Goal: Navigation & Orientation: Find specific page/section

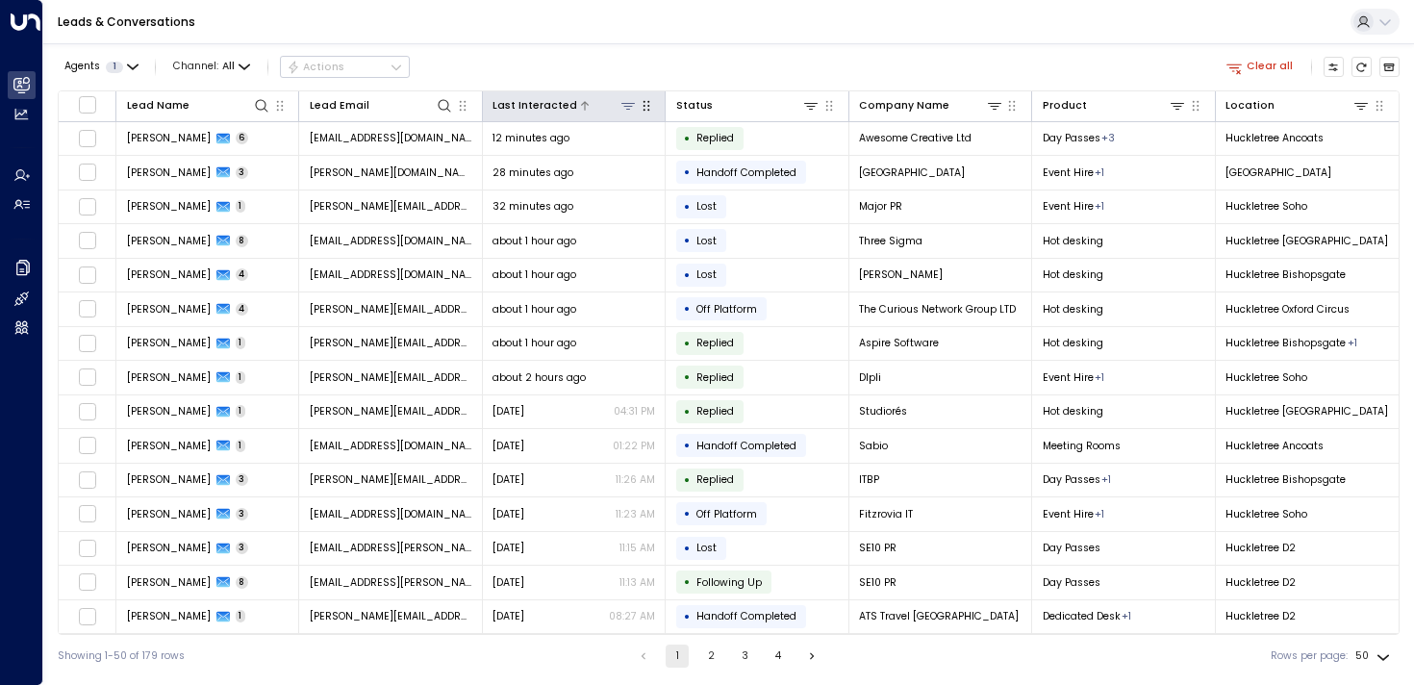
click at [621, 103] on icon at bounding box center [628, 105] width 15 height 15
click at [598, 162] on button "Select Date" at bounding box center [626, 166] width 199 height 25
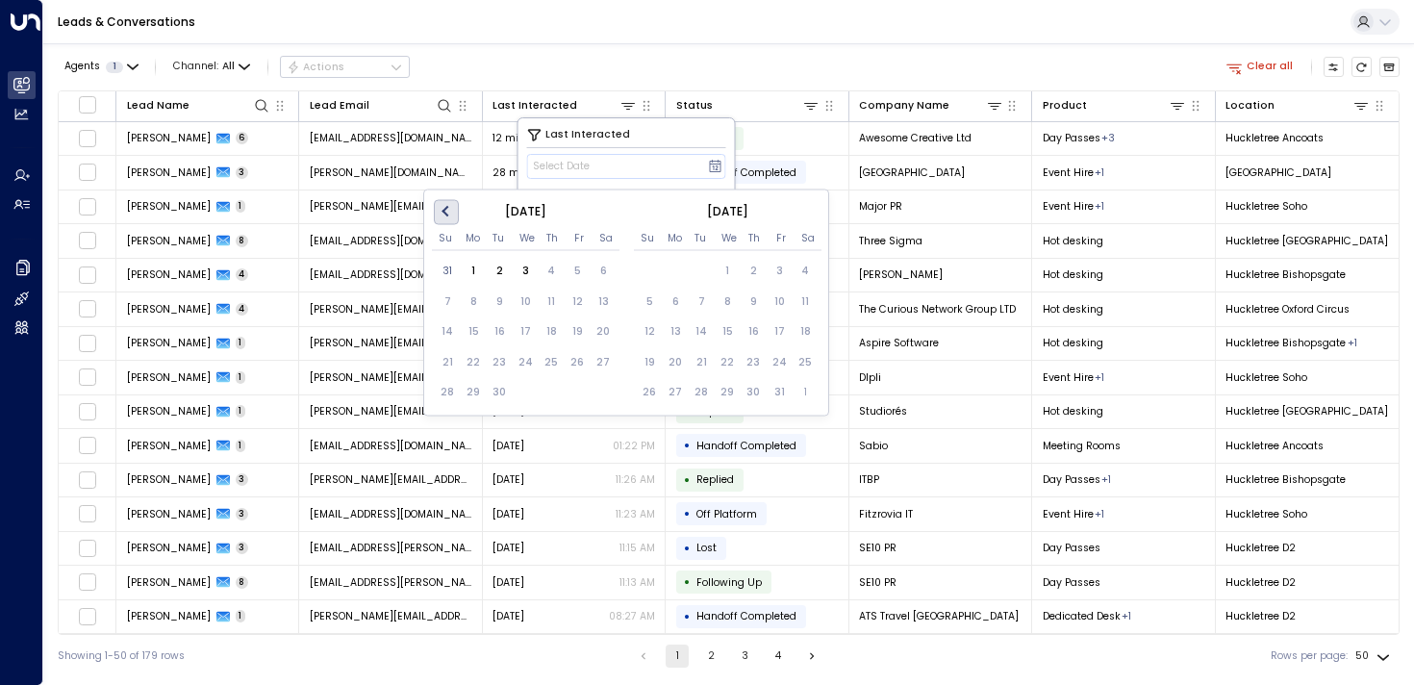
click at [448, 209] on span "Previous Month" at bounding box center [448, 212] width 0 height 22
click at [523, 395] on div "27" at bounding box center [526, 392] width 26 height 26
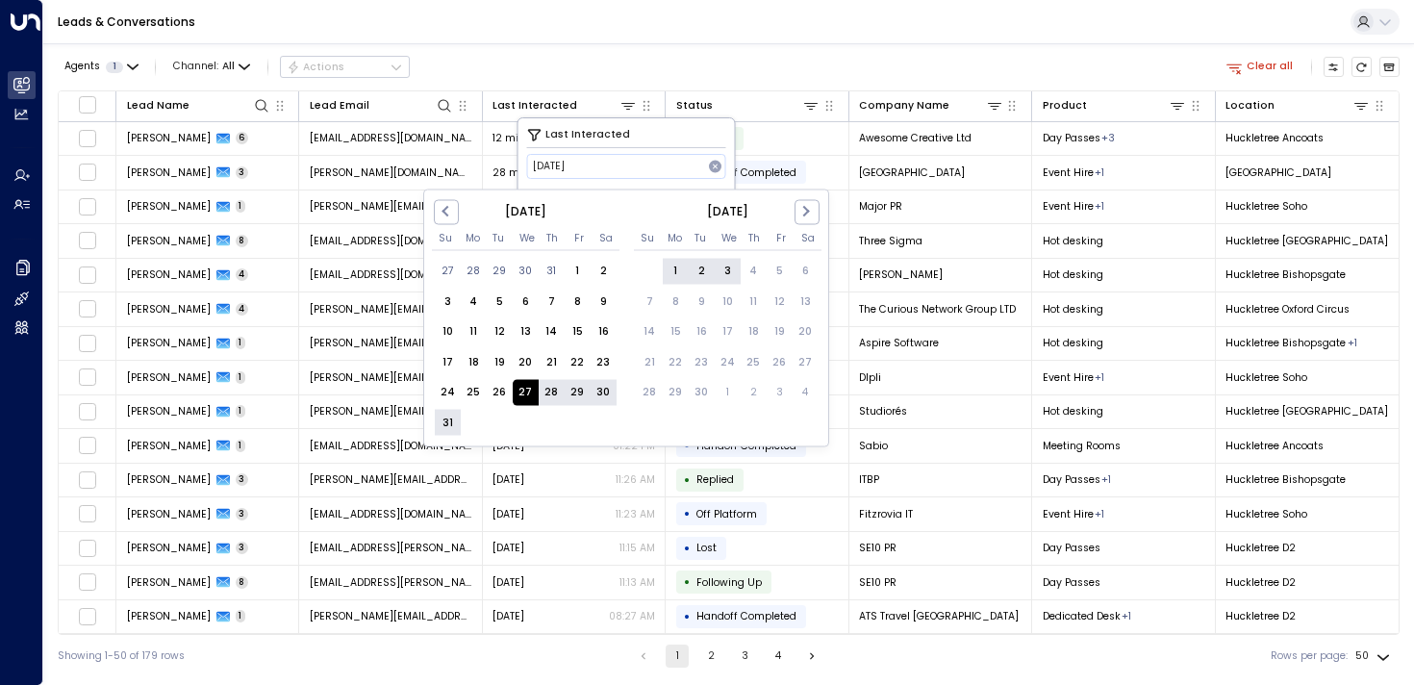
click at [721, 275] on div "3" at bounding box center [728, 271] width 26 height 26
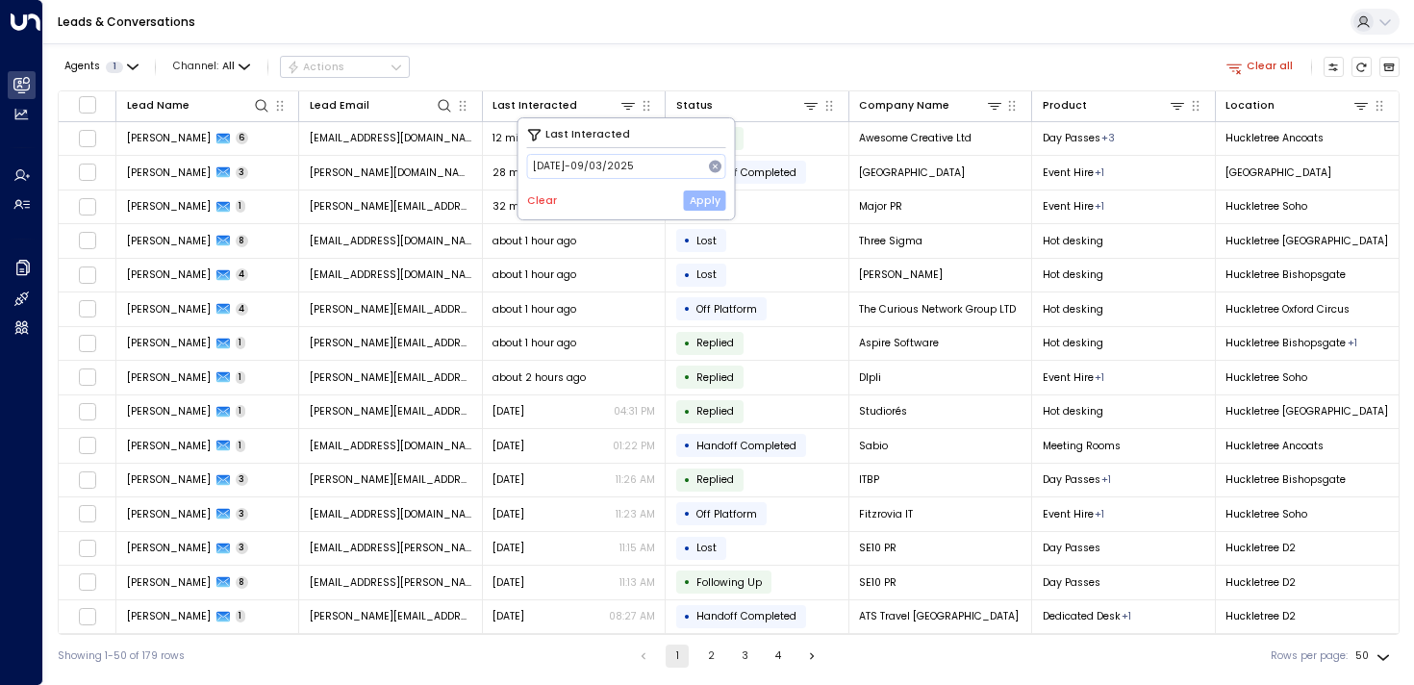
click at [699, 200] on button "Apply" at bounding box center [705, 201] width 42 height 20
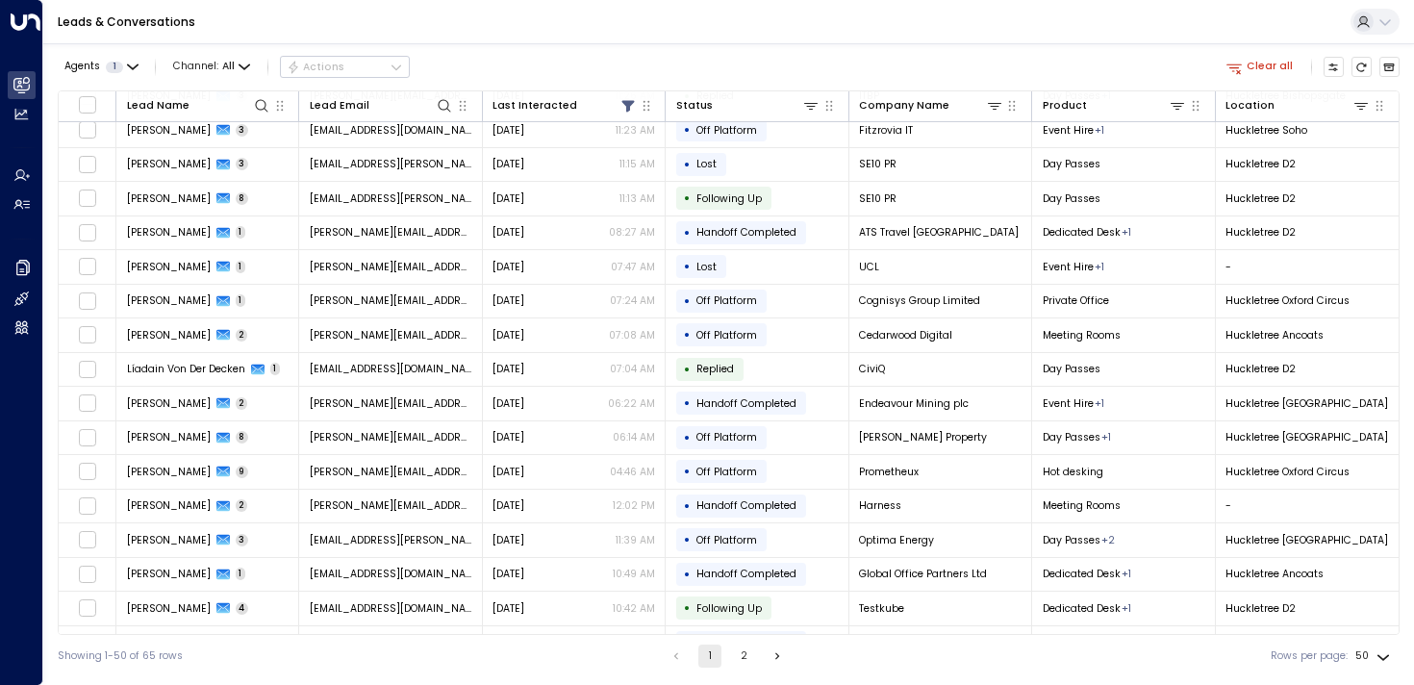
scroll to position [1200, 0]
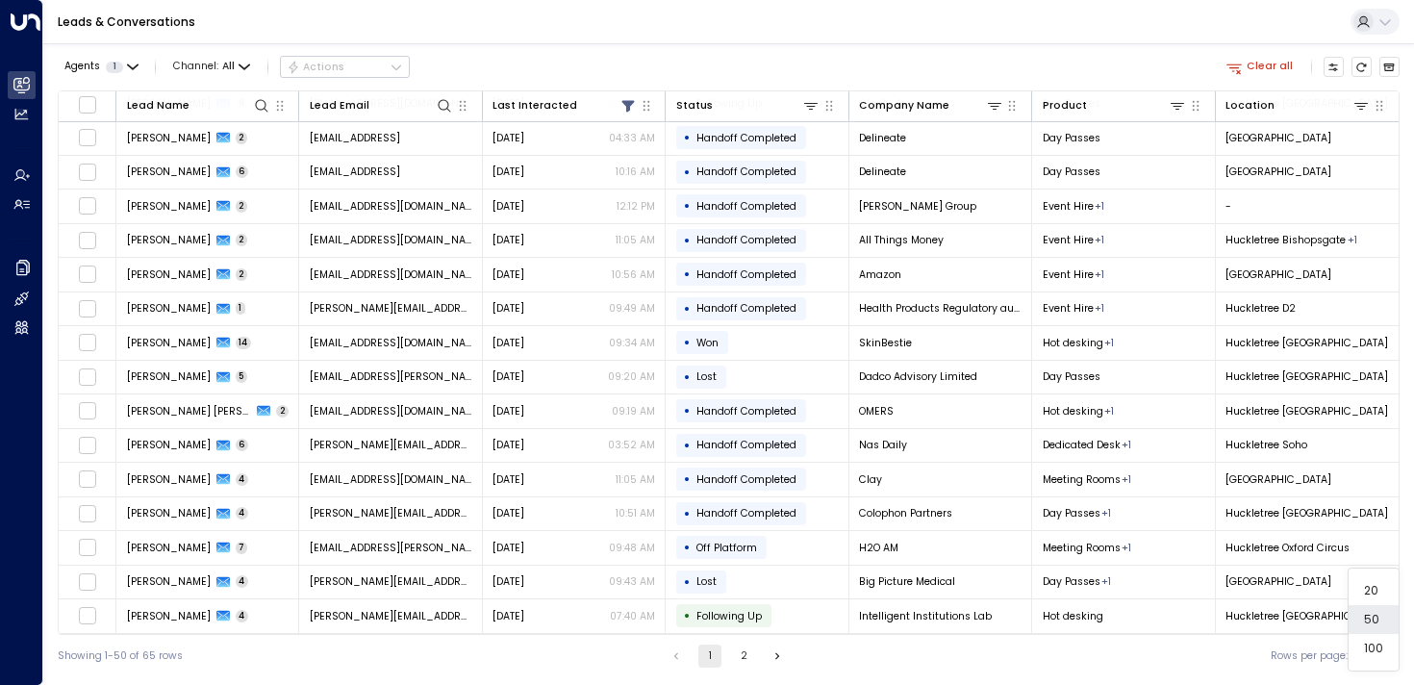
click at [1378, 661] on body "Overview Leads & Conversations Leads & Conversations Analytics Analytics Agents…" at bounding box center [707, 338] width 1414 height 677
click at [1370, 640] on li "100" at bounding box center [1374, 648] width 50 height 29
type input "***"
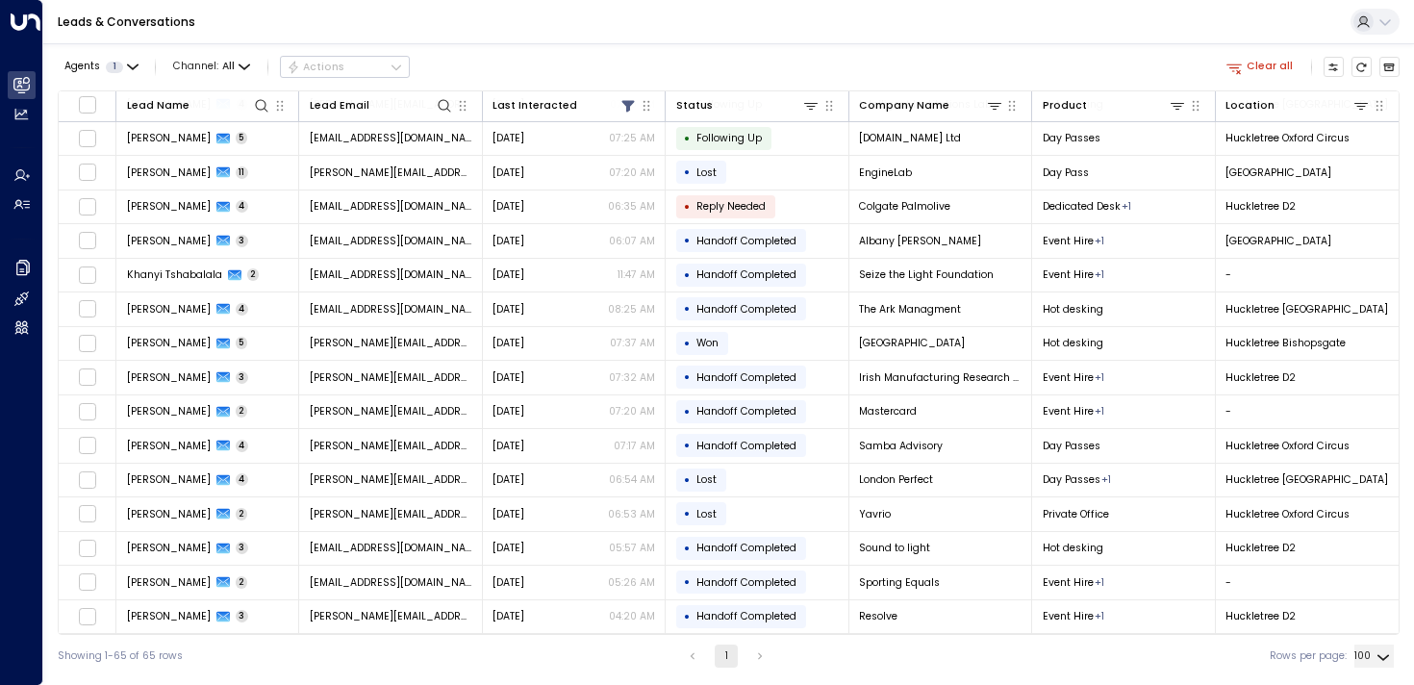
scroll to position [1712, 5]
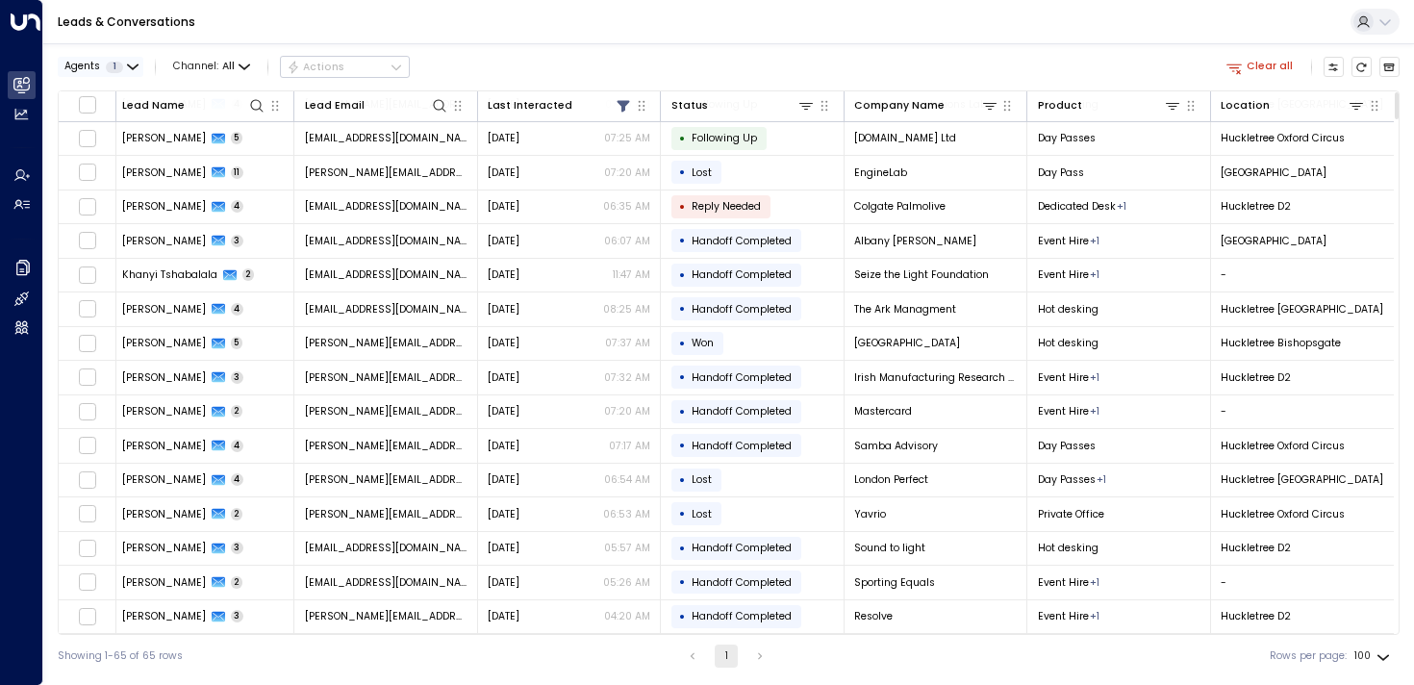
click at [79, 59] on button "Agents 1" at bounding box center [101, 67] width 86 height 20
click at [82, 59] on div at bounding box center [707, 342] width 1414 height 685
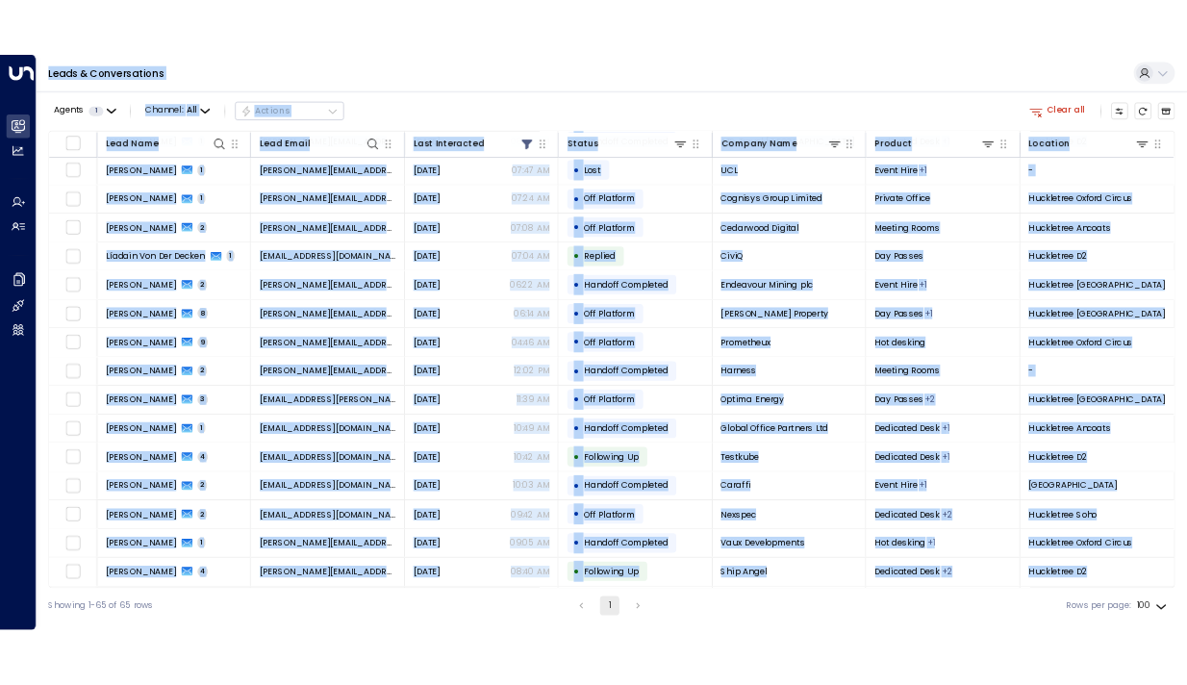
scroll to position [0, 0]
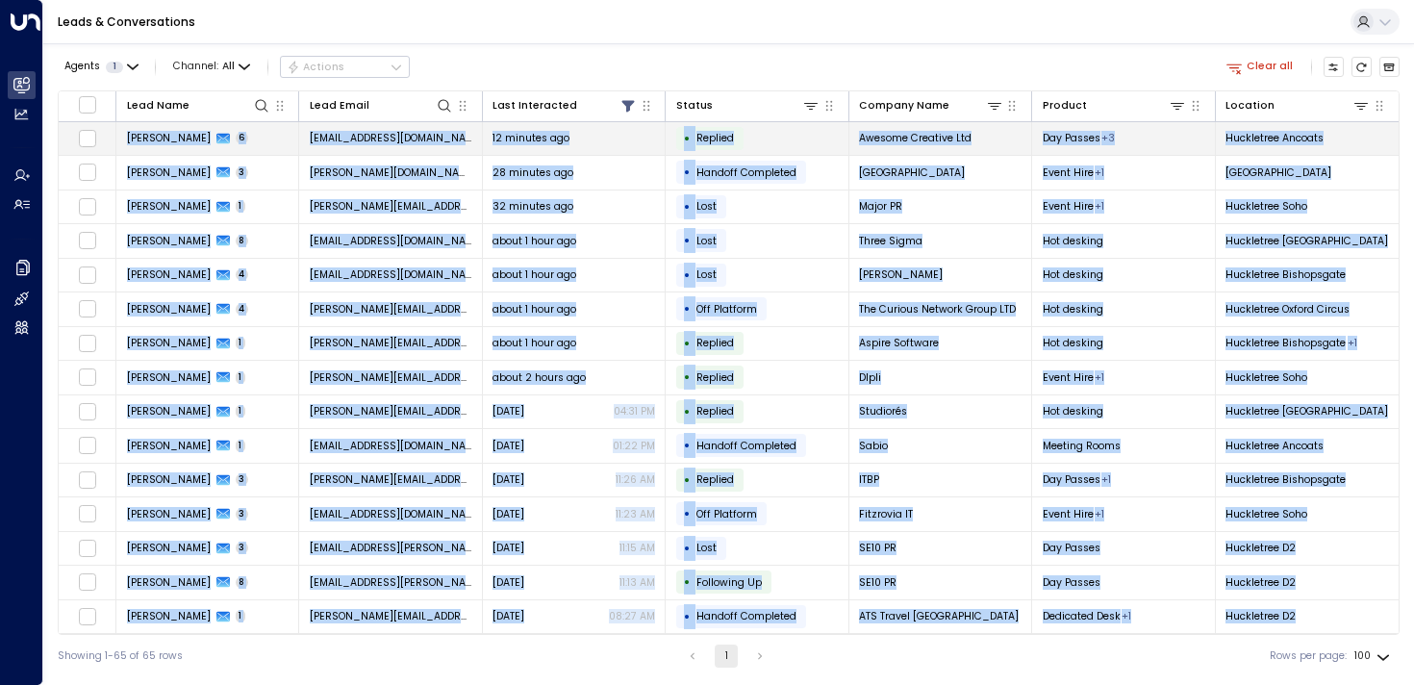
drag, startPoint x: 1368, startPoint y: 603, endPoint x: 127, endPoint y: 139, distance: 1325.4
copy tbody "Loremi Dolor 9 sit@ametconsectetur.ad.el 61 seddoei tem • Incidid Utlabor Etdol…"
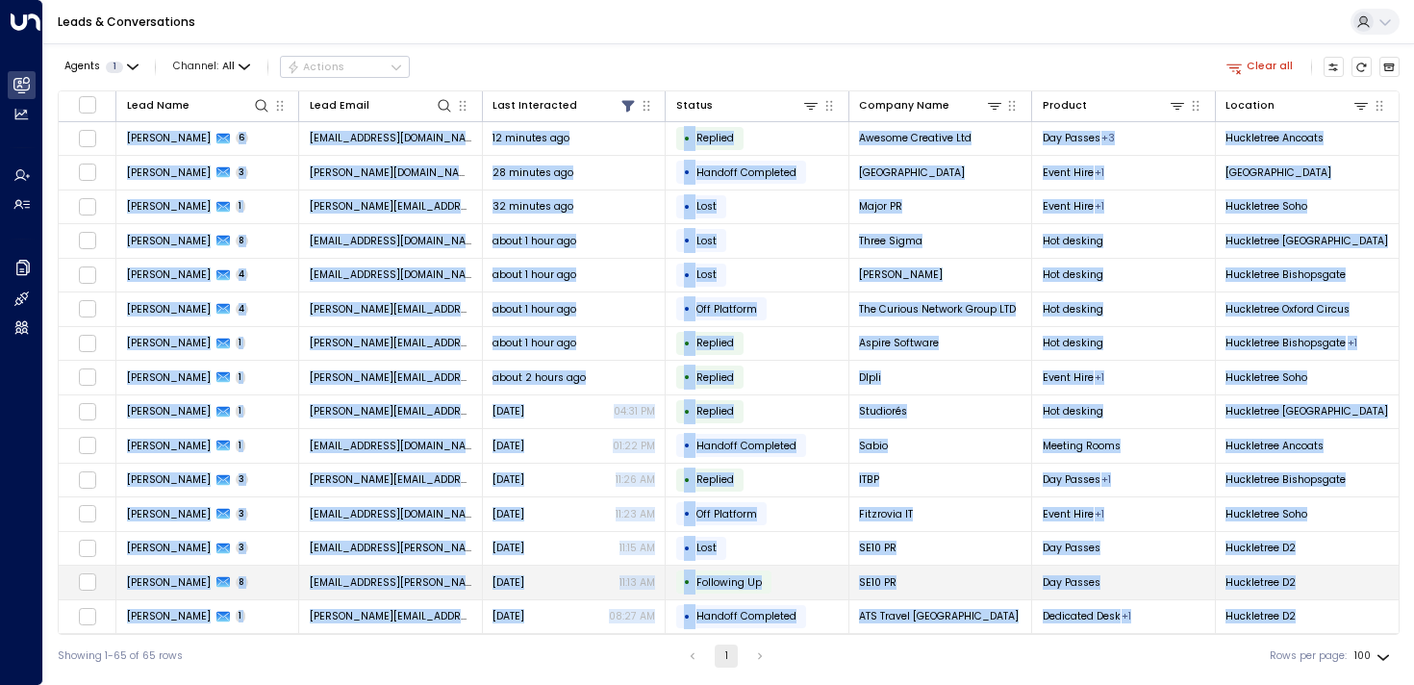
copy tbody "Loremi Dolor 9 sit@ametconsectetur.ad.el 61 seddoei tem • Incidid Utlabor Etdol…"
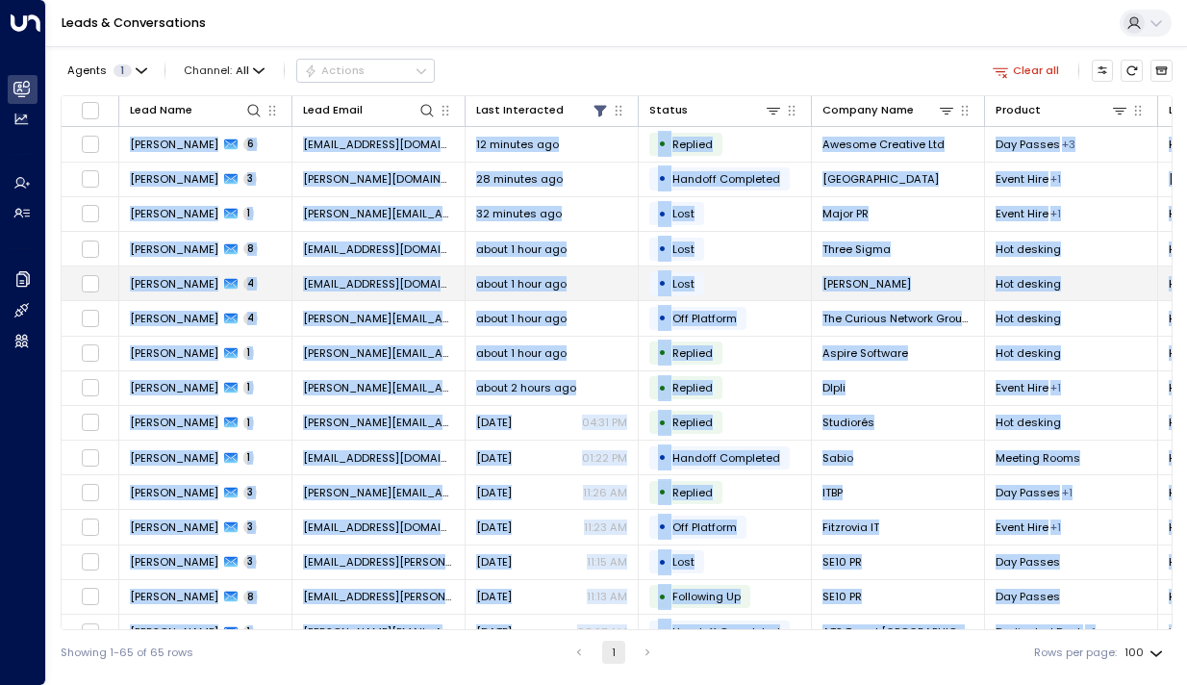
click at [535, 268] on td "about 1 hour ago" at bounding box center [552, 284] width 173 height 34
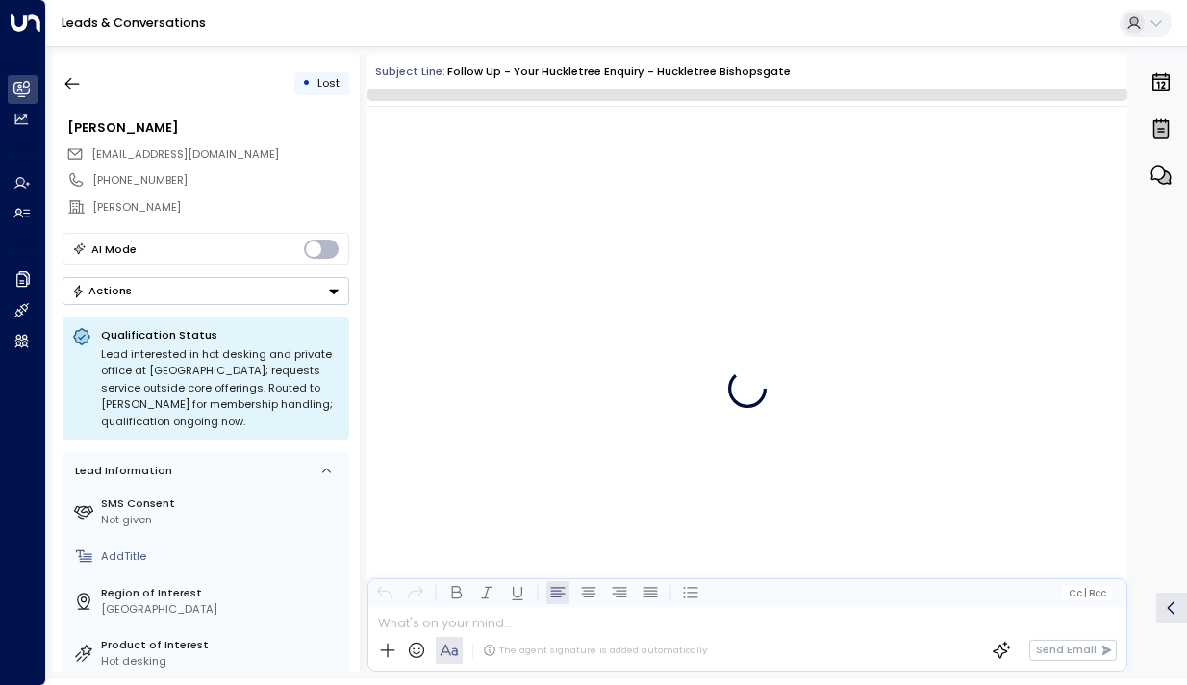
scroll to position [2698, 0]
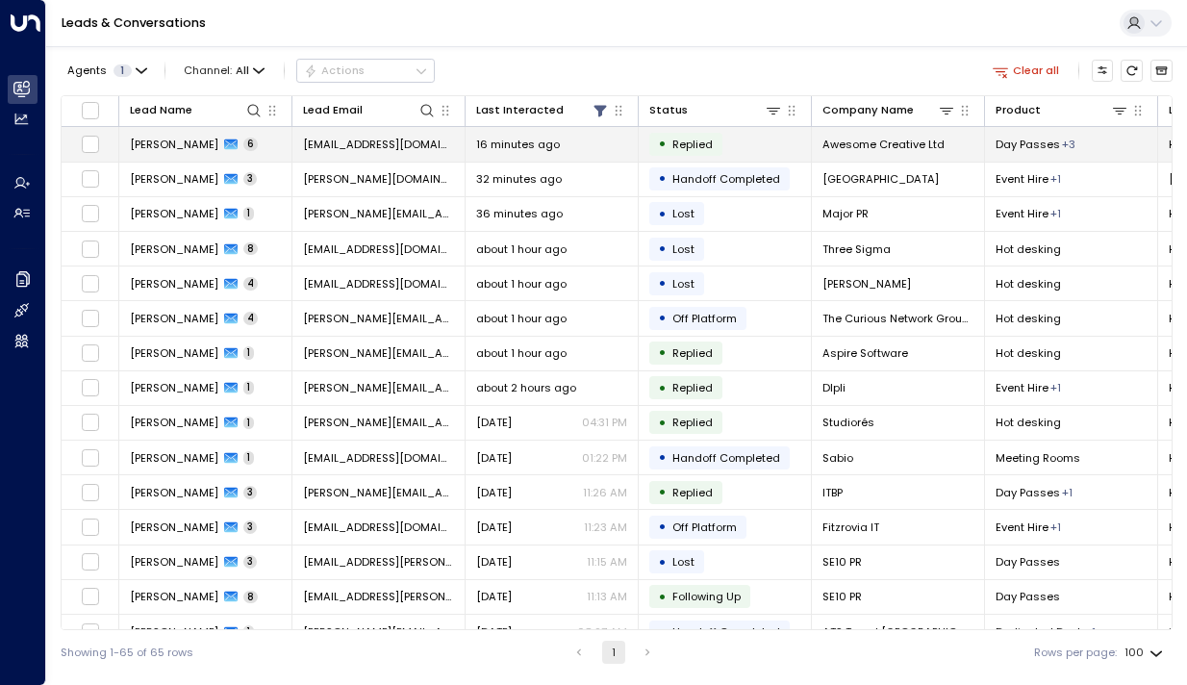
click at [183, 154] on td "[PERSON_NAME] 6" at bounding box center [205, 144] width 173 height 34
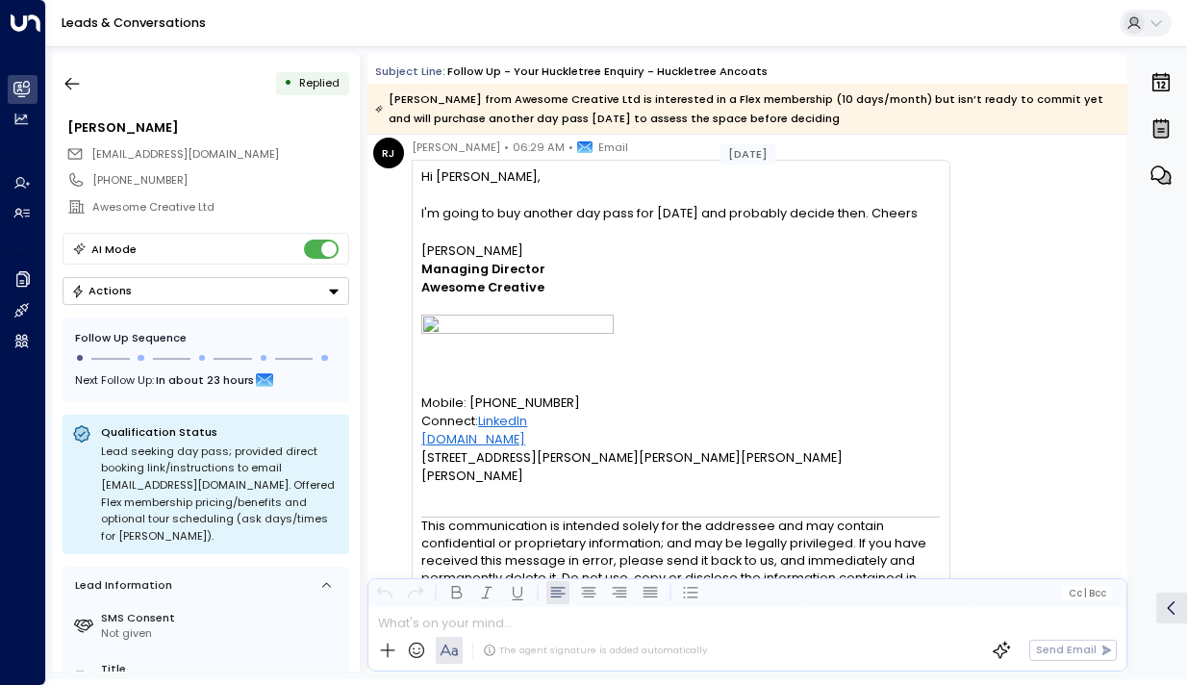
scroll to position [4134, 0]
click at [73, 78] on icon "button" at bounding box center [72, 83] width 19 height 19
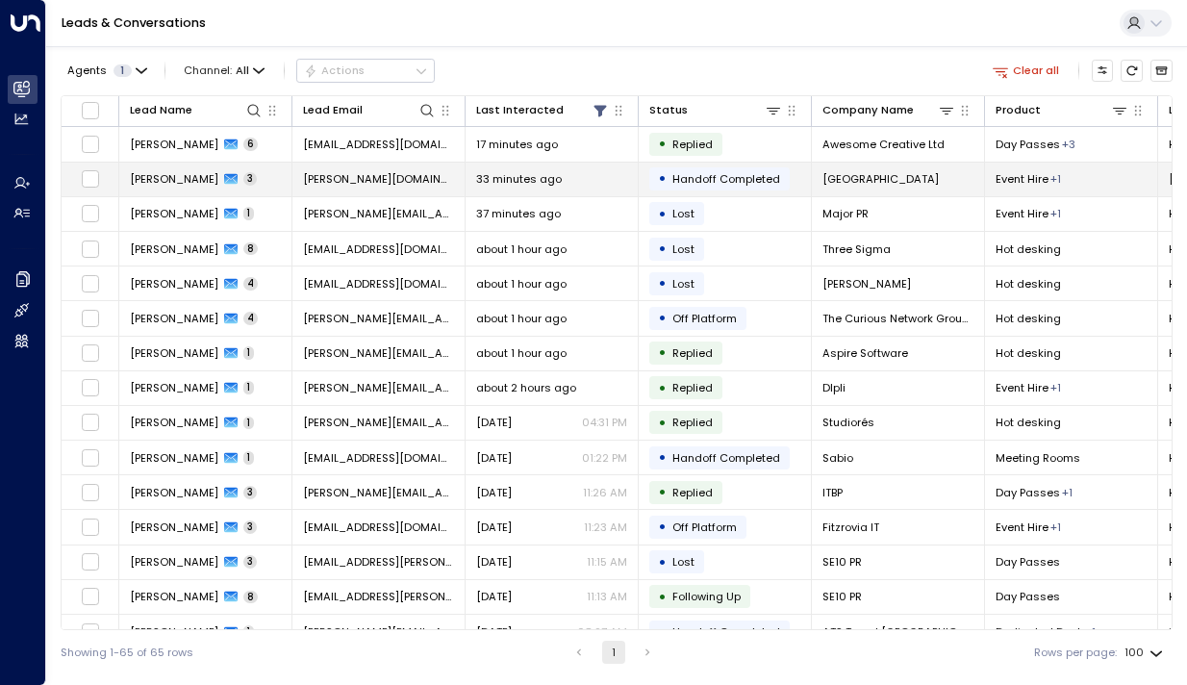
click at [160, 181] on span "[PERSON_NAME]" at bounding box center [174, 178] width 89 height 15
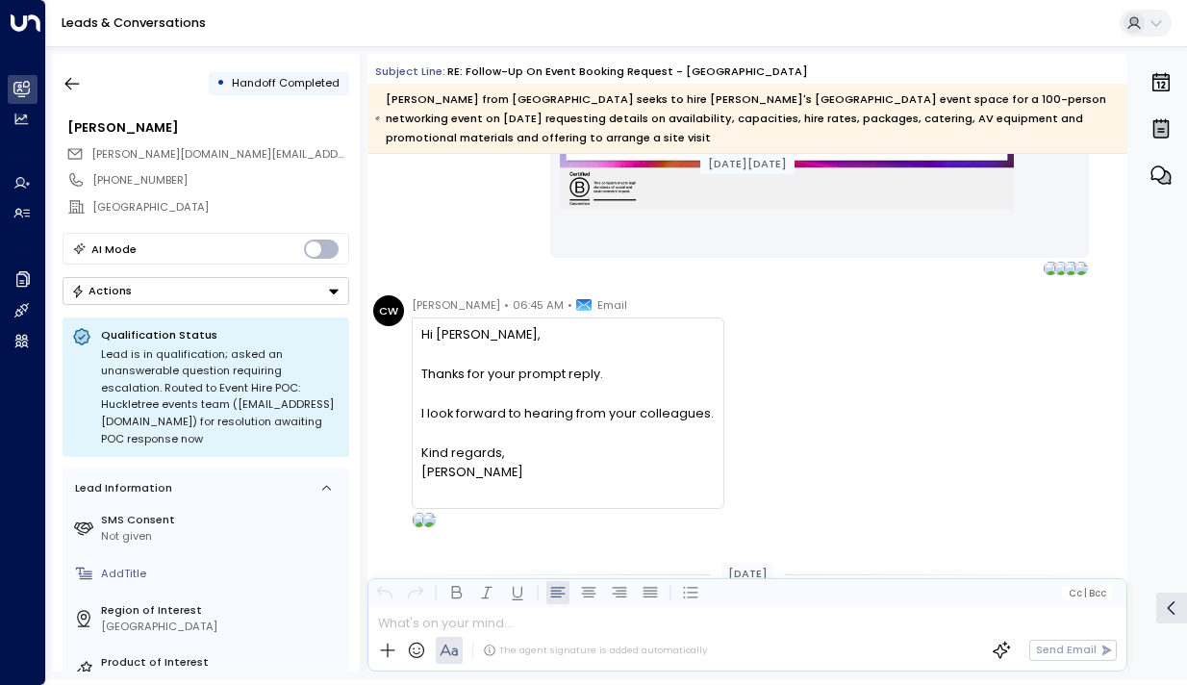
scroll to position [1795, 0]
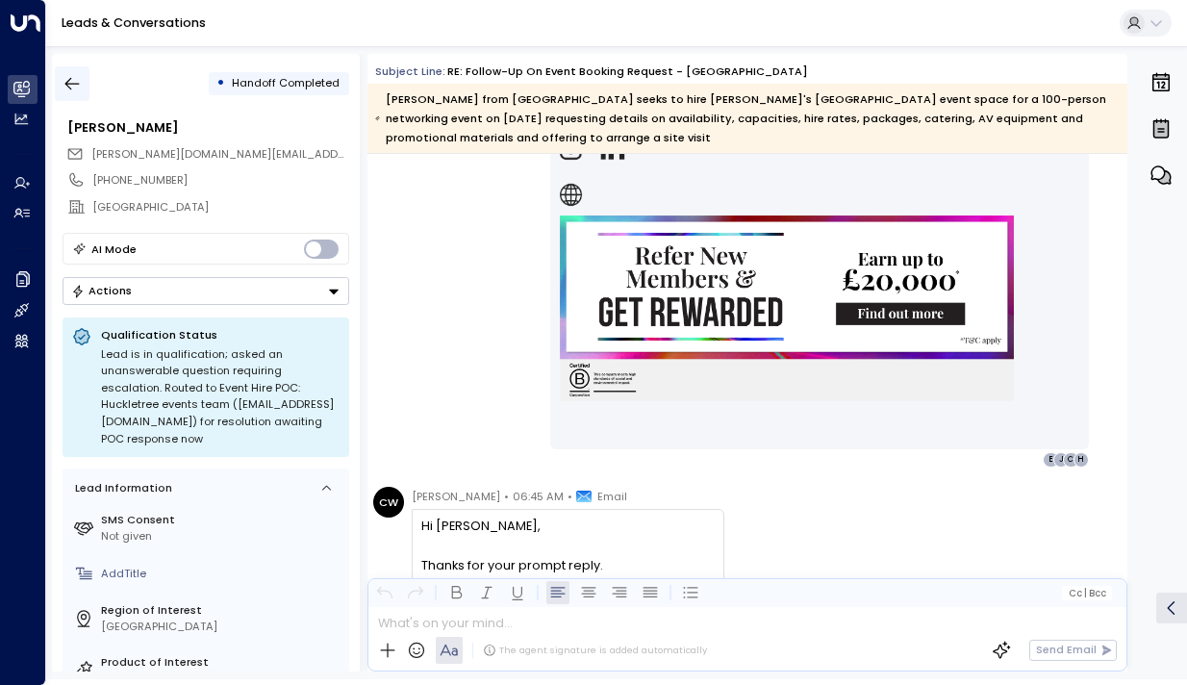
click at [76, 77] on icon "button" at bounding box center [72, 83] width 19 height 19
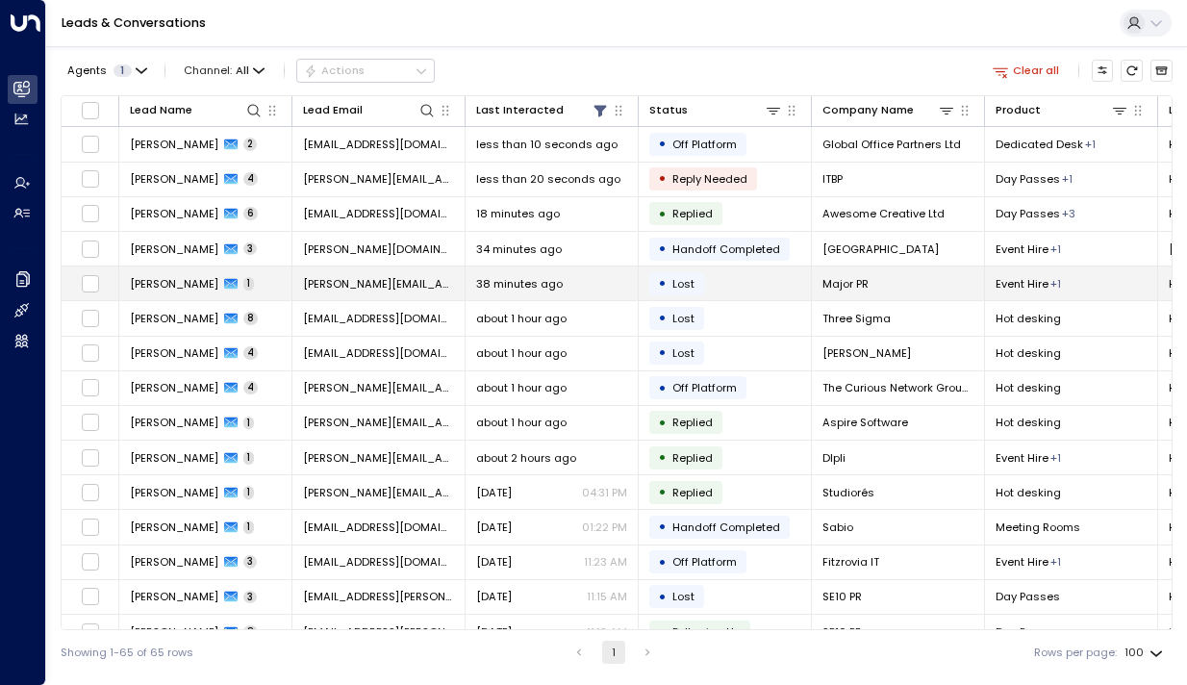
click at [159, 277] on span "[PERSON_NAME]" at bounding box center [174, 283] width 89 height 15
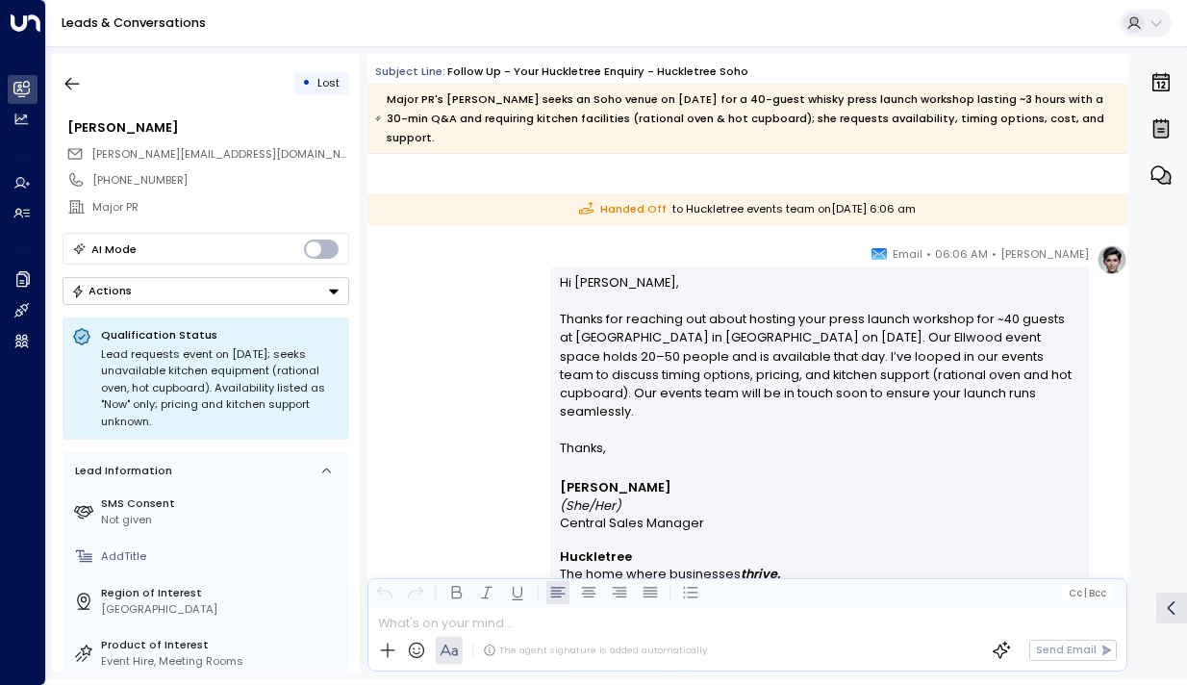
scroll to position [1652, 0]
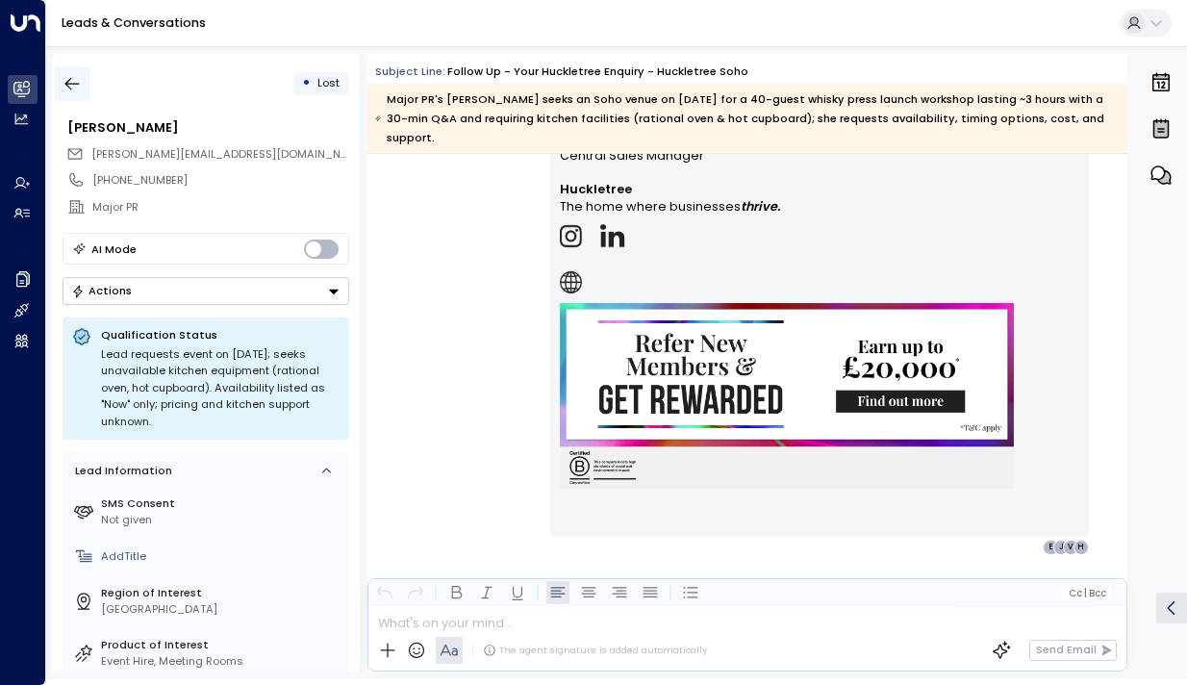
click at [72, 86] on icon "button" at bounding box center [72, 83] width 19 height 19
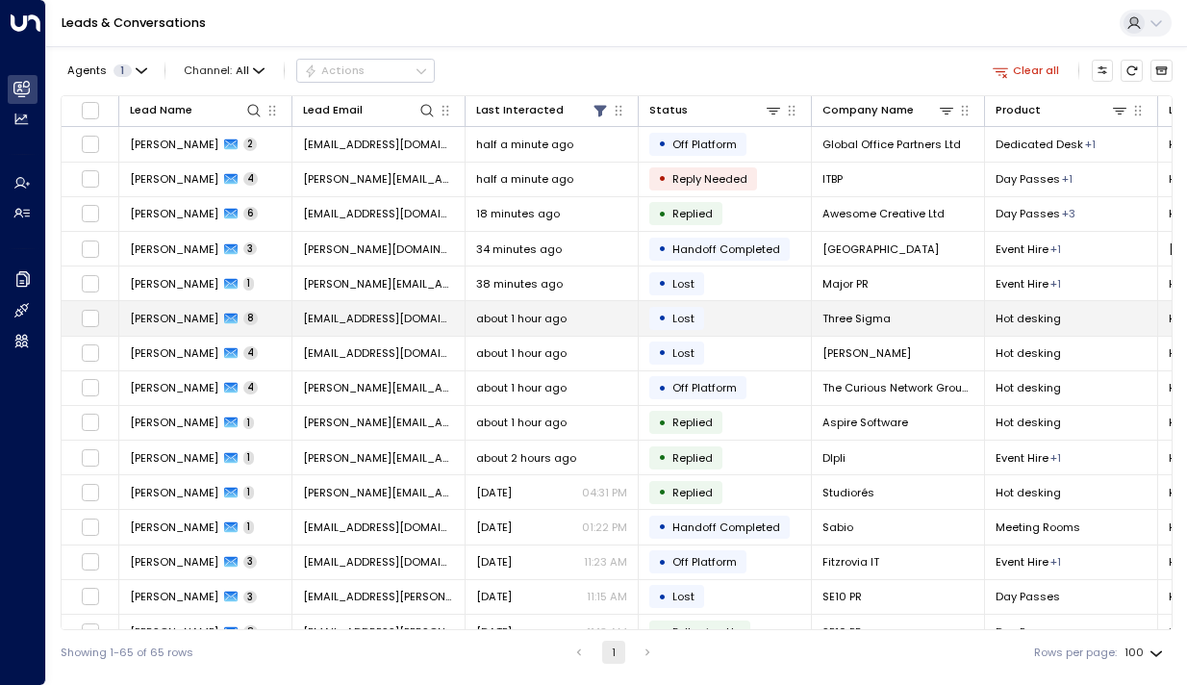
click at [156, 321] on span "[PERSON_NAME]" at bounding box center [174, 318] width 89 height 15
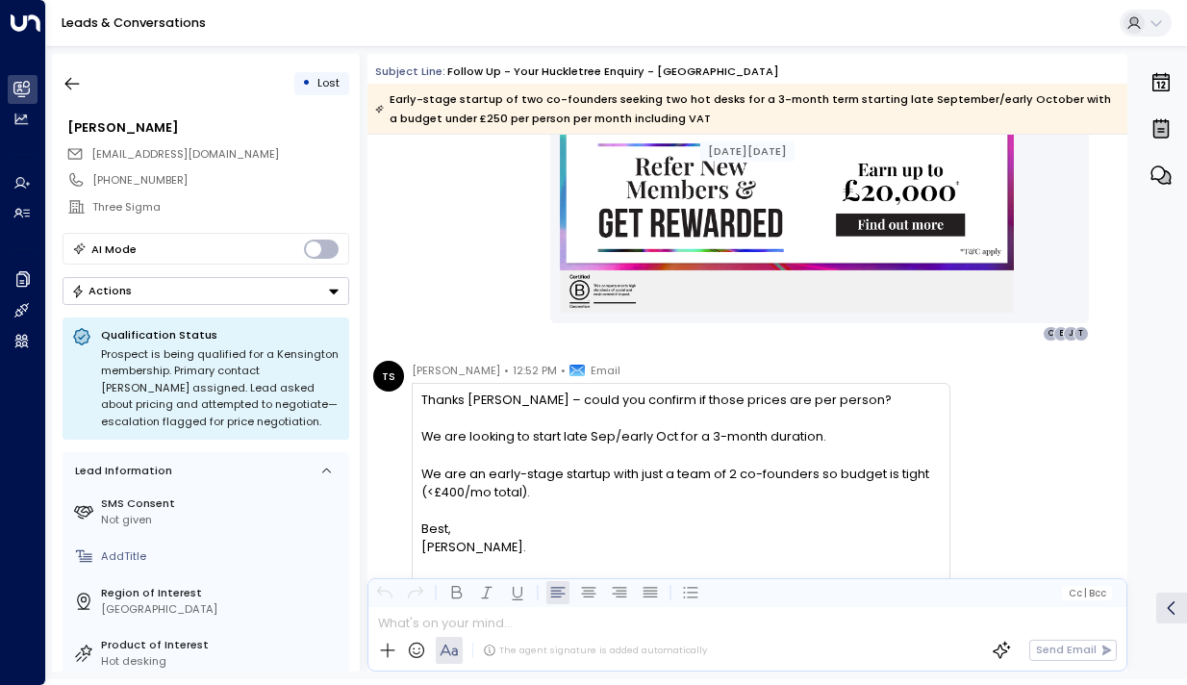
scroll to position [1625, 0]
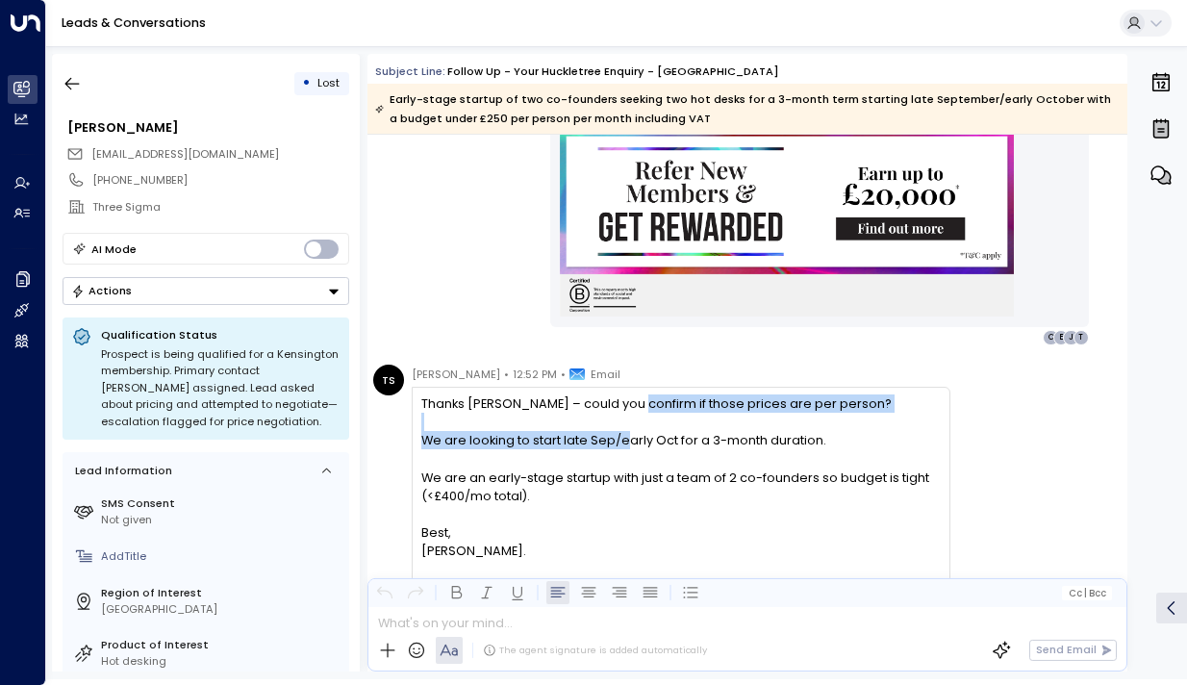
drag, startPoint x: 628, startPoint y: 397, endPoint x: 628, endPoint y: 441, distance: 43.3
click at [628, 441] on div "Thanks [PERSON_NAME] – could you confirm if those prices are per person? We are…" at bounding box center [680, 478] width 519 height 166
click at [628, 441] on div "We are looking to start late Sep/early Oct for a 3-month duration." at bounding box center [680, 440] width 519 height 18
drag, startPoint x: 651, startPoint y: 442, endPoint x: 643, endPoint y: 404, distance: 38.5
click at [643, 404] on div "Thanks [PERSON_NAME] – could you confirm if those prices are per person? We are…" at bounding box center [680, 478] width 519 height 166
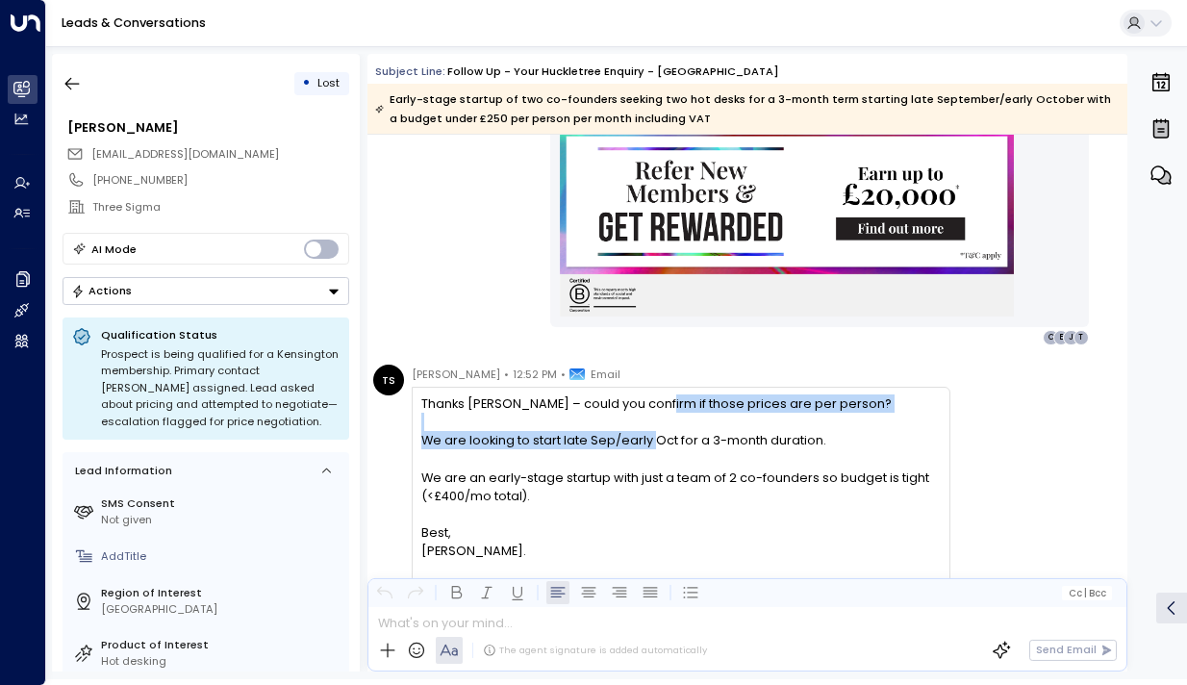
click at [643, 404] on div "Thanks [PERSON_NAME] – could you confirm if those prices are per person? We are…" at bounding box center [680, 478] width 519 height 166
drag, startPoint x: 622, startPoint y: 404, endPoint x: 622, endPoint y: 431, distance: 26.9
click at [622, 431] on div "Thanks [PERSON_NAME] – could you confirm if those prices are per person? We are…" at bounding box center [680, 478] width 519 height 166
click at [622, 431] on div "We are looking to start late Sep/early Oct for a 3-month duration." at bounding box center [680, 440] width 519 height 18
drag, startPoint x: 662, startPoint y: 436, endPoint x: 639, endPoint y: 396, distance: 45.7
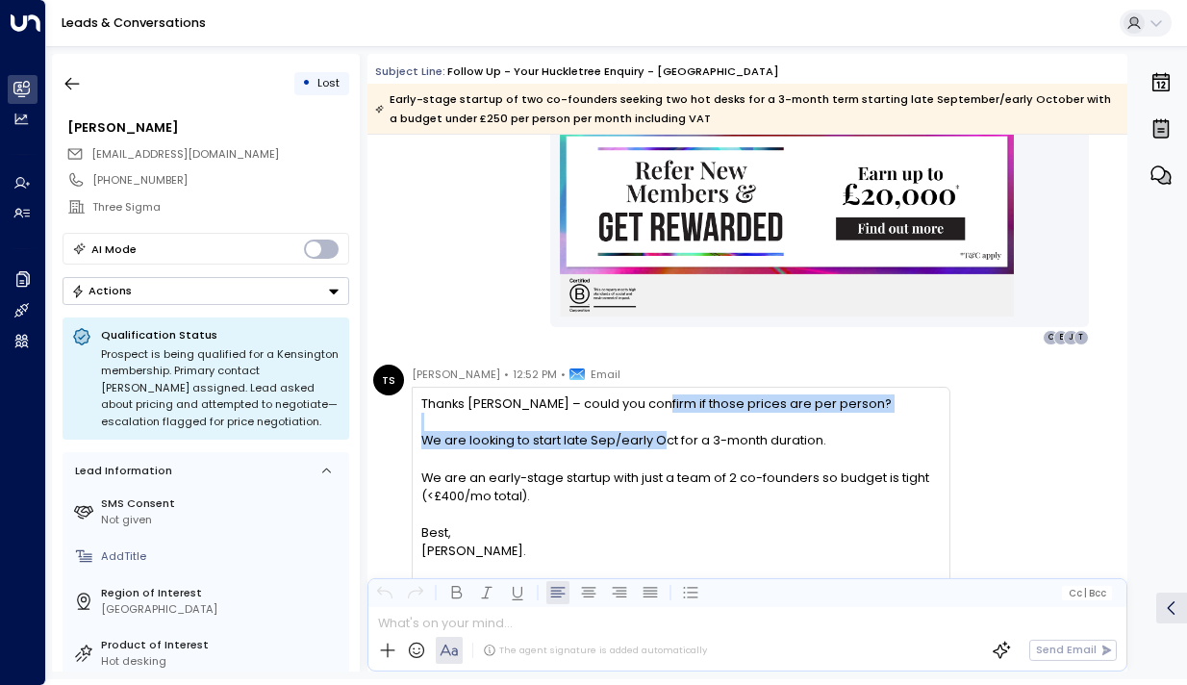
click at [639, 396] on div "Thanks [PERSON_NAME] – could you confirm if those prices are per person? We are…" at bounding box center [680, 478] width 519 height 166
drag, startPoint x: 616, startPoint y: 396, endPoint x: 616, endPoint y: 430, distance: 33.7
click at [616, 430] on div "Thanks [PERSON_NAME] – could you confirm if those prices are per person? We are…" at bounding box center [680, 478] width 519 height 166
click at [616, 431] on div "We are looking to start late Sep/early Oct for a 3-month duration." at bounding box center [680, 440] width 519 height 18
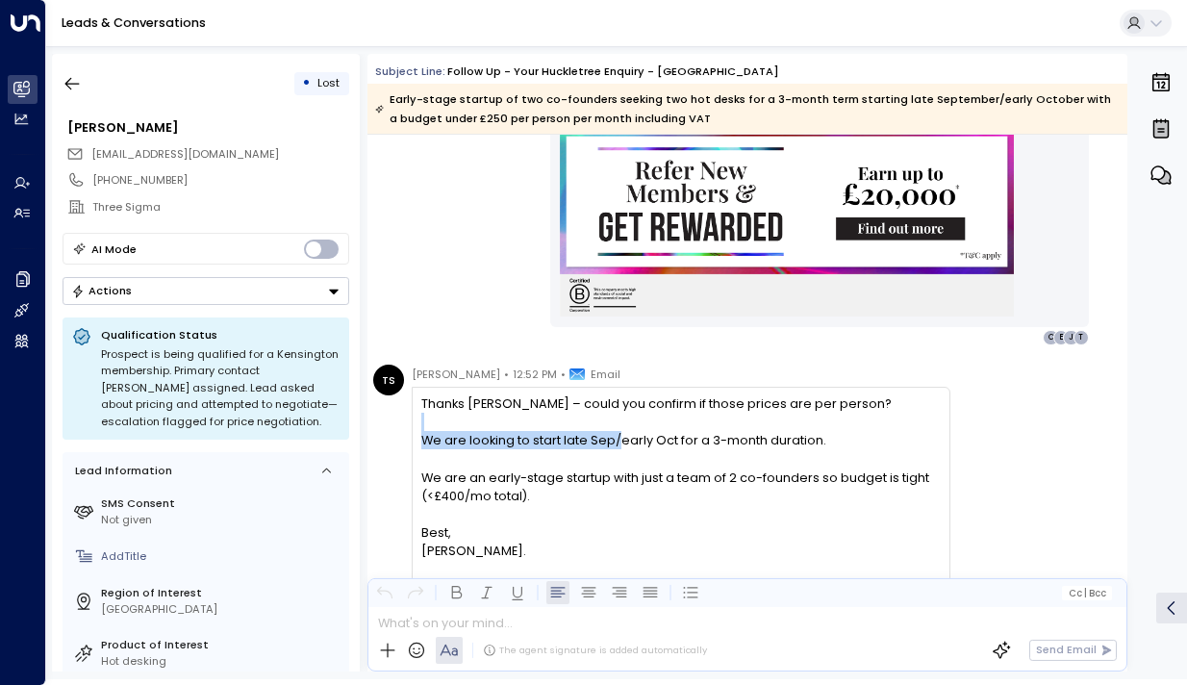
drag, startPoint x: 616, startPoint y: 447, endPoint x: 616, endPoint y: 413, distance: 34.6
click at [616, 414] on div "Thanks [PERSON_NAME] – could you confirm if those prices are per person? We are…" at bounding box center [680, 478] width 519 height 166
click at [616, 413] on div at bounding box center [680, 422] width 519 height 18
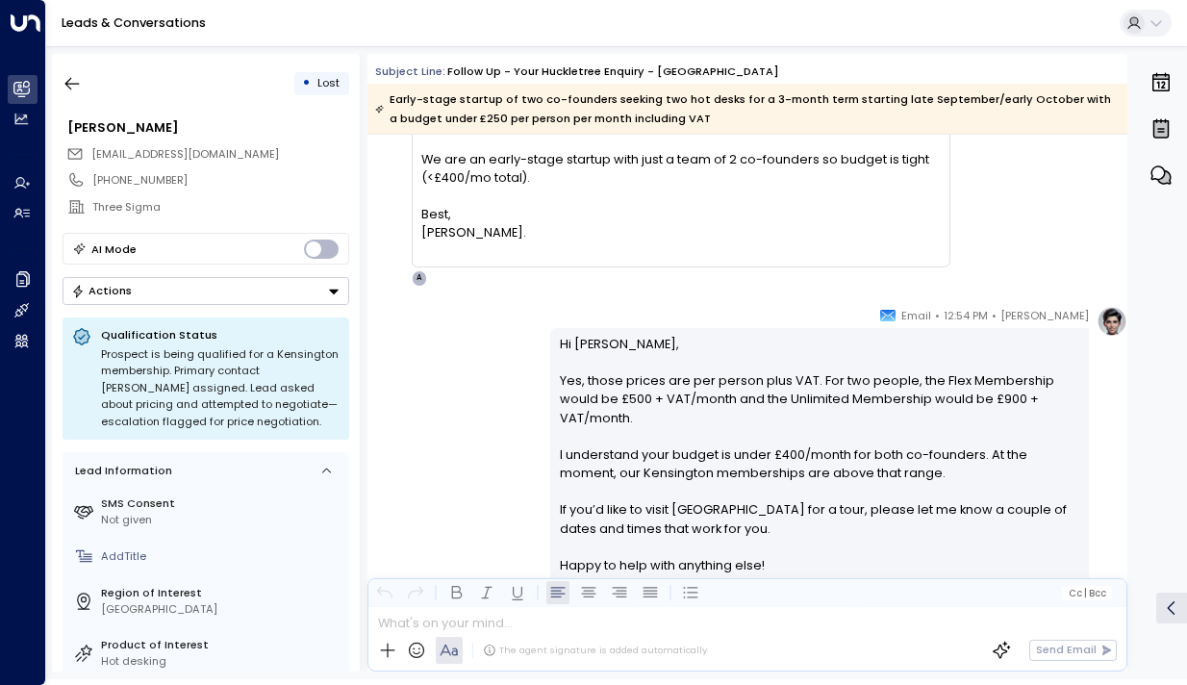
scroll to position [1977, 0]
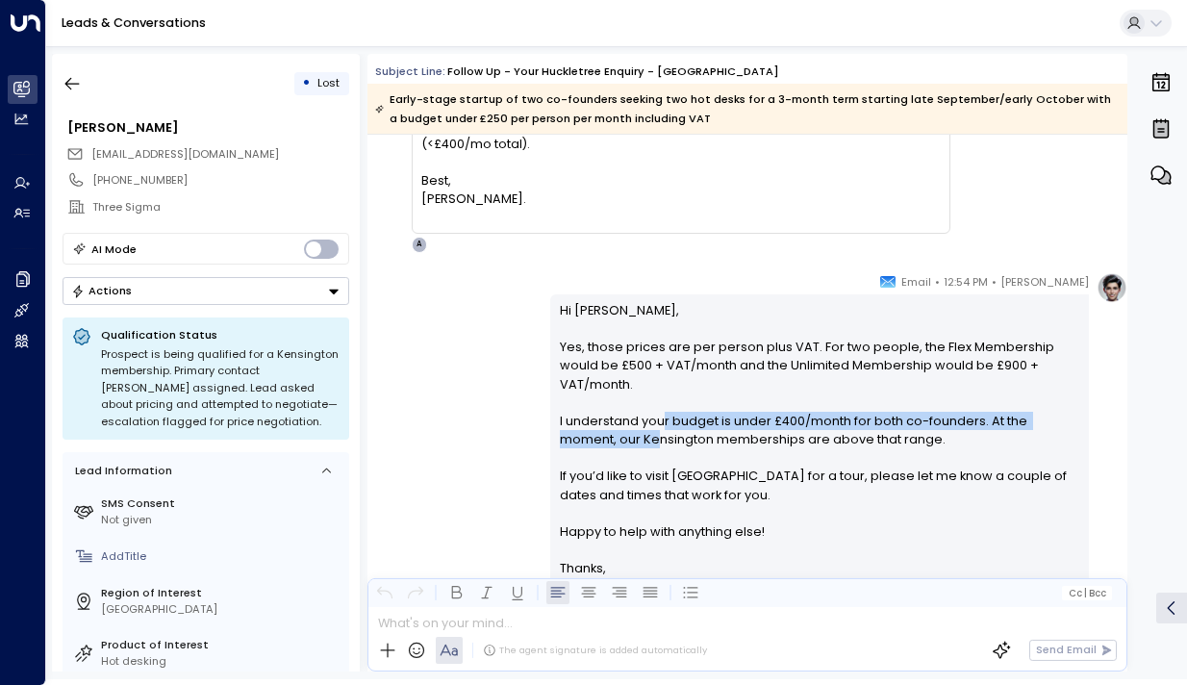
drag, startPoint x: 655, startPoint y: 416, endPoint x: 655, endPoint y: 441, distance: 25.0
click at [655, 441] on p "Hi [PERSON_NAME], Yes, those prices are per person plus VAT. For two people, th…" at bounding box center [820, 430] width 521 height 259
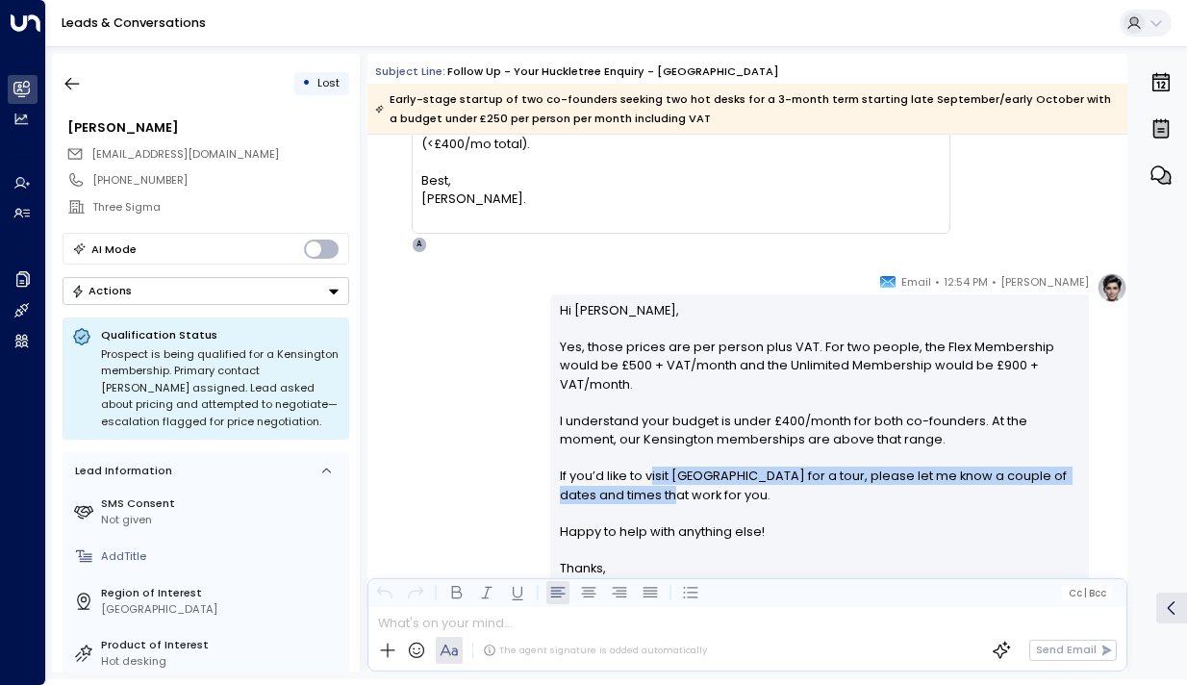
drag, startPoint x: 647, startPoint y: 476, endPoint x: 647, endPoint y: 495, distance: 18.3
click at [647, 495] on p "Hi [PERSON_NAME], Yes, those prices are per person plus VAT. For two people, th…" at bounding box center [820, 430] width 521 height 259
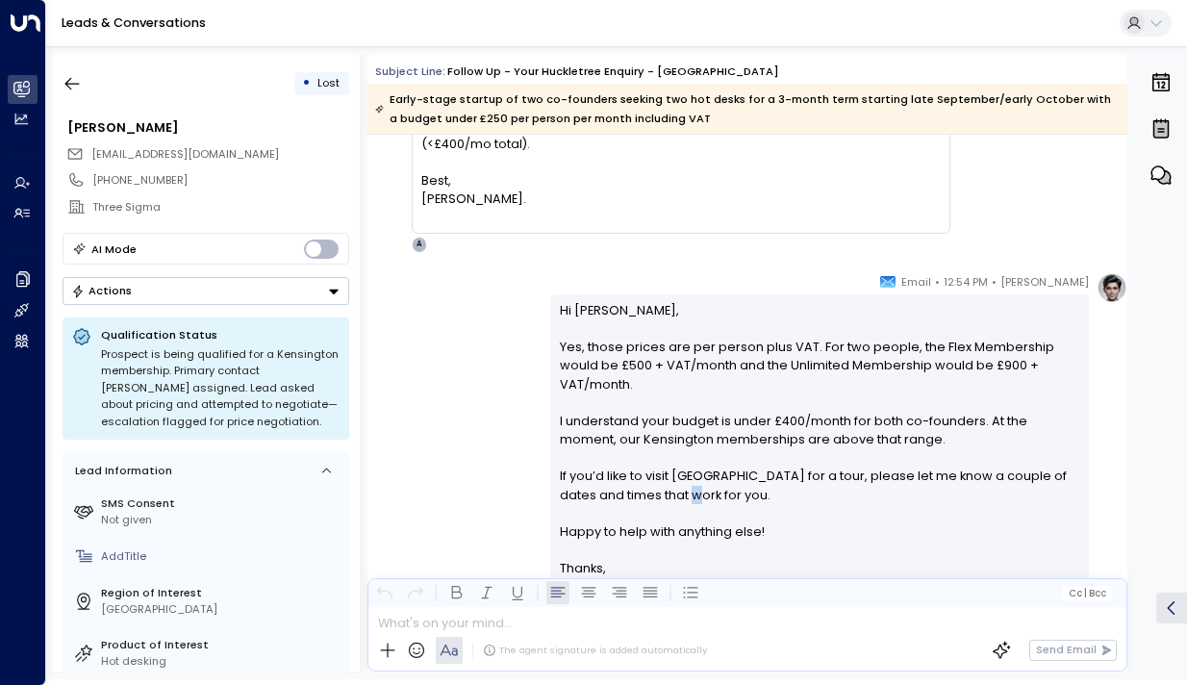
drag, startPoint x: 670, startPoint y: 495, endPoint x: 661, endPoint y: 485, distance: 12.9
click at [661, 485] on p "Hi [PERSON_NAME], Yes, those prices are per person plus VAT. For two people, th…" at bounding box center [820, 430] width 521 height 259
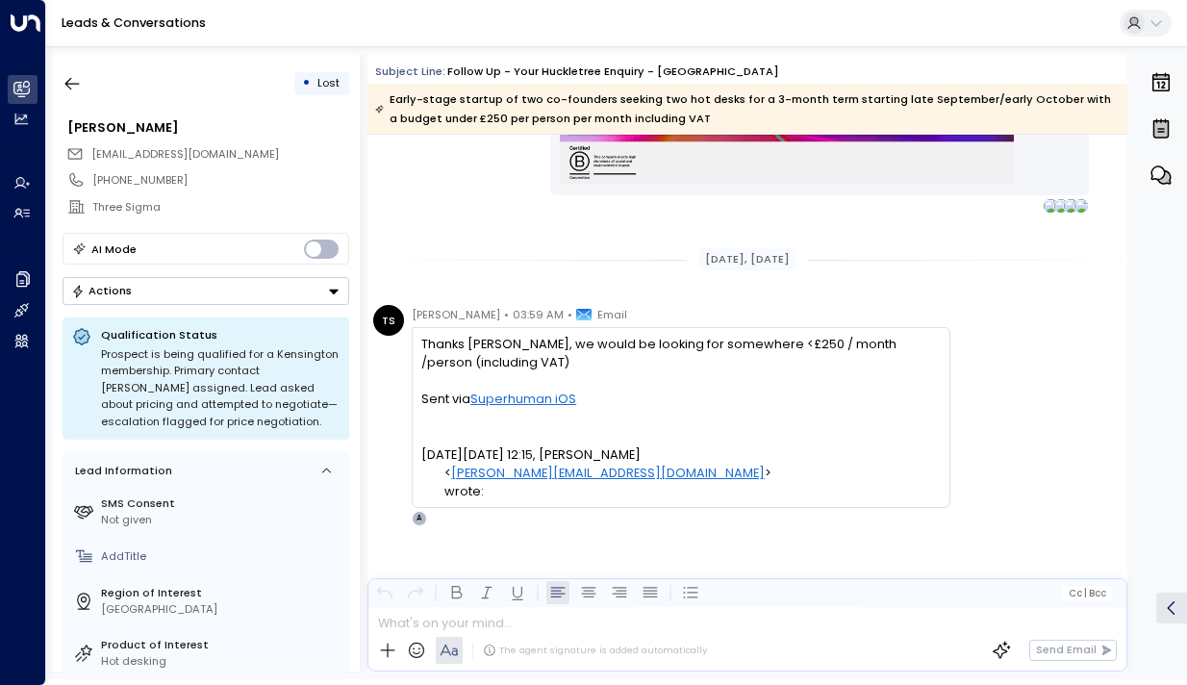
scroll to position [4108, 0]
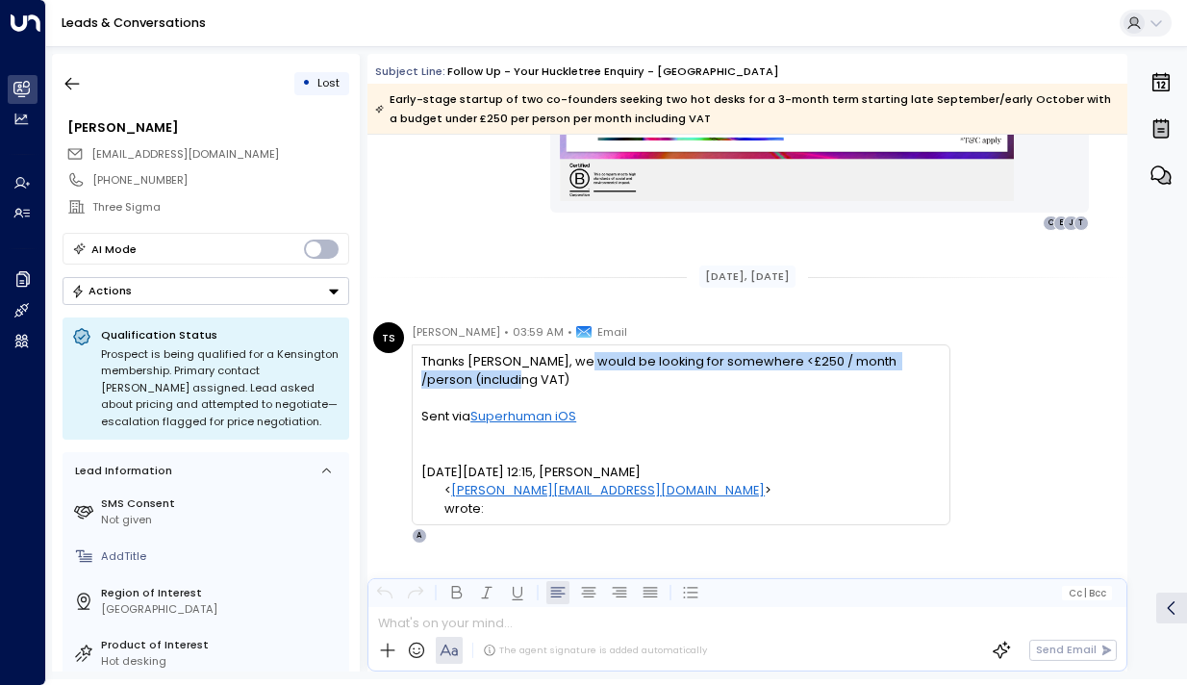
drag, startPoint x: 576, startPoint y: 364, endPoint x: 576, endPoint y: 376, distance: 12.5
click at [576, 376] on div "Thanks [PERSON_NAME], we would be looking for somewhere <£250 / month /person (…" at bounding box center [680, 370] width 519 height 37
click at [576, 373] on div "Thanks [PERSON_NAME], we would be looking for somewhere <£250 / month /person (…" at bounding box center [680, 370] width 519 height 37
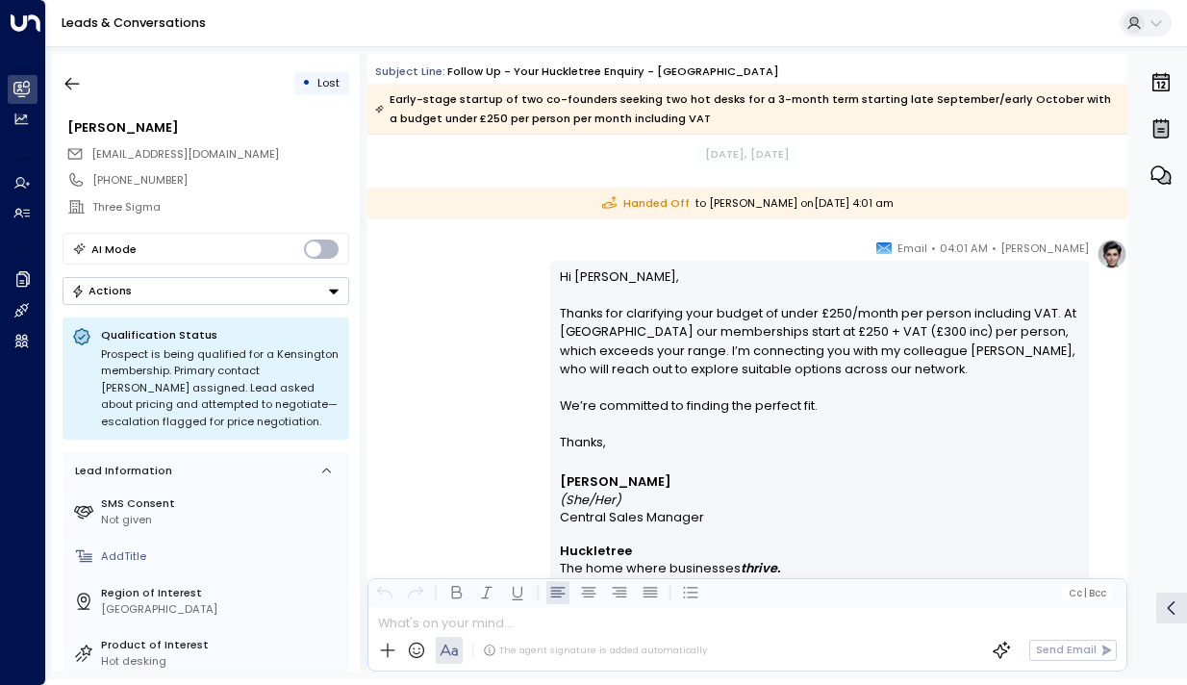
scroll to position [4518, 0]
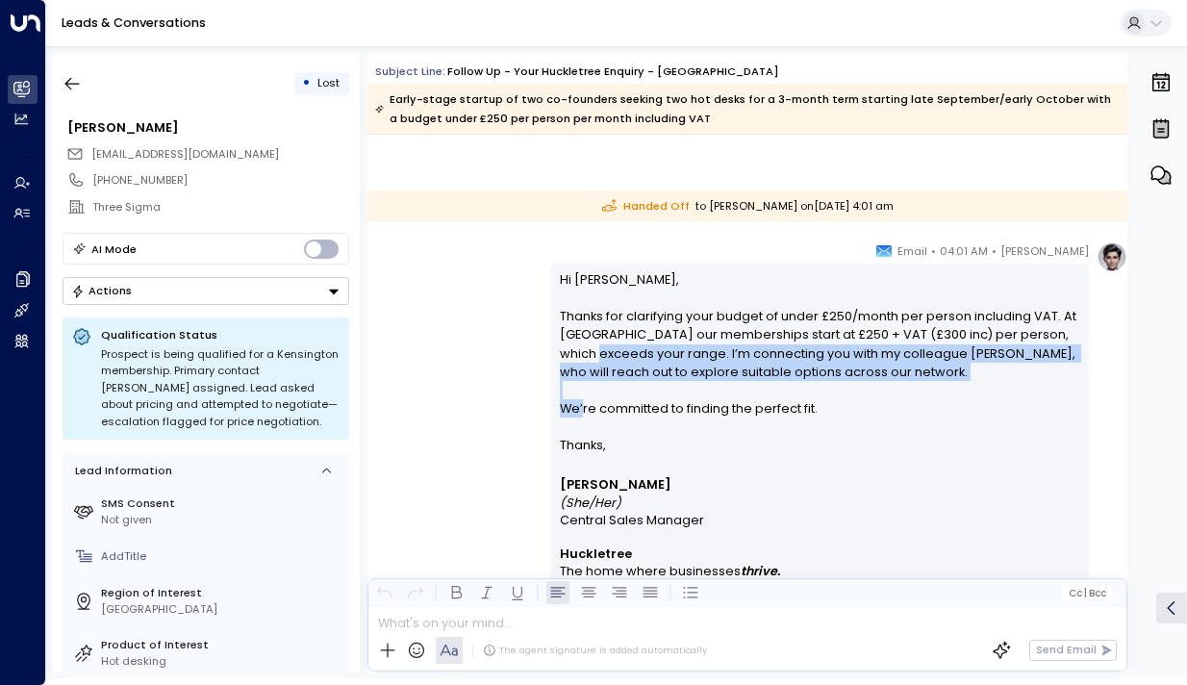
drag, startPoint x: 573, startPoint y: 357, endPoint x: 579, endPoint y: 404, distance: 47.6
click at [579, 404] on p "Hi [PERSON_NAME], Thanks for clarifying your budget of under £250/month per per…" at bounding box center [820, 353] width 521 height 166
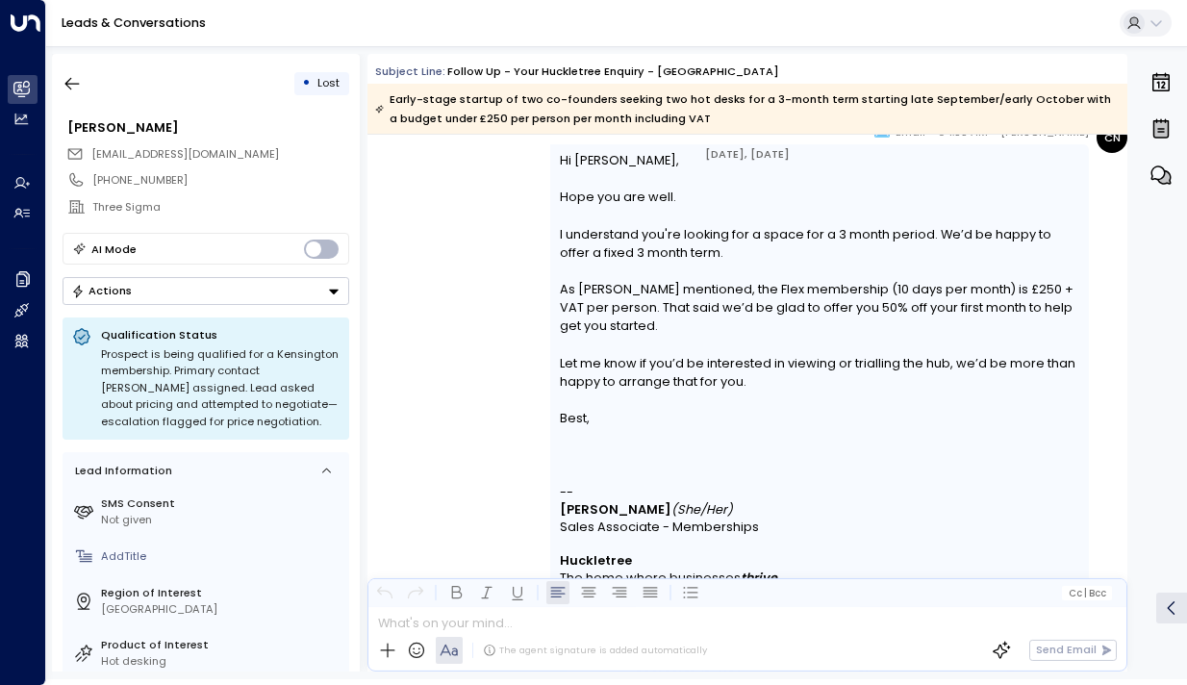
scroll to position [5296, 0]
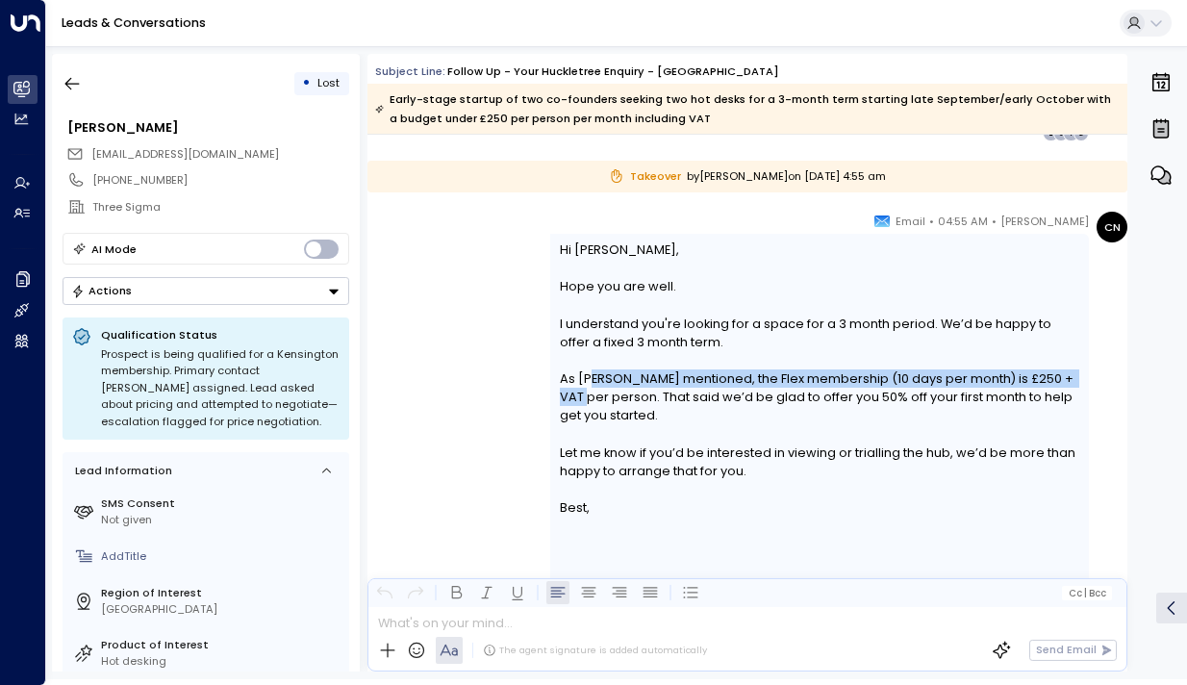
drag, startPoint x: 585, startPoint y: 377, endPoint x: 585, endPoint y: 395, distance: 18.3
click at [585, 395] on font "I understand you're looking for a space for a 3 month period. We’d be happy to …" at bounding box center [819, 398] width 519 height 165
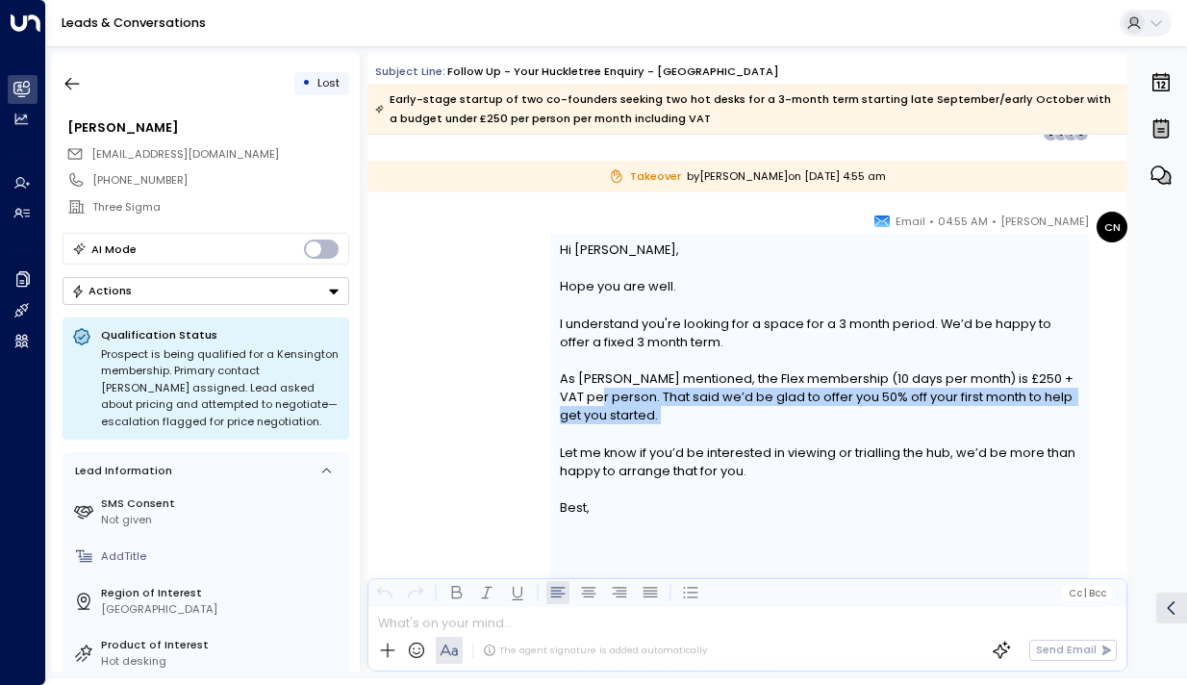
drag, startPoint x: 595, startPoint y: 395, endPoint x: 595, endPoint y: 434, distance: 38.5
click at [595, 434] on div "I understand you're looking for a space for a 3 month period. We’d be happy to …" at bounding box center [820, 398] width 521 height 166
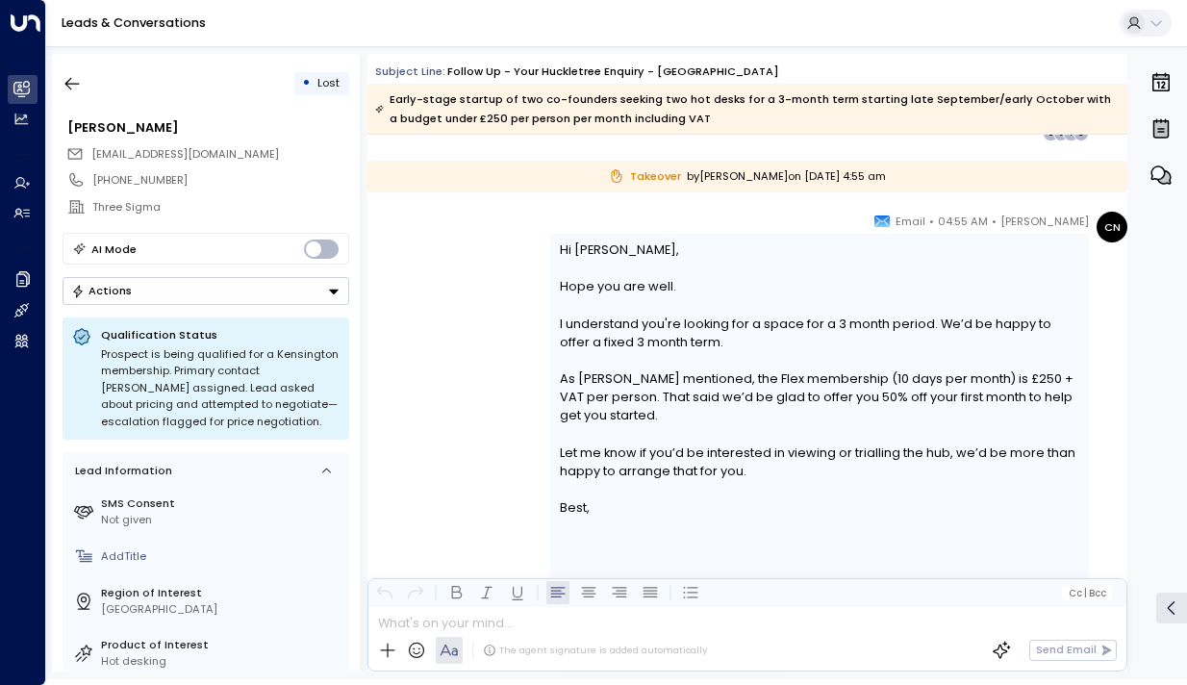
scroll to position [6012, 0]
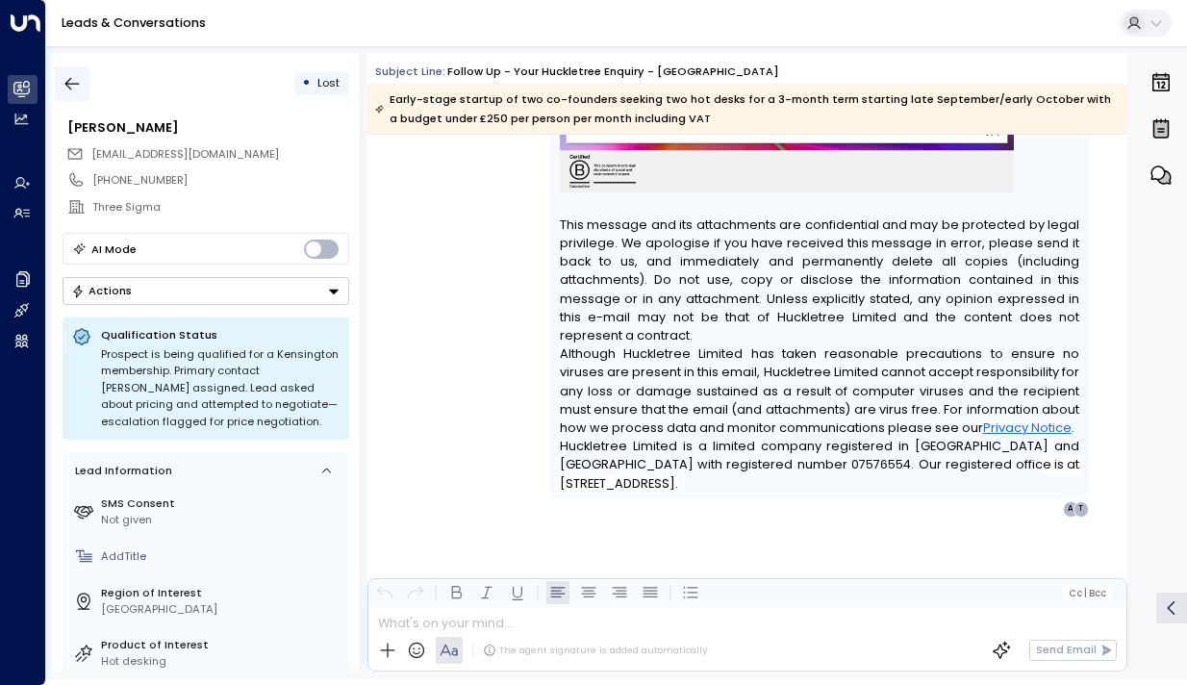
click at [74, 85] on icon "button" at bounding box center [72, 83] width 19 height 19
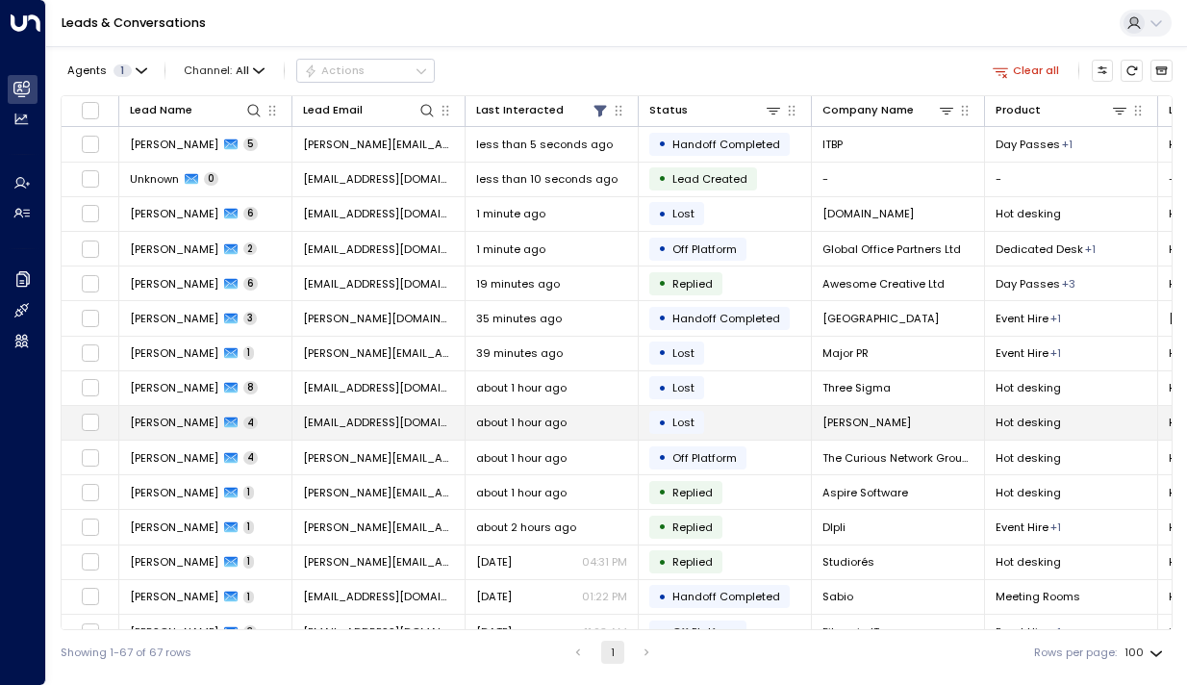
click at [173, 423] on span "[PERSON_NAME]" at bounding box center [174, 422] width 89 height 15
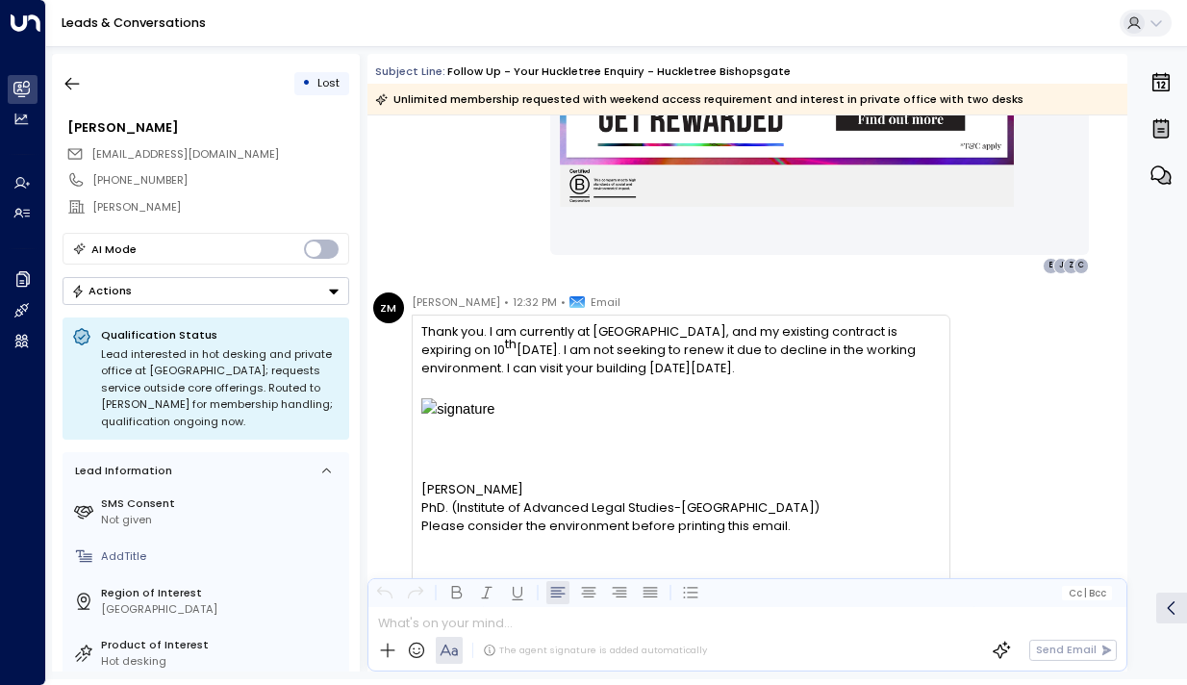
scroll to position [2985, 0]
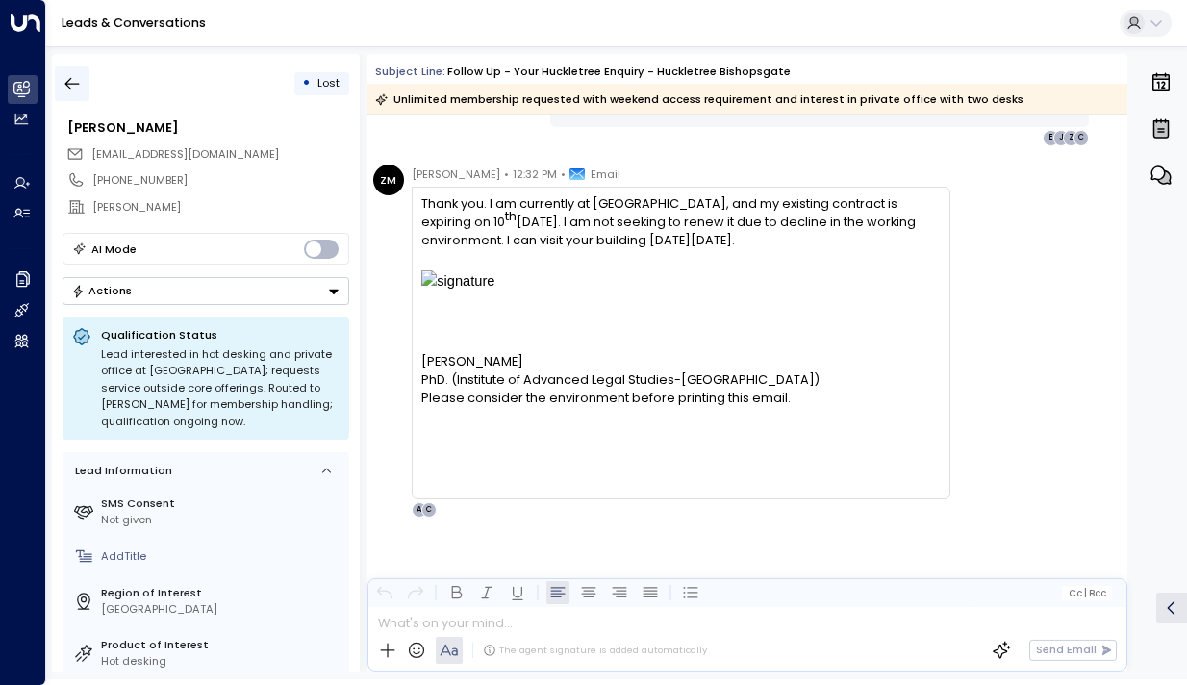
click at [71, 84] on icon "button" at bounding box center [72, 83] width 19 height 19
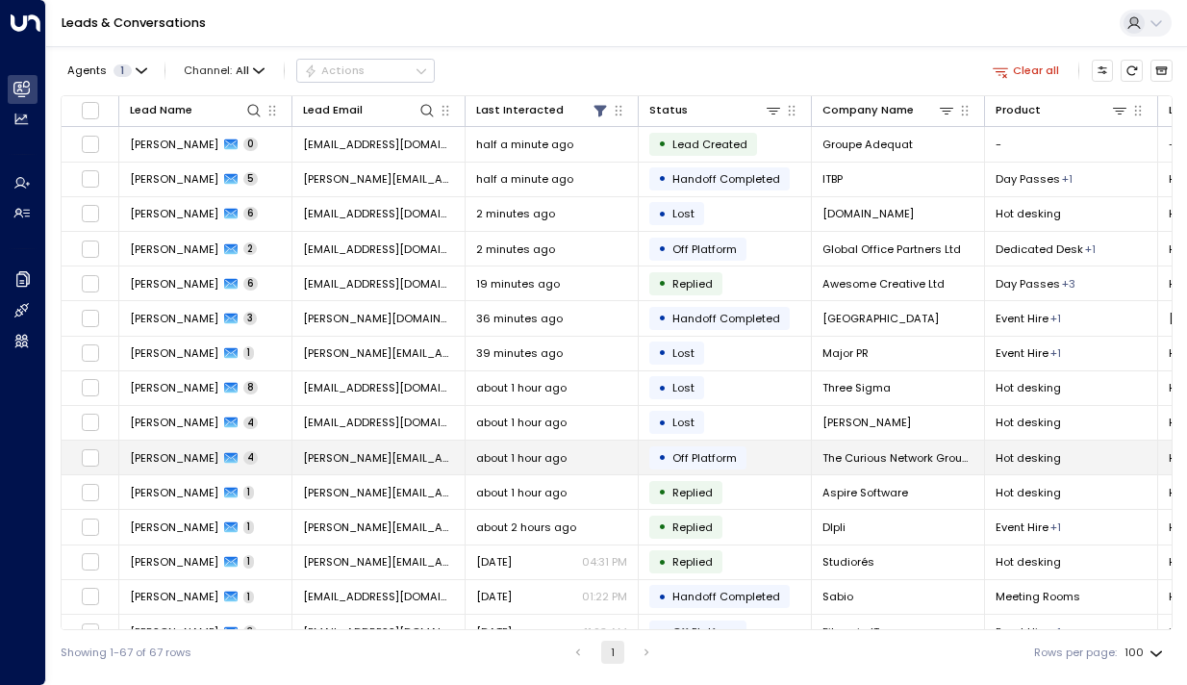
click at [177, 465] on span "[PERSON_NAME]" at bounding box center [174, 457] width 89 height 15
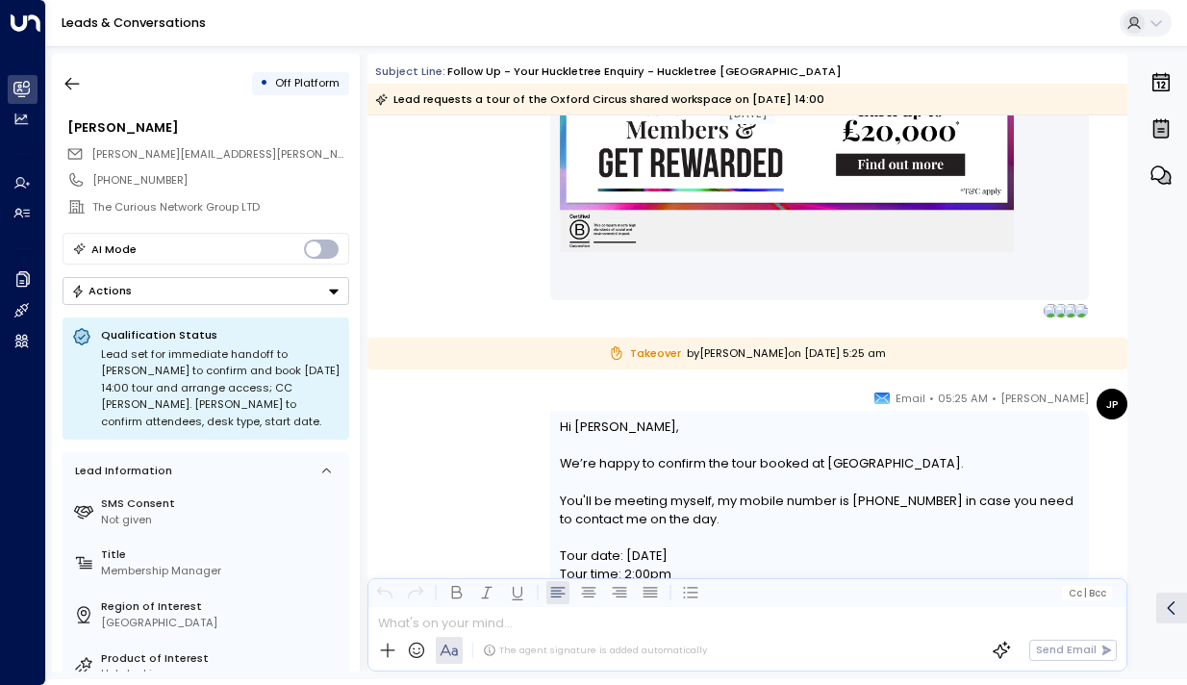
scroll to position [2889, 0]
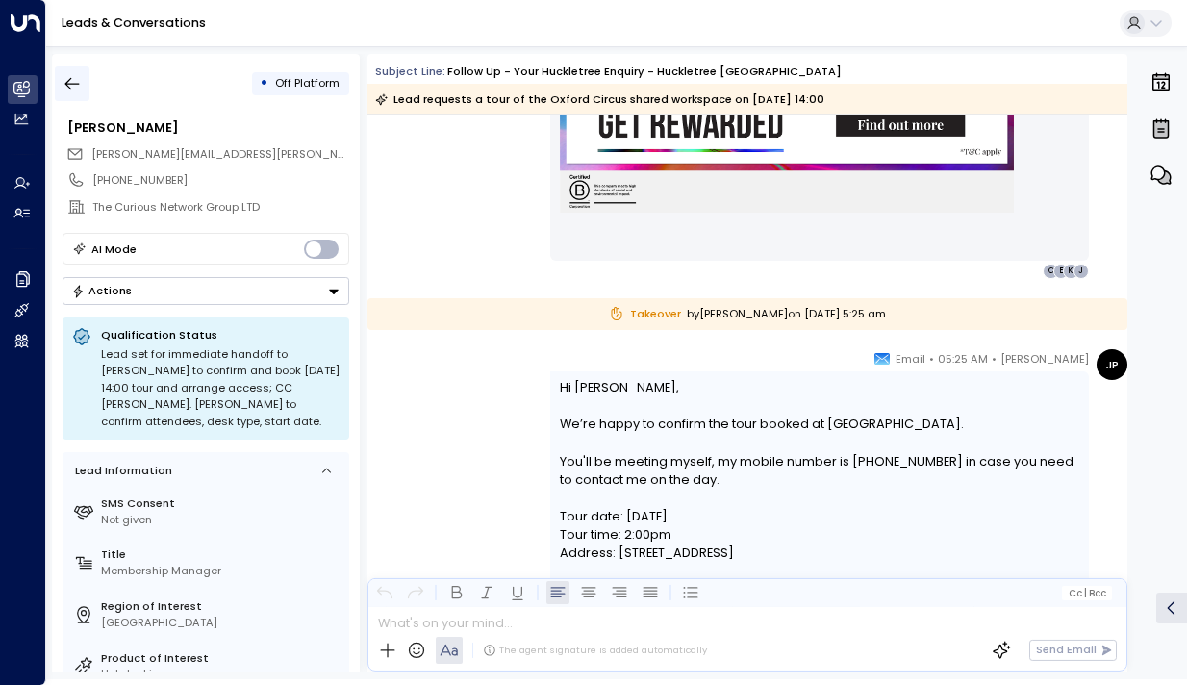
click at [84, 73] on button "button" at bounding box center [72, 83] width 35 height 35
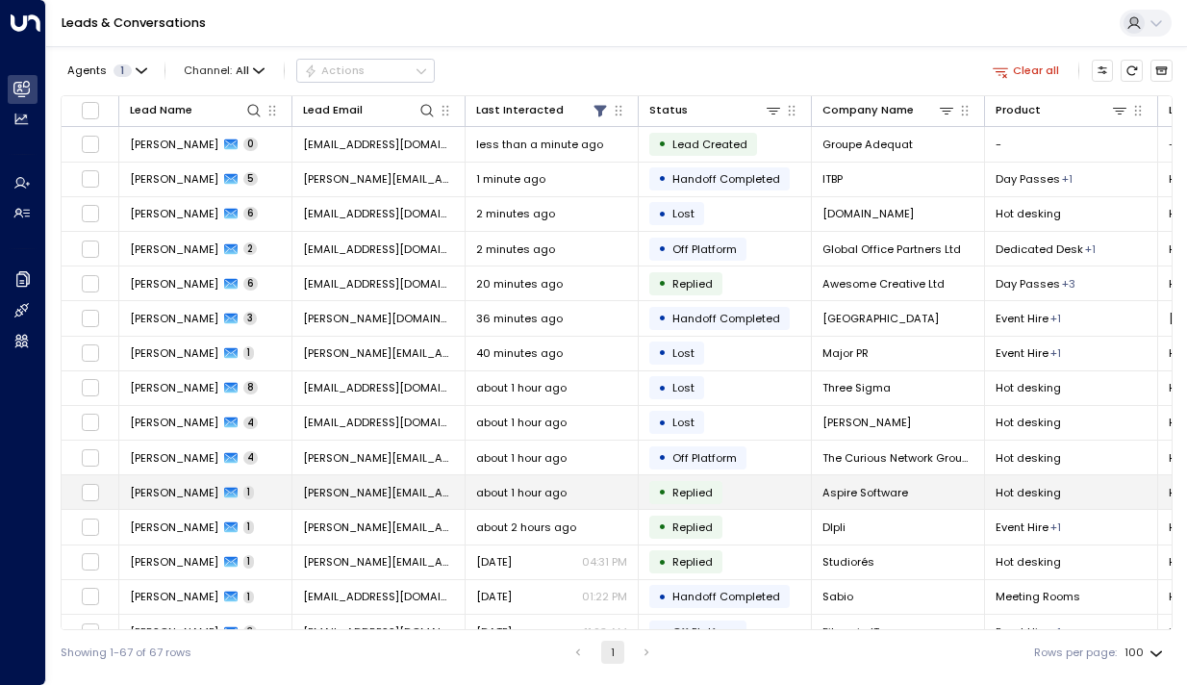
click at [168, 487] on span "[PERSON_NAME]" at bounding box center [174, 492] width 89 height 15
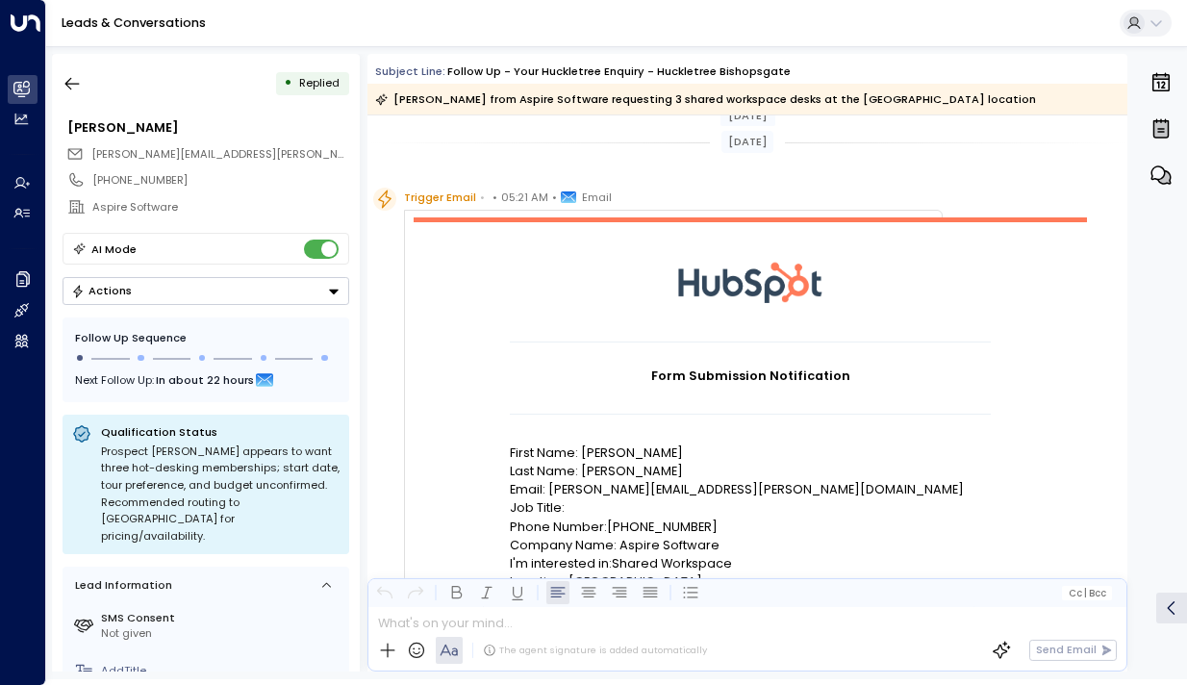
scroll to position [5, 0]
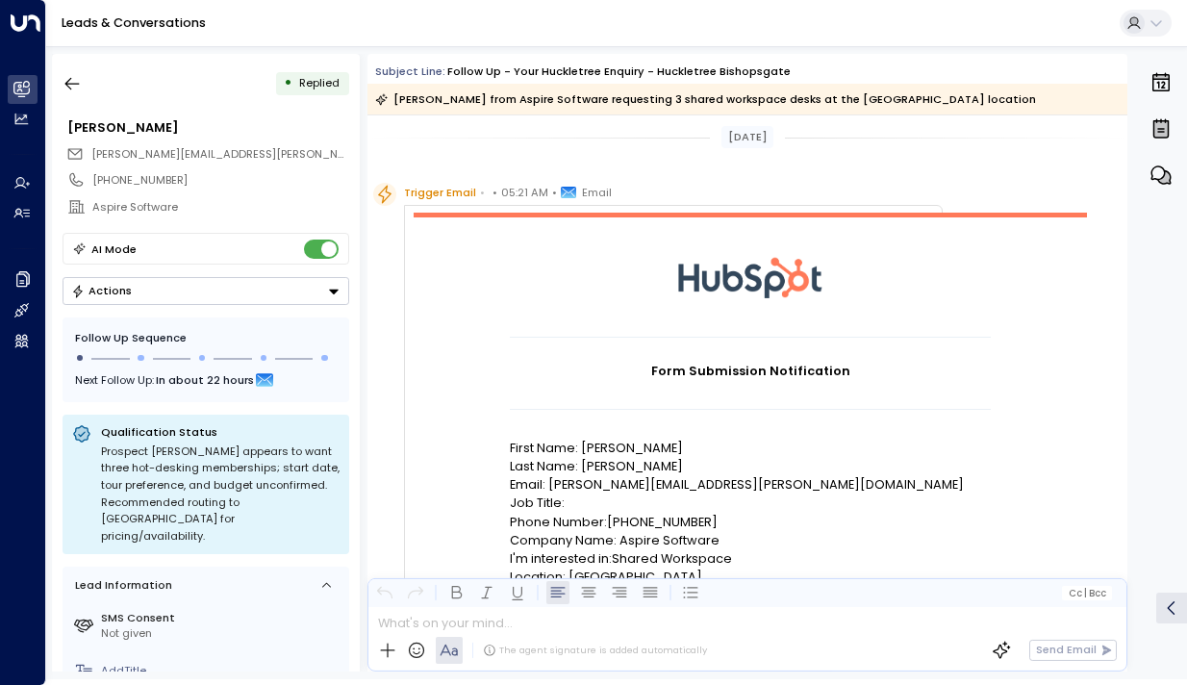
click at [90, 91] on div "• Replied" at bounding box center [206, 83] width 287 height 35
click at [86, 89] on button "button" at bounding box center [72, 83] width 35 height 35
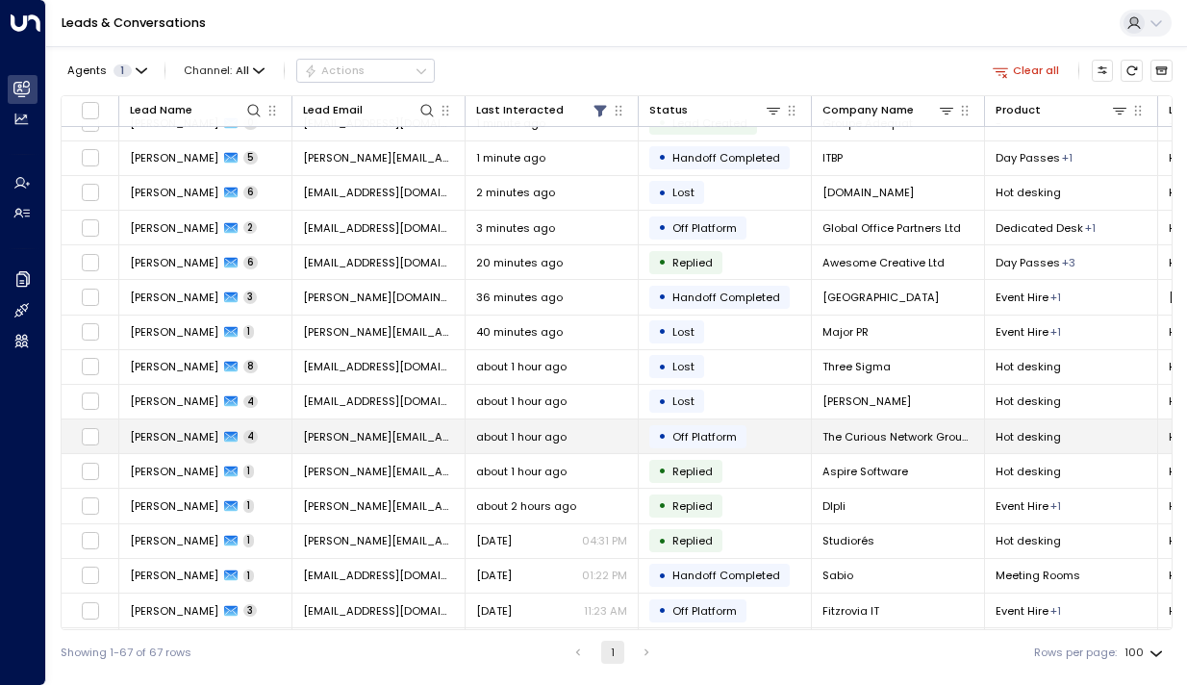
scroll to position [48, 0]
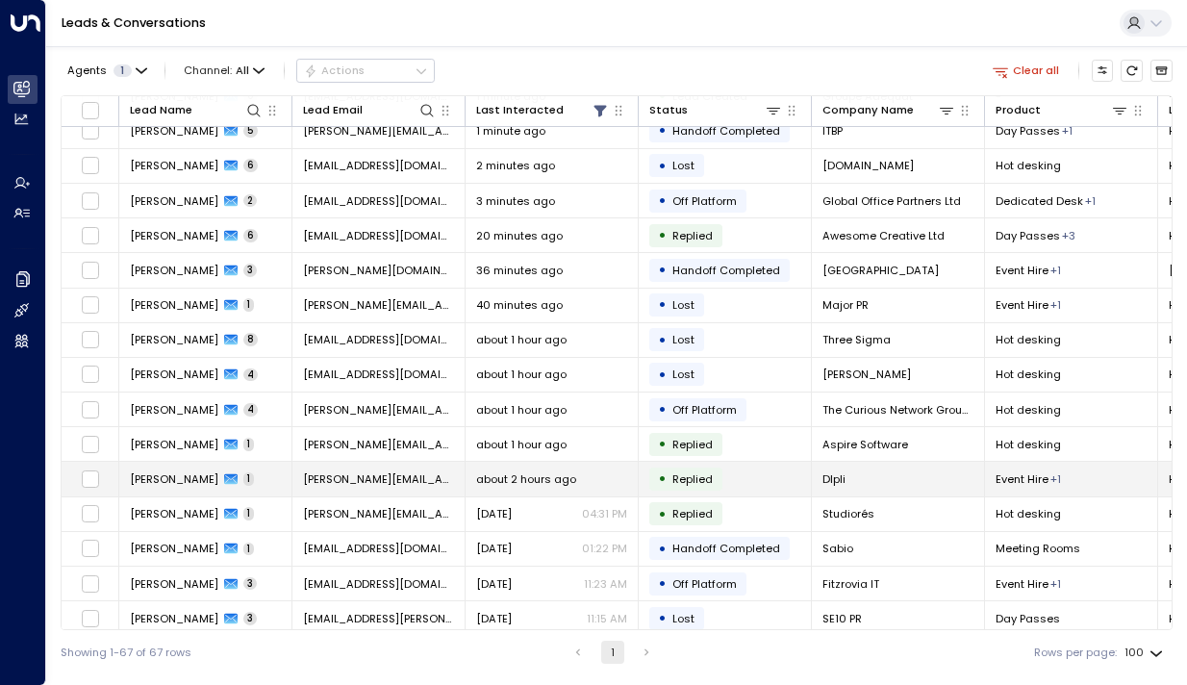
click at [205, 477] on span "[PERSON_NAME]" at bounding box center [174, 478] width 89 height 15
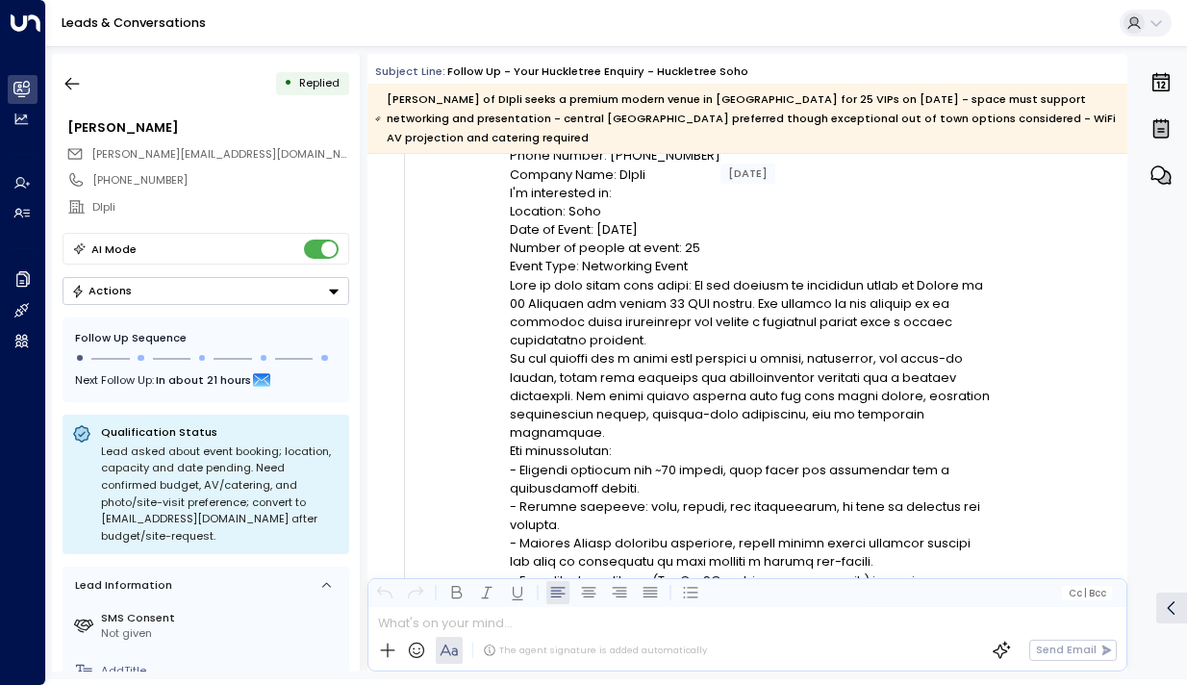
scroll to position [371, 0]
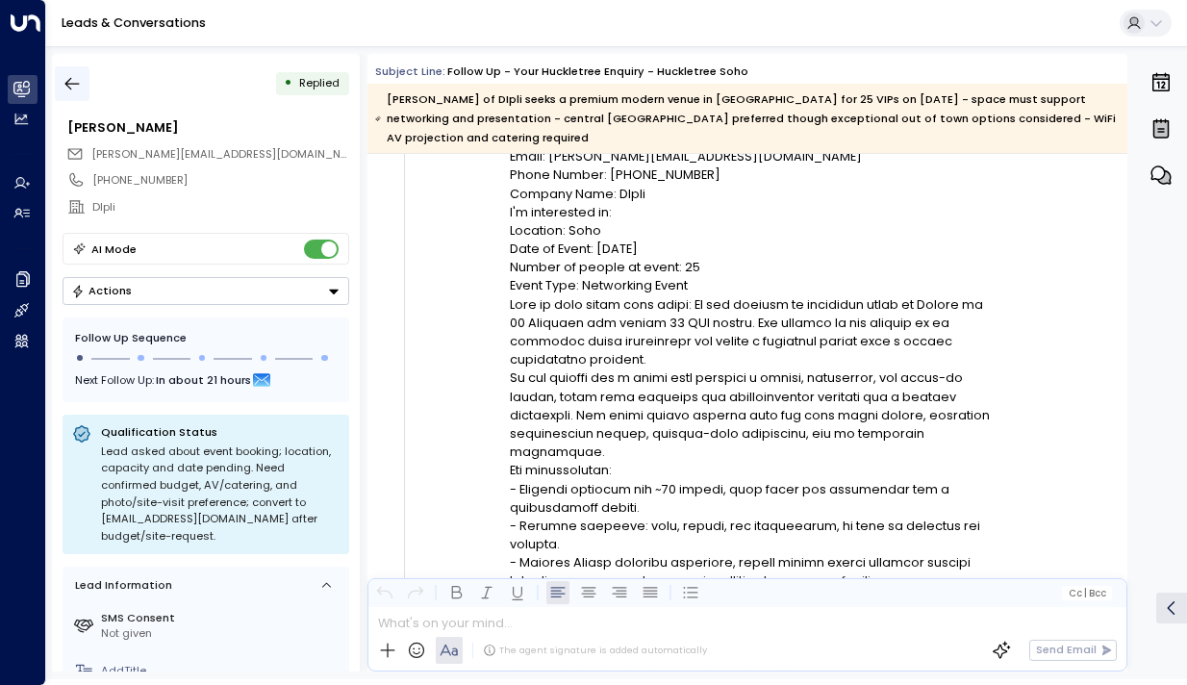
click at [70, 94] on button "button" at bounding box center [72, 83] width 35 height 35
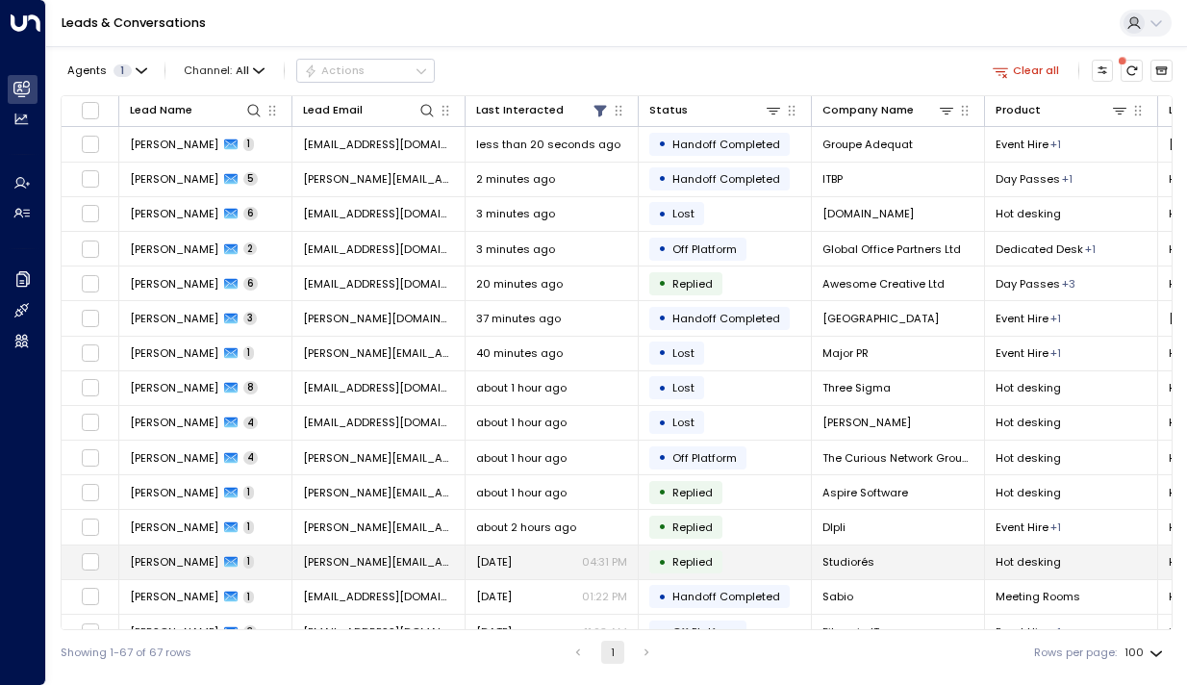
click at [153, 558] on span "[PERSON_NAME]" at bounding box center [174, 561] width 89 height 15
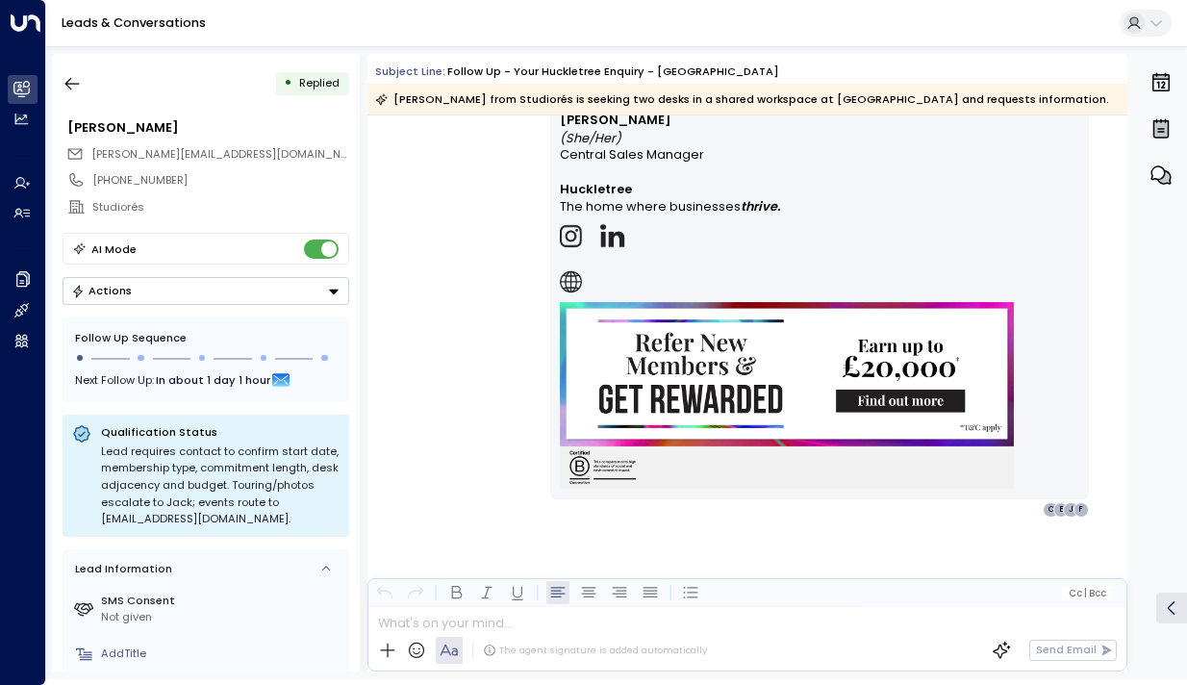
scroll to position [1434, 0]
click at [76, 88] on icon "button" at bounding box center [72, 83] width 19 height 19
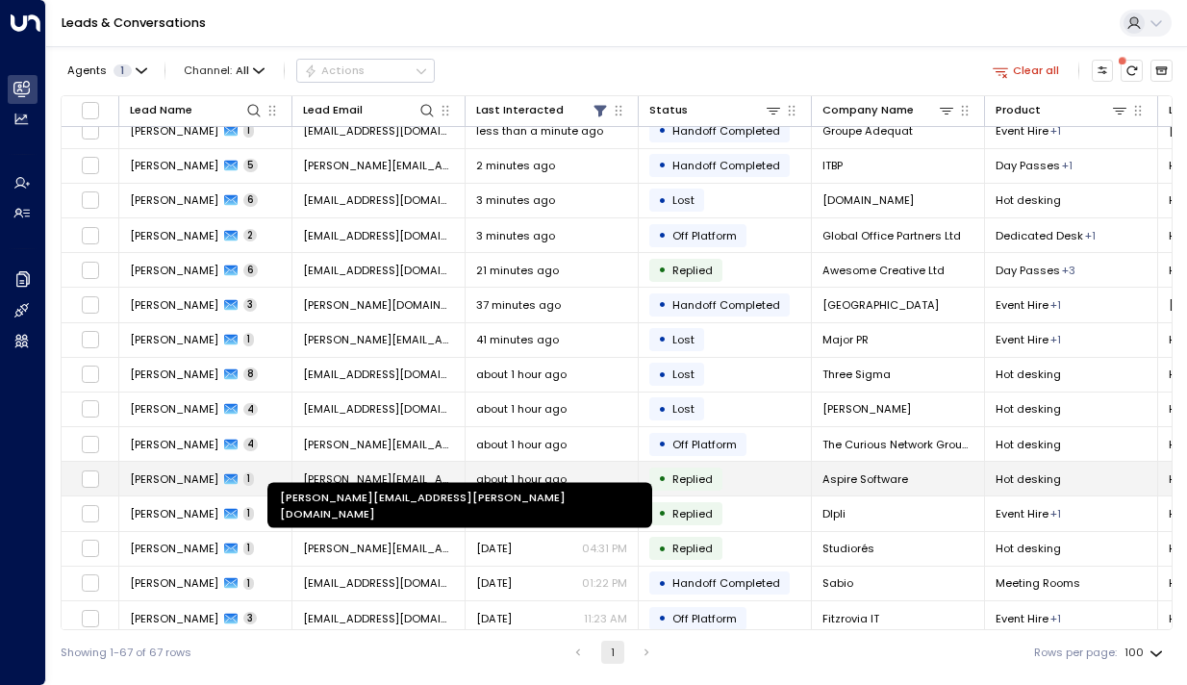
scroll to position [38, 0]
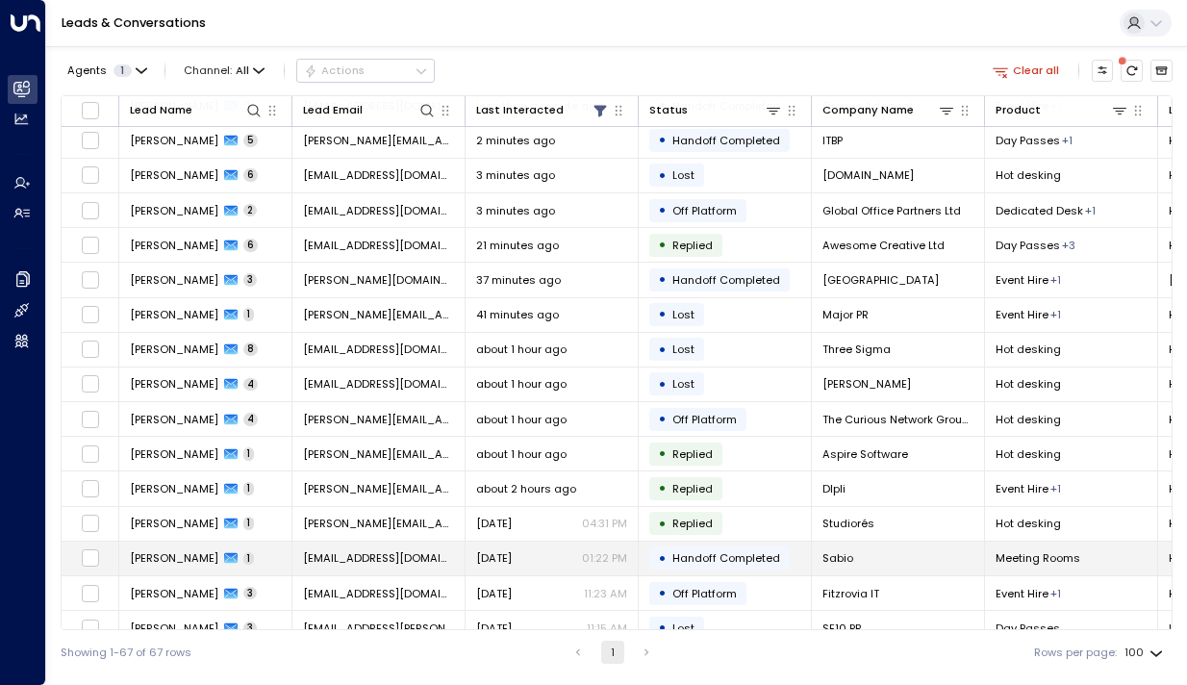
click at [201, 557] on span "[PERSON_NAME]" at bounding box center [174, 557] width 89 height 15
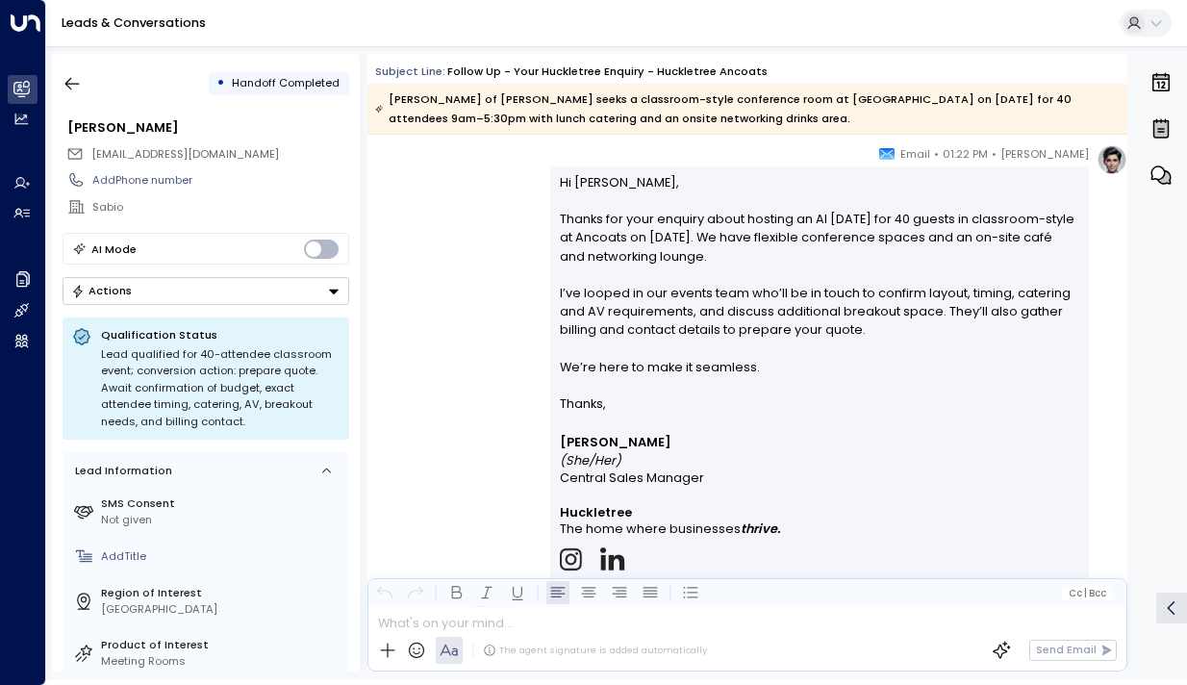
scroll to position [1523, 0]
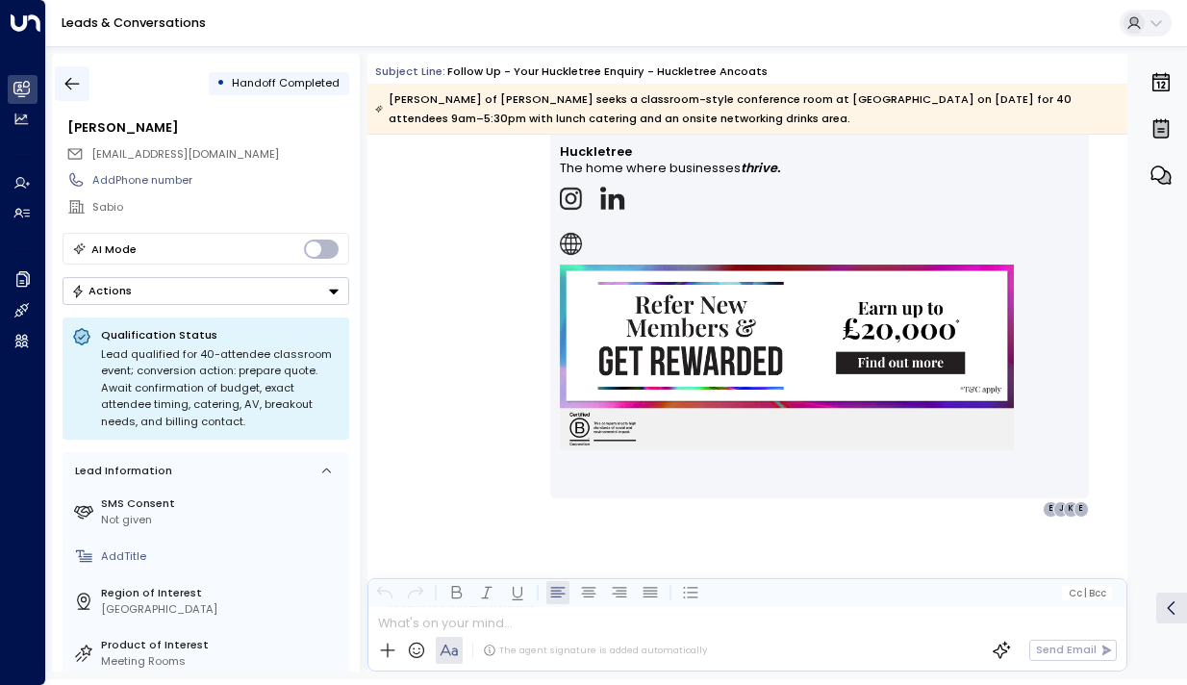
click at [83, 87] on button "button" at bounding box center [72, 83] width 35 height 35
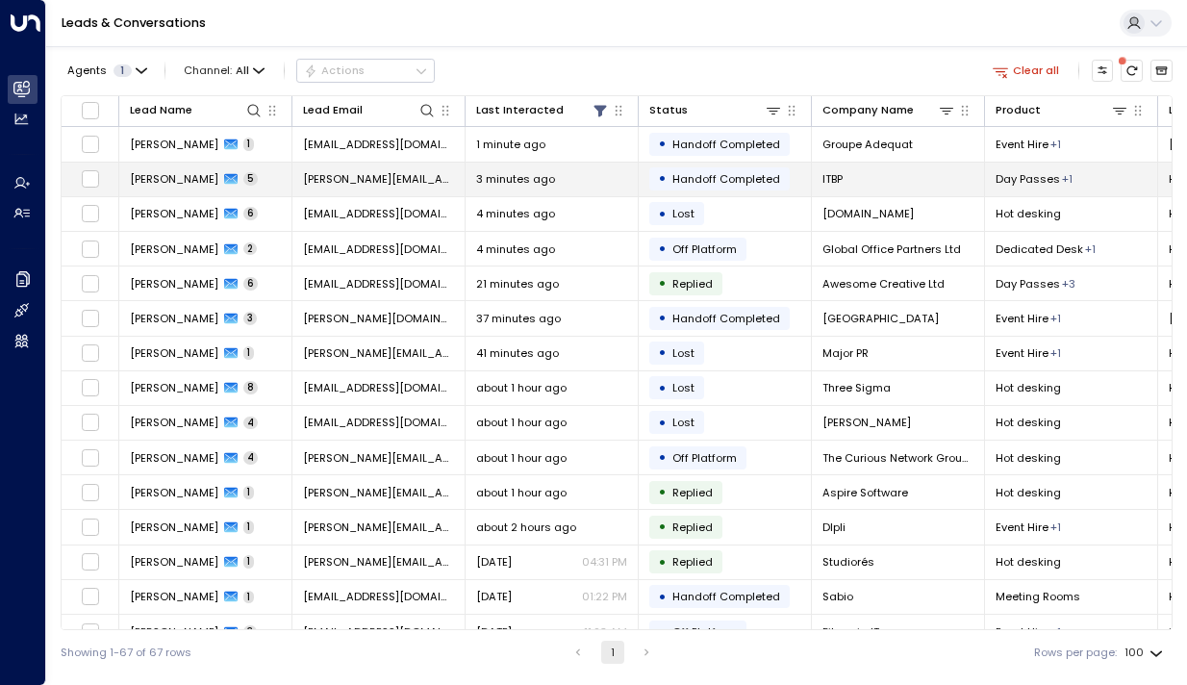
click at [180, 180] on span "[PERSON_NAME]" at bounding box center [174, 178] width 89 height 15
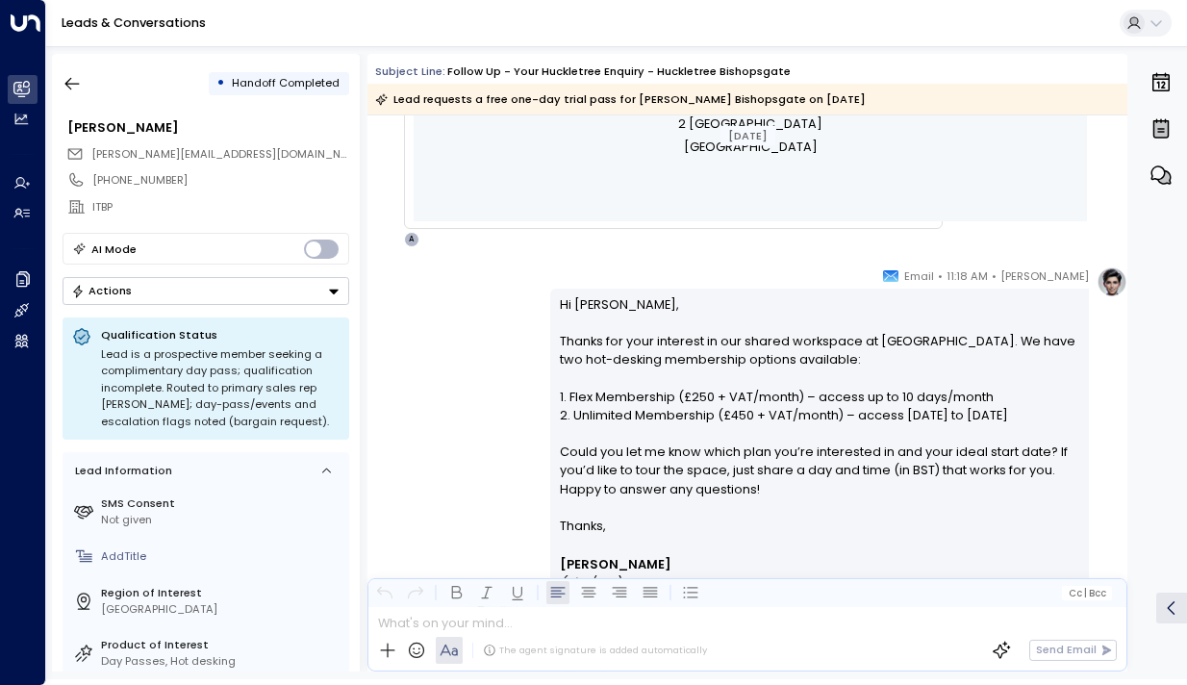
scroll to position [879, 0]
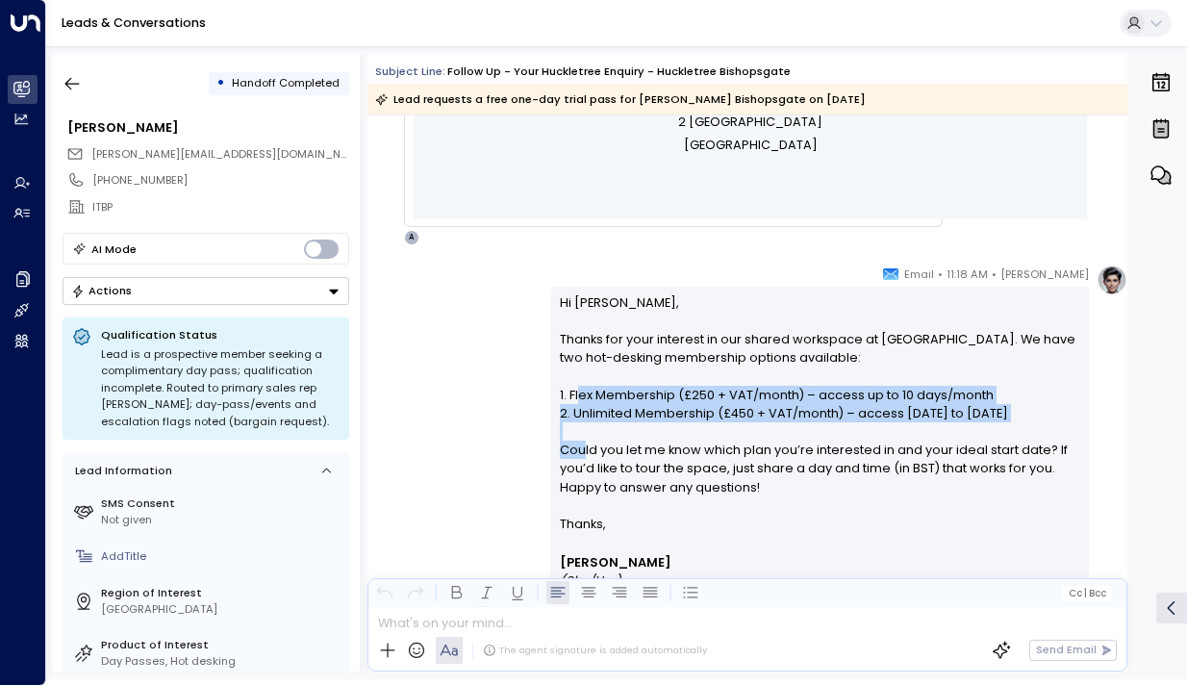
drag, startPoint x: 576, startPoint y: 391, endPoint x: 580, endPoint y: 463, distance: 72.3
click at [580, 463] on p "Hi [PERSON_NAME], Thanks for your interest in our shared workspace at [GEOGRAPH…" at bounding box center [820, 403] width 521 height 221
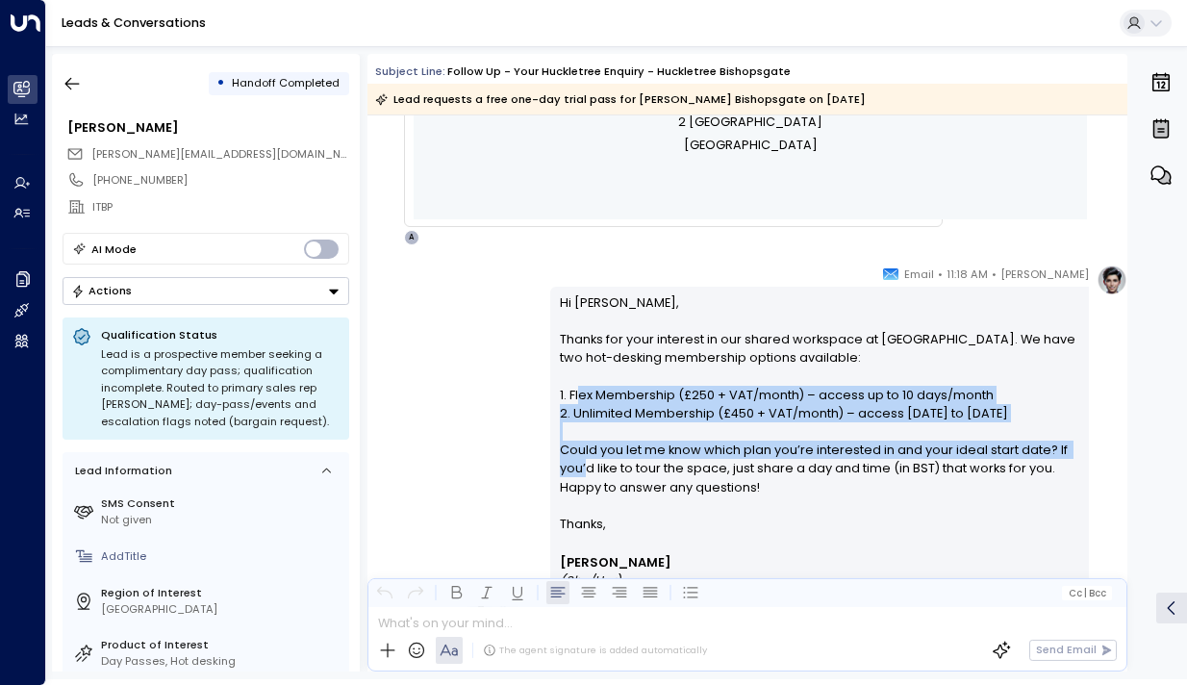
click at [580, 463] on p "Hi [PERSON_NAME], Thanks for your interest in our shared workspace at [GEOGRAPH…" at bounding box center [820, 403] width 521 height 221
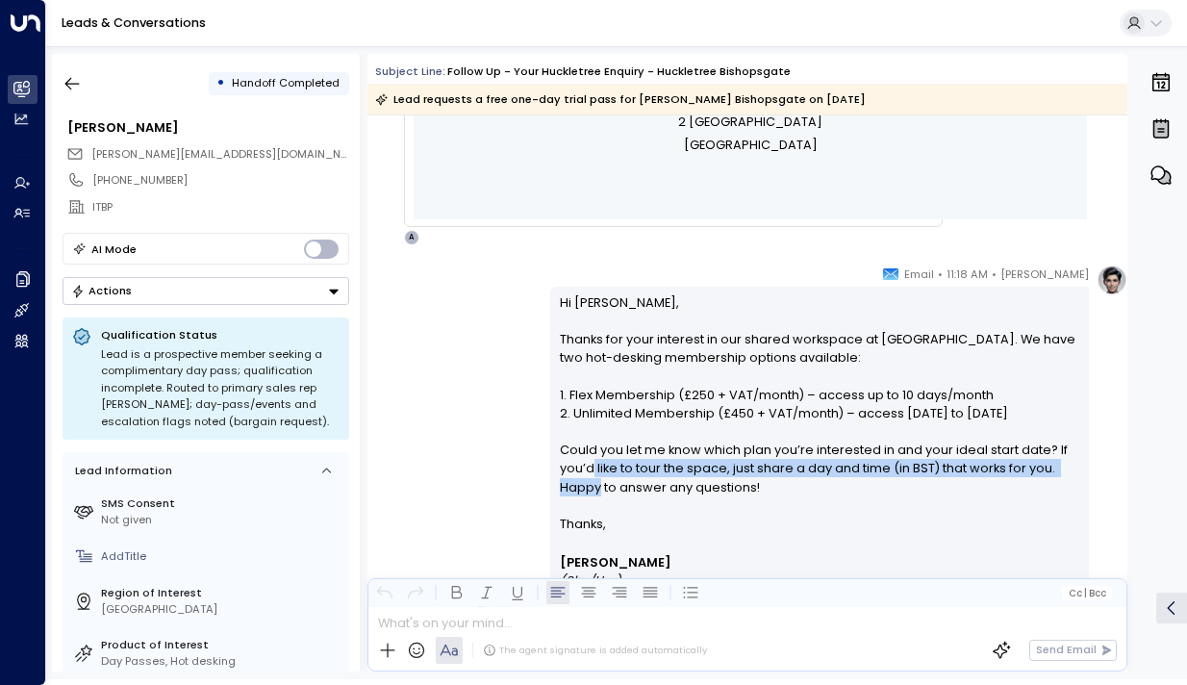
drag, startPoint x: 594, startPoint y: 492, endPoint x: 590, endPoint y: 462, distance: 30.1
click at [590, 462] on p "Hi [PERSON_NAME], Thanks for your interest in our shared workspace at [GEOGRAPH…" at bounding box center [820, 403] width 521 height 221
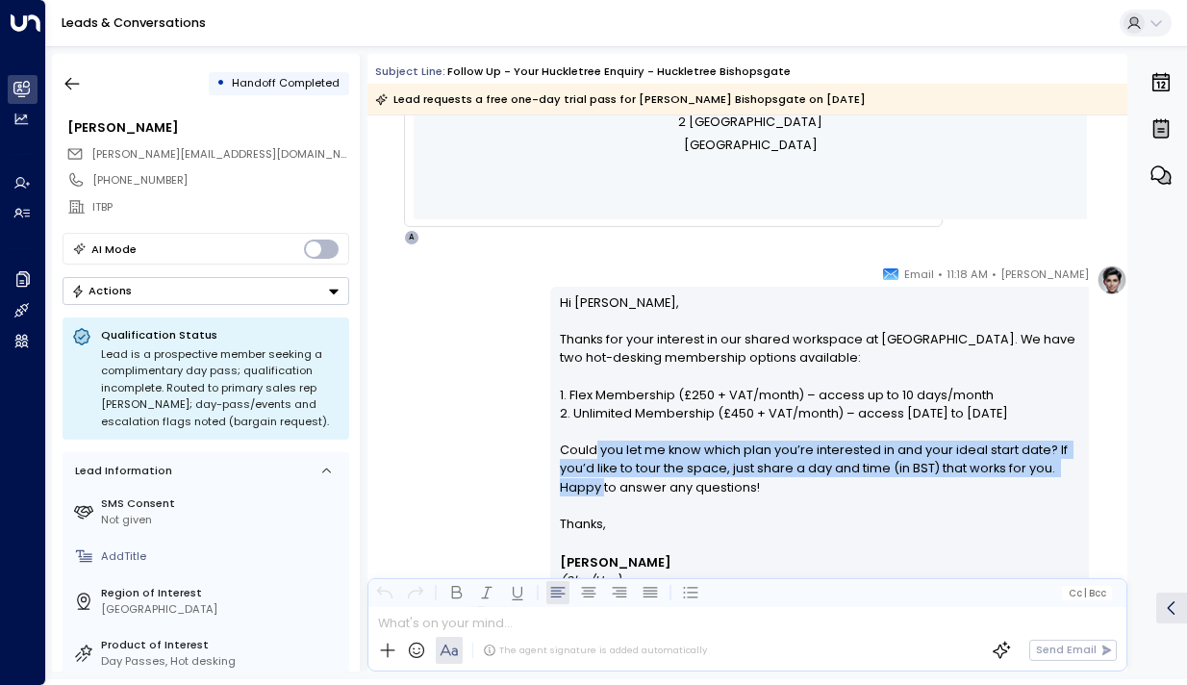
drag, startPoint x: 590, startPoint y: 454, endPoint x: 599, endPoint y: 485, distance: 32.3
click at [599, 485] on p "Hi [PERSON_NAME], Thanks for your interest in our shared workspace at [GEOGRAPH…" at bounding box center [820, 403] width 521 height 221
drag, startPoint x: 646, startPoint y: 485, endPoint x: 633, endPoint y: 447, distance: 39.6
click at [633, 447] on p "Hi [PERSON_NAME], Thanks for your interest in our shared workspace at [GEOGRAPH…" at bounding box center [820, 403] width 521 height 221
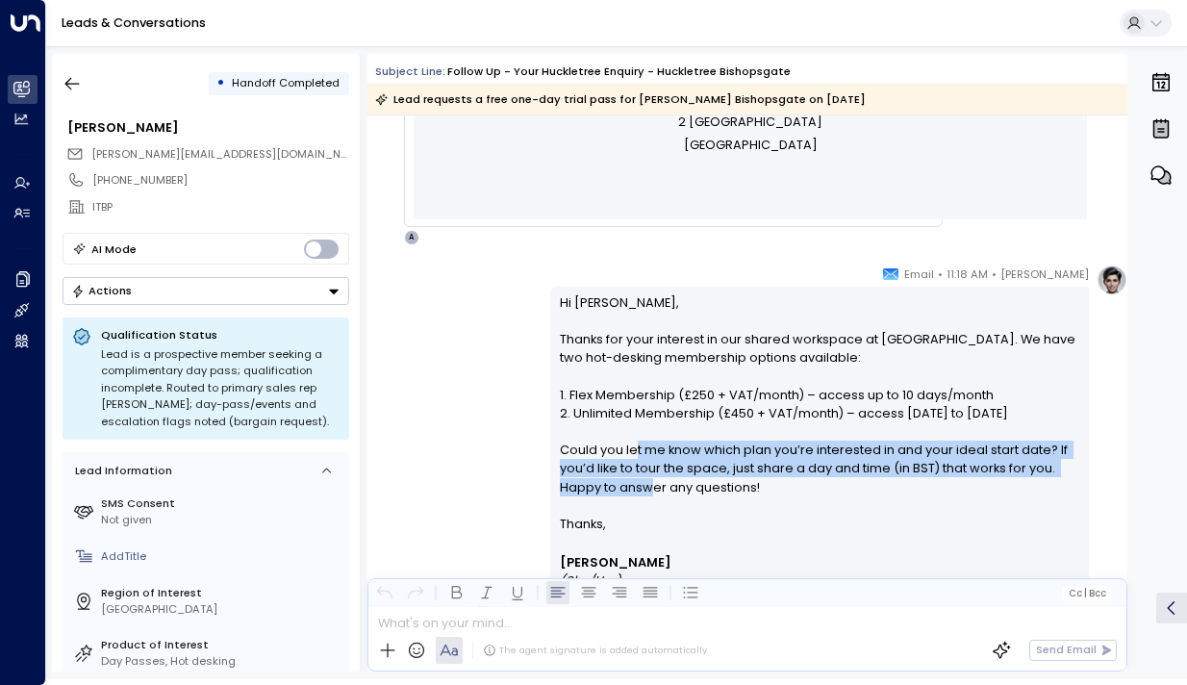
click at [633, 447] on p "Hi [PERSON_NAME], Thanks for your interest in our shared workspace at [GEOGRAPH…" at bounding box center [820, 403] width 521 height 221
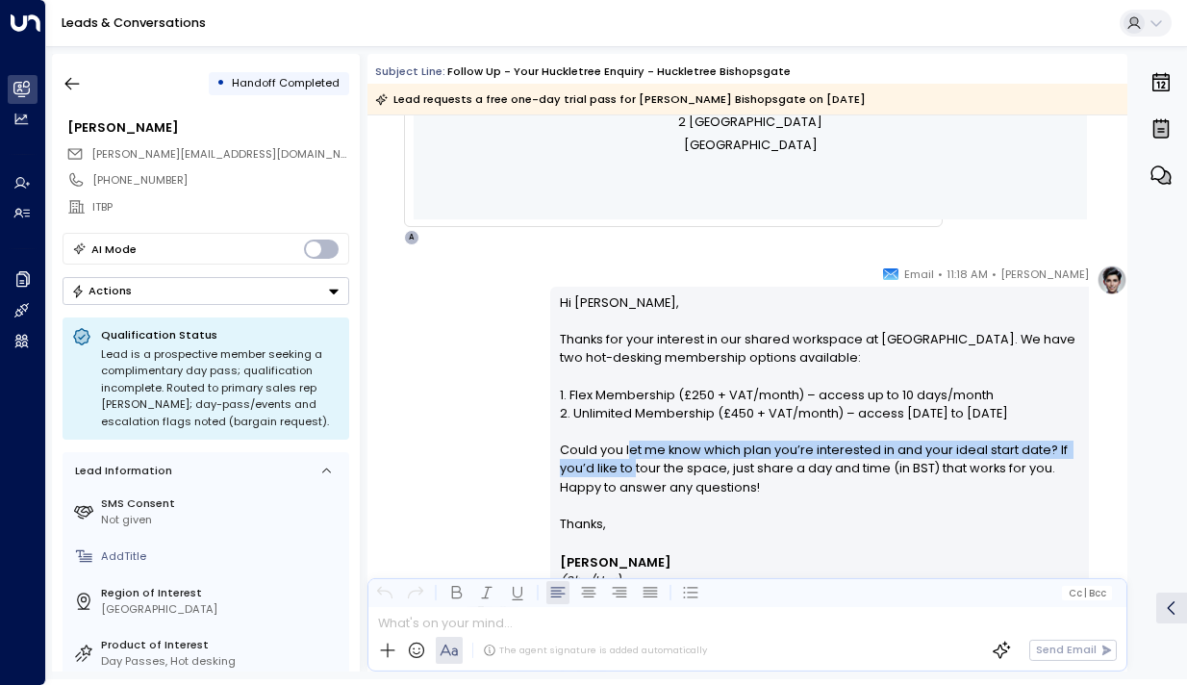
drag, startPoint x: 625, startPoint y: 447, endPoint x: 630, endPoint y: 477, distance: 30.2
click at [630, 477] on p "Hi [PERSON_NAME], Thanks for your interest in our shared workspace at [GEOGRAPH…" at bounding box center [820, 403] width 521 height 221
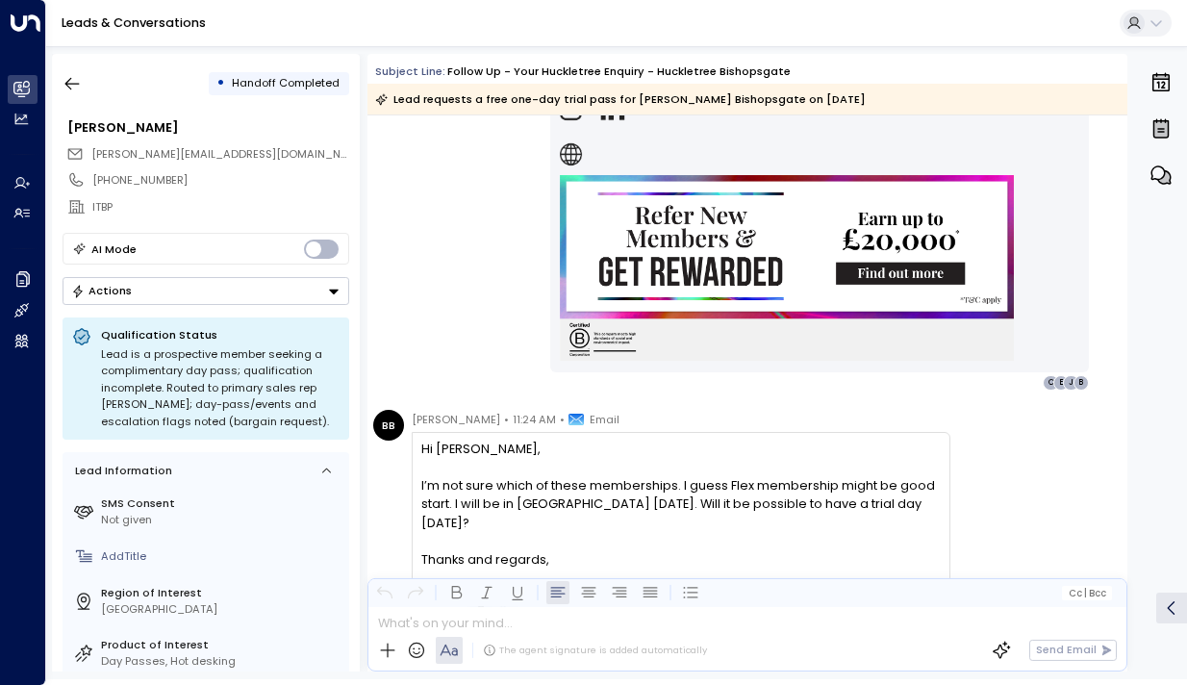
scroll to position [1517, 0]
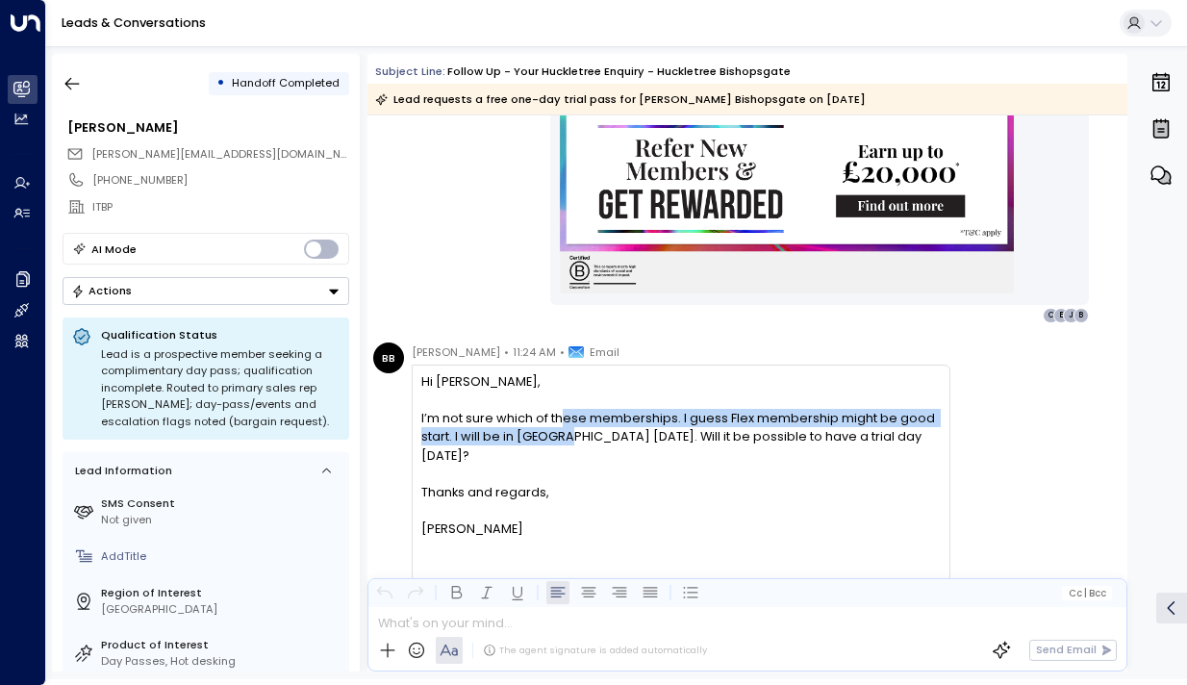
drag, startPoint x: 567, startPoint y: 420, endPoint x: 567, endPoint y: 442, distance: 22.1
click at [567, 442] on div "I’m not sure which of these memberships. I guess Flex membership might be good …" at bounding box center [680, 437] width 519 height 56
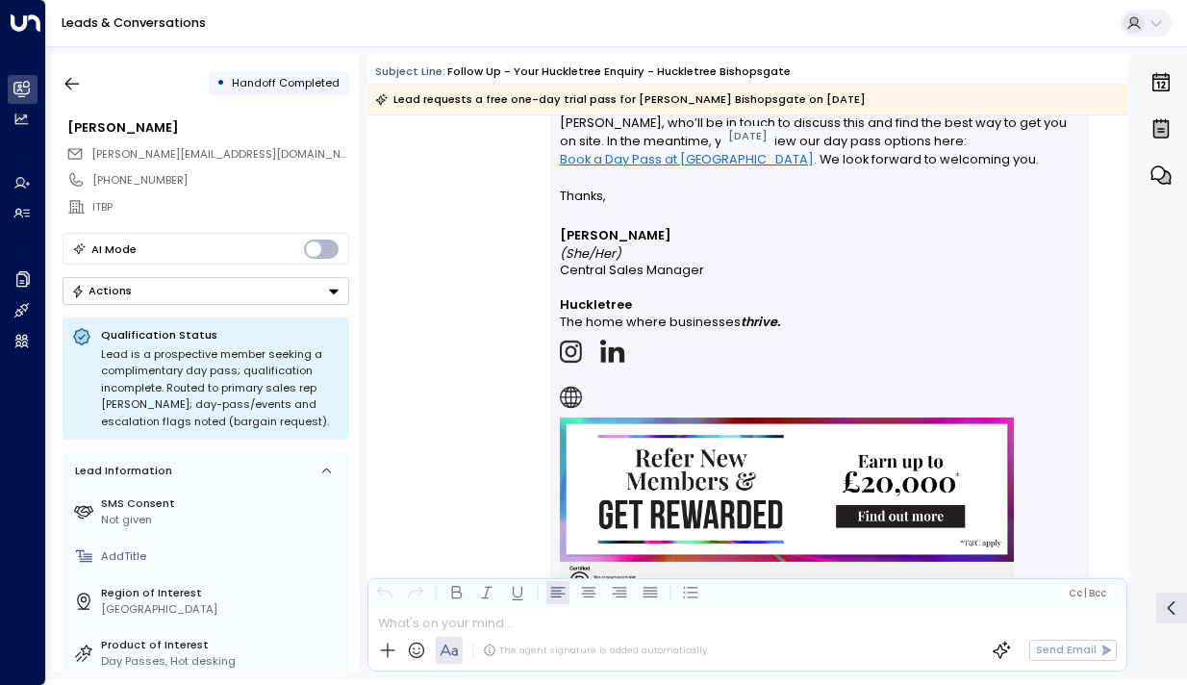
scroll to position [3387, 0]
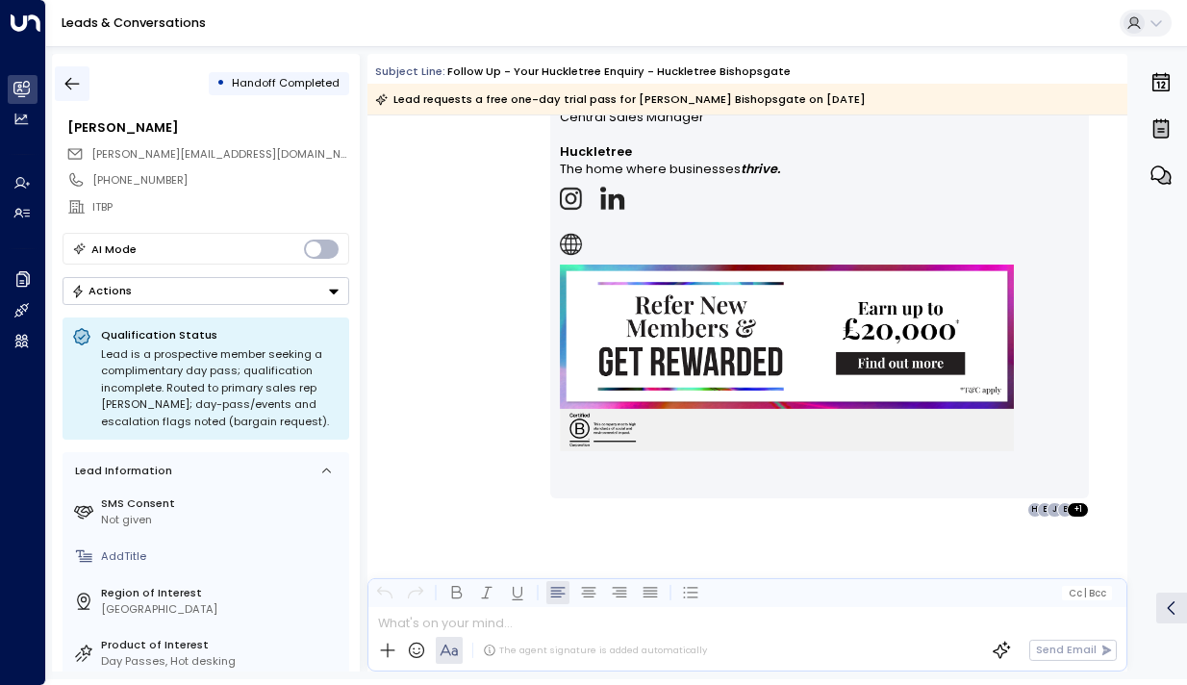
click at [67, 71] on button "button" at bounding box center [72, 83] width 35 height 35
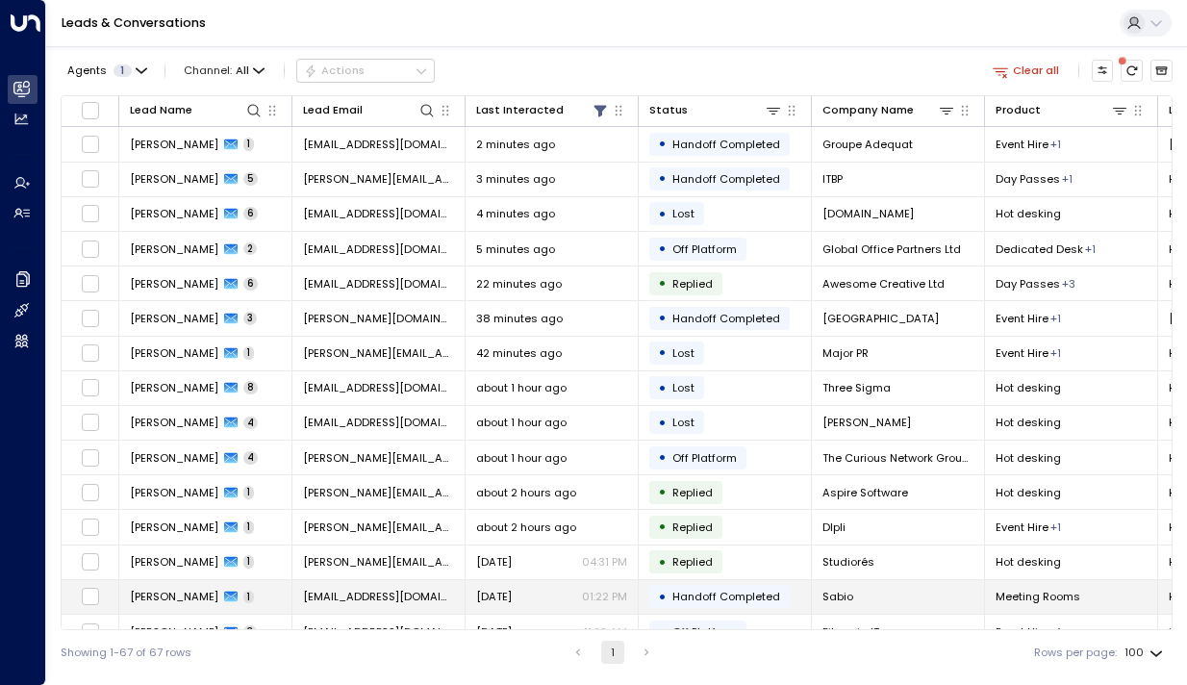
scroll to position [57, 0]
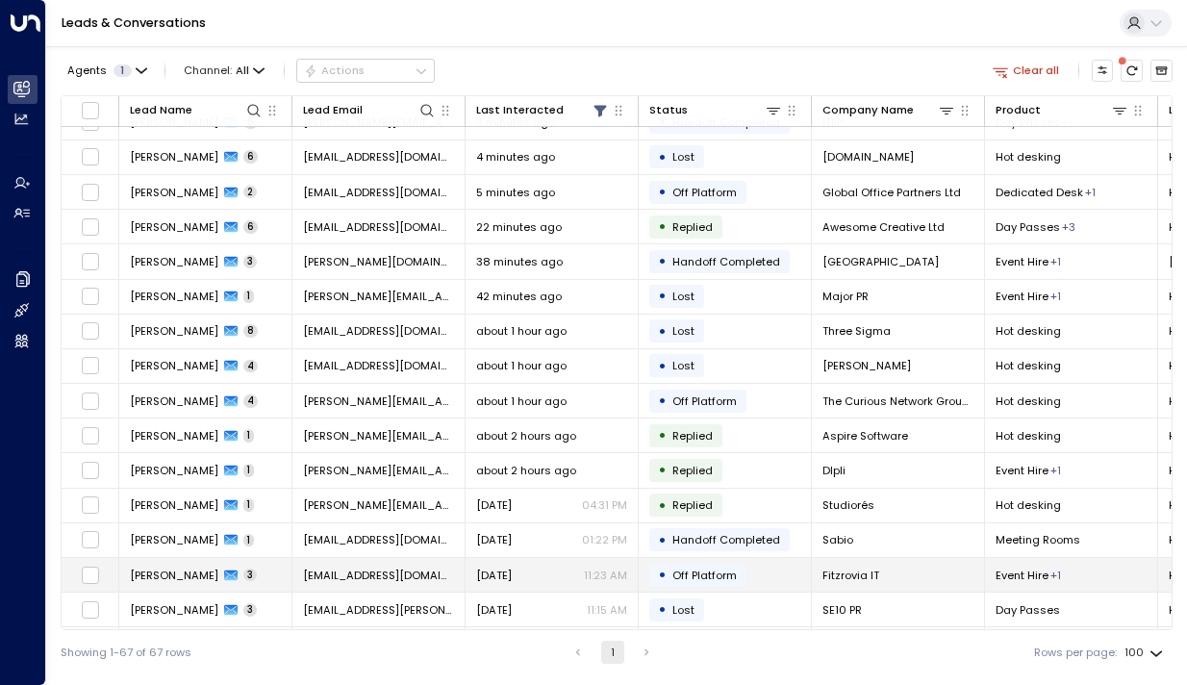
click at [178, 570] on span "[PERSON_NAME]" at bounding box center [174, 575] width 89 height 15
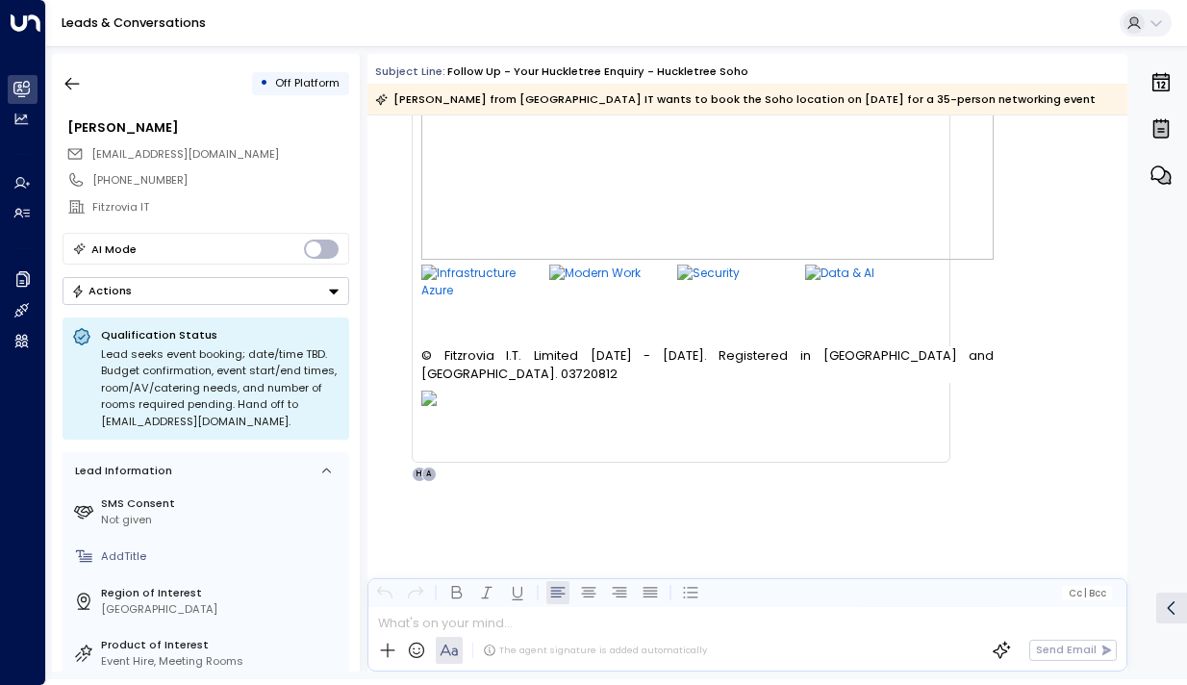
scroll to position [2996, 0]
click at [75, 85] on icon "button" at bounding box center [72, 83] width 19 height 19
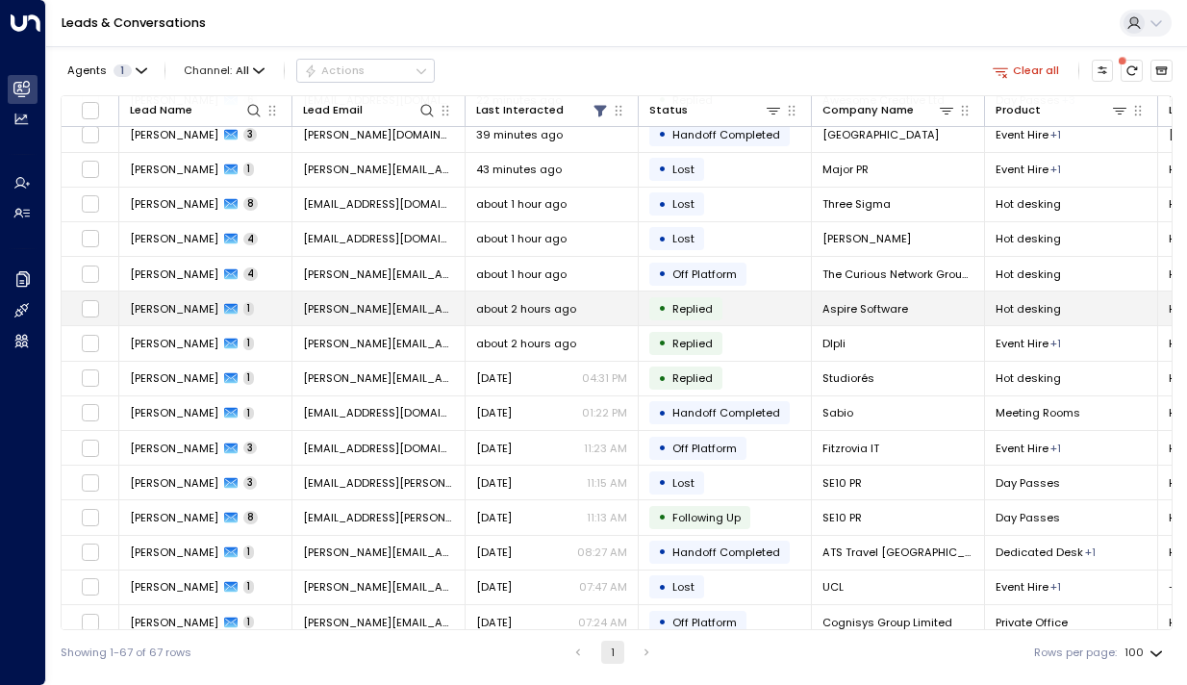
scroll to position [190, 0]
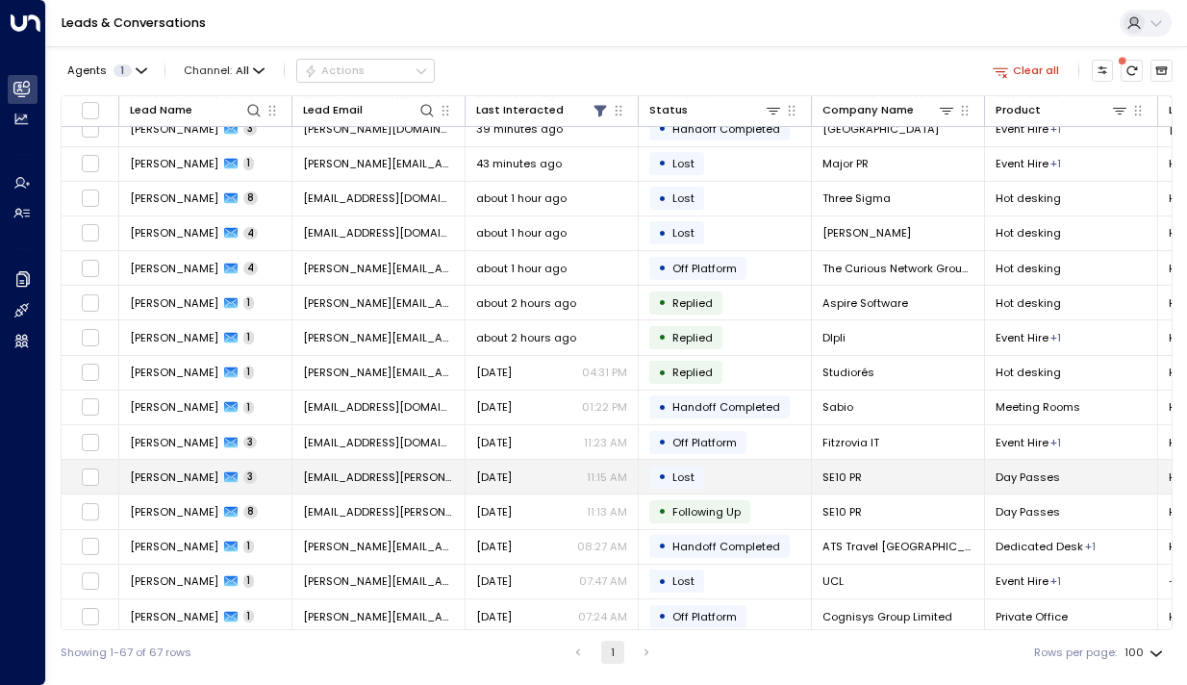
click at [139, 485] on span "[PERSON_NAME]" at bounding box center [174, 477] width 89 height 15
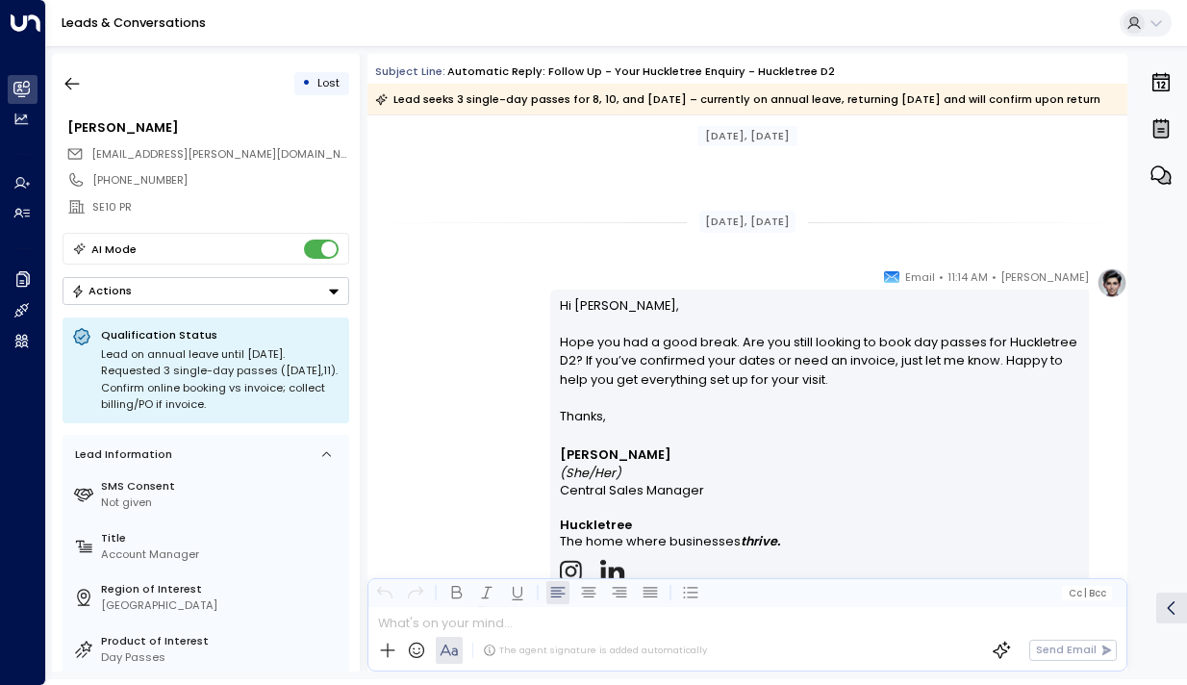
scroll to position [1196, 0]
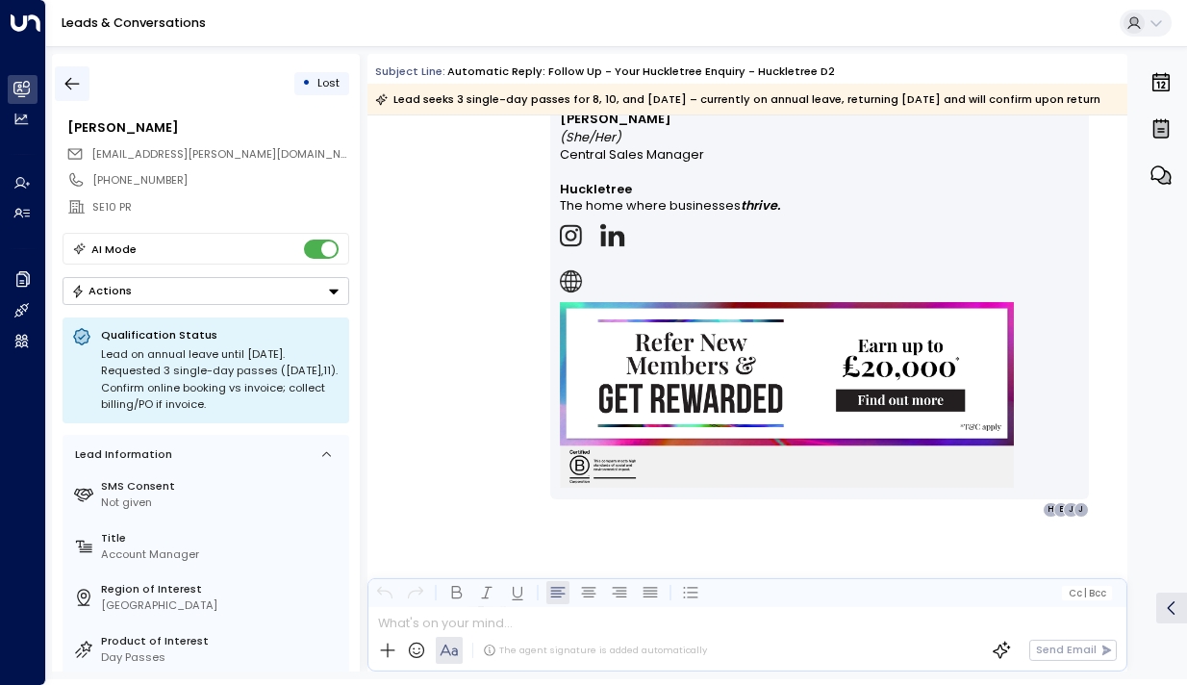
click at [81, 74] on icon "button" at bounding box center [72, 83] width 19 height 19
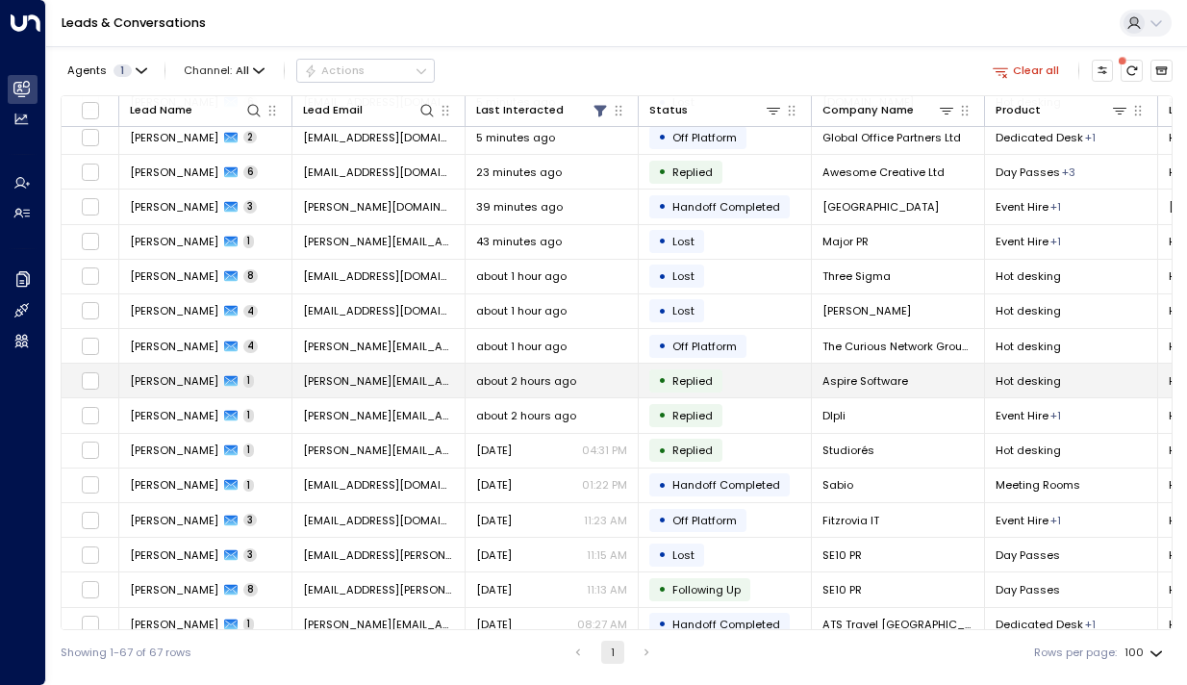
scroll to position [115, 0]
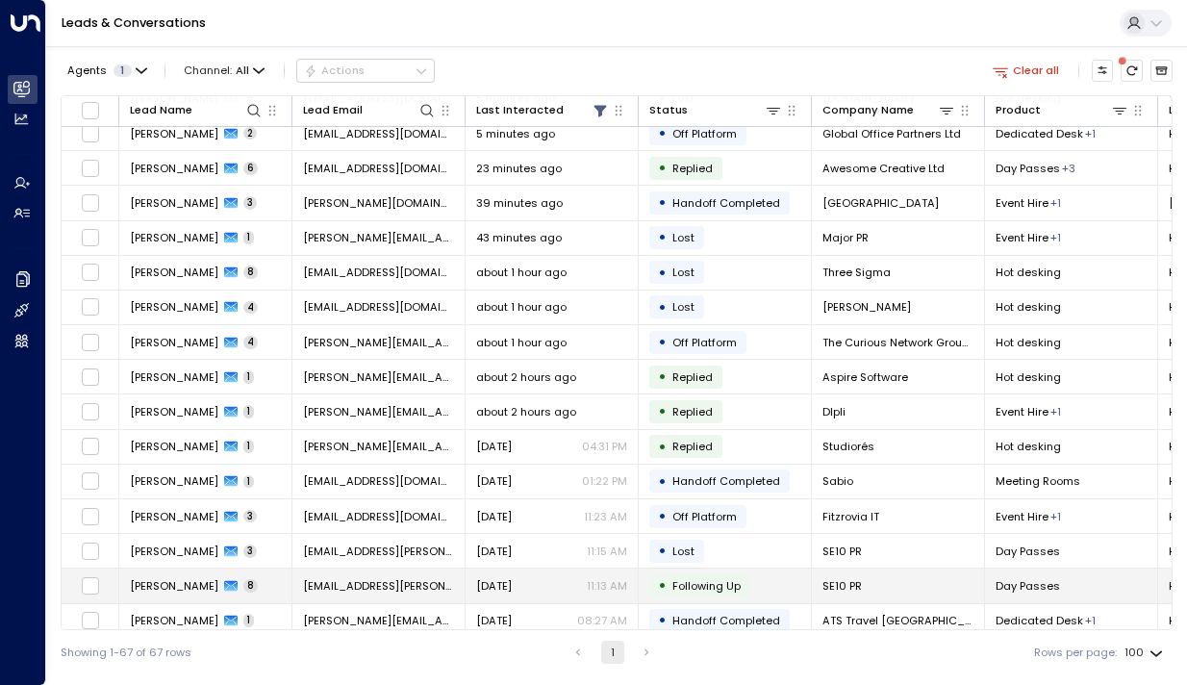
click at [161, 579] on span "[PERSON_NAME]" at bounding box center [174, 585] width 89 height 15
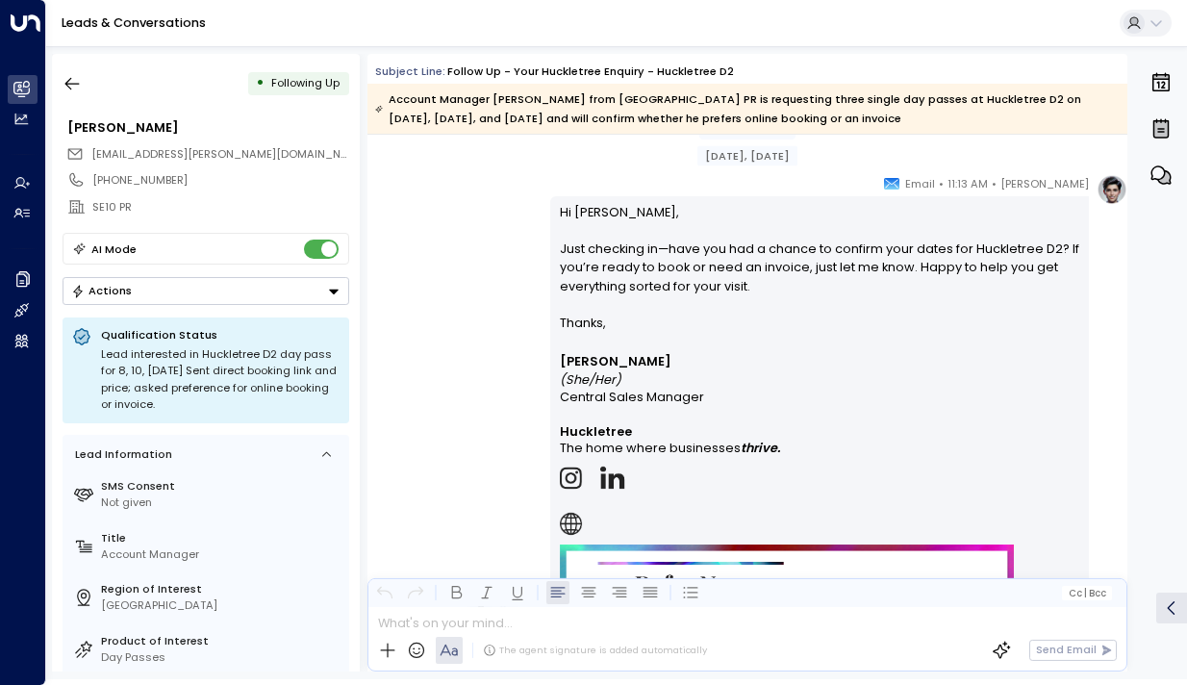
scroll to position [5410, 0]
click at [67, 82] on icon "button" at bounding box center [72, 84] width 14 height 13
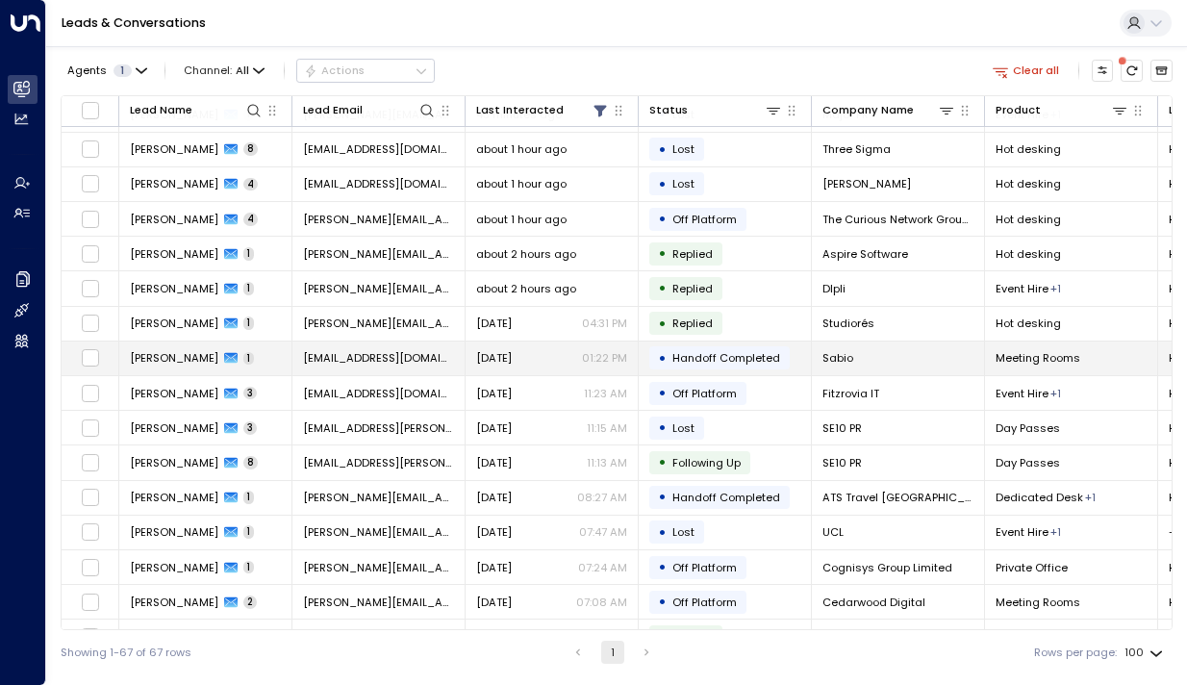
scroll to position [256, 0]
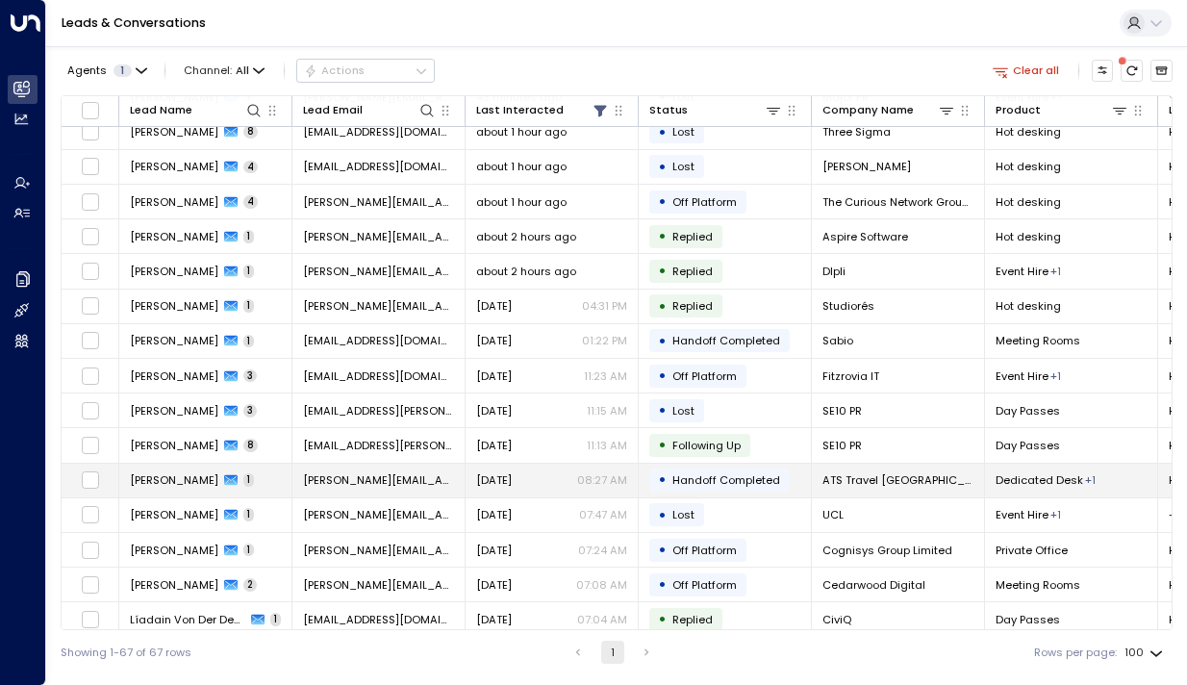
click at [163, 488] on td "[PERSON_NAME] 1" at bounding box center [205, 481] width 173 height 34
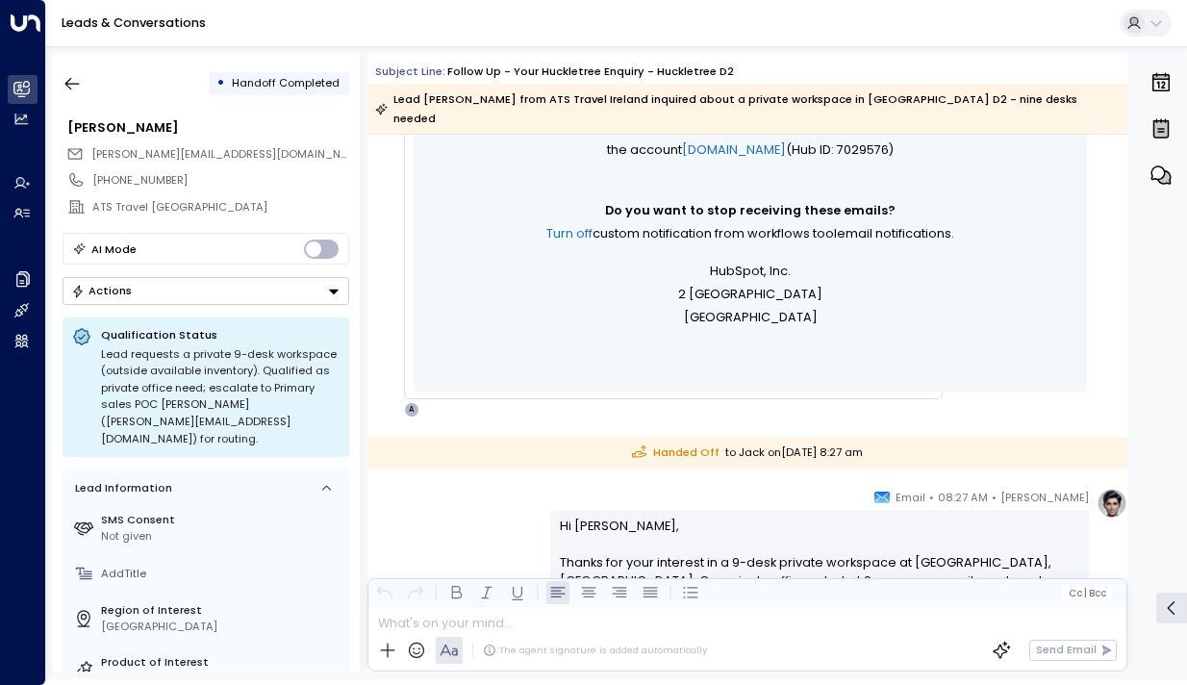
scroll to position [833, 0]
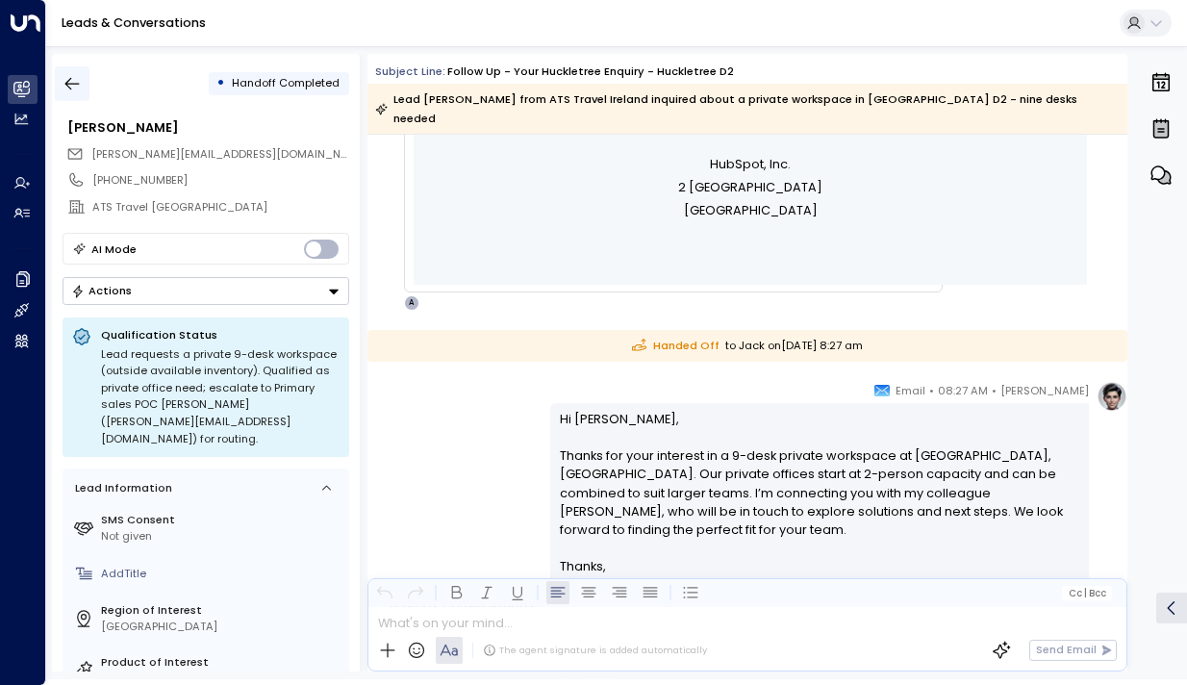
click at [76, 85] on icon "button" at bounding box center [72, 83] width 19 height 19
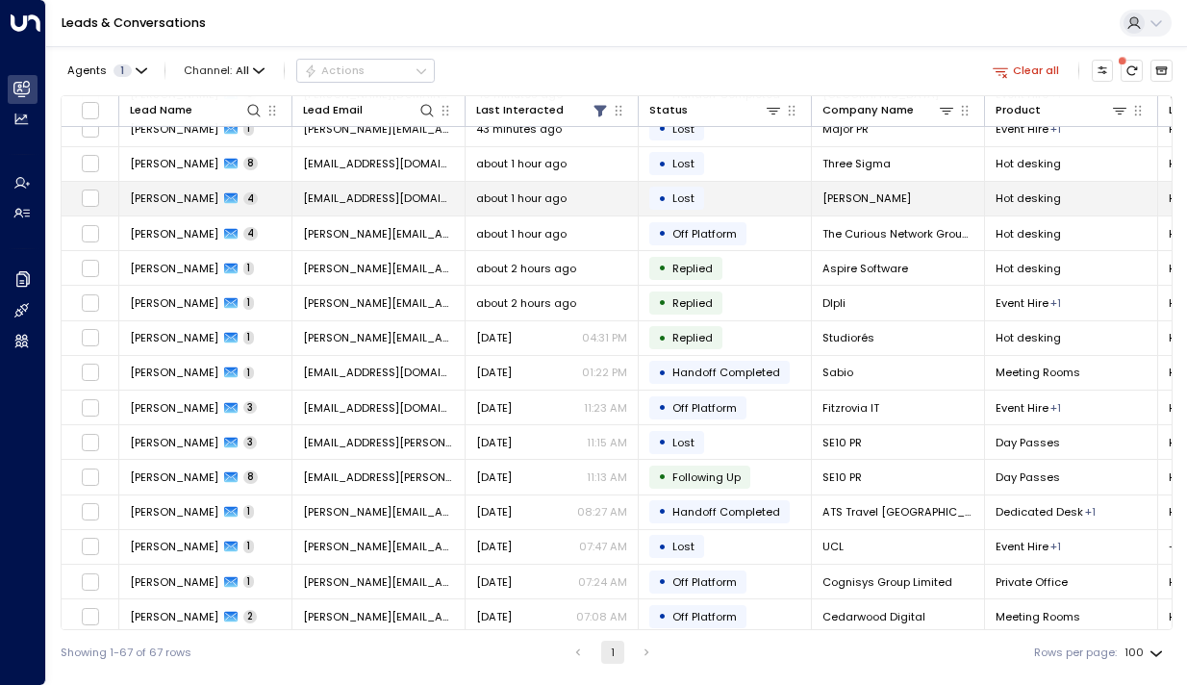
scroll to position [238, 0]
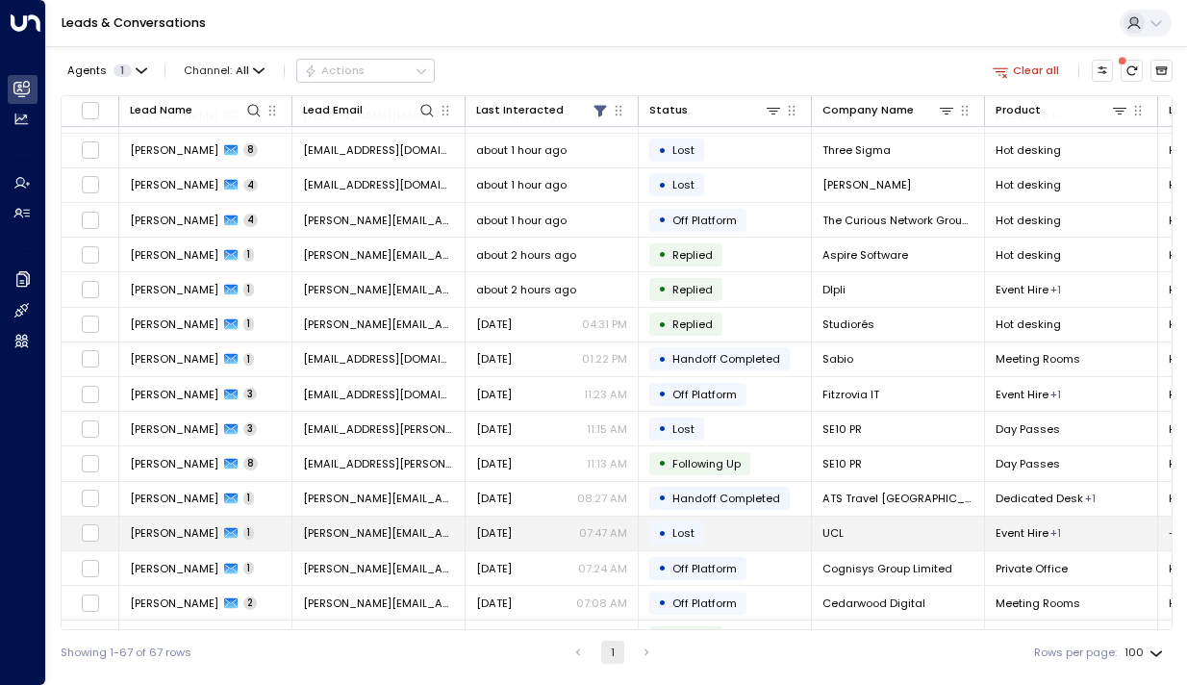
click at [157, 527] on span "[PERSON_NAME]" at bounding box center [174, 532] width 89 height 15
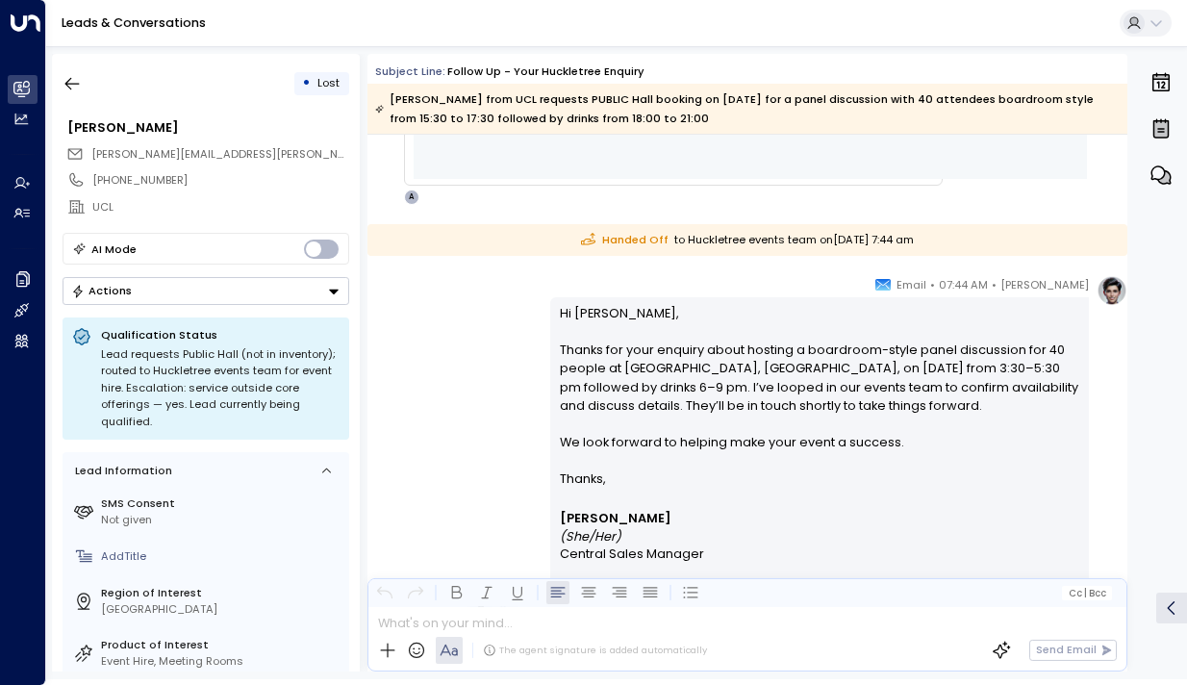
scroll to position [1051, 0]
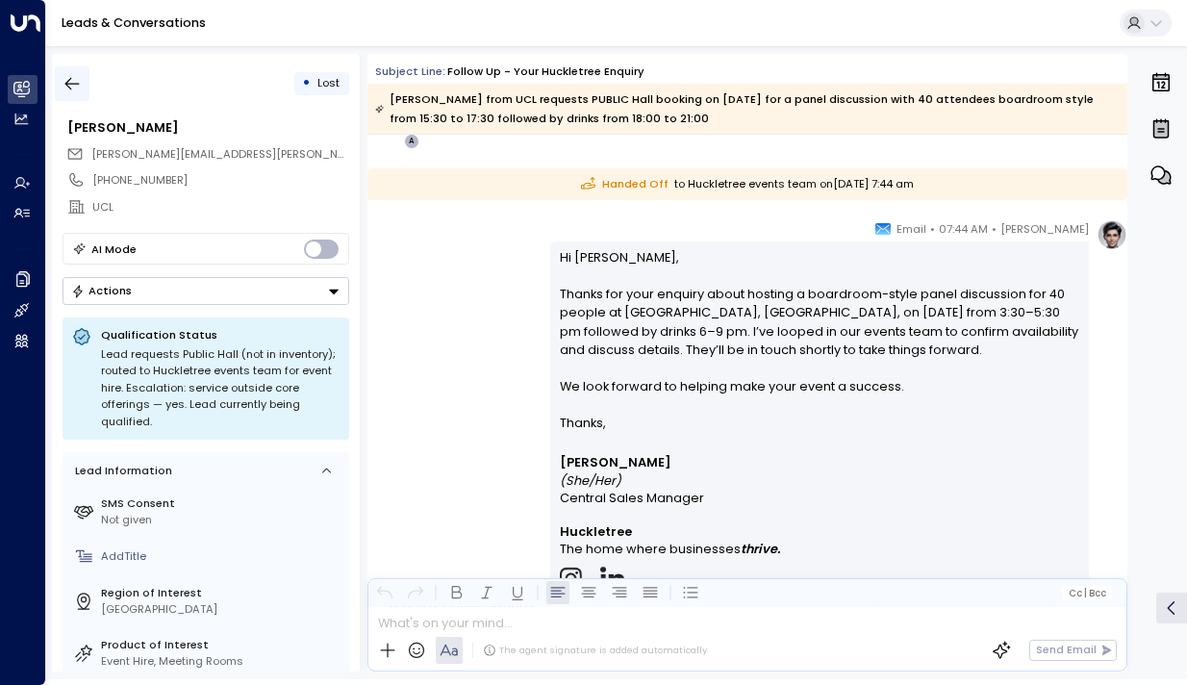
click at [73, 86] on icon "button" at bounding box center [72, 83] width 19 height 19
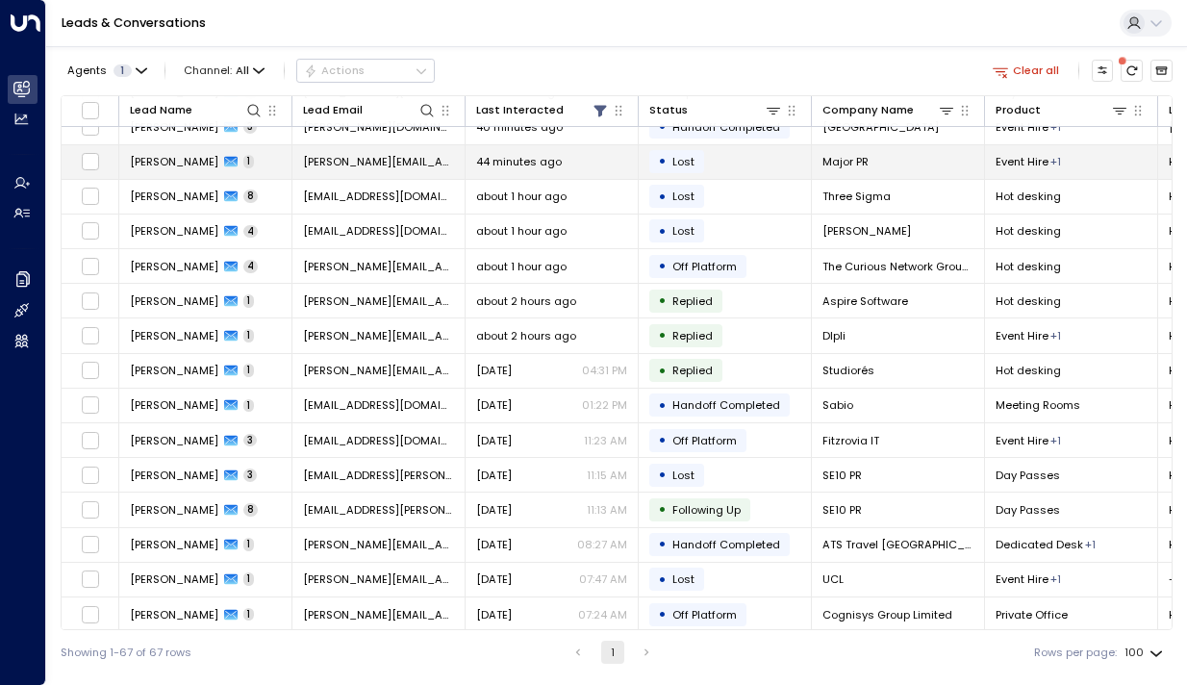
scroll to position [288, 0]
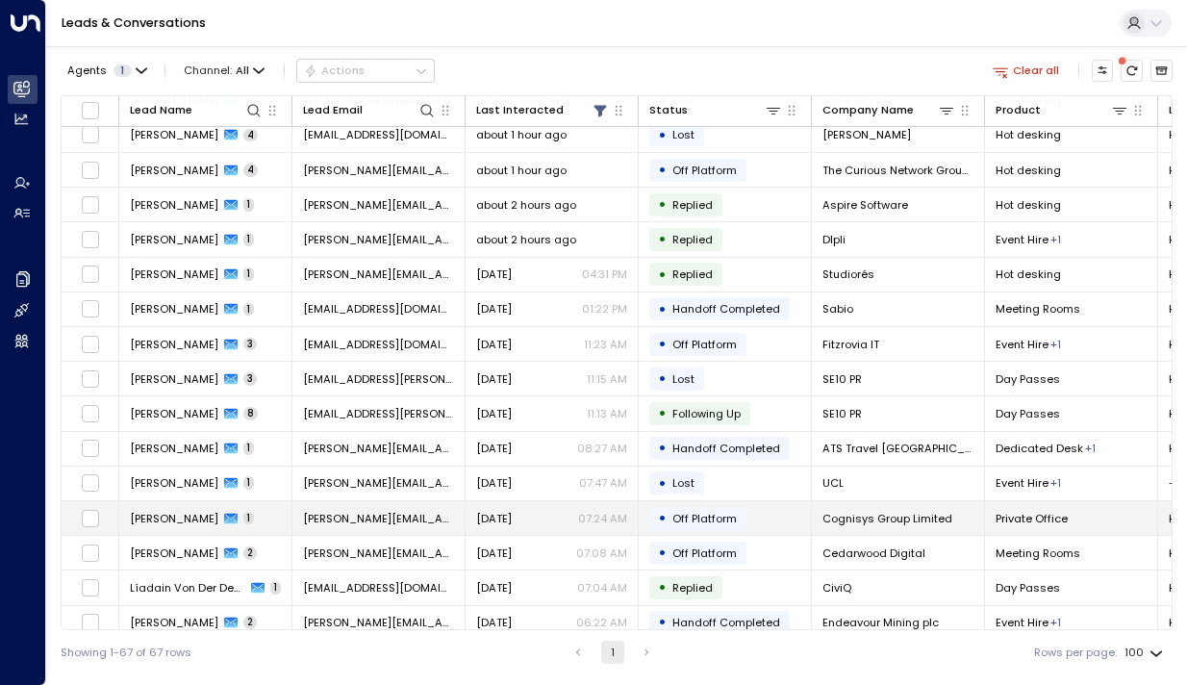
click at [137, 512] on span "[PERSON_NAME]" at bounding box center [174, 518] width 89 height 15
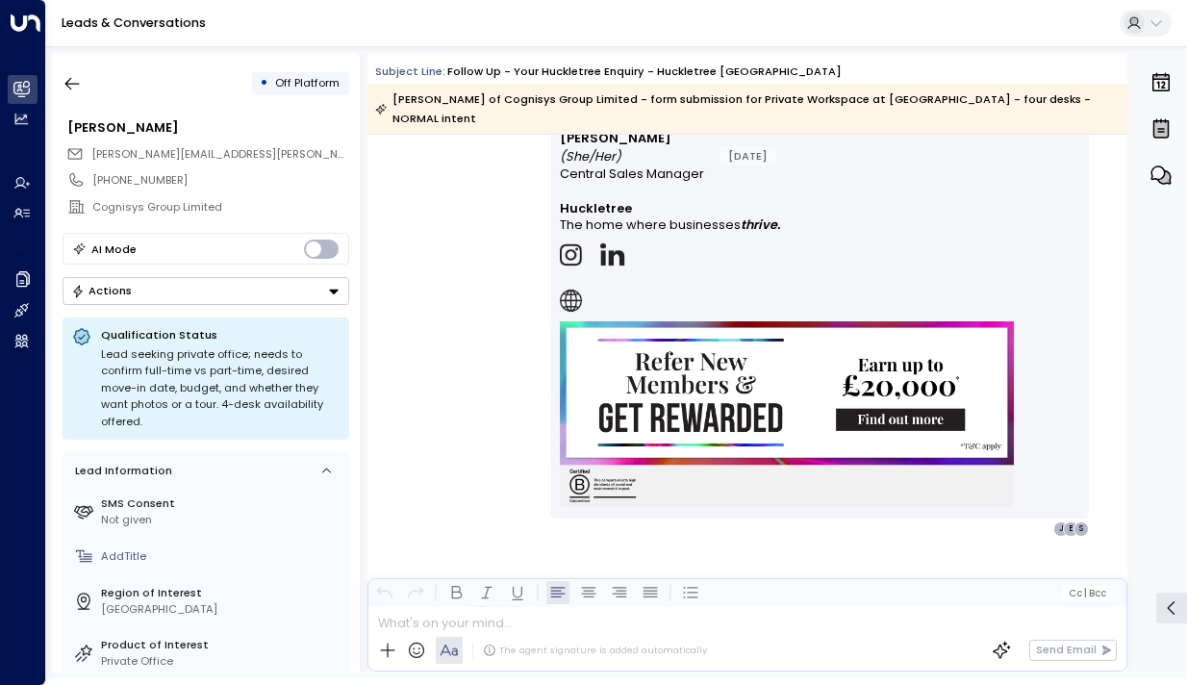
scroll to position [1415, 0]
click at [73, 77] on icon "button" at bounding box center [72, 83] width 19 height 19
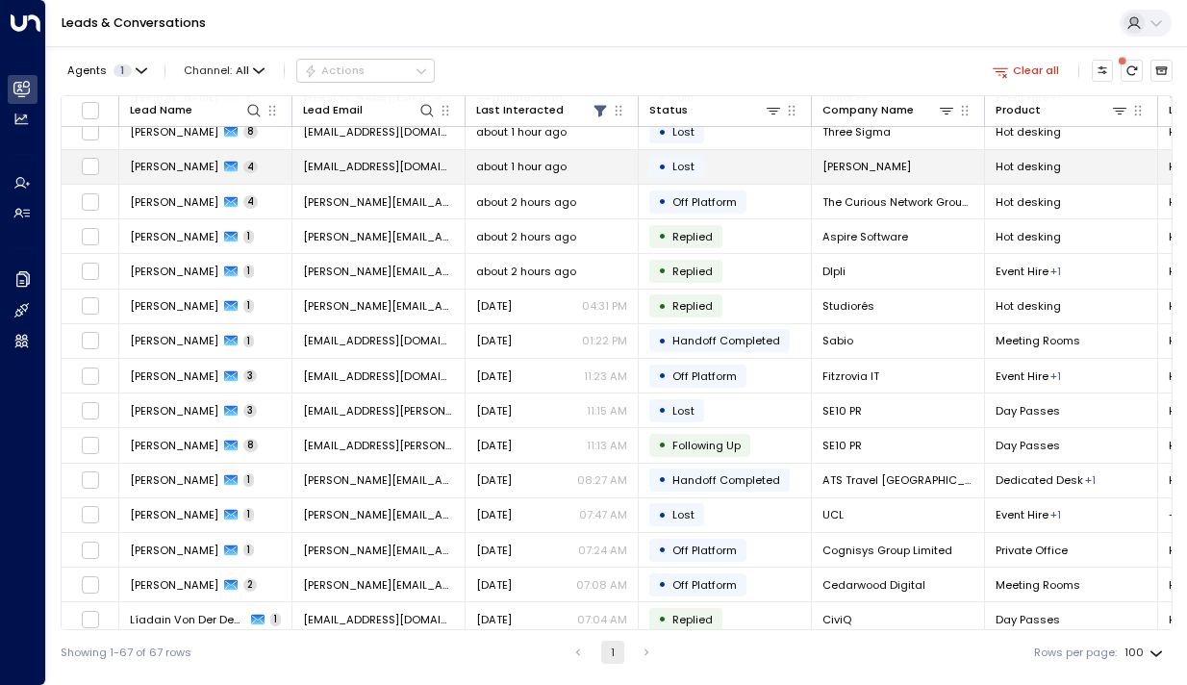
scroll to position [263, 0]
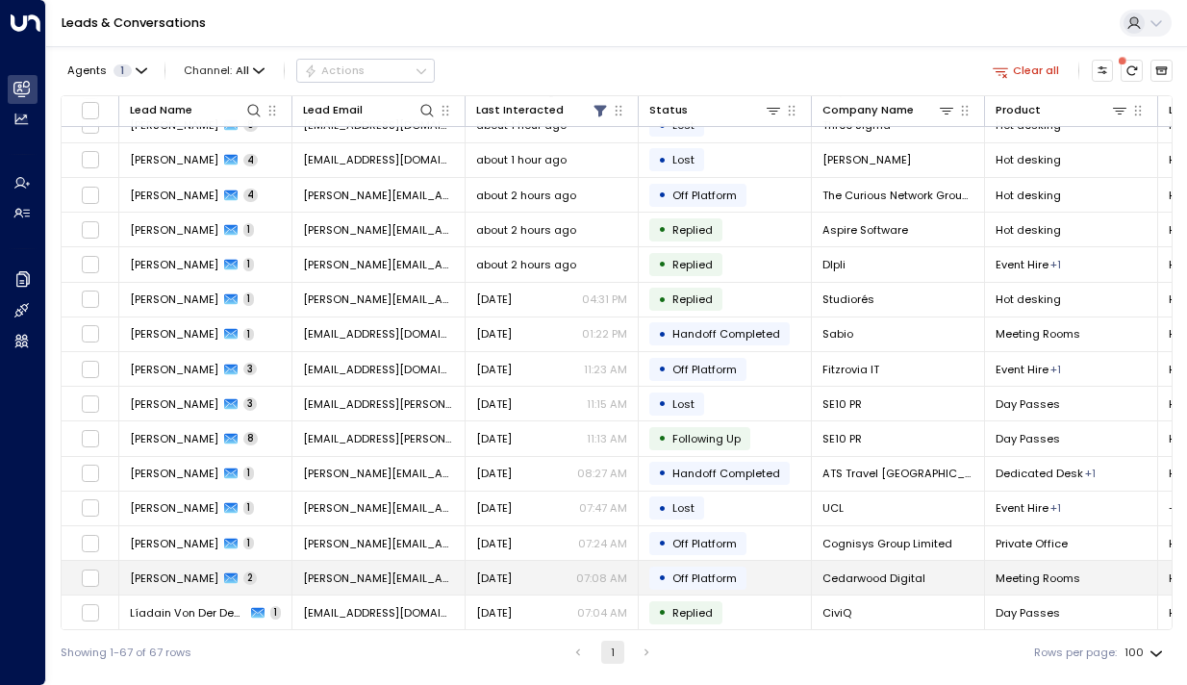
click at [180, 579] on span "[PERSON_NAME]" at bounding box center [174, 578] width 89 height 15
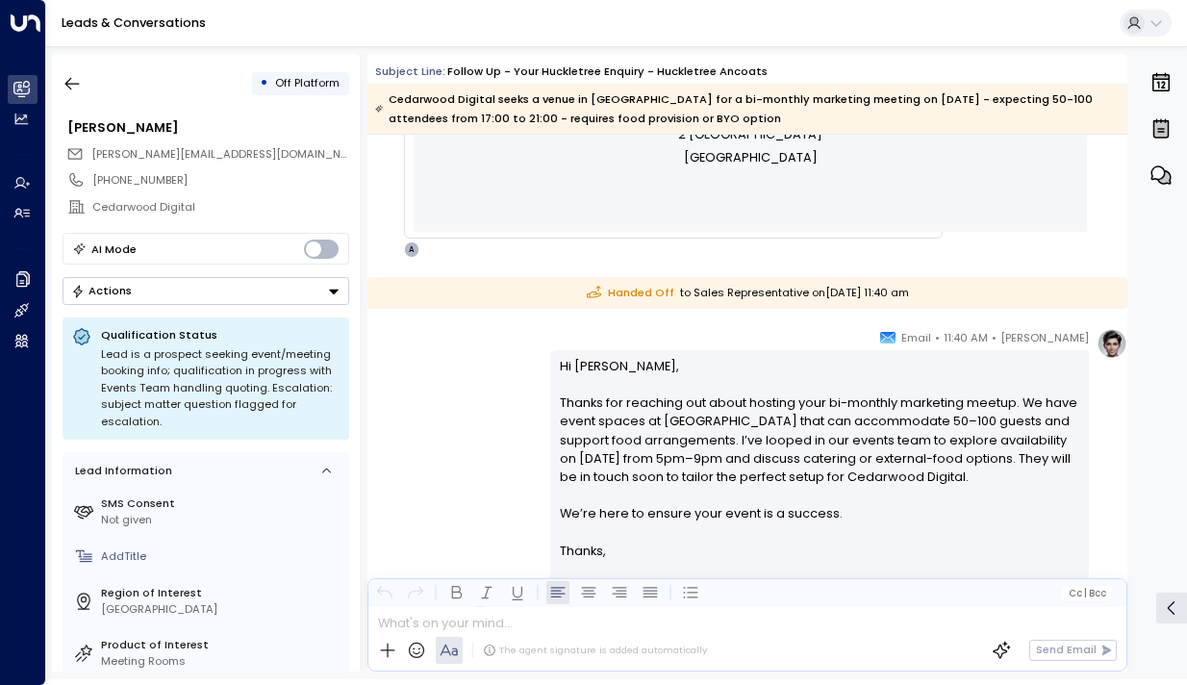
scroll to position [1015, 0]
click at [73, 69] on button "button" at bounding box center [72, 83] width 35 height 35
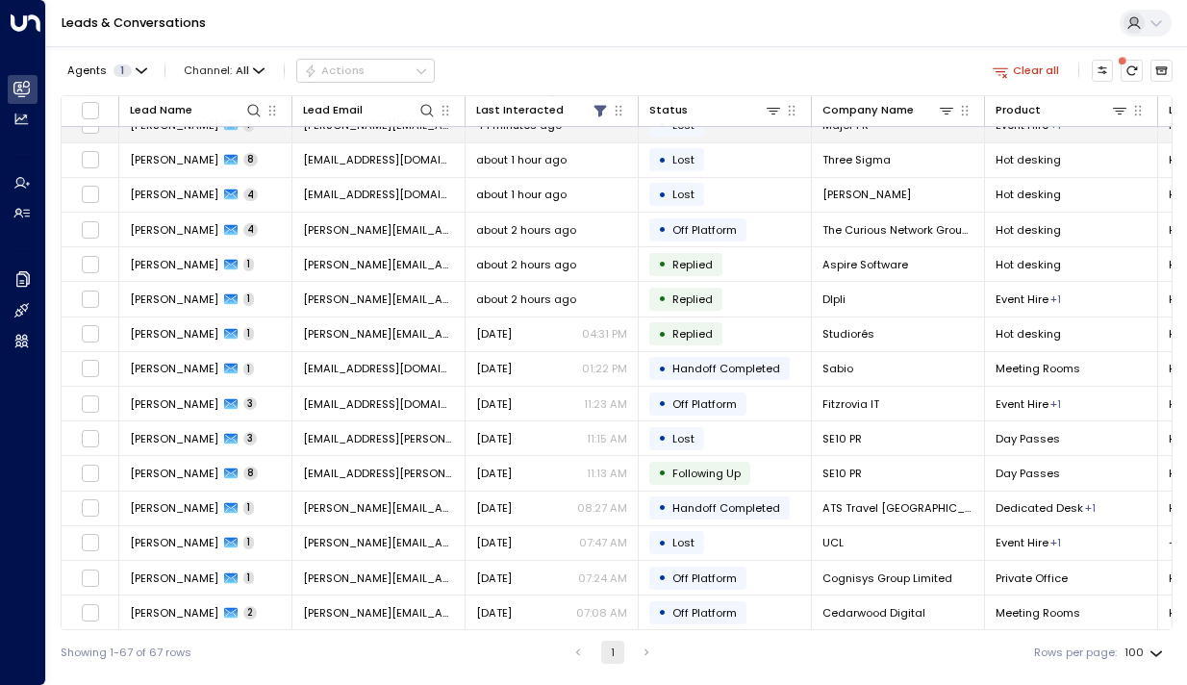
scroll to position [318, 0]
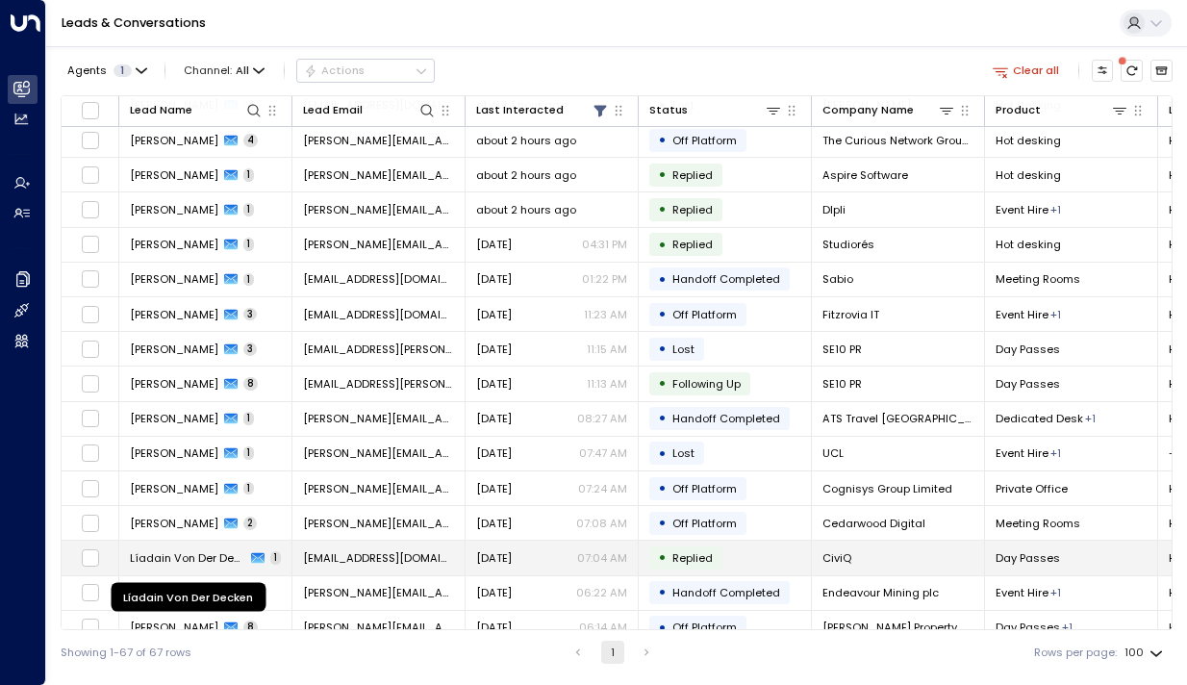
click at [171, 558] on span "Líadain Von Der Decken" at bounding box center [187, 557] width 115 height 15
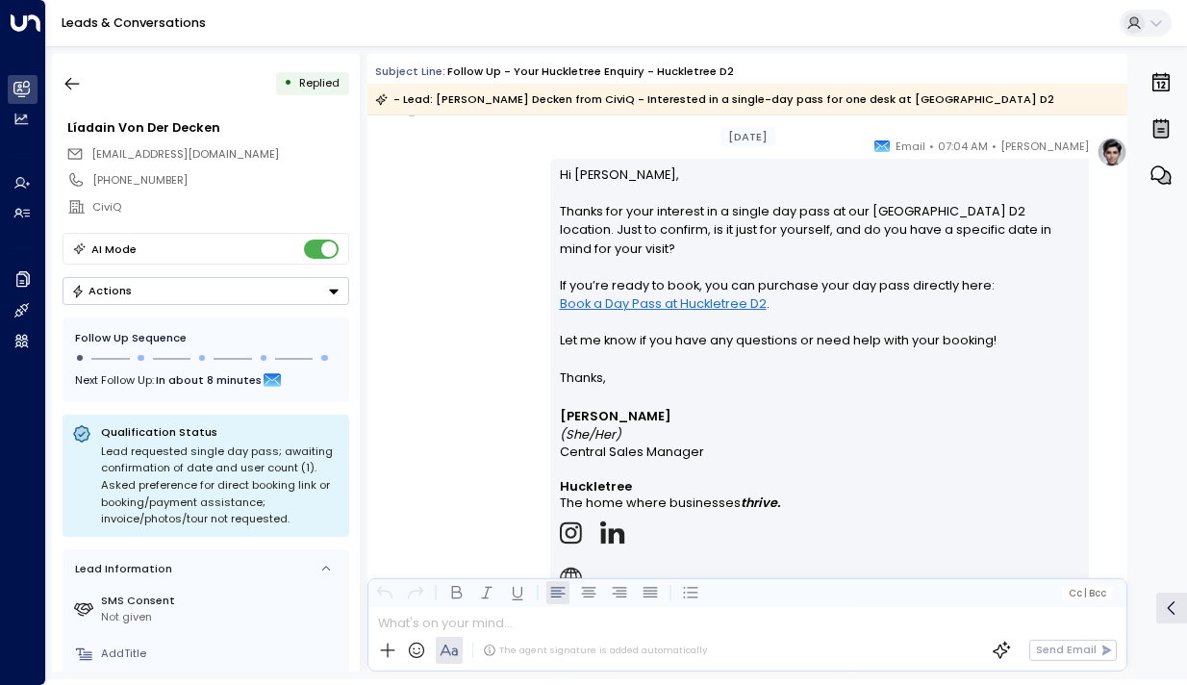
scroll to position [1005, 0]
click at [76, 80] on icon "button" at bounding box center [72, 83] width 19 height 19
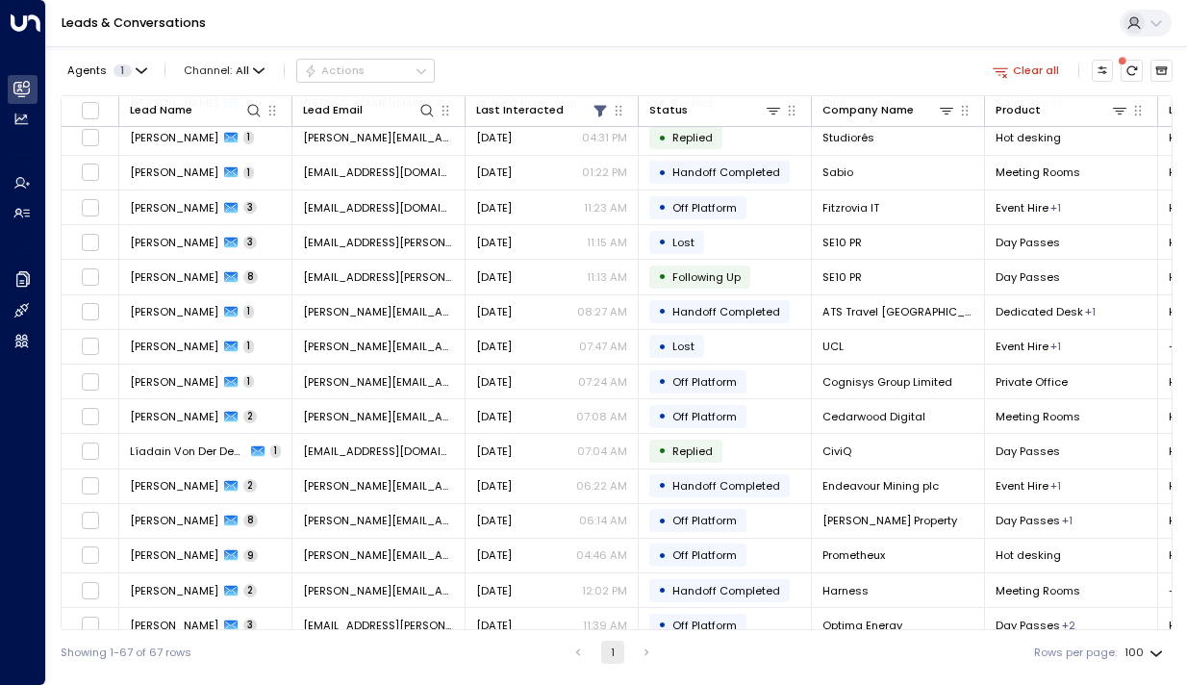
scroll to position [435, 0]
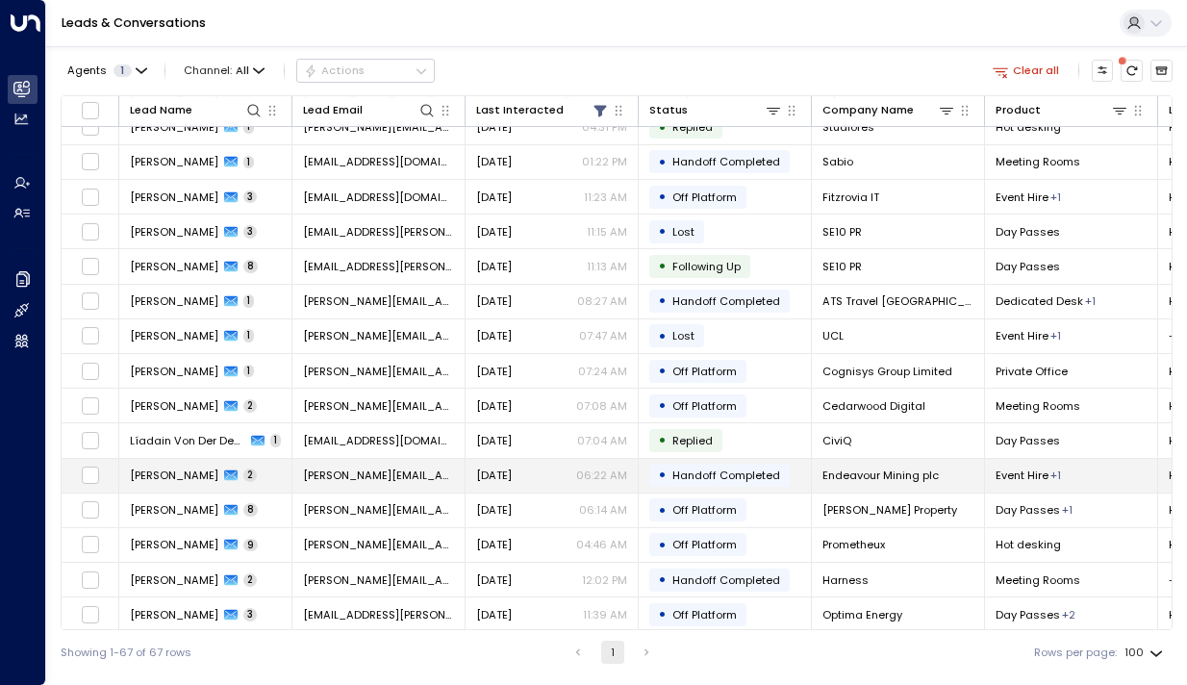
click at [181, 477] on span "[PERSON_NAME]" at bounding box center [174, 475] width 89 height 15
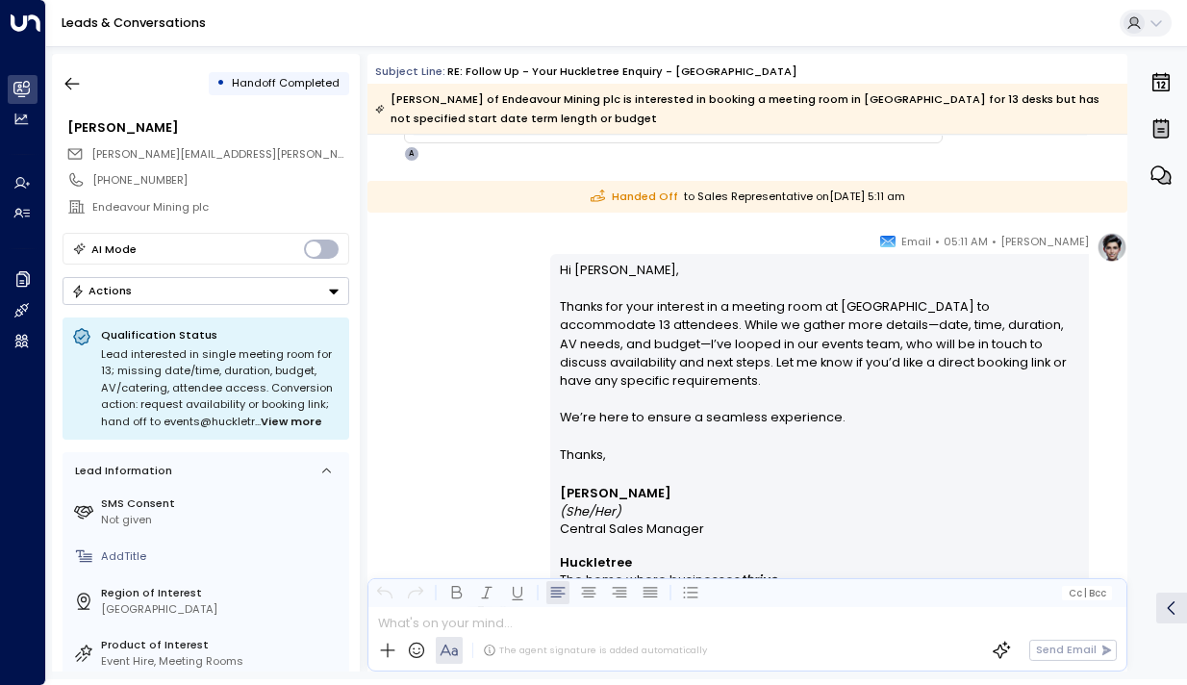
scroll to position [984, 0]
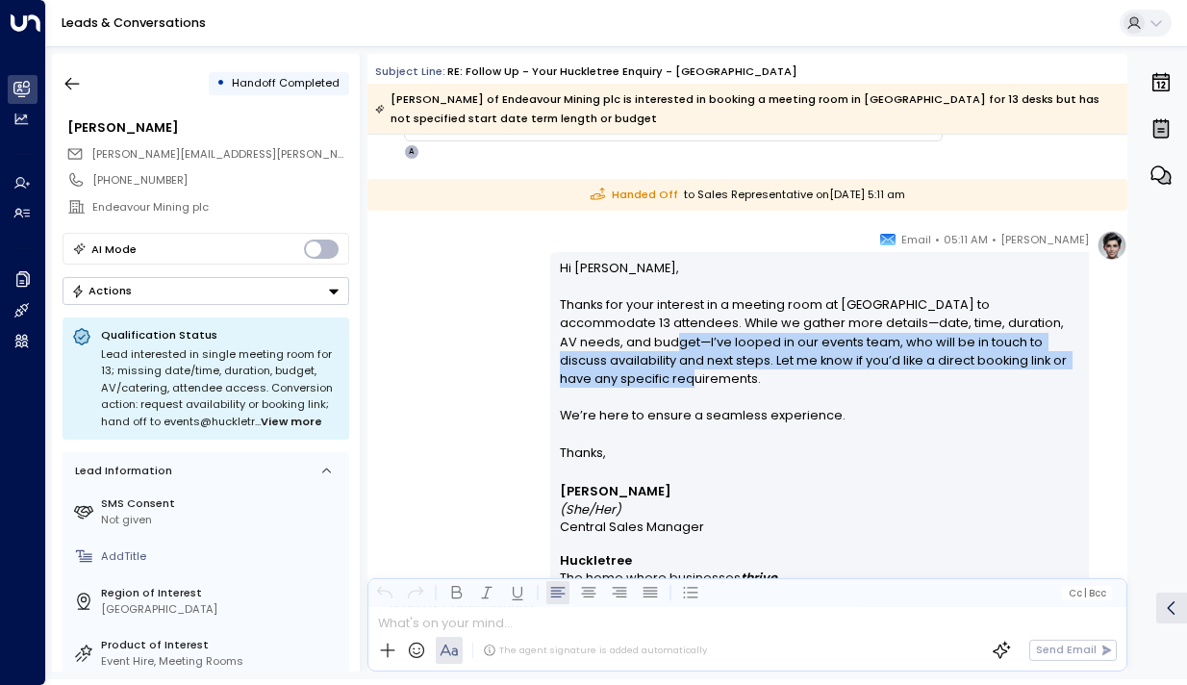
drag, startPoint x: 627, startPoint y: 347, endPoint x: 625, endPoint y: 383, distance: 35.7
click at [625, 383] on p "Hi [PERSON_NAME], Thanks for your interest in a meeting room at [GEOGRAPHIC_DAT…" at bounding box center [820, 351] width 521 height 185
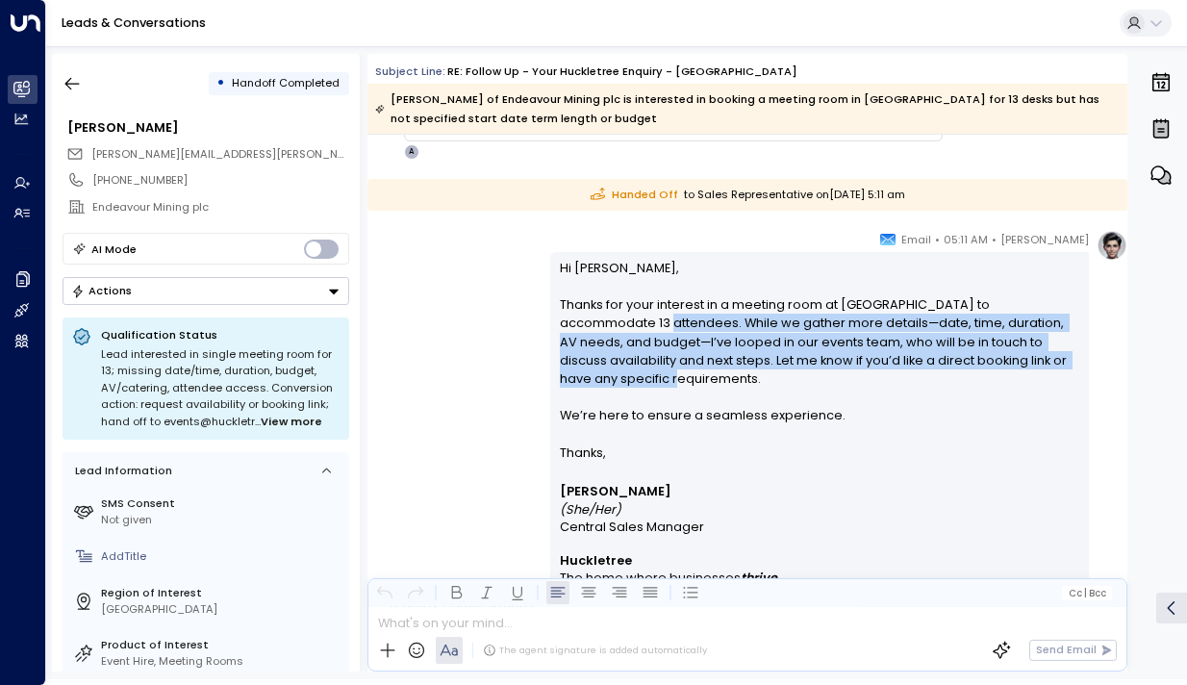
drag, startPoint x: 607, startPoint y: 379, endPoint x: 604, endPoint y: 304, distance: 75.1
click at [604, 304] on p "Hi [PERSON_NAME], Thanks for your interest in a meeting room at [GEOGRAPHIC_DAT…" at bounding box center [820, 351] width 521 height 185
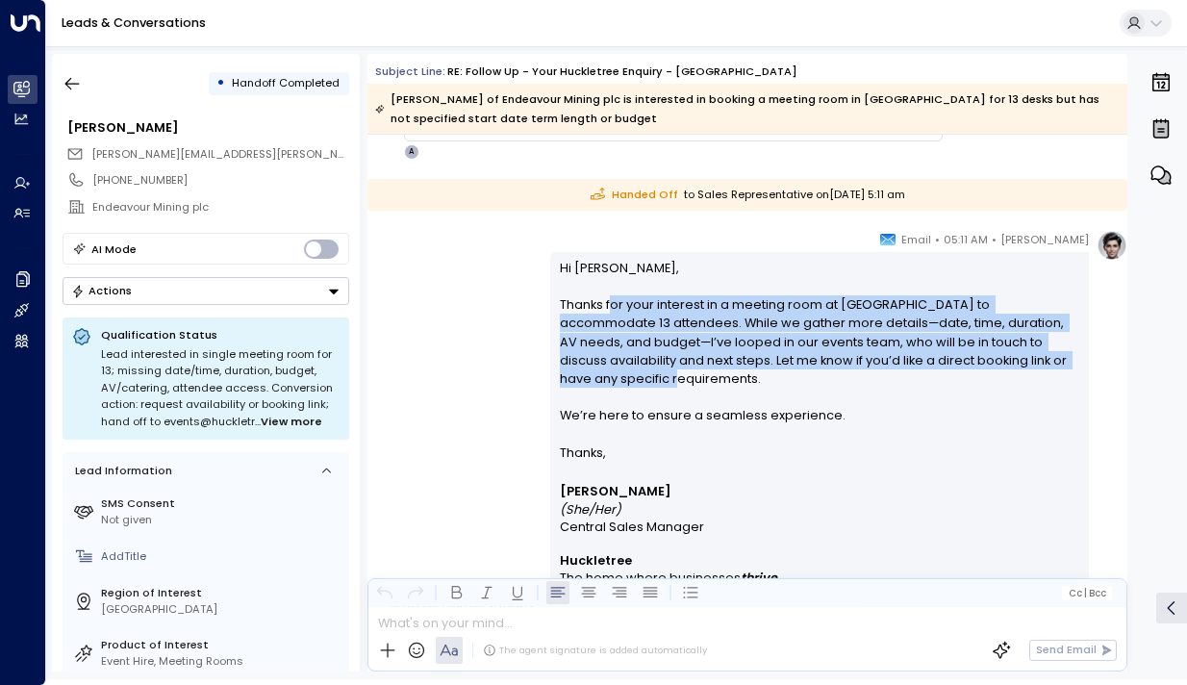
click at [604, 304] on p "Hi [PERSON_NAME], Thanks for your interest in a meeting room at [GEOGRAPHIC_DAT…" at bounding box center [820, 351] width 521 height 185
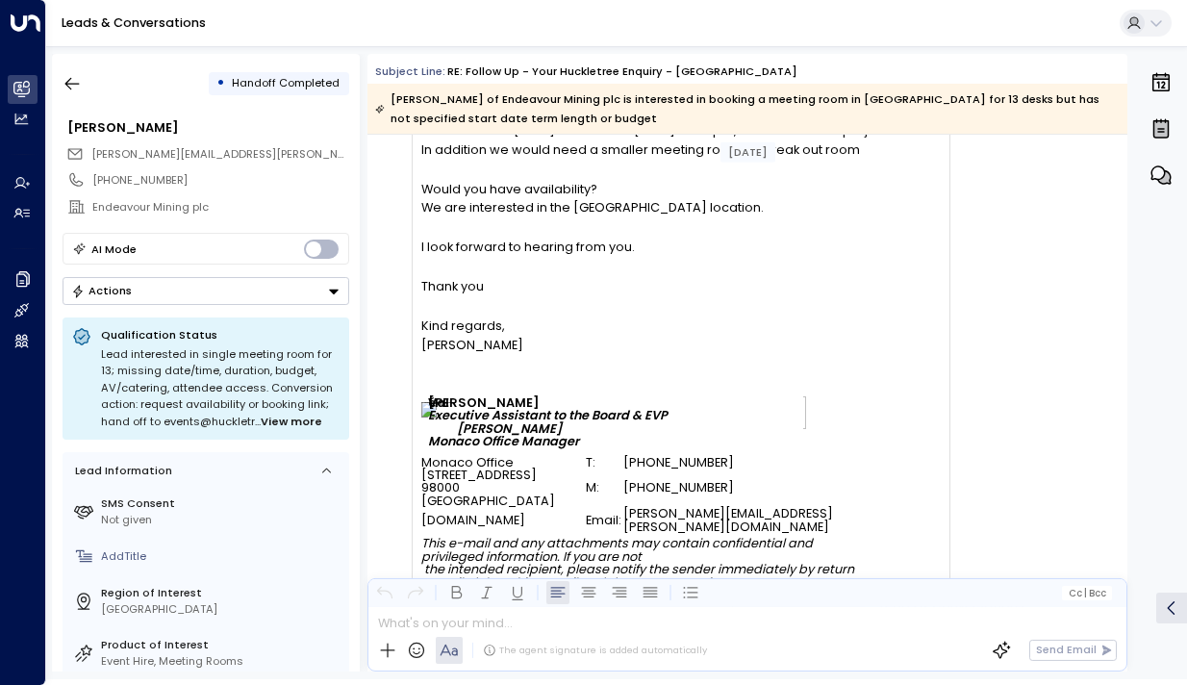
scroll to position [2102, 0]
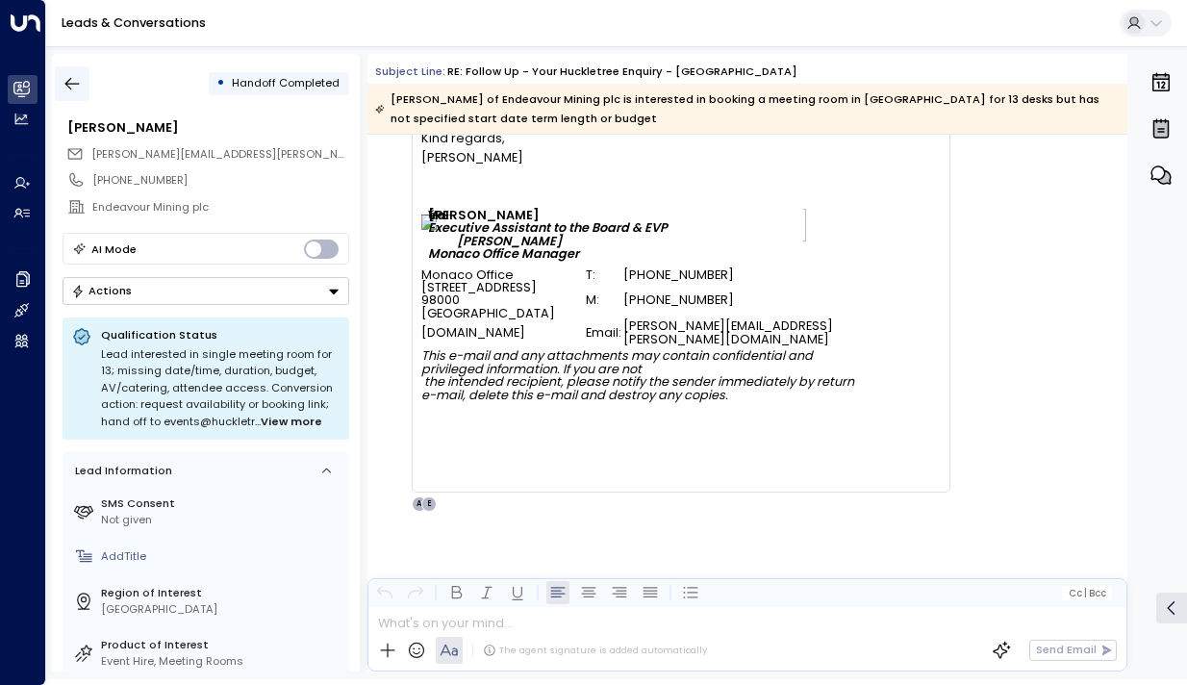
click at [71, 86] on icon "button" at bounding box center [72, 83] width 19 height 19
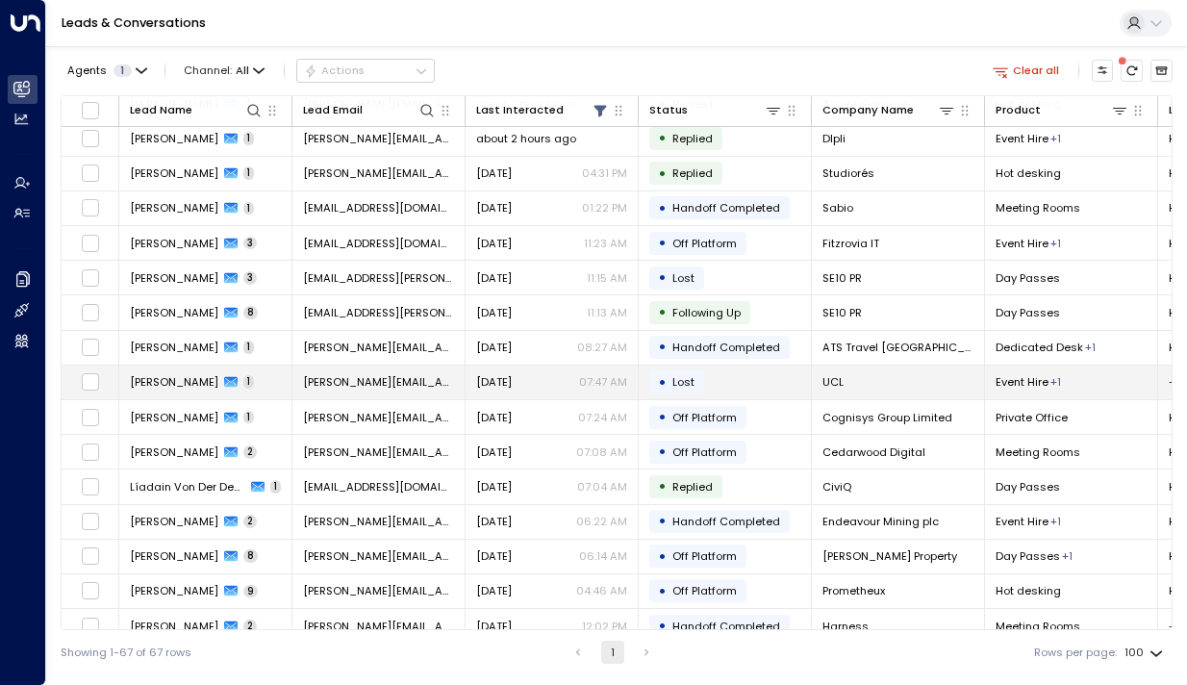
scroll to position [485, 0]
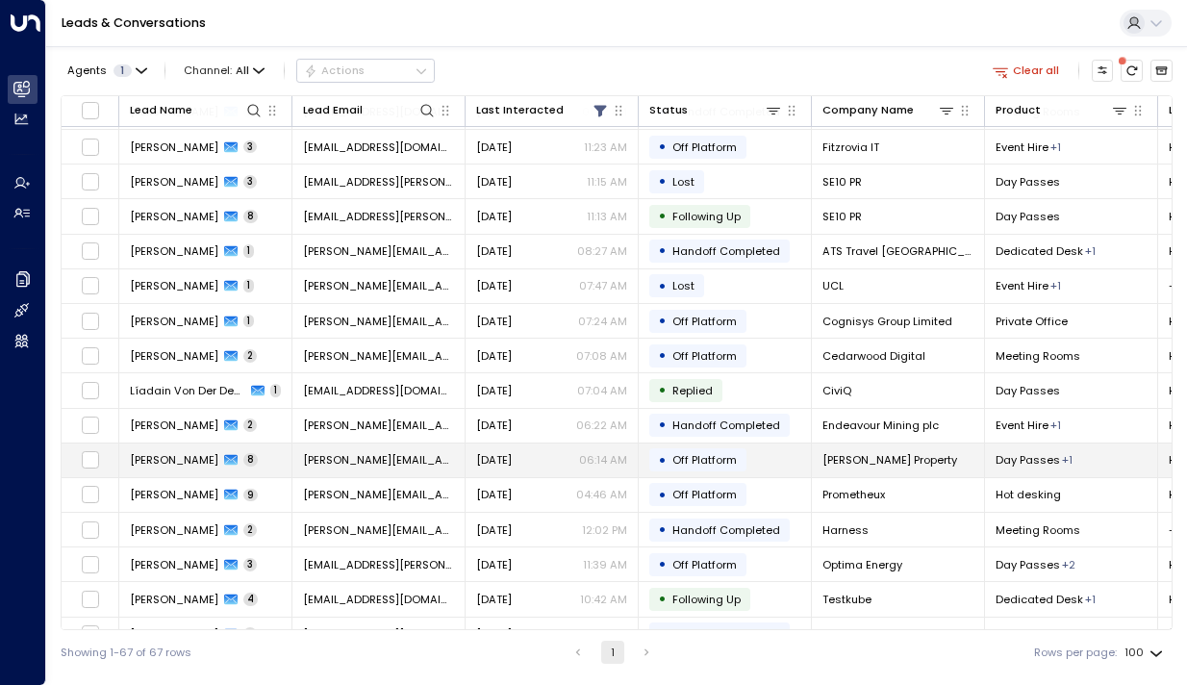
click at [158, 464] on span "[PERSON_NAME]" at bounding box center [174, 459] width 89 height 15
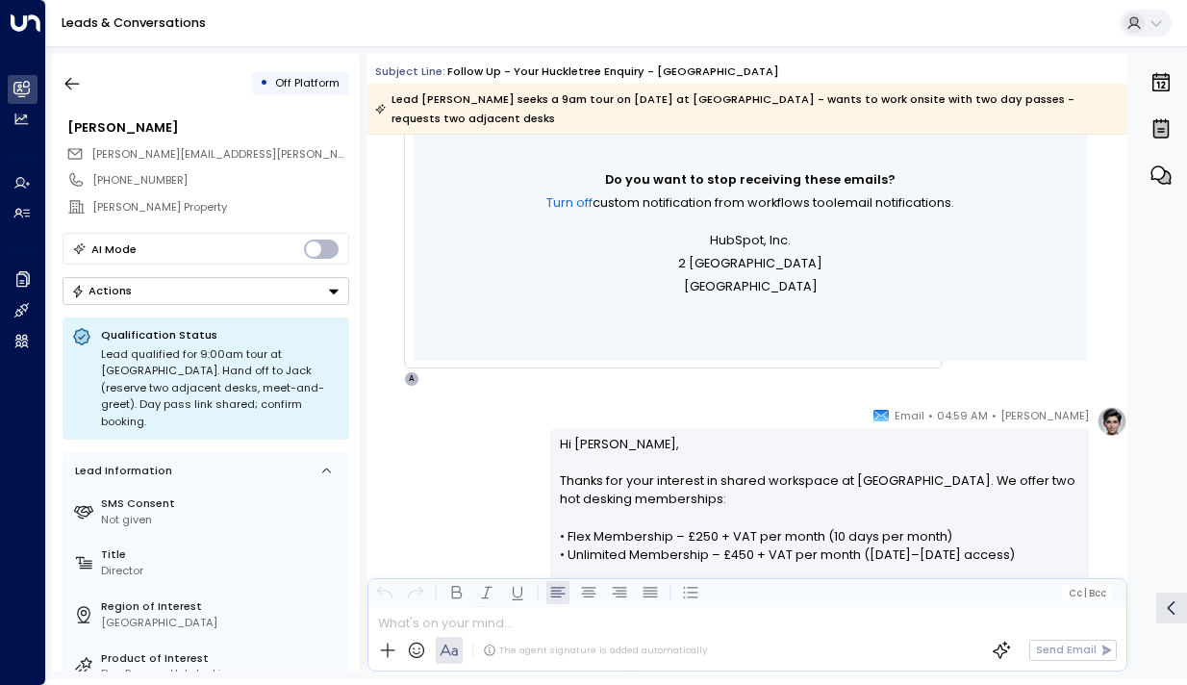
scroll to position [868, 0]
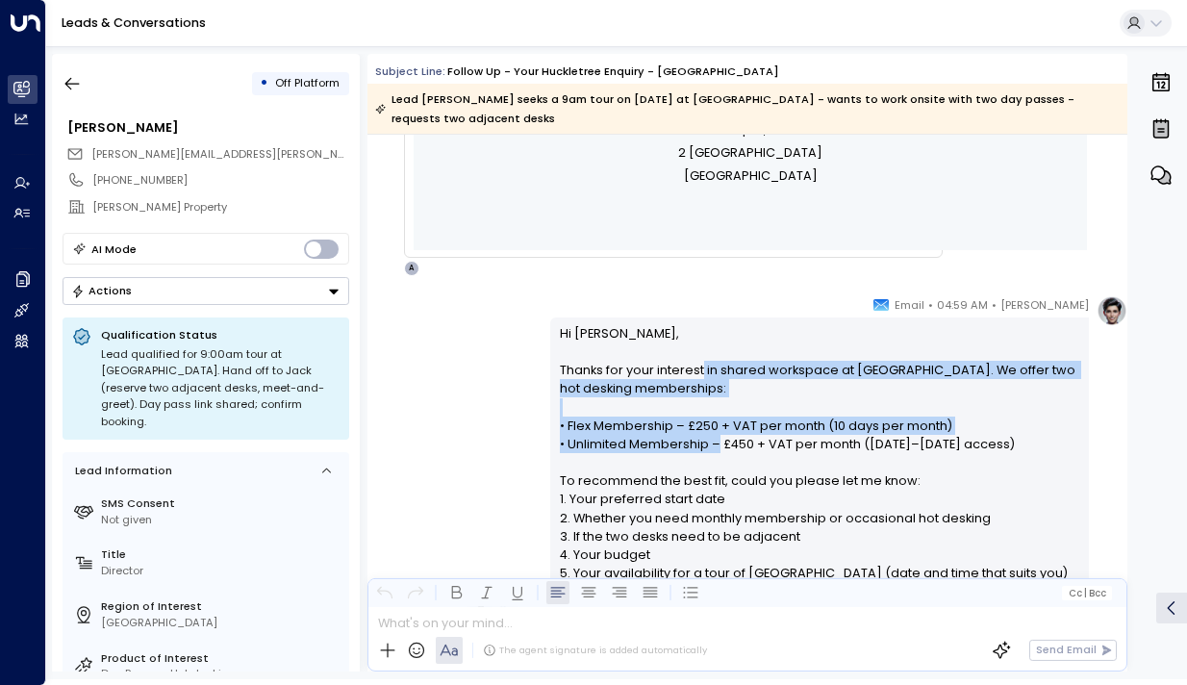
drag, startPoint x: 698, startPoint y: 370, endPoint x: 713, endPoint y: 469, distance: 99.3
click at [713, 469] on p "Hi [PERSON_NAME], Thanks for your interest in shared workspace at [GEOGRAPHIC_D…" at bounding box center [820, 481] width 521 height 314
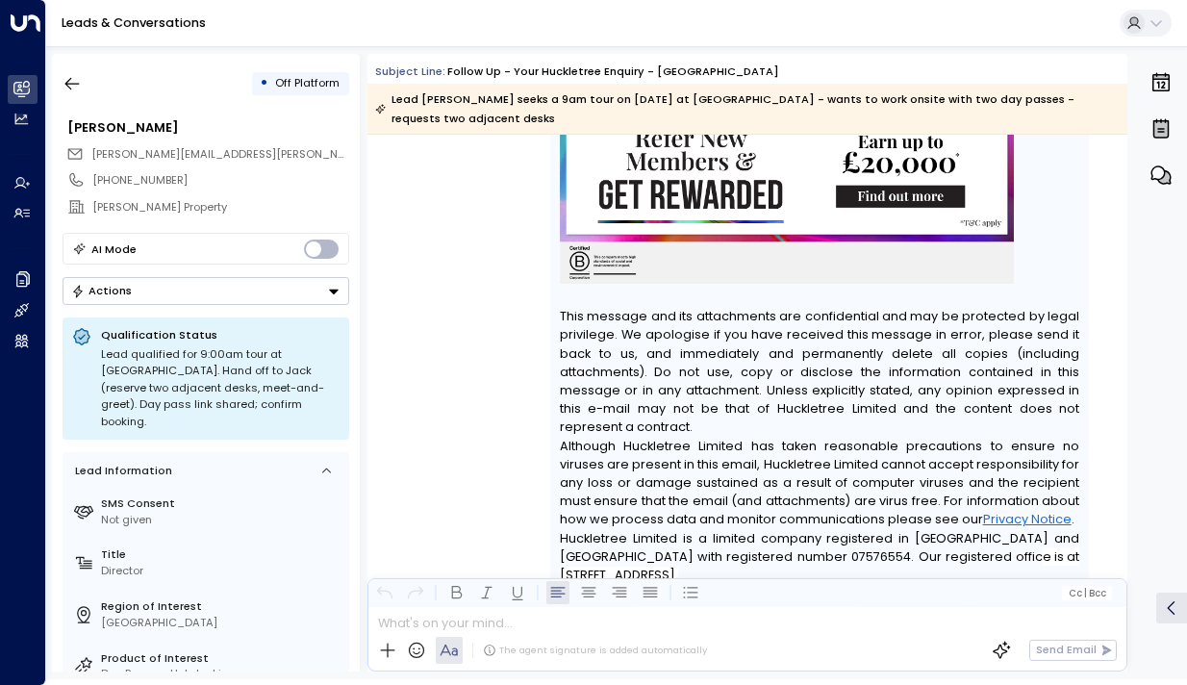
scroll to position [6158, 0]
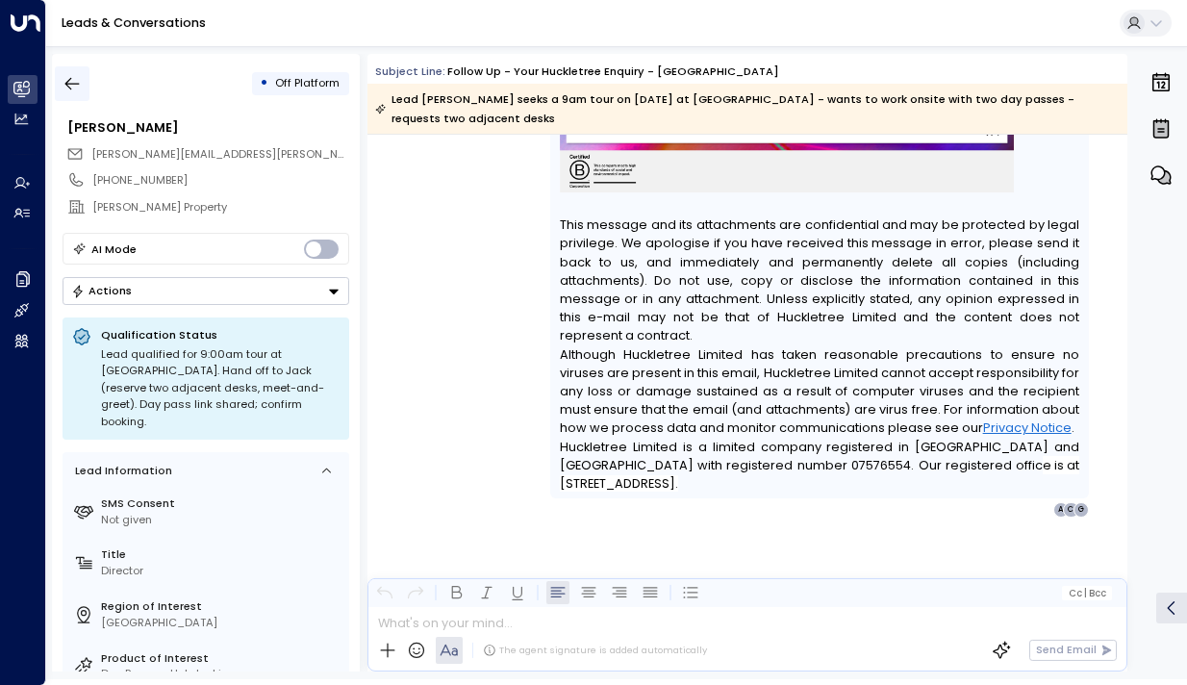
click at [75, 81] on icon "button" at bounding box center [72, 83] width 19 height 19
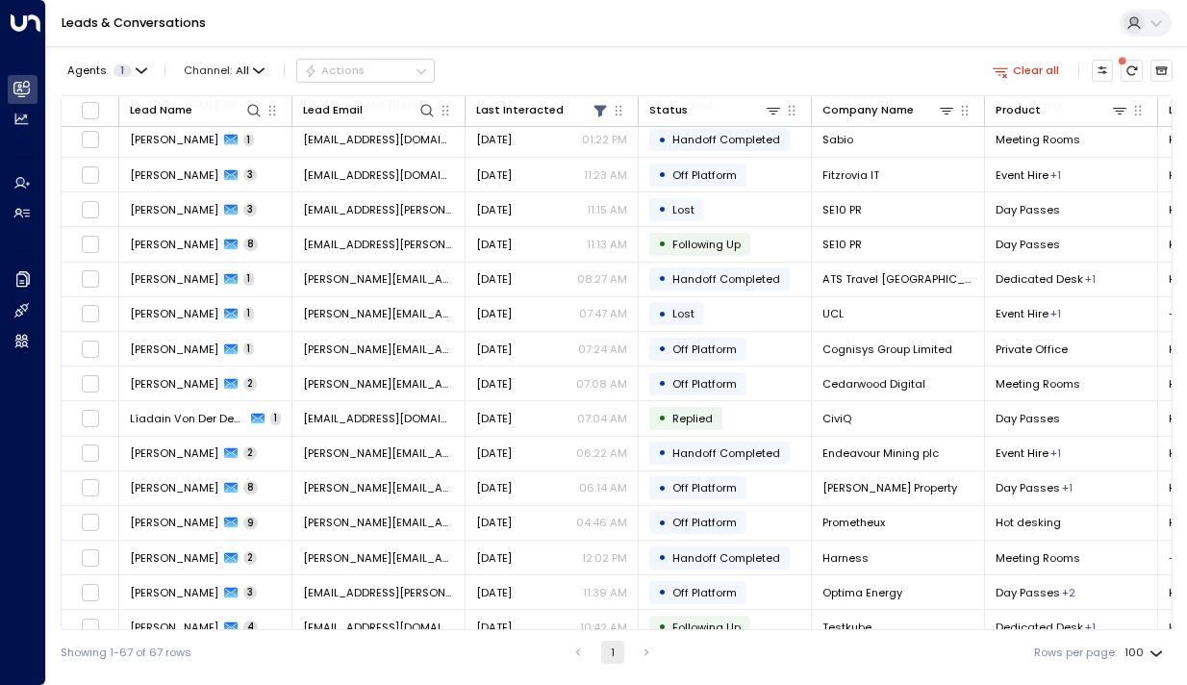
scroll to position [471, 0]
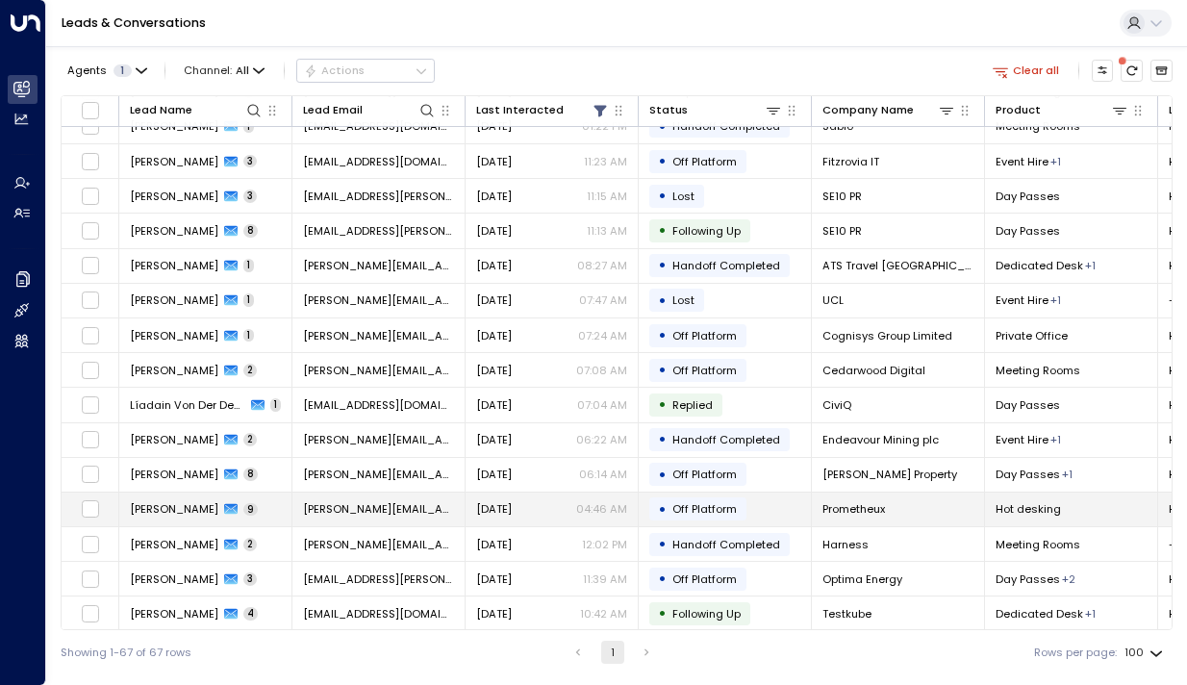
click at [173, 512] on span "[PERSON_NAME]" at bounding box center [174, 508] width 89 height 15
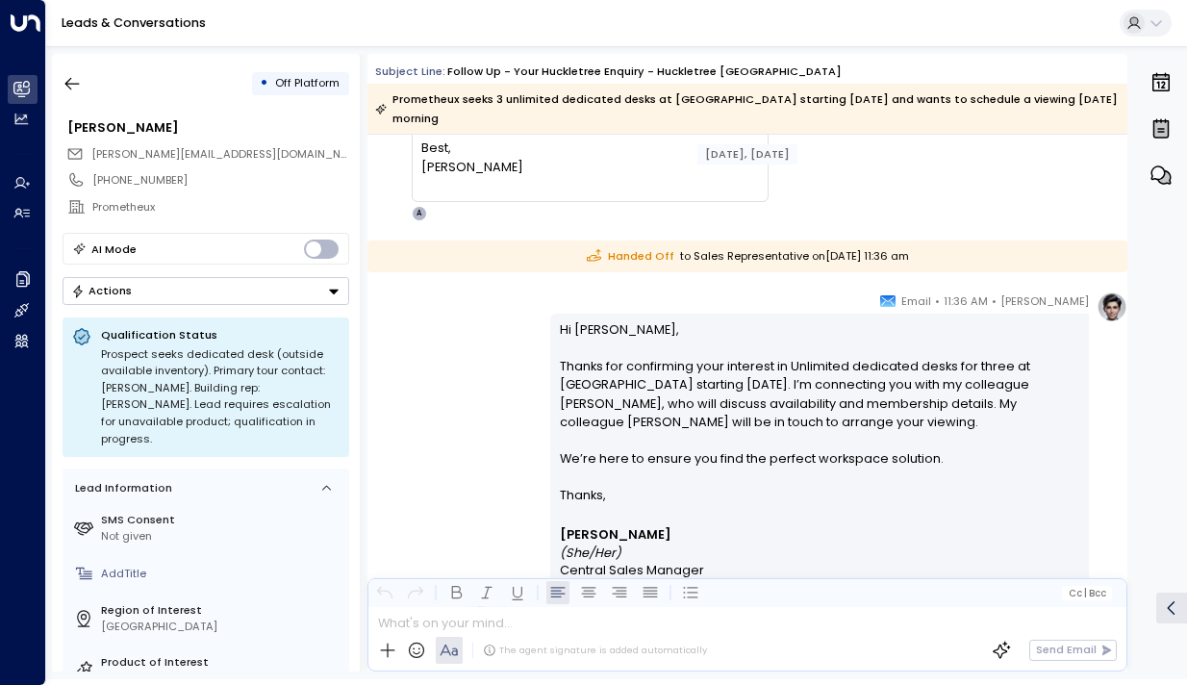
scroll to position [2014, 0]
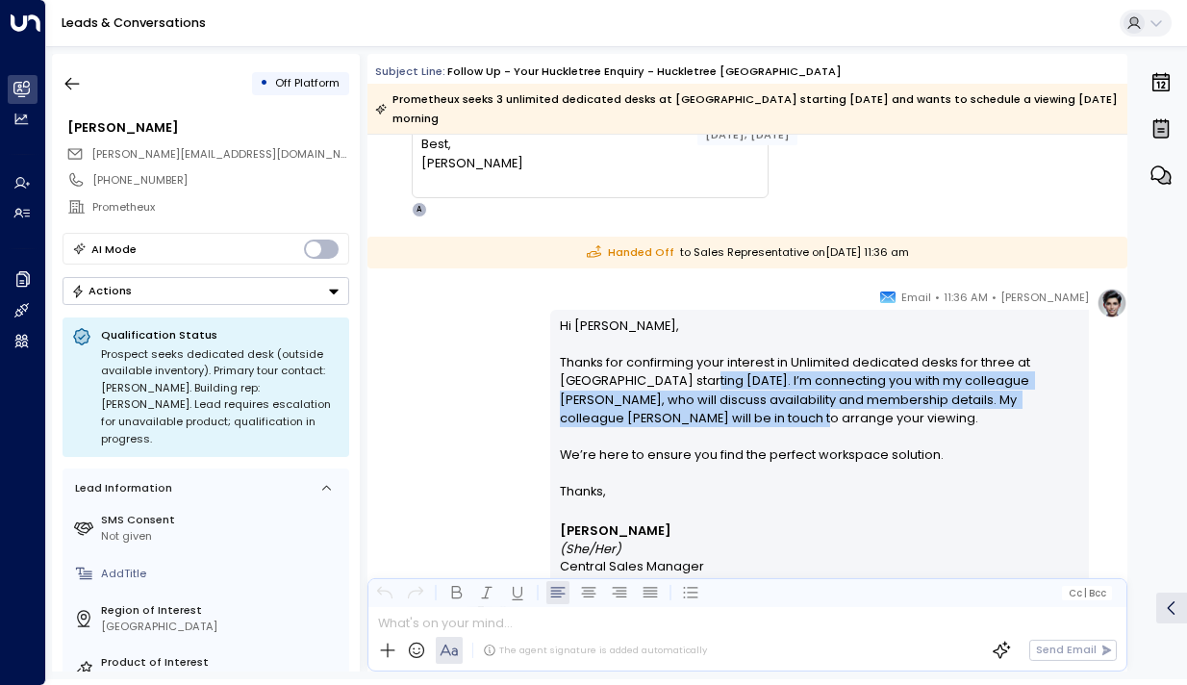
drag, startPoint x: 647, startPoint y: 376, endPoint x: 647, endPoint y: 412, distance: 35.6
click at [647, 412] on p "Hi [PERSON_NAME], Thanks for confirming your interest in Unlimited dedicated de…" at bounding box center [820, 400] width 521 height 166
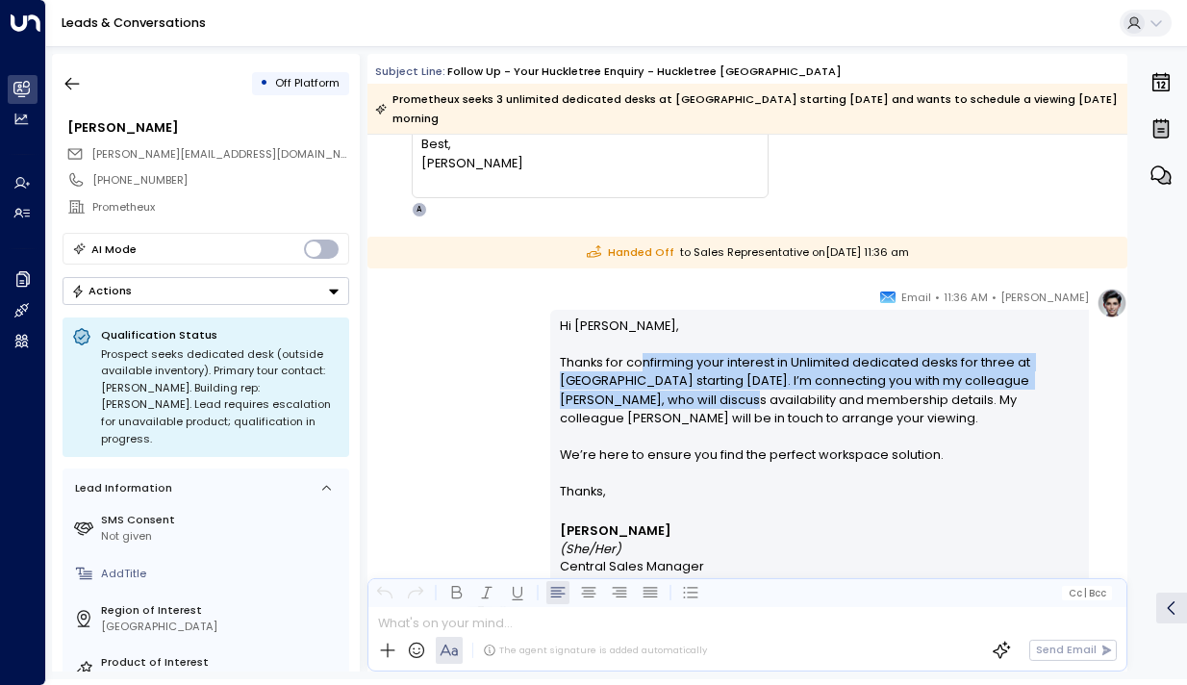
drag, startPoint x: 640, startPoint y: 366, endPoint x: 640, endPoint y: 417, distance: 51.0
click at [640, 417] on p "Hi [PERSON_NAME], Thanks for confirming your interest in Unlimited dedicated de…" at bounding box center [820, 400] width 521 height 166
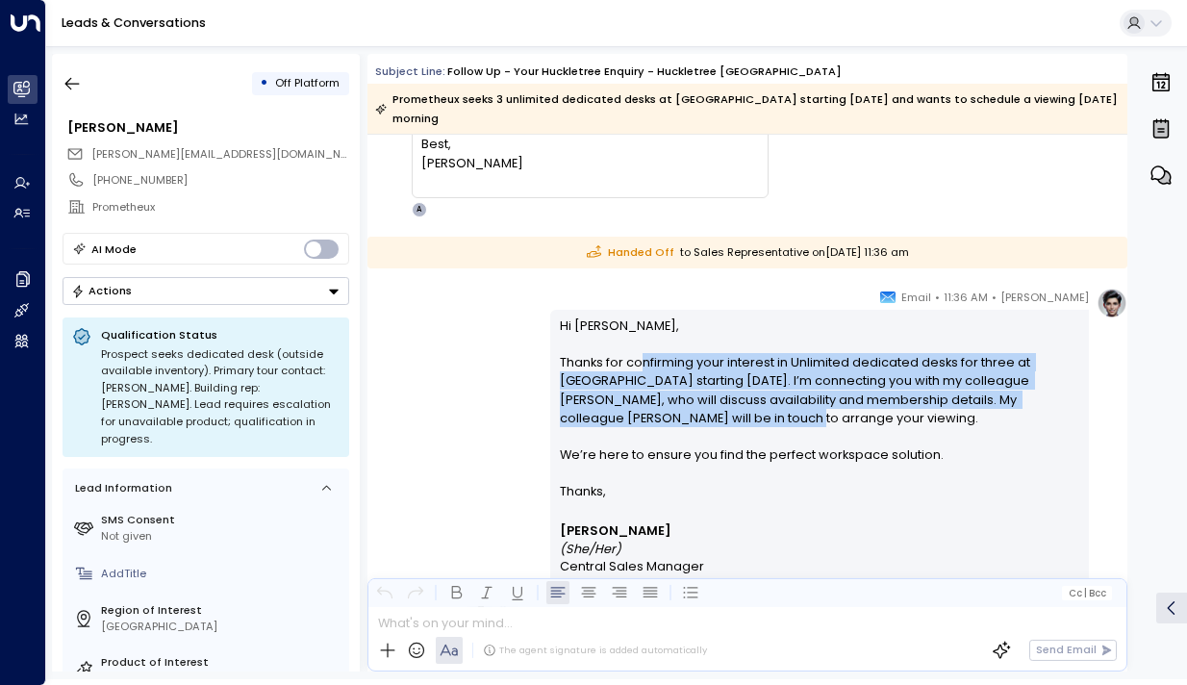
click at [640, 417] on p "Hi [PERSON_NAME], Thanks for confirming your interest in Unlimited dedicated de…" at bounding box center [820, 400] width 521 height 166
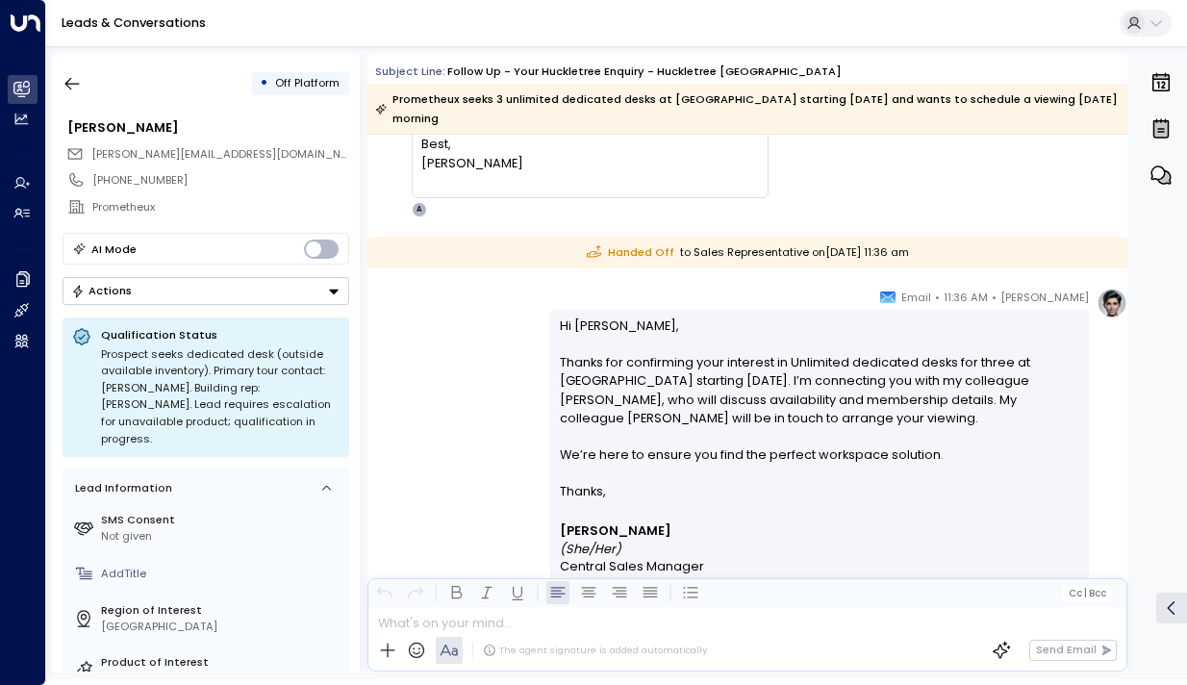
drag, startPoint x: 679, startPoint y: 390, endPoint x: 679, endPoint y: 413, distance: 23.1
click at [679, 411] on p "Hi [PERSON_NAME], Thanks for confirming your interest in Unlimited dedicated de…" at bounding box center [820, 400] width 521 height 166
click at [679, 413] on p "Hi [PERSON_NAME], Thanks for confirming your interest in Unlimited dedicated de…" at bounding box center [820, 400] width 521 height 166
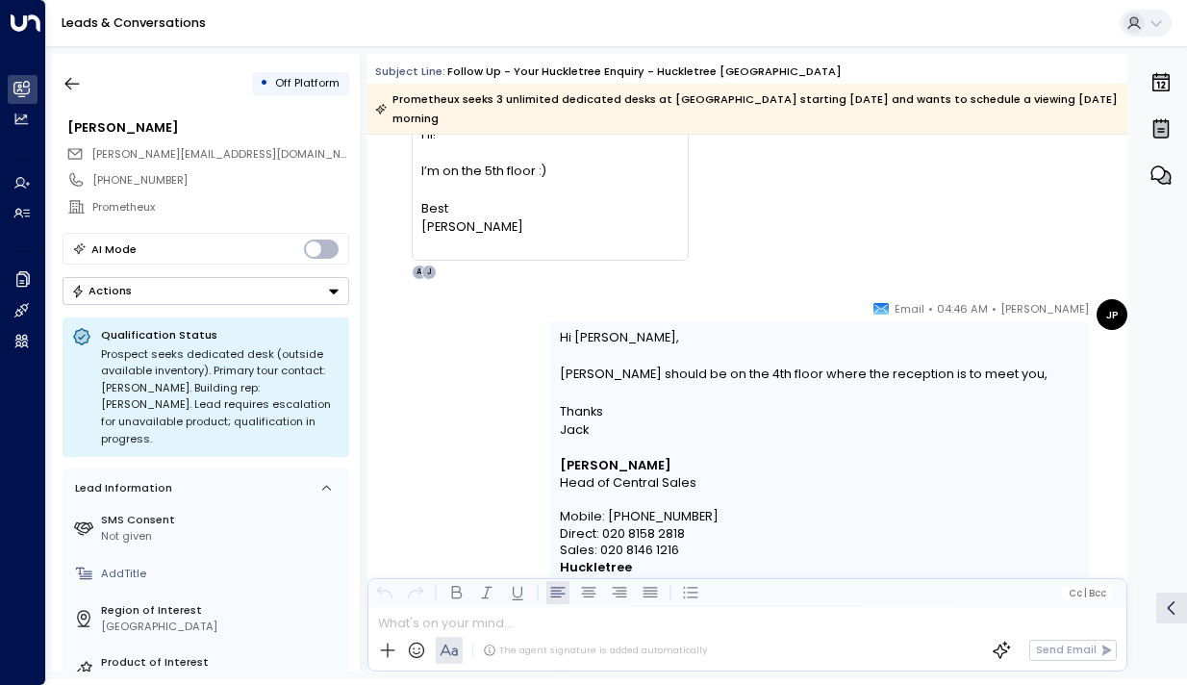
scroll to position [6363, 0]
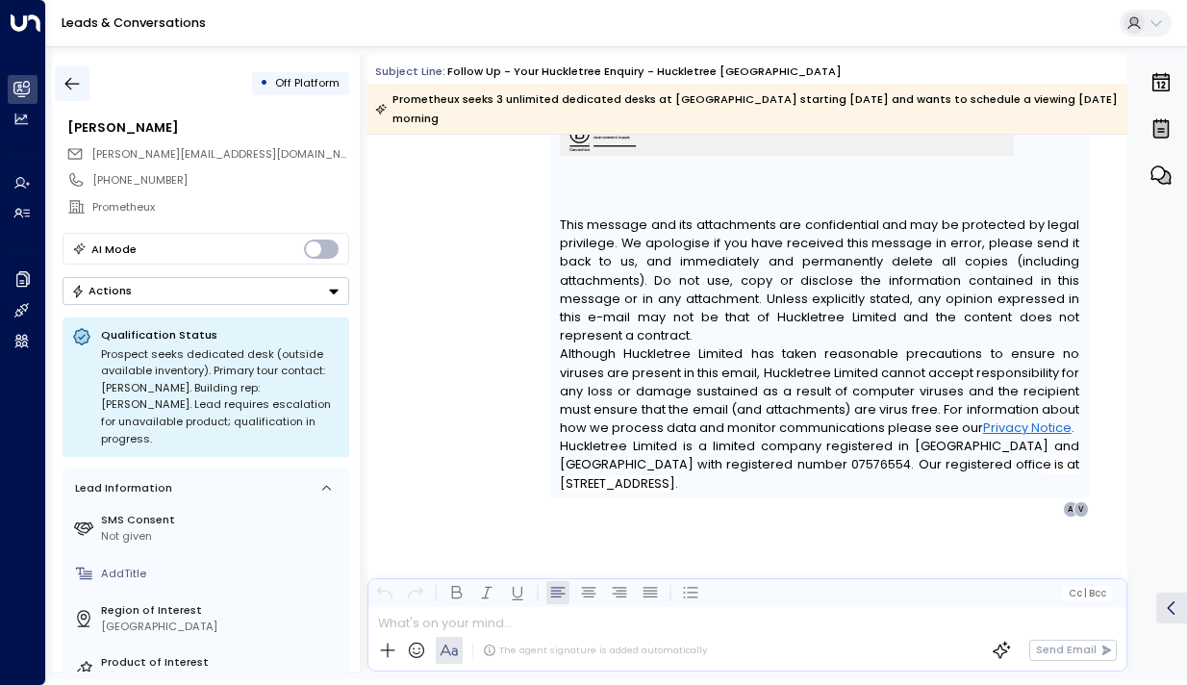
click at [74, 92] on icon "button" at bounding box center [72, 83] width 19 height 19
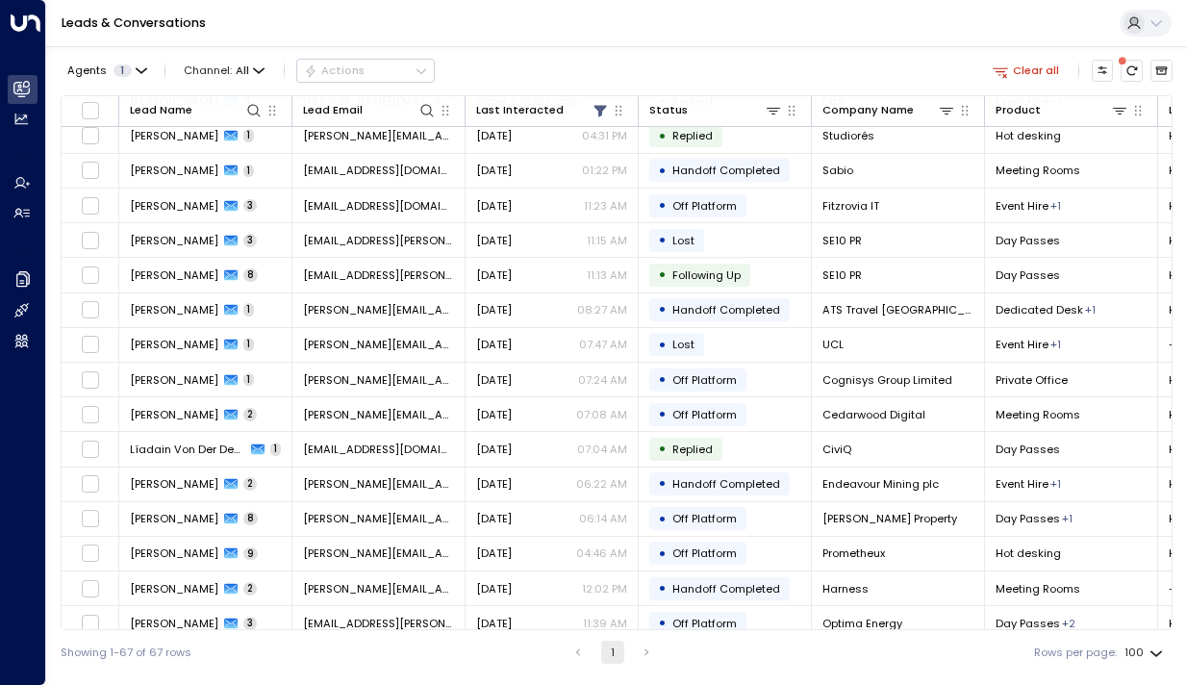
scroll to position [445, 0]
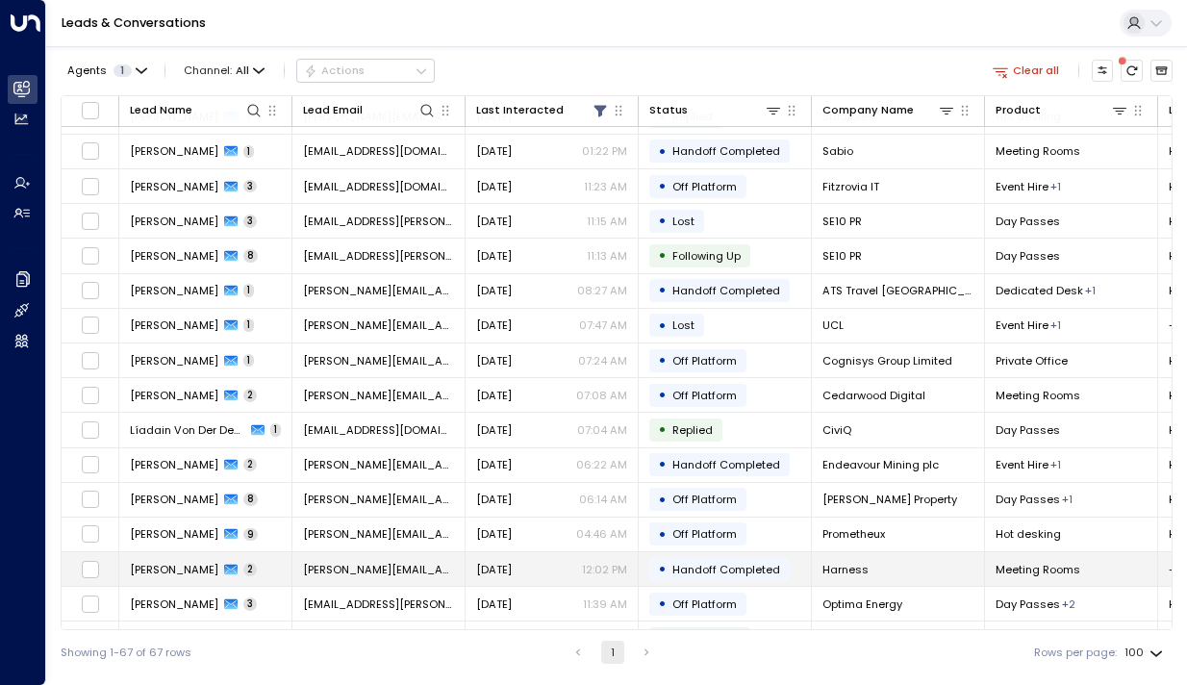
click at [197, 573] on span "[PERSON_NAME]" at bounding box center [174, 569] width 89 height 15
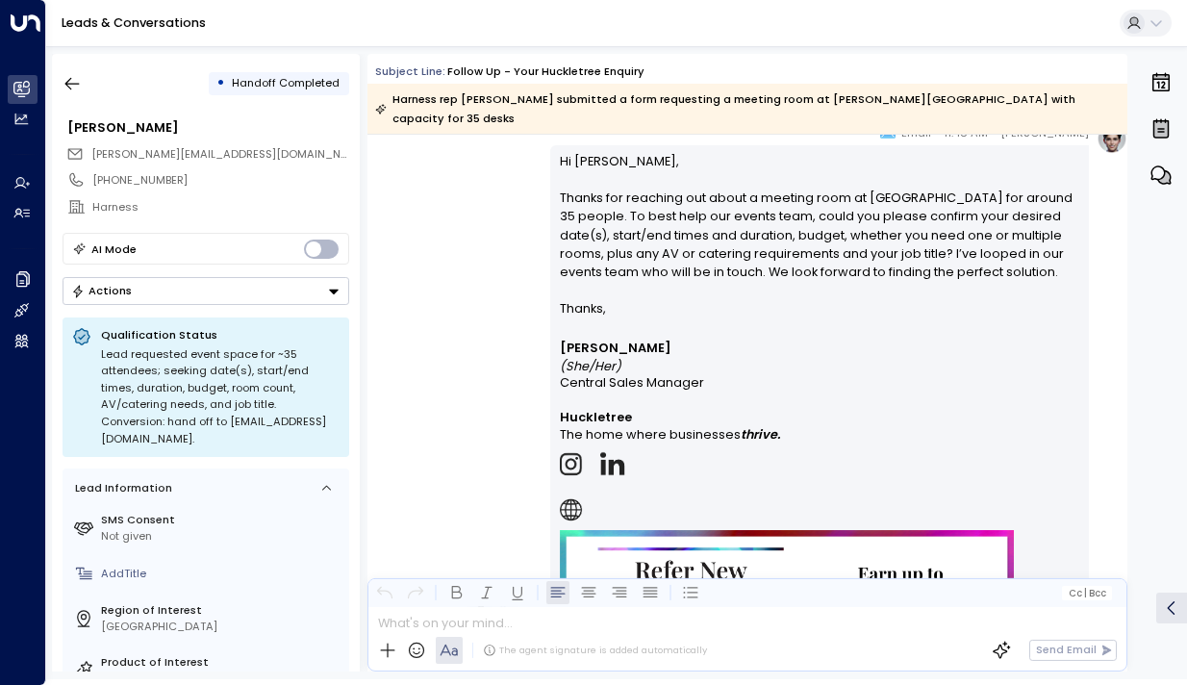
scroll to position [1089, 0]
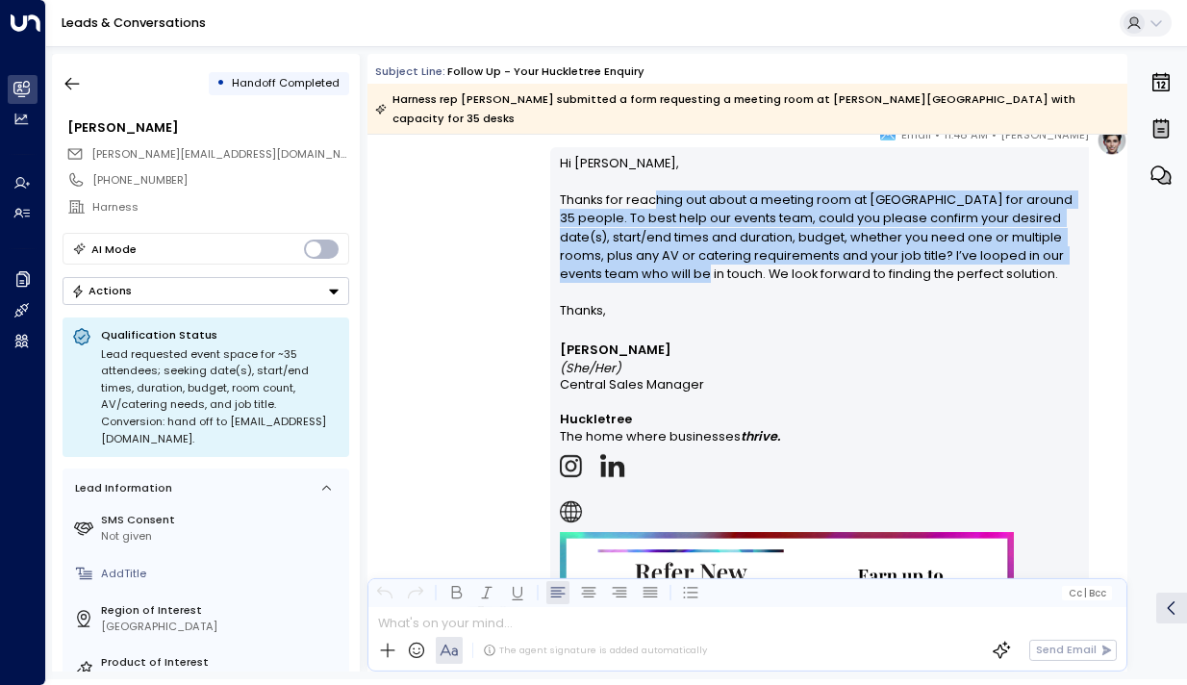
drag, startPoint x: 649, startPoint y: 182, endPoint x: 658, endPoint y: 246, distance: 65.2
click at [658, 246] on p "Hi [PERSON_NAME], Thanks for reaching out about a meeting room at [GEOGRAPHIC_D…" at bounding box center [820, 228] width 521 height 148
drag, startPoint x: 687, startPoint y: 248, endPoint x: 660, endPoint y: 167, distance: 85.2
click at [660, 167] on p "Hi [PERSON_NAME], Thanks for reaching out about a meeting room at [GEOGRAPHIC_D…" at bounding box center [820, 228] width 521 height 148
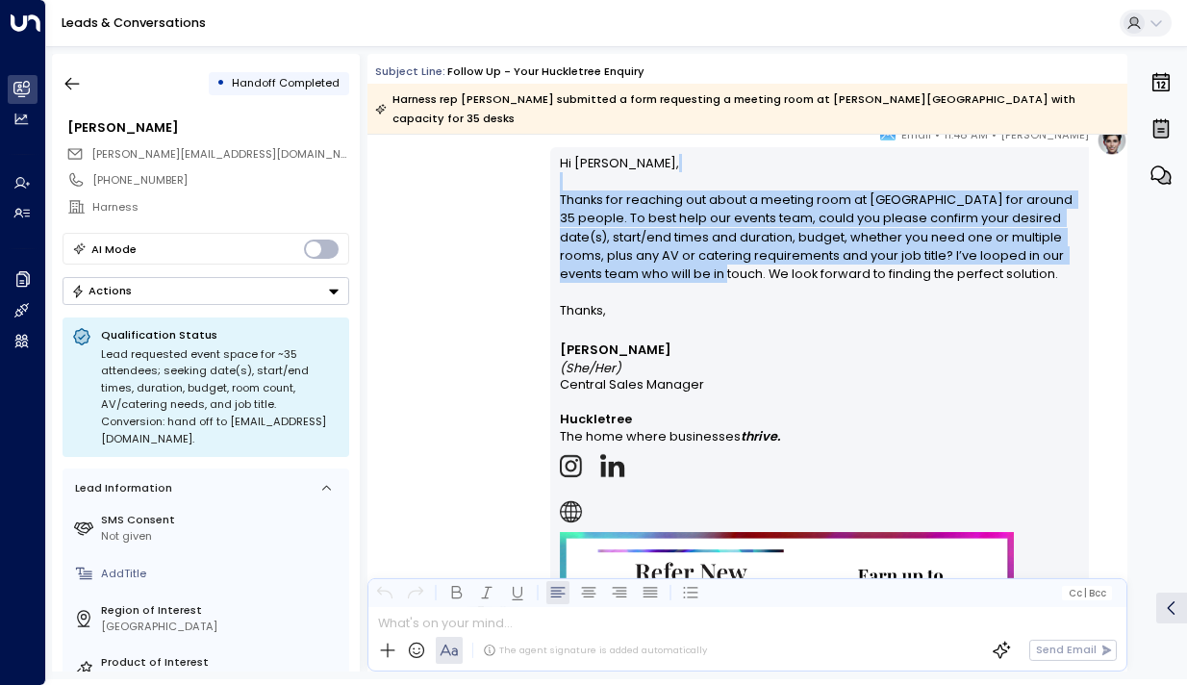
click at [660, 167] on p "Hi [PERSON_NAME], Thanks for reaching out about a meeting room at [GEOGRAPHIC_D…" at bounding box center [820, 228] width 521 height 148
drag, startPoint x: 668, startPoint y: 186, endPoint x: 674, endPoint y: 257, distance: 71.4
click at [674, 257] on p "Hi [PERSON_NAME], Thanks for reaching out about a meeting room at [GEOGRAPHIC_D…" at bounding box center [820, 228] width 521 height 148
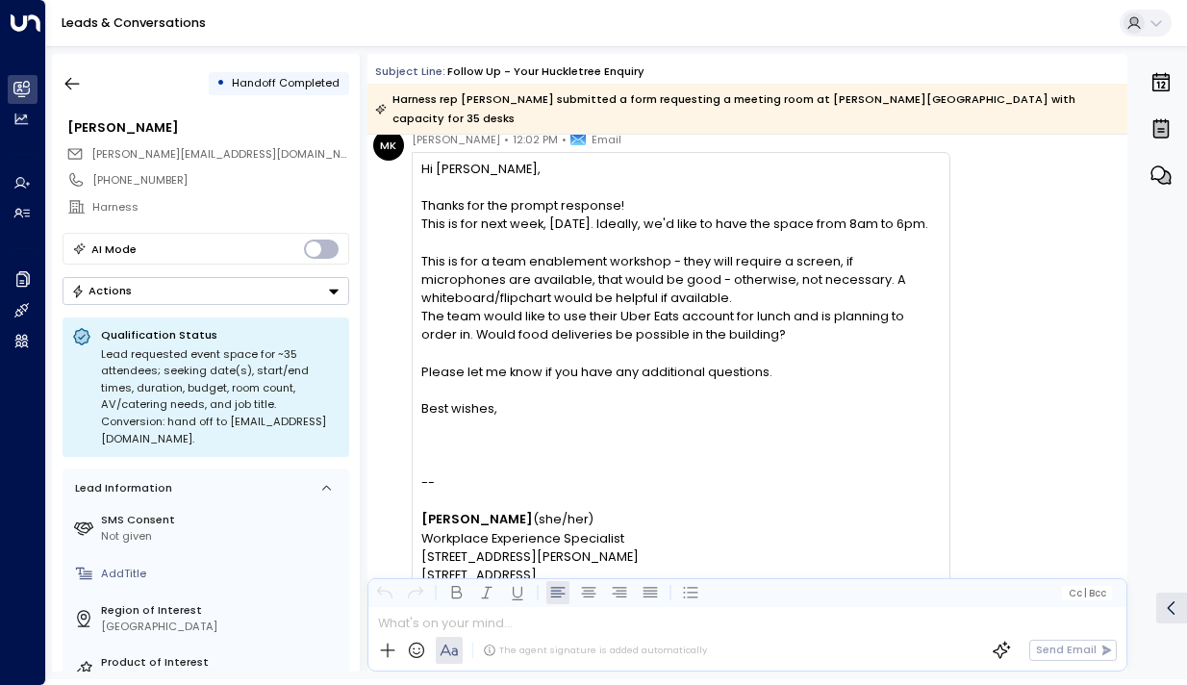
scroll to position [1817, 0]
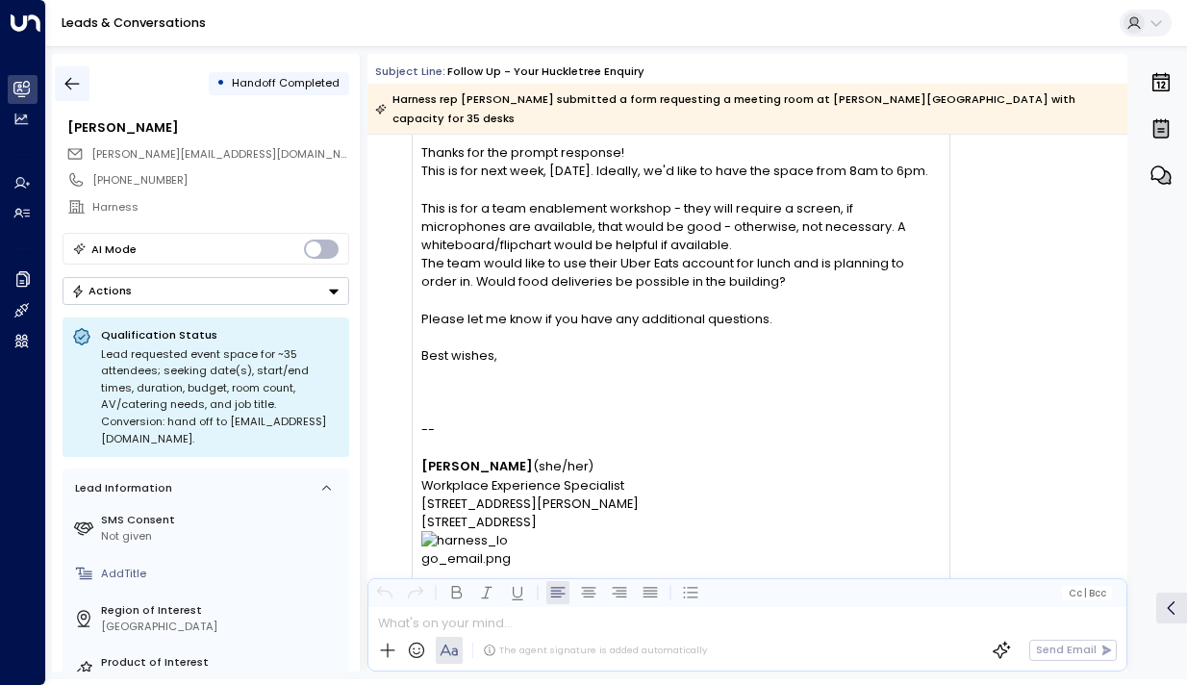
click at [72, 78] on icon "button" at bounding box center [72, 83] width 19 height 19
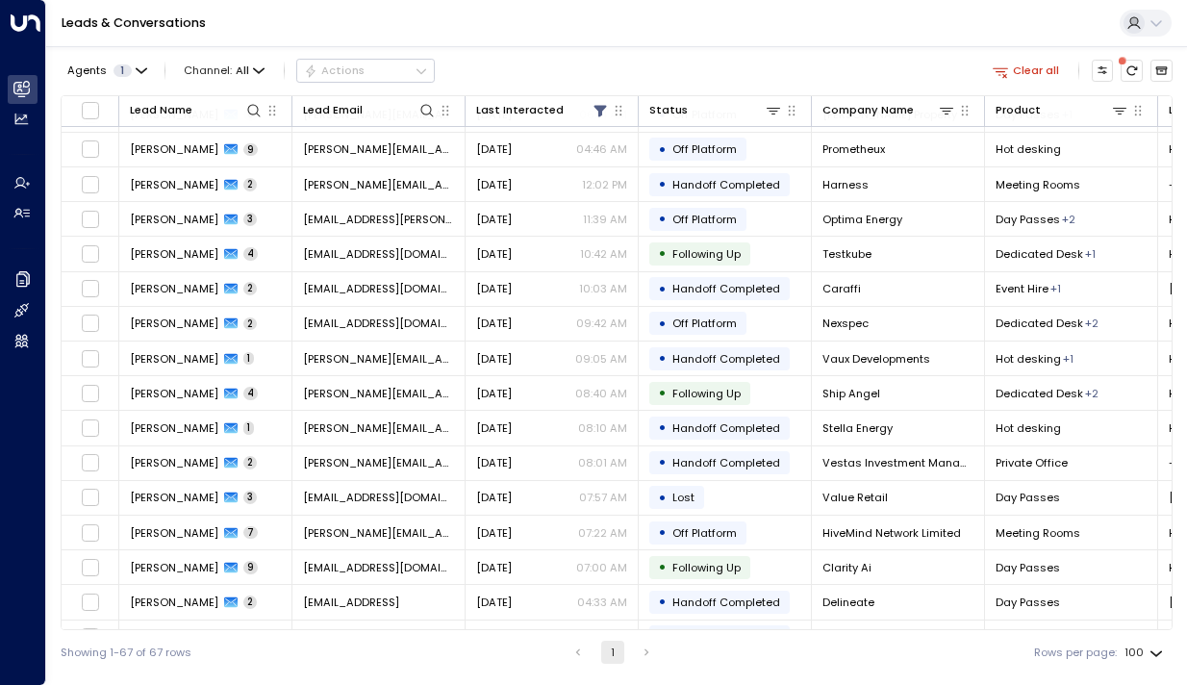
scroll to position [841, 0]
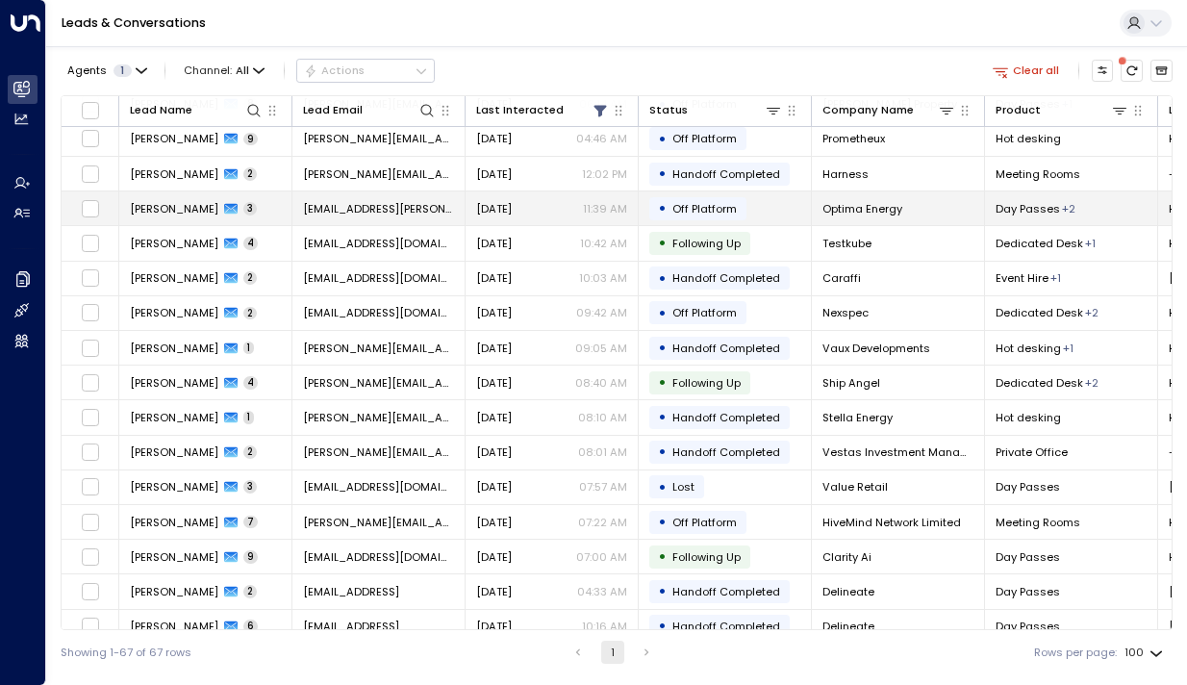
click at [165, 223] on td "[PERSON_NAME] 3" at bounding box center [205, 208] width 173 height 34
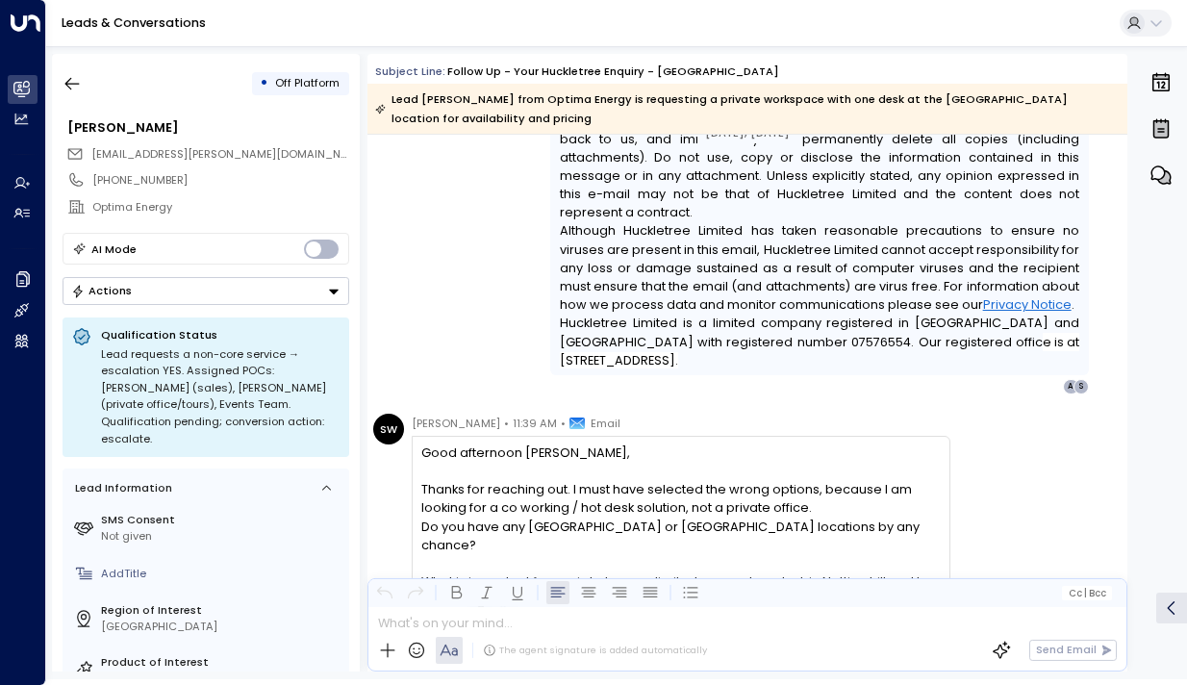
scroll to position [2671, 0]
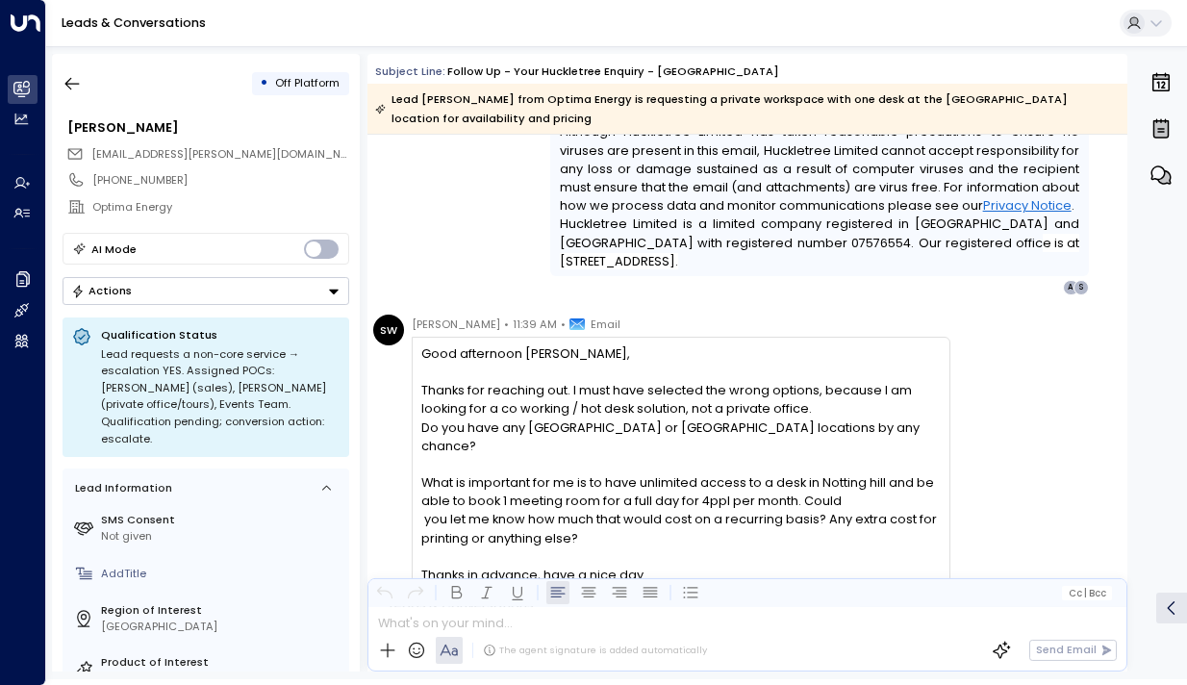
click at [719, 424] on span "Do you have any [GEOGRAPHIC_DATA] or [GEOGRAPHIC_DATA] locations by any chance?" at bounding box center [680, 437] width 519 height 37
drag, startPoint x: 719, startPoint y: 424, endPoint x: 716, endPoint y: 406, distance: 18.5
click at [717, 409] on div "Good afternoon [PERSON_NAME], Thanks for reaching out. I must have selected the…" at bounding box center [680, 582] width 519 height 476
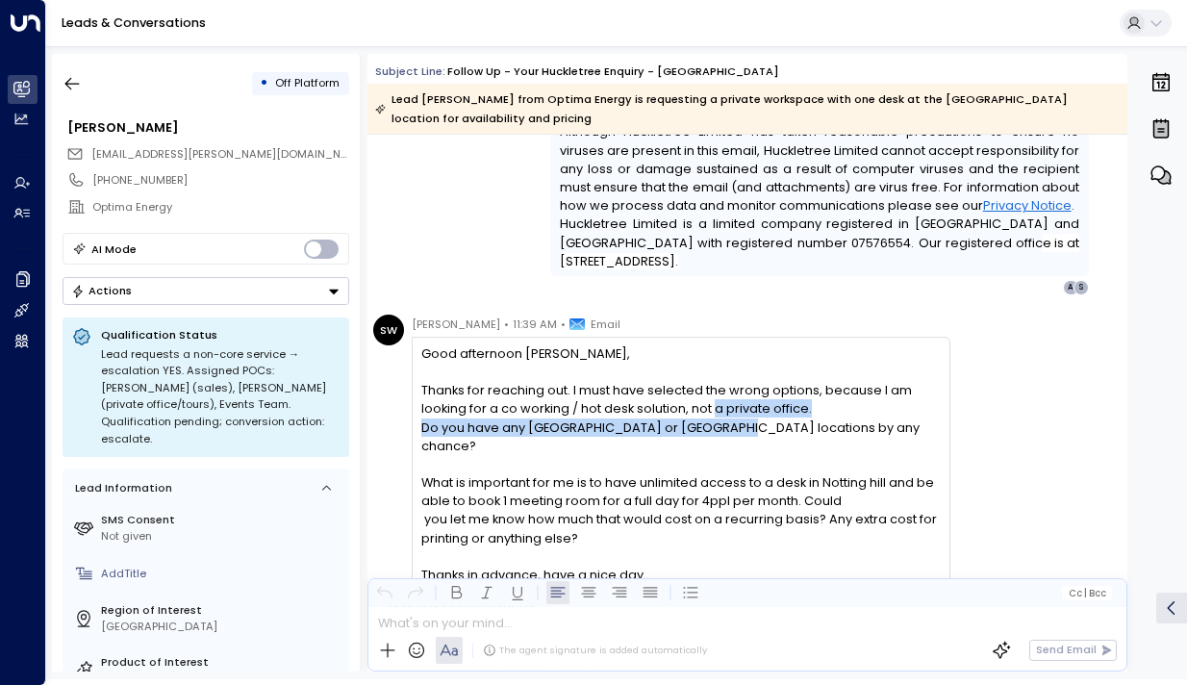
click at [716, 406] on span "Thanks for reaching out. I must have selected the wrong options, because I am l…" at bounding box center [680, 399] width 519 height 37
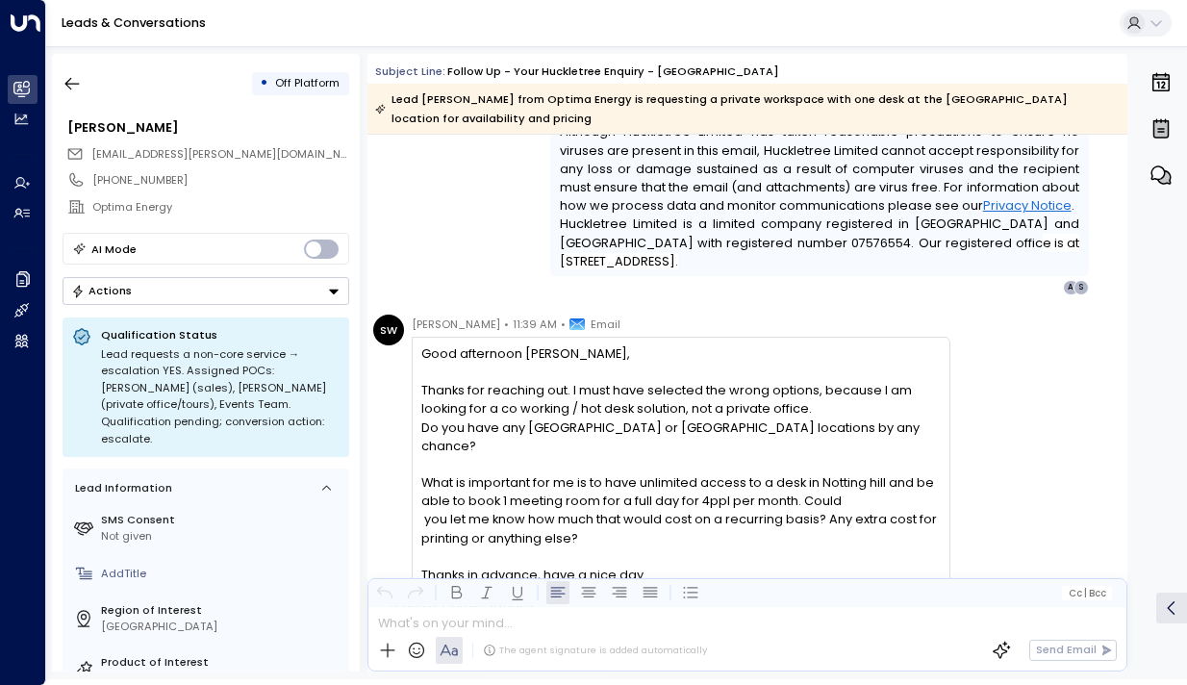
drag, startPoint x: 709, startPoint y: 400, endPoint x: 711, endPoint y: 413, distance: 12.7
click at [711, 413] on span "Thanks for reaching out. I must have selected the wrong options, because I am l…" at bounding box center [680, 399] width 519 height 37
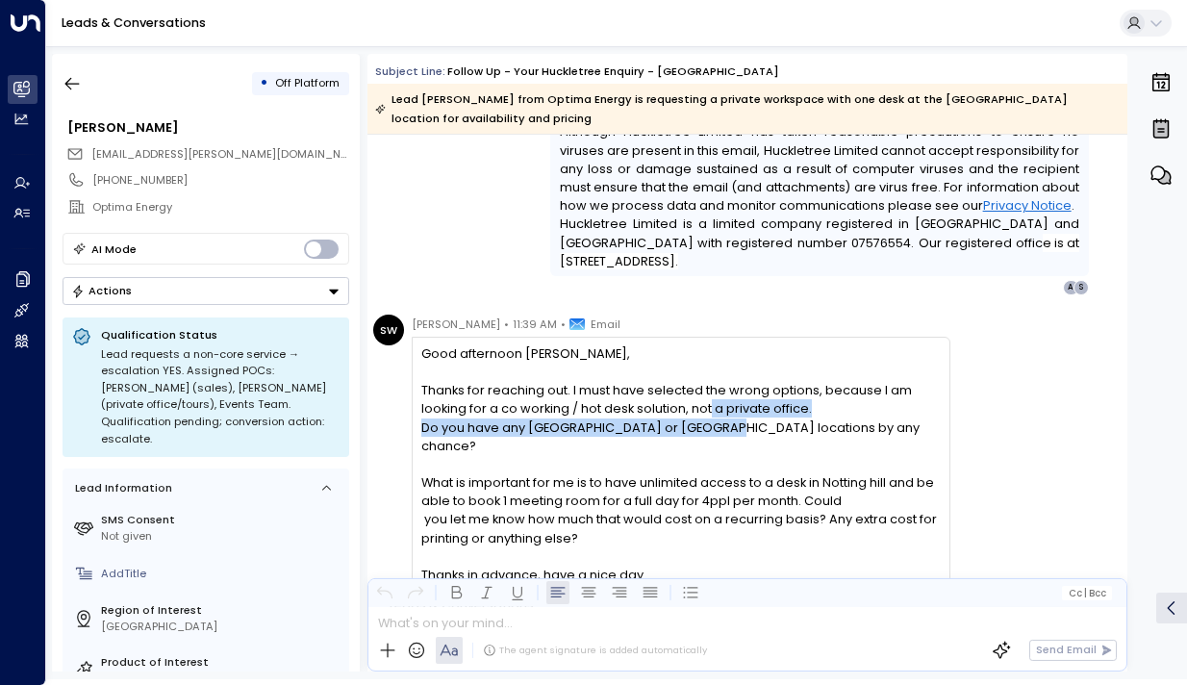
drag, startPoint x: 711, startPoint y: 408, endPoint x: 711, endPoint y: 425, distance: 17.3
click at [711, 425] on div "Good afternoon [PERSON_NAME], Thanks for reaching out. I must have selected the…" at bounding box center [680, 582] width 519 height 476
click at [711, 425] on span "Do you have any [GEOGRAPHIC_DATA] or [GEOGRAPHIC_DATA] locations by any chance?" at bounding box center [680, 437] width 519 height 37
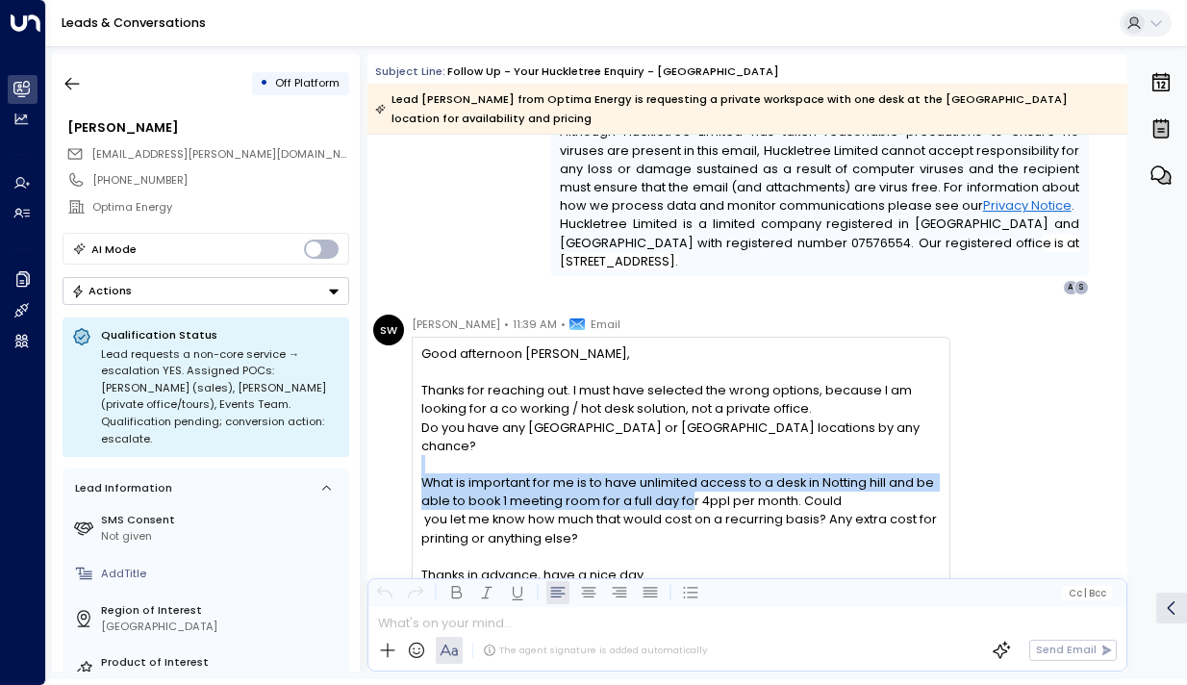
drag, startPoint x: 699, startPoint y: 453, endPoint x: 685, endPoint y: 494, distance: 42.6
click at [685, 494] on div "Good afternoon [PERSON_NAME], Thanks for reaching out. I must have selected the…" at bounding box center [680, 582] width 519 height 476
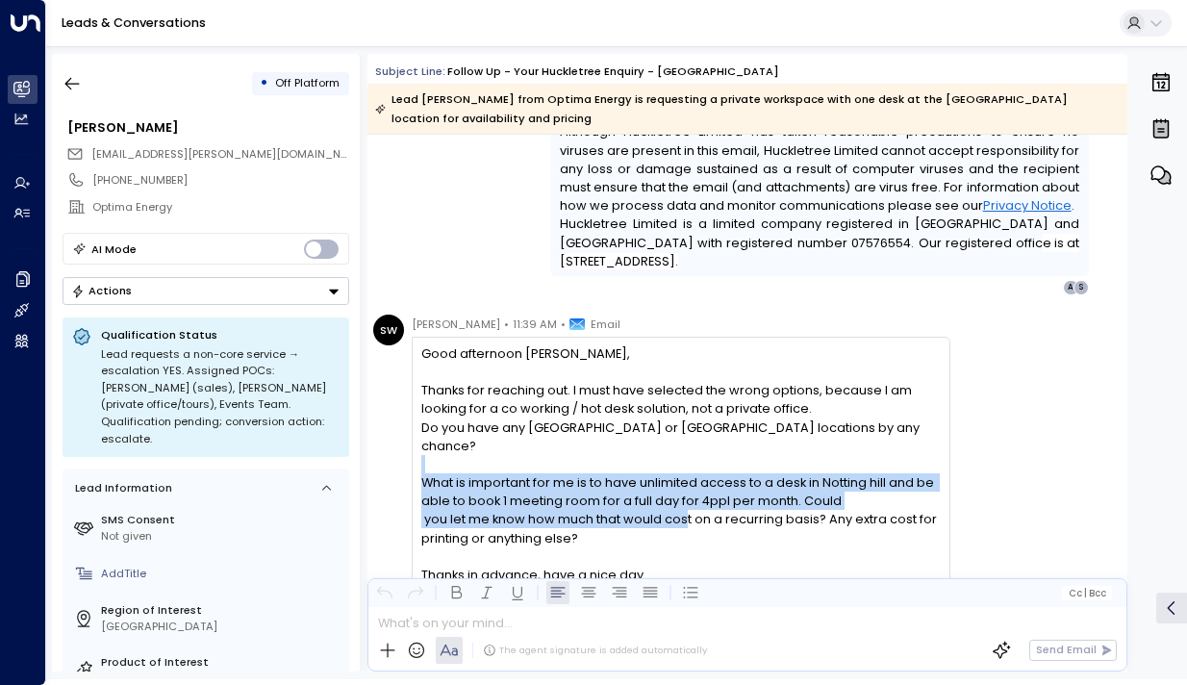
click at [685, 494] on span "What is important for me is to have unlimited access to a desk in Notting hill …" at bounding box center [680, 510] width 519 height 74
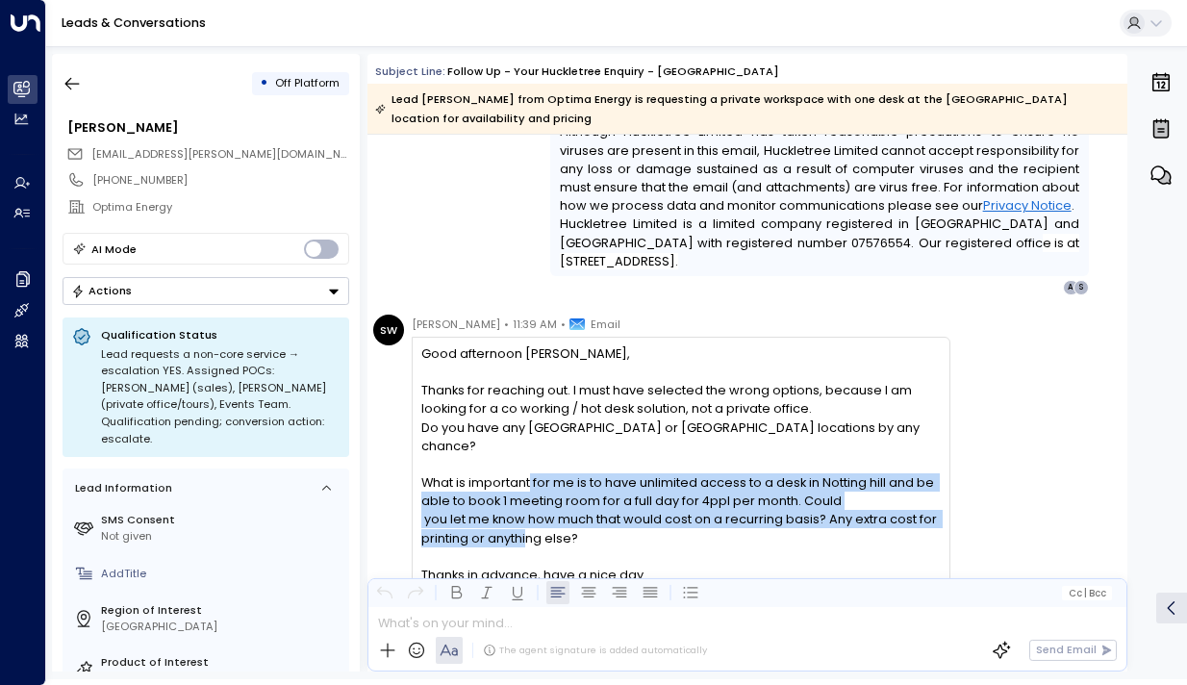
drag, startPoint x: 530, startPoint y: 465, endPoint x: 530, endPoint y: 521, distance: 55.8
click at [530, 521] on span "What is important for me is to have unlimited access to a desk in Notting hill …" at bounding box center [680, 510] width 519 height 74
drag, startPoint x: 537, startPoint y: 521, endPoint x: 523, endPoint y: 468, distance: 54.6
click at [523, 473] on span "What is important for me is to have unlimited access to a desk in Notting hill …" at bounding box center [680, 510] width 519 height 74
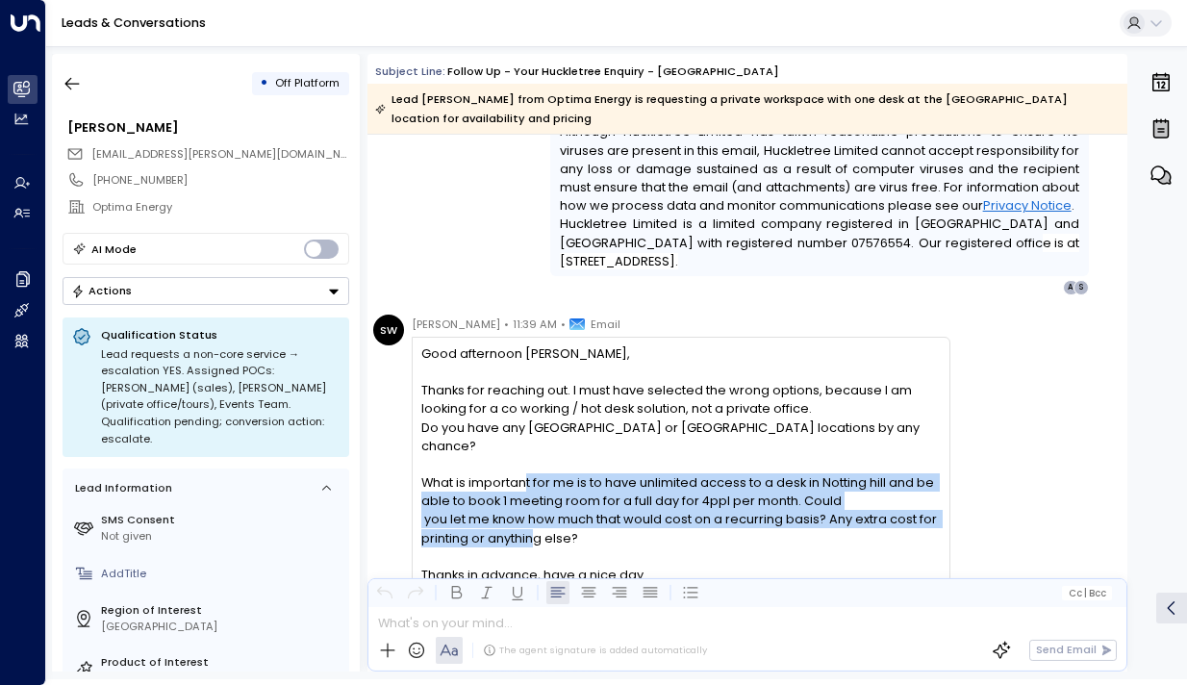
click at [523, 473] on span "What is important for me is to have unlimited access to a desk in Notting hill …" at bounding box center [680, 510] width 519 height 74
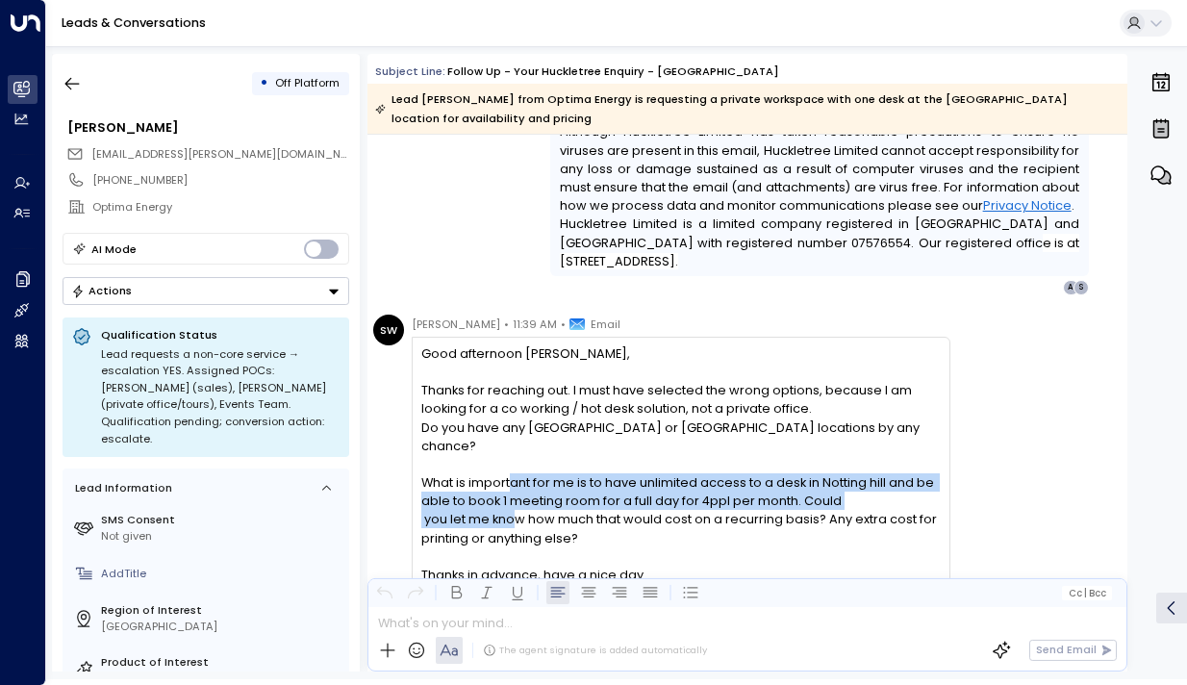
drag, startPoint x: 513, startPoint y: 468, endPoint x: 513, endPoint y: 512, distance: 44.3
click at [513, 512] on span "What is important for me is to have unlimited access to a desk in Notting hill …" at bounding box center [680, 510] width 519 height 74
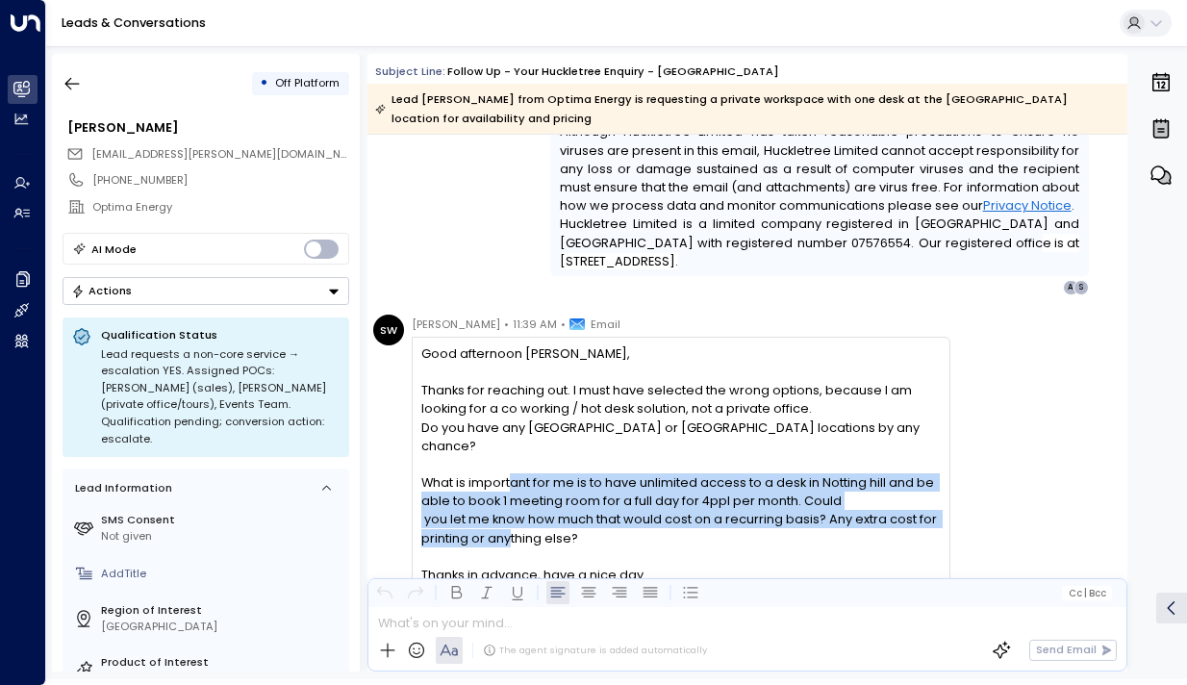
click at [513, 512] on span "What is important for me is to have unlimited access to a desk in Notting hill …" at bounding box center [680, 510] width 519 height 74
drag, startPoint x: 544, startPoint y: 523, endPoint x: 515, endPoint y: 466, distance: 64.5
click at [515, 473] on span "What is important for me is to have unlimited access to a desk in Notting hill …" at bounding box center [680, 510] width 519 height 74
drag, startPoint x: 492, startPoint y: 471, endPoint x: 492, endPoint y: 520, distance: 48.1
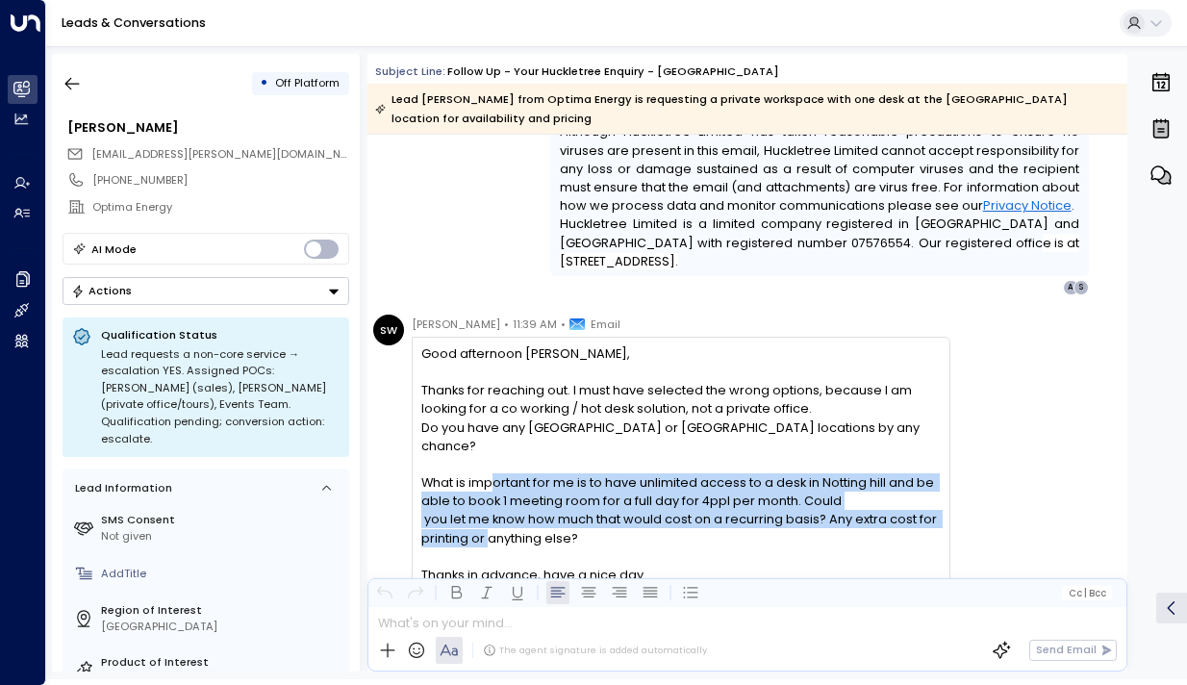
click at [492, 520] on span "What is important for me is to have unlimited access to a desk in Notting hill …" at bounding box center [680, 510] width 519 height 74
click at [492, 519] on span "What is important for me is to have unlimited access to a desk in Notting hill …" at bounding box center [680, 510] width 519 height 74
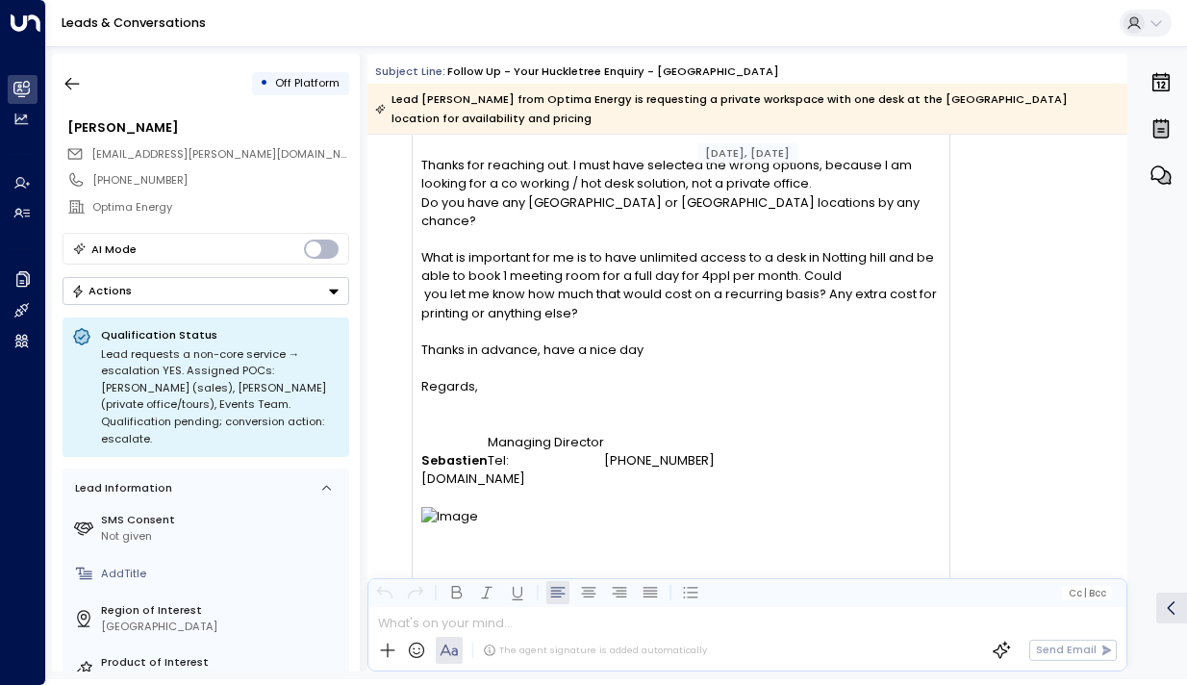
scroll to position [3018, 0]
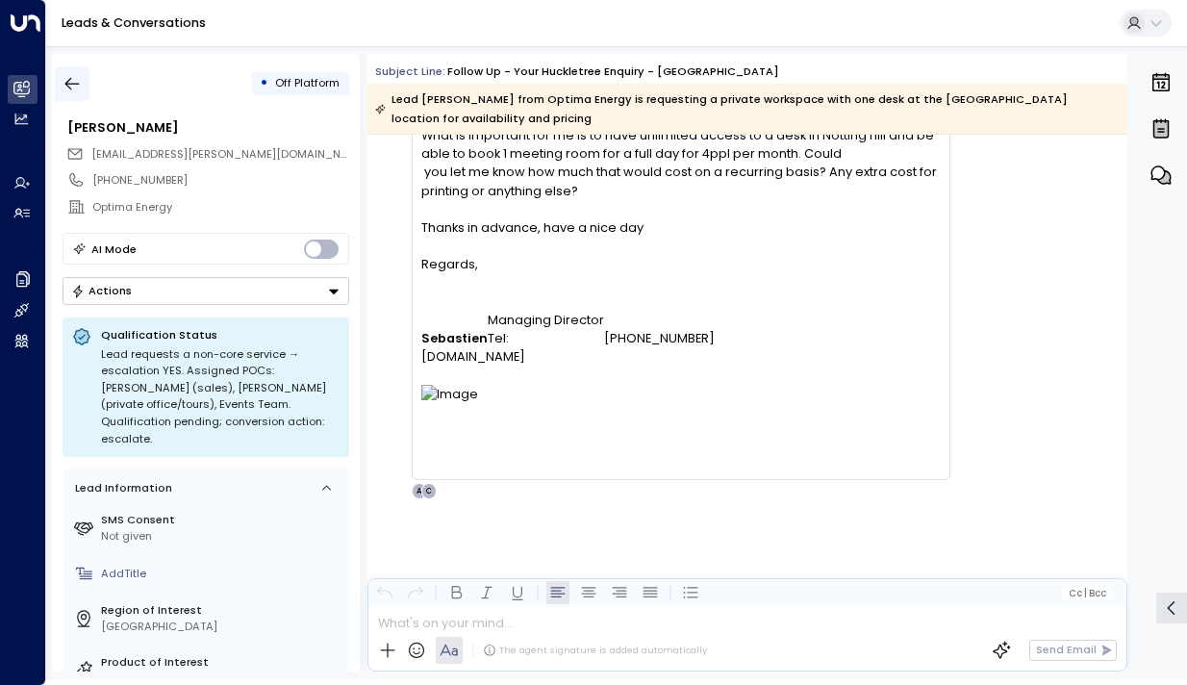
click at [58, 77] on button "button" at bounding box center [72, 83] width 35 height 35
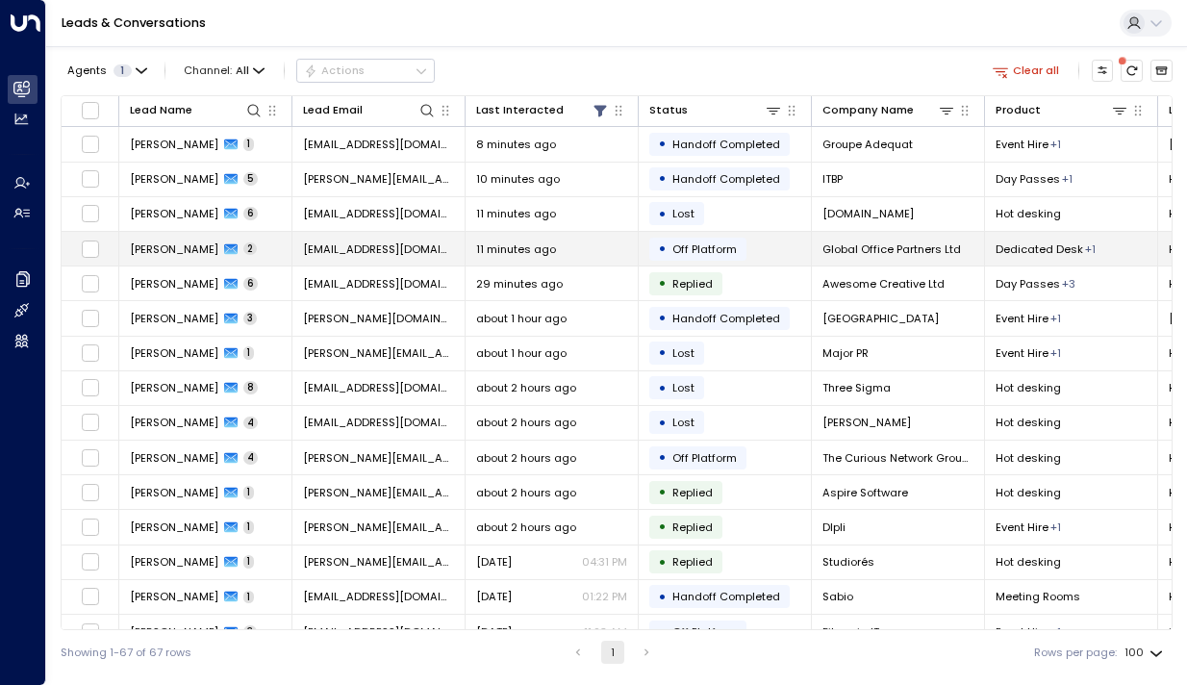
click at [135, 242] on span "[PERSON_NAME]" at bounding box center [174, 249] width 89 height 15
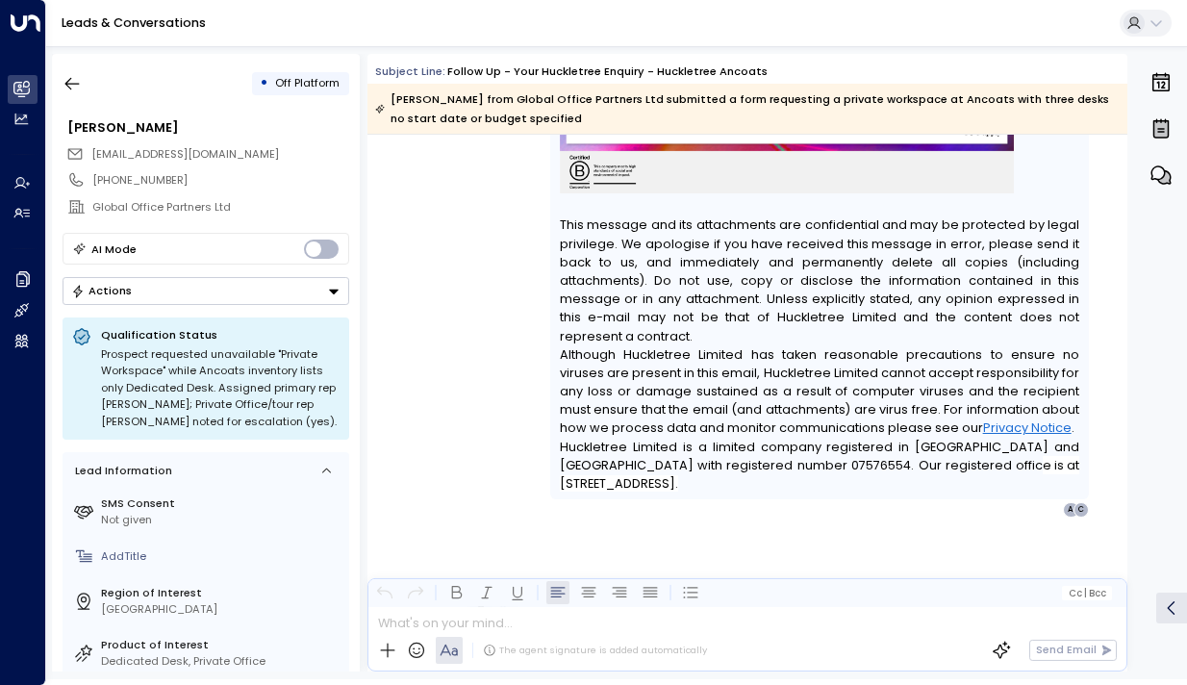
scroll to position [2686, 0]
click at [64, 81] on icon "button" at bounding box center [72, 83] width 19 height 19
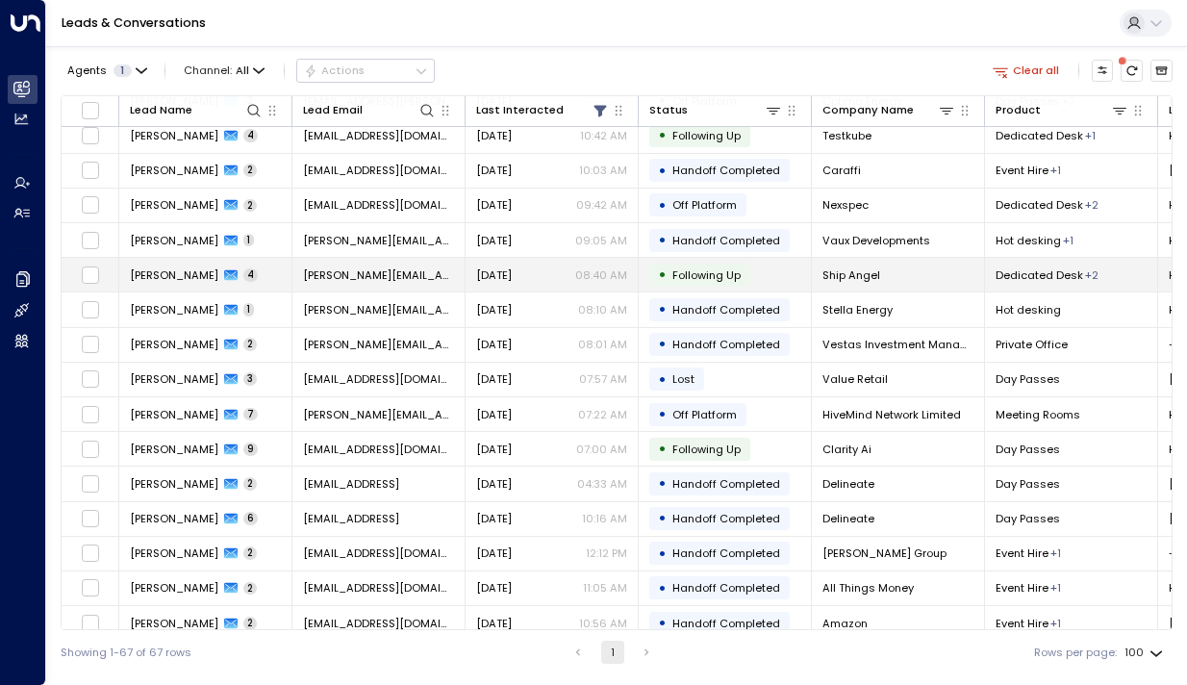
scroll to position [852, 0]
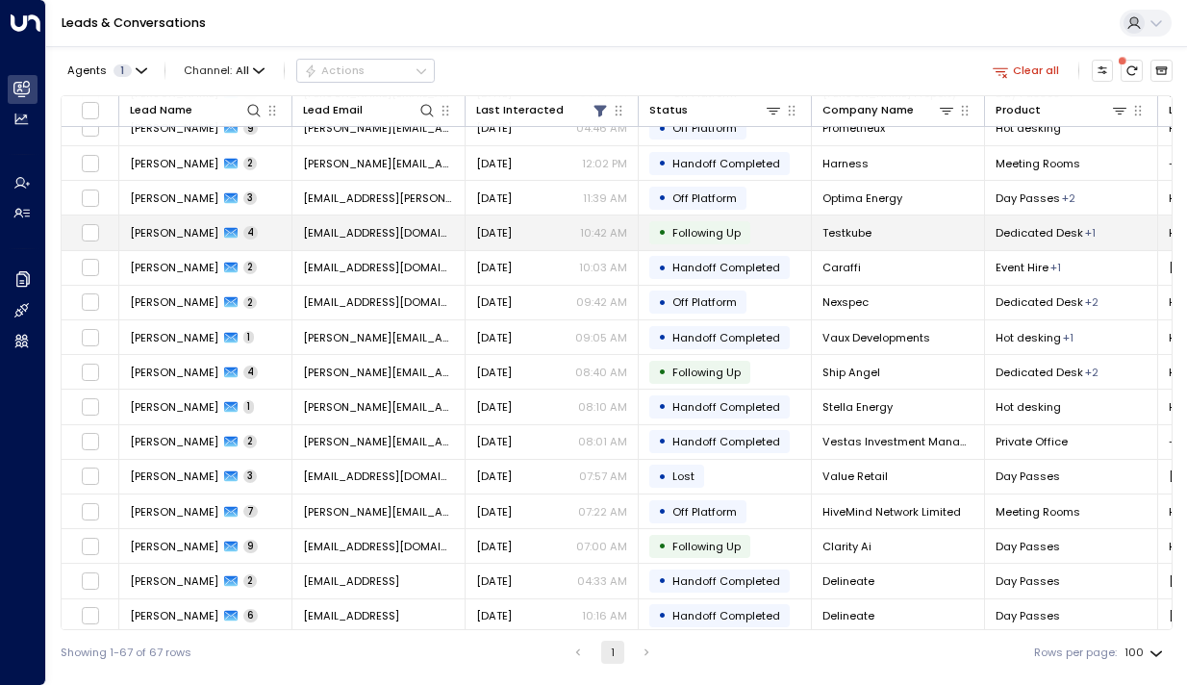
click at [163, 235] on span "[PERSON_NAME]" at bounding box center [174, 232] width 89 height 15
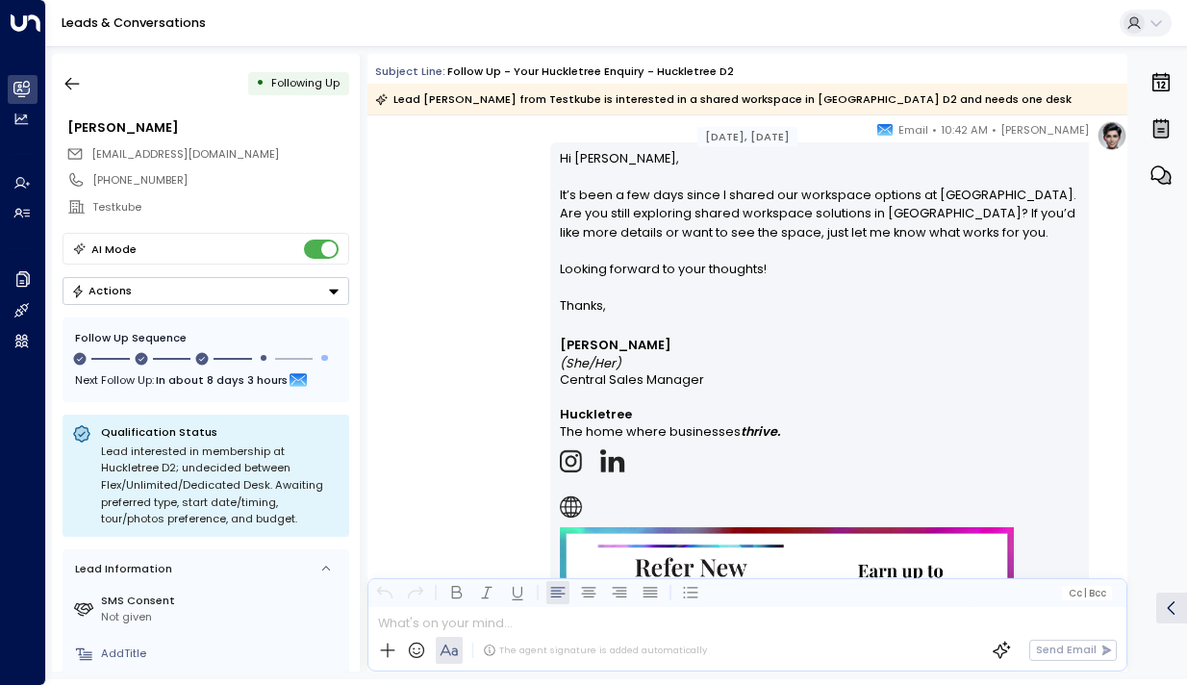
scroll to position [3467, 0]
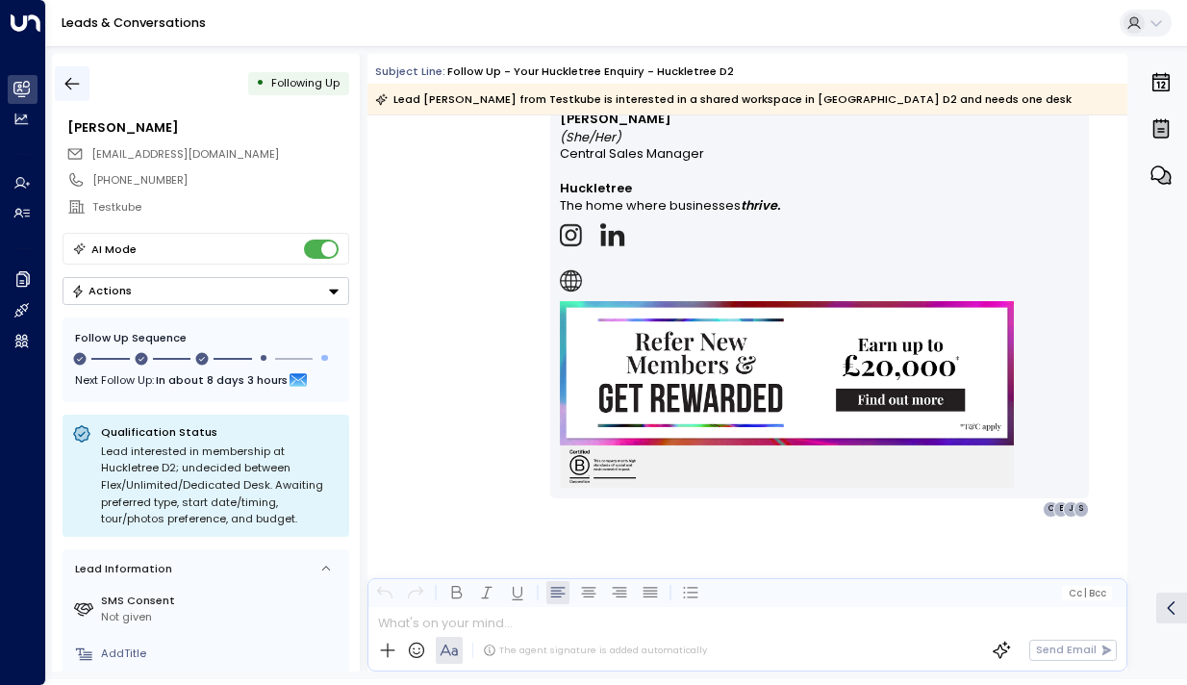
click at [78, 89] on icon "button" at bounding box center [72, 83] width 19 height 19
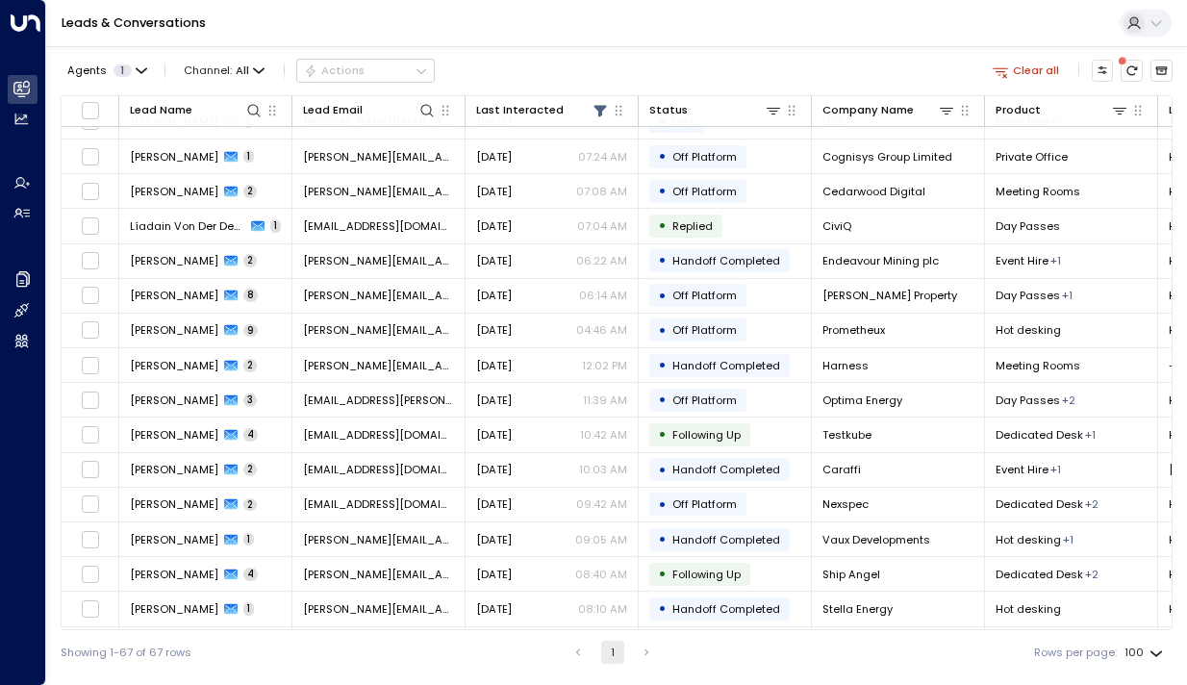
scroll to position [654, 0]
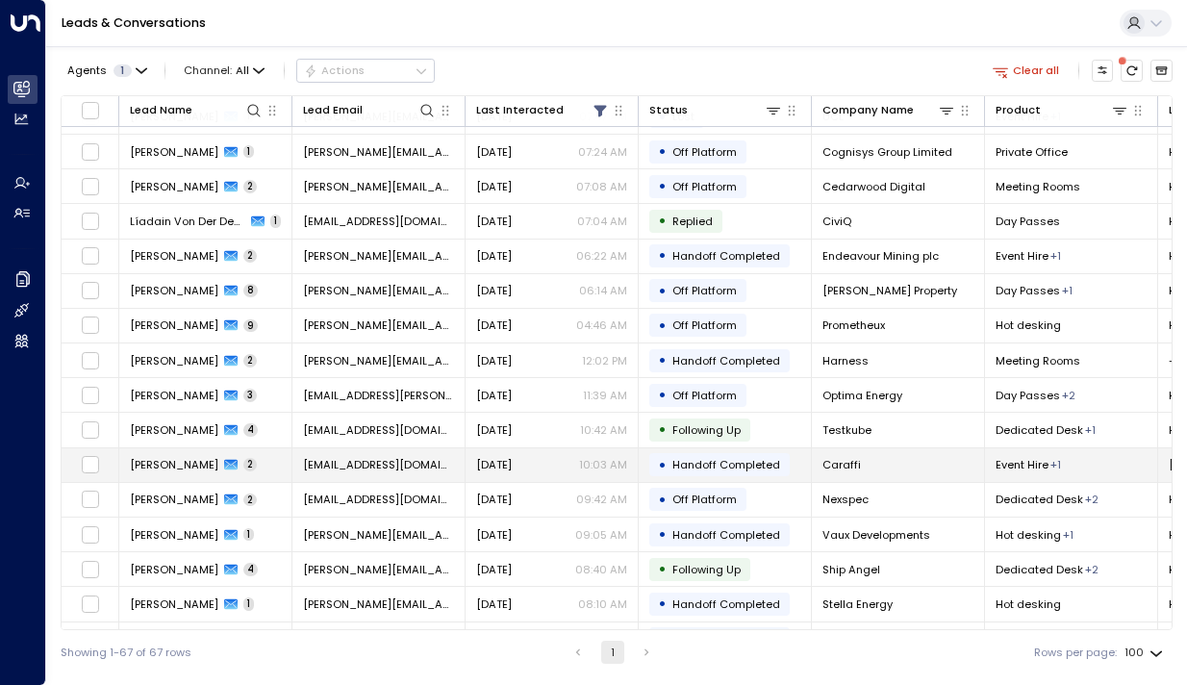
click at [124, 461] on td "[PERSON_NAME] 2" at bounding box center [205, 465] width 173 height 34
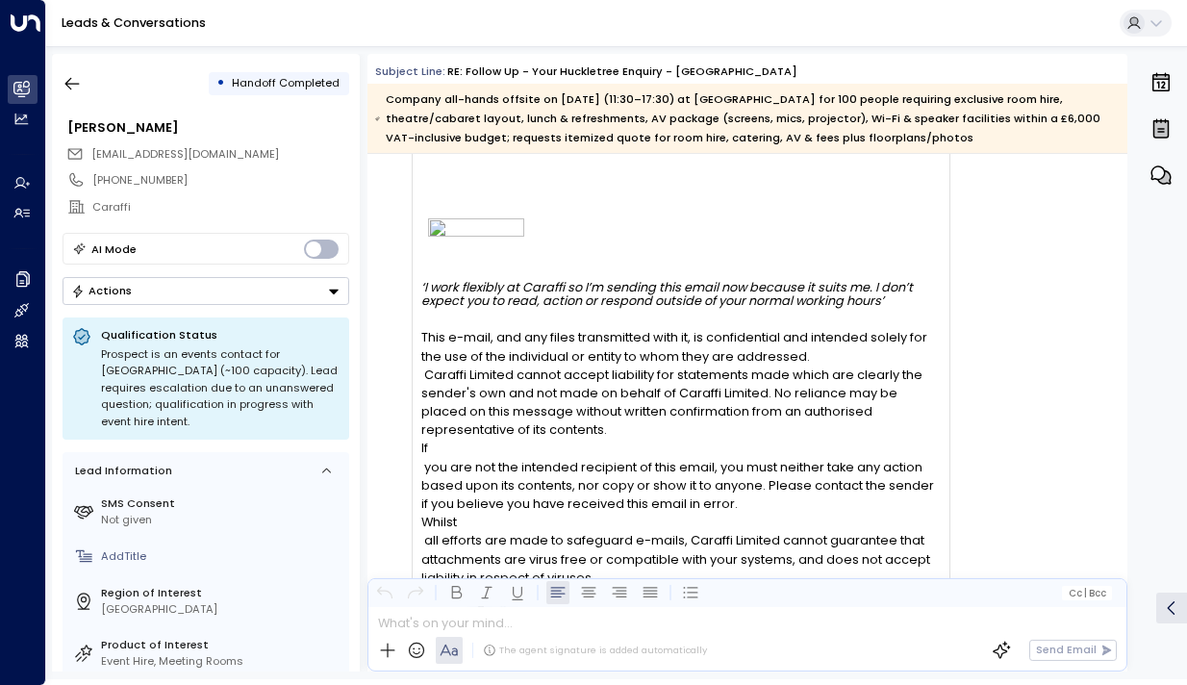
scroll to position [2675, 0]
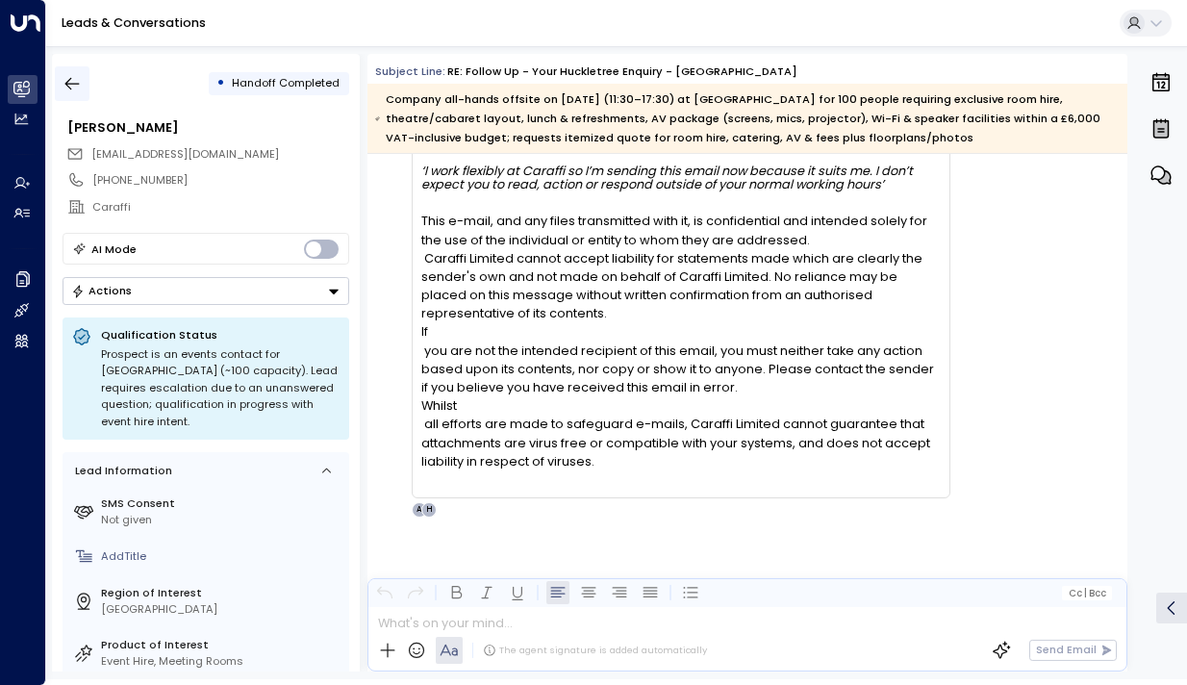
click at [76, 89] on icon "button" at bounding box center [72, 83] width 19 height 19
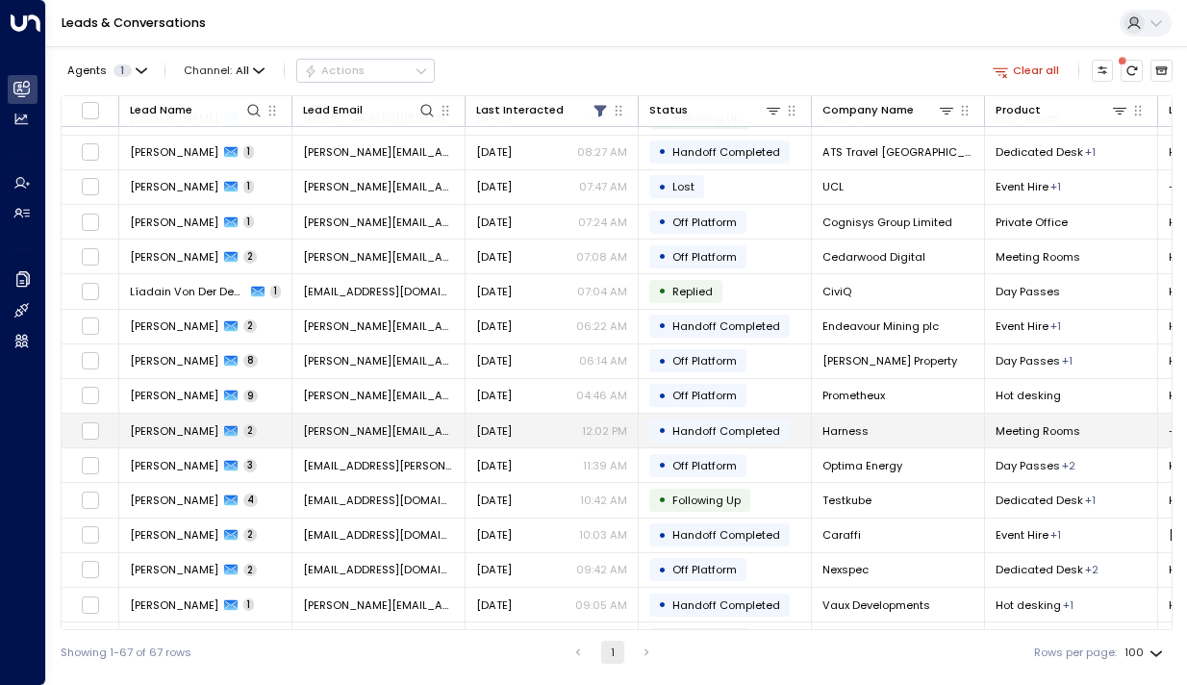
scroll to position [604, 0]
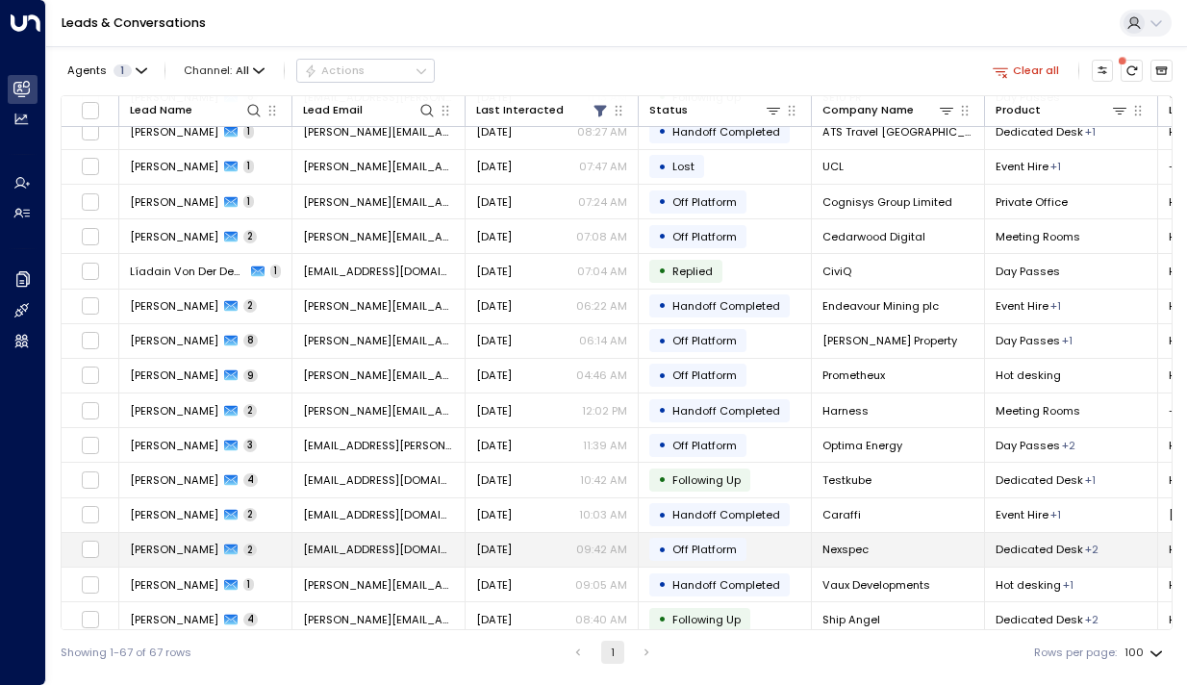
click at [164, 549] on span "[PERSON_NAME]" at bounding box center [174, 549] width 89 height 15
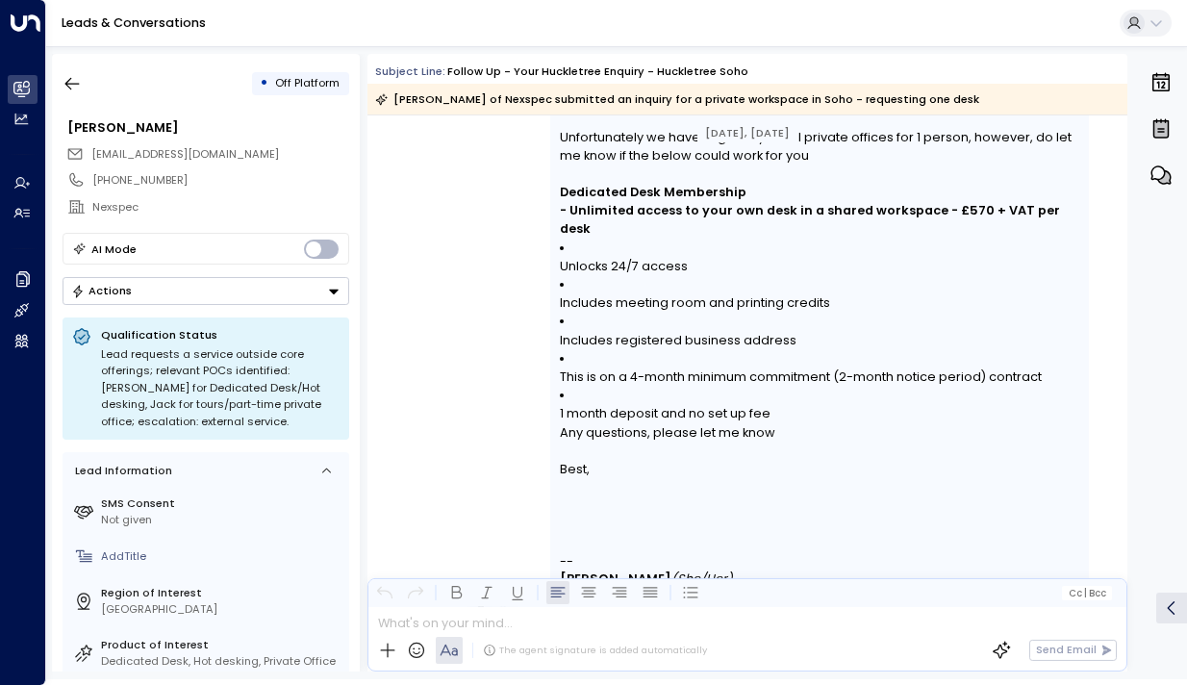
scroll to position [2021, 0]
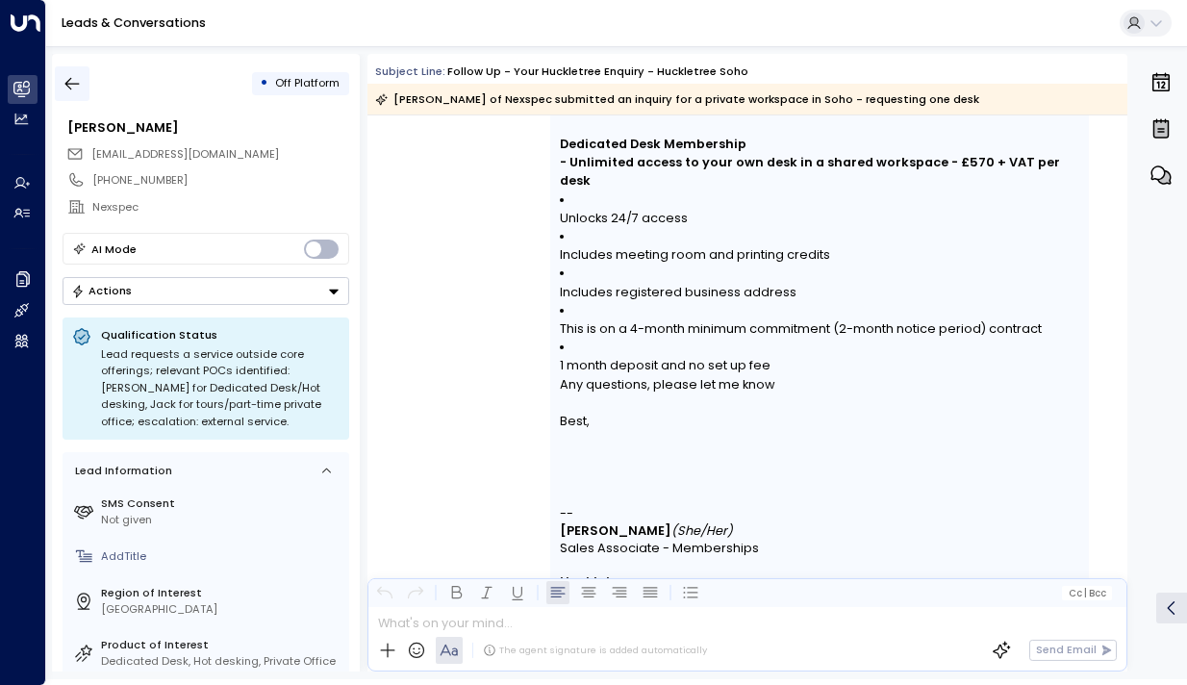
click at [69, 89] on icon "button" at bounding box center [72, 83] width 19 height 19
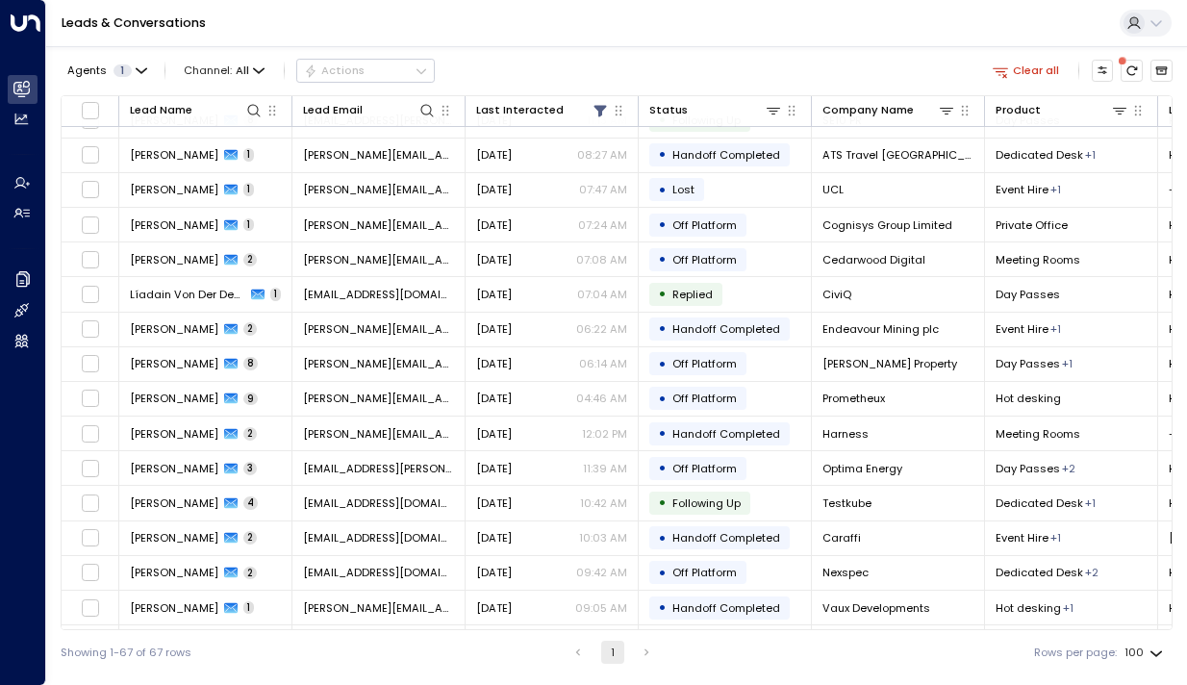
scroll to position [660, 0]
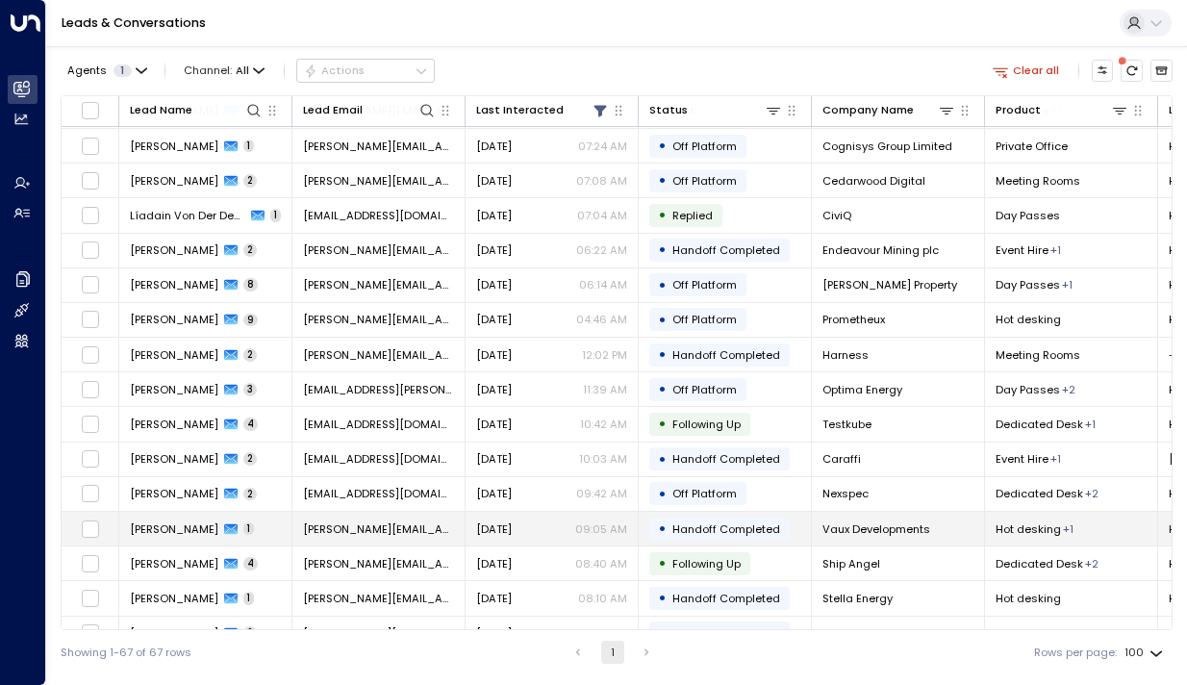
click at [183, 522] on span "[PERSON_NAME]" at bounding box center [174, 529] width 89 height 15
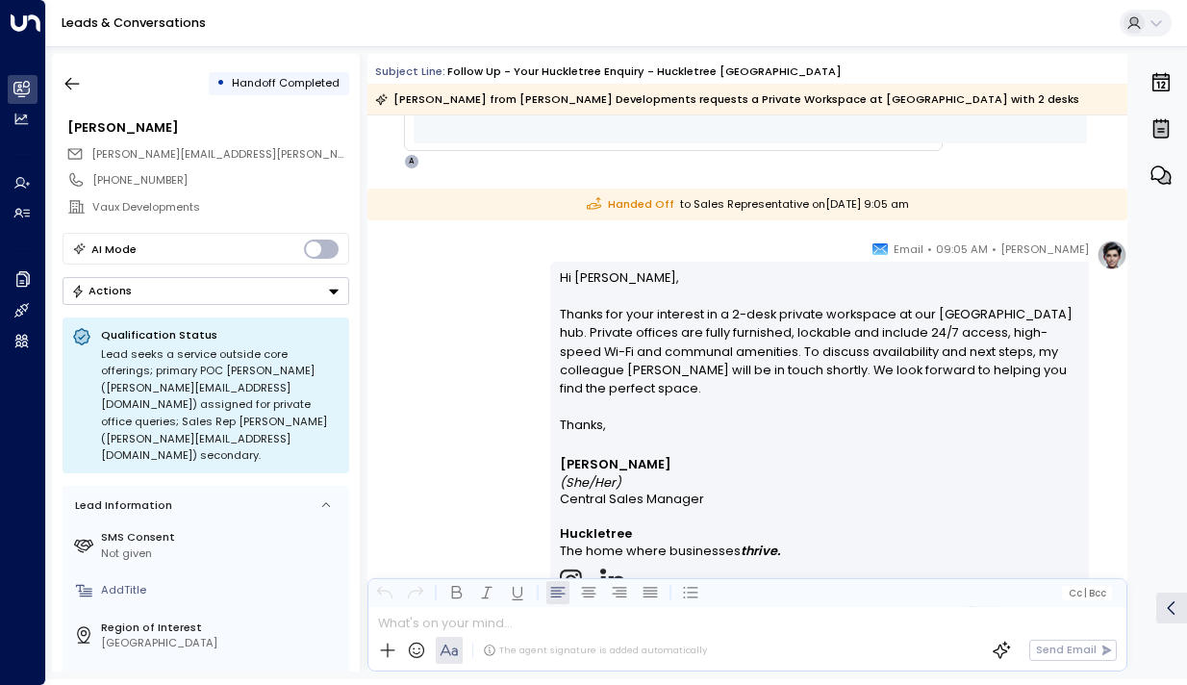
scroll to position [1166, 0]
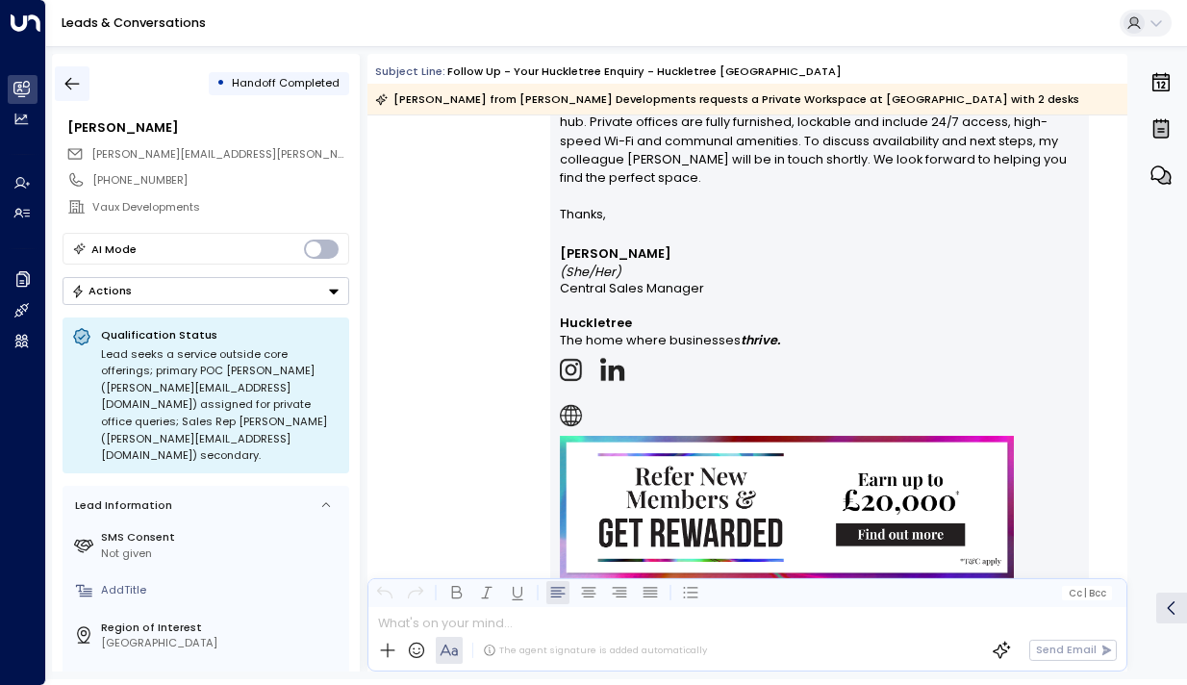
click at [69, 82] on icon "button" at bounding box center [72, 83] width 19 height 19
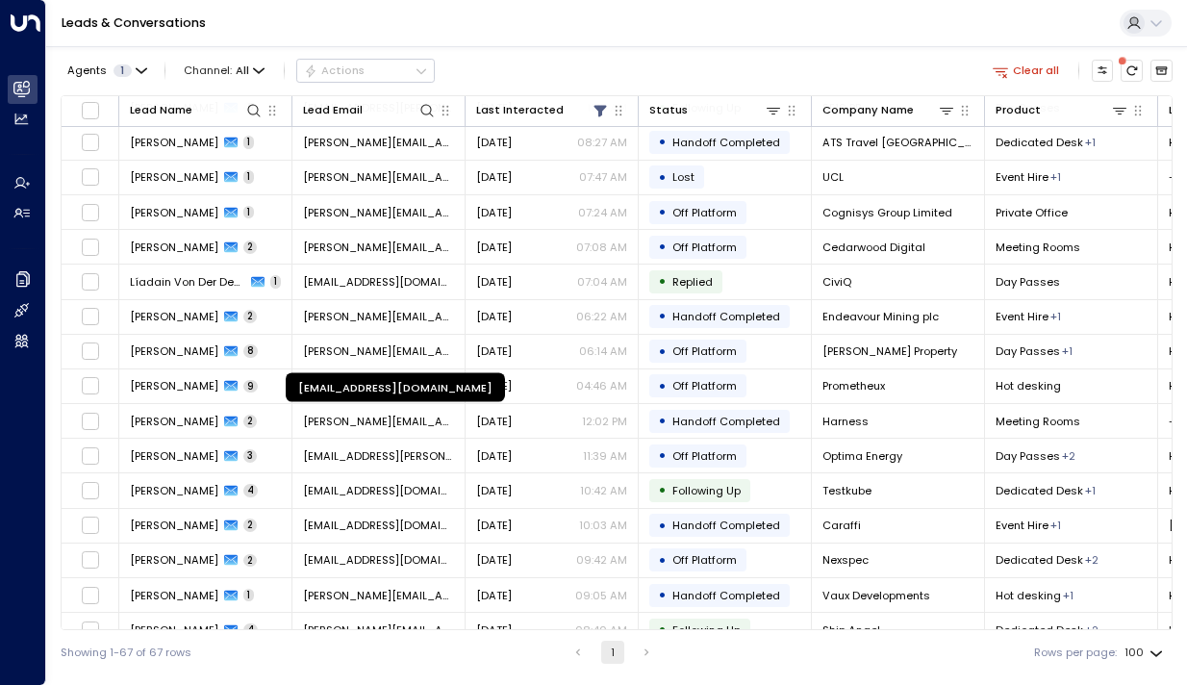
scroll to position [734, 0]
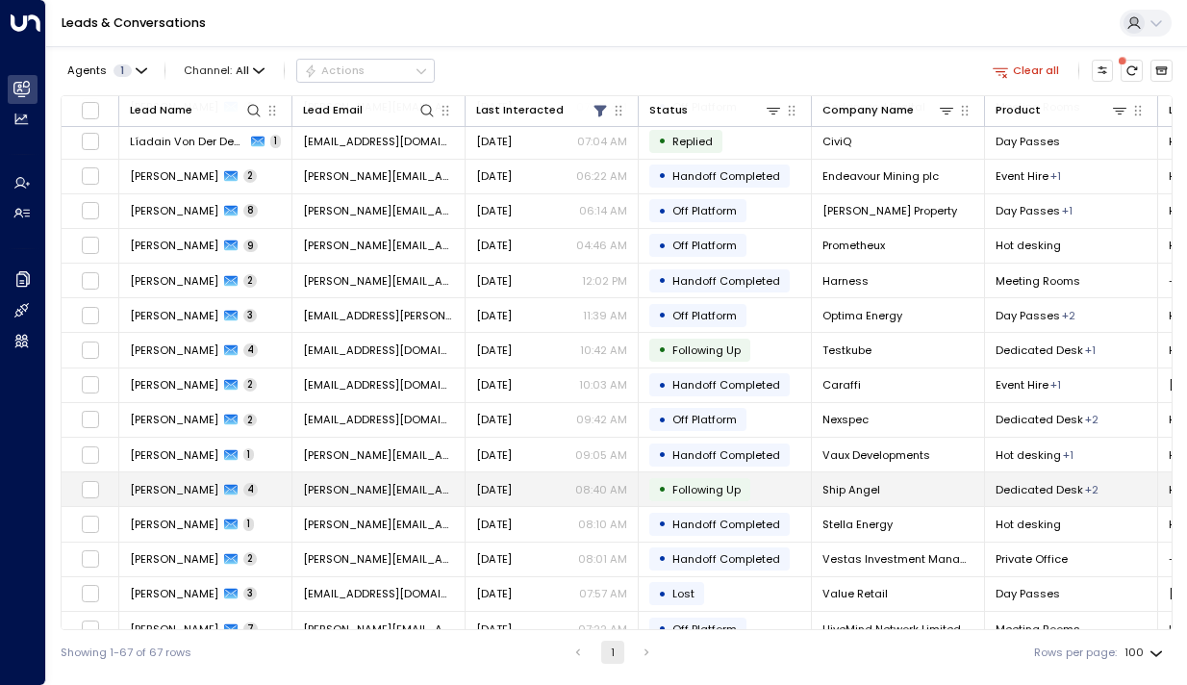
click at [167, 493] on span "[PERSON_NAME]" at bounding box center [174, 489] width 89 height 15
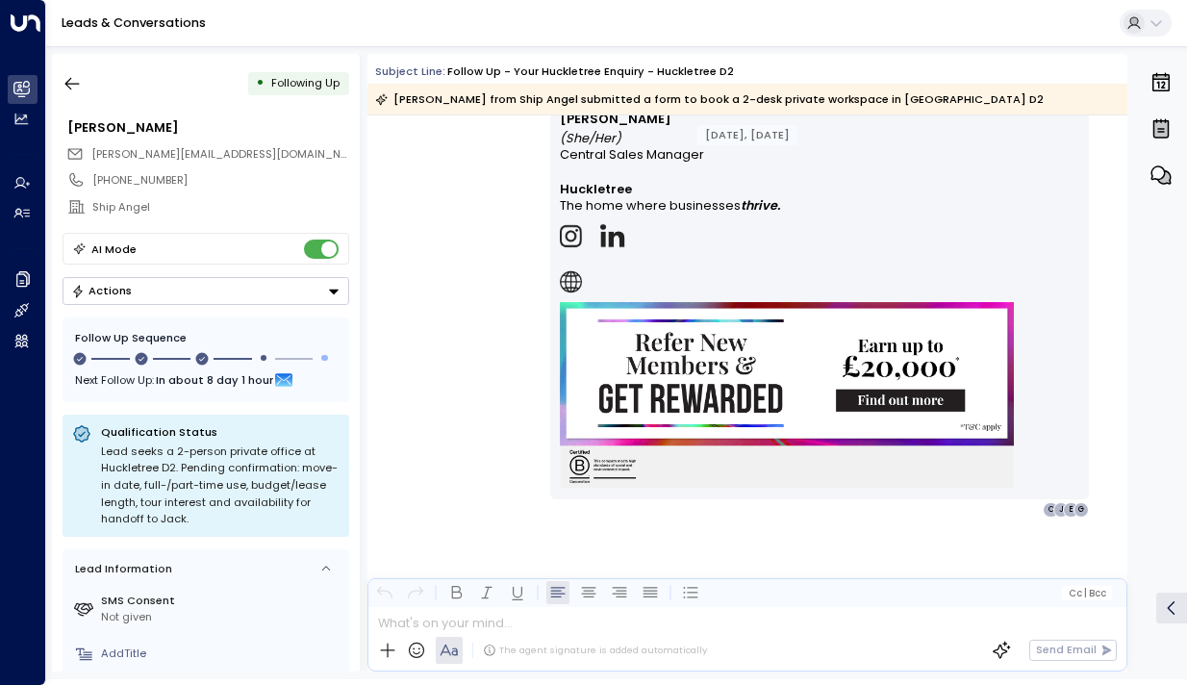
scroll to position [3614, 0]
click at [80, 88] on icon "button" at bounding box center [72, 83] width 19 height 19
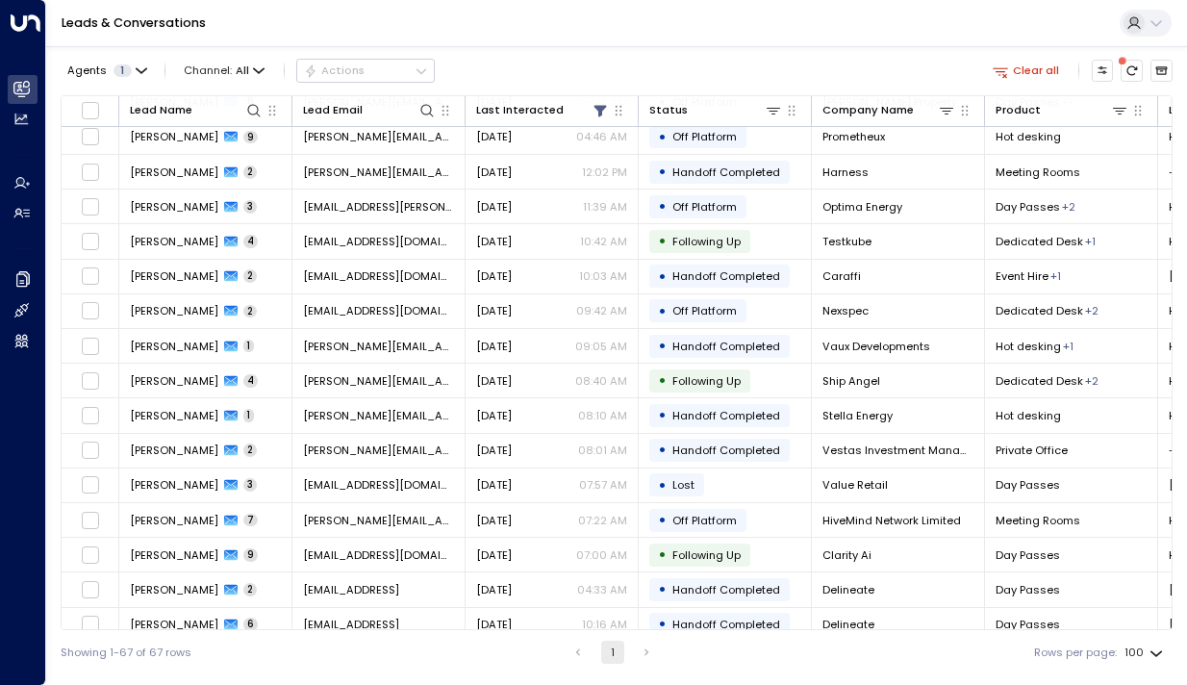
scroll to position [842, 0]
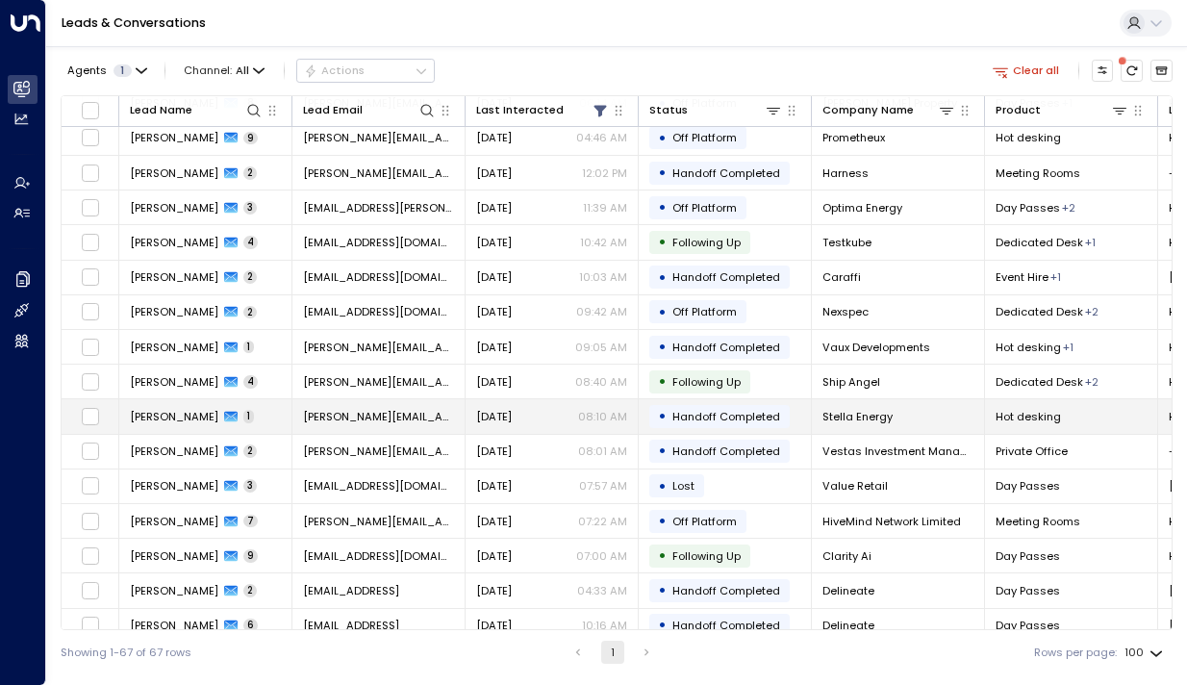
click at [141, 418] on span "[PERSON_NAME]" at bounding box center [174, 416] width 89 height 15
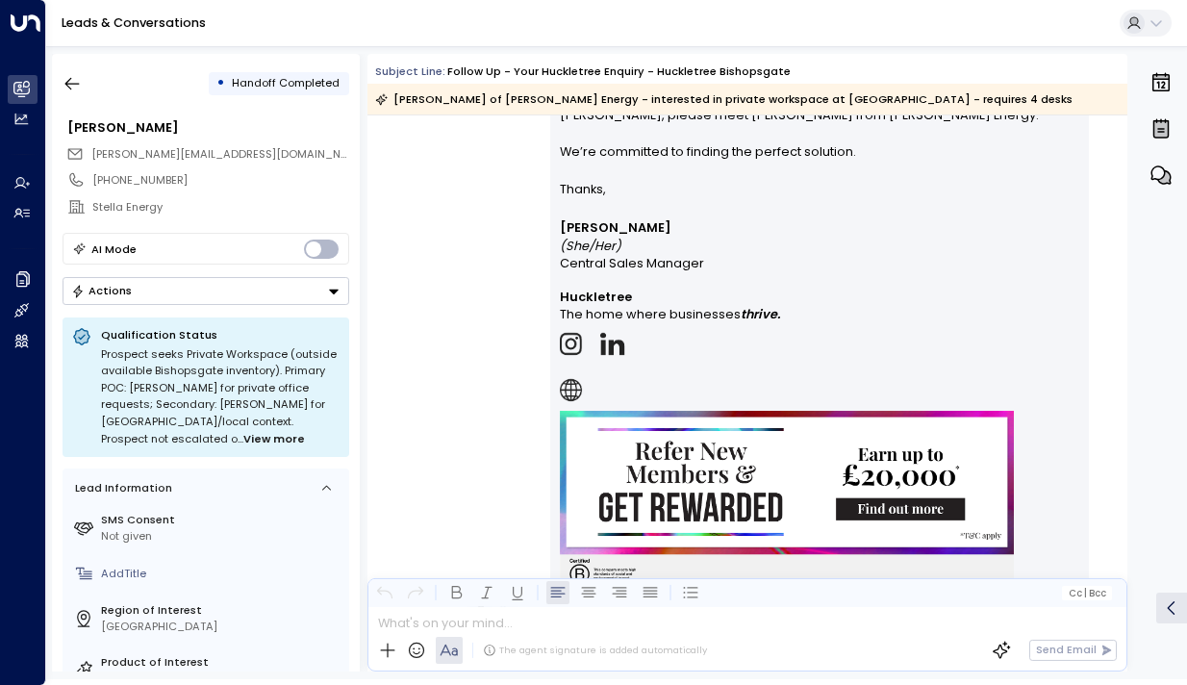
scroll to position [946, 0]
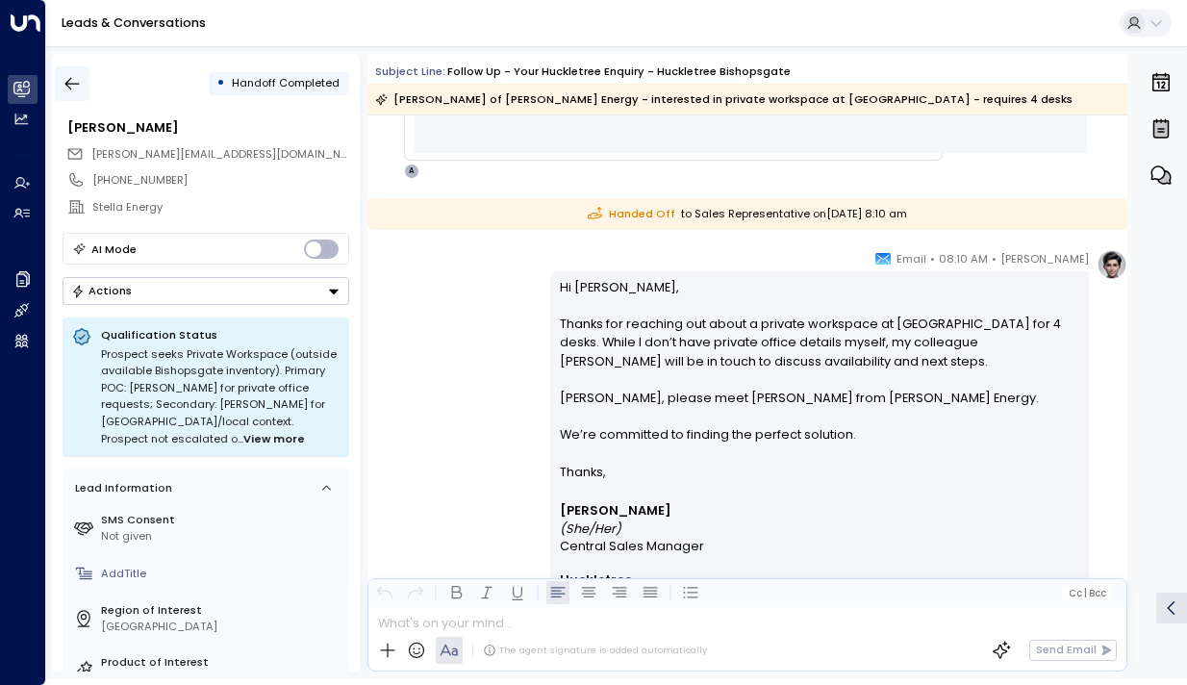
click at [79, 79] on icon "button" at bounding box center [72, 83] width 19 height 19
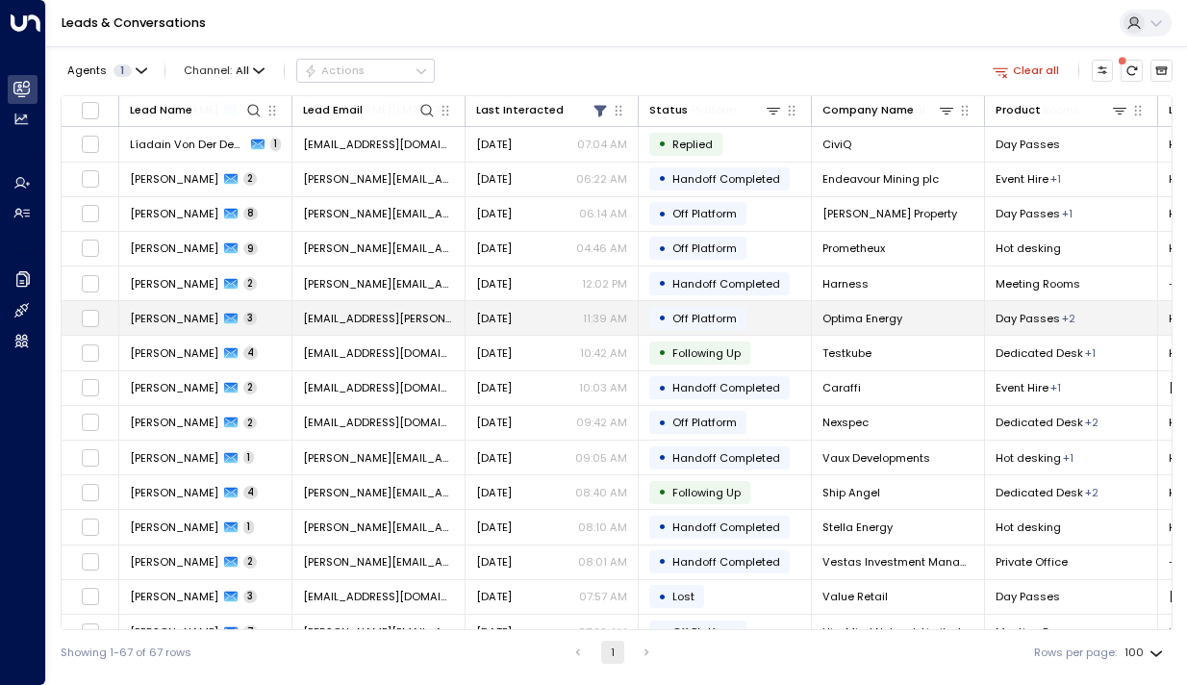
scroll to position [739, 0]
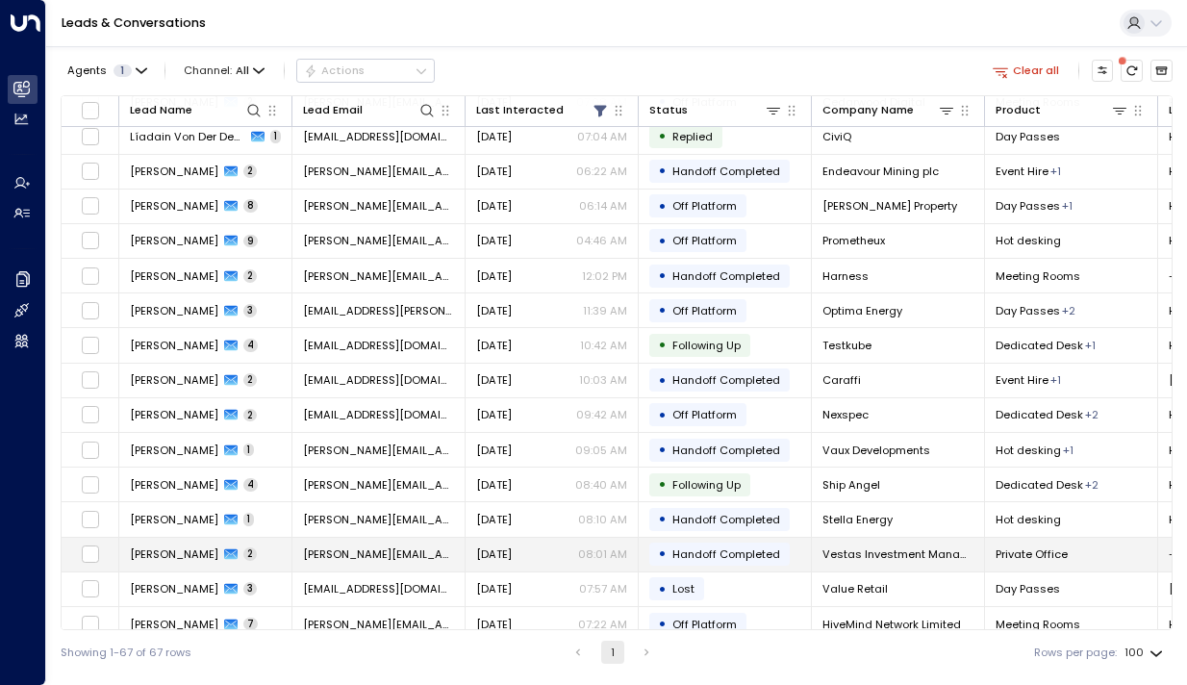
click at [146, 557] on span "[PERSON_NAME]" at bounding box center [174, 554] width 89 height 15
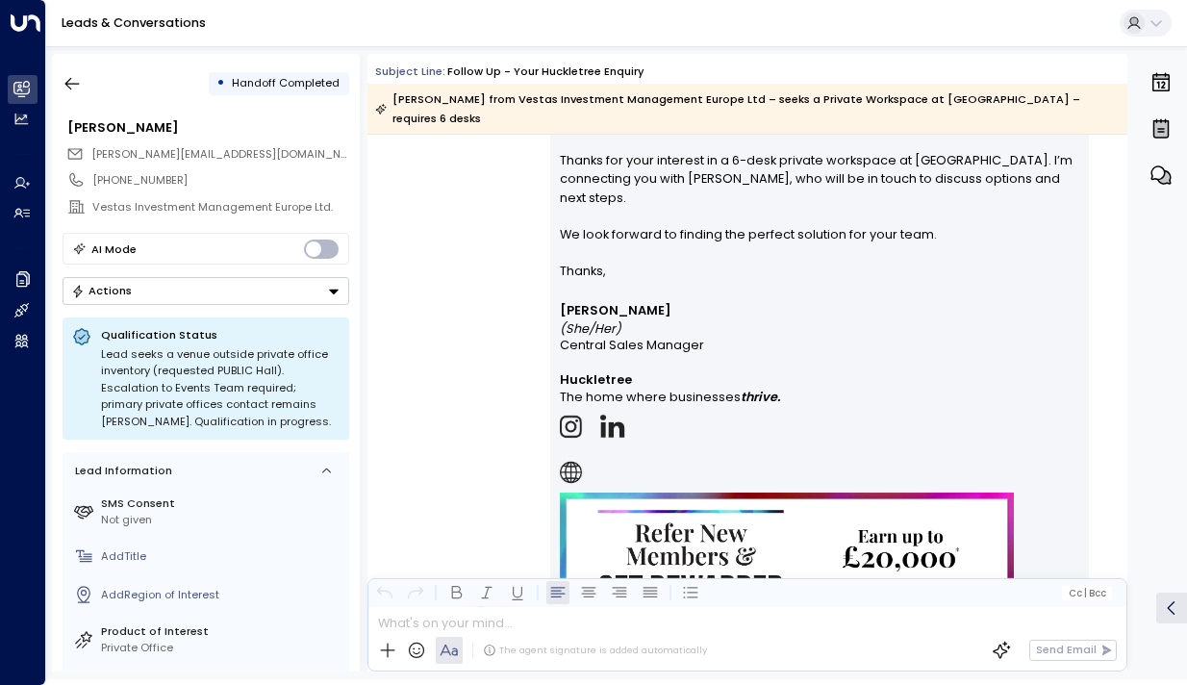
scroll to position [1209, 0]
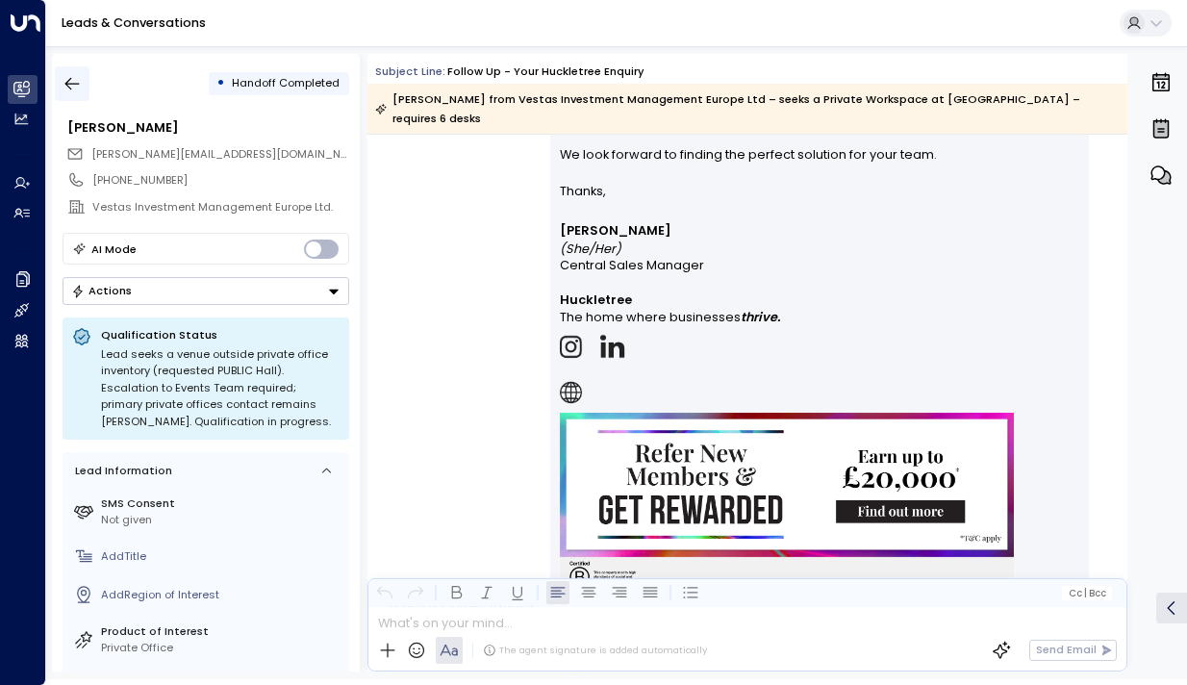
click at [68, 76] on icon "button" at bounding box center [72, 83] width 19 height 19
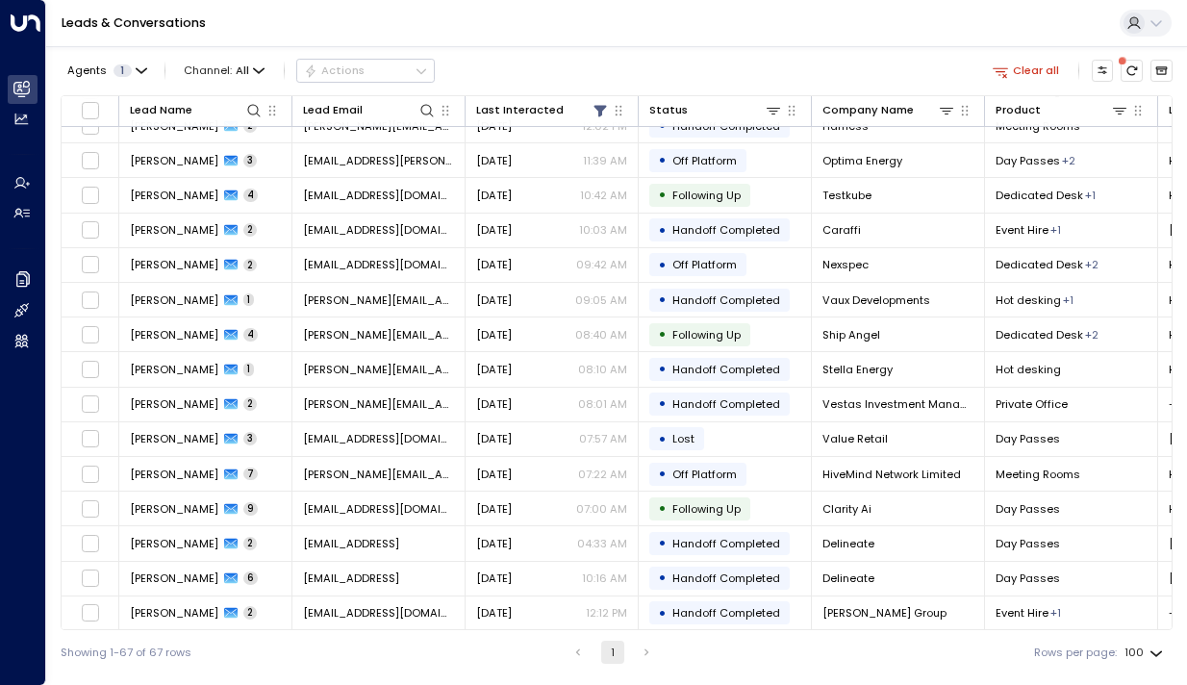
scroll to position [889, 0]
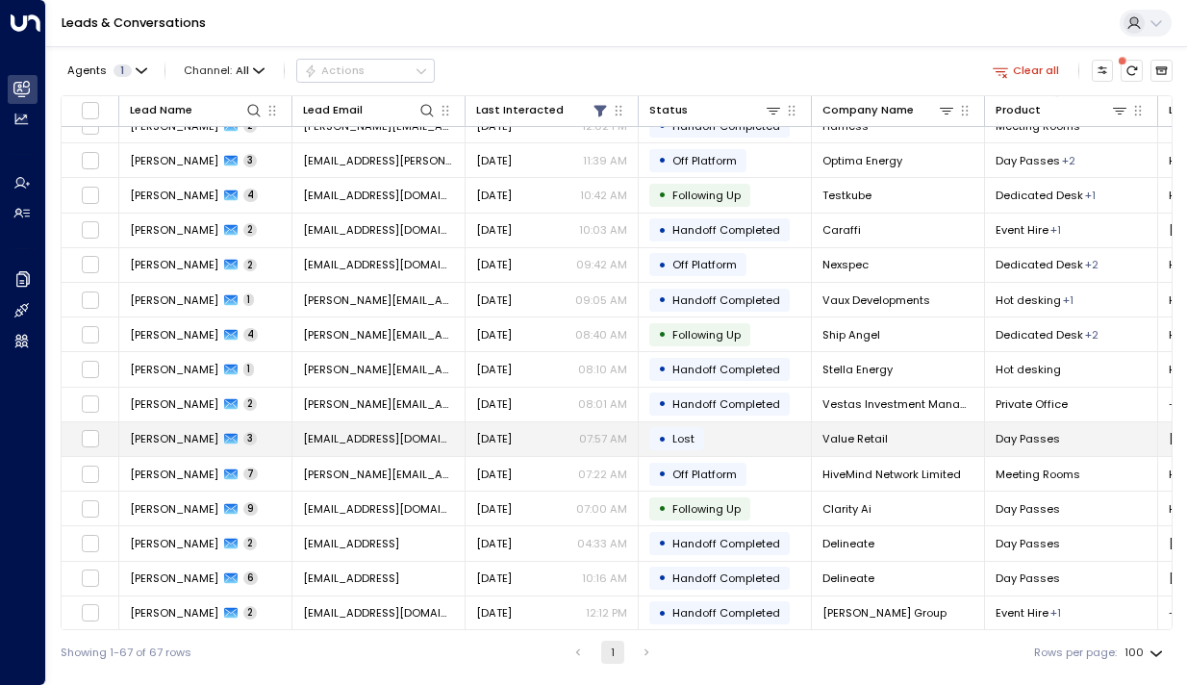
click at [167, 441] on span "[PERSON_NAME]" at bounding box center [174, 438] width 89 height 15
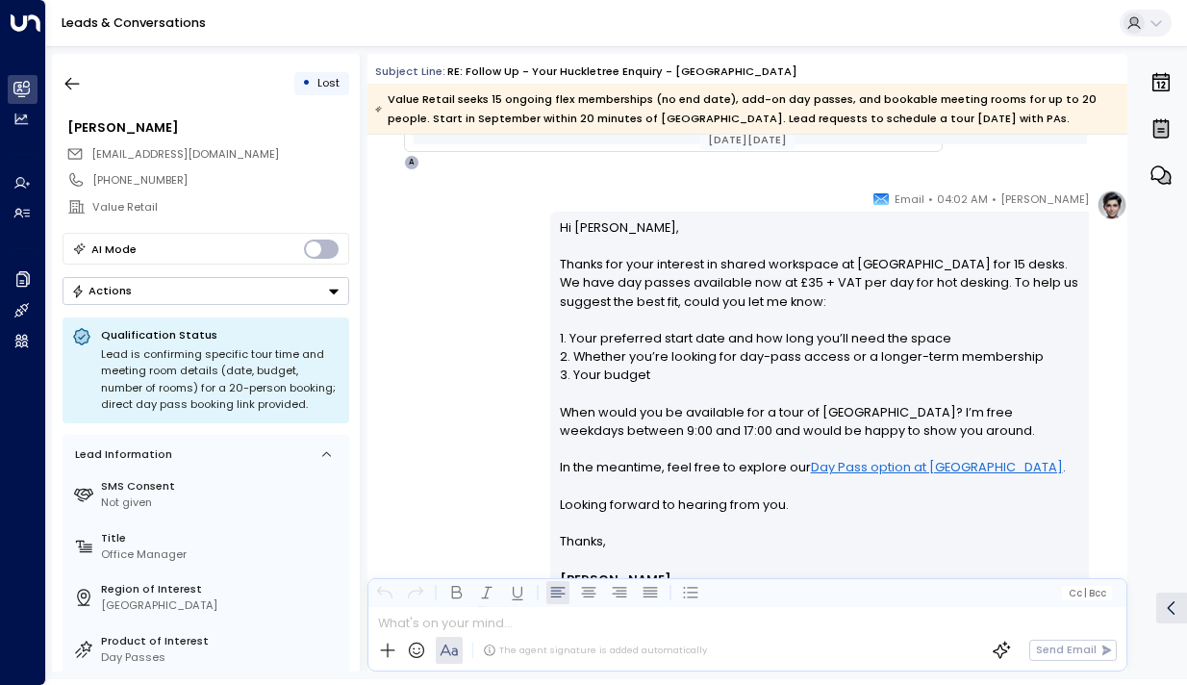
scroll to position [975, 0]
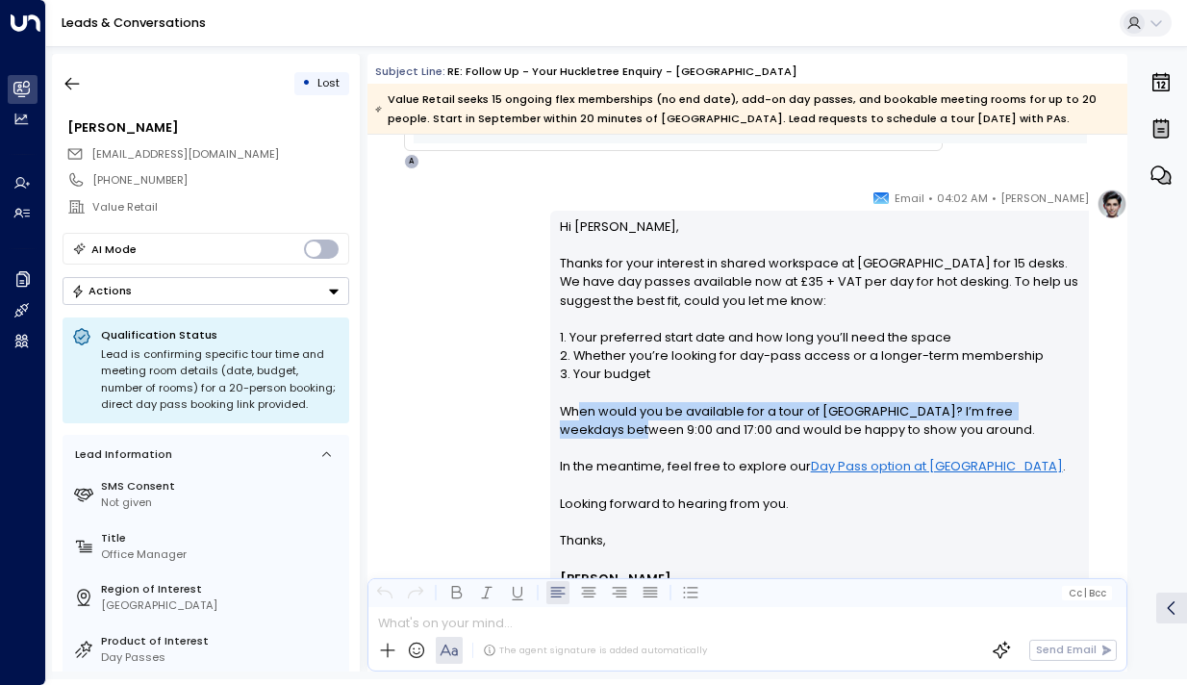
drag, startPoint x: 572, startPoint y: 416, endPoint x: 572, endPoint y: 429, distance: 13.5
click at [572, 429] on p "Hi [PERSON_NAME], Thanks for your interest in shared workspace at [GEOGRAPHIC_D…" at bounding box center [820, 374] width 521 height 314
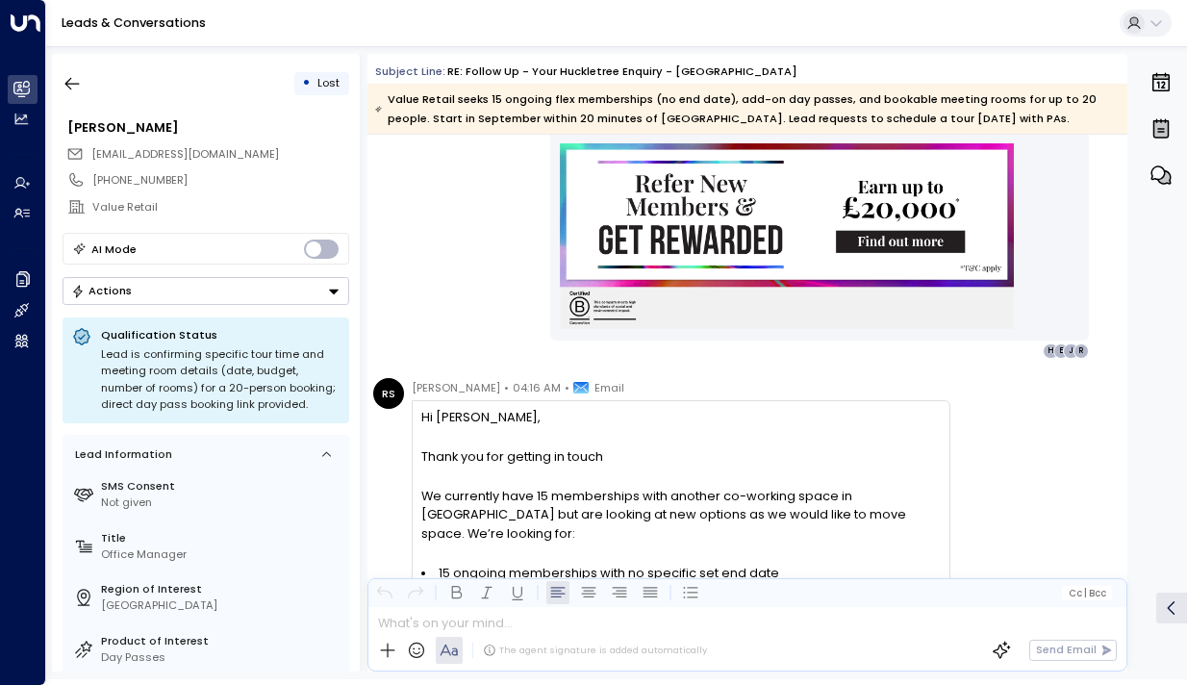
scroll to position [1626, 0]
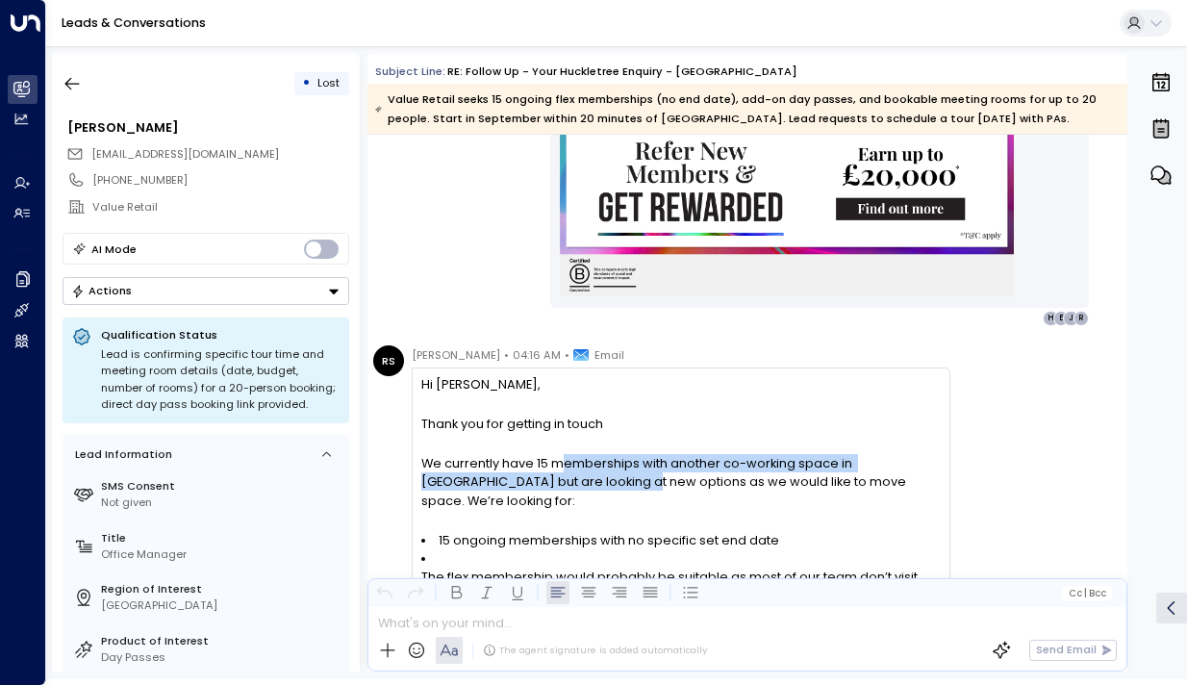
drag, startPoint x: 566, startPoint y: 461, endPoint x: 567, endPoint y: 481, distance: 20.2
click at [567, 481] on span "We currently have 15 memberships with another co-working space in [GEOGRAPHIC_D…" at bounding box center [680, 482] width 519 height 56
drag, startPoint x: 576, startPoint y: 481, endPoint x: 566, endPoint y: 463, distance: 21.1
click at [566, 463] on span "We currently have 15 memberships with another co-working space in [GEOGRAPHIC_D…" at bounding box center [680, 482] width 519 height 56
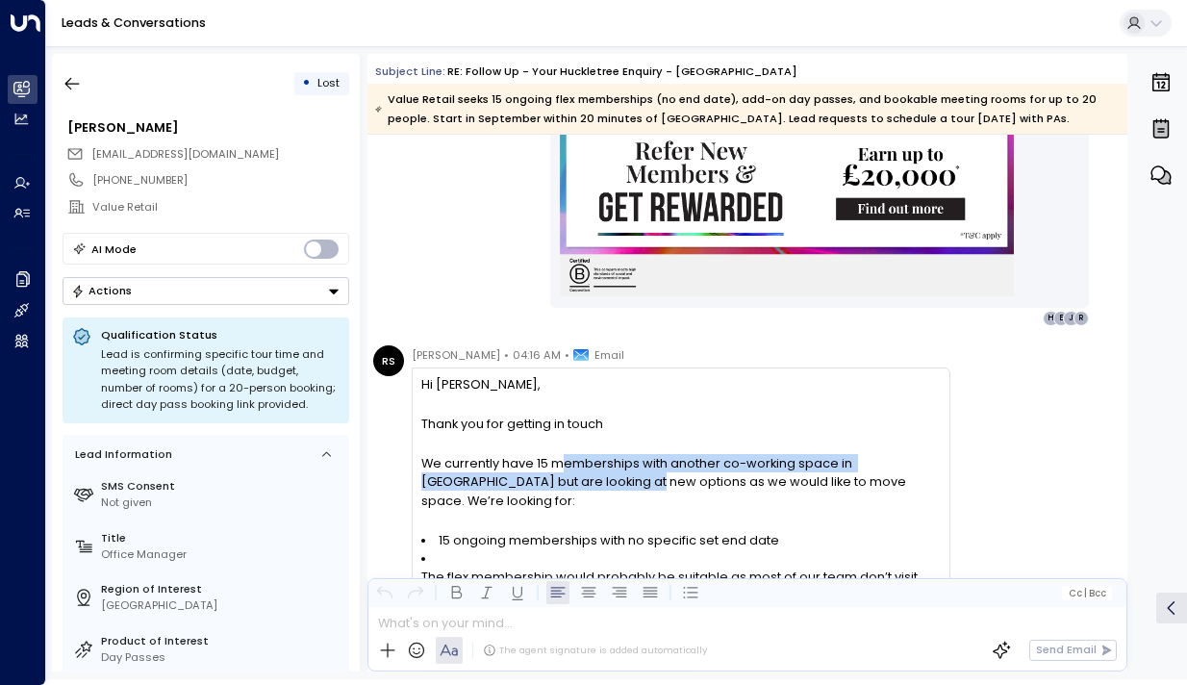
click at [566, 463] on span "We currently have 15 memberships with another co-working space in [GEOGRAPHIC_D…" at bounding box center [680, 482] width 519 height 56
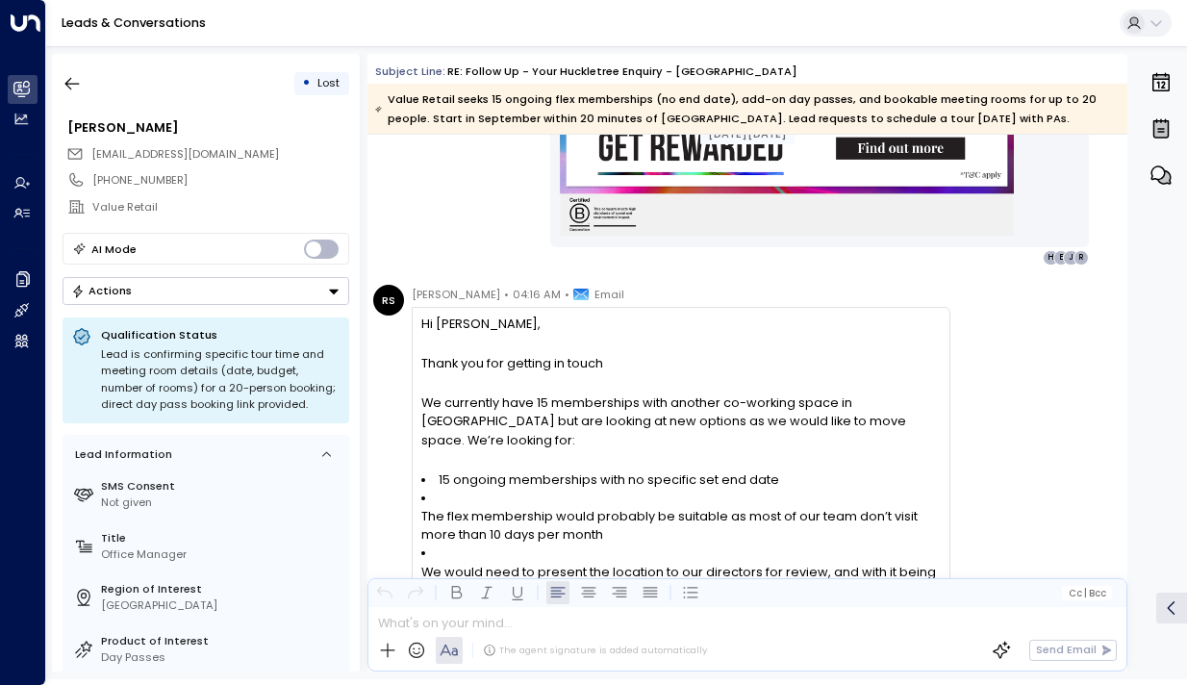
scroll to position [1732, 0]
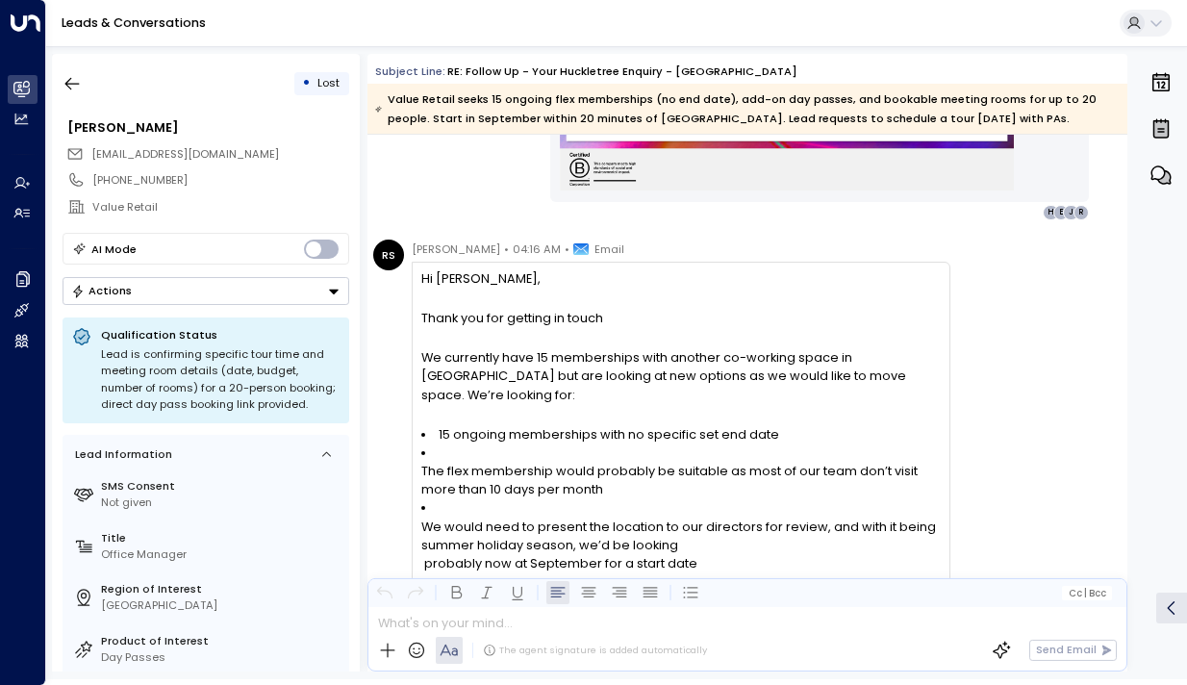
click at [553, 471] on span "The flex membership would probably be suitable as most of our team don’t visit …" at bounding box center [680, 480] width 519 height 37
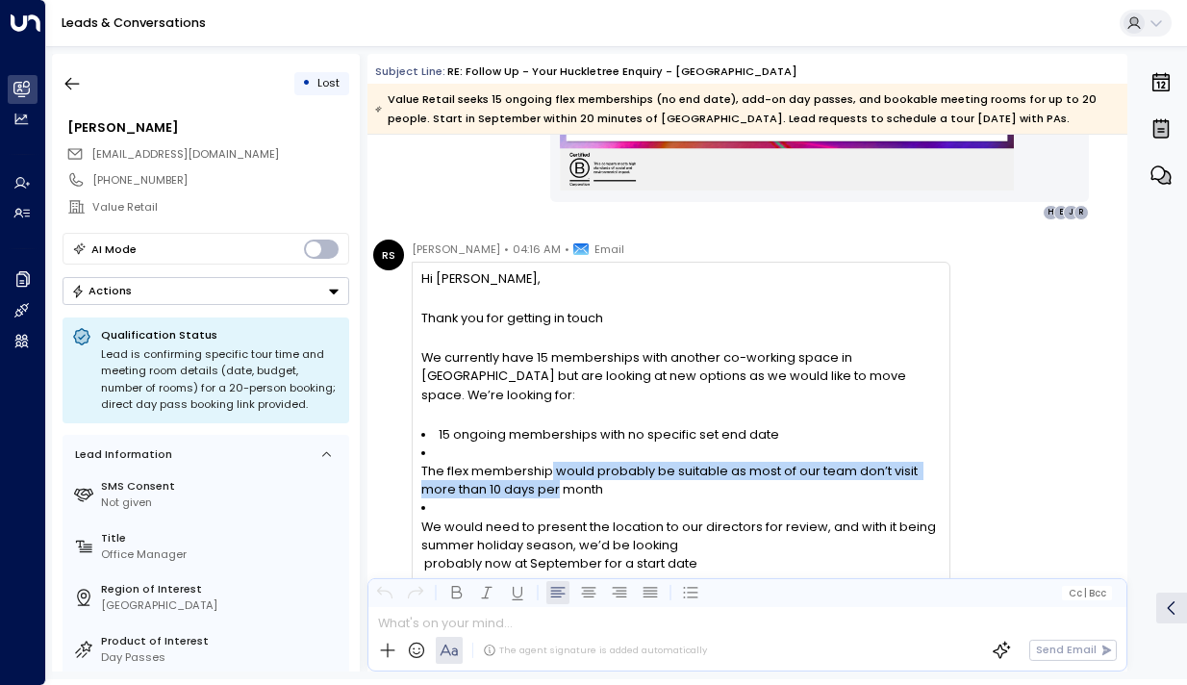
drag, startPoint x: 558, startPoint y: 472, endPoint x: 548, endPoint y: 455, distance: 19.8
click at [548, 462] on span "The flex membership would probably be suitable as most of our team don’t visit …" at bounding box center [680, 480] width 519 height 37
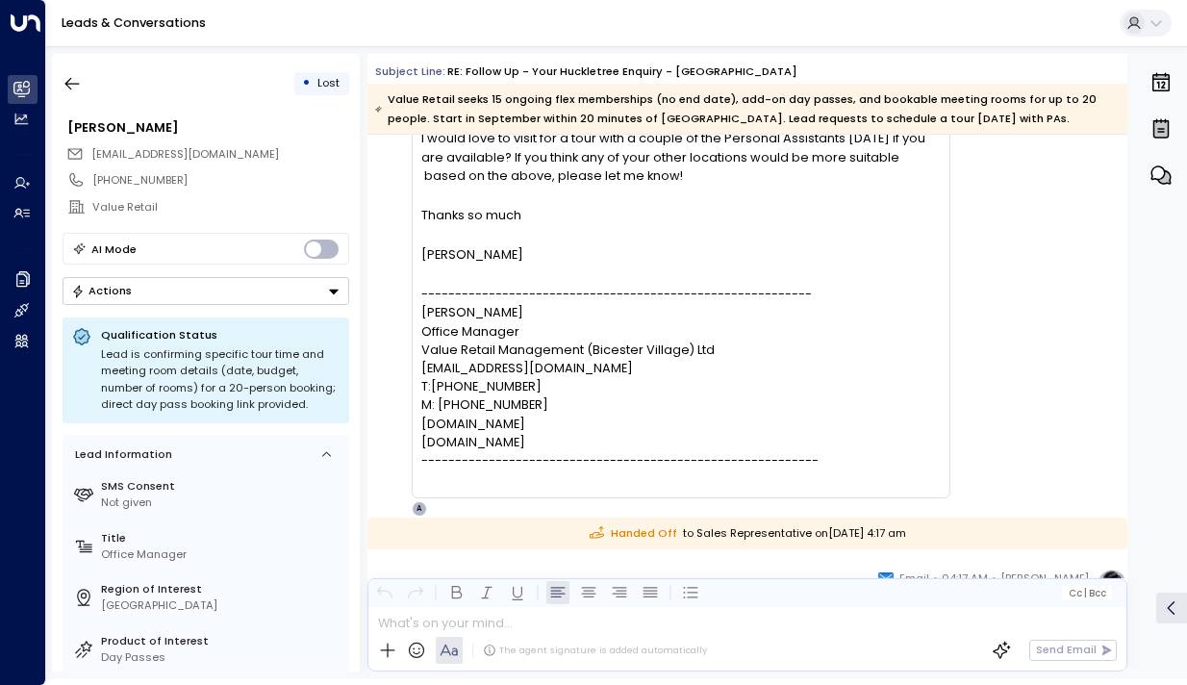
scroll to position [2640, 0]
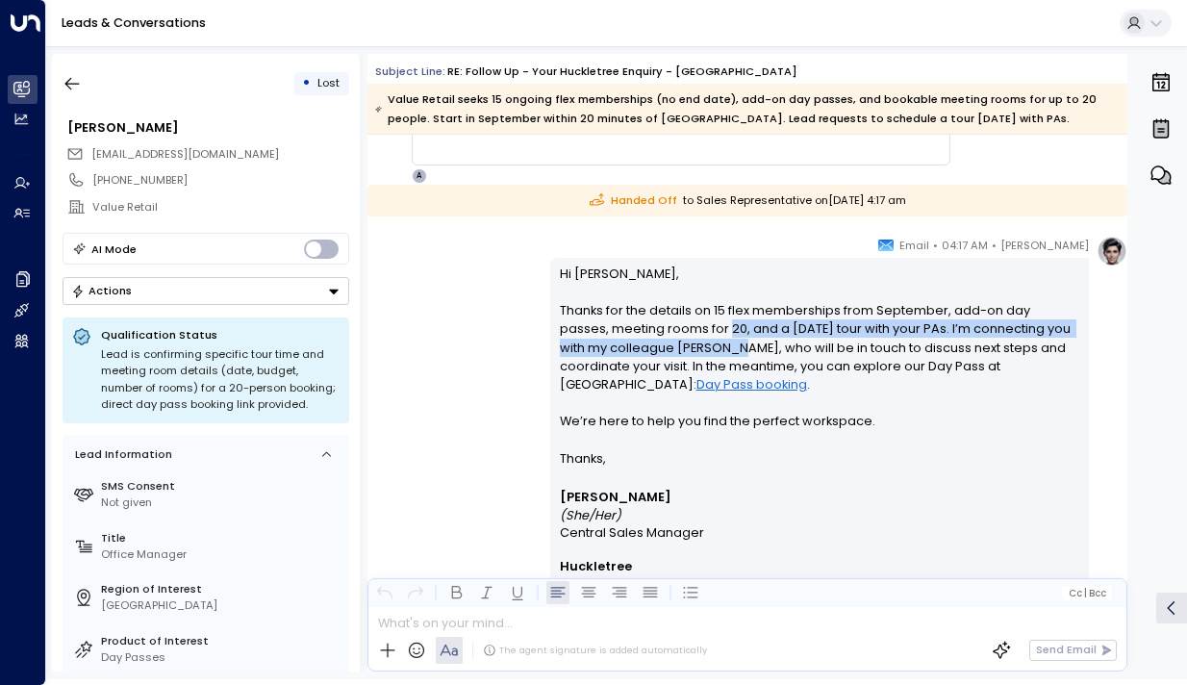
drag, startPoint x: 675, startPoint y: 331, endPoint x: 682, endPoint y: 348, distance: 18.6
click at [682, 348] on p "Hi [PERSON_NAME], Thanks for the details on 15 flex memberships from September,…" at bounding box center [820, 357] width 521 height 185
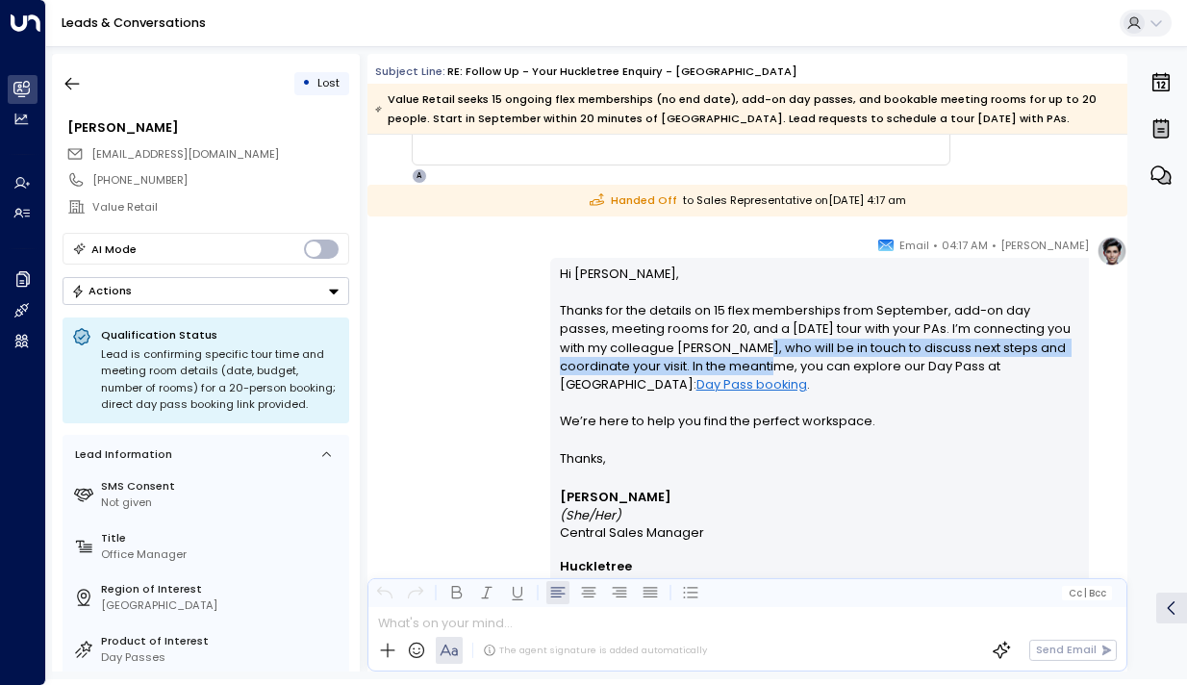
drag, startPoint x: 704, startPoint y: 348, endPoint x: 704, endPoint y: 369, distance: 20.2
click at [704, 369] on p "Hi [PERSON_NAME], Thanks for the details on 15 flex memberships from September,…" at bounding box center [820, 357] width 521 height 185
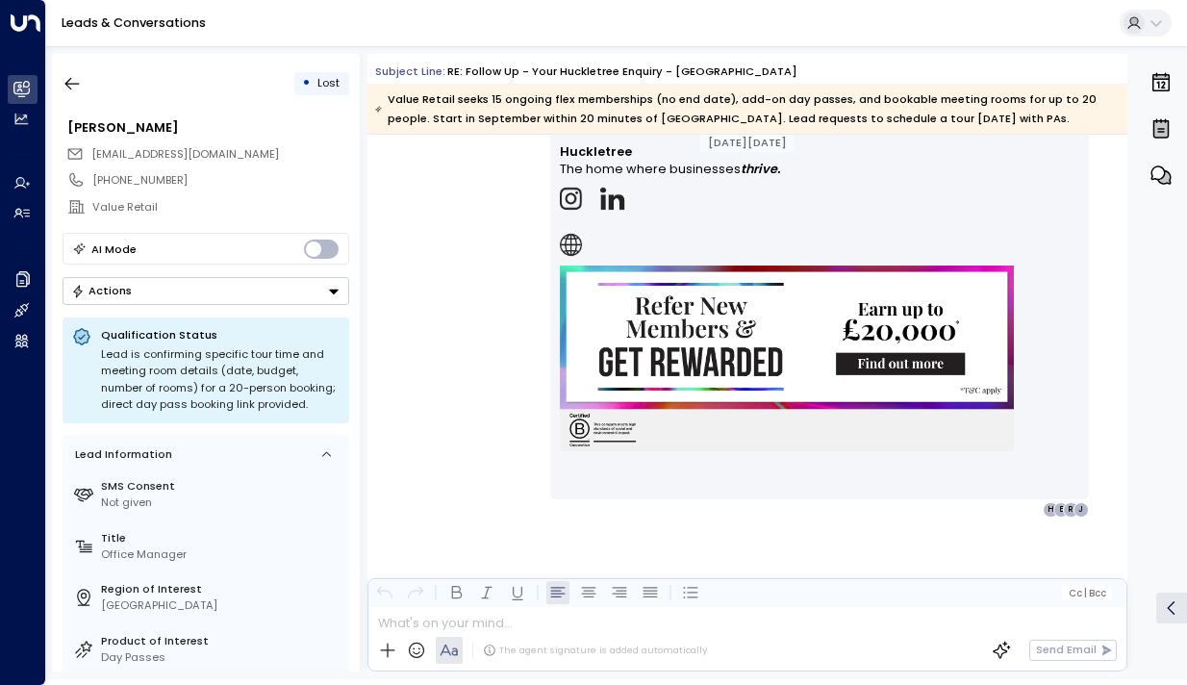
scroll to position [3055, 0]
click at [83, 77] on button "button" at bounding box center [72, 83] width 35 height 35
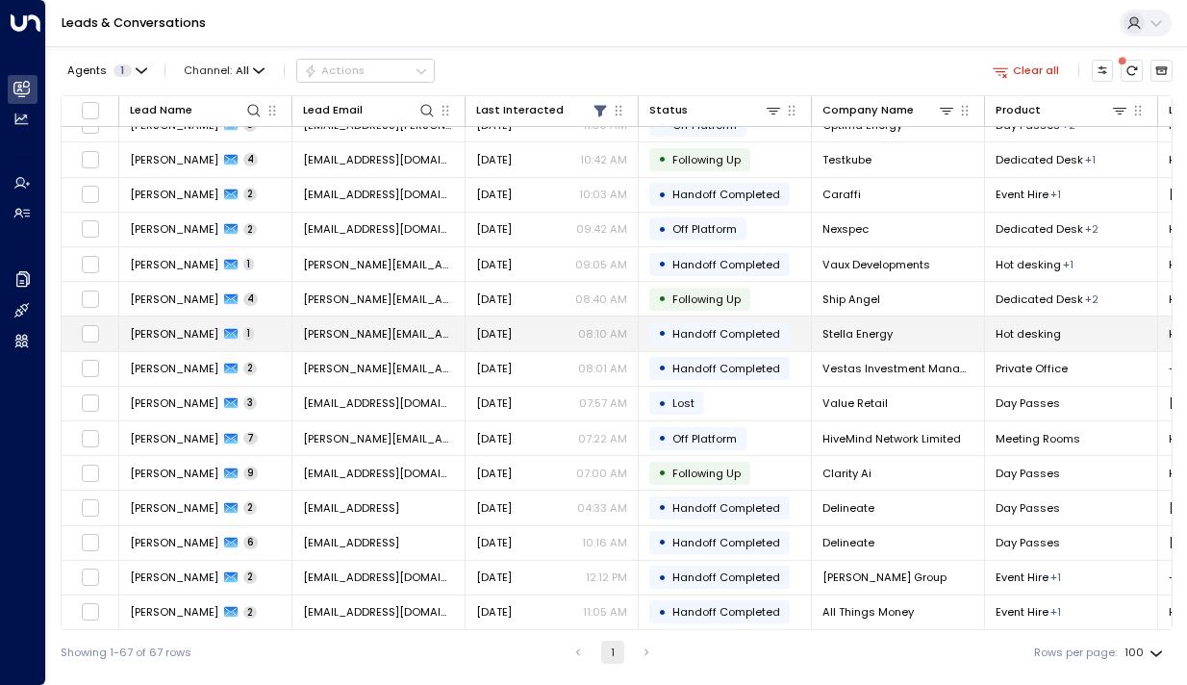
scroll to position [923, 0]
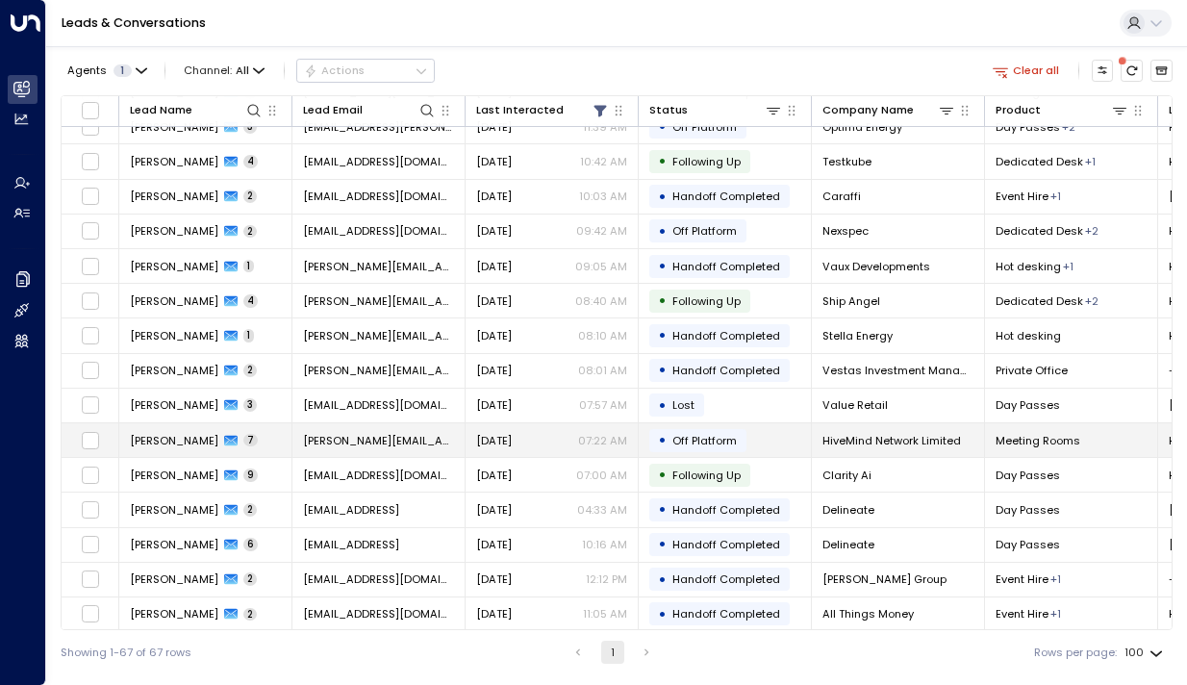
click at [146, 434] on span "[PERSON_NAME]" at bounding box center [174, 440] width 89 height 15
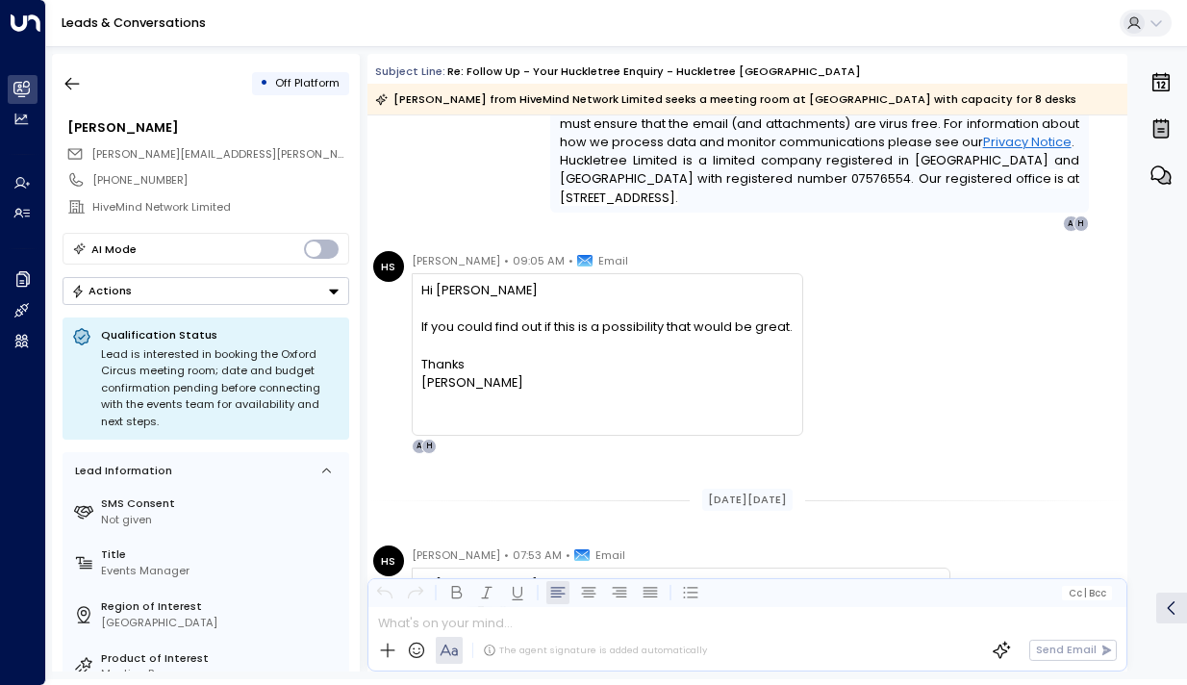
scroll to position [3500, 0]
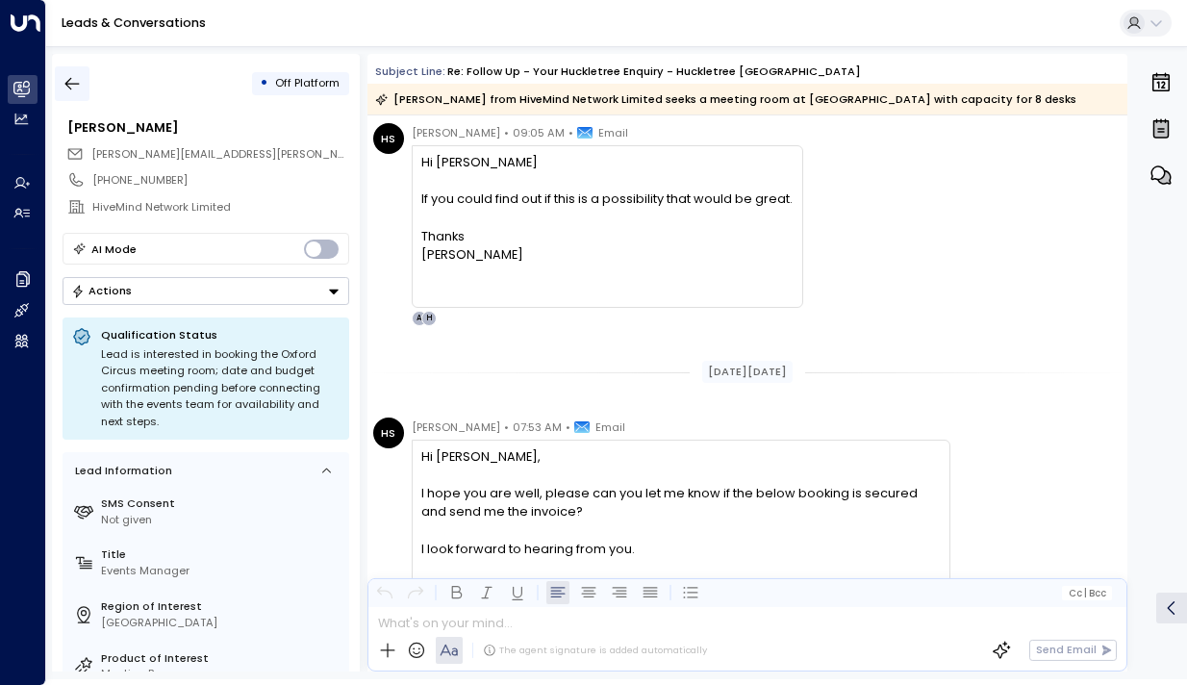
click at [83, 88] on button "button" at bounding box center [72, 83] width 35 height 35
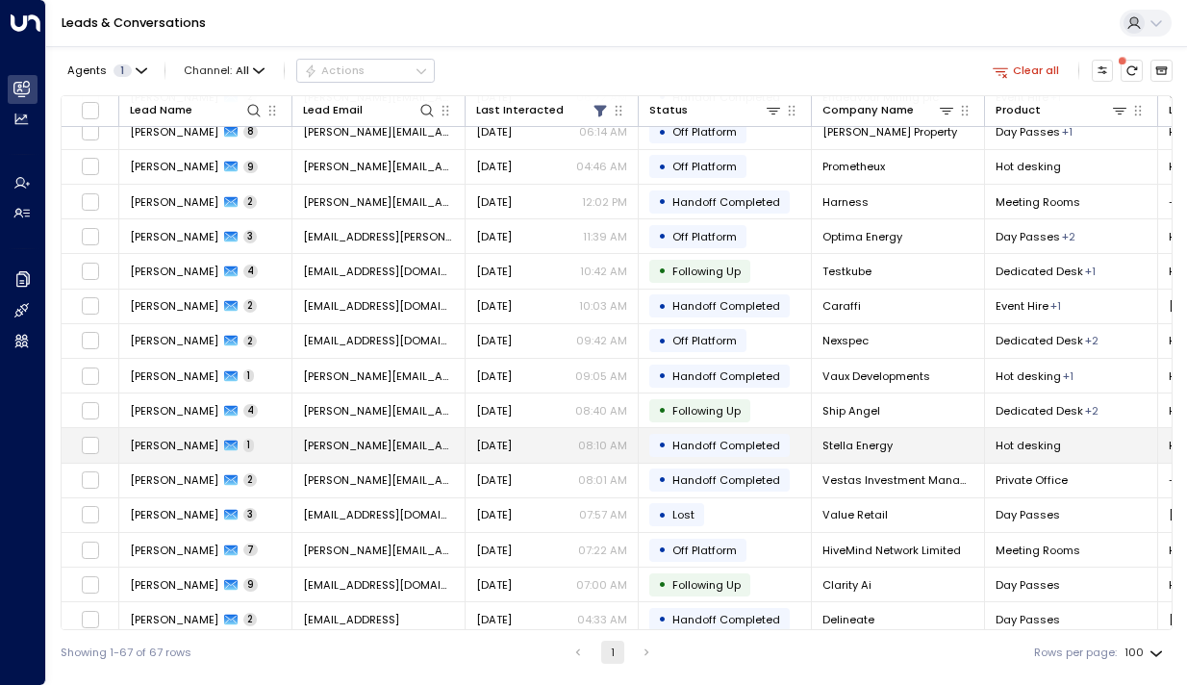
scroll to position [868, 0]
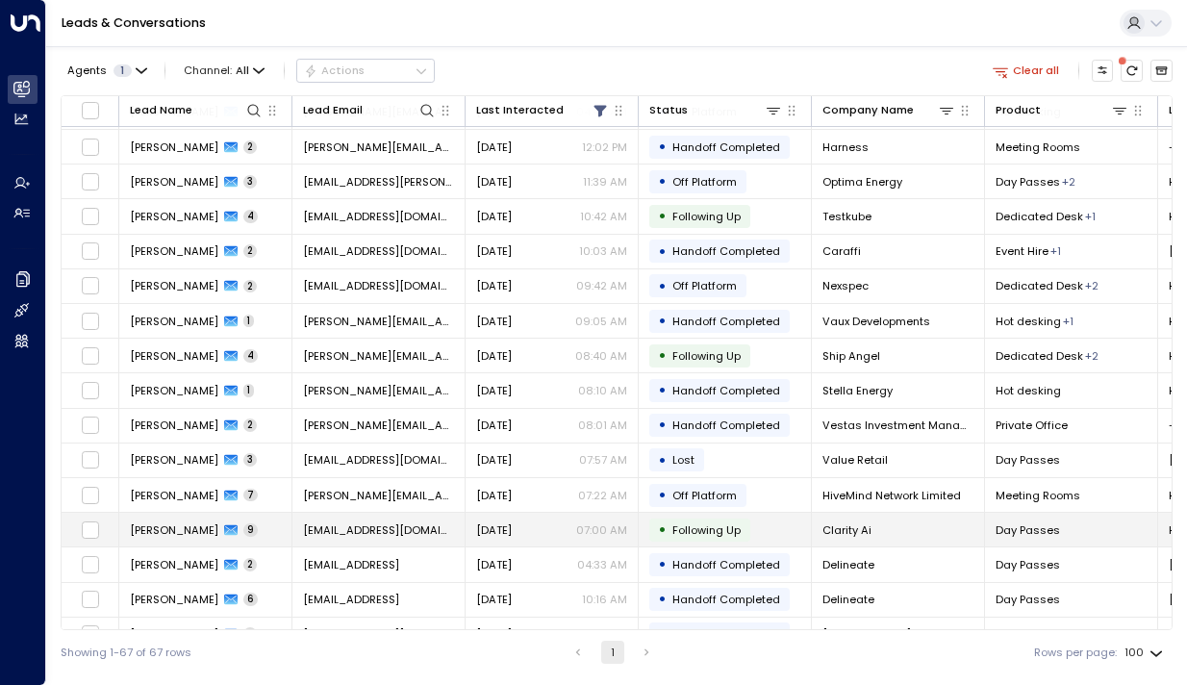
click at [181, 525] on span "[PERSON_NAME]" at bounding box center [174, 529] width 89 height 15
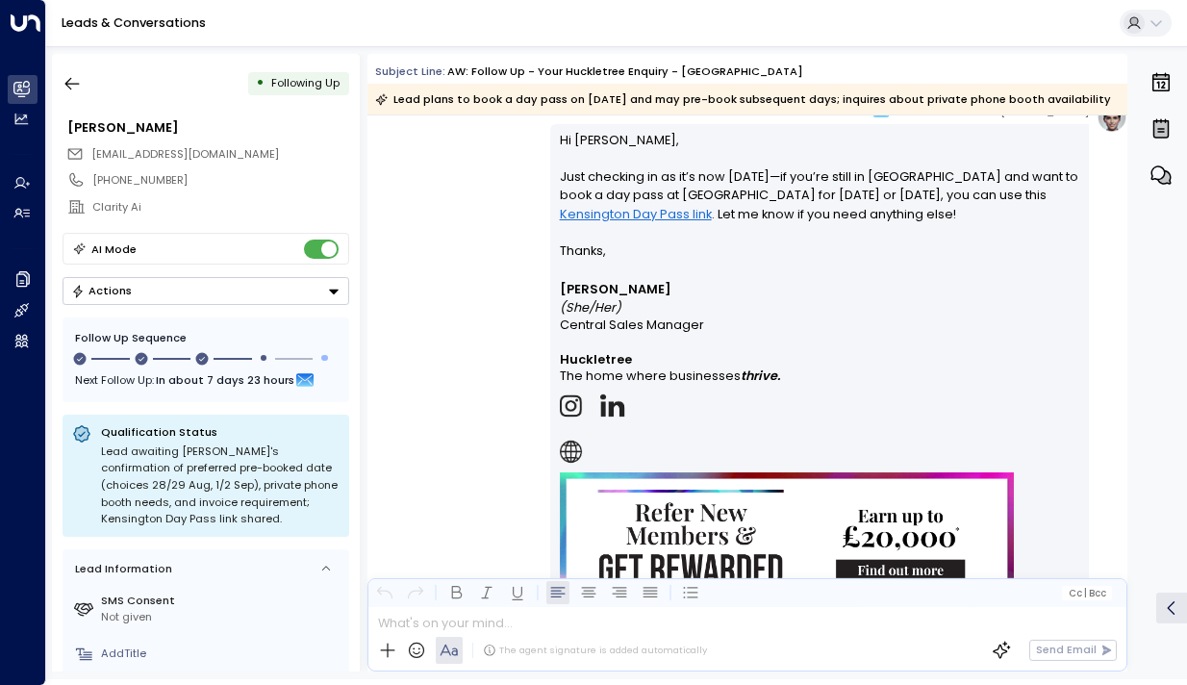
scroll to position [6247, 0]
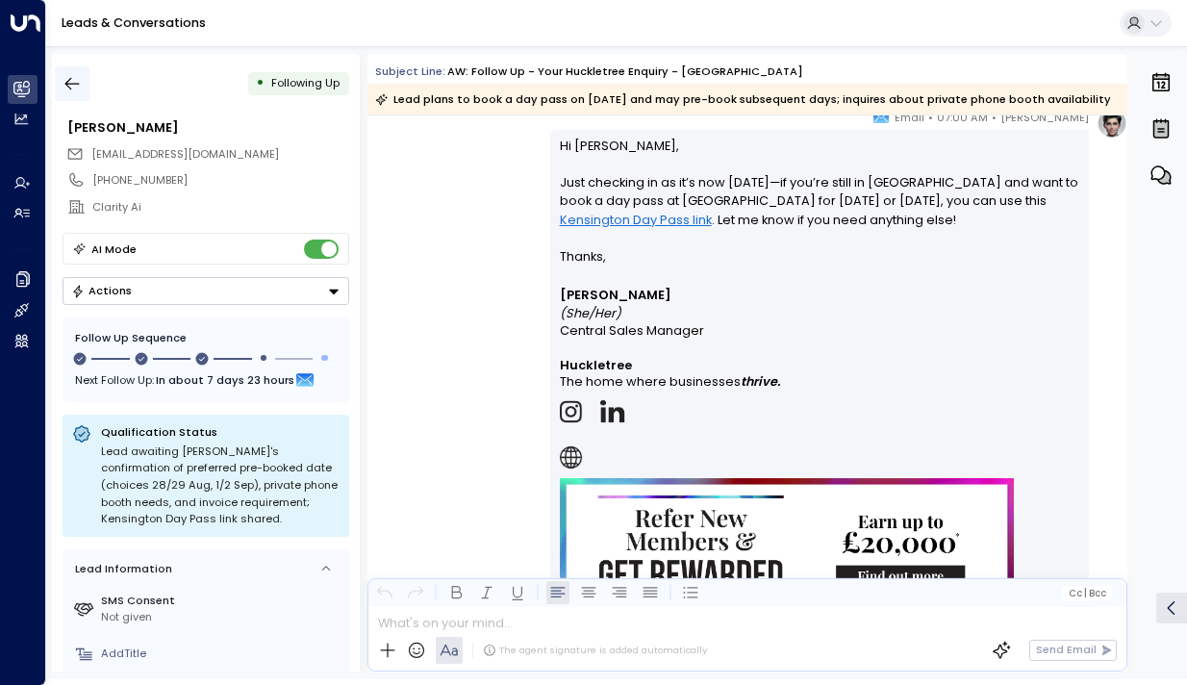
click at [71, 80] on icon "button" at bounding box center [72, 83] width 19 height 19
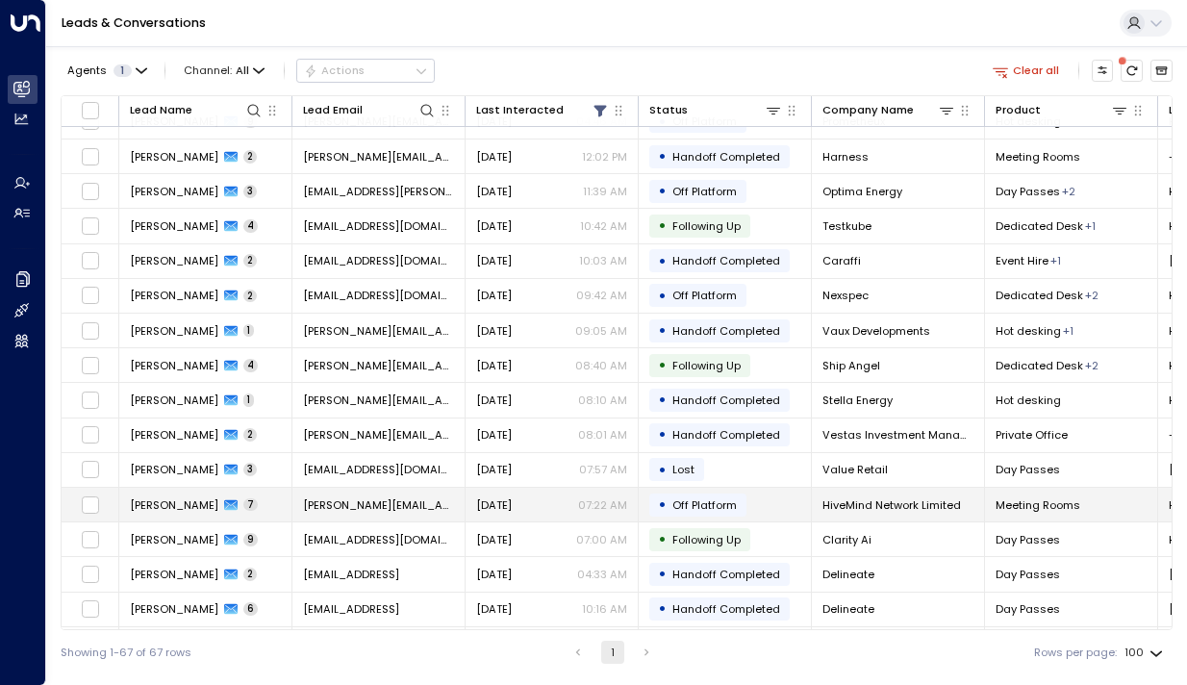
scroll to position [935, 0]
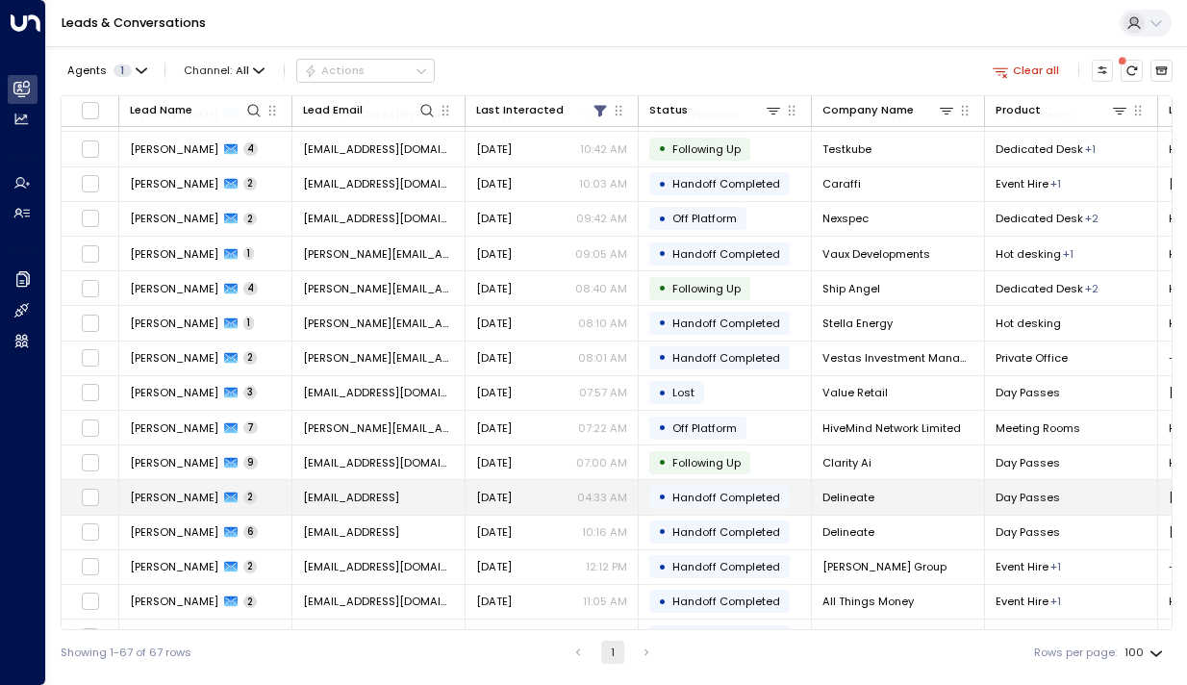
click at [167, 497] on span "[PERSON_NAME]" at bounding box center [174, 497] width 89 height 15
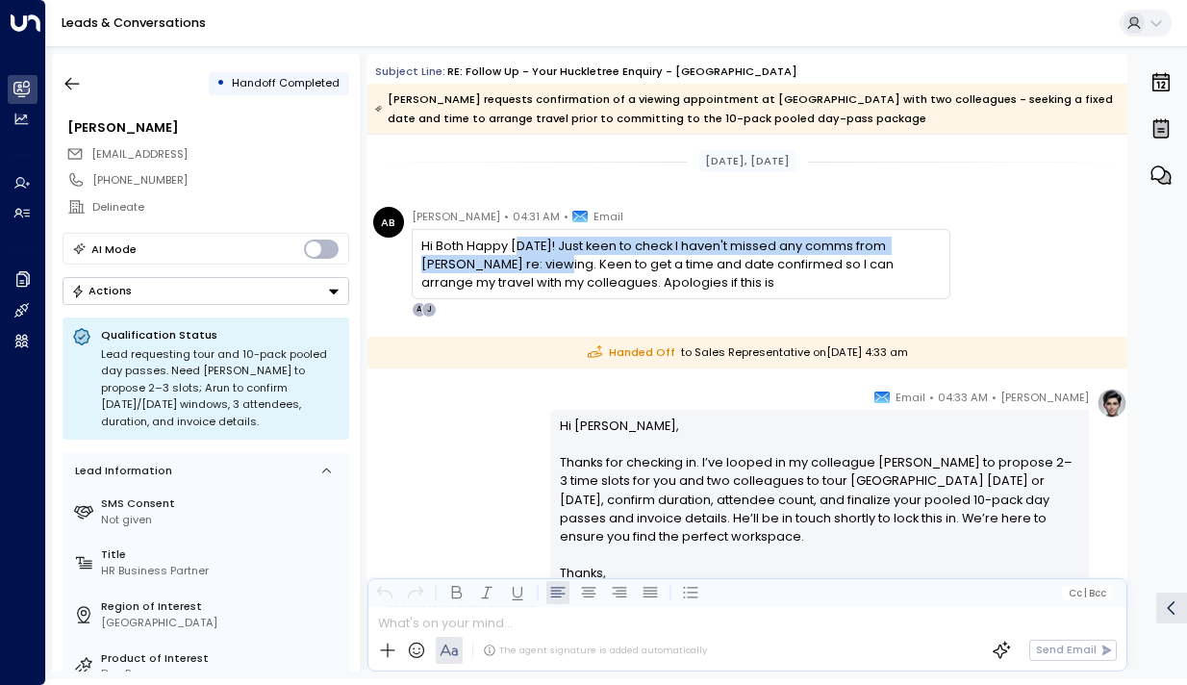
drag, startPoint x: 524, startPoint y: 253, endPoint x: 524, endPoint y: 273, distance: 20.2
click at [524, 273] on div "Hi Both Happy [DATE]! Just keen to check I haven't missed any comms from [PERSO…" at bounding box center [680, 265] width 519 height 56
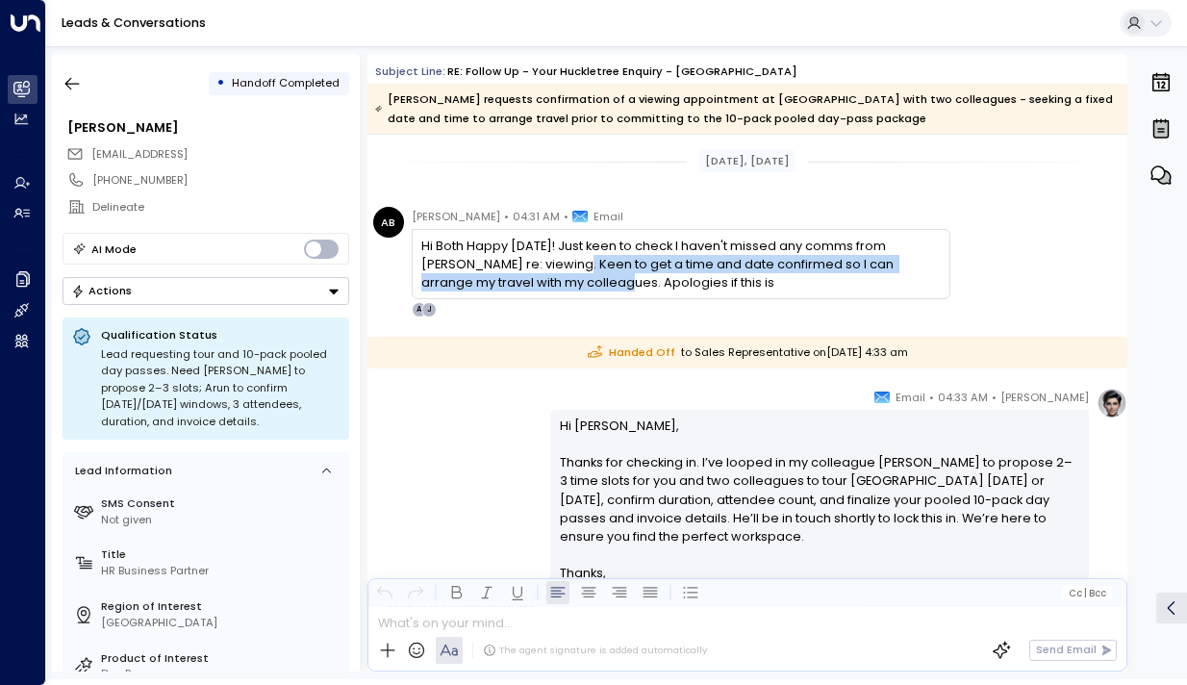
drag, startPoint x: 548, startPoint y: 278, endPoint x: 537, endPoint y: 258, distance: 23.3
click at [537, 258] on div "Hi Both Happy [DATE]! Just keen to check I haven't missed any comms from [PERSO…" at bounding box center [680, 265] width 519 height 56
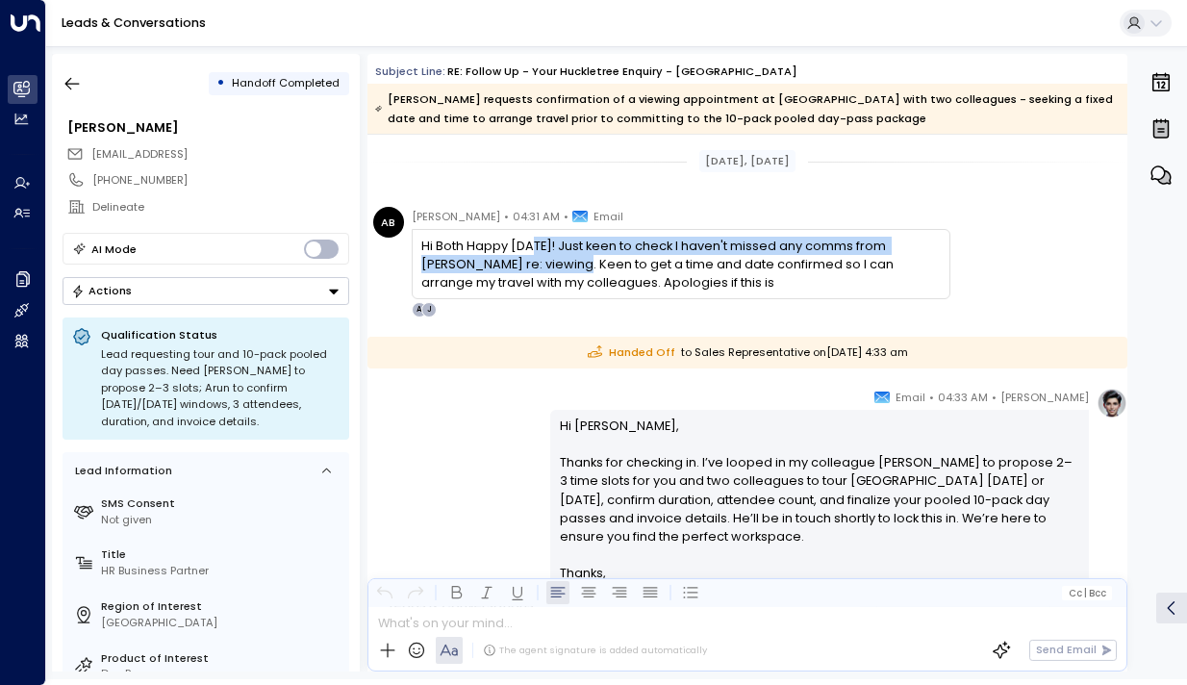
drag, startPoint x: 537, startPoint y: 246, endPoint x: 537, endPoint y: 261, distance: 14.4
click at [537, 261] on div "Hi Both Happy [DATE]! Just keen to check I haven't missed any comms from [PERSO…" at bounding box center [680, 265] width 519 height 56
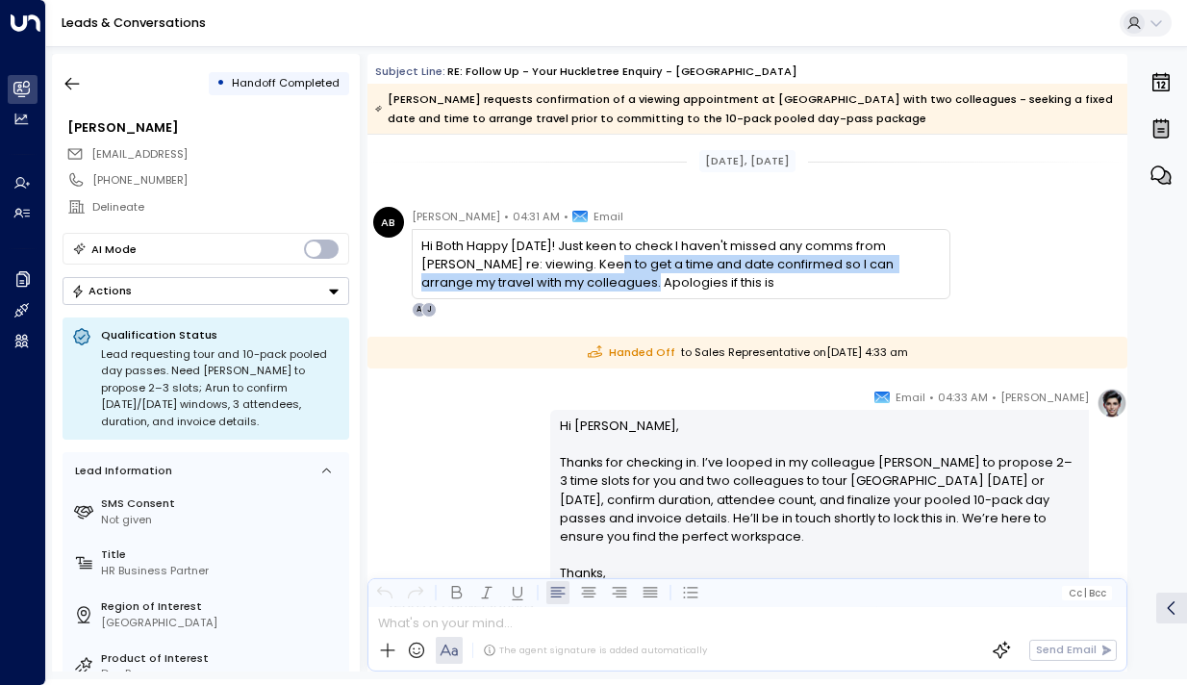
drag, startPoint x: 569, startPoint y: 262, endPoint x: 569, endPoint y: 280, distance: 18.3
click at [569, 280] on div "Hi Both Happy [DATE]! Just keen to check I haven't missed any comms from [PERSO…" at bounding box center [680, 265] width 519 height 56
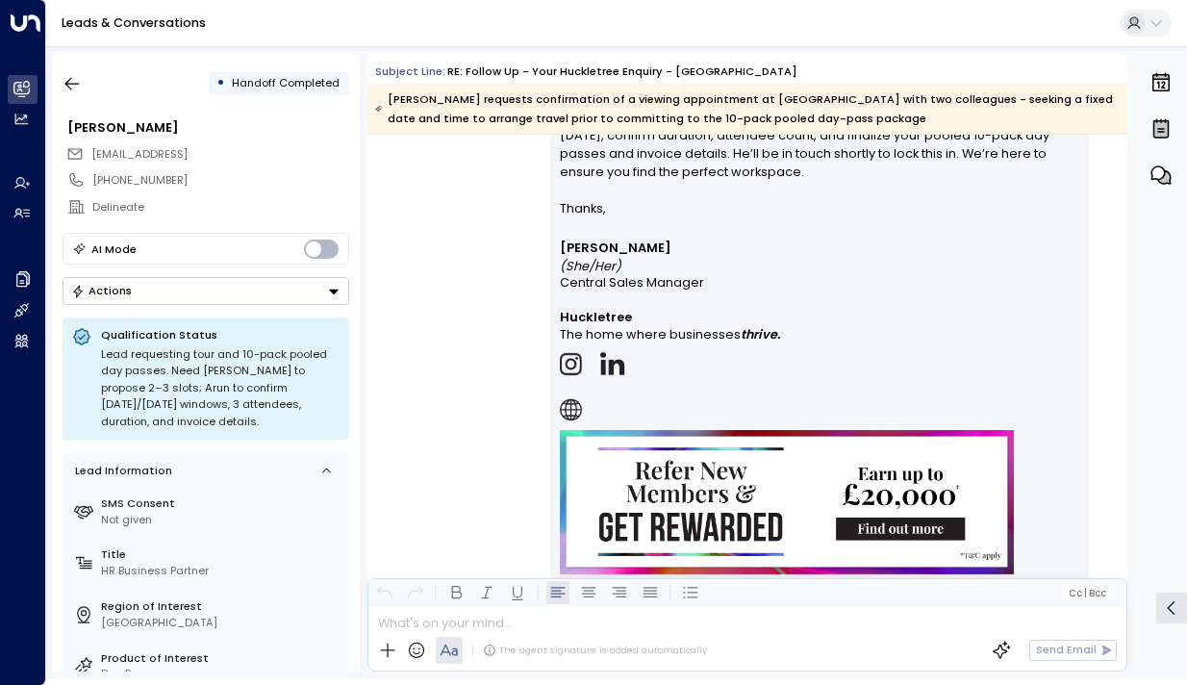
scroll to position [530, 0]
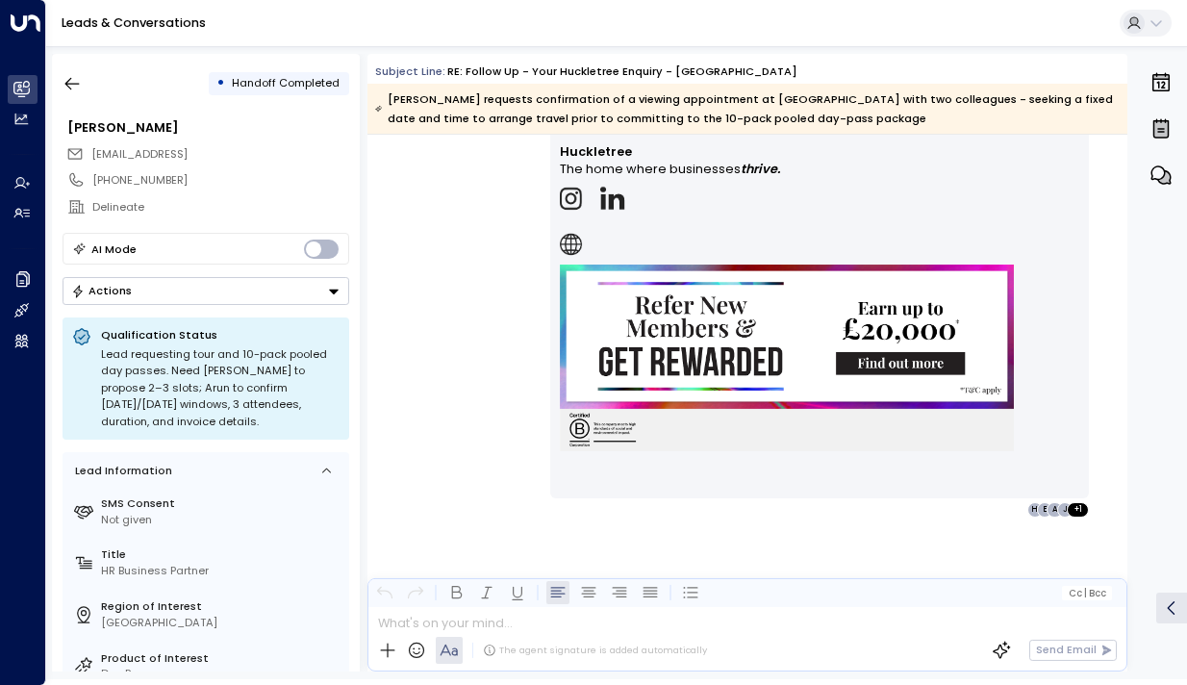
click at [71, 101] on div "• Handoff Completed [PERSON_NAME] [PERSON_NAME][EMAIL_ADDRESS][PERSON_NAME] [PH…" at bounding box center [206, 363] width 308 height 618
click at [70, 89] on icon "button" at bounding box center [72, 83] width 19 height 19
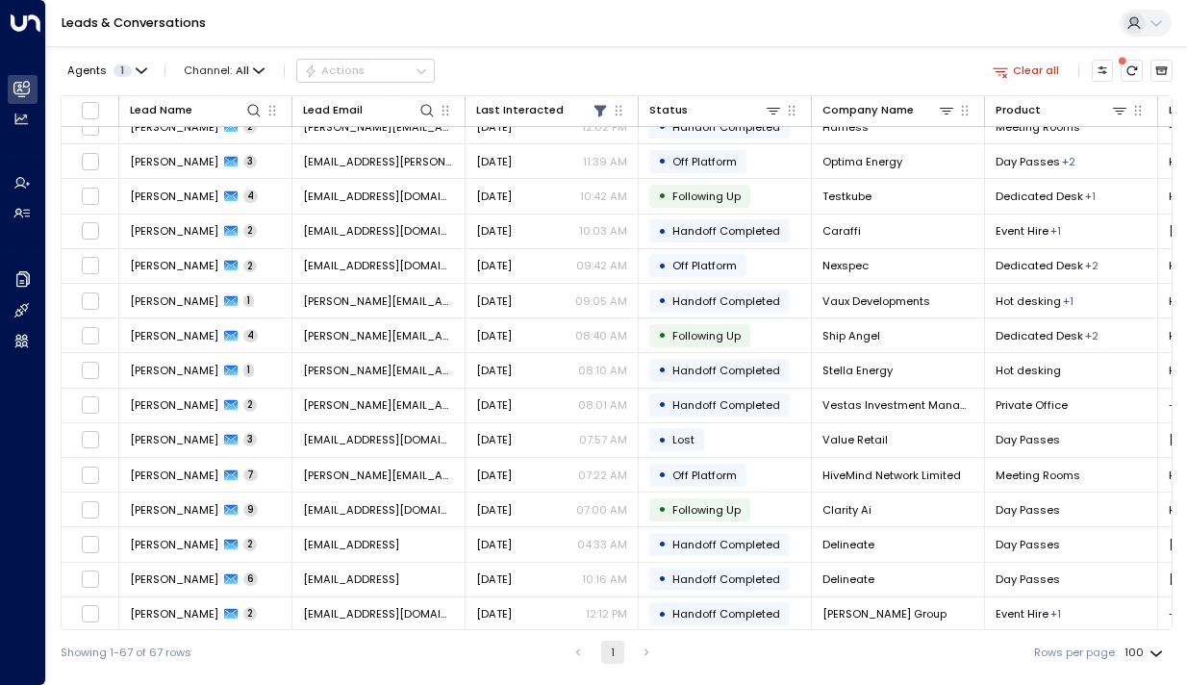
scroll to position [904, 0]
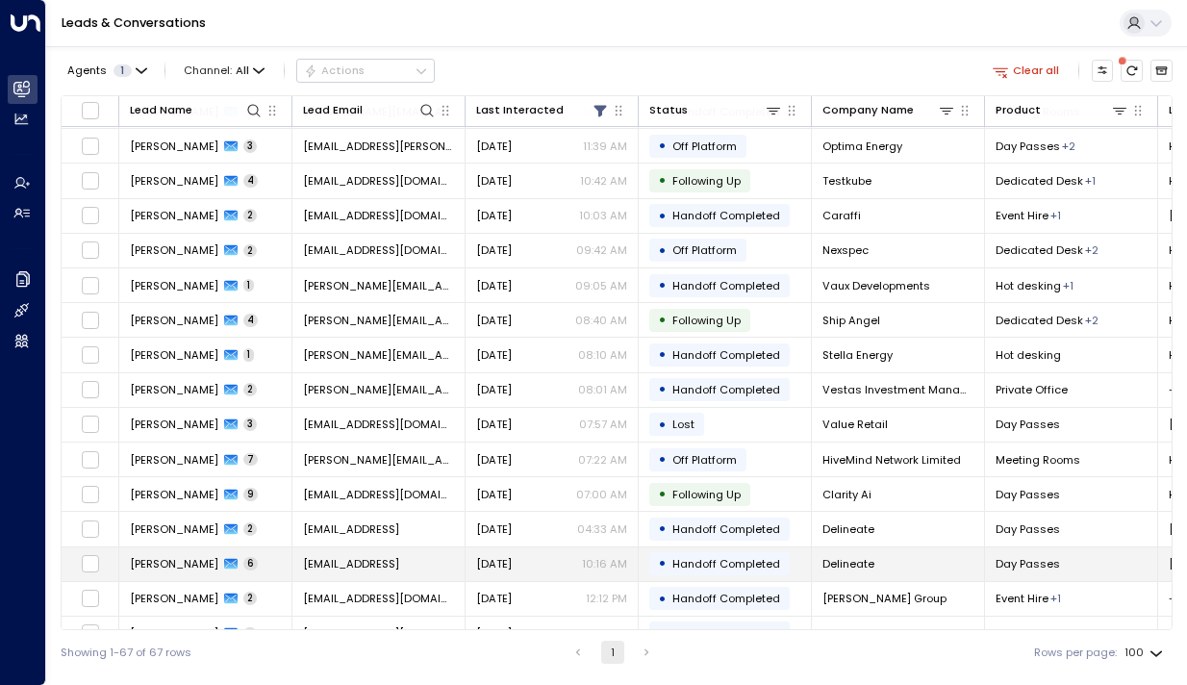
click at [187, 567] on span "[PERSON_NAME]" at bounding box center [174, 563] width 89 height 15
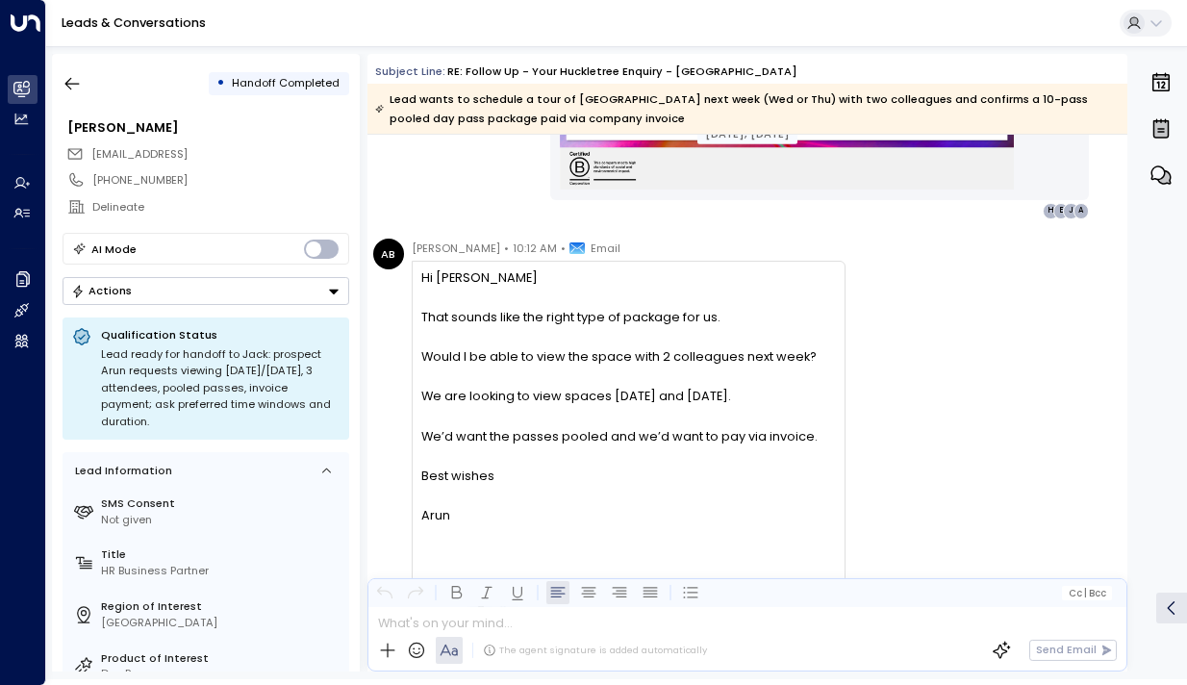
scroll to position [3276, 0]
click at [79, 85] on icon "button" at bounding box center [72, 83] width 19 height 19
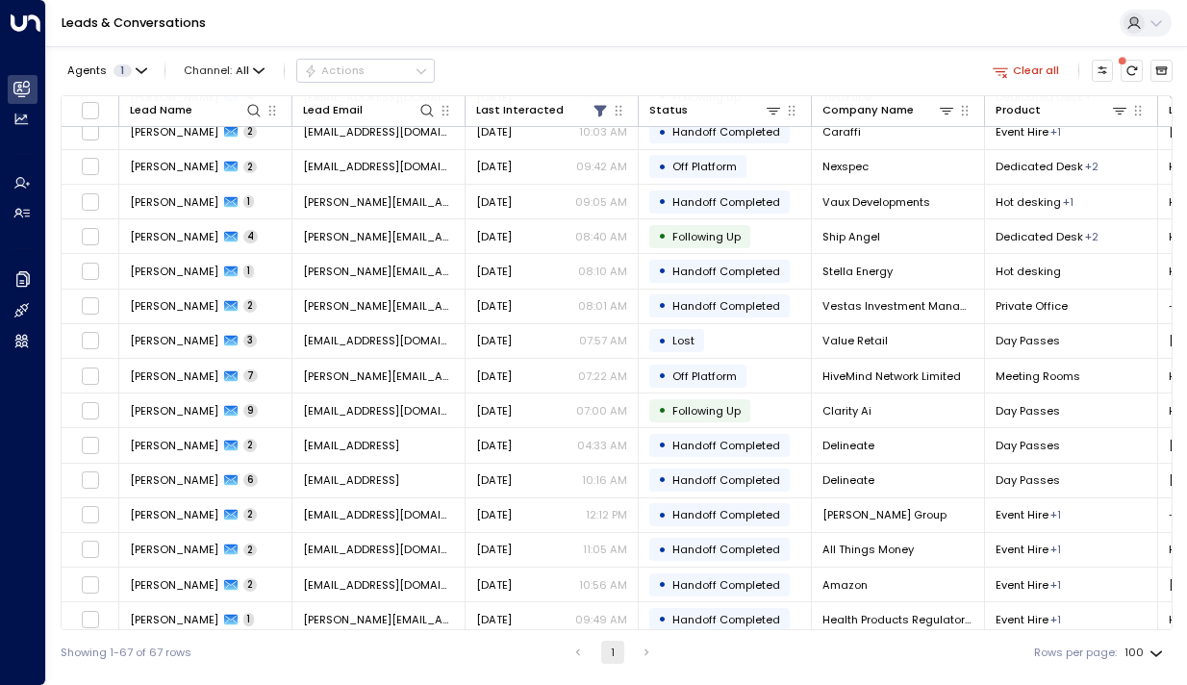
scroll to position [1005, 0]
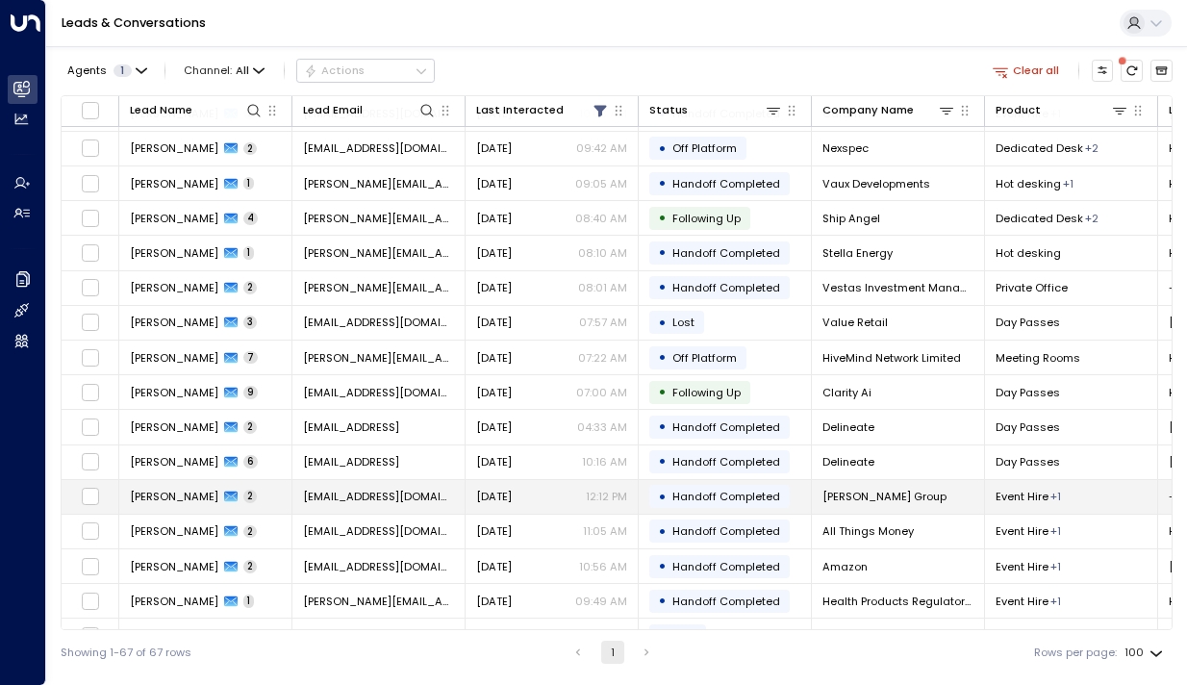
click at [164, 484] on td "[PERSON_NAME] 2" at bounding box center [205, 497] width 173 height 34
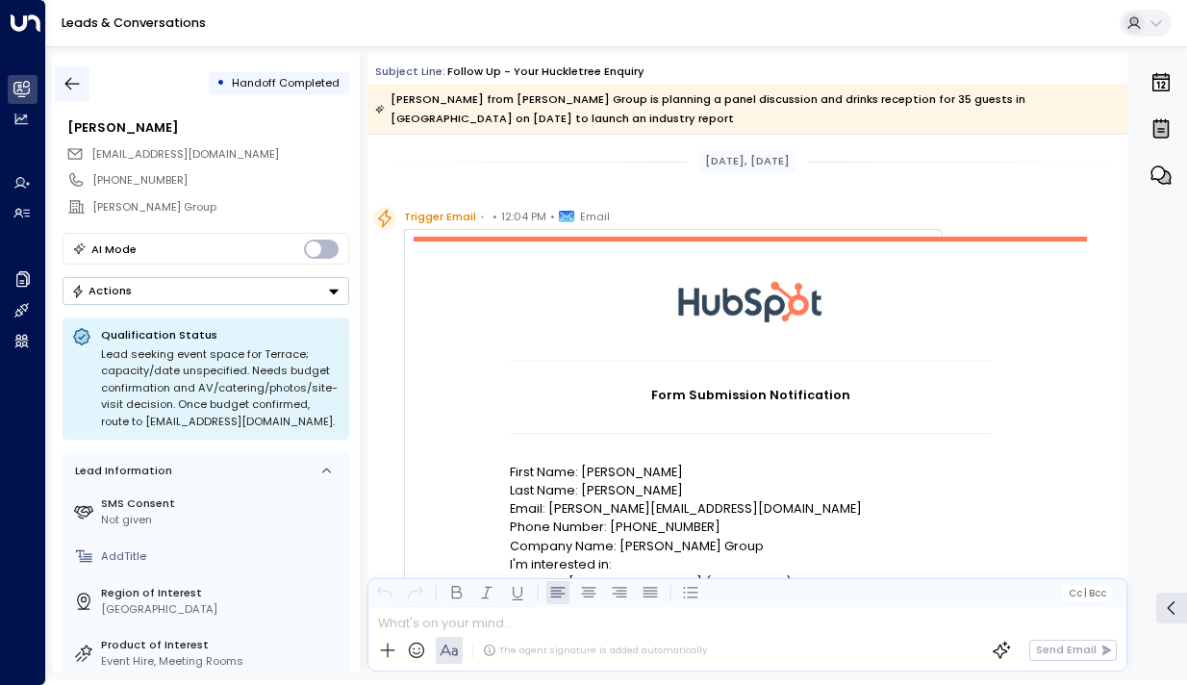
click at [67, 80] on icon "button" at bounding box center [72, 84] width 14 height 13
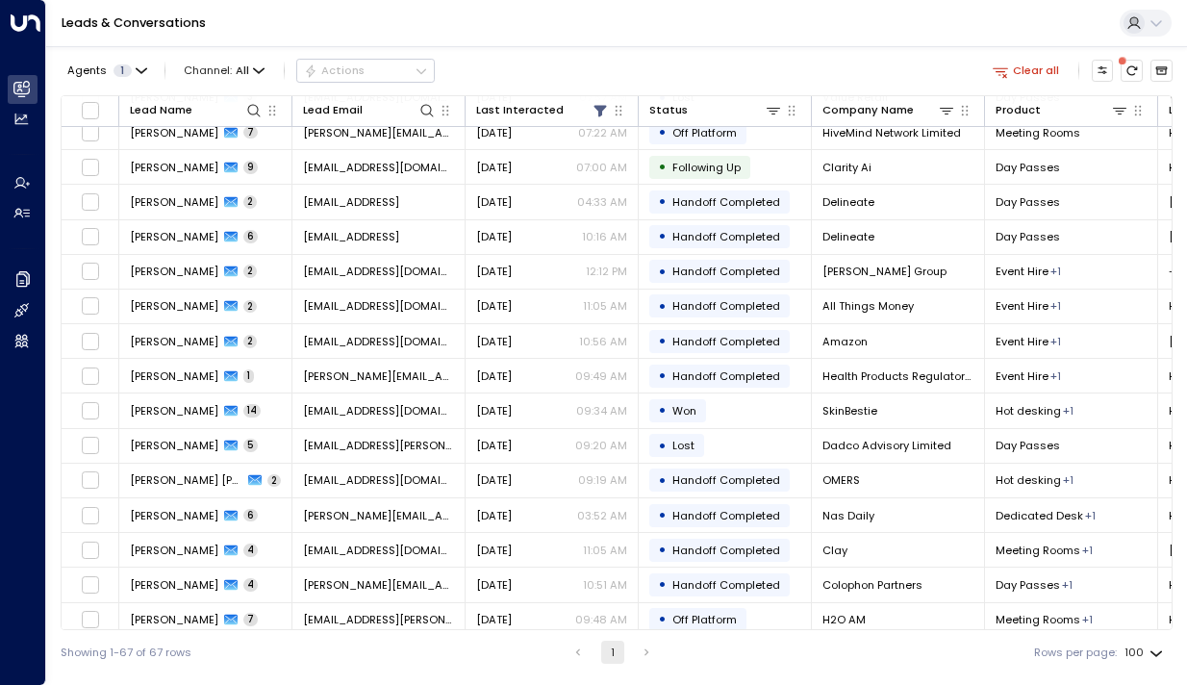
scroll to position [1234, 0]
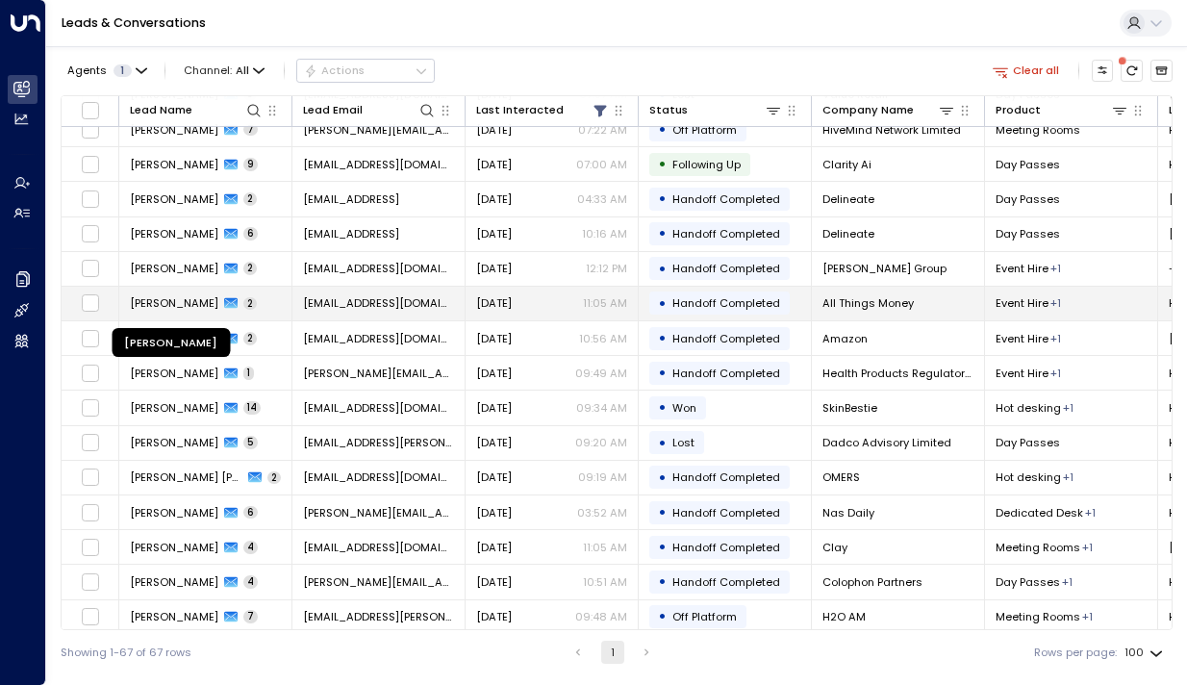
click at [157, 305] on span "[PERSON_NAME]" at bounding box center [174, 302] width 89 height 15
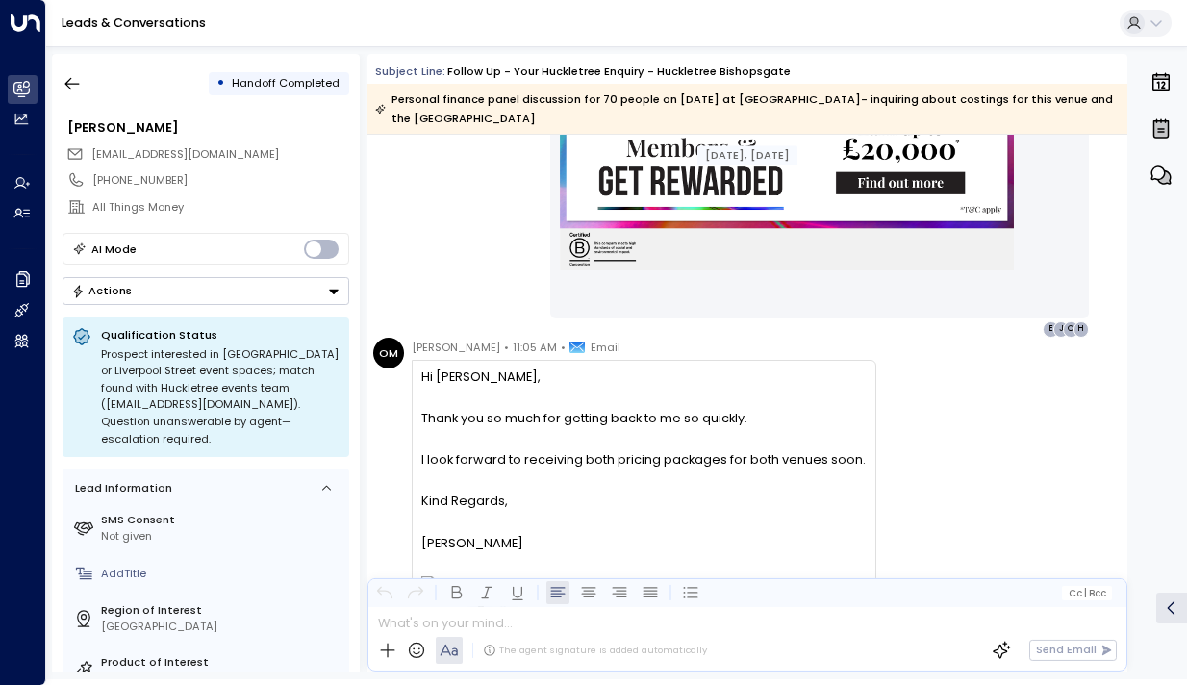
scroll to position [1846, 0]
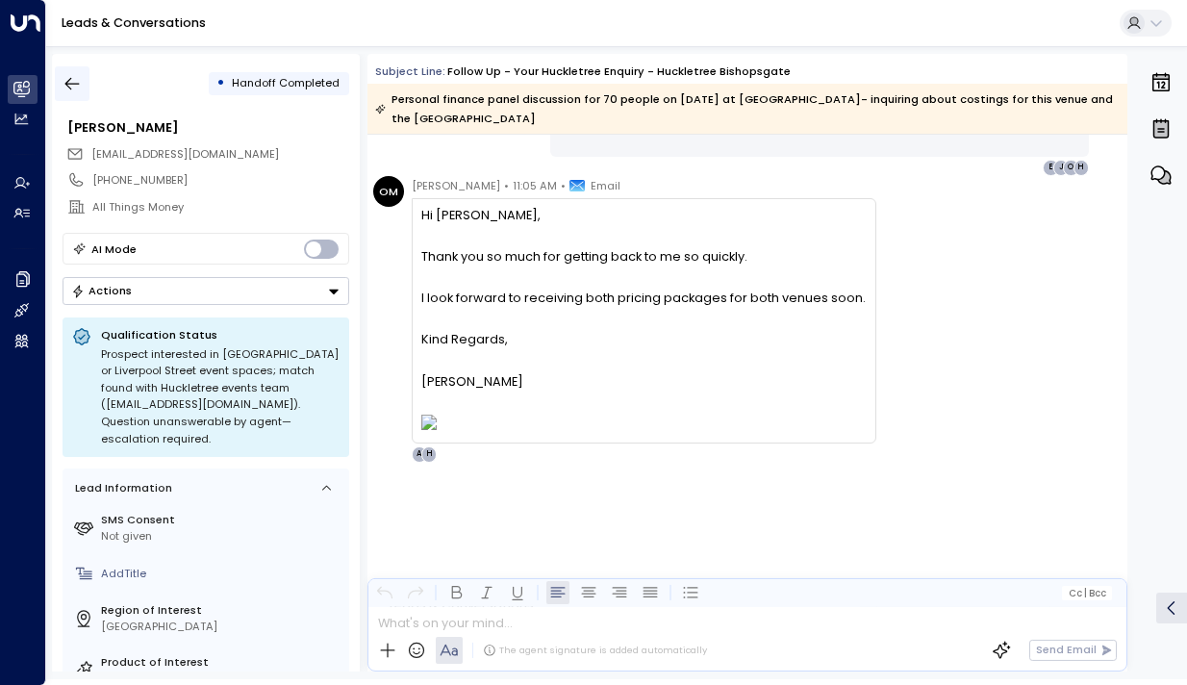
click at [76, 81] on icon "button" at bounding box center [72, 83] width 19 height 19
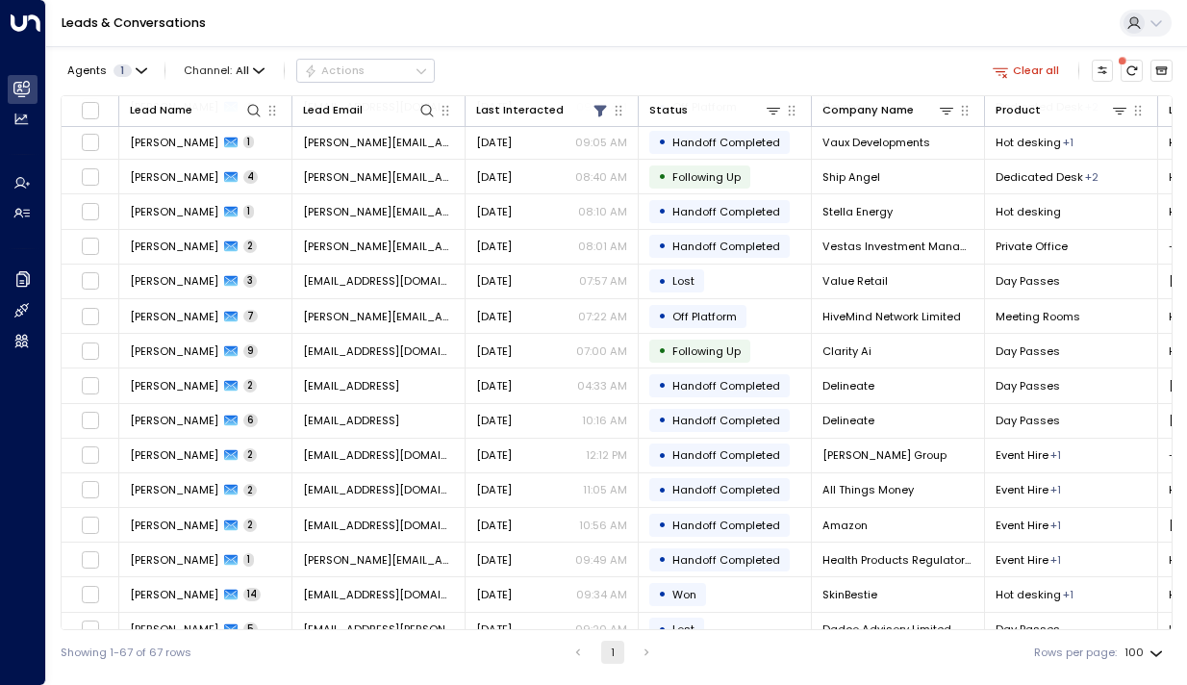
scroll to position [1059, 0]
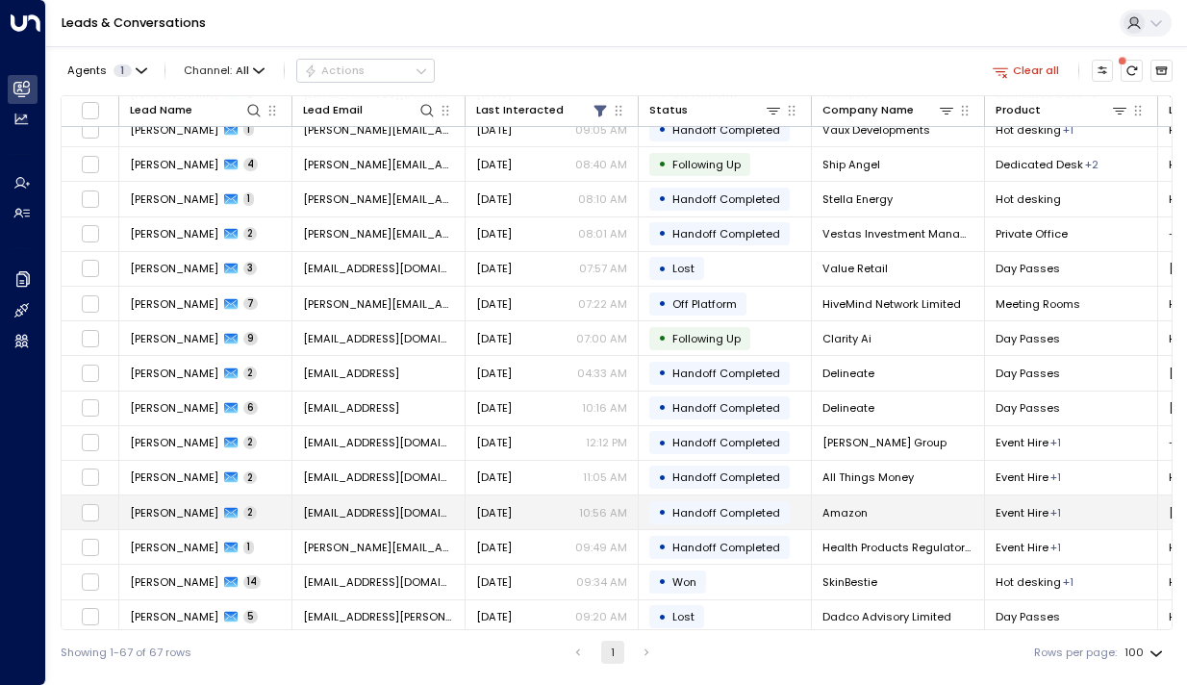
click at [159, 518] on span "[PERSON_NAME]" at bounding box center [174, 512] width 89 height 15
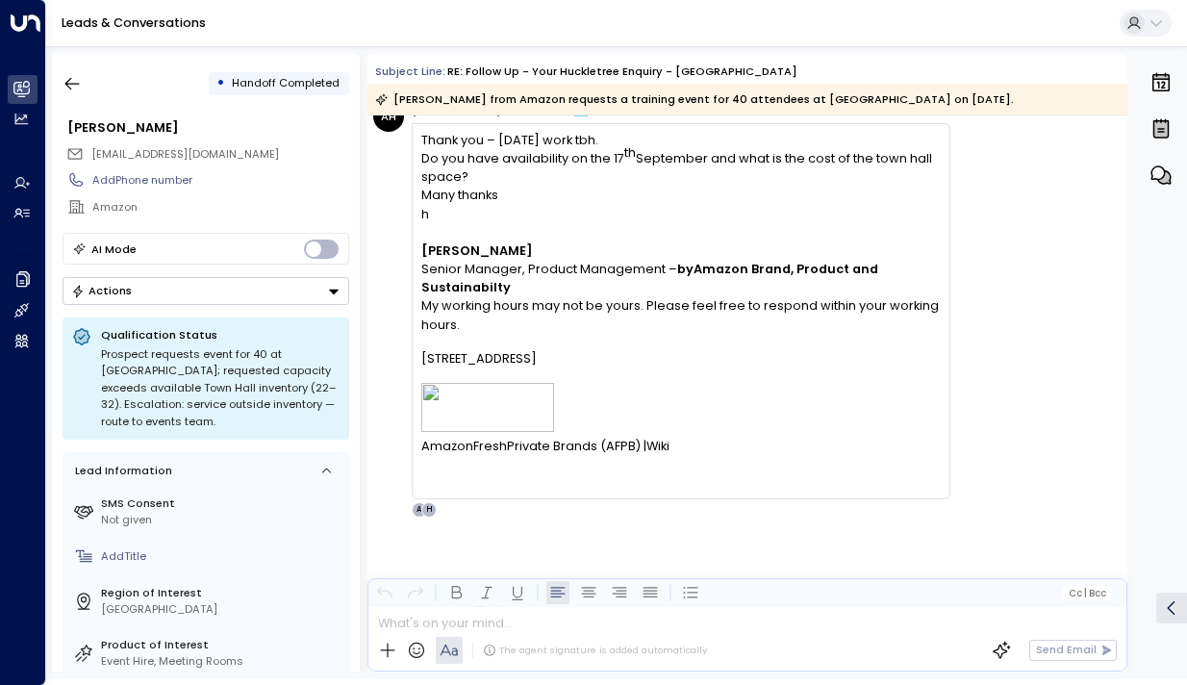
scroll to position [1755, 0]
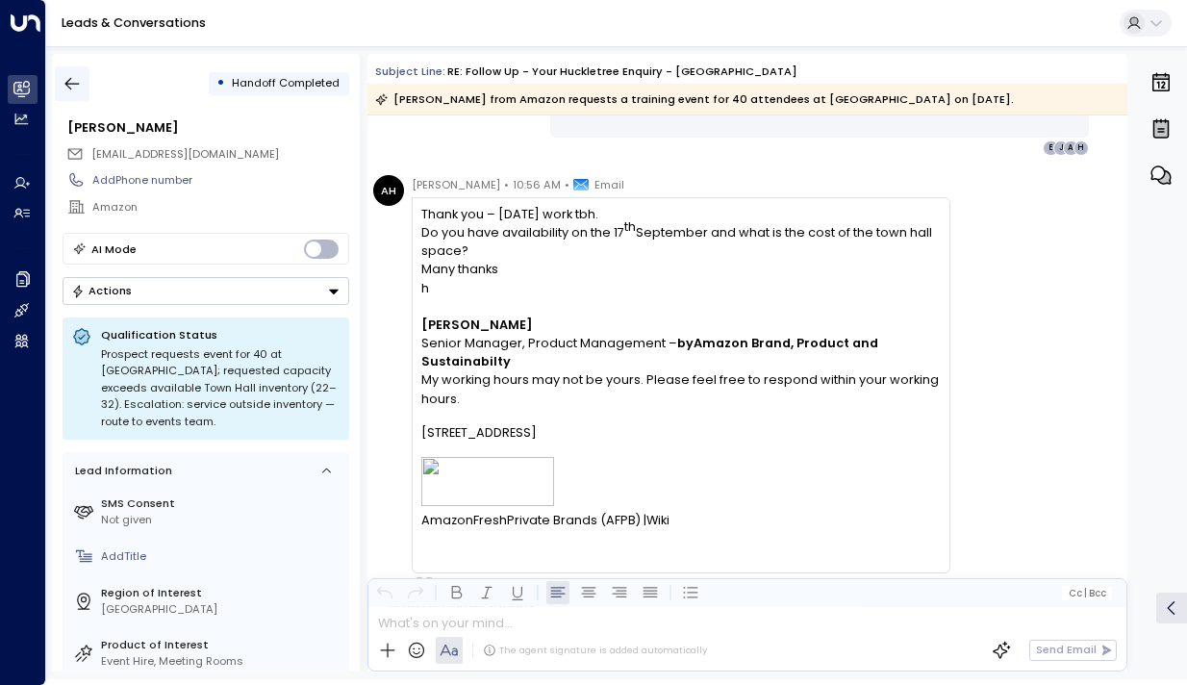
click at [77, 82] on icon "button" at bounding box center [72, 83] width 19 height 19
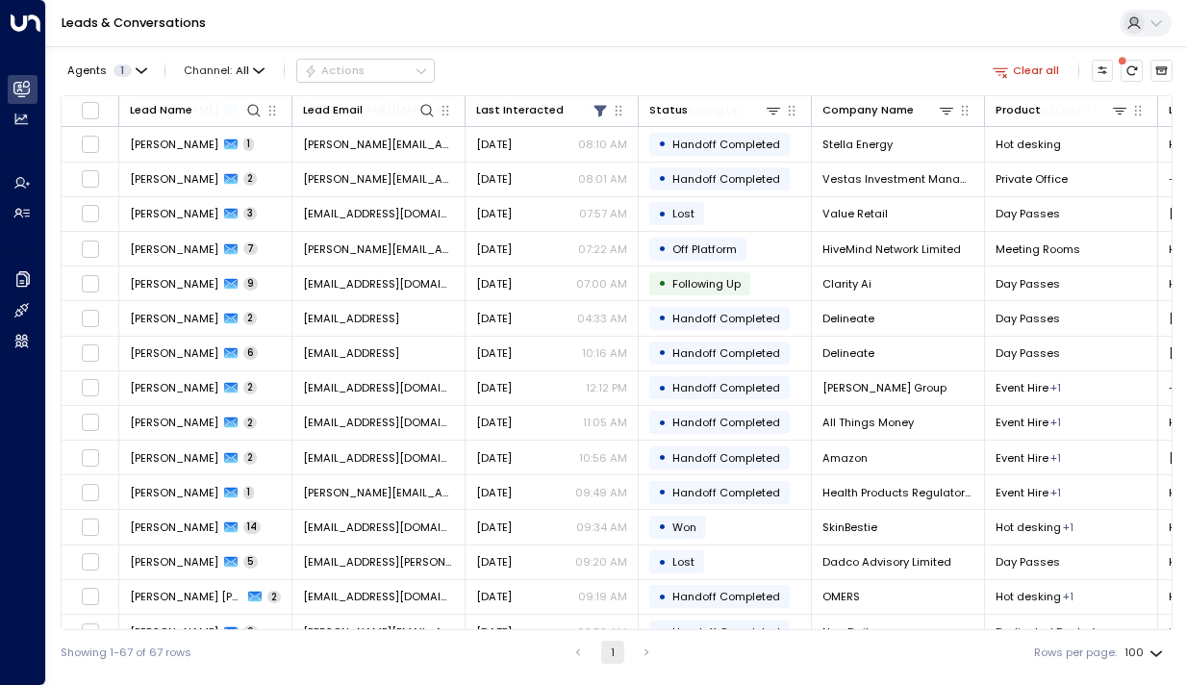
scroll to position [1129, 0]
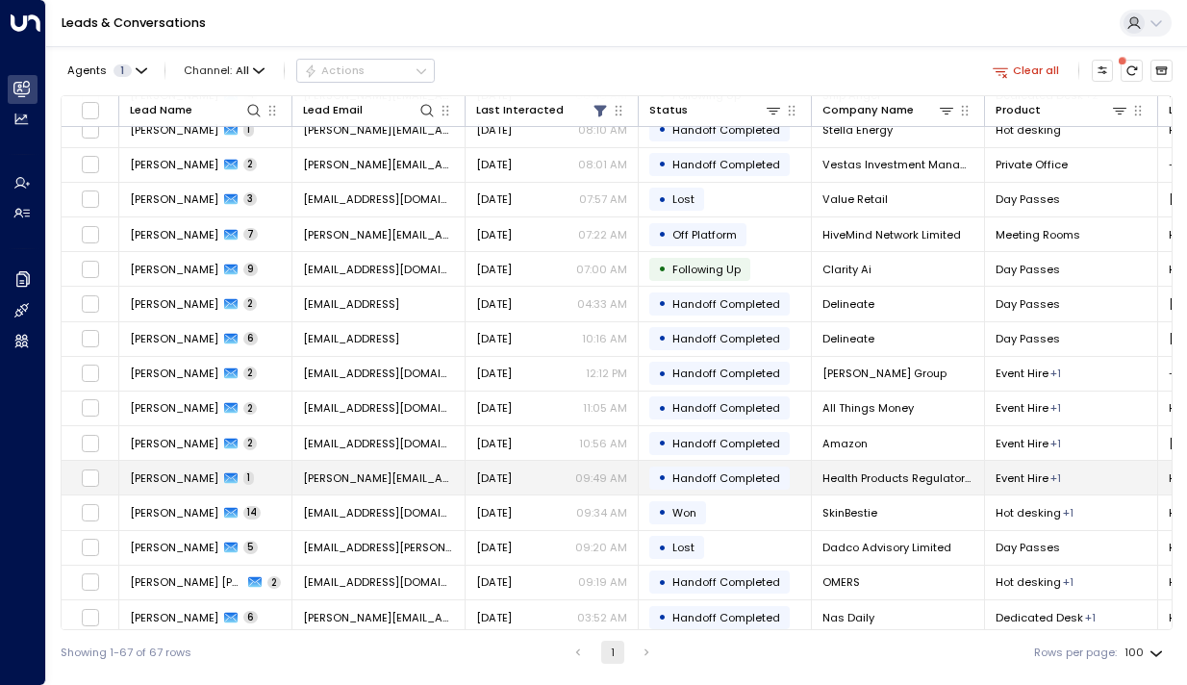
click at [166, 472] on span "[PERSON_NAME]" at bounding box center [174, 478] width 89 height 15
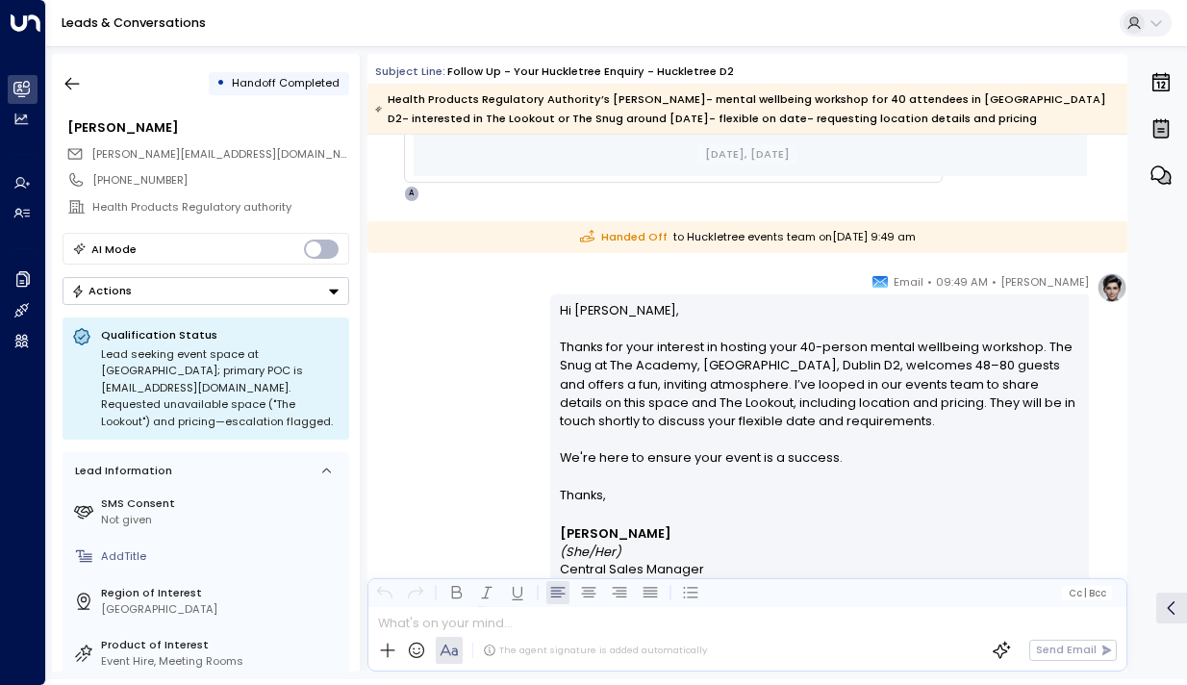
scroll to position [1055, 0]
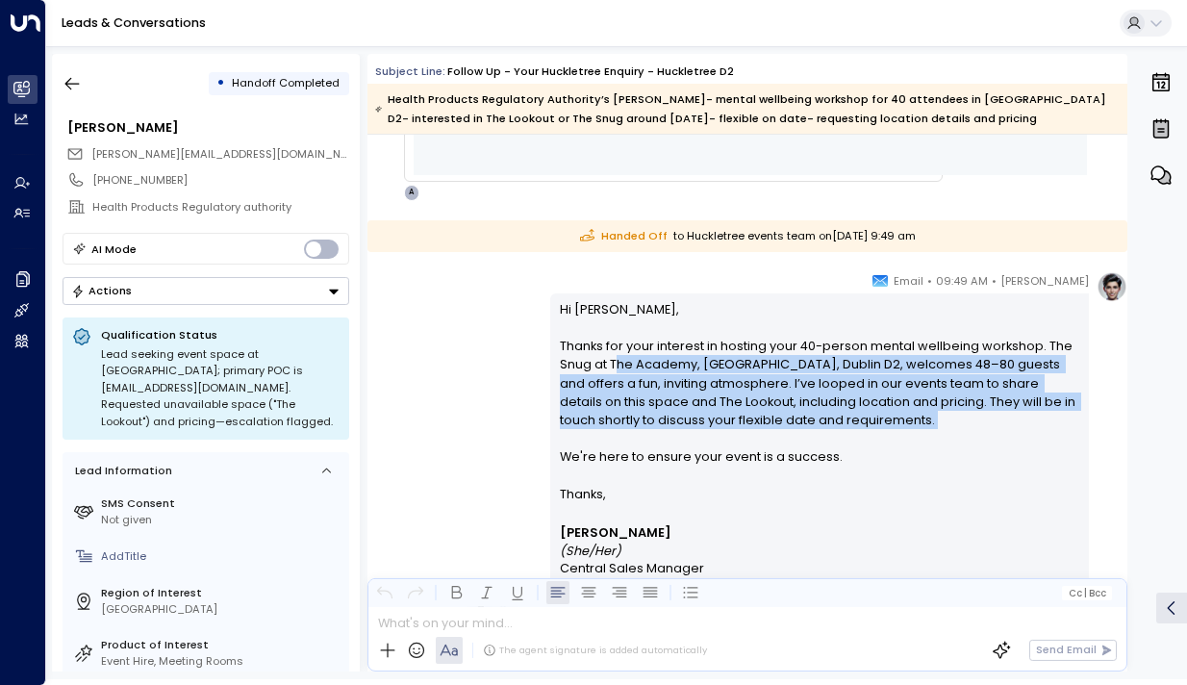
drag, startPoint x: 609, startPoint y: 358, endPoint x: 609, endPoint y: 430, distance: 72.2
click at [609, 431] on p "Hi [PERSON_NAME], Thanks for your interest in hosting your 40-person mental wel…" at bounding box center [820, 392] width 521 height 185
click at [609, 430] on p "Hi [PERSON_NAME], Thanks for your interest in hosting your 40-person mental wel…" at bounding box center [820, 392] width 521 height 185
drag, startPoint x: 672, startPoint y: 420, endPoint x: 669, endPoint y: 358, distance: 62.6
click at [669, 358] on p "Hi [PERSON_NAME], Thanks for your interest in hosting your 40-person mental wel…" at bounding box center [820, 392] width 521 height 185
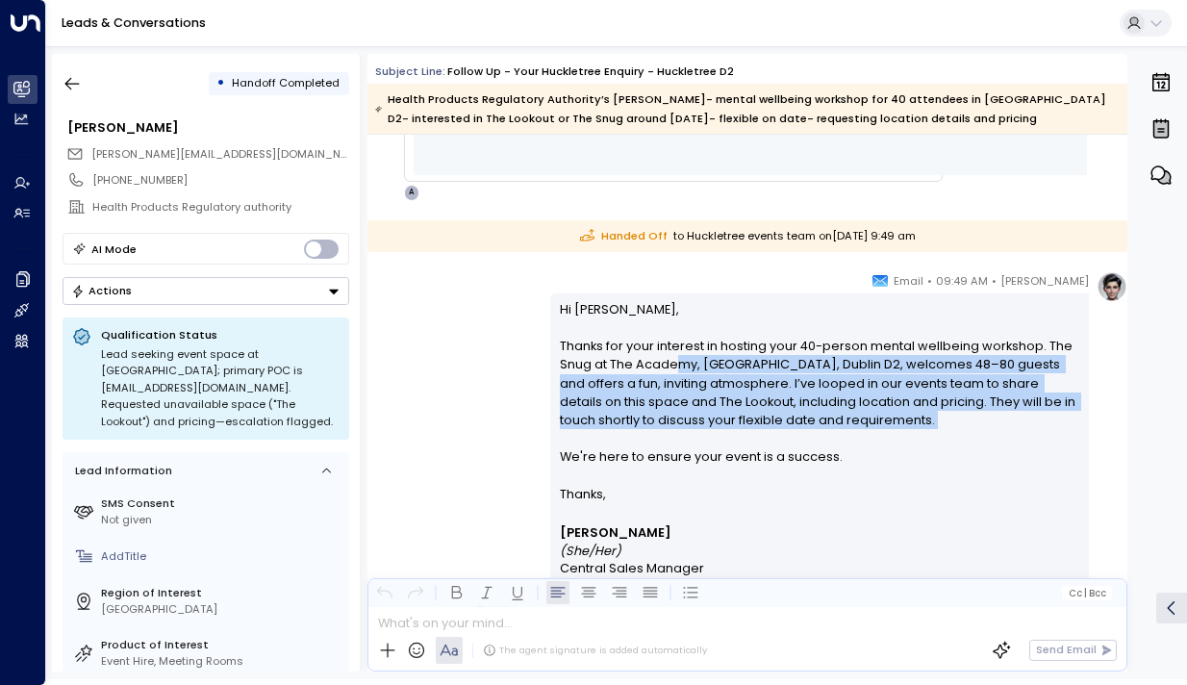
click at [669, 358] on p "Hi [PERSON_NAME], Thanks for your interest in hosting your 40-person mental wel…" at bounding box center [820, 392] width 521 height 185
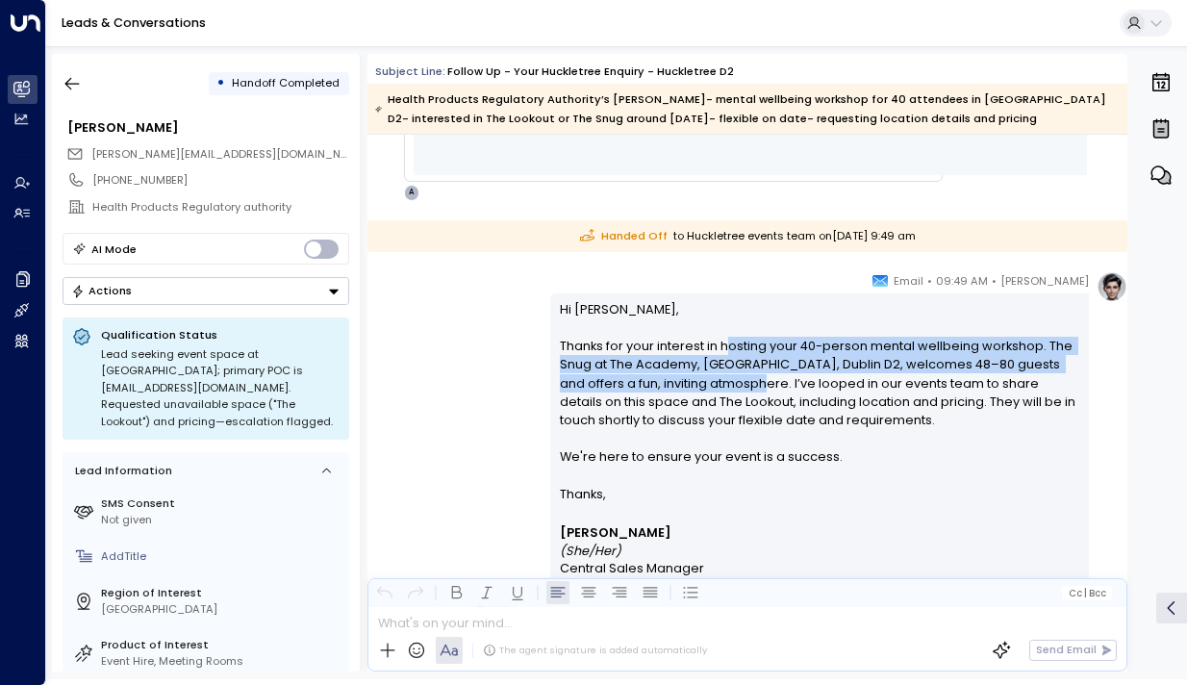
drag, startPoint x: 725, startPoint y: 352, endPoint x: 725, endPoint y: 386, distance: 33.7
click at [725, 386] on p "Hi [PERSON_NAME], Thanks for your interest in hosting your 40-person mental wel…" at bounding box center [820, 392] width 521 height 185
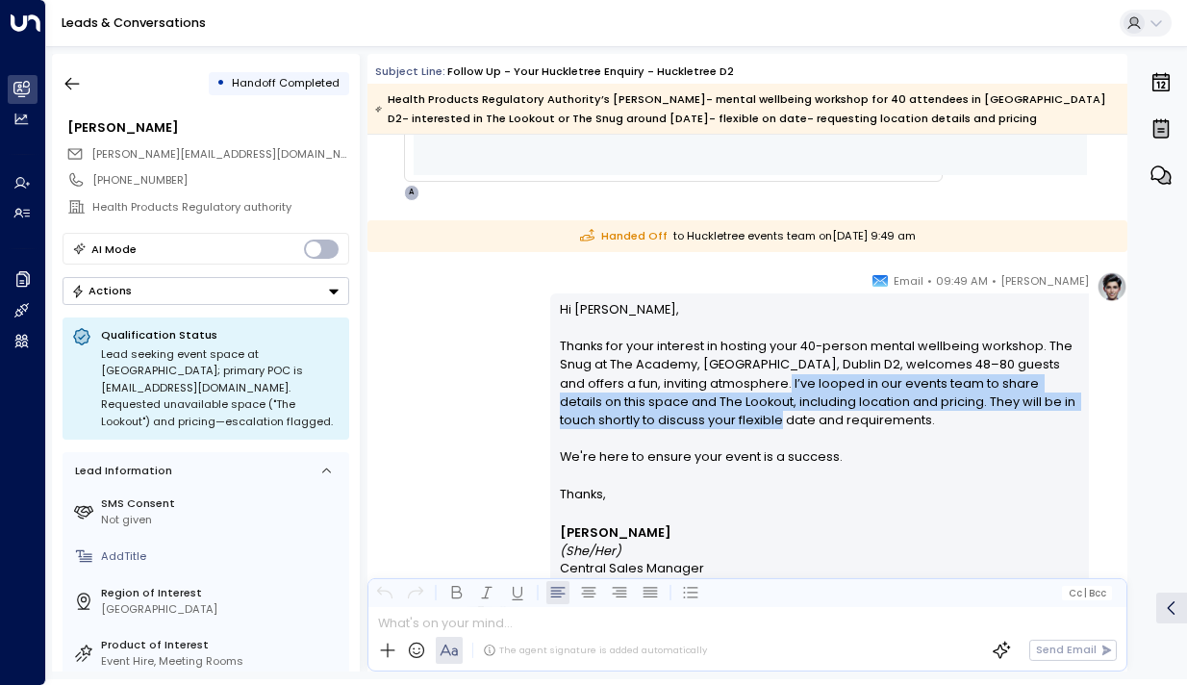
drag, startPoint x: 743, startPoint y: 386, endPoint x: 743, endPoint y: 420, distance: 34.6
click at [743, 420] on p "Hi [PERSON_NAME], Thanks for your interest in hosting your 40-person mental wel…" at bounding box center [820, 392] width 521 height 185
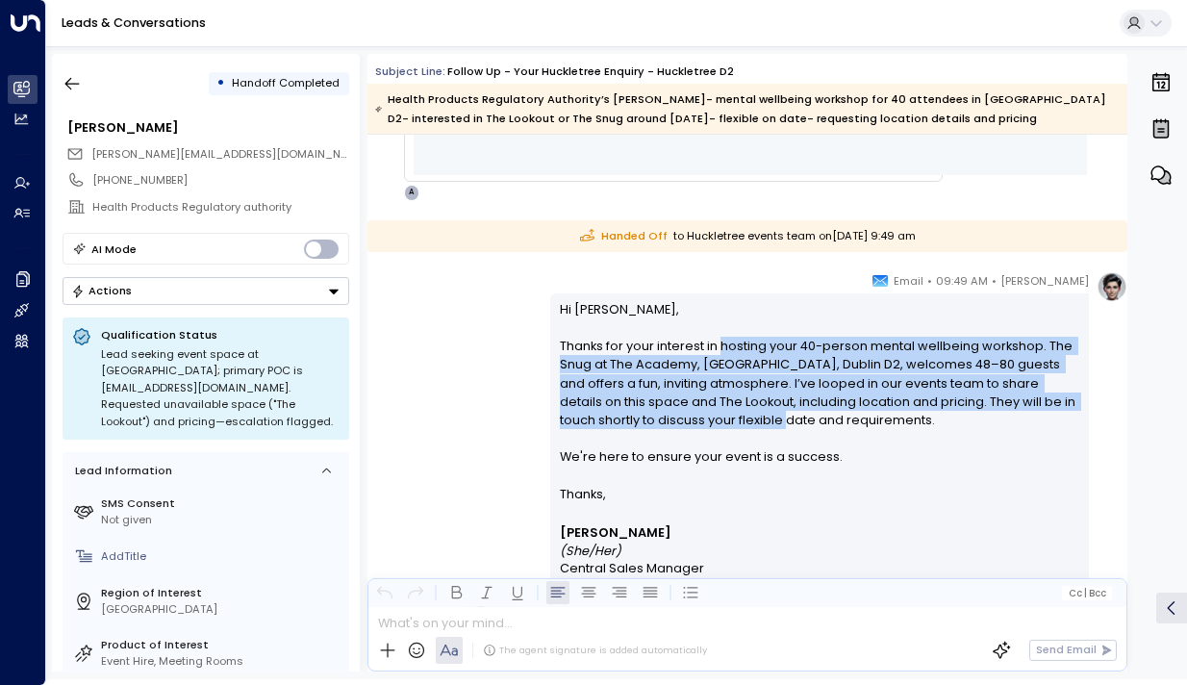
drag, startPoint x: 743, startPoint y: 420, endPoint x: 742, endPoint y: 348, distance: 72.2
click at [742, 347] on p "Hi [PERSON_NAME], Thanks for your interest in hosting your 40-person mental wel…" at bounding box center [820, 392] width 521 height 185
click at [742, 348] on p "Hi [PERSON_NAME], Thanks for your interest in hosting your 40-person mental wel…" at bounding box center [820, 392] width 521 height 185
drag, startPoint x: 723, startPoint y: 348, endPoint x: 729, endPoint y: 445, distance: 96.5
click at [729, 445] on p "Hi [PERSON_NAME], Thanks for your interest in hosting your 40-person mental wel…" at bounding box center [820, 392] width 521 height 185
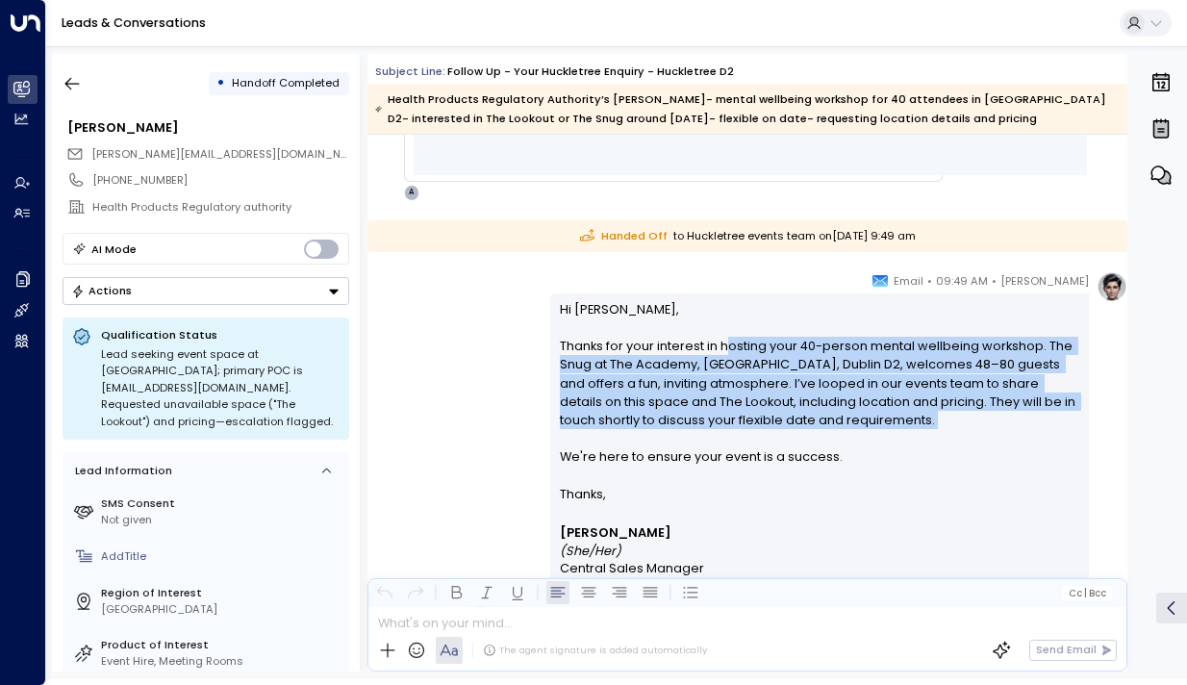
click at [729, 445] on p "Hi [PERSON_NAME], Thanks for your interest in hosting your 40-person mental wel…" at bounding box center [820, 392] width 521 height 185
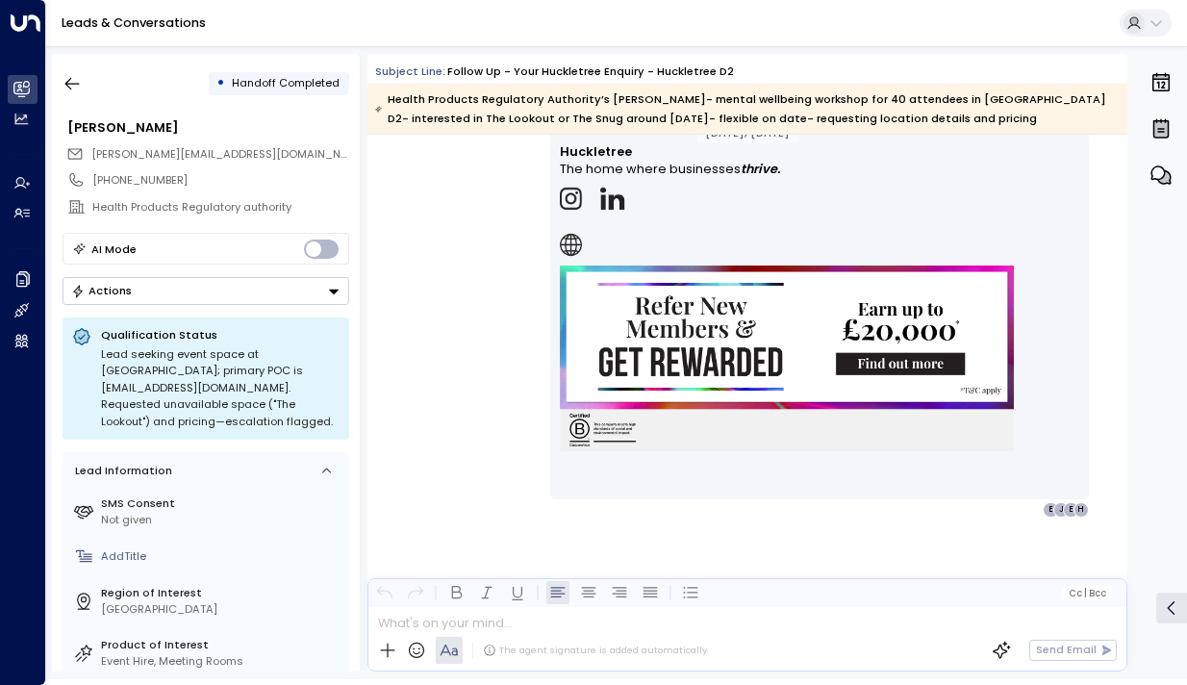
scroll to position [1505, 0]
click at [80, 69] on button "button" at bounding box center [72, 83] width 35 height 35
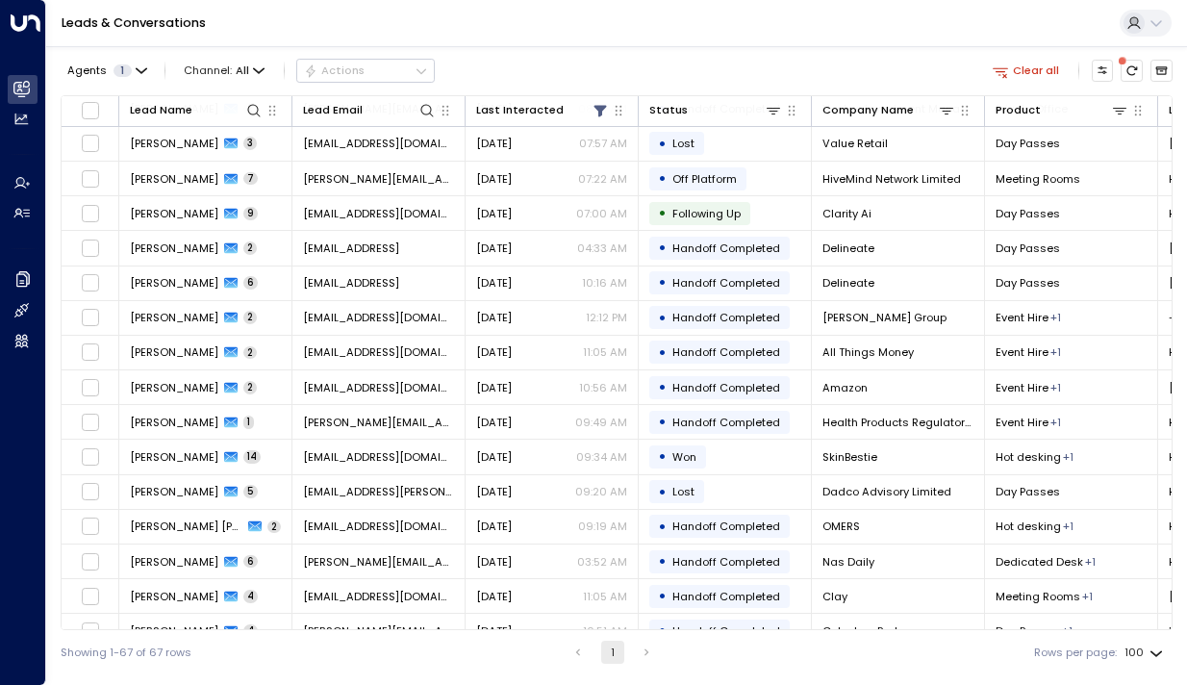
scroll to position [1208, 0]
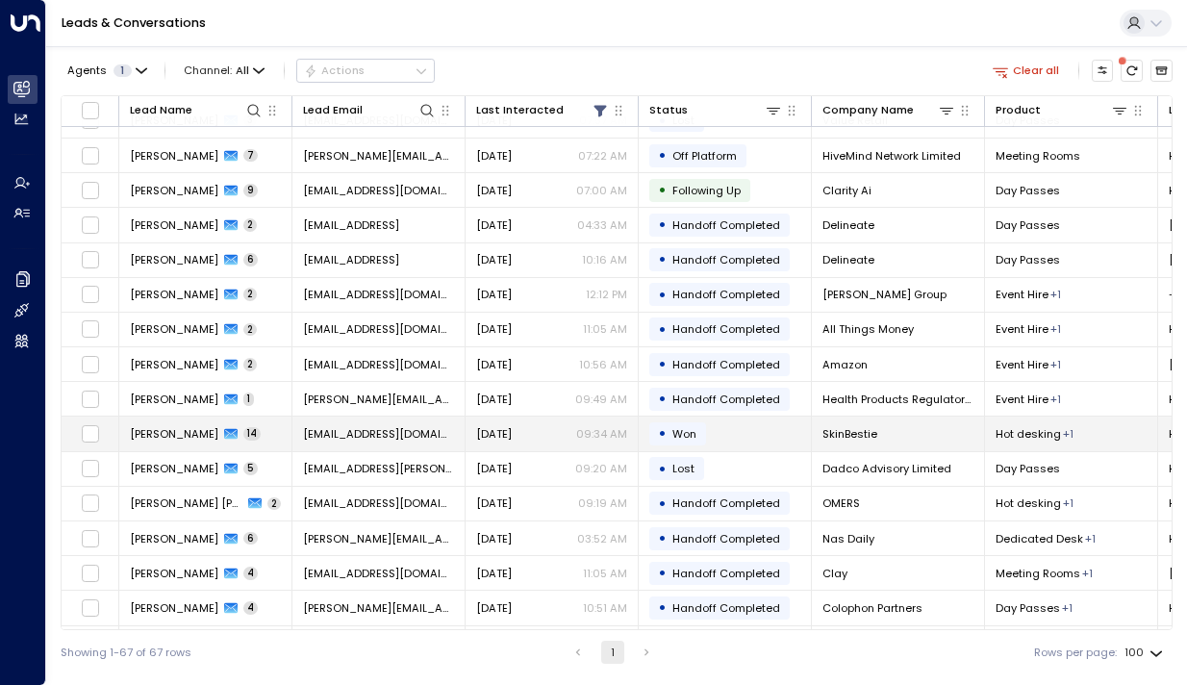
click at [186, 436] on span "[PERSON_NAME]" at bounding box center [174, 433] width 89 height 15
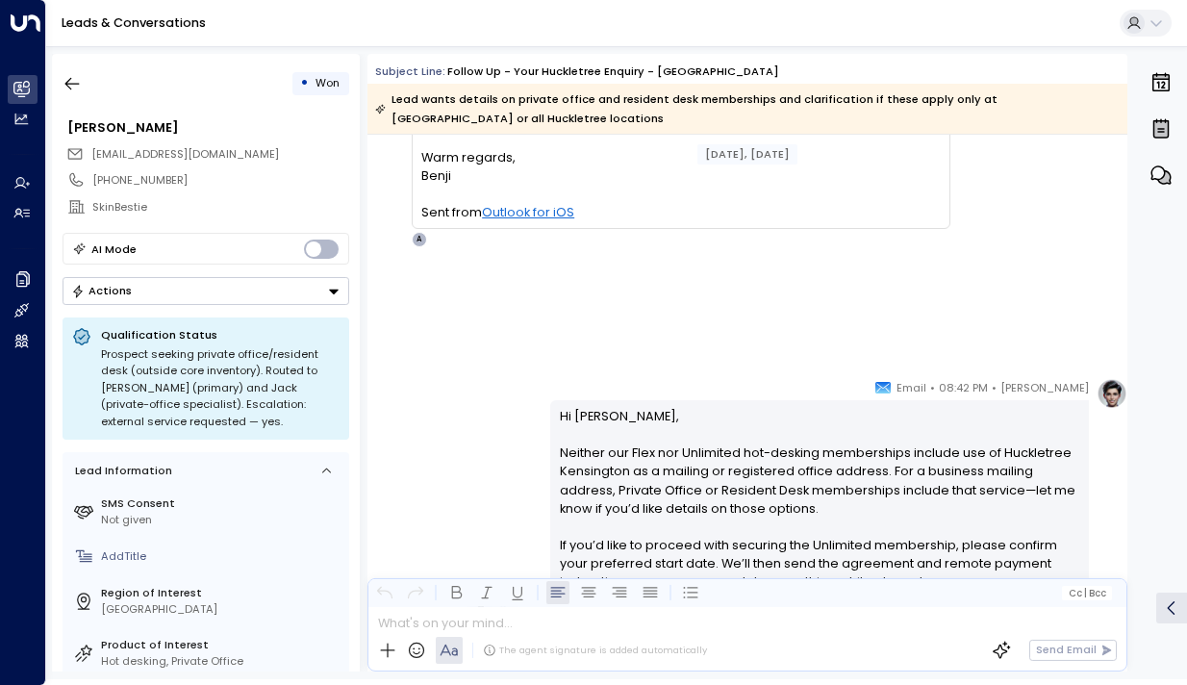
scroll to position [4799, 0]
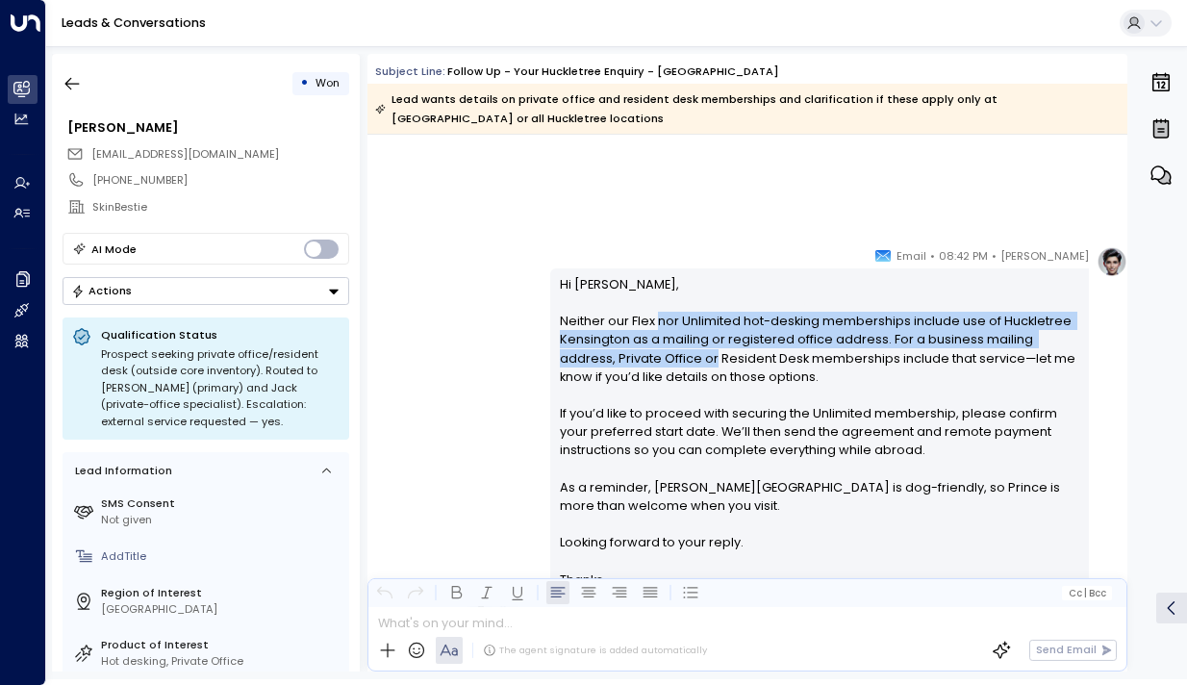
drag, startPoint x: 653, startPoint y: 328, endPoint x: 653, endPoint y: 359, distance: 30.8
click at [653, 359] on p "Hi [PERSON_NAME], Neither our Flex nor Unlimited hot-desking memberships includ…" at bounding box center [820, 422] width 521 height 295
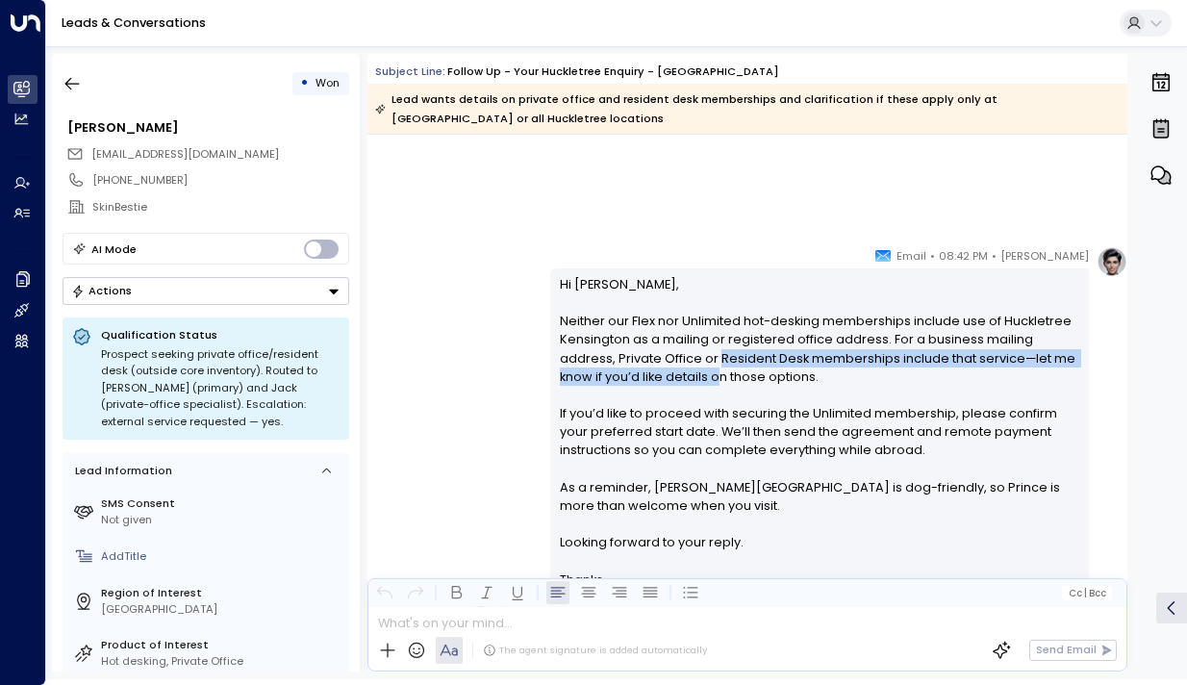
drag, startPoint x: 664, startPoint y: 371, endPoint x: 656, endPoint y: 350, distance: 22.5
click at [656, 351] on p "Hi [PERSON_NAME], Neither our Flex nor Unlimited hot-desking memberships includ…" at bounding box center [820, 422] width 521 height 295
click at [656, 350] on p "Hi [PERSON_NAME], Neither our Flex nor Unlimited hot-desking memberships includ…" at bounding box center [820, 422] width 521 height 295
drag, startPoint x: 656, startPoint y: 350, endPoint x: 656, endPoint y: 388, distance: 37.5
click at [656, 388] on p "Hi [PERSON_NAME], Neither our Flex nor Unlimited hot-desking memberships includ…" at bounding box center [820, 422] width 521 height 295
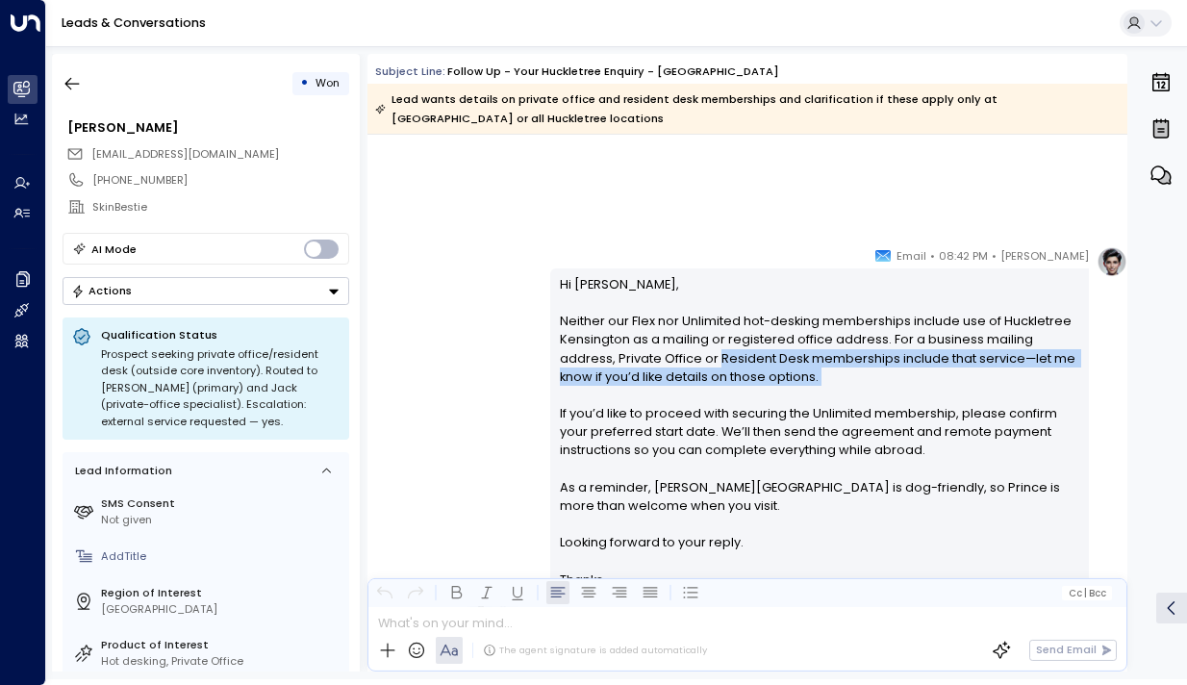
click at [656, 388] on p "Hi [PERSON_NAME], Neither our Flex nor Unlimited hot-desking memberships includ…" at bounding box center [820, 422] width 521 height 295
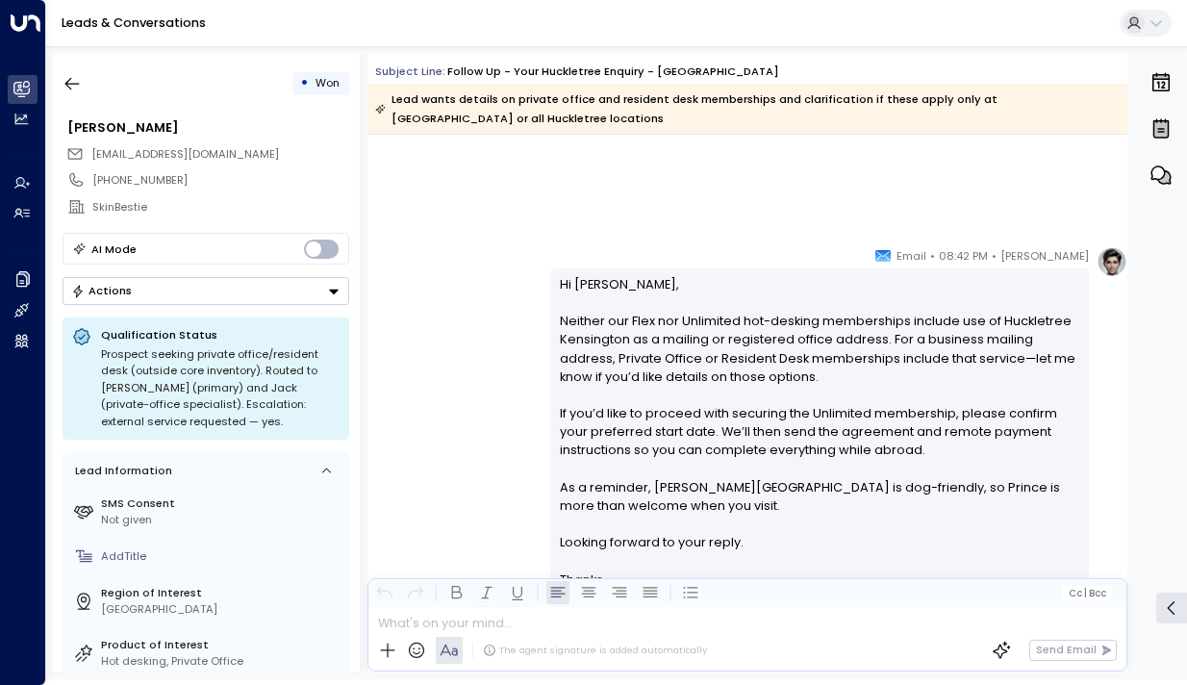
drag, startPoint x: 672, startPoint y: 381, endPoint x: 669, endPoint y: 350, distance: 30.9
click at [669, 350] on p "Hi [PERSON_NAME], Neither our Flex nor Unlimited hot-desking memberships includ…" at bounding box center [820, 422] width 521 height 295
click at [669, 354] on p "Hi [PERSON_NAME], Neither our Flex nor Unlimited hot-desking memberships includ…" at bounding box center [820, 422] width 521 height 295
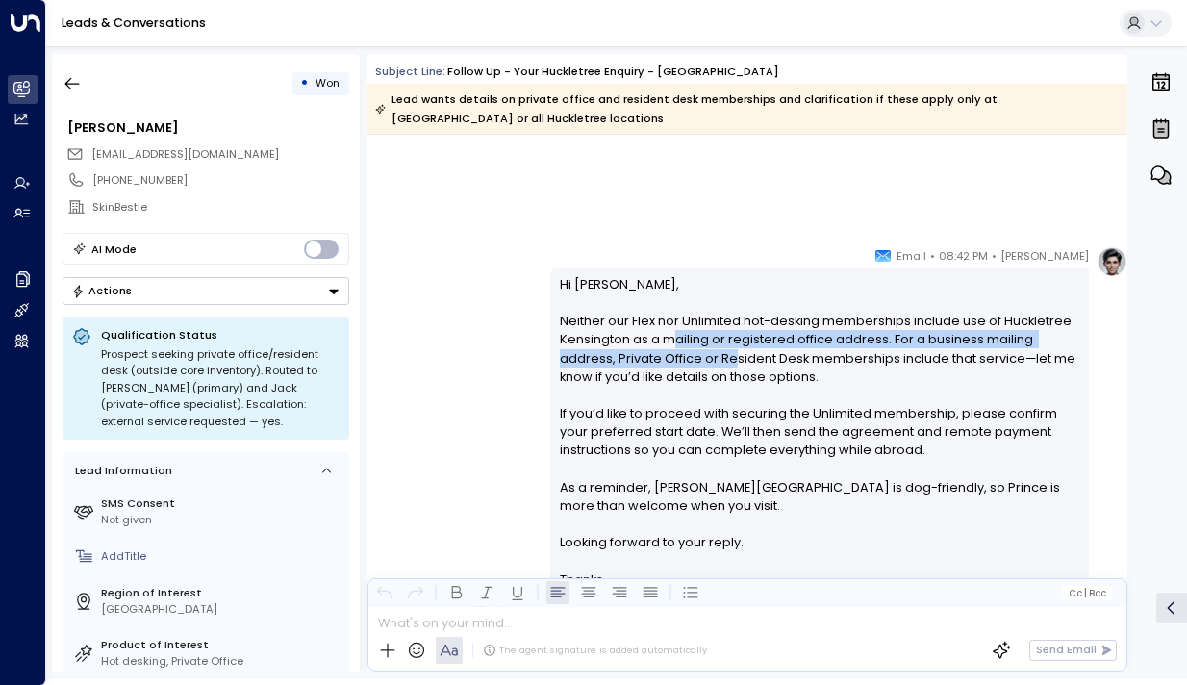
drag, startPoint x: 667, startPoint y: 346, endPoint x: 671, endPoint y: 368, distance: 21.5
click at [671, 368] on p "Hi [PERSON_NAME], Neither our Flex nor Unlimited hot-desking memberships includ…" at bounding box center [820, 422] width 521 height 295
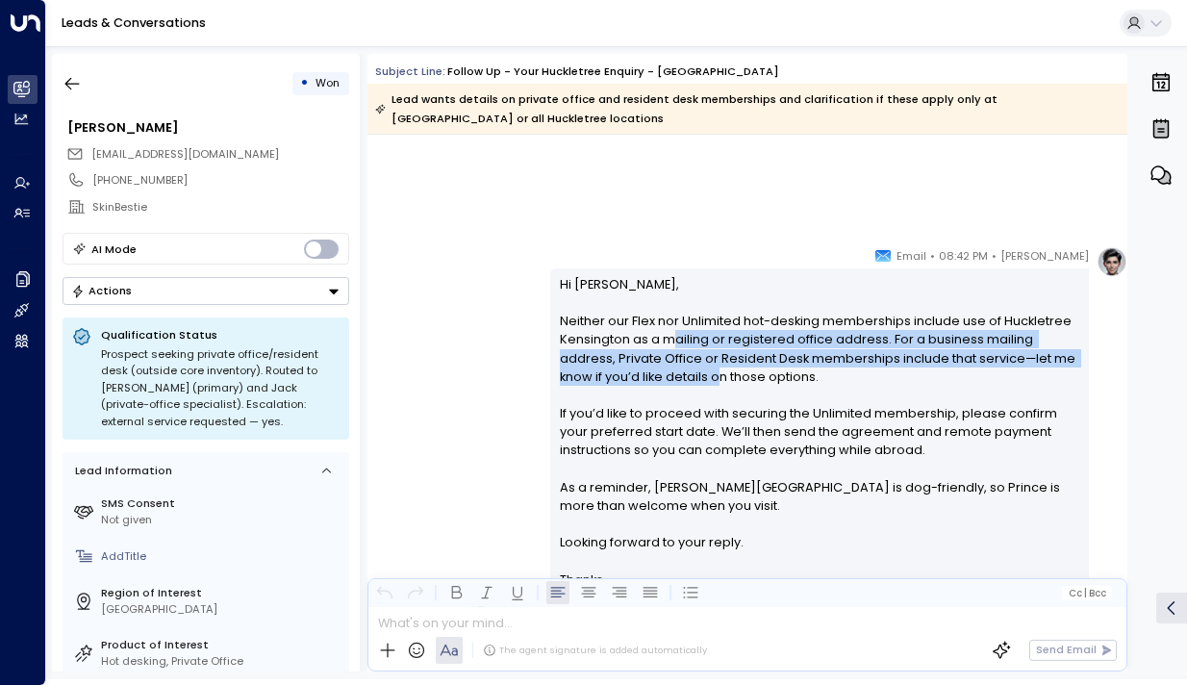
click at [671, 368] on p "Hi [PERSON_NAME], Neither our Flex nor Unlimited hot-desking memberships includ…" at bounding box center [820, 422] width 521 height 295
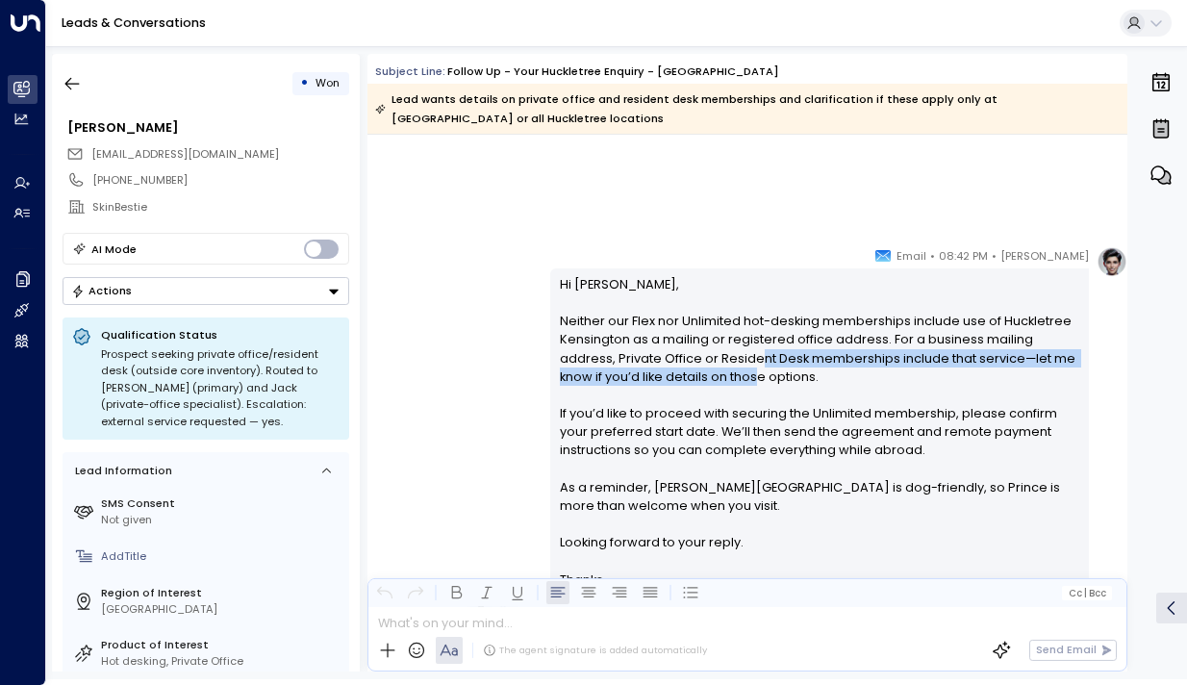
drag, startPoint x: 706, startPoint y: 368, endPoint x: 694, endPoint y: 347, distance: 23.8
click at [694, 347] on p "Hi [PERSON_NAME], Neither our Flex nor Unlimited hot-desking memberships includ…" at bounding box center [820, 422] width 521 height 295
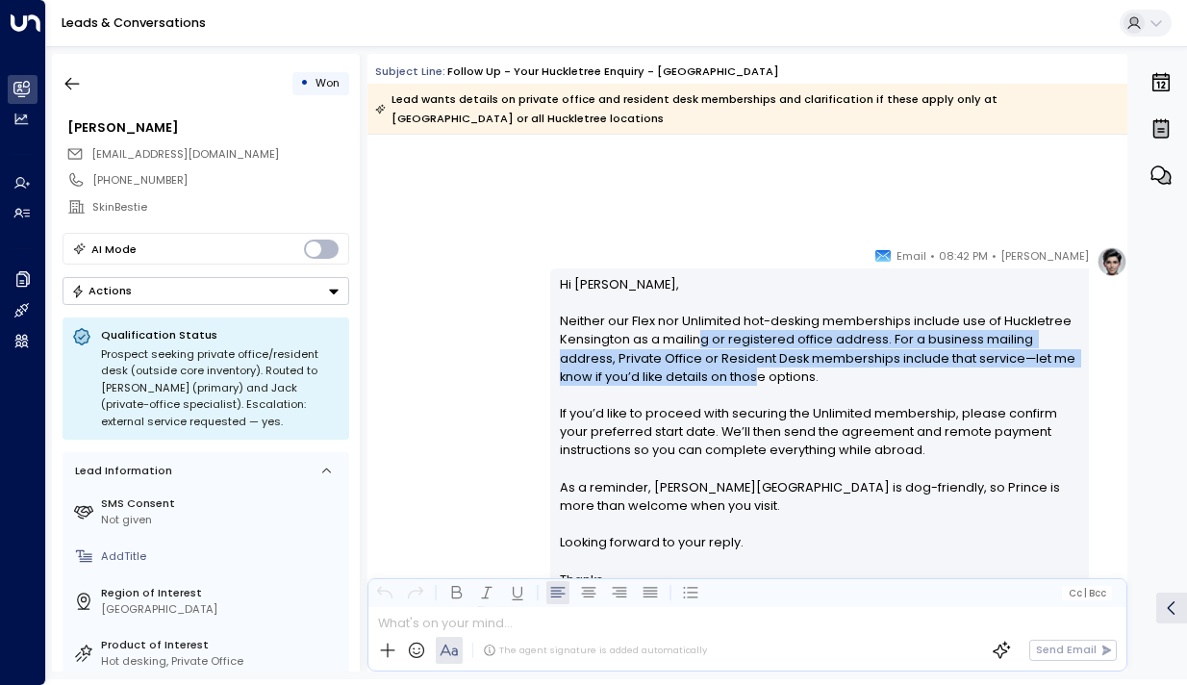
click at [694, 347] on p "Hi [PERSON_NAME], Neither our Flex nor Unlimited hot-desking memberships includ…" at bounding box center [820, 422] width 521 height 295
drag, startPoint x: 731, startPoint y: 347, endPoint x: 731, endPoint y: 377, distance: 29.8
click at [731, 377] on p "Hi [PERSON_NAME], Neither our Flex nor Unlimited hot-desking memberships includ…" at bounding box center [820, 422] width 521 height 295
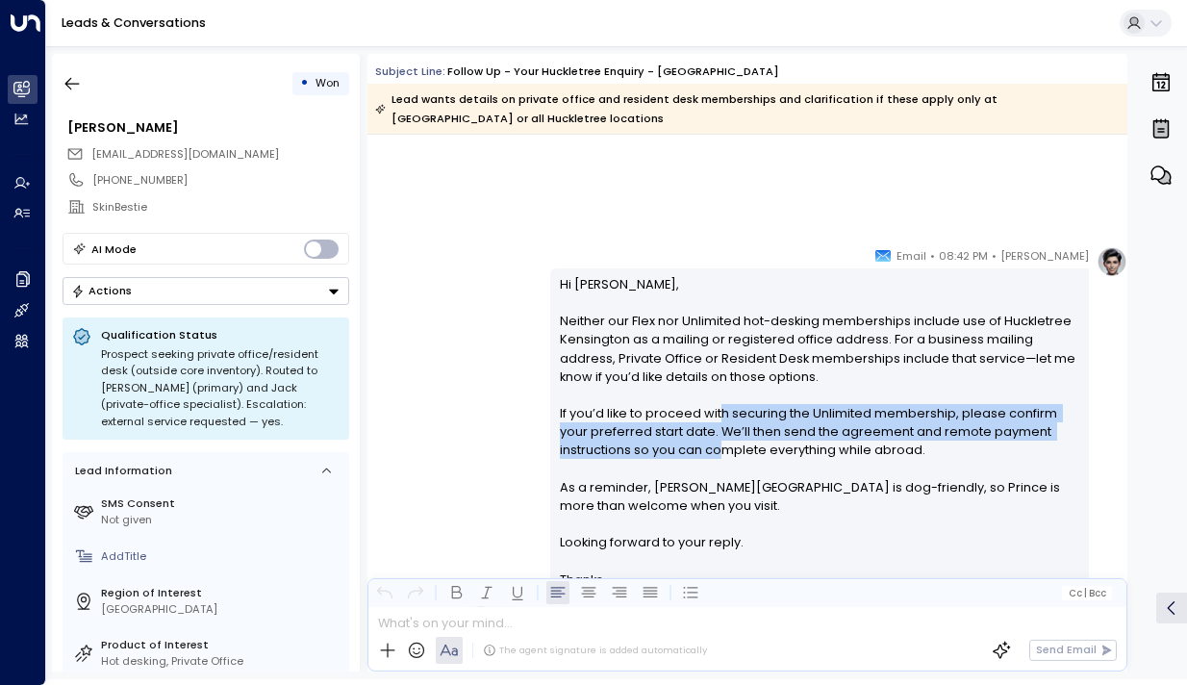
drag, startPoint x: 713, startPoint y: 409, endPoint x: 713, endPoint y: 450, distance: 41.4
click at [713, 450] on p "Hi [PERSON_NAME], Neither our Flex nor Unlimited hot-desking memberships includ…" at bounding box center [820, 422] width 521 height 295
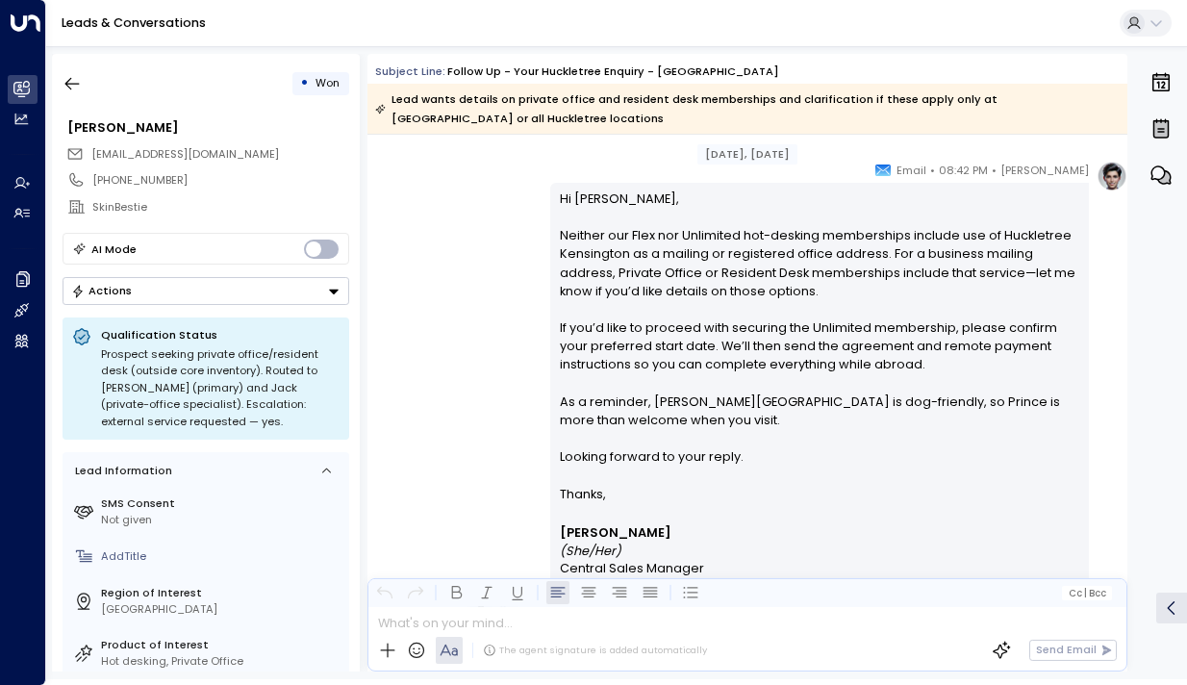
scroll to position [4884, 0]
drag, startPoint x: 673, startPoint y: 415, endPoint x: 673, endPoint y: 425, distance: 10.6
click at [673, 425] on p "Hi [PERSON_NAME], Neither our Flex nor Unlimited hot-desking memberships includ…" at bounding box center [820, 338] width 521 height 295
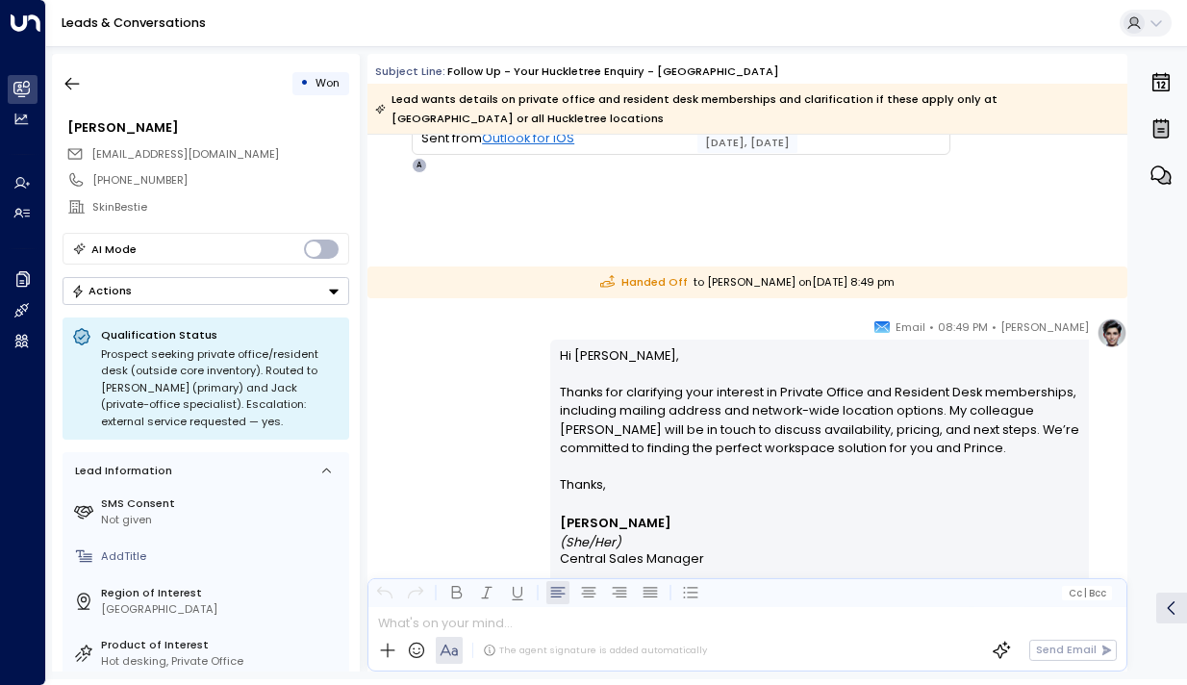
scroll to position [5959, 0]
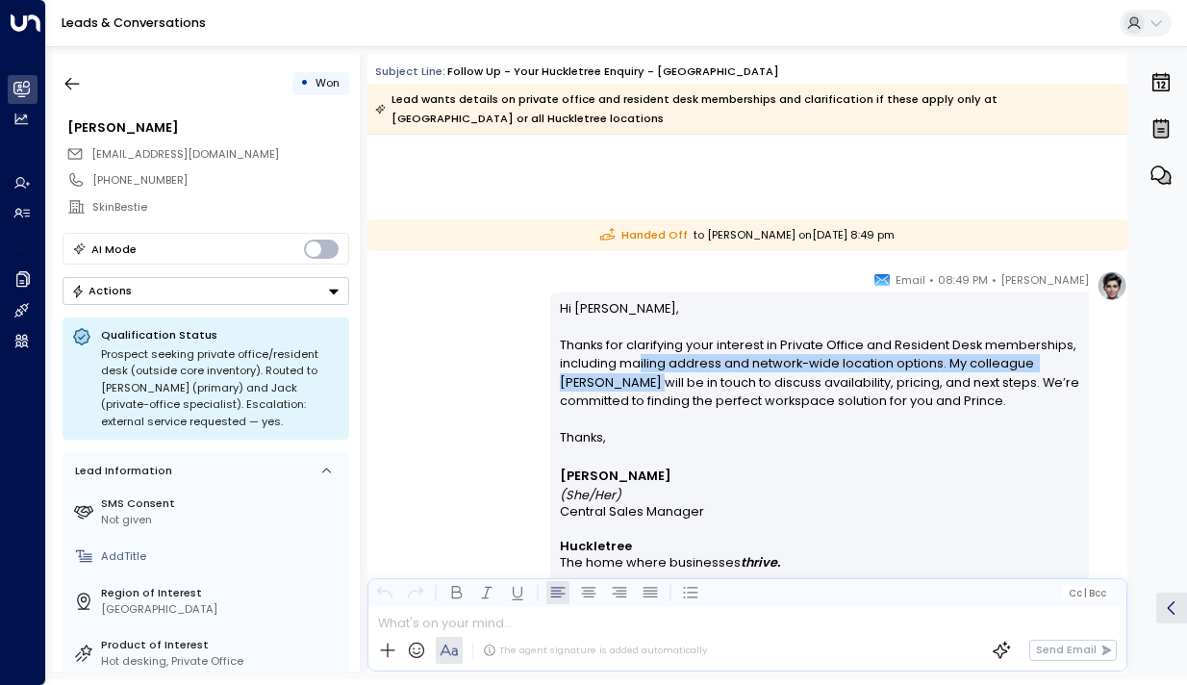
drag, startPoint x: 635, startPoint y: 364, endPoint x: 634, endPoint y: 384, distance: 20.2
click at [634, 384] on p "Hi [PERSON_NAME], Thanks for clarifying your interest in Private Office and Res…" at bounding box center [820, 363] width 521 height 129
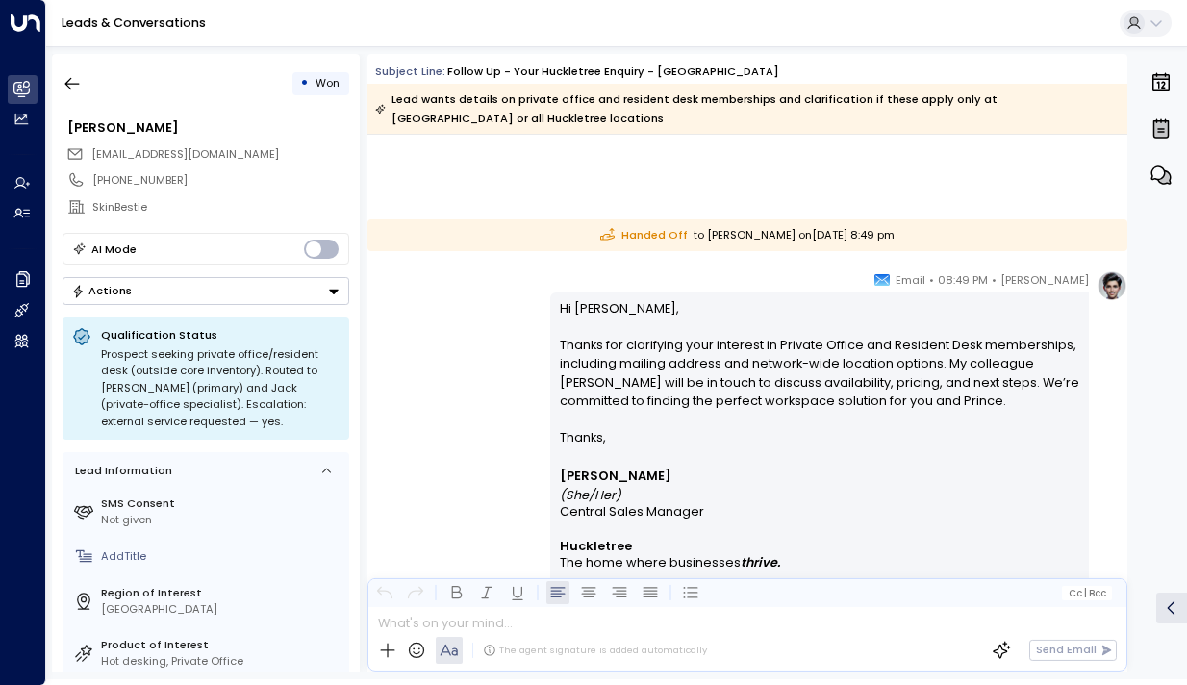
drag, startPoint x: 657, startPoint y: 384, endPoint x: 657, endPoint y: 405, distance: 21.2
click at [657, 405] on p "Hi [PERSON_NAME], Thanks for clarifying your interest in Private Office and Res…" at bounding box center [820, 363] width 521 height 129
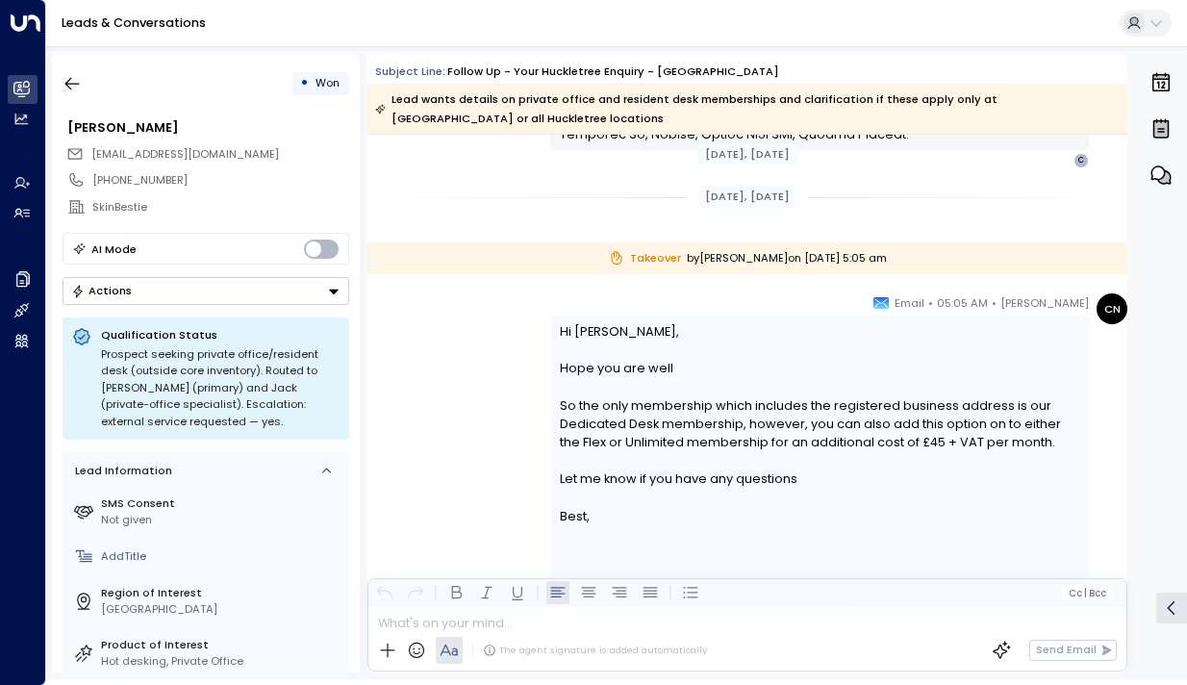
scroll to position [8591, 0]
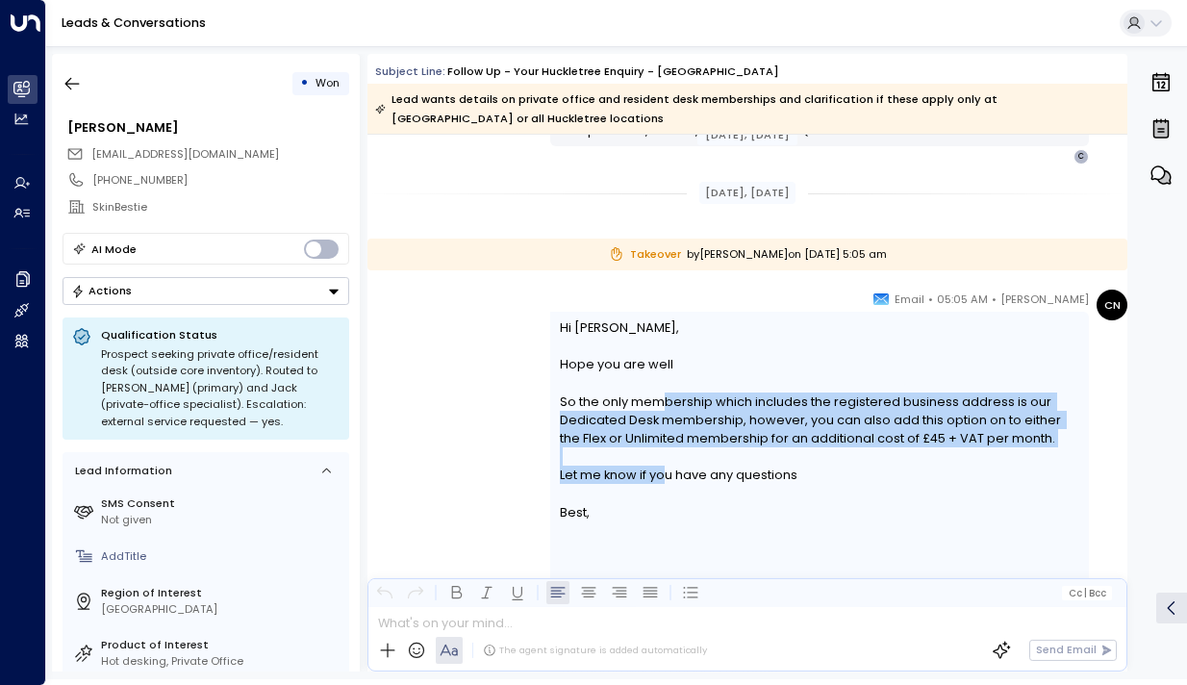
drag, startPoint x: 657, startPoint y: 405, endPoint x: 657, endPoint y: 470, distance: 64.5
click at [657, 470] on div "Hi [PERSON_NAME], Hope you are well So the only membership which includes the r…" at bounding box center [820, 419] width 521 height 203
click at [657, 470] on div "Let me know if you have any questions" at bounding box center [820, 475] width 521 height 18
drag, startPoint x: 657, startPoint y: 470, endPoint x: 647, endPoint y: 401, distance: 69.1
click at [647, 401] on div "Hi [PERSON_NAME], Hope you are well So the only membership which includes the r…" at bounding box center [820, 419] width 521 height 203
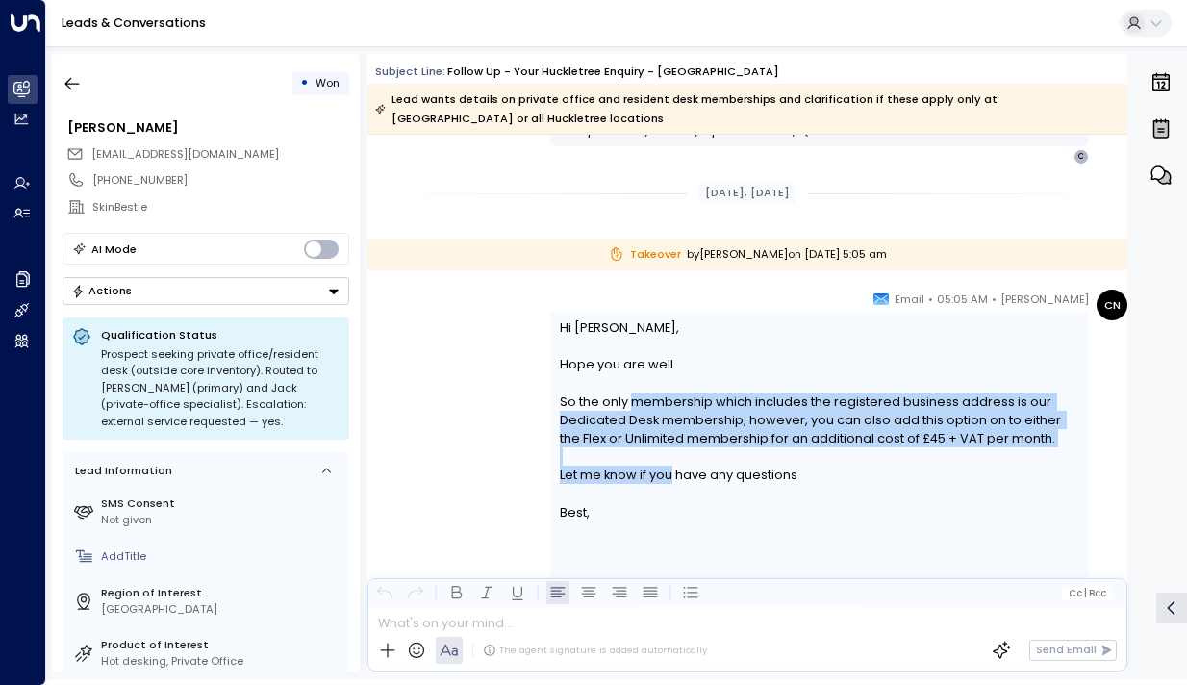
click at [647, 401] on div "So the only membership which includes the registered business address is our De…" at bounding box center [820, 421] width 521 height 56
drag, startPoint x: 627, startPoint y: 401, endPoint x: 641, endPoint y: 474, distance: 74.4
click at [641, 474] on div "Hi [PERSON_NAME], Hope you are well So the only membership which includes the r…" at bounding box center [820, 419] width 521 height 203
click at [641, 474] on div "Let me know if you have any questions" at bounding box center [820, 475] width 521 height 18
drag, startPoint x: 669, startPoint y: 474, endPoint x: 657, endPoint y: 390, distance: 85.5
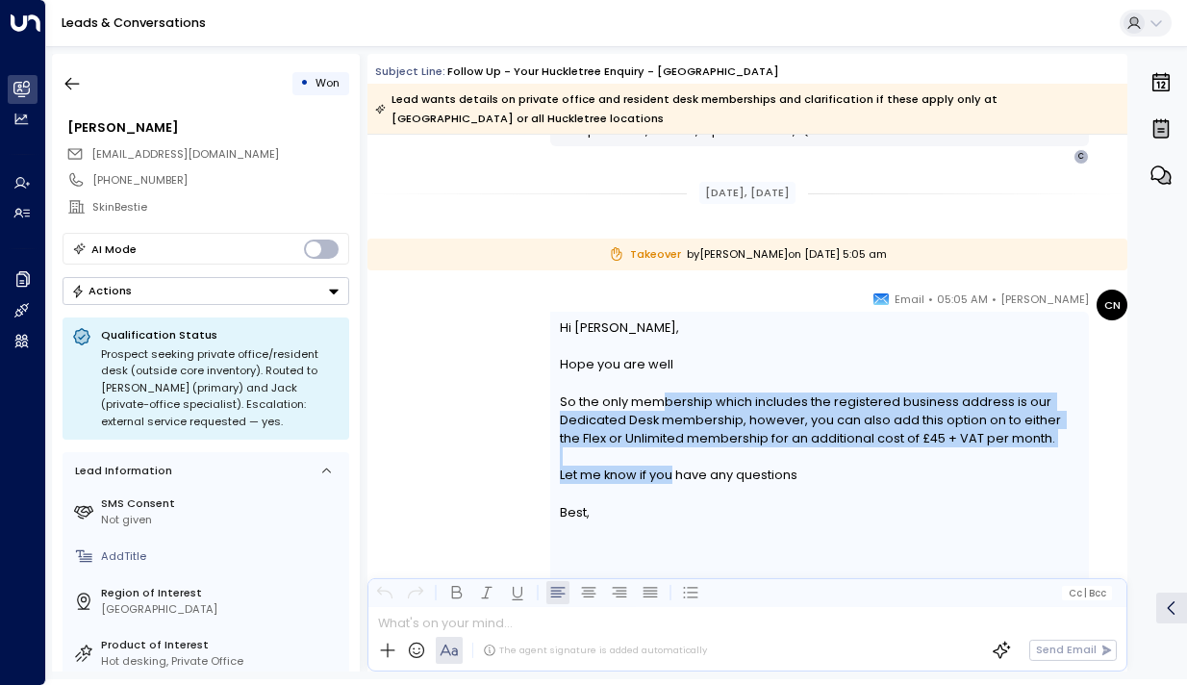
click at [657, 390] on div "Hi [PERSON_NAME], Hope you are well So the only membership which includes the r…" at bounding box center [820, 419] width 521 height 203
click at [657, 390] on div at bounding box center [820, 382] width 521 height 18
drag, startPoint x: 689, startPoint y: 398, endPoint x: 696, endPoint y: 492, distance: 93.6
click at [696, 492] on div "Hi [PERSON_NAME], Hope you are well So the only membership which includes the r…" at bounding box center [820, 419] width 521 height 203
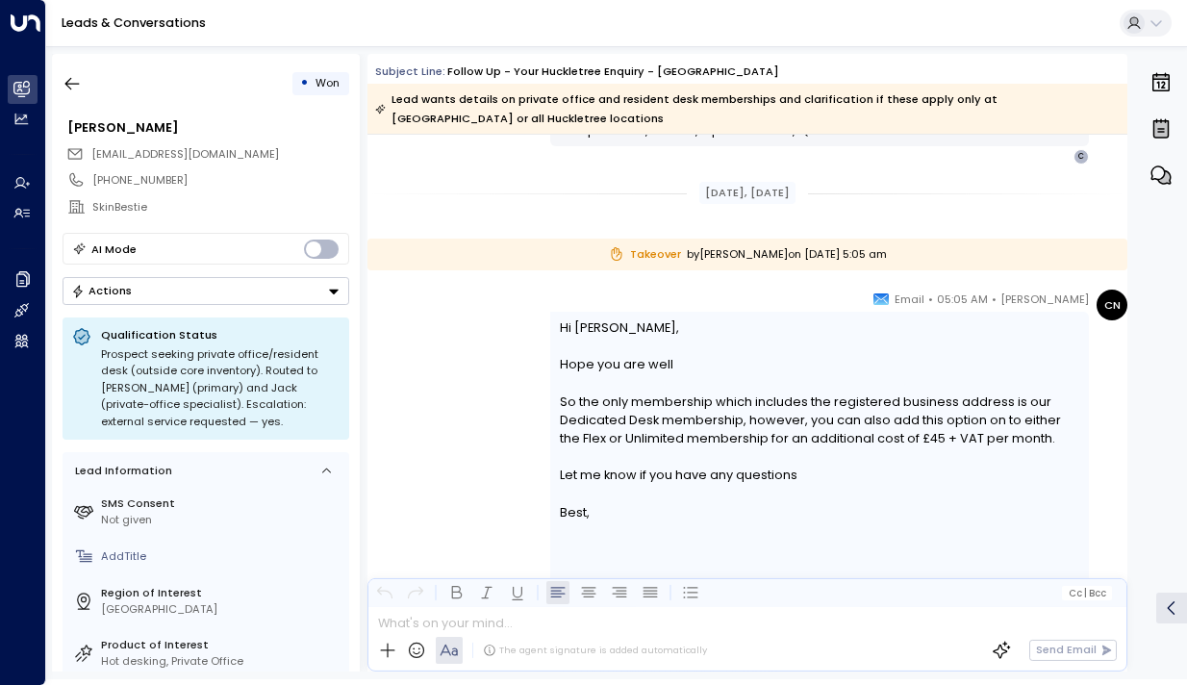
click at [736, 472] on div "Let me know if you have any questions" at bounding box center [820, 475] width 521 height 18
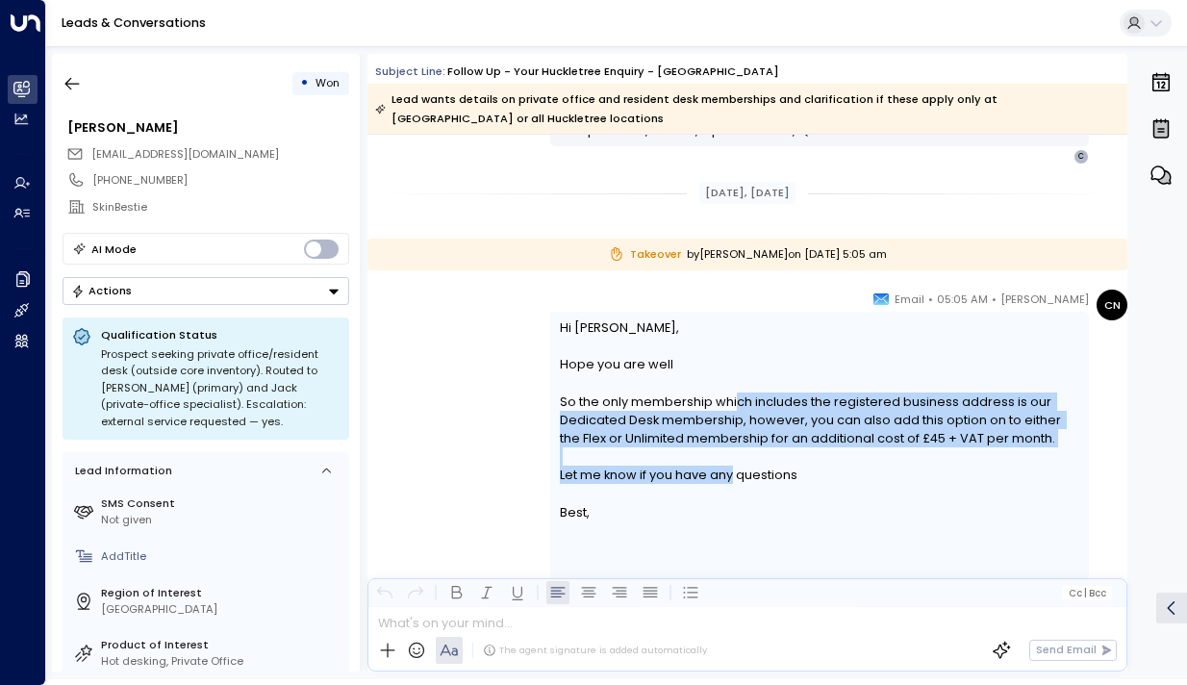
drag, startPoint x: 728, startPoint y: 475, endPoint x: 728, endPoint y: 402, distance: 73.1
click at [728, 402] on div "Hi [PERSON_NAME], Hope you are well So the only membership which includes the r…" at bounding box center [820, 419] width 521 height 203
click at [728, 402] on div "So the only membership which includes the registered business address is our De…" at bounding box center [820, 421] width 521 height 56
drag, startPoint x: 710, startPoint y: 402, endPoint x: 710, endPoint y: 482, distance: 79.9
click at [710, 481] on div "Hi [PERSON_NAME], Hope you are well So the only membership which includes the r…" at bounding box center [820, 419] width 521 height 203
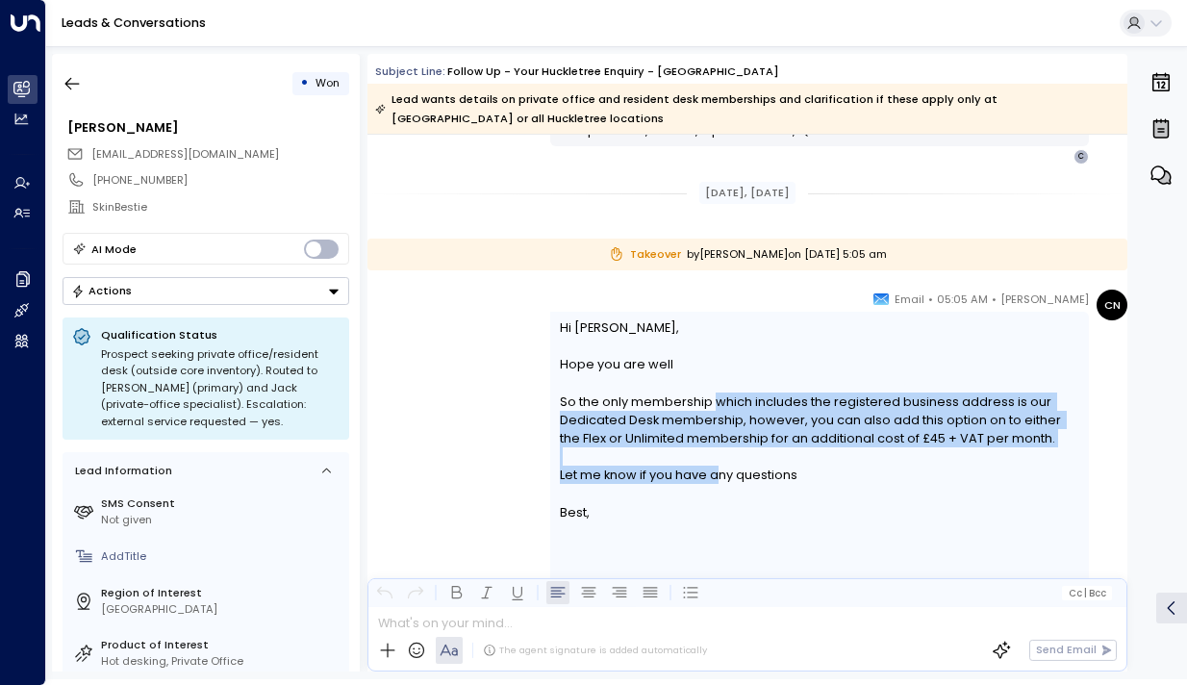
click at [710, 482] on div "Let me know if you have any questions" at bounding box center [820, 475] width 521 height 18
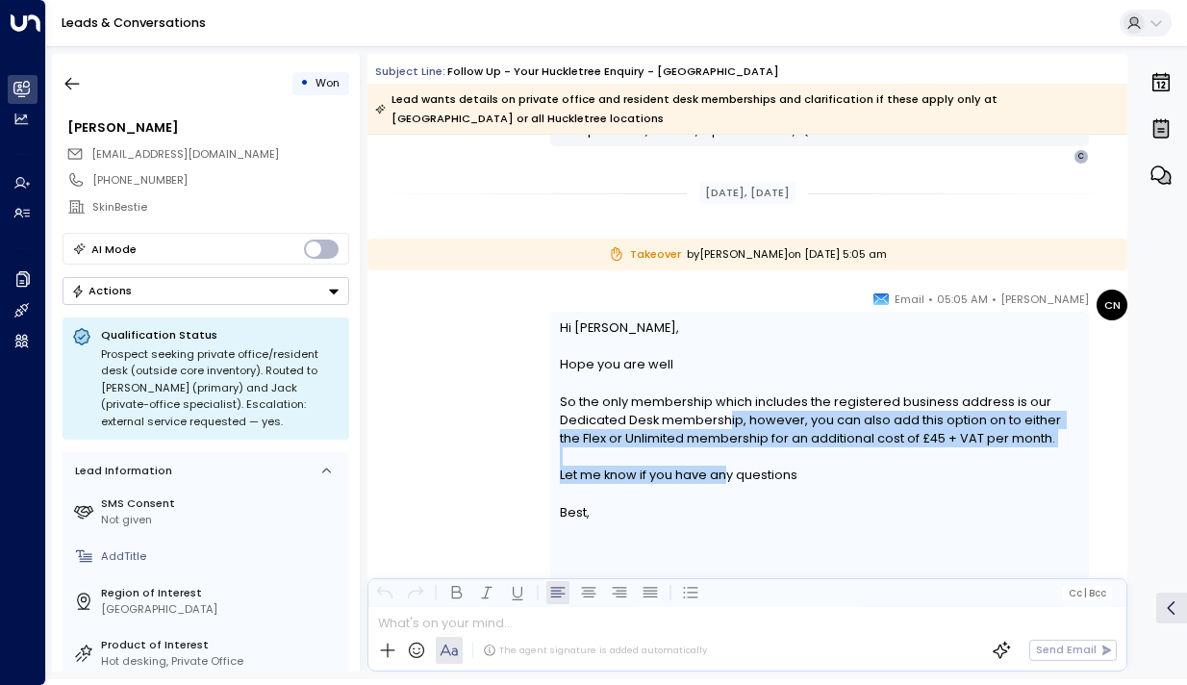
drag, startPoint x: 724, startPoint y: 482, endPoint x: 722, endPoint y: 411, distance: 71.2
click at [722, 411] on div "Hi [PERSON_NAME], Hope you are well So the only membership which includes the r…" at bounding box center [820, 419] width 521 height 203
click at [722, 411] on div "So the only membership which includes the registered business address is our De…" at bounding box center [820, 421] width 521 height 56
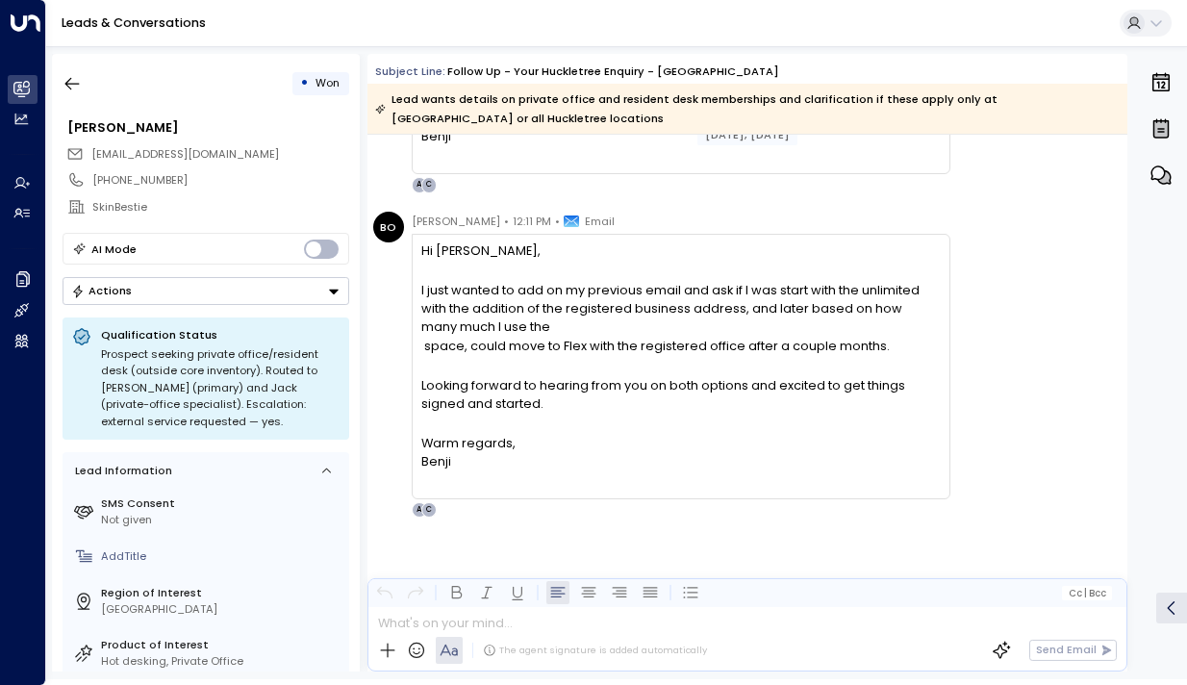
scroll to position [10022, 0]
click at [77, 76] on icon "button" at bounding box center [72, 83] width 19 height 19
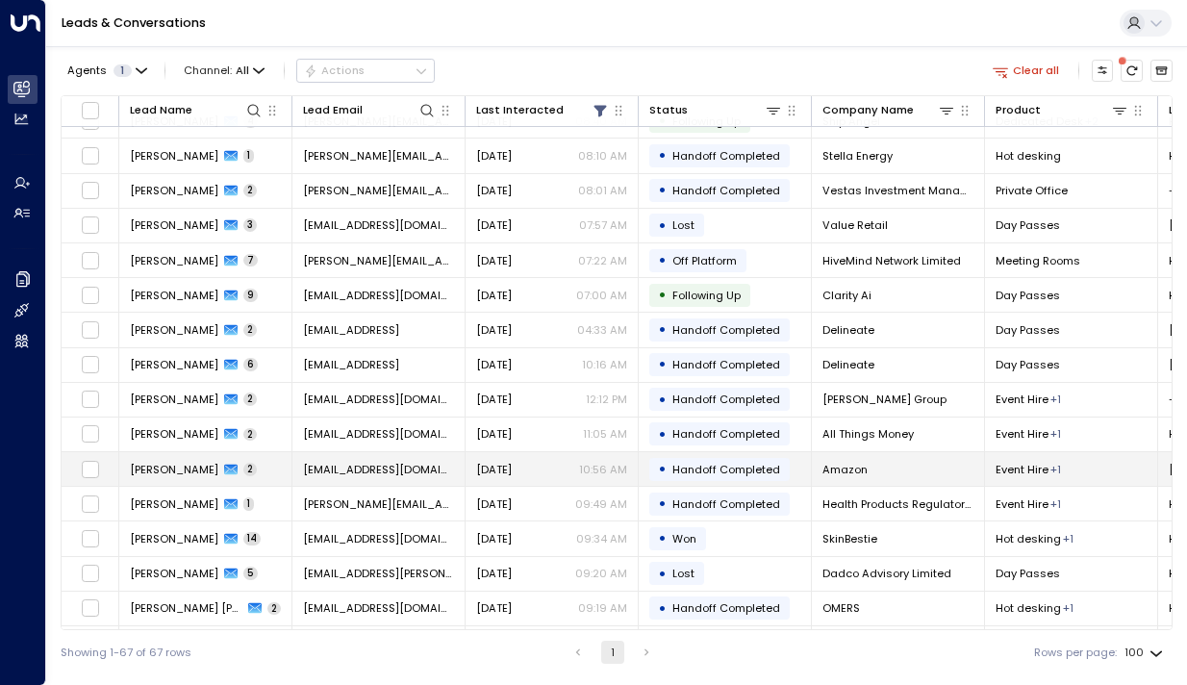
scroll to position [1110, 0]
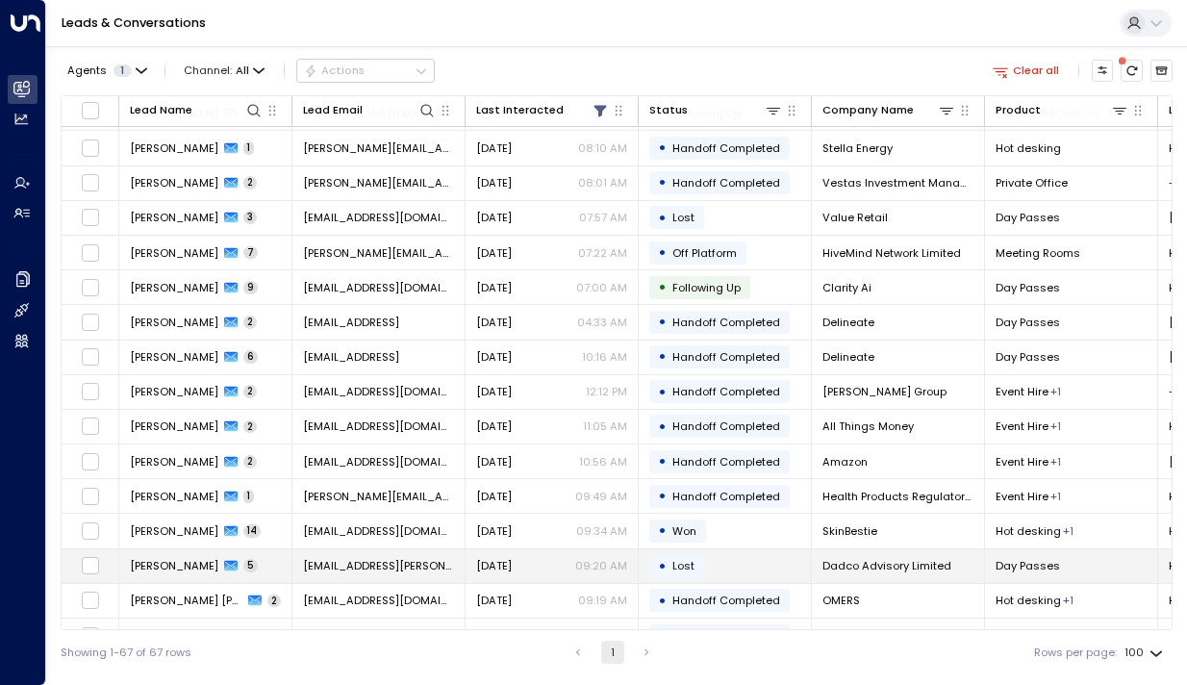
click at [156, 569] on span "[PERSON_NAME]" at bounding box center [174, 565] width 89 height 15
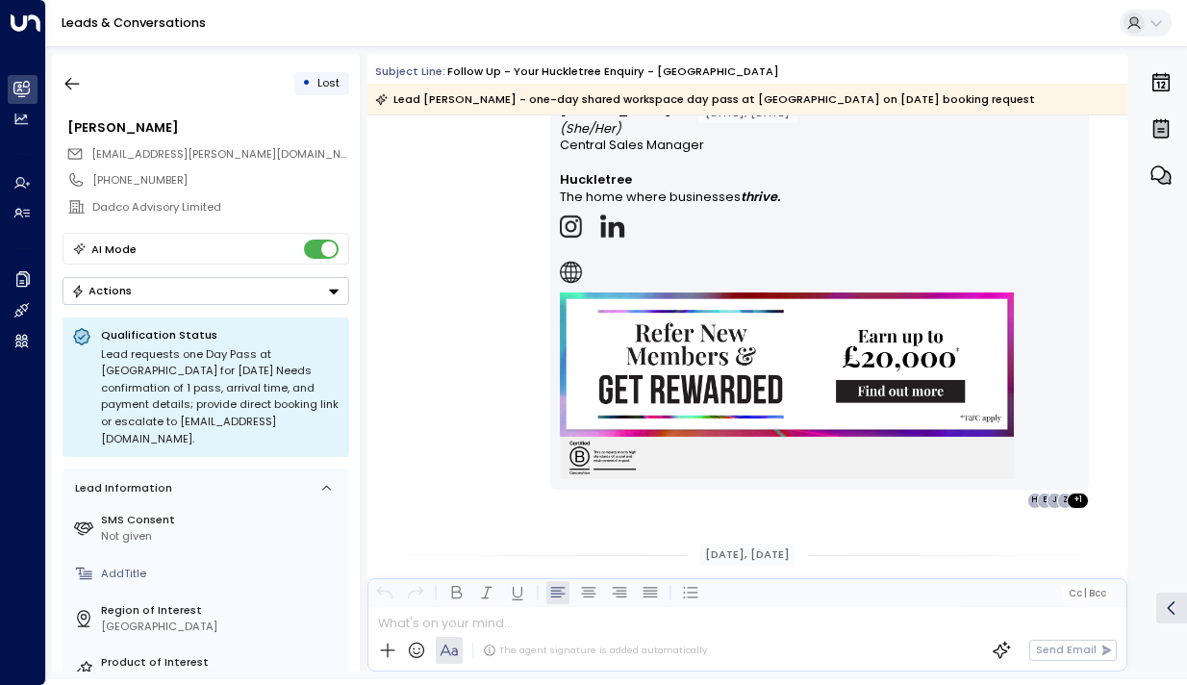
scroll to position [3580, 0]
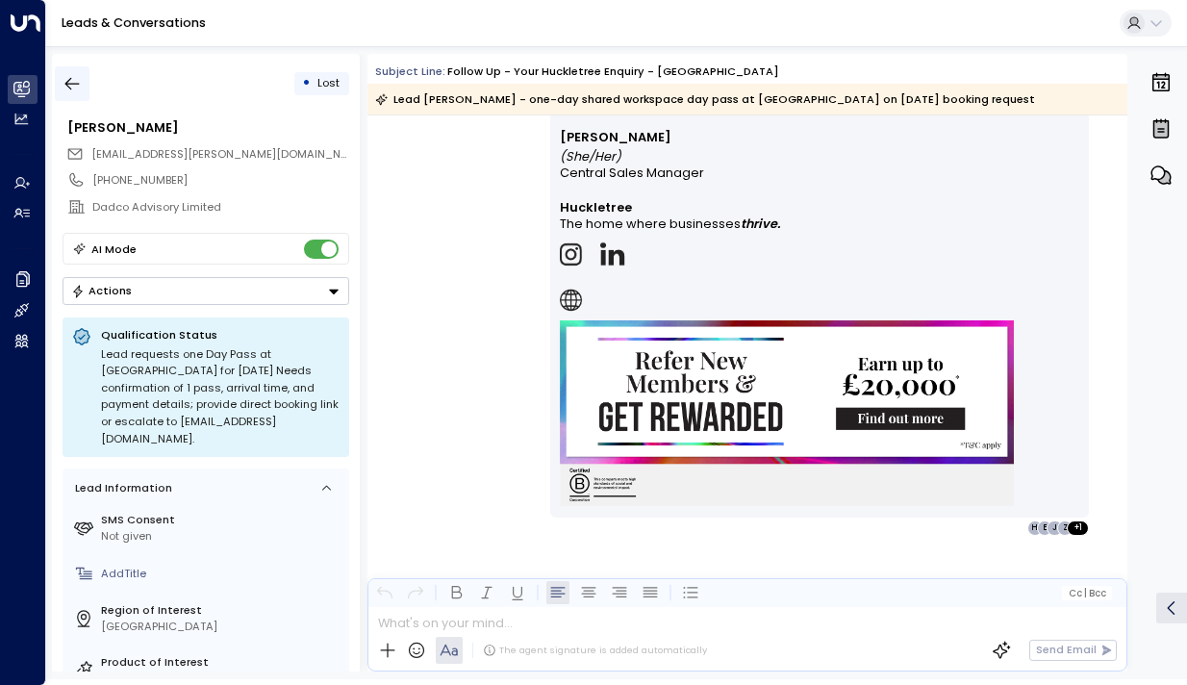
click at [66, 79] on icon "button" at bounding box center [72, 83] width 19 height 19
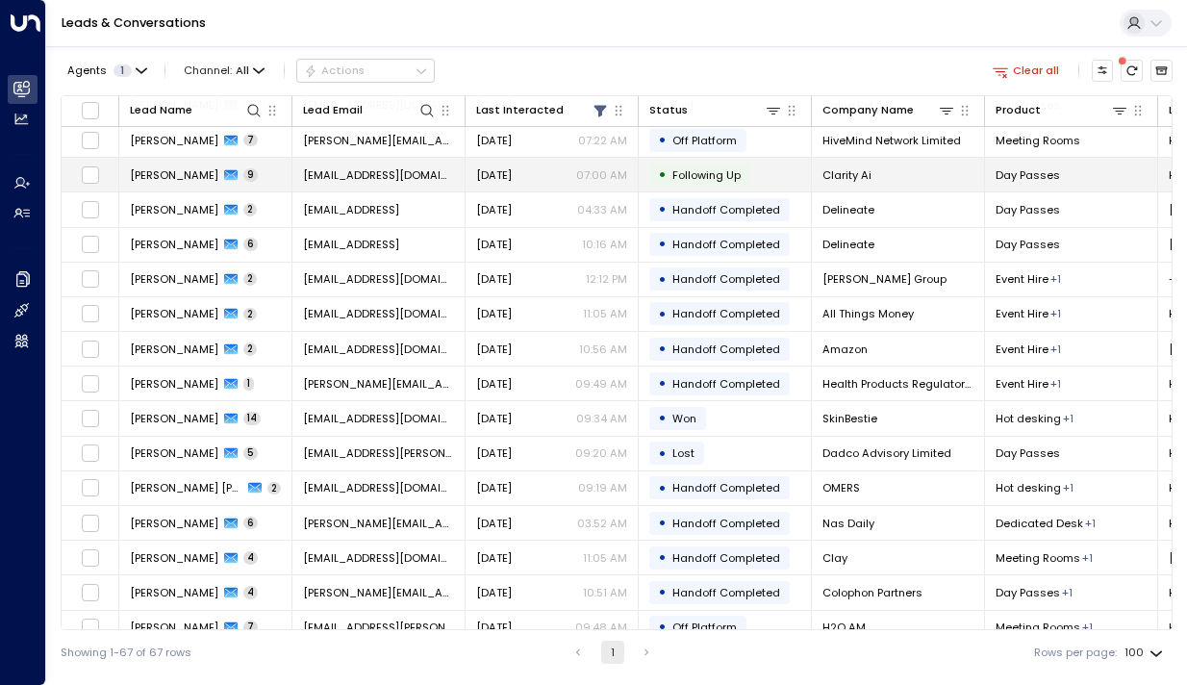
scroll to position [1253, 0]
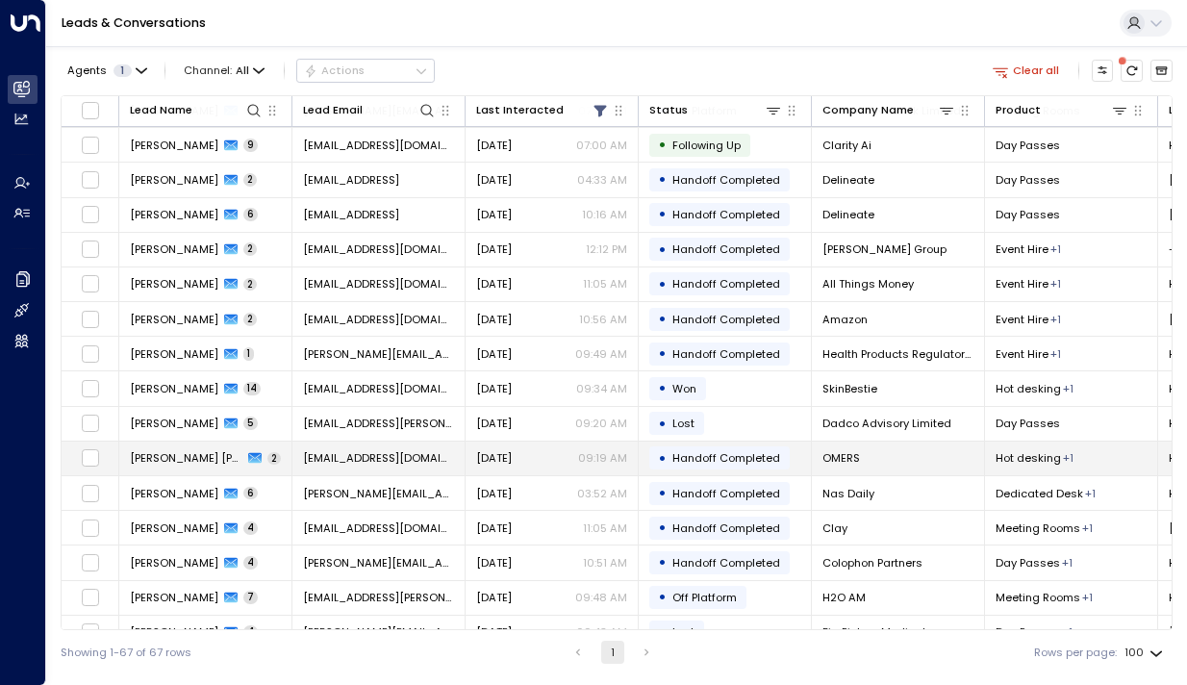
click at [186, 446] on td "[PERSON_NAME] [PERSON_NAME] 2" at bounding box center [205, 459] width 173 height 34
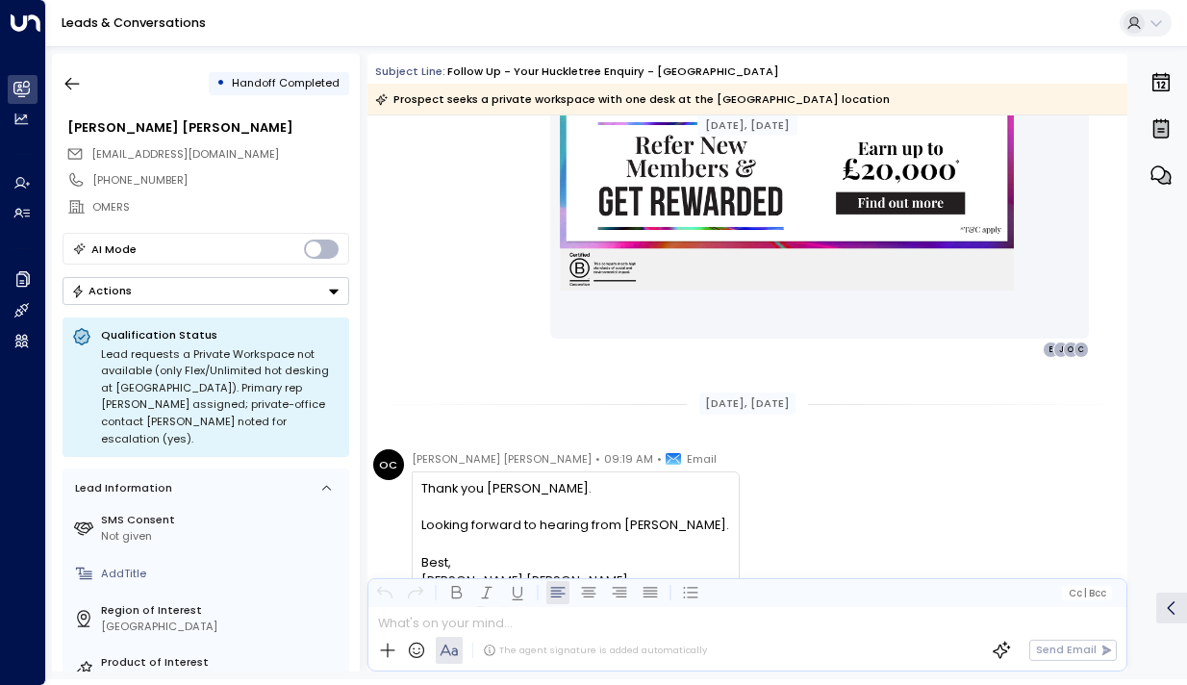
scroll to position [833, 0]
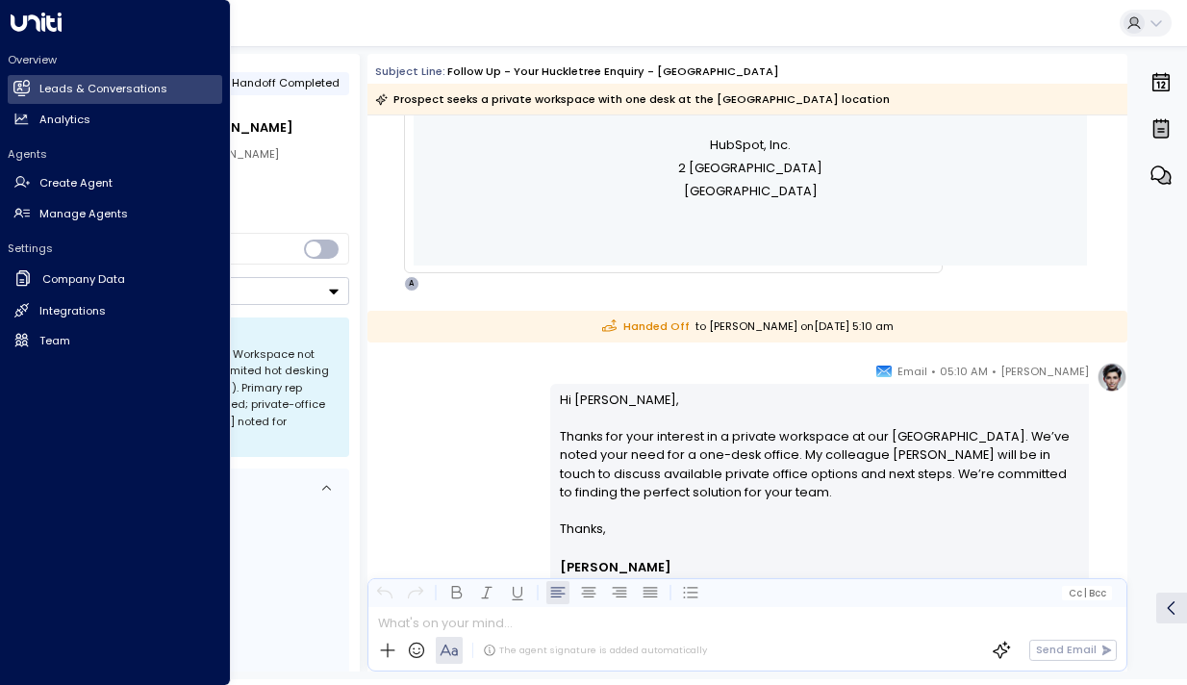
click at [267, 40] on div "Leads & Conversations" at bounding box center [616, 23] width 1141 height 47
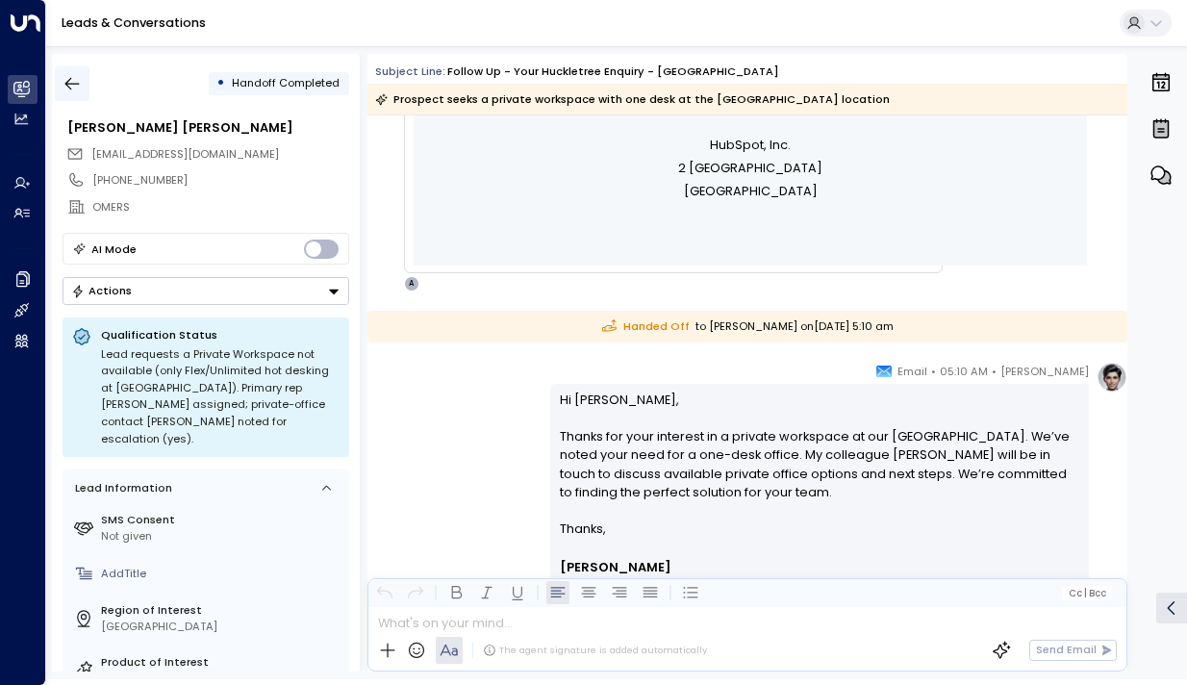
click at [83, 78] on button "button" at bounding box center [72, 83] width 35 height 35
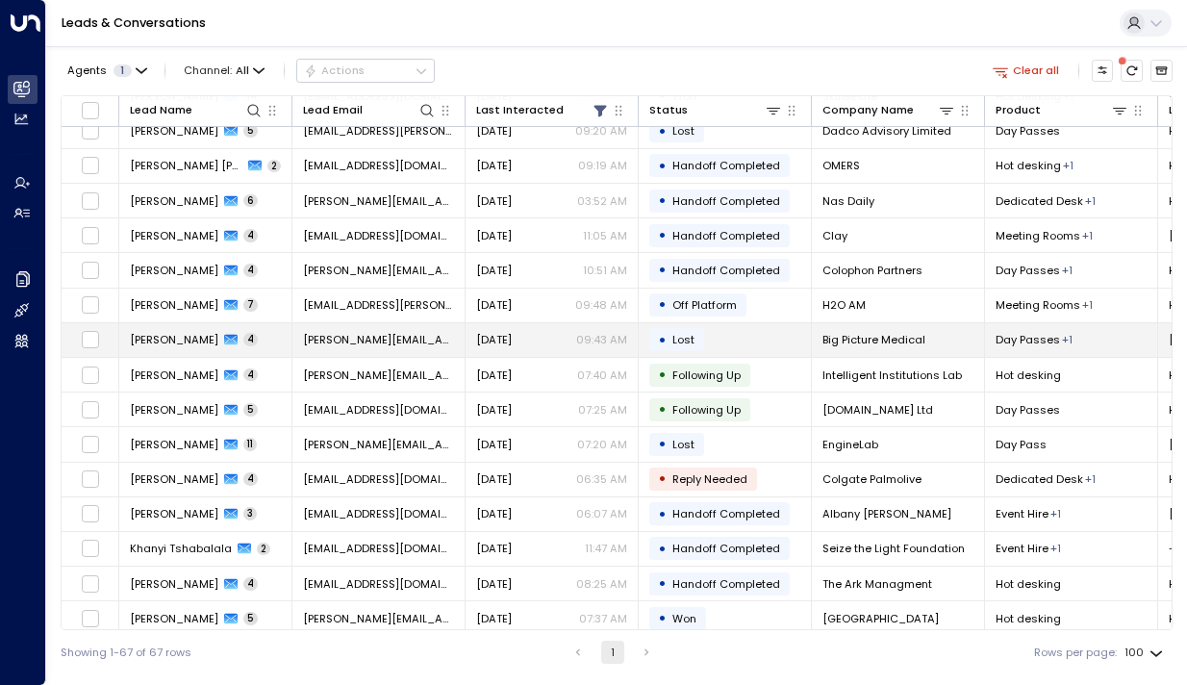
scroll to position [1545, 0]
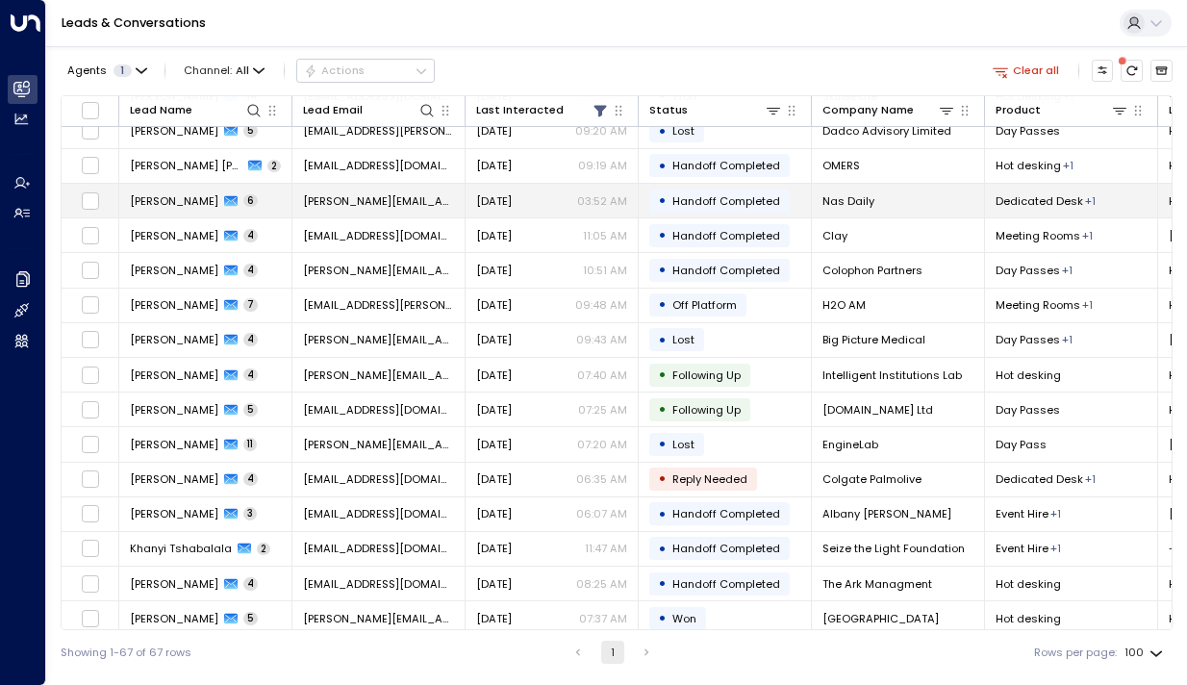
click at [163, 191] on td "[PERSON_NAME] 6" at bounding box center [205, 201] width 173 height 34
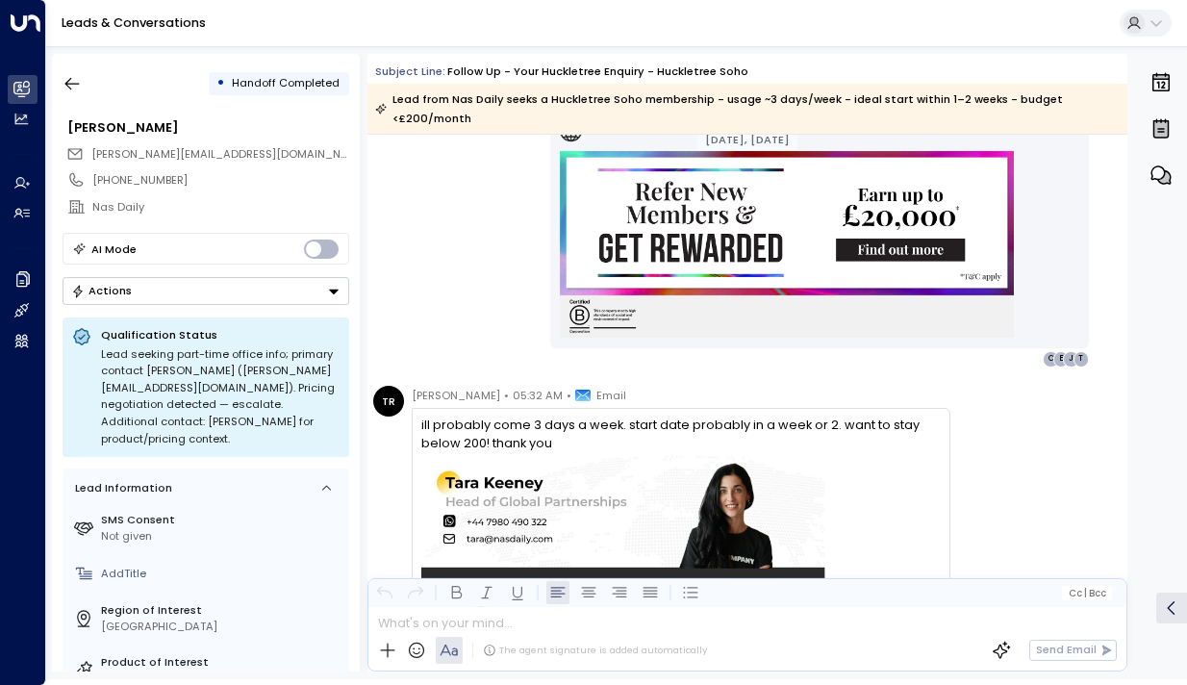
scroll to position [2684, 0]
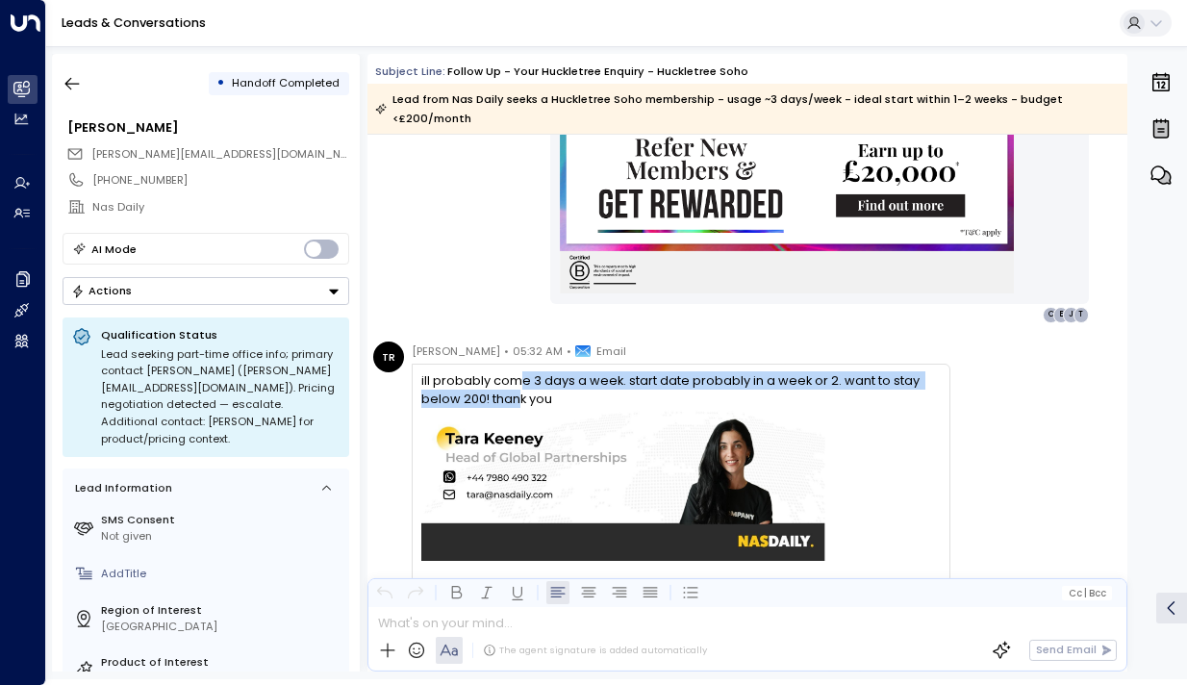
drag, startPoint x: 516, startPoint y: 383, endPoint x: 518, endPoint y: 397, distance: 14.6
click at [518, 397] on div "ill probably come 3 days a week. start date probably in a week or 2. want to st…" at bounding box center [680, 389] width 519 height 37
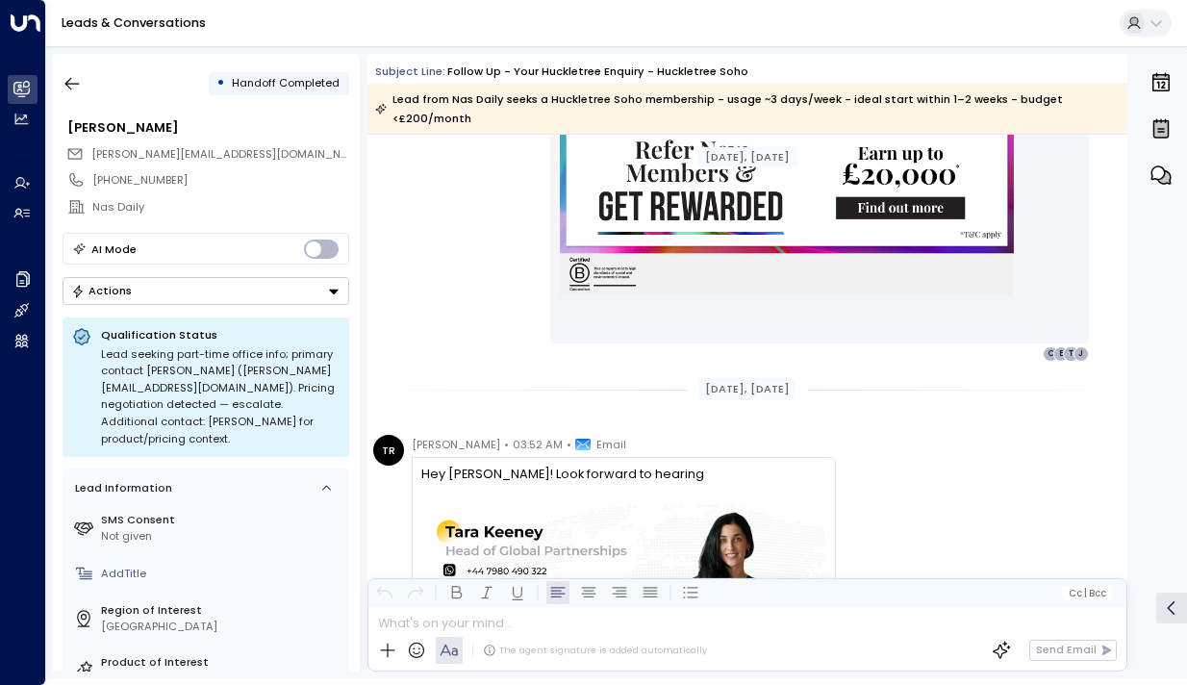
scroll to position [3948, 0]
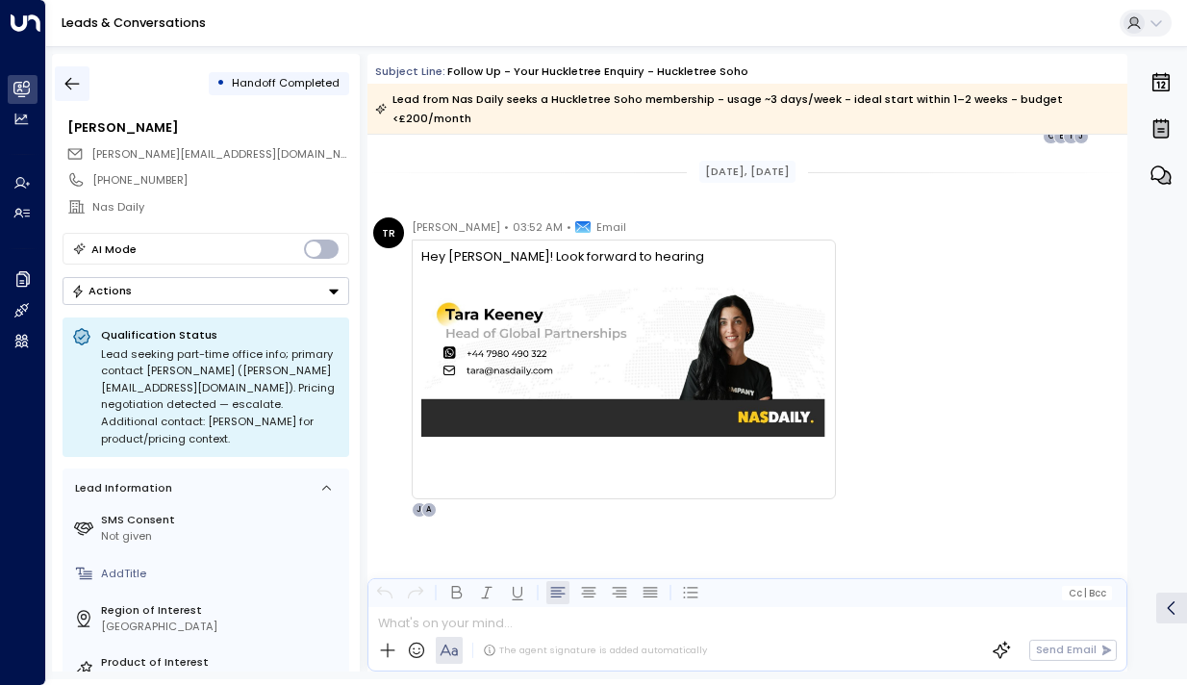
click at [75, 84] on icon "button" at bounding box center [72, 83] width 19 height 19
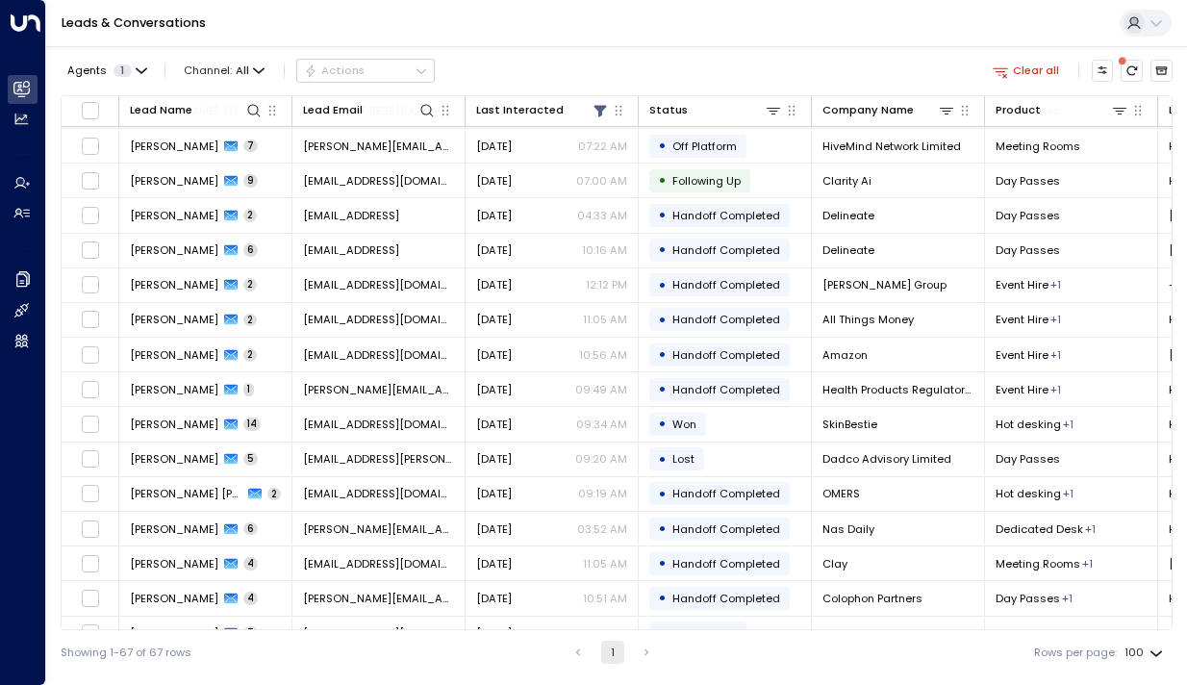
scroll to position [1314, 0]
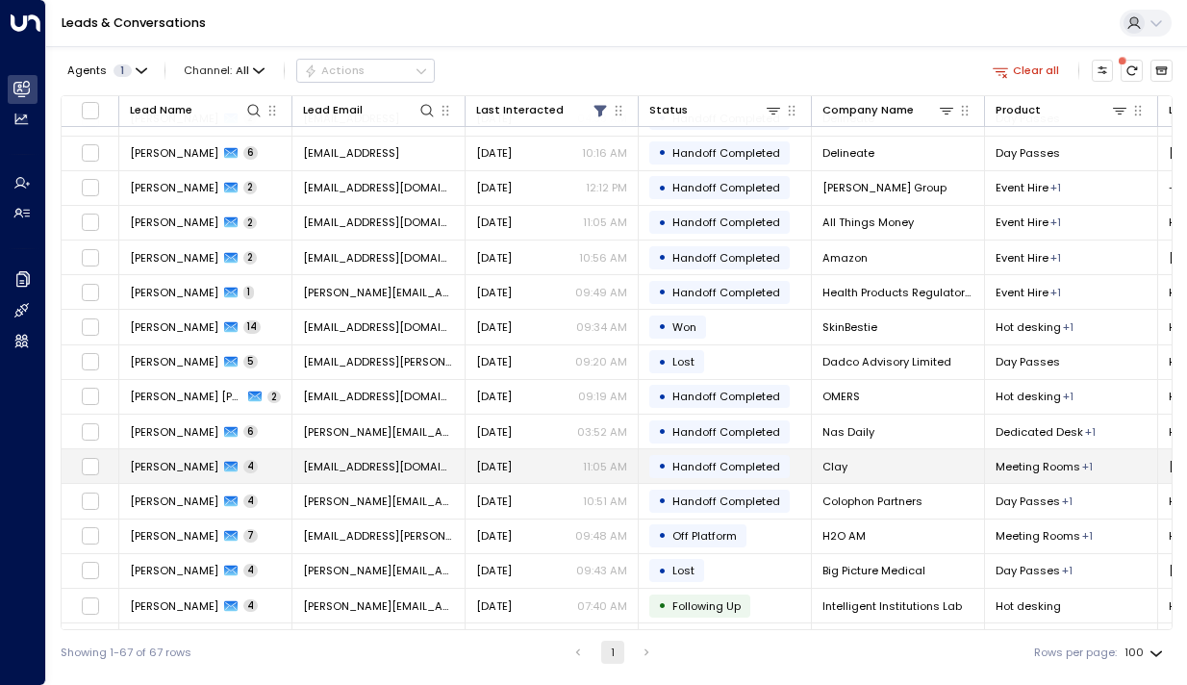
click at [188, 471] on span "[PERSON_NAME]" at bounding box center [174, 466] width 89 height 15
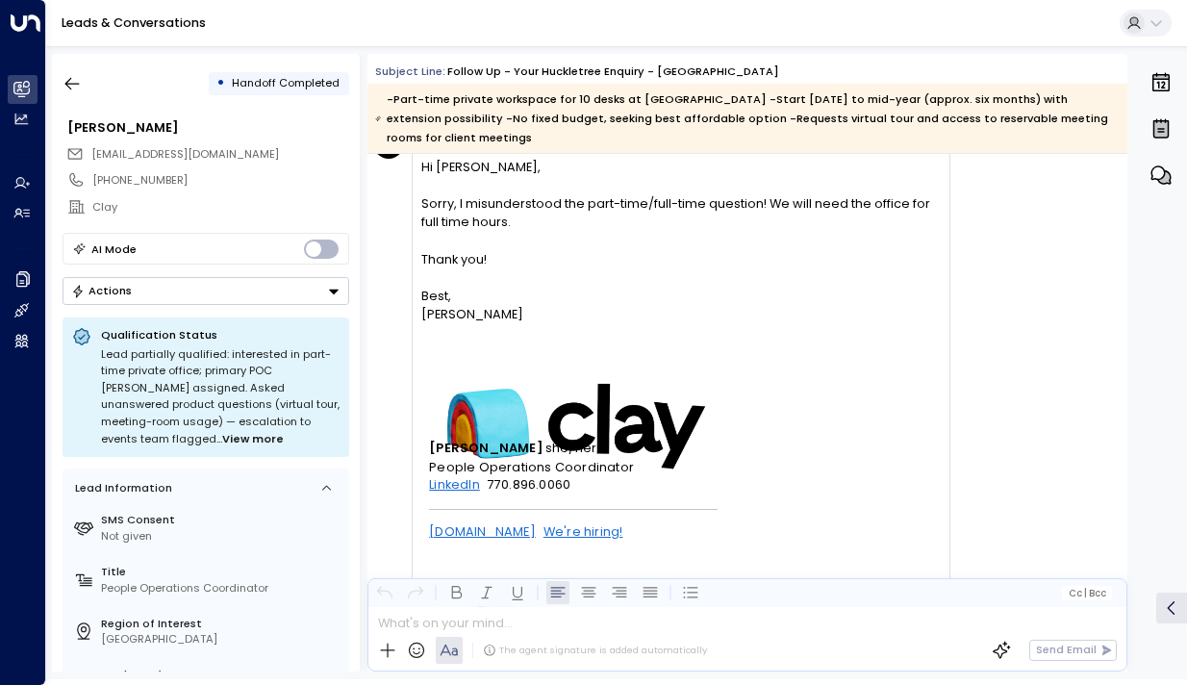
scroll to position [3311, 0]
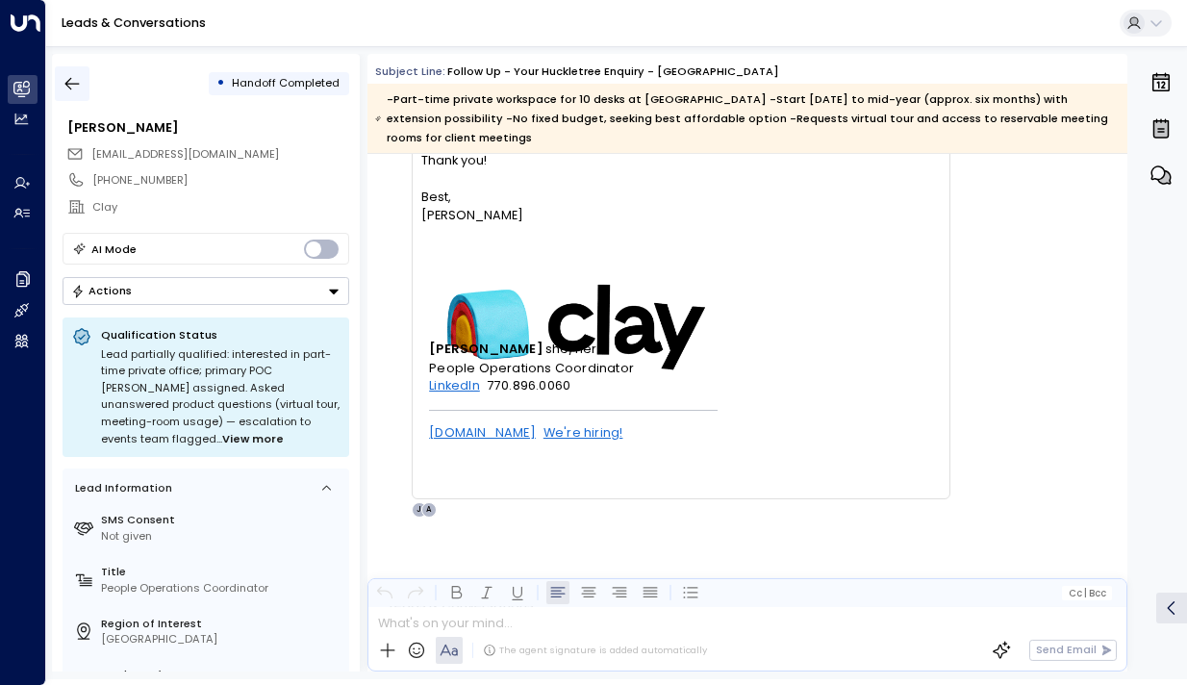
click at [88, 73] on button "button" at bounding box center [72, 83] width 35 height 35
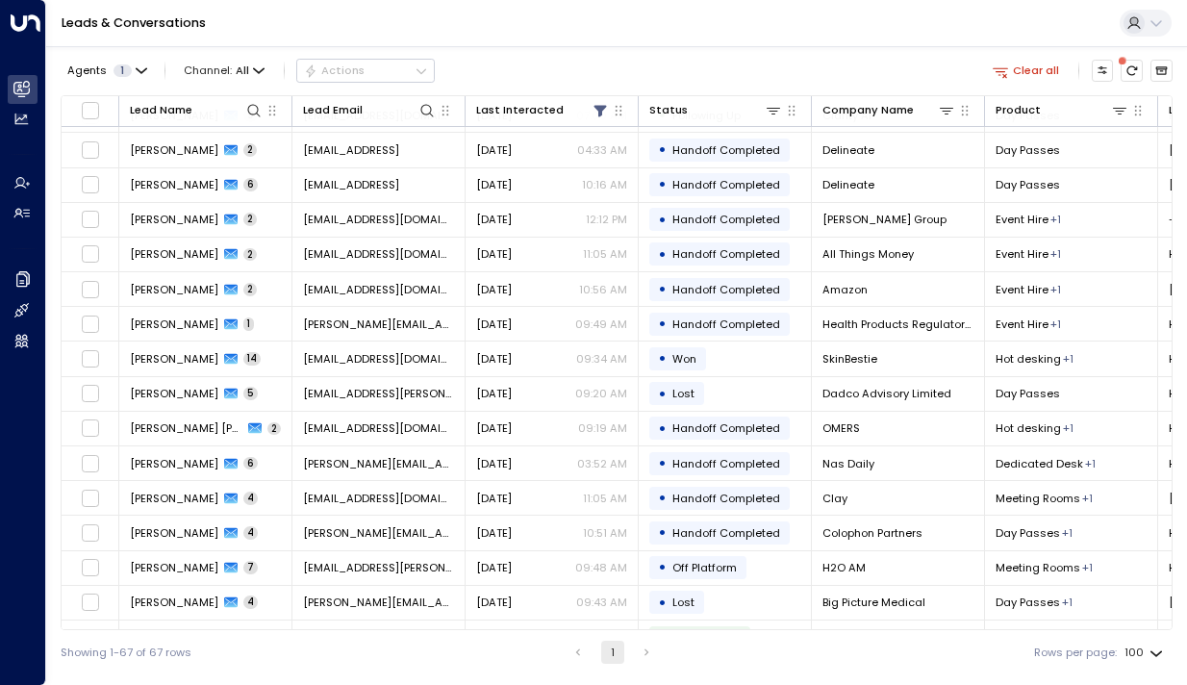
scroll to position [1285, 0]
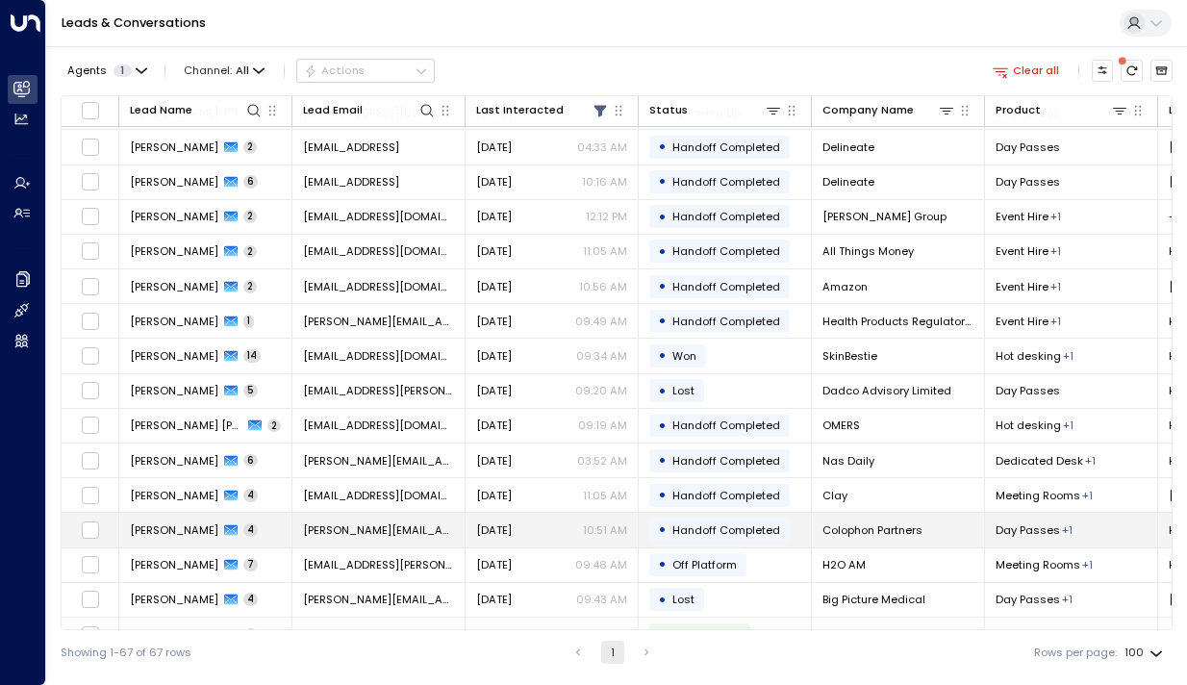
click at [190, 524] on span "[PERSON_NAME]" at bounding box center [174, 529] width 89 height 15
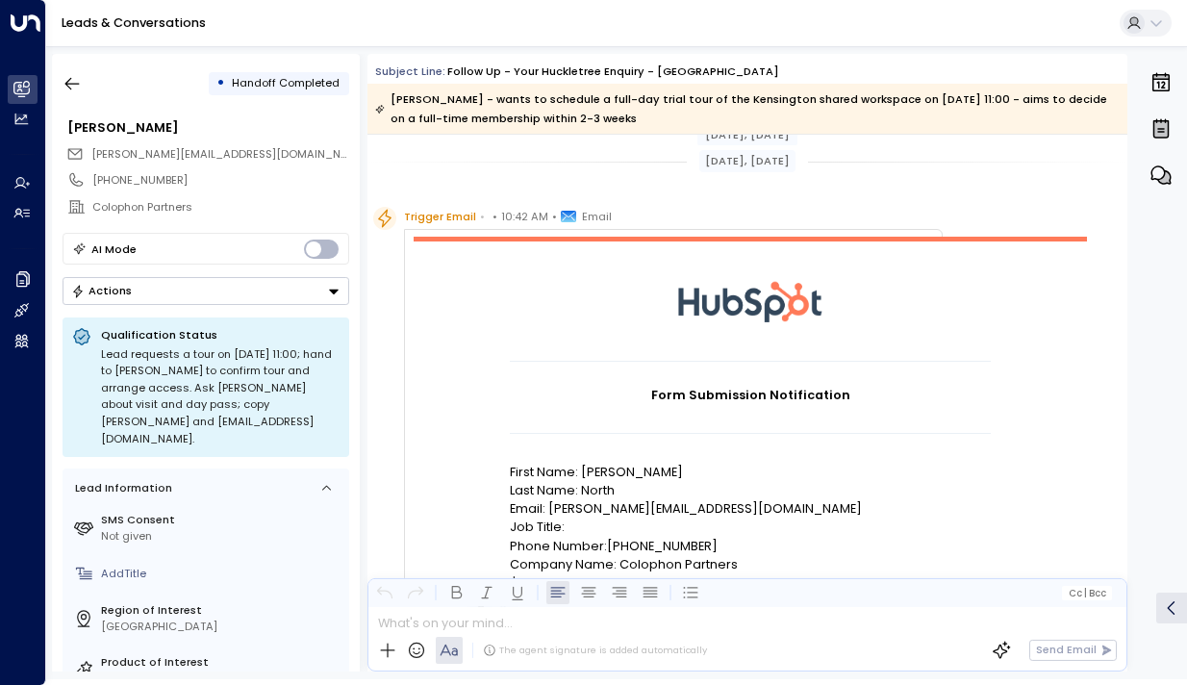
click at [1142, 462] on div "0" at bounding box center [1160, 363] width 50 height 618
click at [90, 89] on div "• Handoff Completed" at bounding box center [206, 83] width 287 height 35
click at [75, 87] on icon "button" at bounding box center [72, 83] width 19 height 19
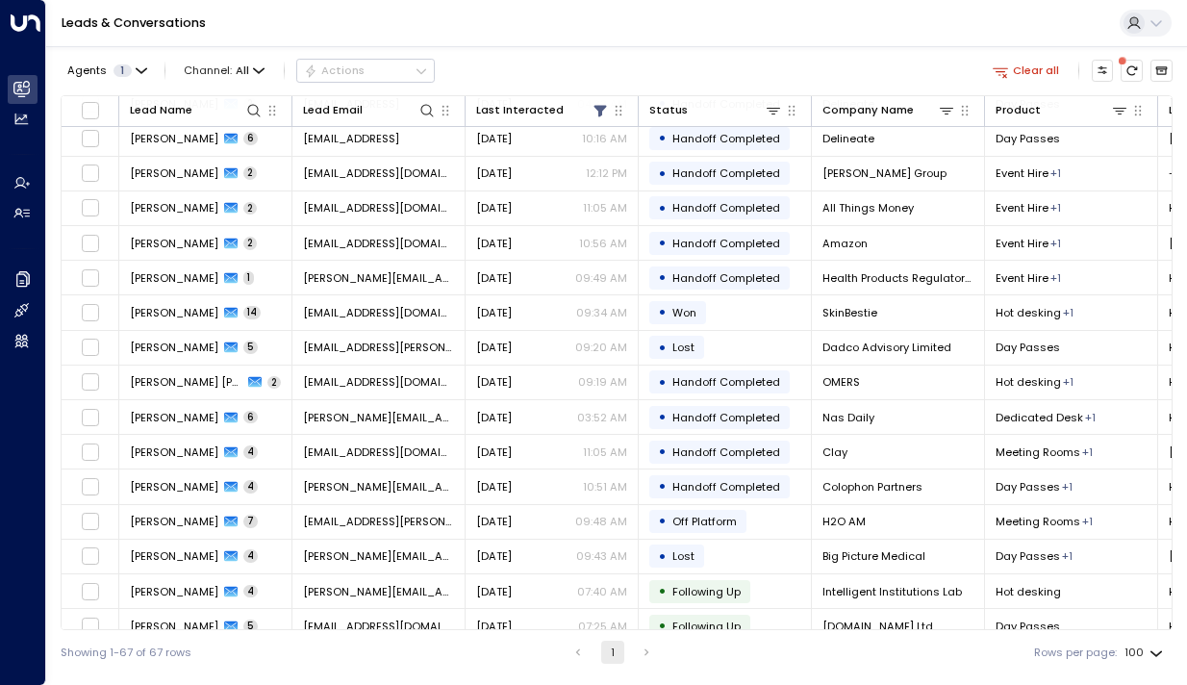
scroll to position [1393, 0]
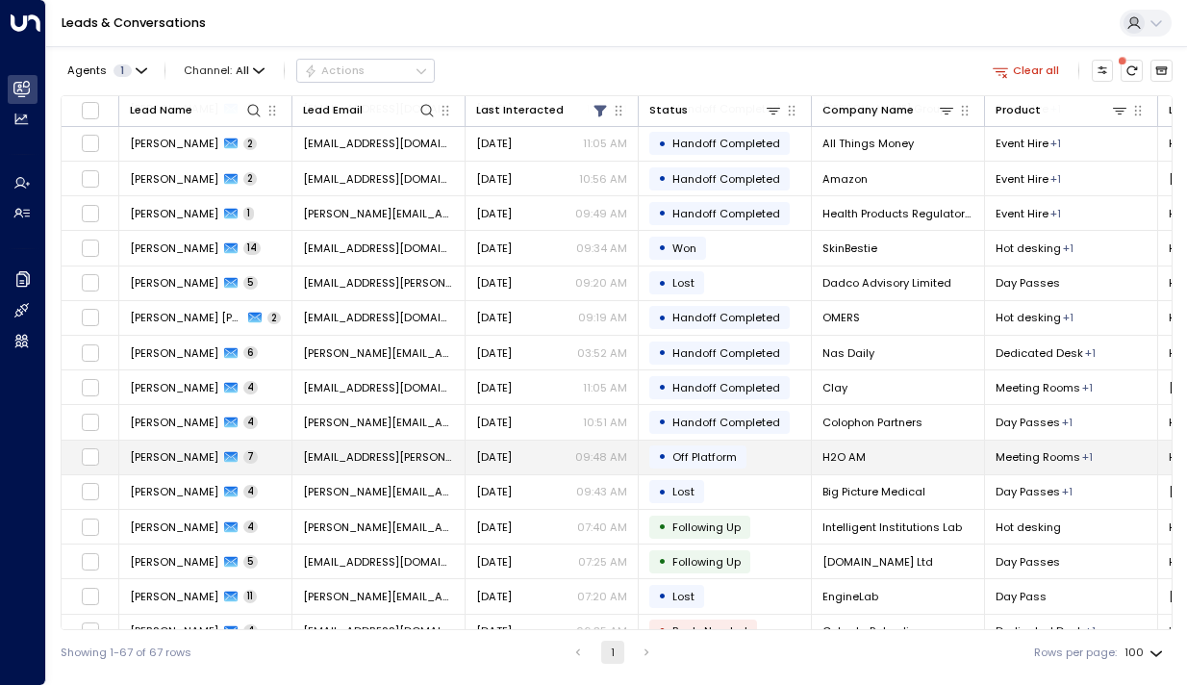
click at [182, 458] on span "[PERSON_NAME]" at bounding box center [174, 456] width 89 height 15
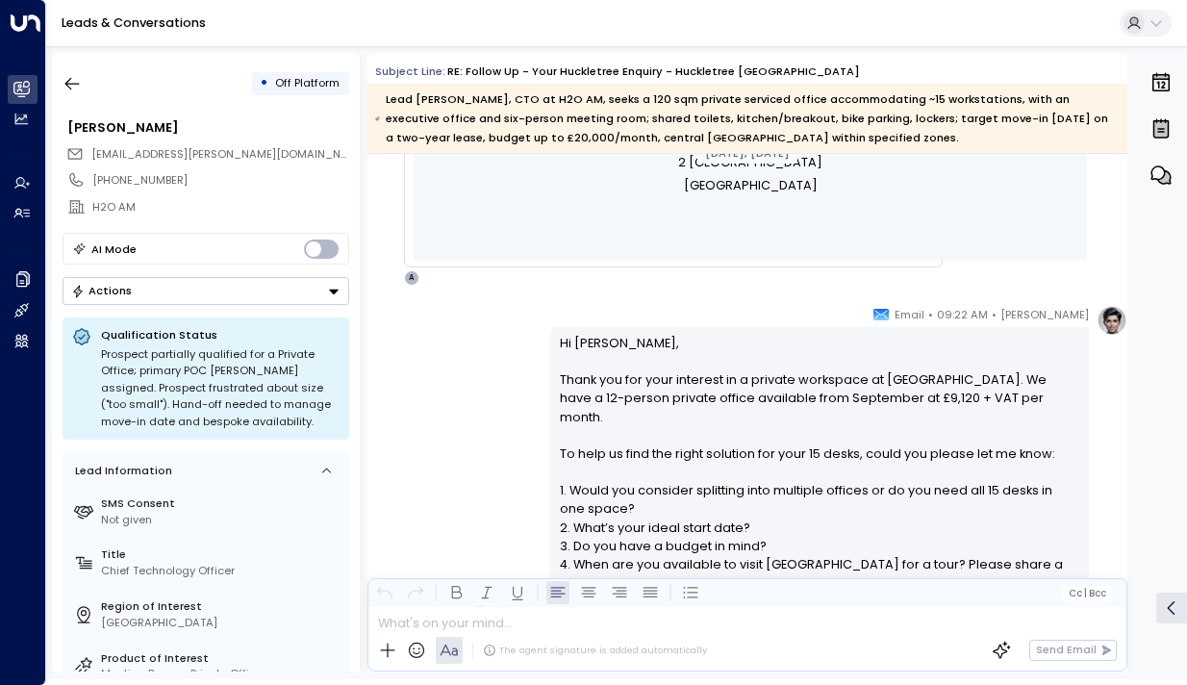
scroll to position [985, 0]
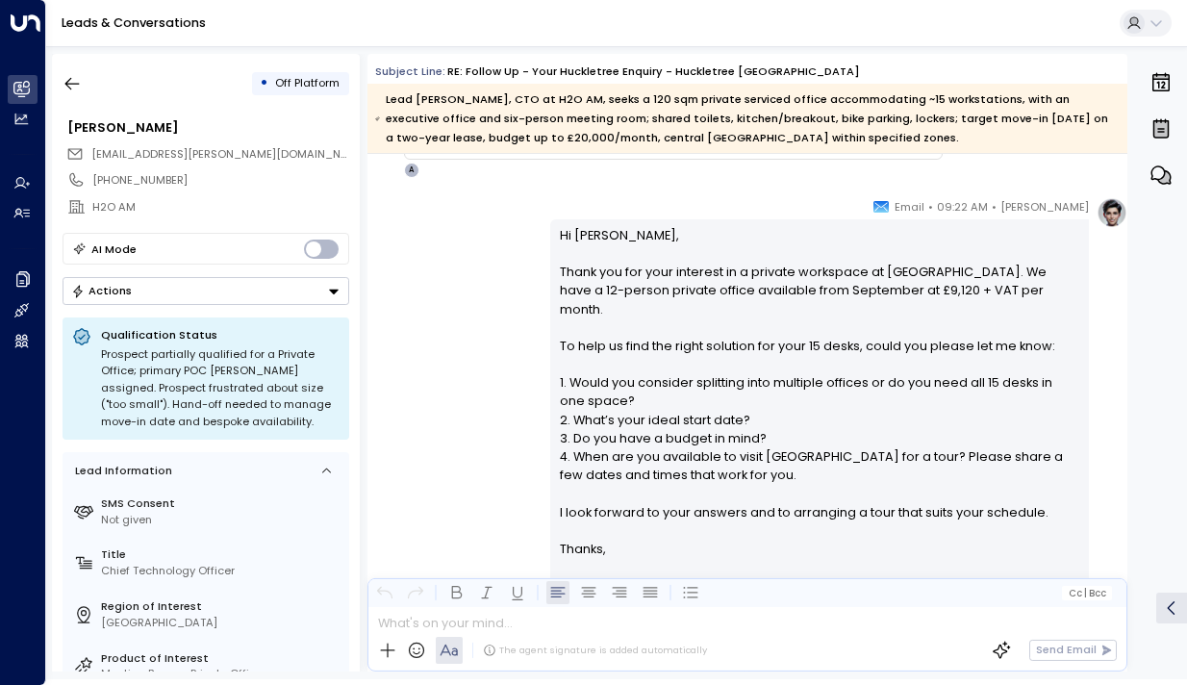
drag, startPoint x: 624, startPoint y: 268, endPoint x: 624, endPoint y: 358, distance: 89.5
click at [624, 358] on p "Hi [PERSON_NAME], Thank you for your interest in a private workspace at [GEOGRA…" at bounding box center [820, 383] width 521 height 314
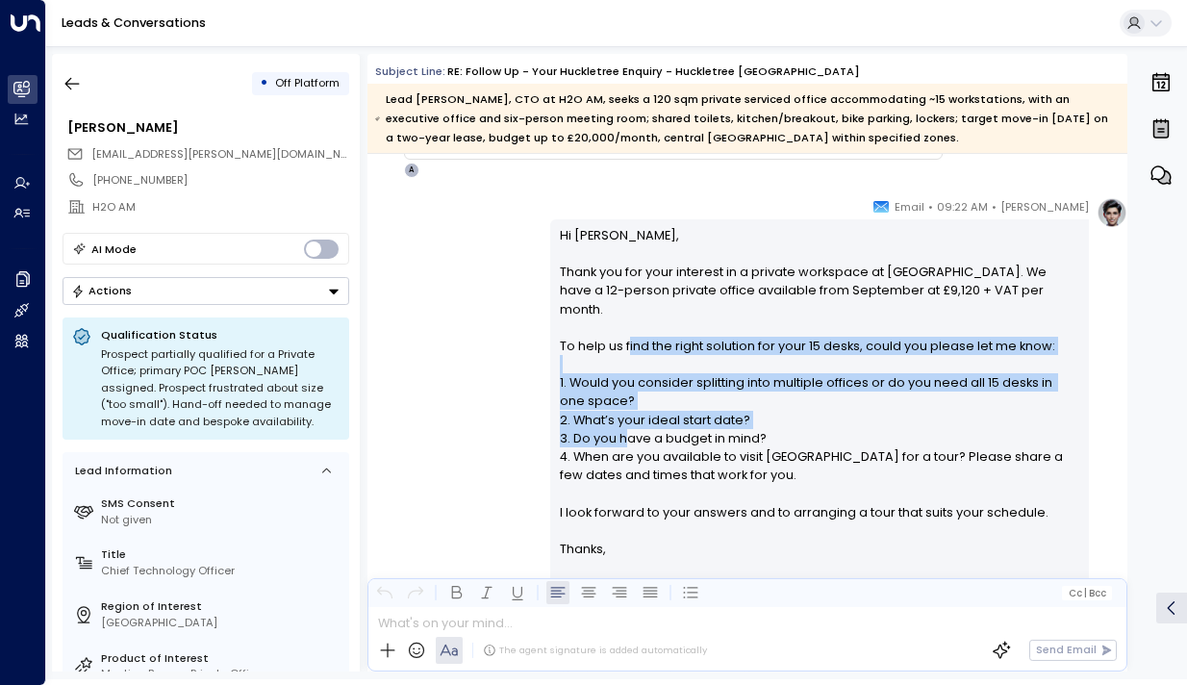
drag, startPoint x: 624, startPoint y: 323, endPoint x: 624, endPoint y: 427, distance: 103.9
click at [624, 427] on p "Hi [PERSON_NAME], Thank you for your interest in a private workspace at [GEOGRA…" at bounding box center [820, 383] width 521 height 314
drag, startPoint x: 624, startPoint y: 427, endPoint x: 622, endPoint y: 339, distance: 88.5
click at [622, 339] on p "Hi [PERSON_NAME], Thank you for your interest in a private workspace at [GEOGRA…" at bounding box center [820, 383] width 521 height 314
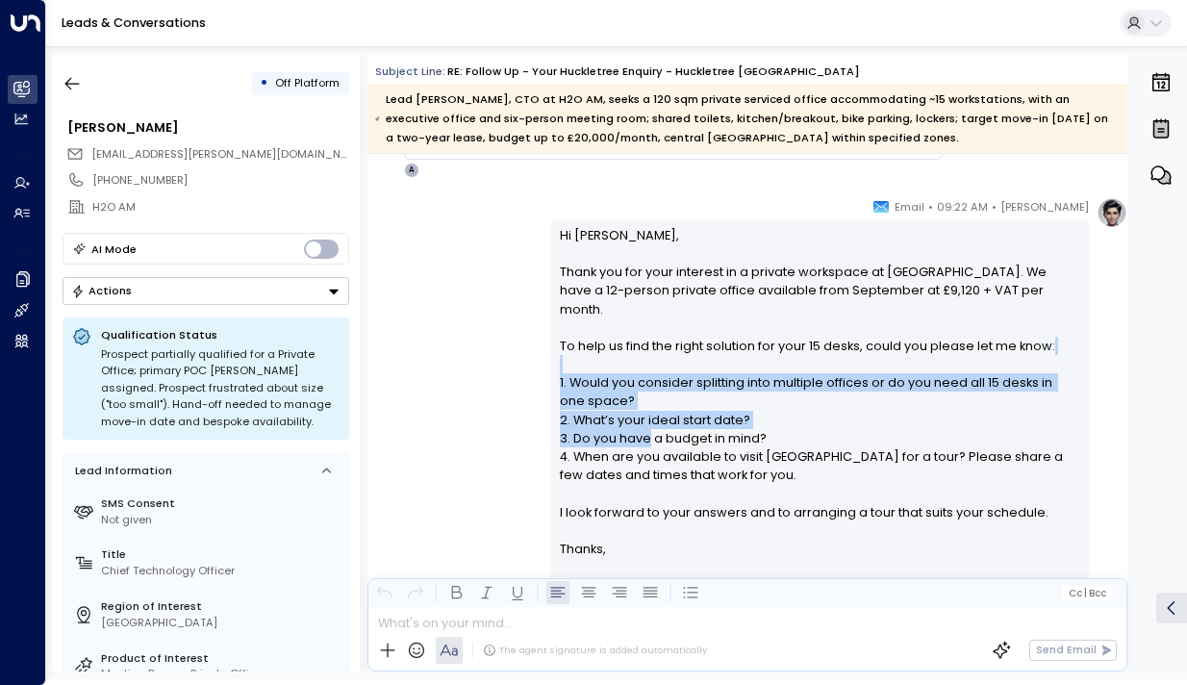
click at [622, 339] on p "Hi [PERSON_NAME], Thank you for your interest in a private workspace at [GEOGRA…" at bounding box center [820, 383] width 521 height 314
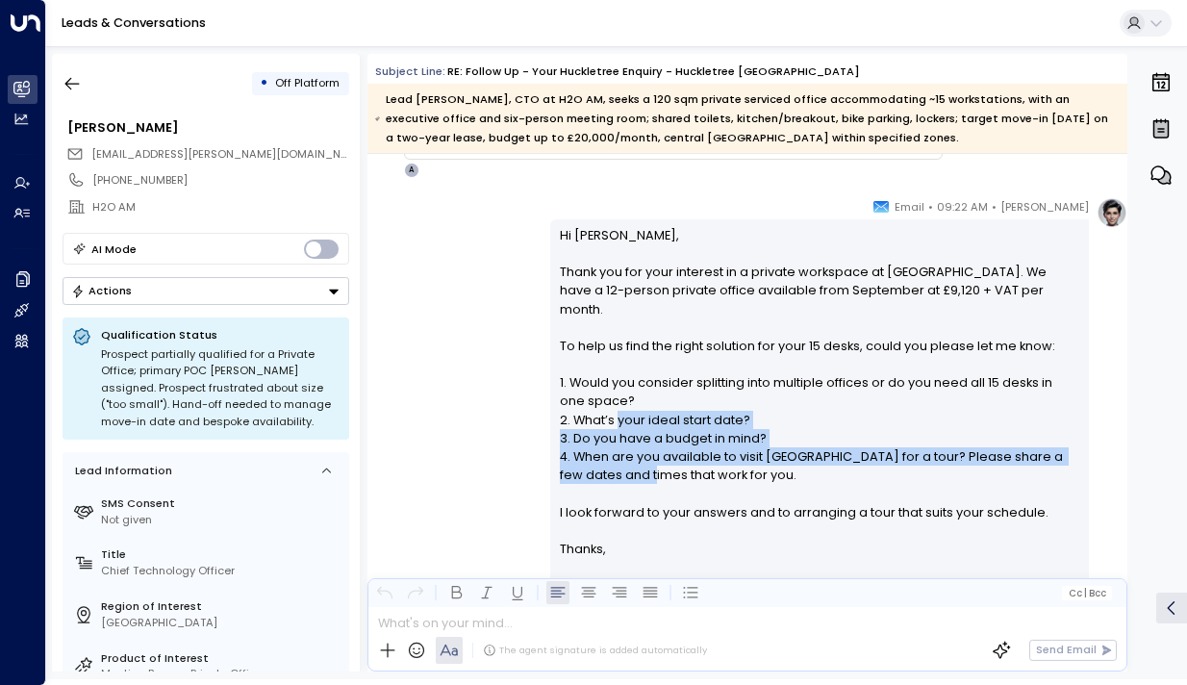
drag, startPoint x: 616, startPoint y: 397, endPoint x: 616, endPoint y: 454, distance: 56.8
click at [616, 454] on p "Hi [PERSON_NAME], Thank you for your interest in a private workspace at [GEOGRA…" at bounding box center [820, 383] width 521 height 314
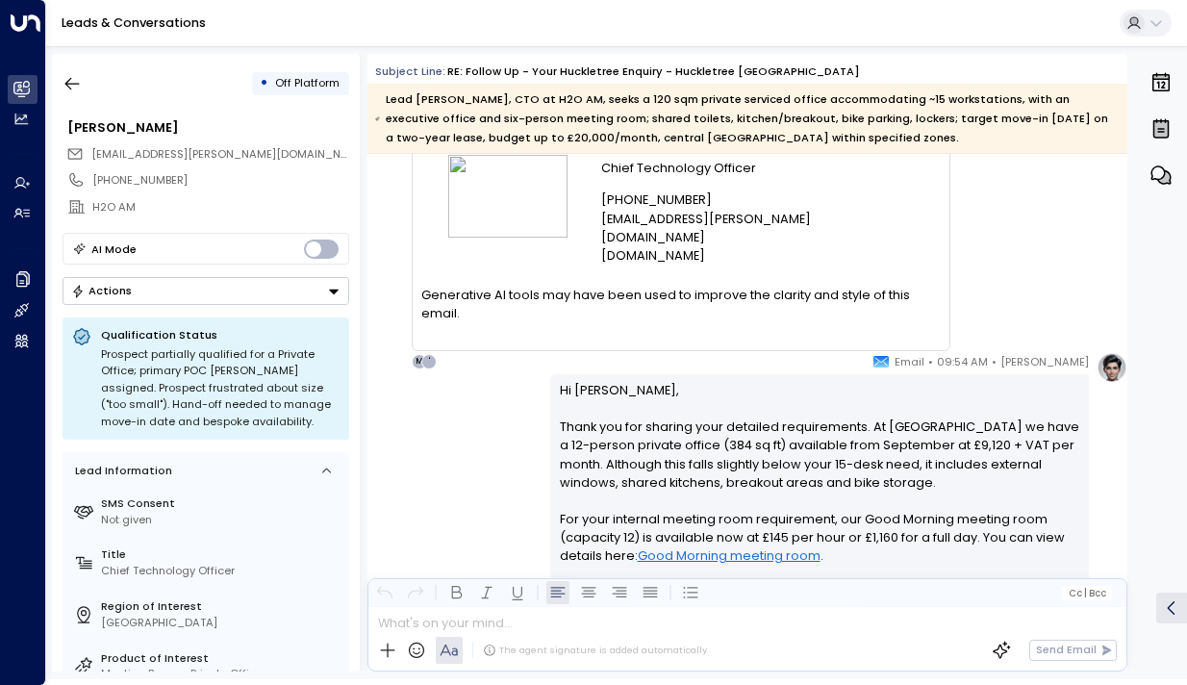
scroll to position [2620, 0]
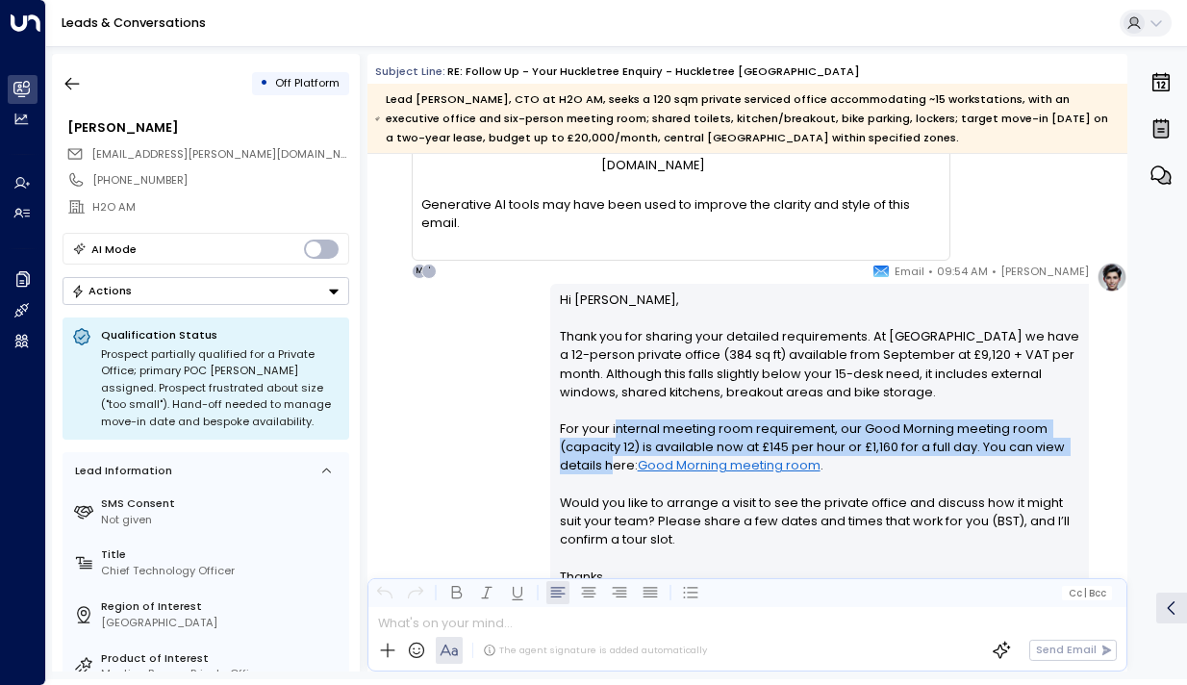
drag, startPoint x: 610, startPoint y: 427, endPoint x: 610, endPoint y: 461, distance: 33.7
click at [610, 461] on p "Hi [PERSON_NAME], Thank you for sharing your detailed requirements. At [GEOGRAP…" at bounding box center [820, 429] width 521 height 277
drag, startPoint x: 610, startPoint y: 461, endPoint x: 610, endPoint y: 437, distance: 24.1
click at [610, 437] on p "Hi [PERSON_NAME], Thank you for sharing your detailed requirements. At [GEOGRAP…" at bounding box center [820, 429] width 521 height 277
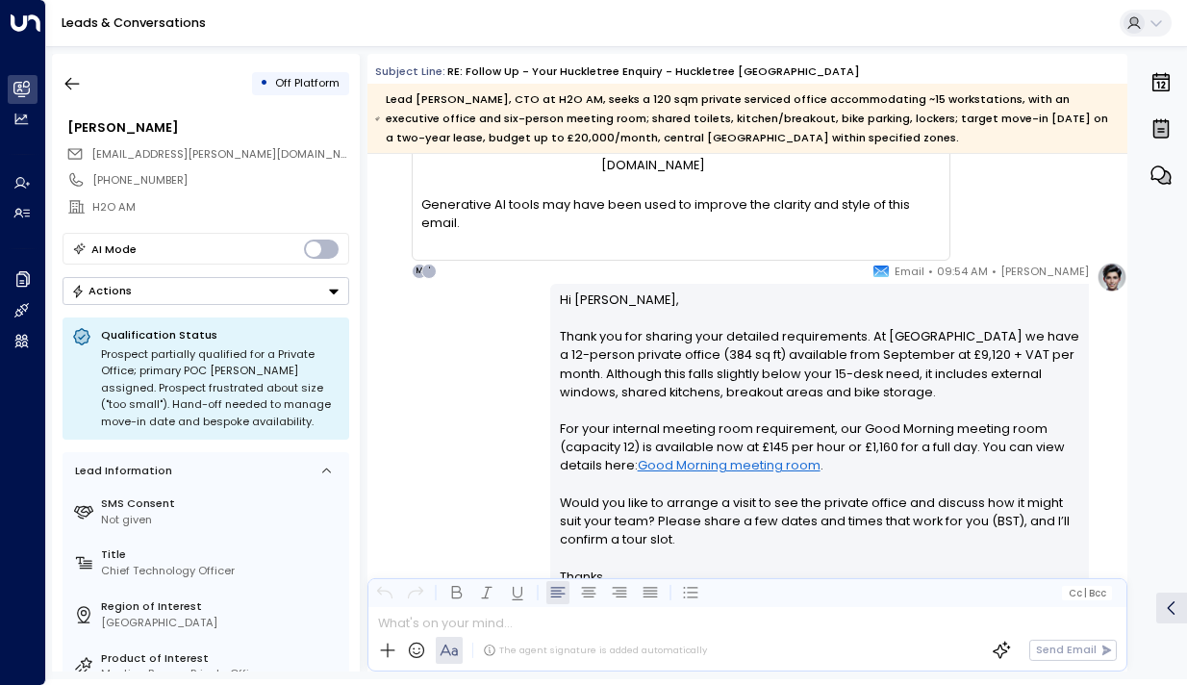
click at [599, 434] on p "Hi [PERSON_NAME], Thank you for sharing your detailed requirements. At [GEOGRAP…" at bounding box center [820, 429] width 521 height 277
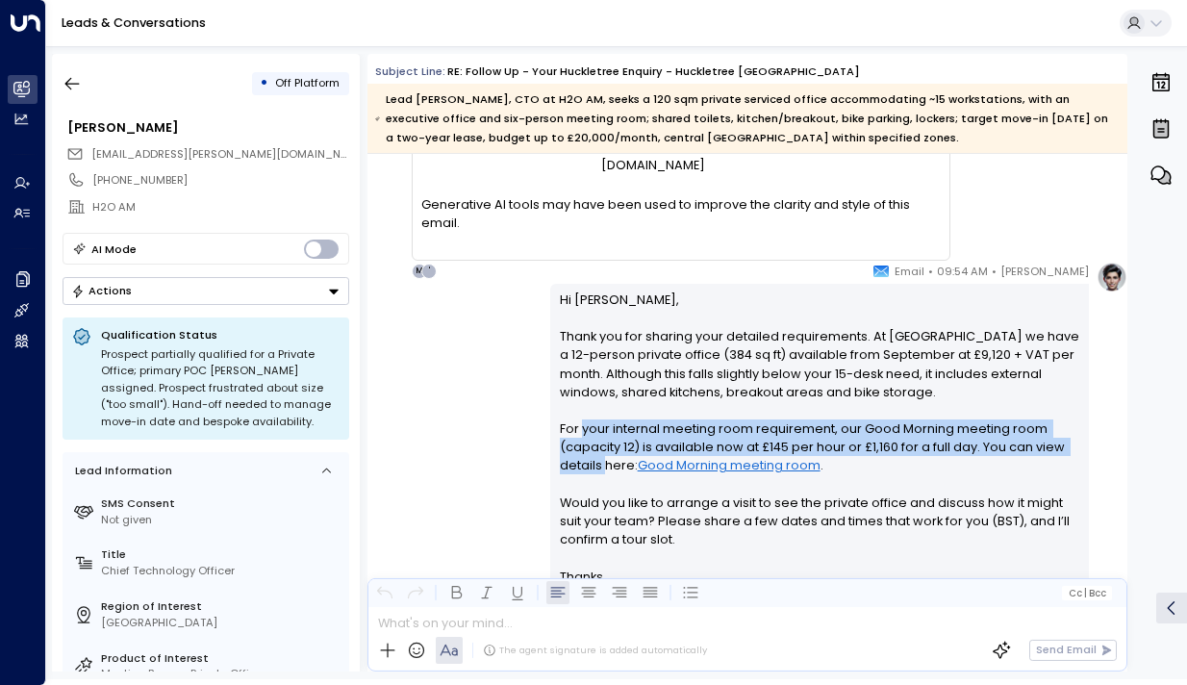
drag, startPoint x: 599, startPoint y: 434, endPoint x: 596, endPoint y: 473, distance: 39.6
click at [596, 473] on p "Hi [PERSON_NAME], Thank you for sharing your detailed requirements. At [GEOGRAP…" at bounding box center [820, 429] width 521 height 277
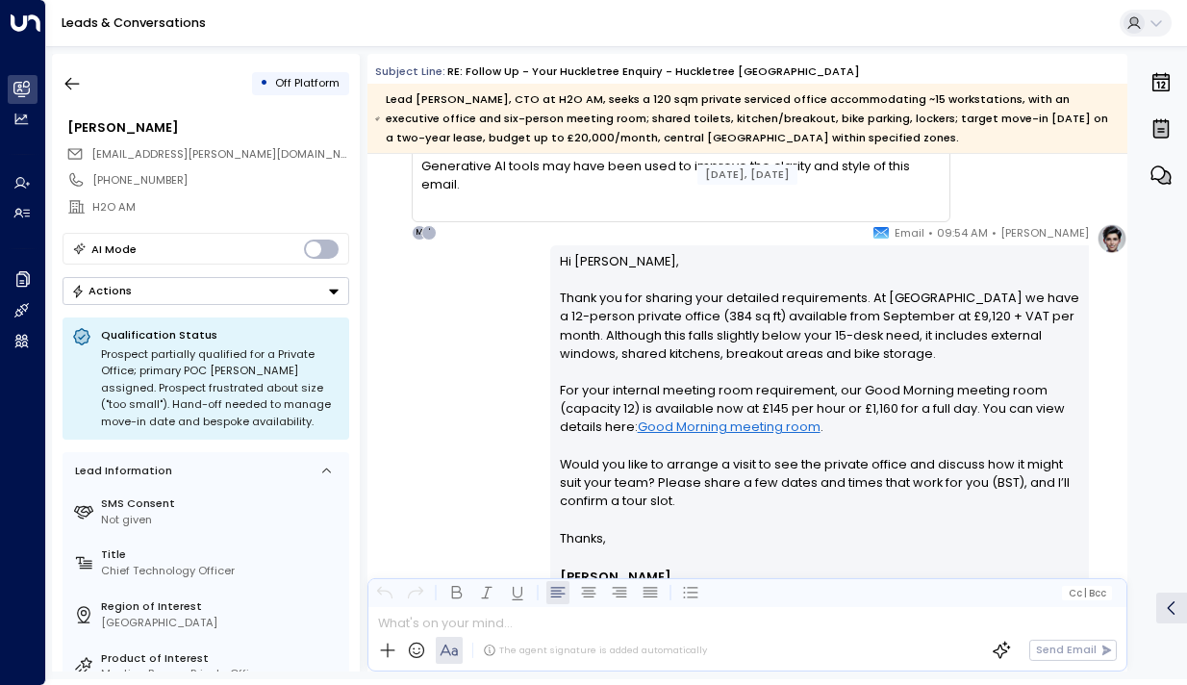
scroll to position [2674, 0]
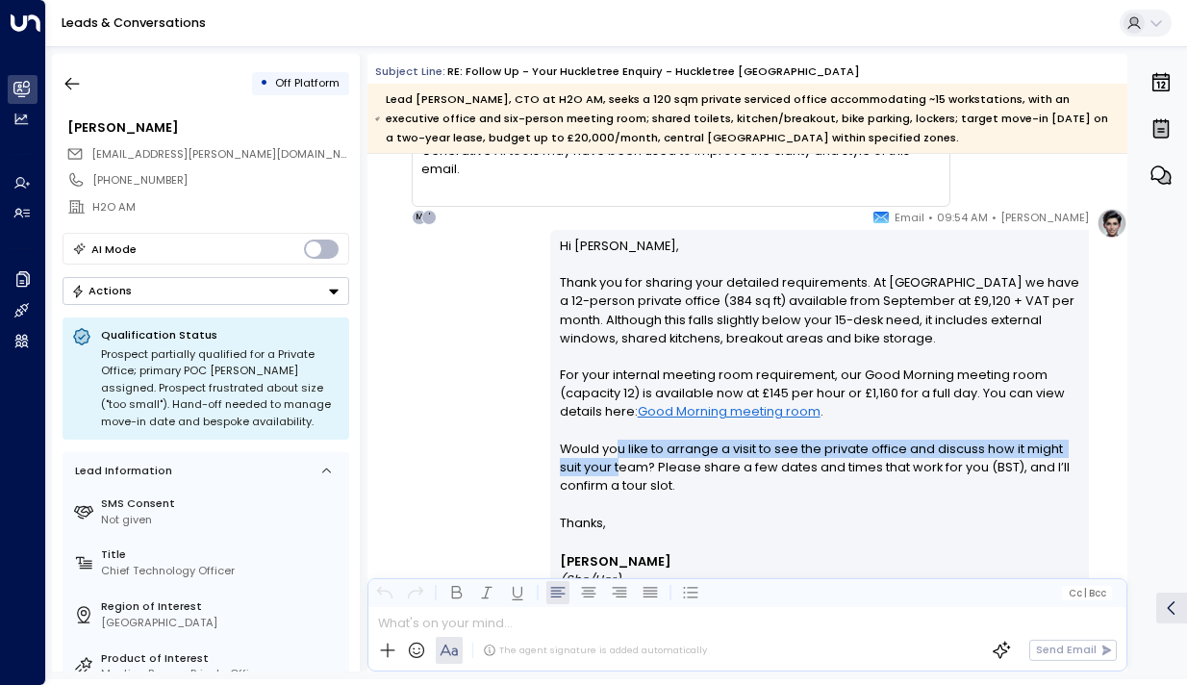
drag, startPoint x: 610, startPoint y: 454, endPoint x: 616, endPoint y: 481, distance: 27.6
click at [616, 481] on p "Hi [PERSON_NAME], Thank you for sharing your detailed requirements. At [GEOGRAP…" at bounding box center [820, 375] width 521 height 277
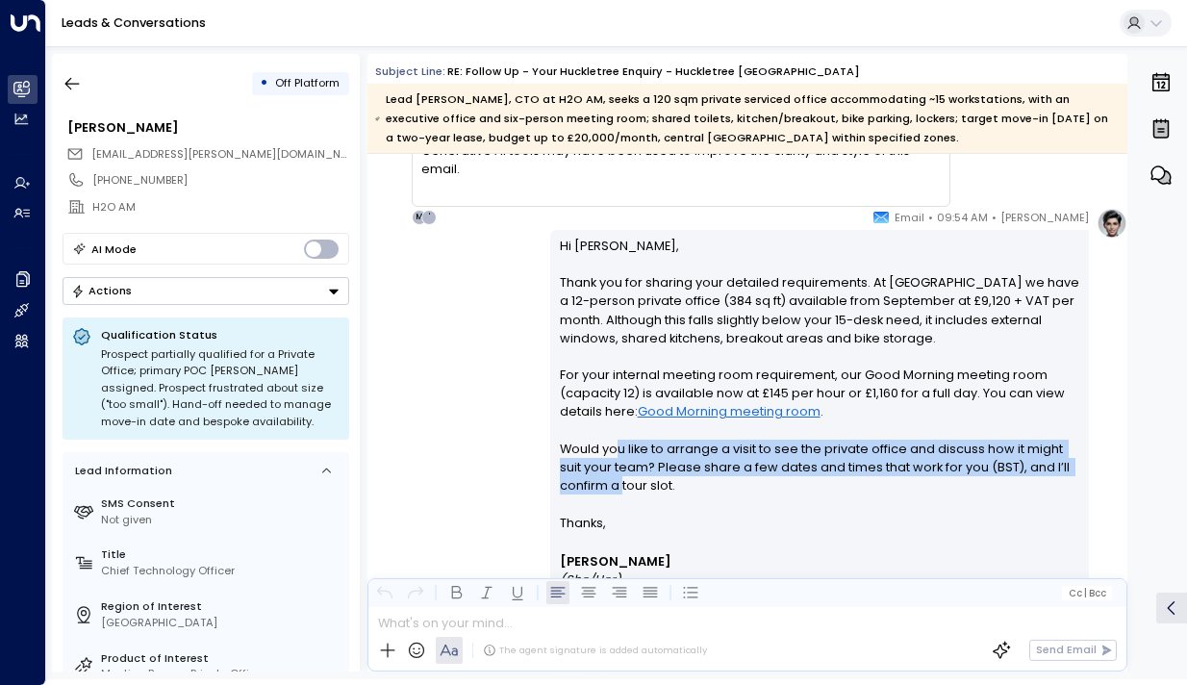
click at [616, 481] on p "Hi [PERSON_NAME], Thank you for sharing your detailed requirements. At [GEOGRAP…" at bounding box center [820, 375] width 521 height 277
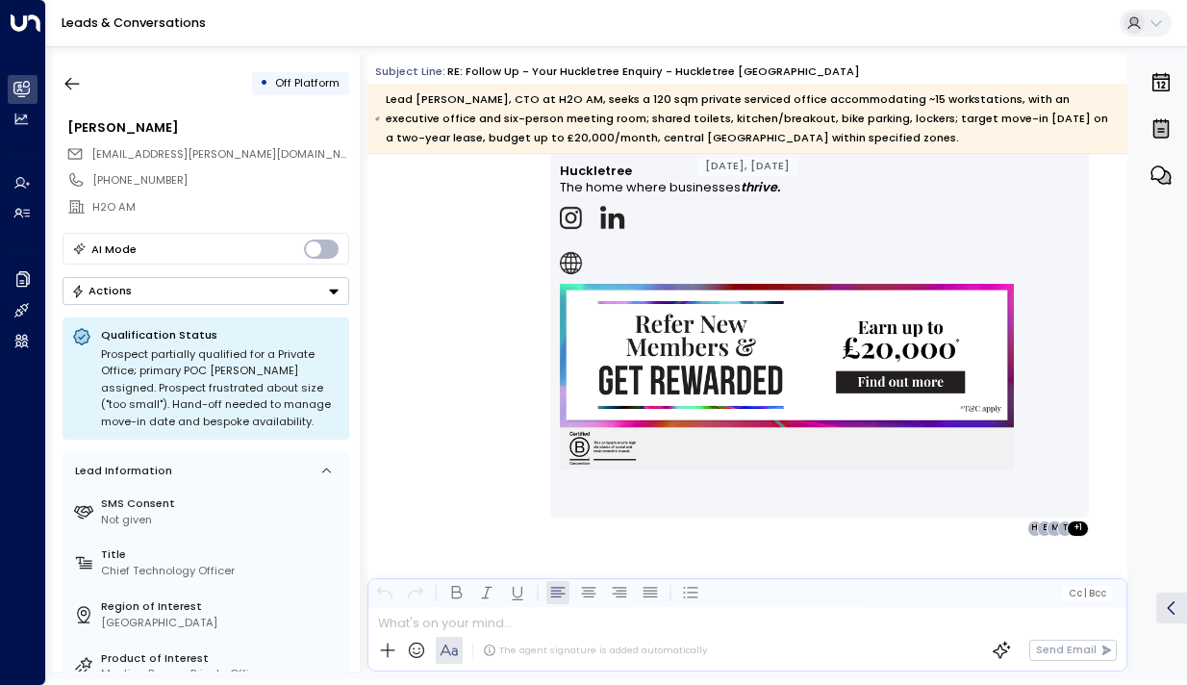
scroll to position [5508, 0]
click at [78, 89] on icon "button" at bounding box center [72, 83] width 19 height 19
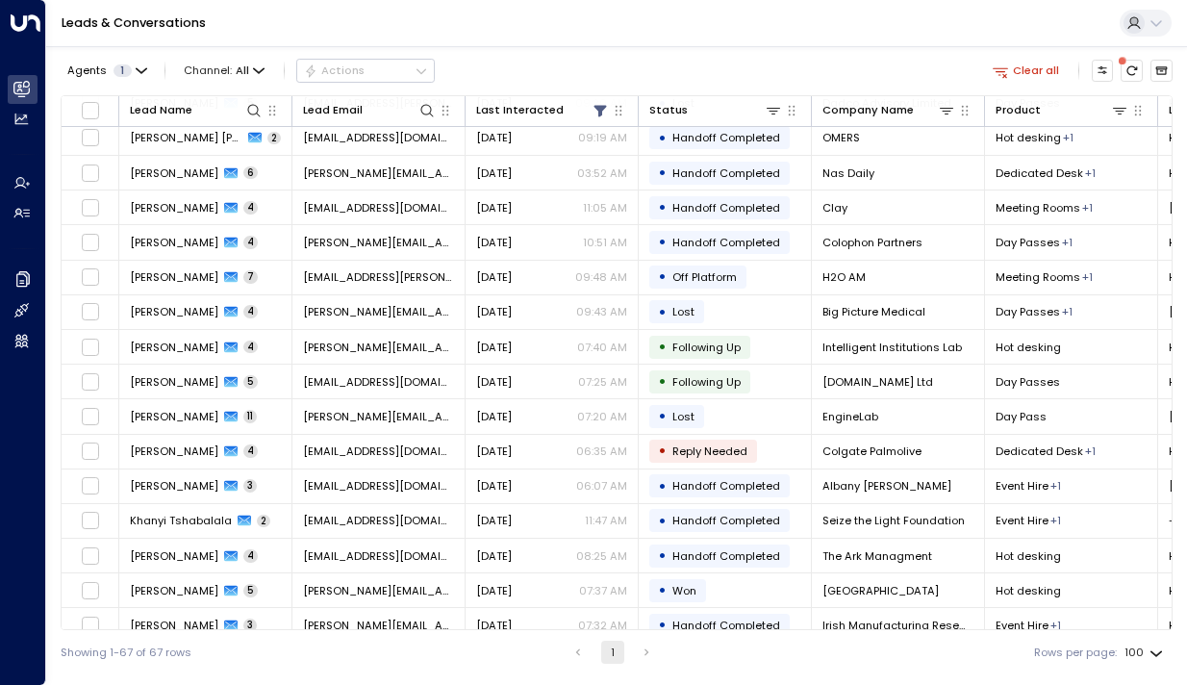
scroll to position [1574, 0]
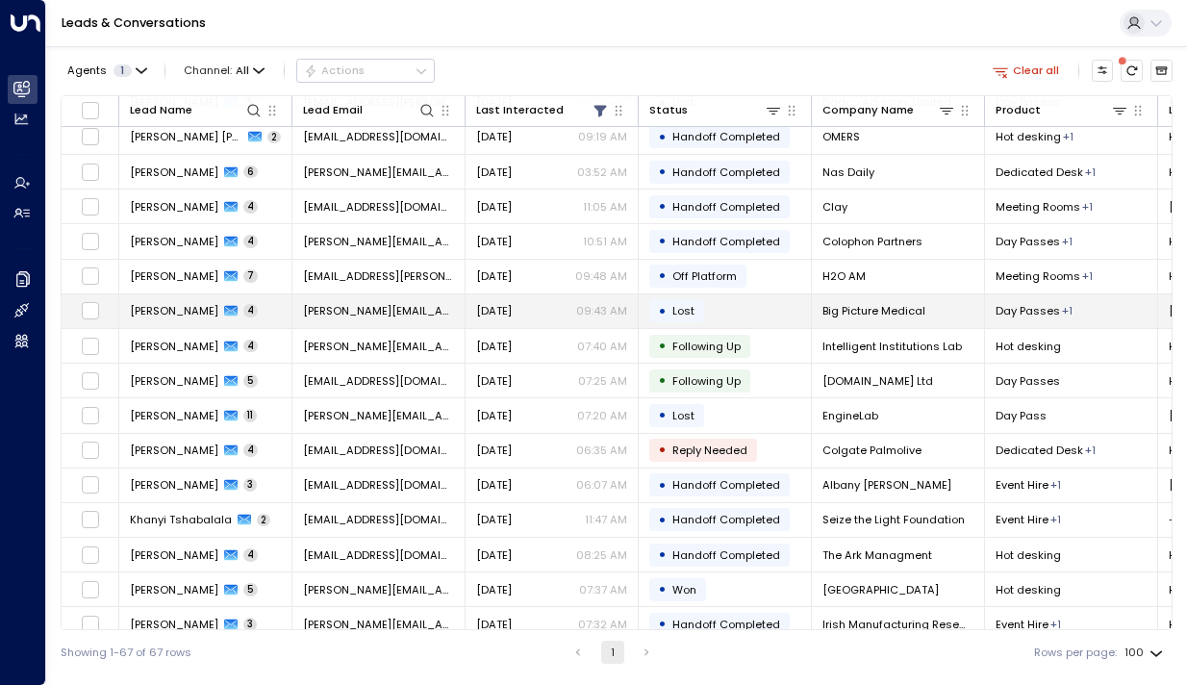
click at [173, 305] on span "[PERSON_NAME]" at bounding box center [174, 310] width 89 height 15
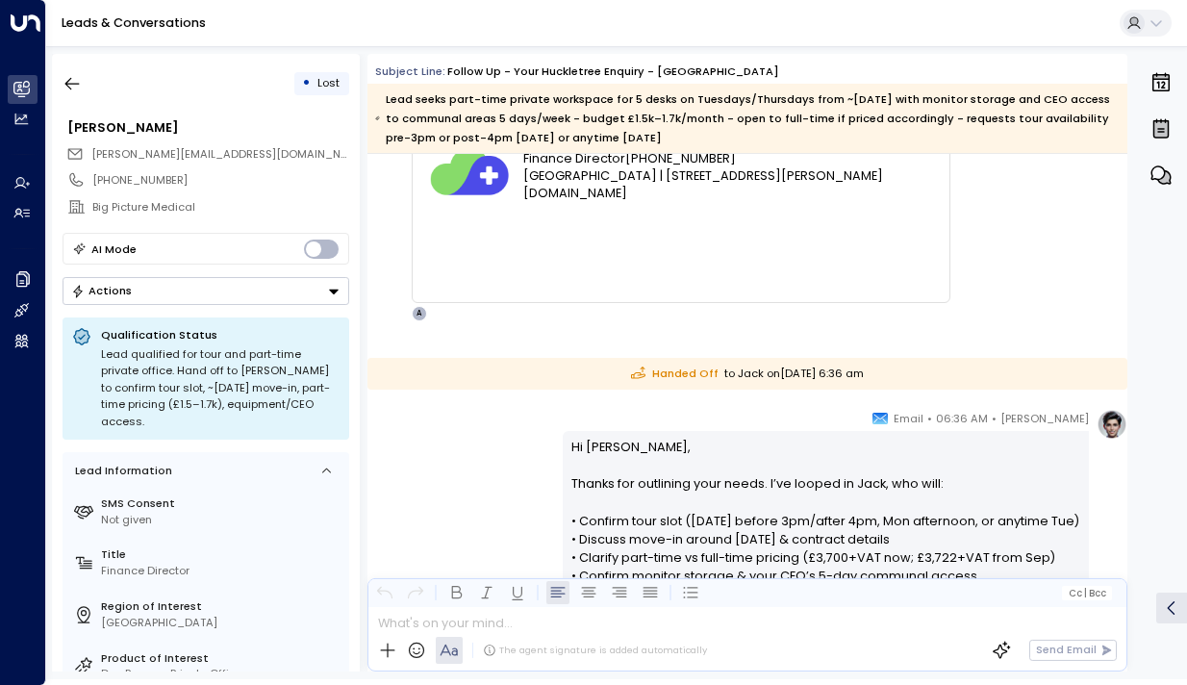
scroll to position [2301, 0]
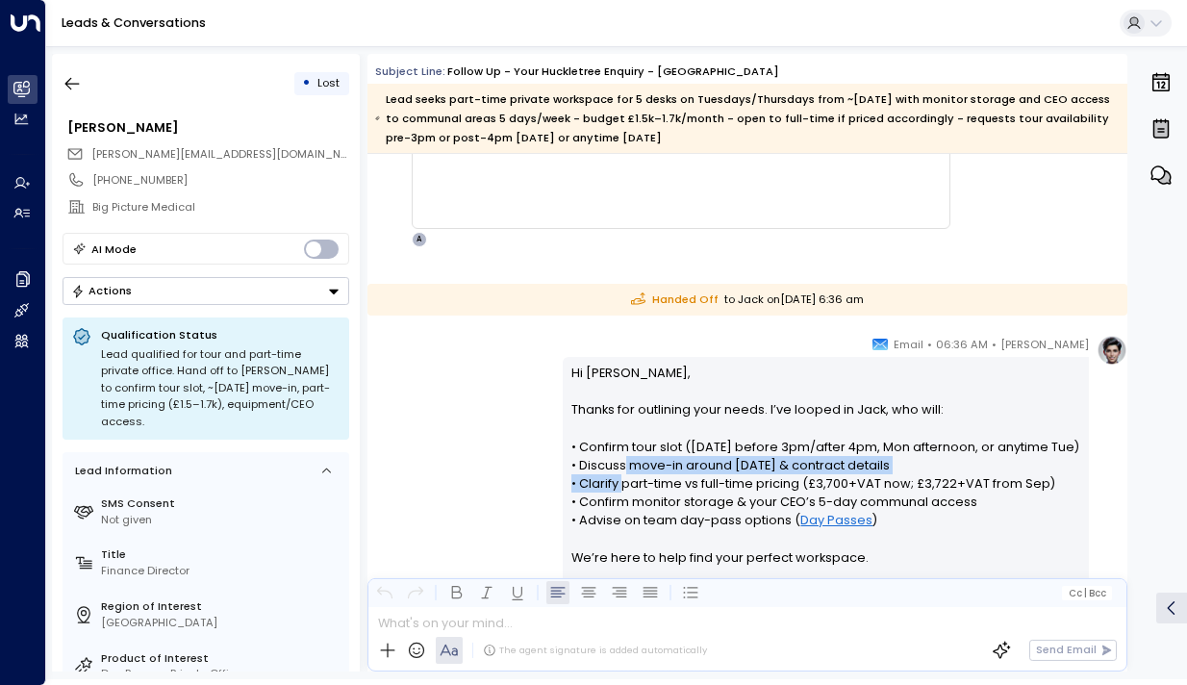
drag, startPoint x: 624, startPoint y: 459, endPoint x: 624, endPoint y: 487, distance: 27.9
click at [624, 487] on p "Hi James, Thanks for outlining your needs. I’ve looped in Jack, who will: • Con…" at bounding box center [826, 474] width 508 height 221
drag, startPoint x: 624, startPoint y: 517, endPoint x: 624, endPoint y: 504, distance: 12.5
click at [624, 509] on p "Hi James, Thanks for outlining your needs. I’ve looped in Jack, who will: • Con…" at bounding box center [826, 474] width 508 height 221
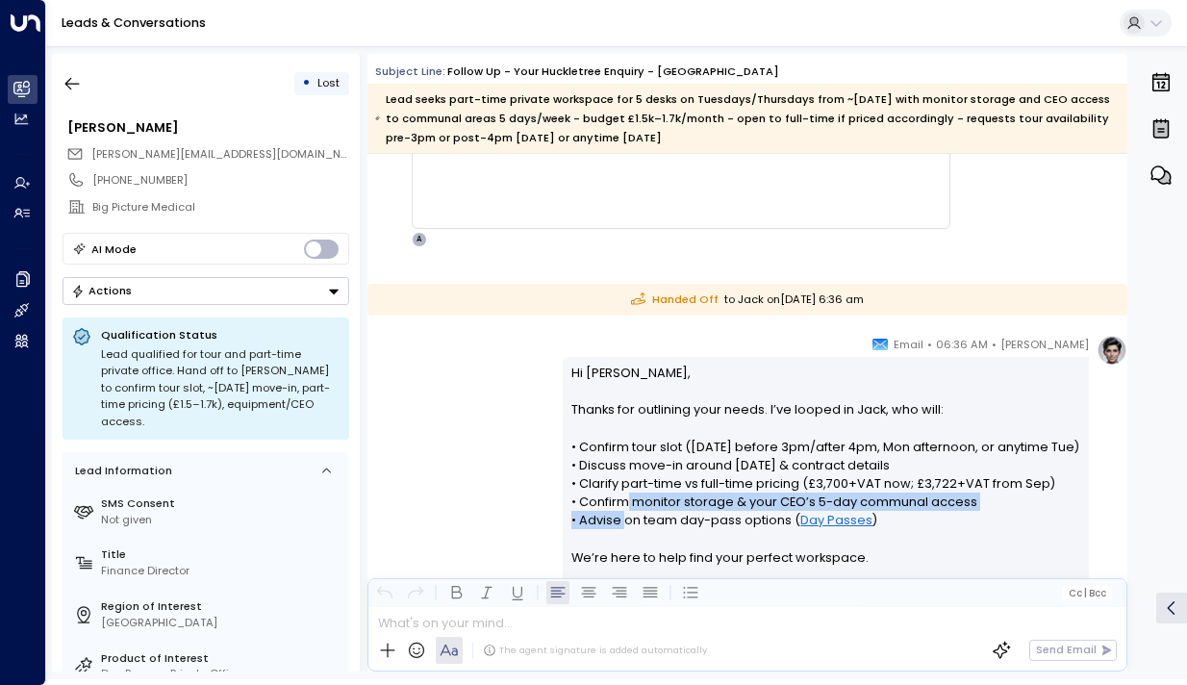
click at [624, 504] on p "Hi James, Thanks for outlining your needs. I’ve looped in Jack, who will: • Con…" at bounding box center [826, 474] width 508 height 221
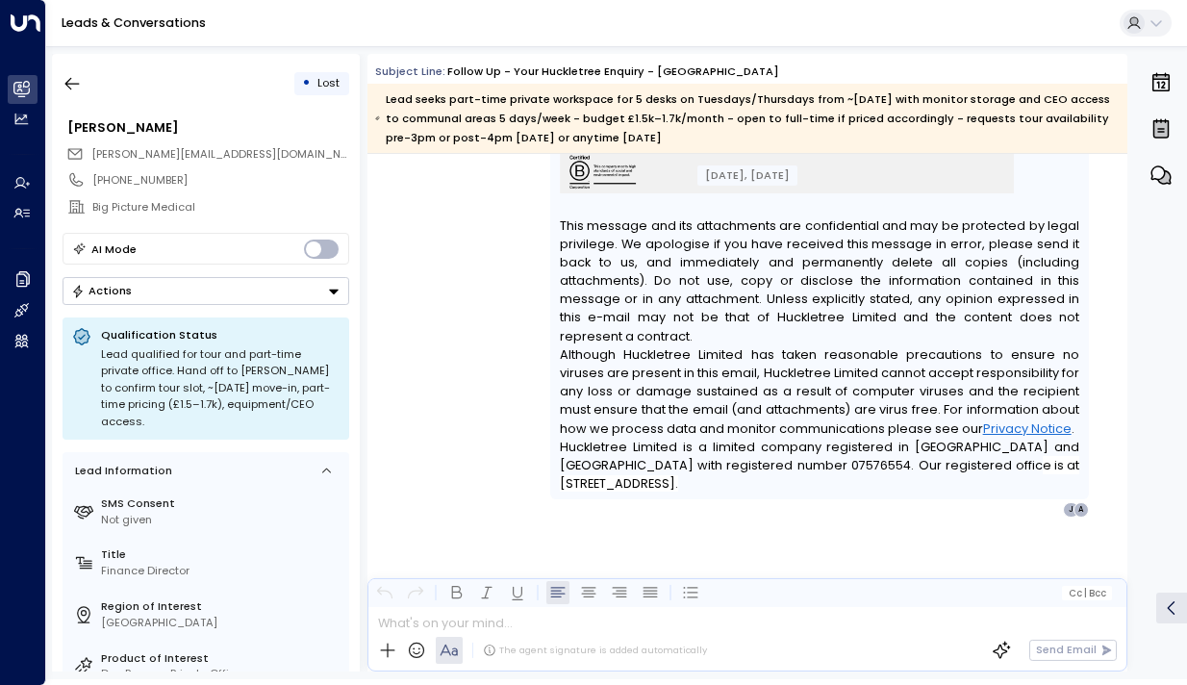
scroll to position [3958, 0]
click at [82, 92] on button "button" at bounding box center [72, 83] width 35 height 35
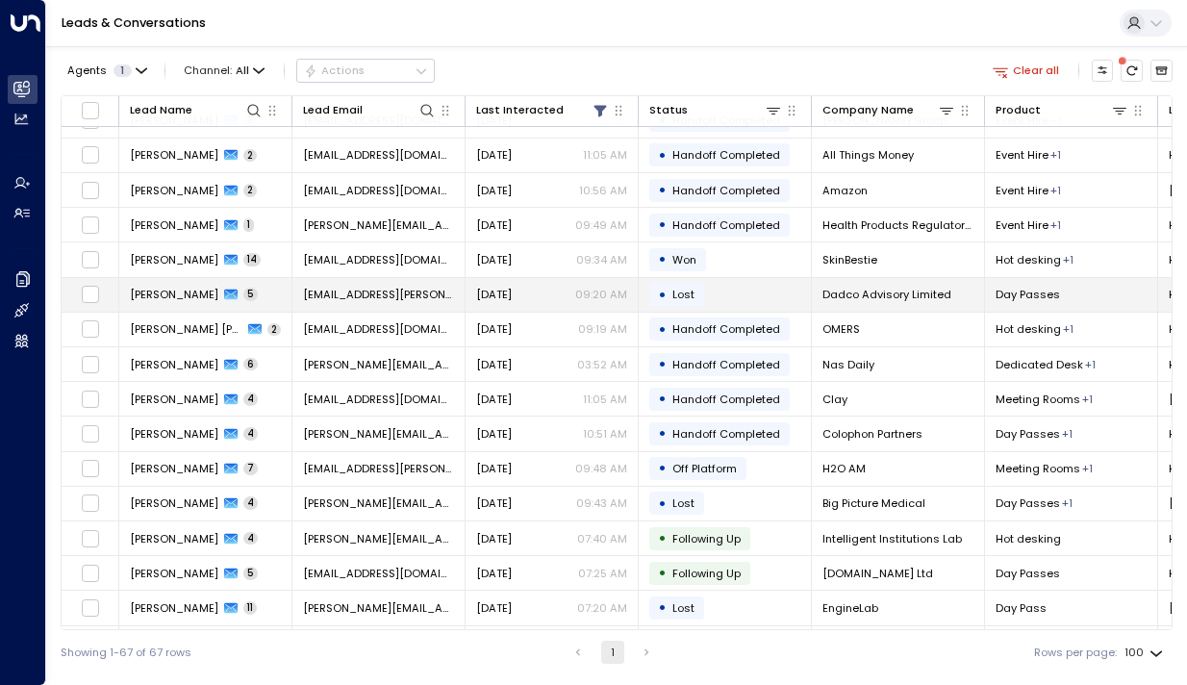
scroll to position [1386, 0]
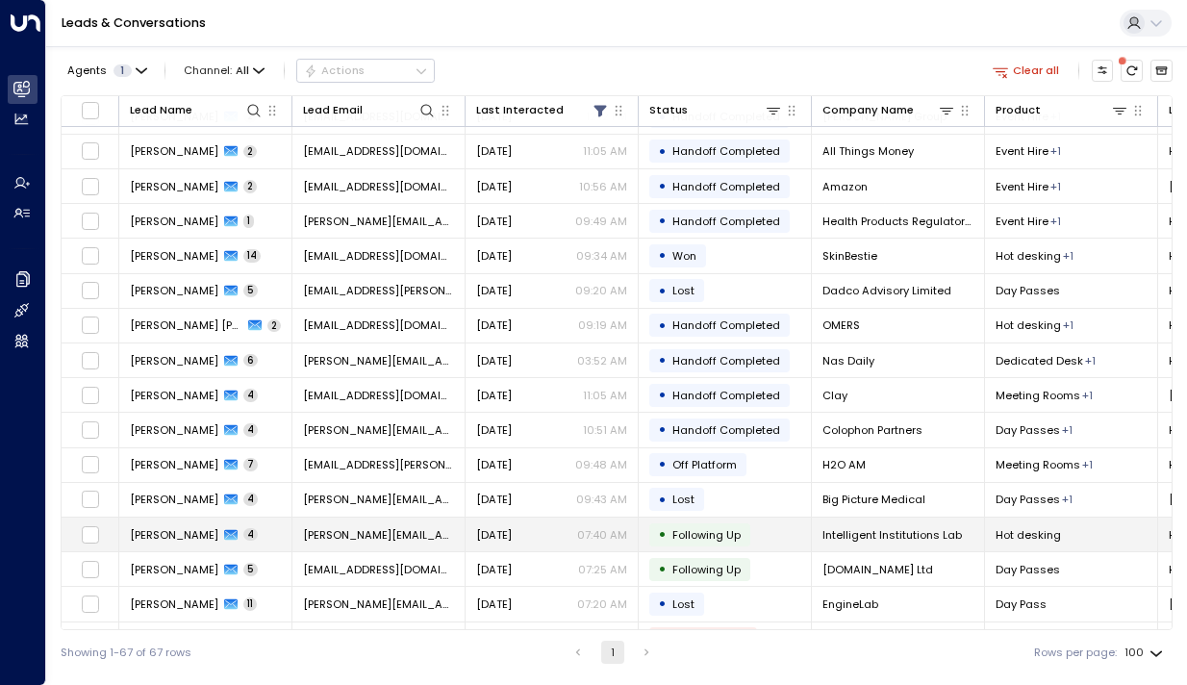
click at [187, 528] on span "[PERSON_NAME]" at bounding box center [174, 534] width 89 height 15
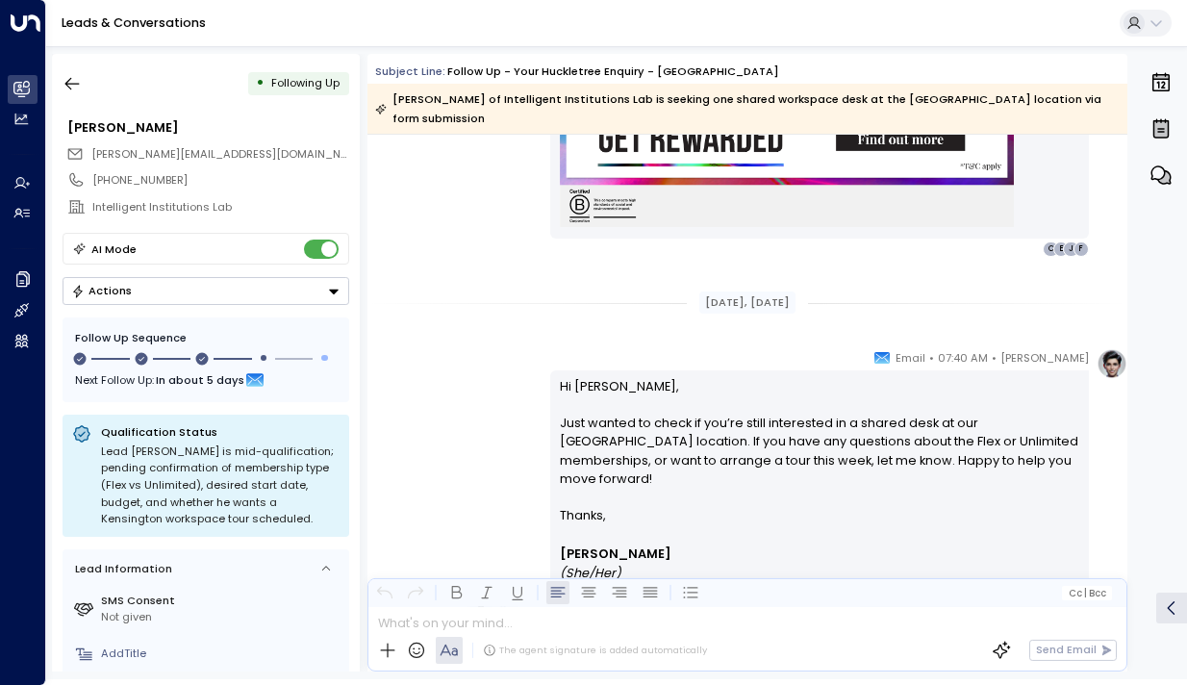
scroll to position [3151, 0]
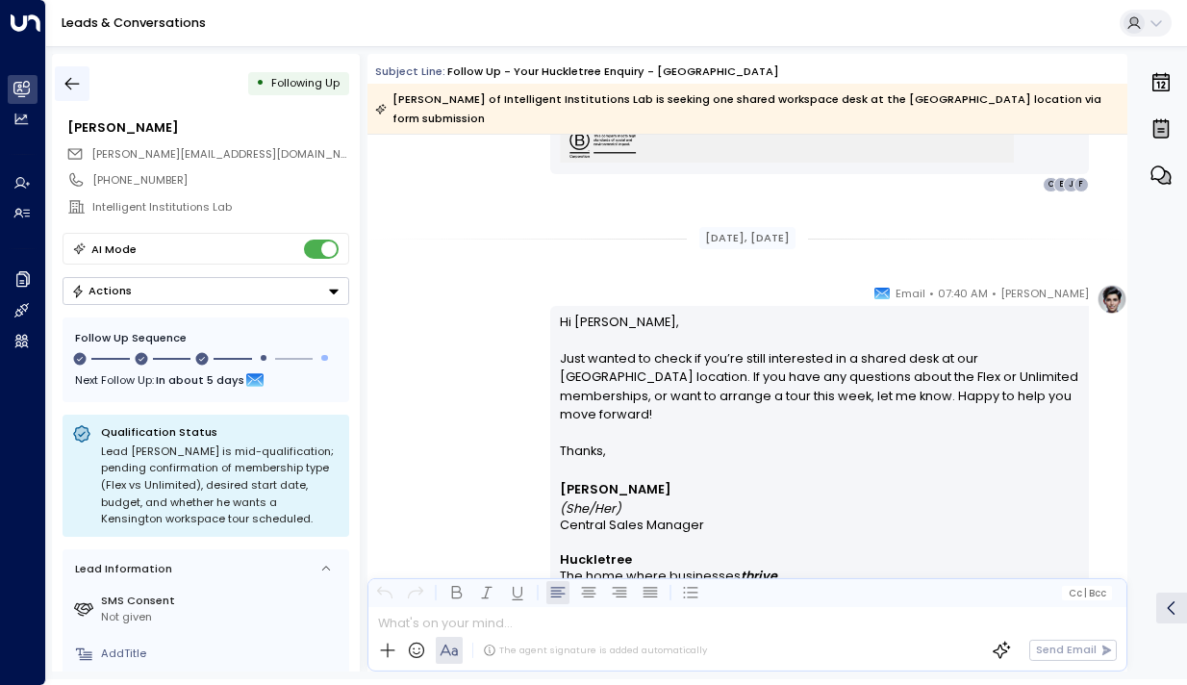
click at [75, 87] on icon "button" at bounding box center [72, 83] width 19 height 19
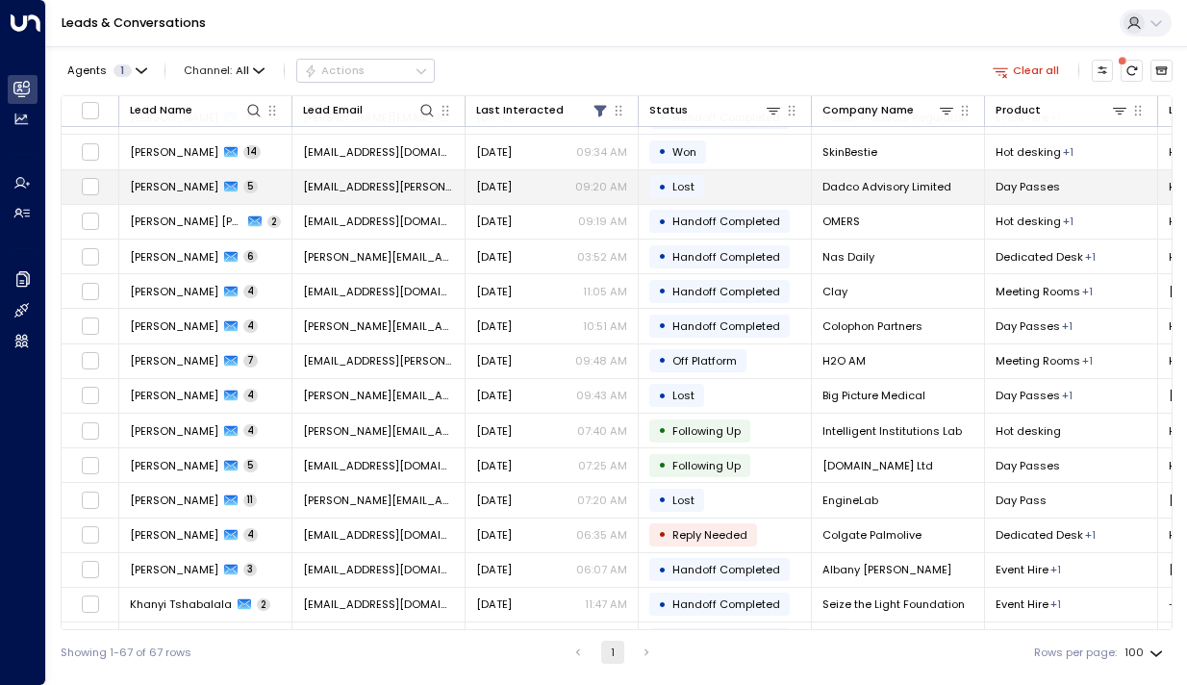
scroll to position [1497, 0]
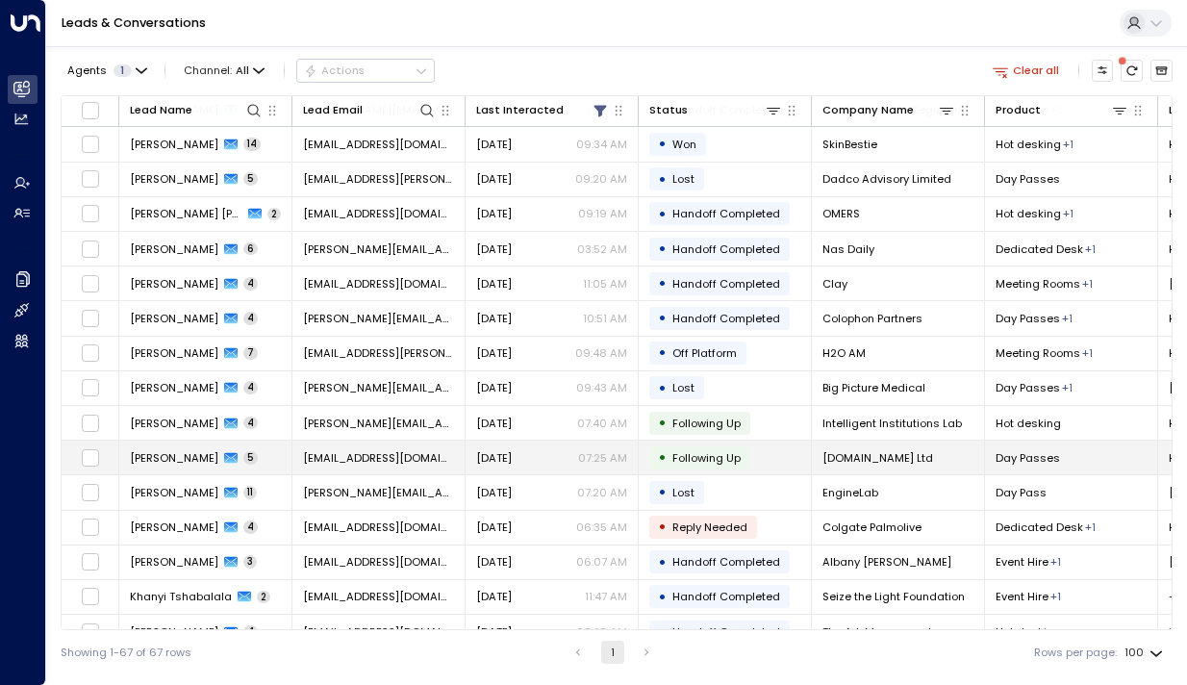
click at [171, 471] on td "Michal Bezak 5" at bounding box center [205, 458] width 173 height 34
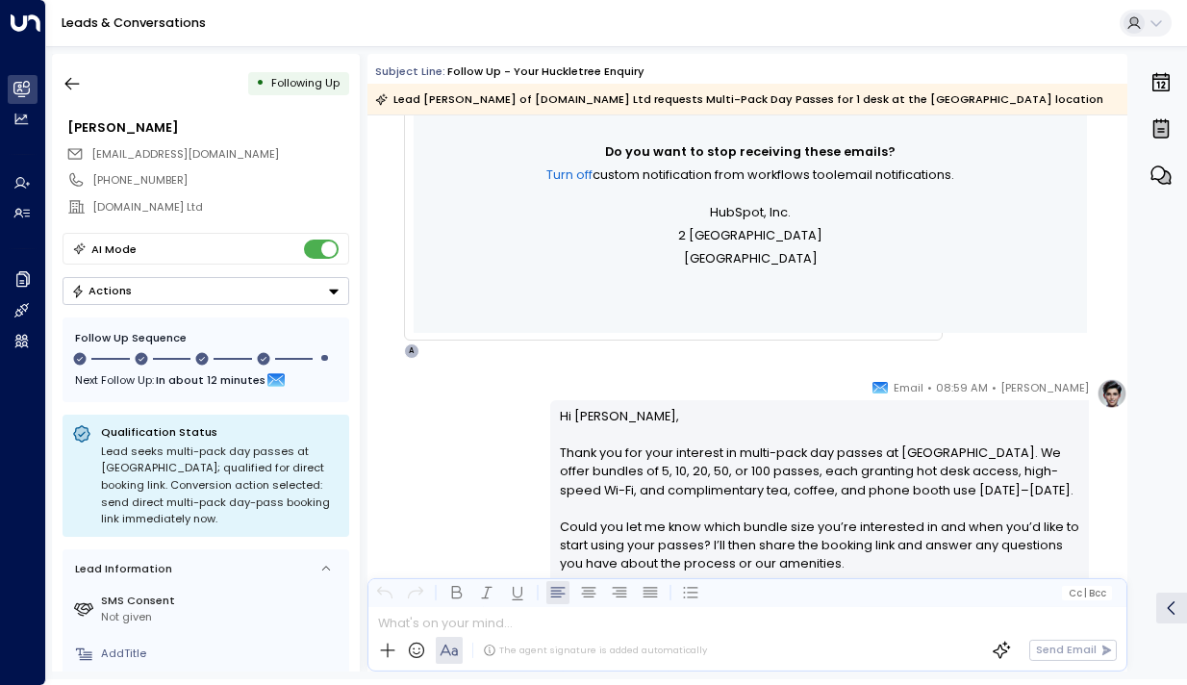
scroll to position [827, 0]
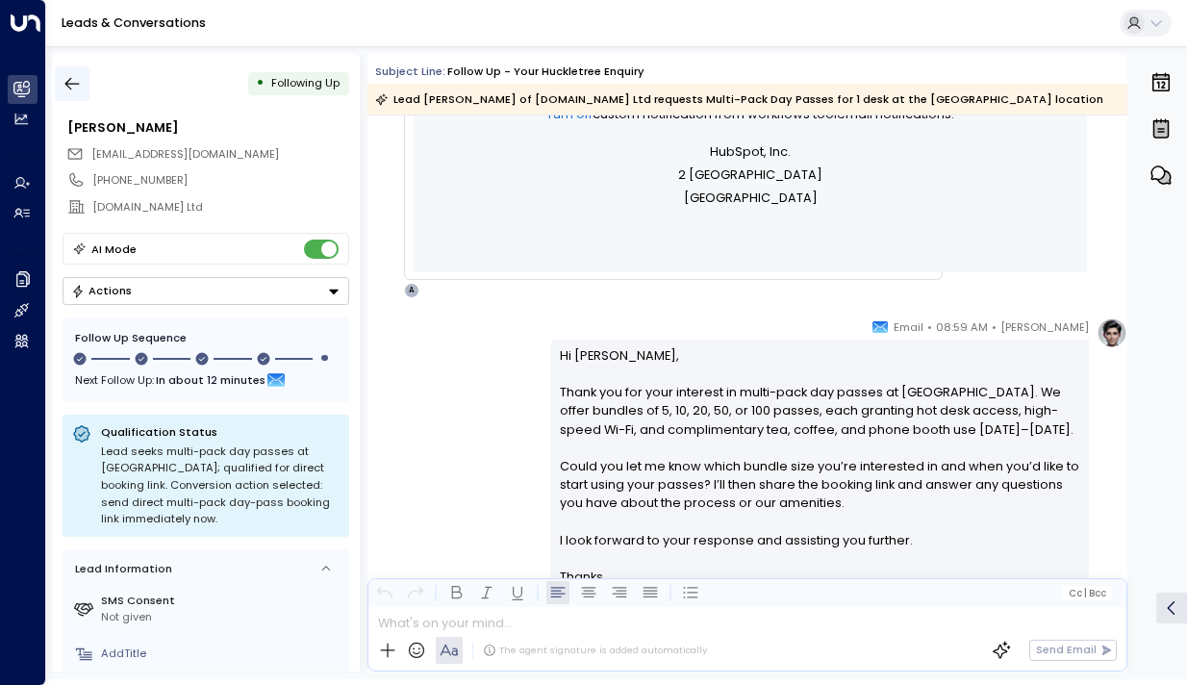
click at [66, 79] on icon "button" at bounding box center [72, 83] width 19 height 19
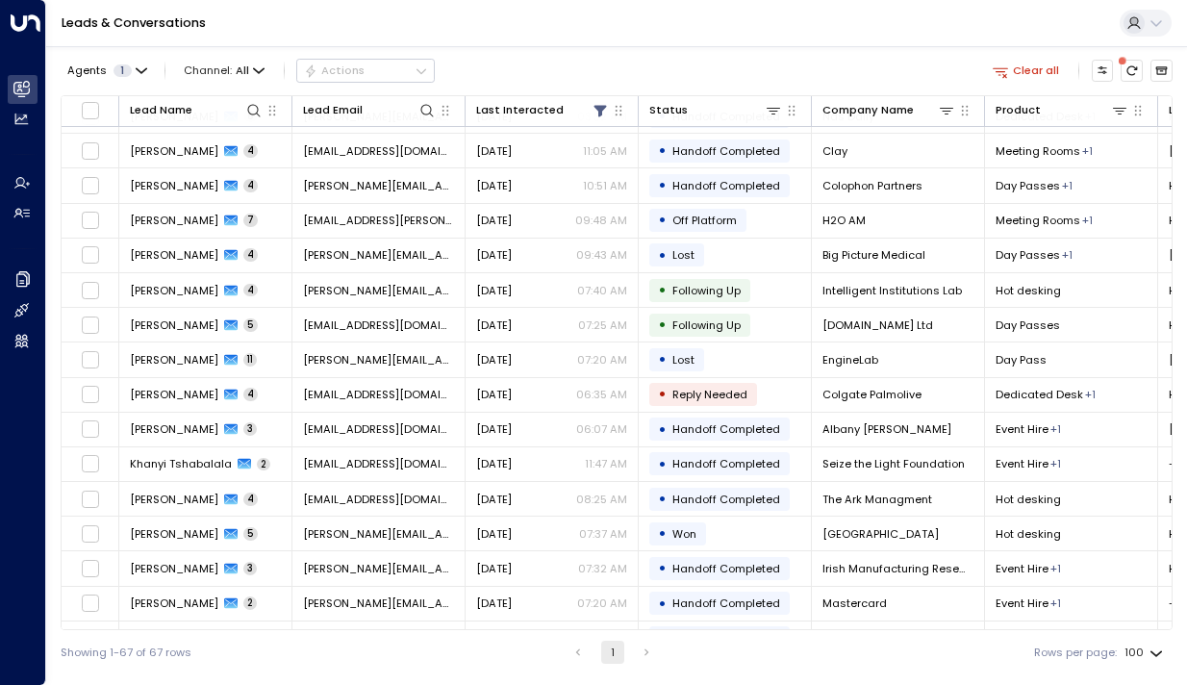
scroll to position [1632, 0]
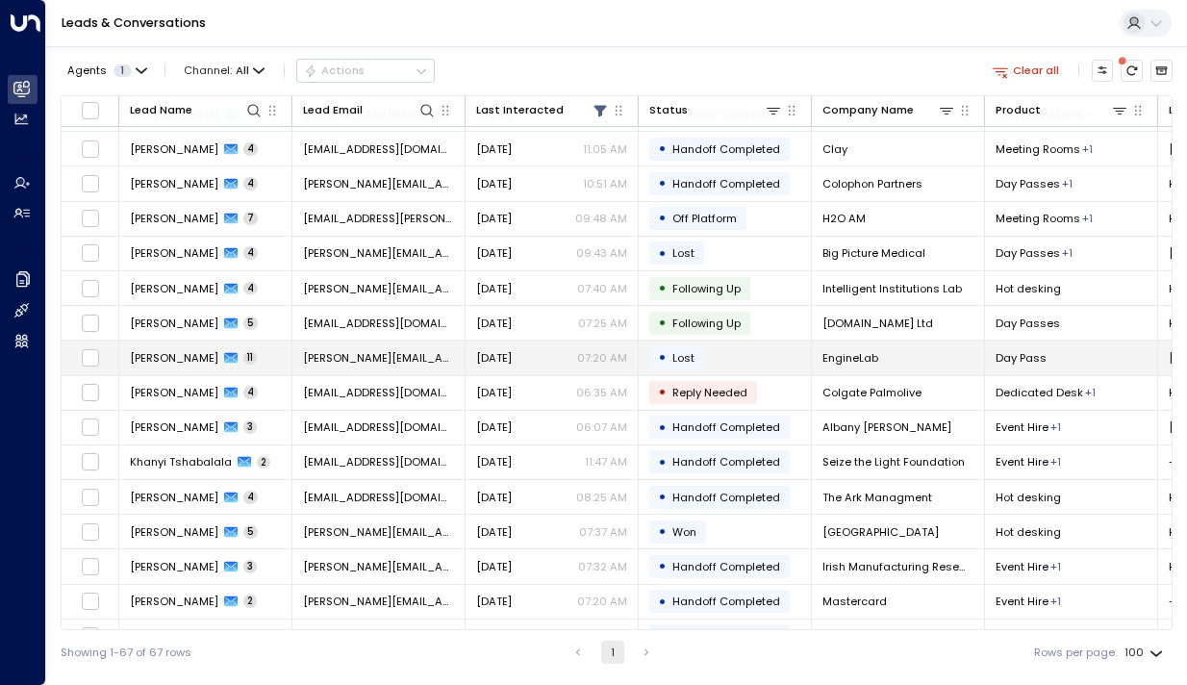
click at [168, 362] on span "[PERSON_NAME]" at bounding box center [174, 357] width 89 height 15
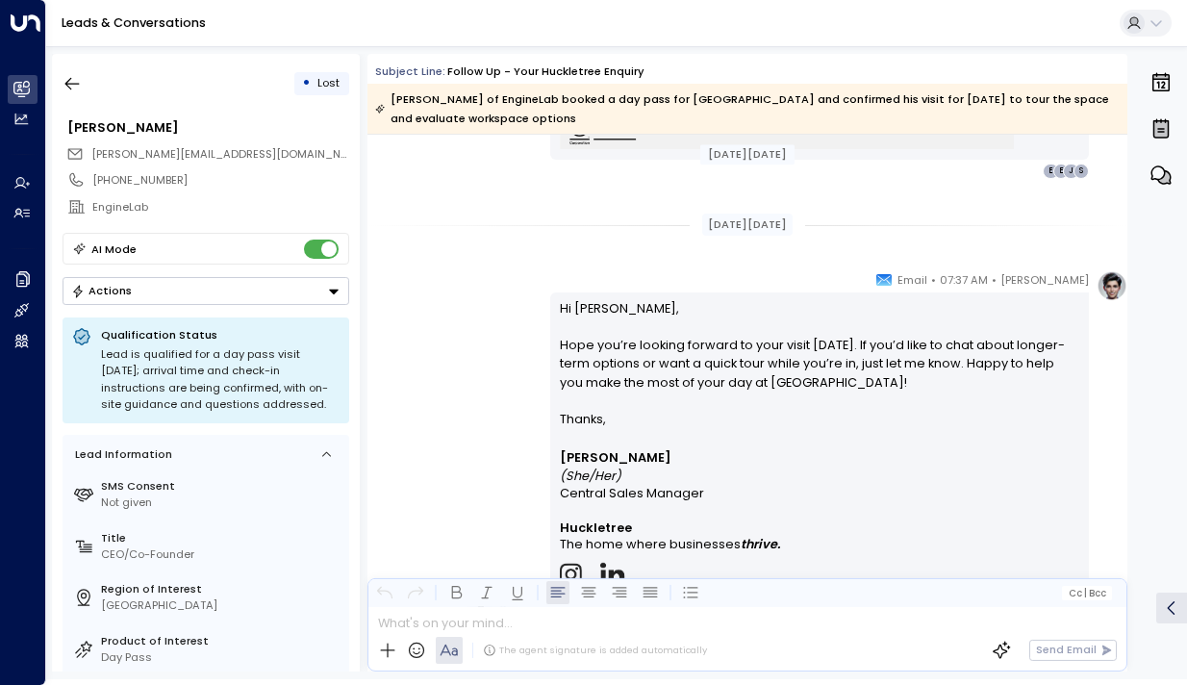
scroll to position [4124, 0]
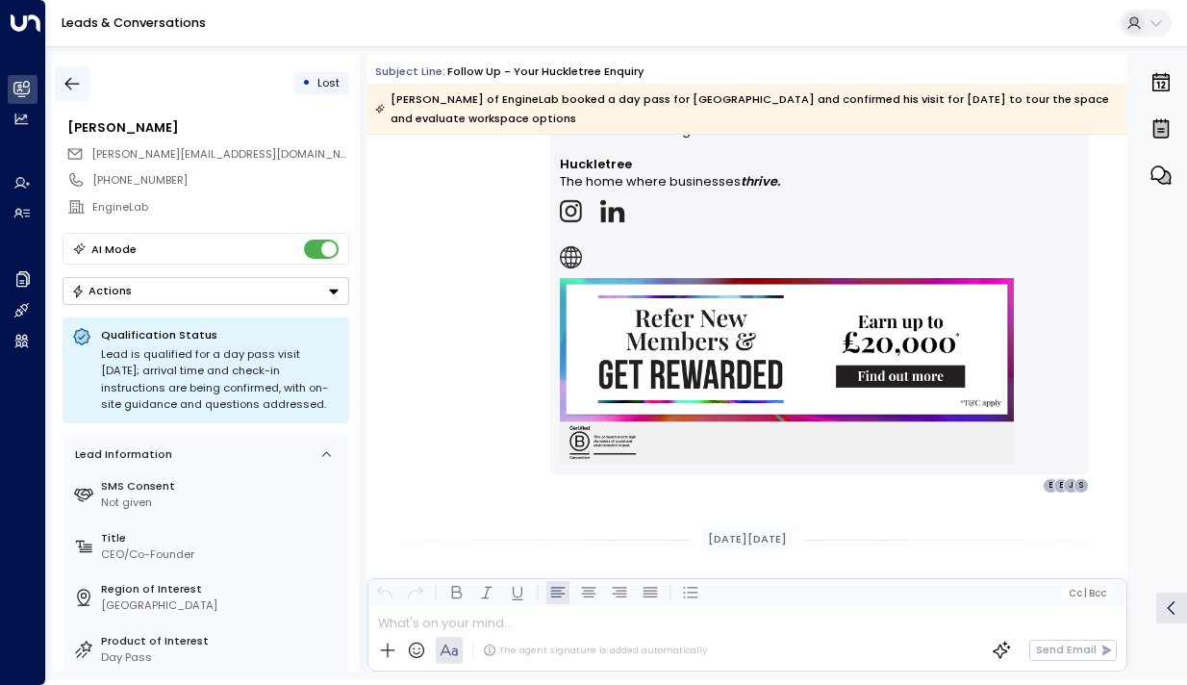
click at [79, 93] on button "button" at bounding box center [72, 83] width 35 height 35
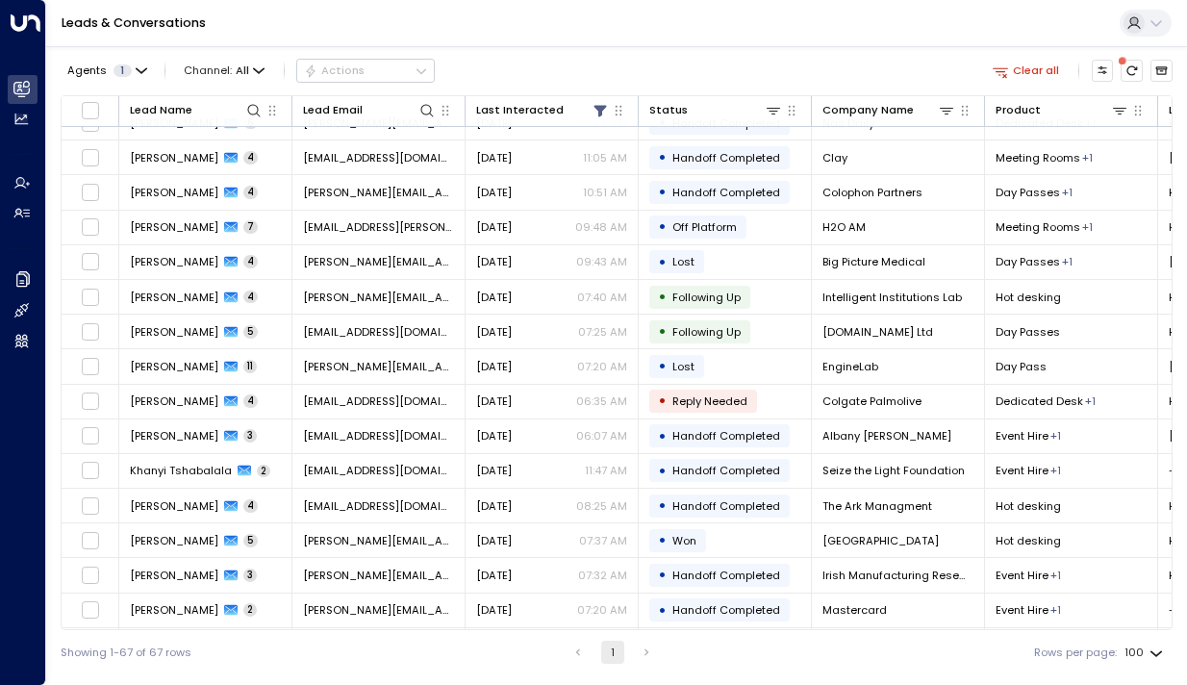
scroll to position [1835, 0]
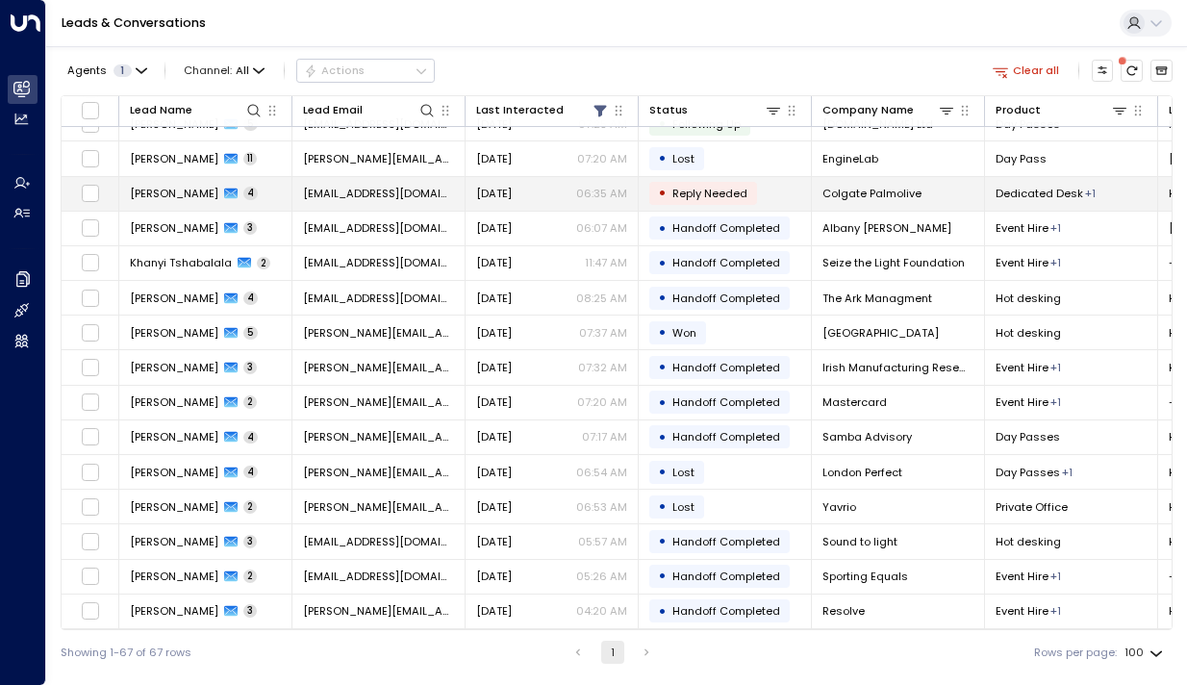
click at [159, 190] on span "[PERSON_NAME]" at bounding box center [174, 193] width 89 height 15
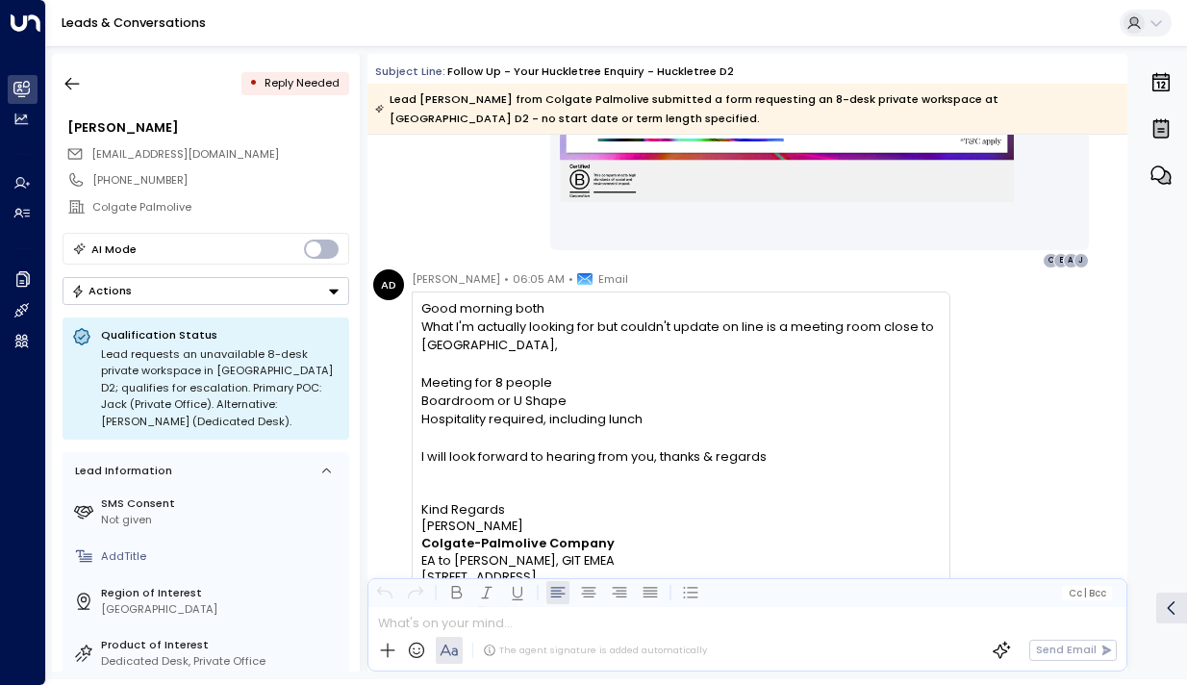
scroll to position [1643, 0]
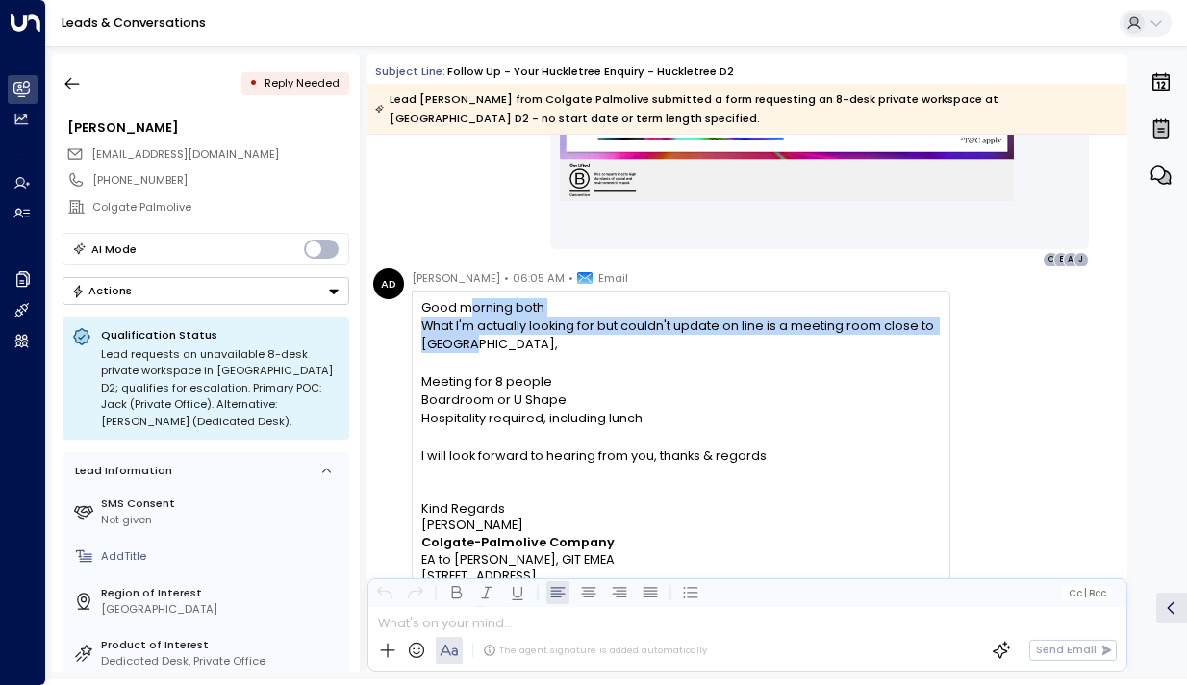
drag, startPoint x: 468, startPoint y: 310, endPoint x: 468, endPoint y: 351, distance: 41.4
click at [468, 352] on div "Good morning both What I'm actually looking for but couldn't update on line is …" at bounding box center [680, 390] width 519 height 185
click at [468, 351] on div "What I'm actually looking for but couldn't update on line is a meeting room clo…" at bounding box center [680, 335] width 519 height 37
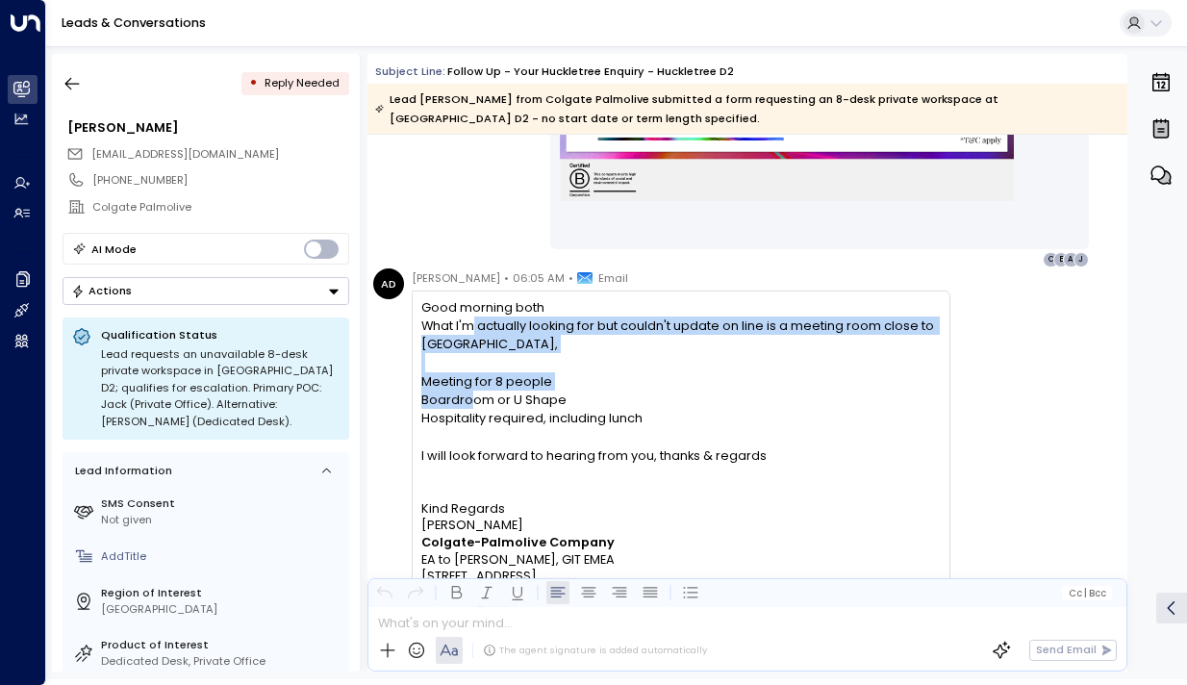
drag, startPoint x: 472, startPoint y: 326, endPoint x: 473, endPoint y: 393, distance: 66.4
click at [472, 394] on div "Good morning both What I'm actually looking for but couldn't update on line is …" at bounding box center [680, 390] width 519 height 185
click at [473, 393] on div "Boardroom or U Shape" at bounding box center [680, 400] width 519 height 18
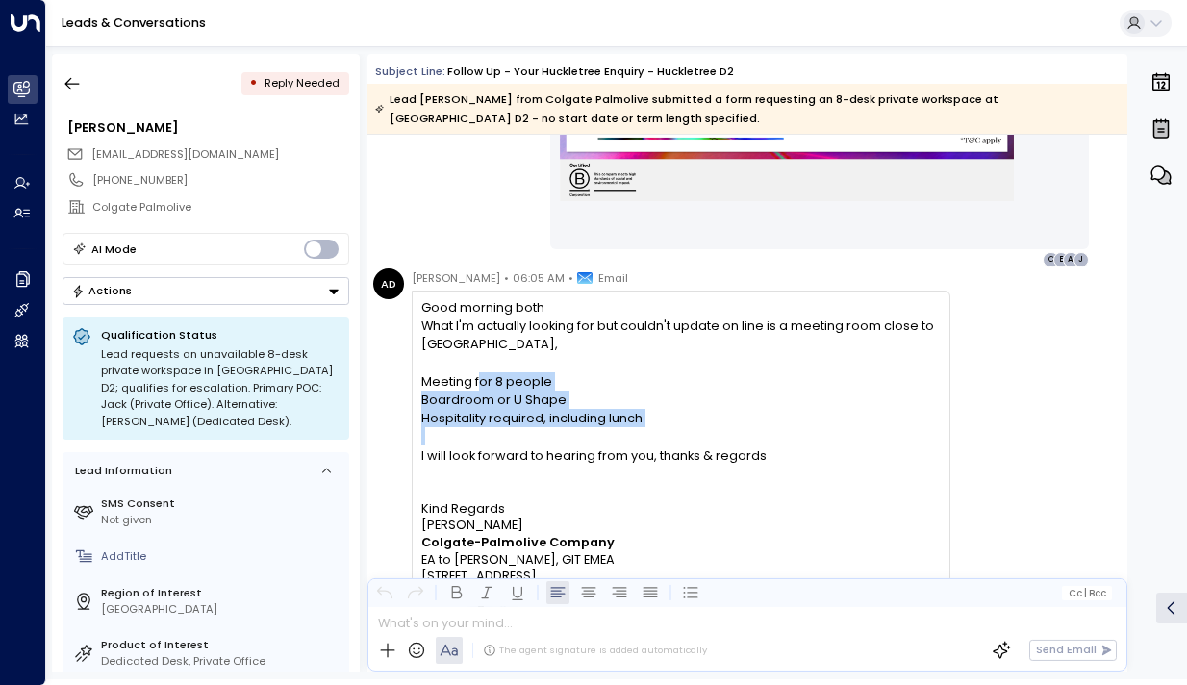
drag, startPoint x: 509, startPoint y: 439, endPoint x: 474, endPoint y: 365, distance: 81.8
click at [474, 365] on div "Good morning both What I'm actually looking for but couldn't update on line is …" at bounding box center [680, 390] width 519 height 185
click at [474, 365] on div at bounding box center [680, 362] width 519 height 19
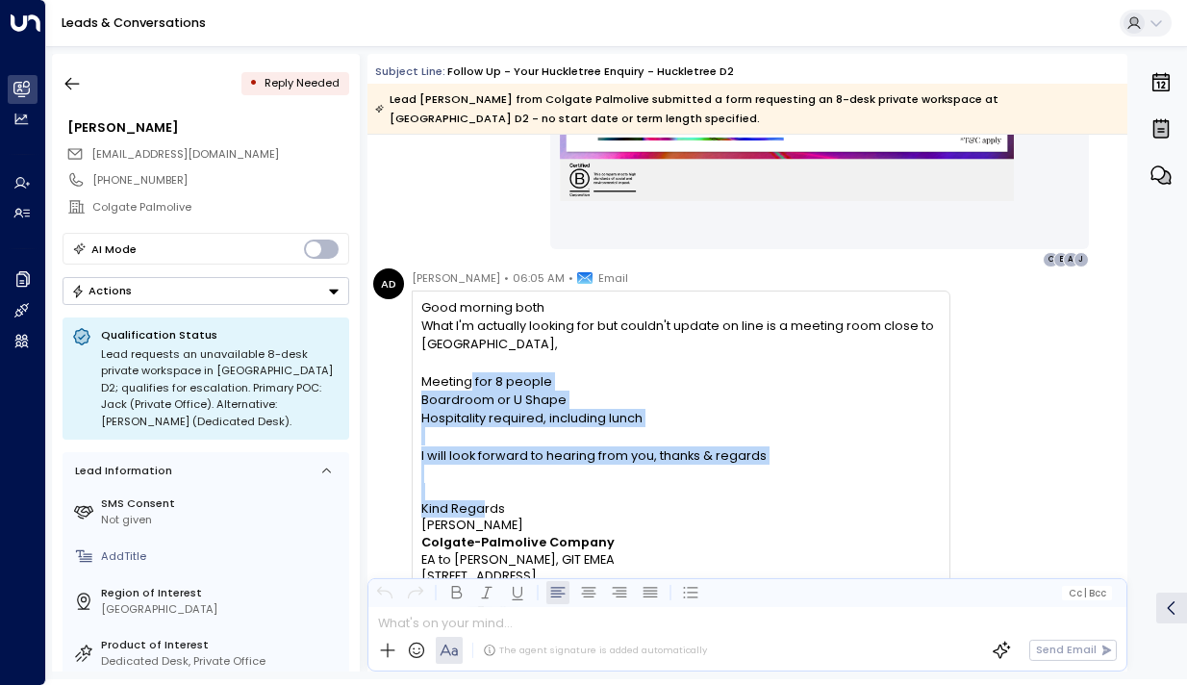
drag, startPoint x: 471, startPoint y: 377, endPoint x: 480, endPoint y: 501, distance: 124.5
click at [480, 502] on div "Good morning both What I'm actually looking for but couldn't update on line is …" at bounding box center [680, 497] width 519 height 398
click at [480, 501] on font "Kind Regards" at bounding box center [463, 508] width 84 height 16
drag, startPoint x: 480, startPoint y: 501, endPoint x: 471, endPoint y: 401, distance: 100.5
click at [471, 401] on div "Good morning both What I'm actually looking for but couldn't update on line is …" at bounding box center [680, 497] width 519 height 398
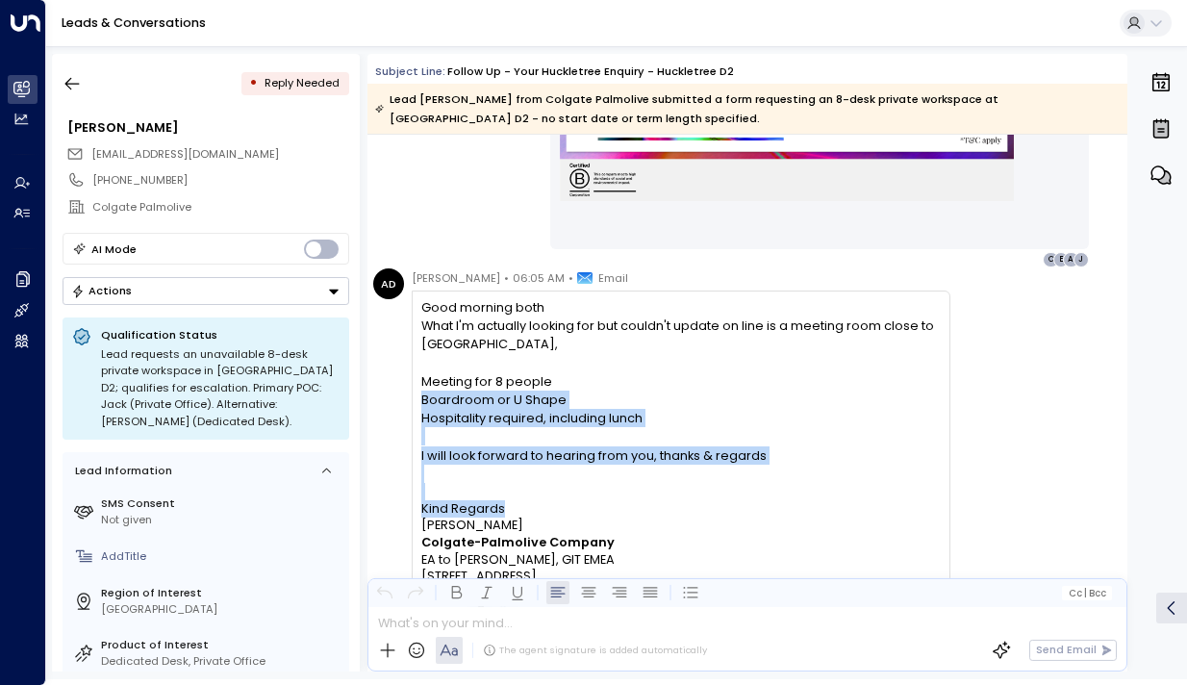
click at [471, 401] on div "Boardroom or U Shape" at bounding box center [680, 400] width 519 height 18
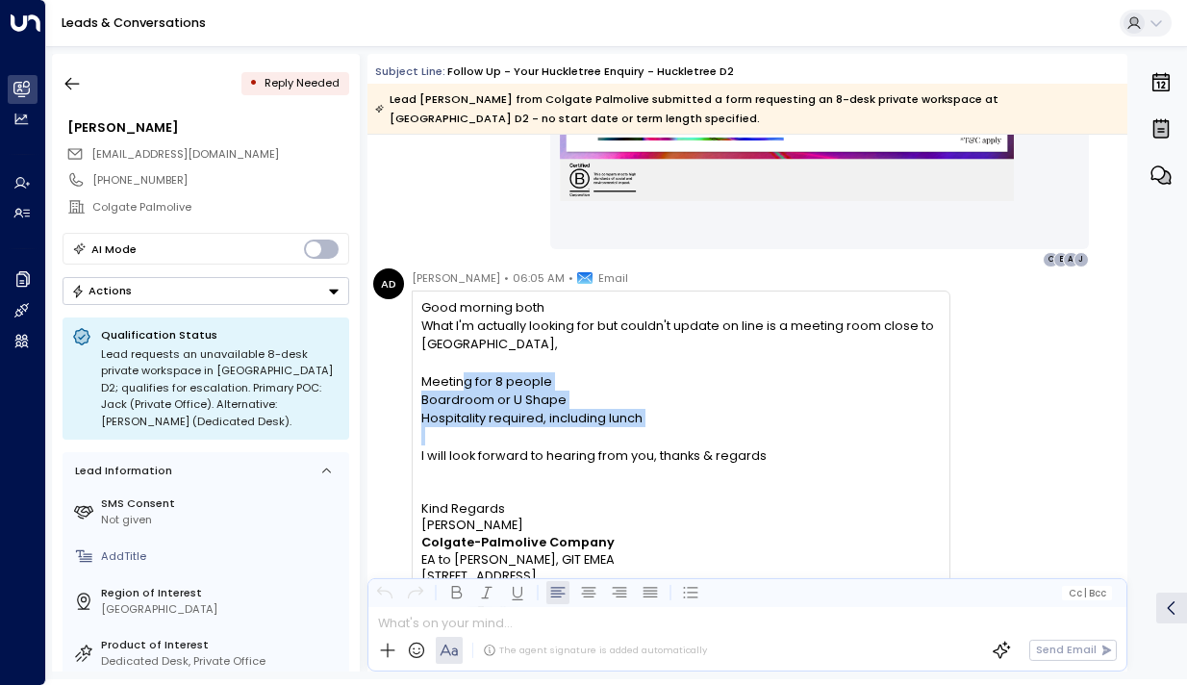
drag, startPoint x: 465, startPoint y: 377, endPoint x: 478, endPoint y: 470, distance: 93.3
click at [478, 470] on div "Good morning both What I'm actually looking for but couldn't update on line is …" at bounding box center [680, 390] width 519 height 185
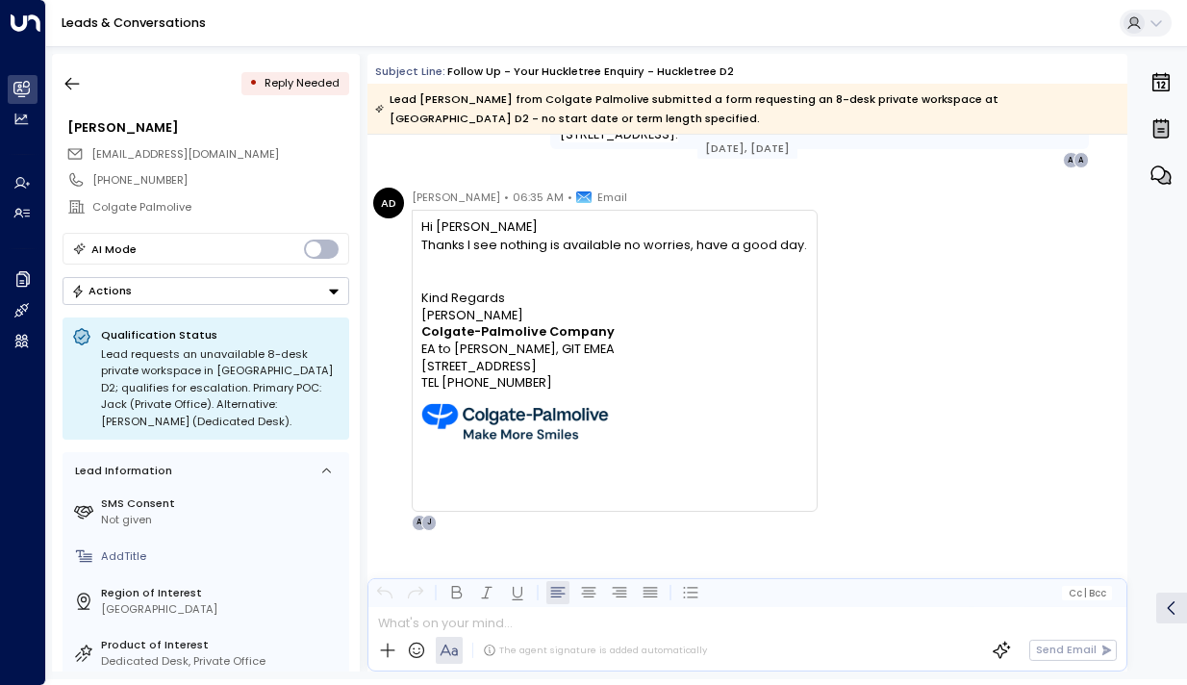
scroll to position [3273, 0]
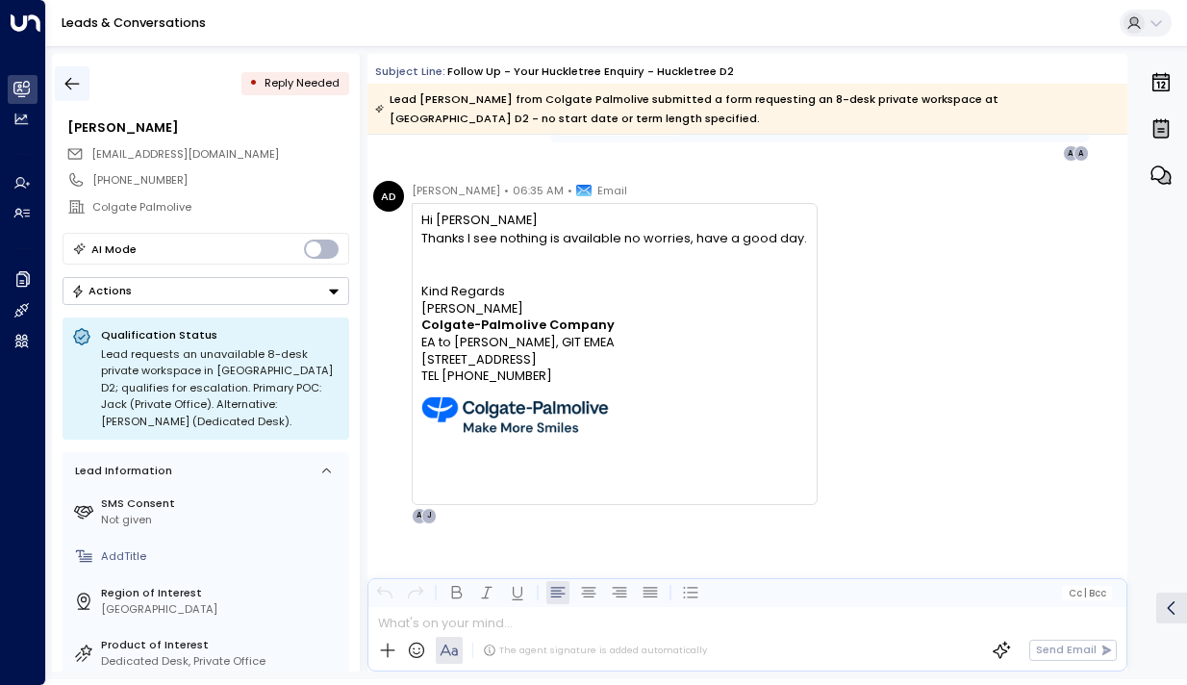
click at [75, 86] on icon "button" at bounding box center [72, 83] width 19 height 19
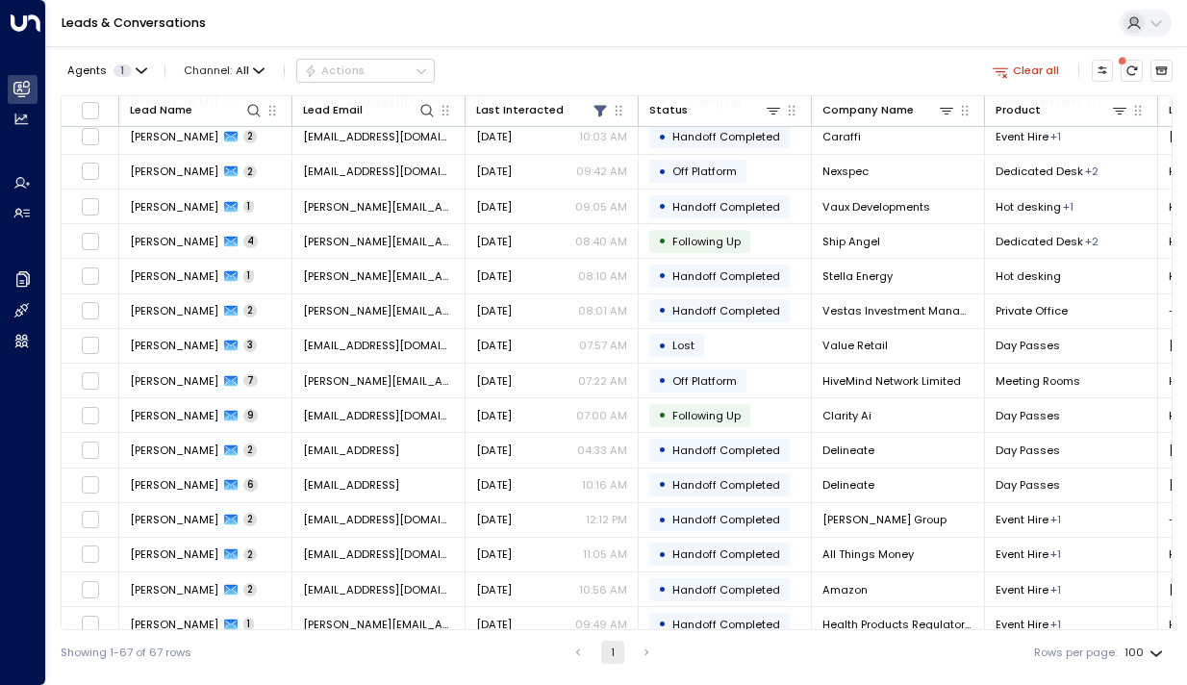
scroll to position [1835, 0]
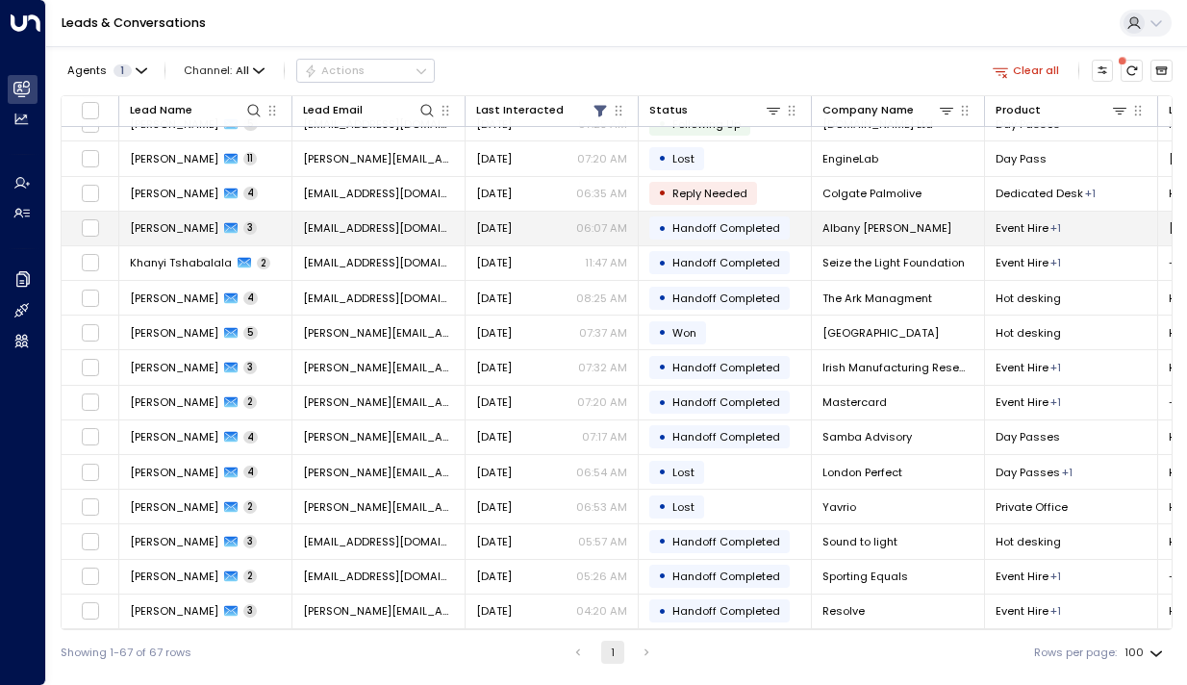
click at [153, 231] on span "[PERSON_NAME]" at bounding box center [174, 227] width 89 height 15
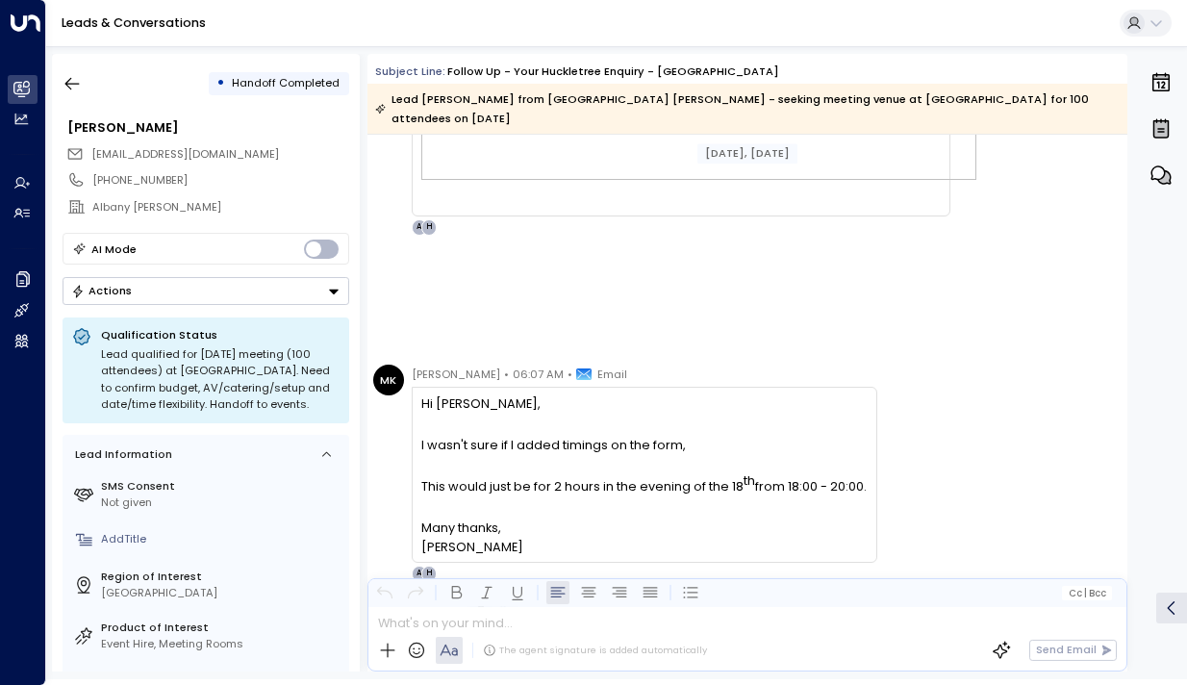
scroll to position [2893, 0]
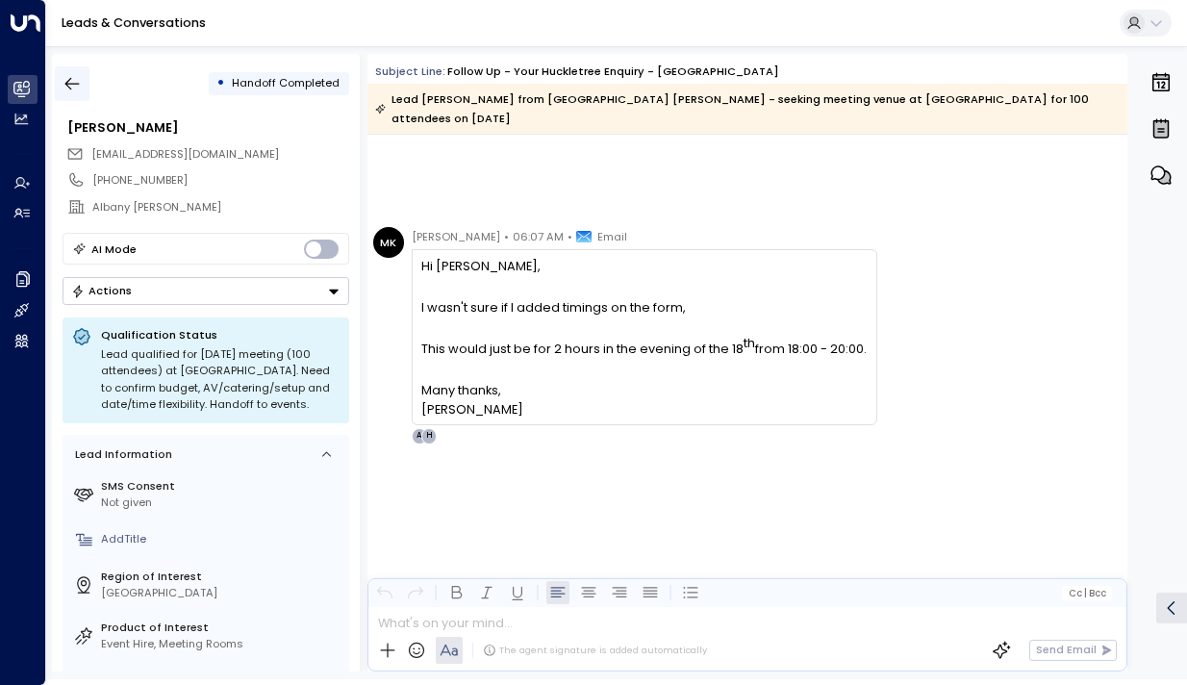
click at [67, 82] on icon "button" at bounding box center [72, 84] width 14 height 13
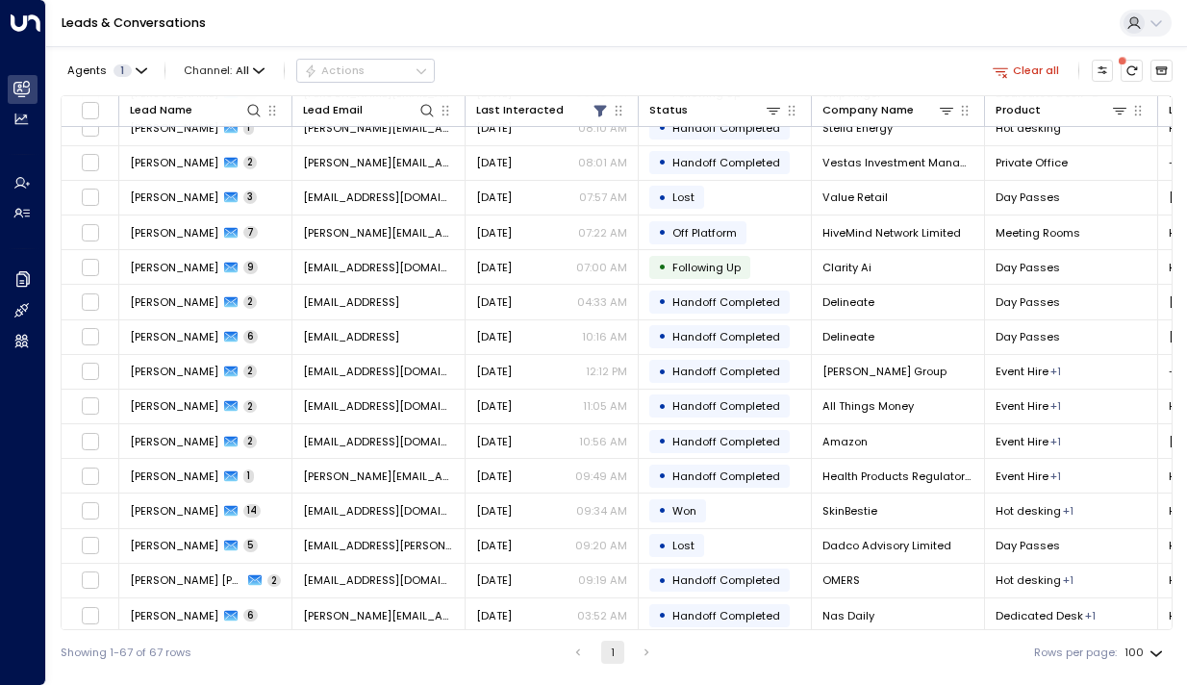
scroll to position [1835, 0]
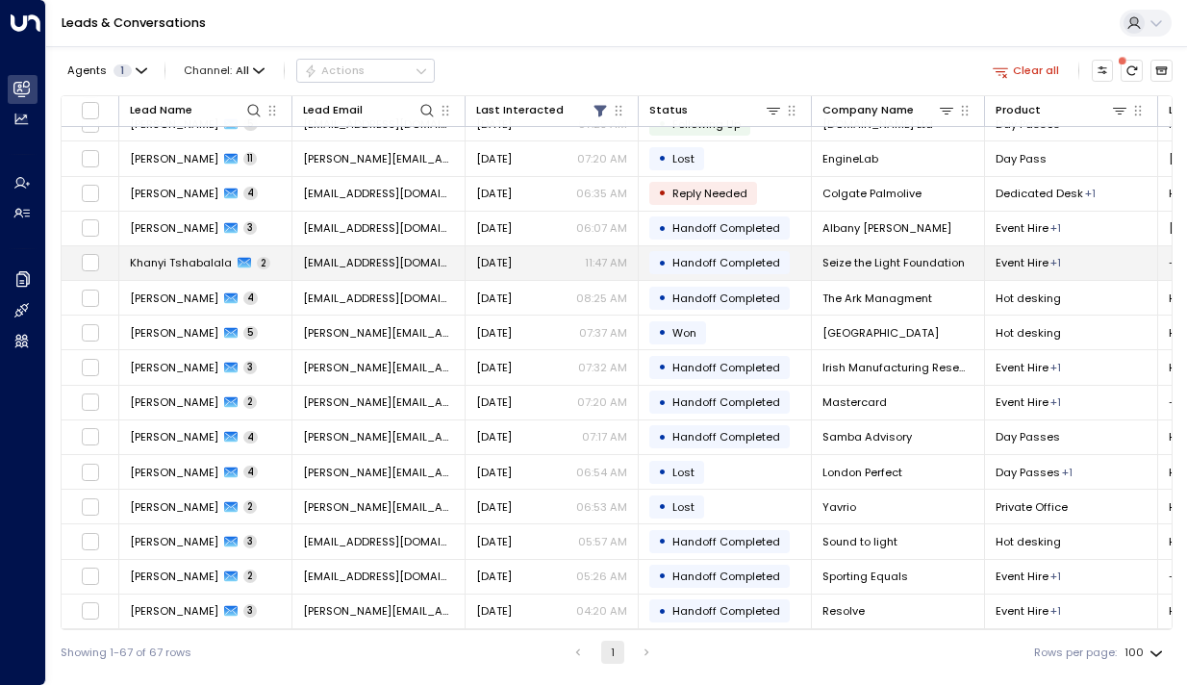
click at [170, 260] on span "Khanyi Tshabalala" at bounding box center [181, 262] width 102 height 15
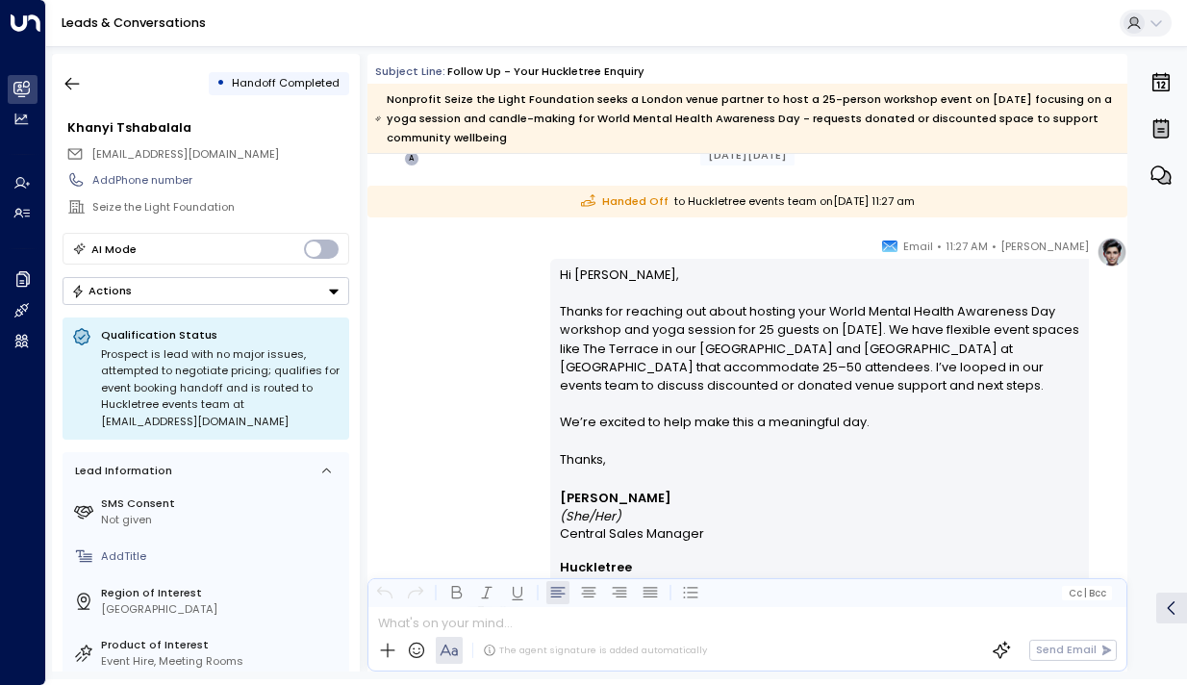
scroll to position [1284, 0]
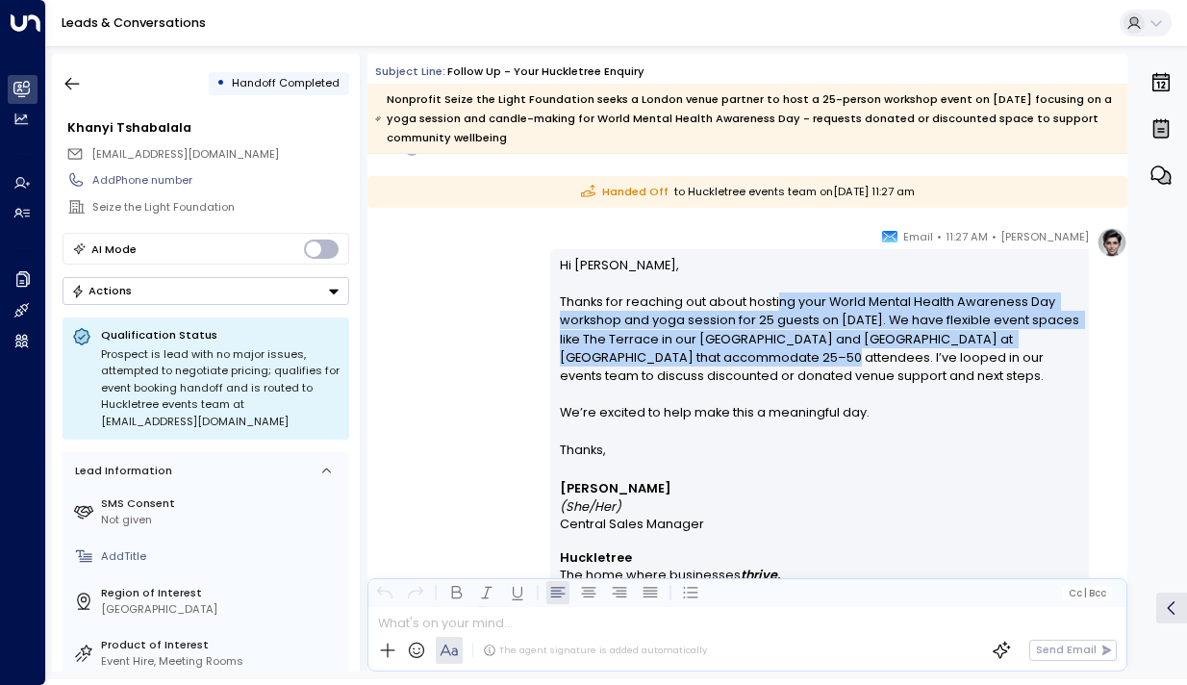
drag, startPoint x: 774, startPoint y: 309, endPoint x: 783, endPoint y: 361, distance: 52.8
click at [783, 361] on p "Hi Khanyi, Thanks for reaching out about hosting your World Mental Health Aware…" at bounding box center [820, 348] width 521 height 185
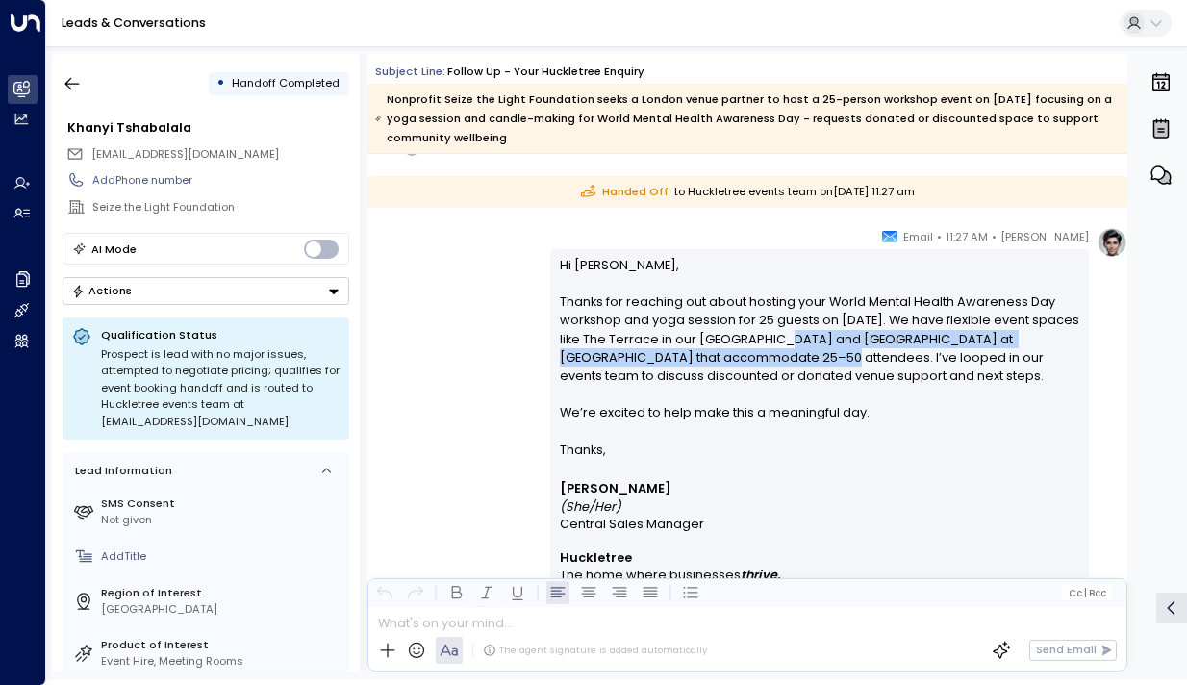
drag, startPoint x: 783, startPoint y: 365, endPoint x: 765, endPoint y: 332, distance: 37.5
click at [765, 332] on p "Hi Khanyi, Thanks for reaching out about hosting your World Mental Health Aware…" at bounding box center [820, 348] width 521 height 185
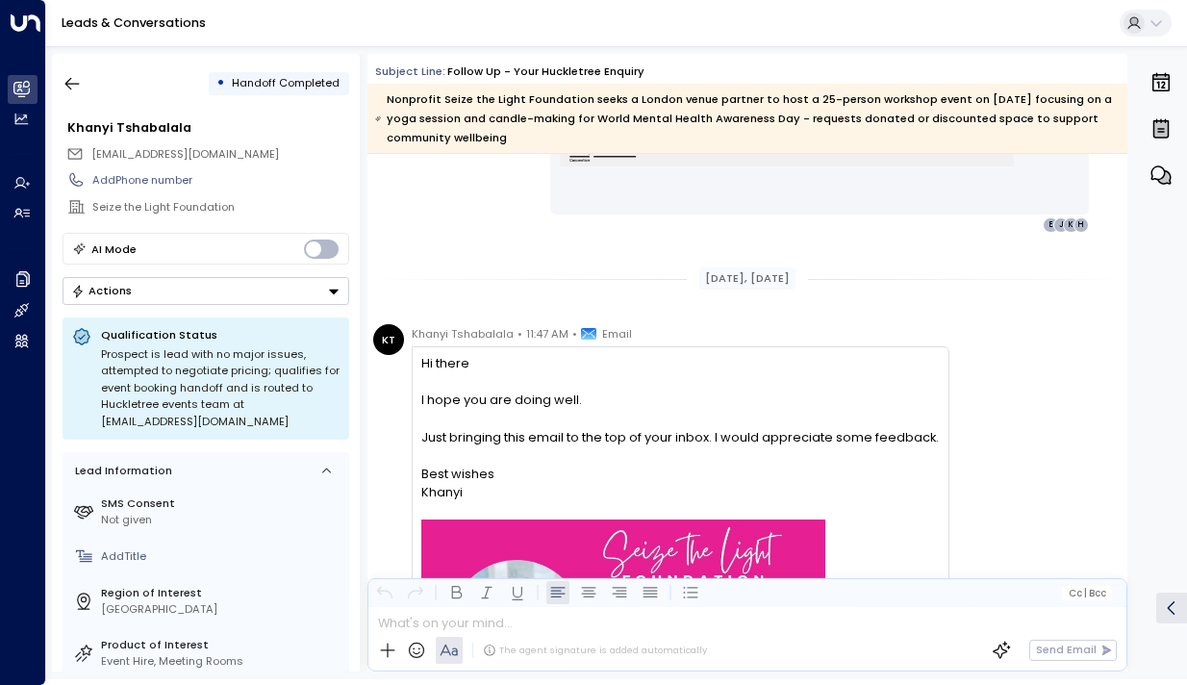
scroll to position [2260, 0]
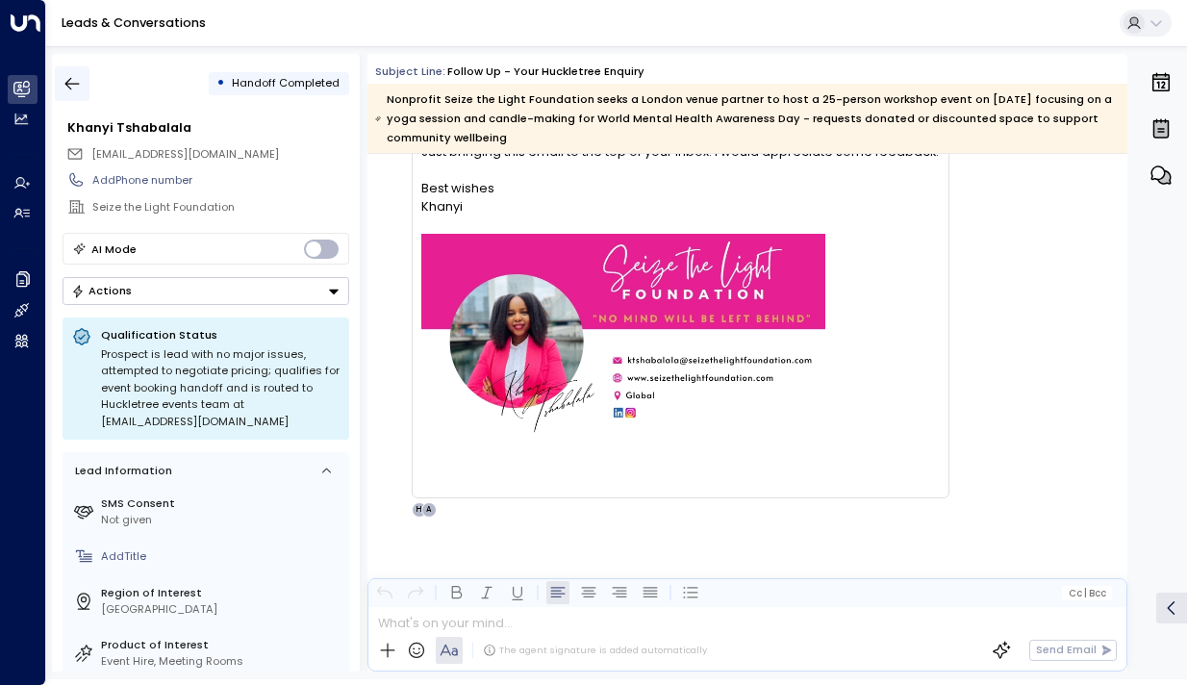
click at [73, 86] on icon "button" at bounding box center [72, 83] width 19 height 19
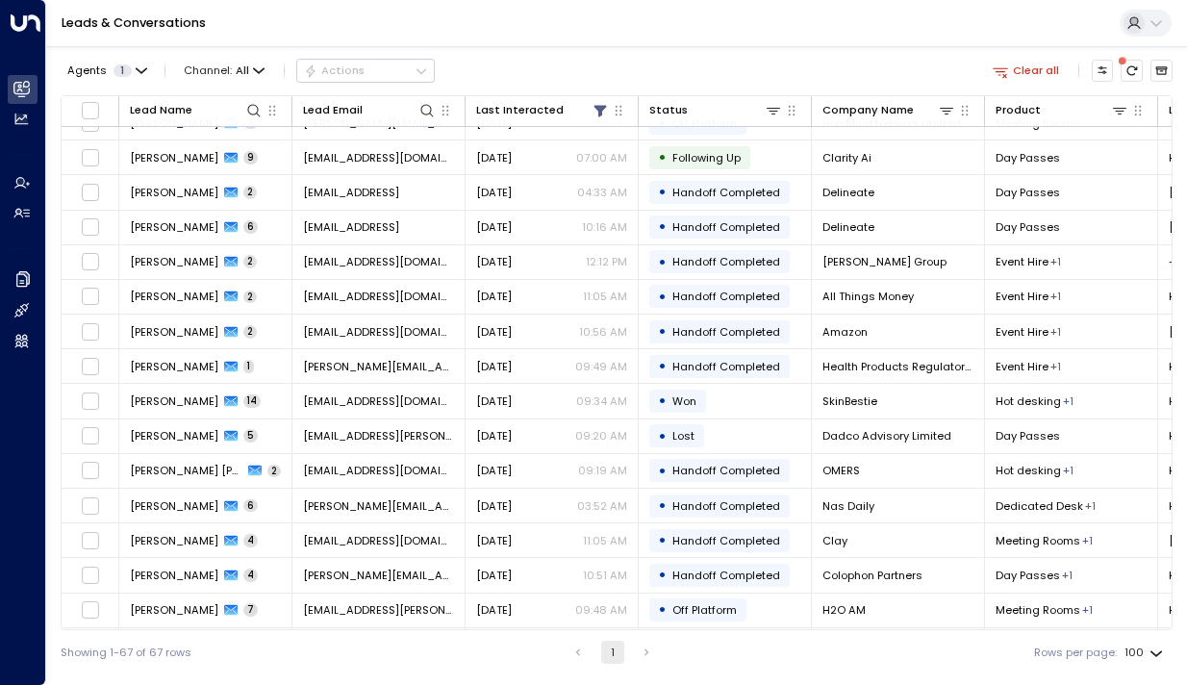
scroll to position [1835, 0]
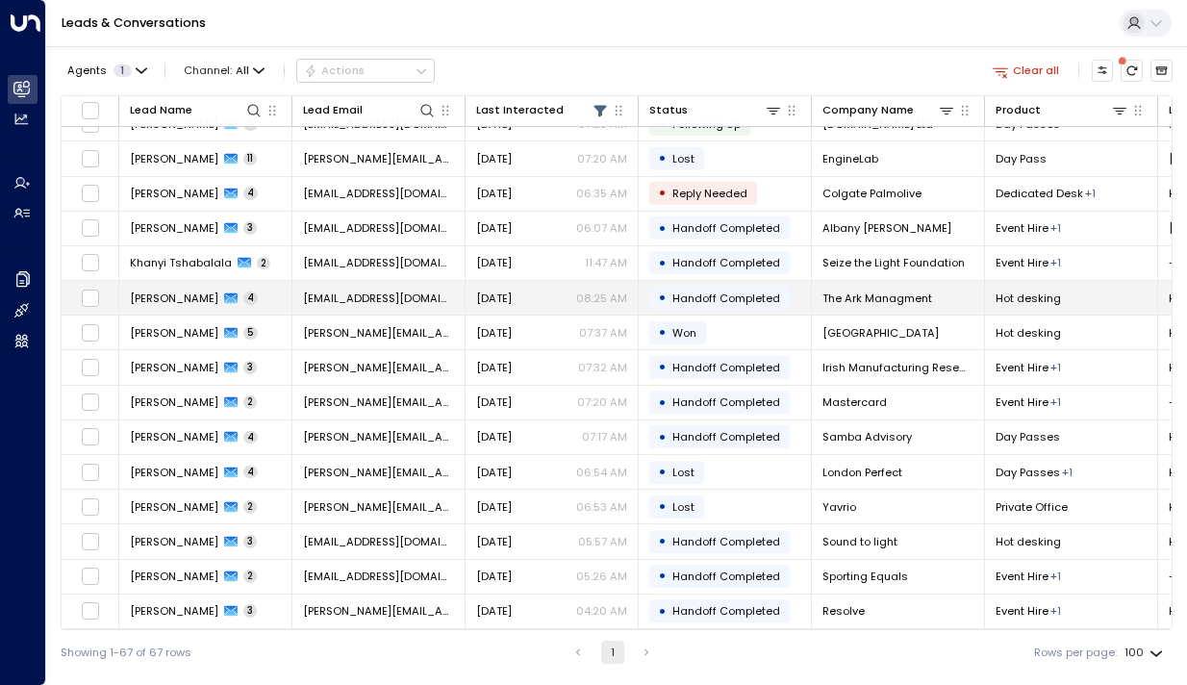
click at [189, 303] on td "Olivia Colegrave 4" at bounding box center [205, 298] width 173 height 34
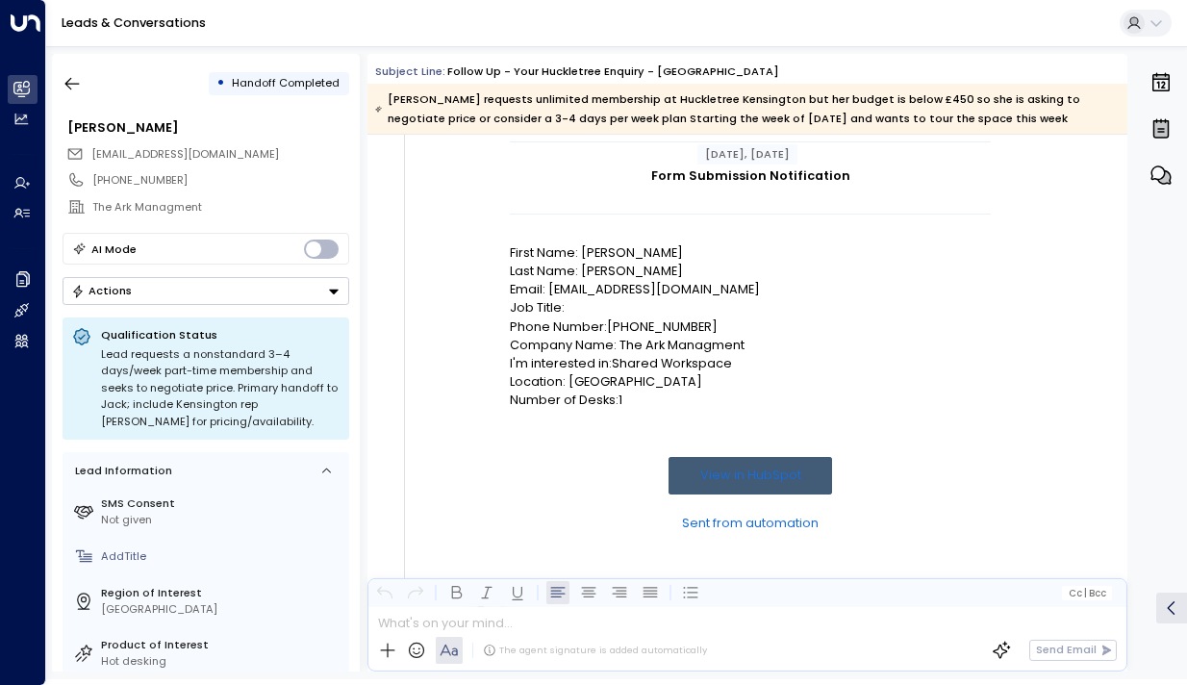
scroll to position [218, 0]
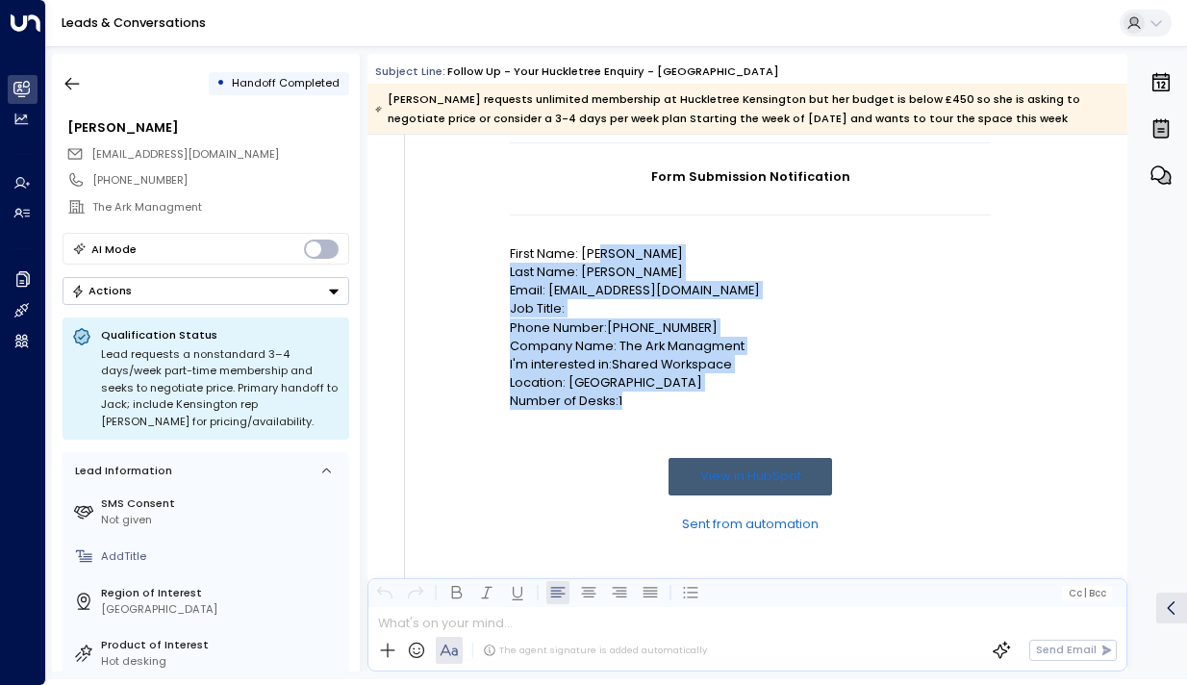
drag, startPoint x: 596, startPoint y: 253, endPoint x: 596, endPoint y: 427, distance: 174.2
click at [596, 427] on td "Form Submission Notification First Name: Olivia Last Name: Colegrave Email: oli…" at bounding box center [750, 362] width 481 height 440
click at [596, 427] on td at bounding box center [750, 434] width 481 height 48
drag, startPoint x: 600, startPoint y: 420, endPoint x: 587, endPoint y: 223, distance: 197.7
click at [587, 223] on td "Form Submission Notification First Name: Olivia Last Name: Colegrave Email: oli…" at bounding box center [750, 362] width 481 height 440
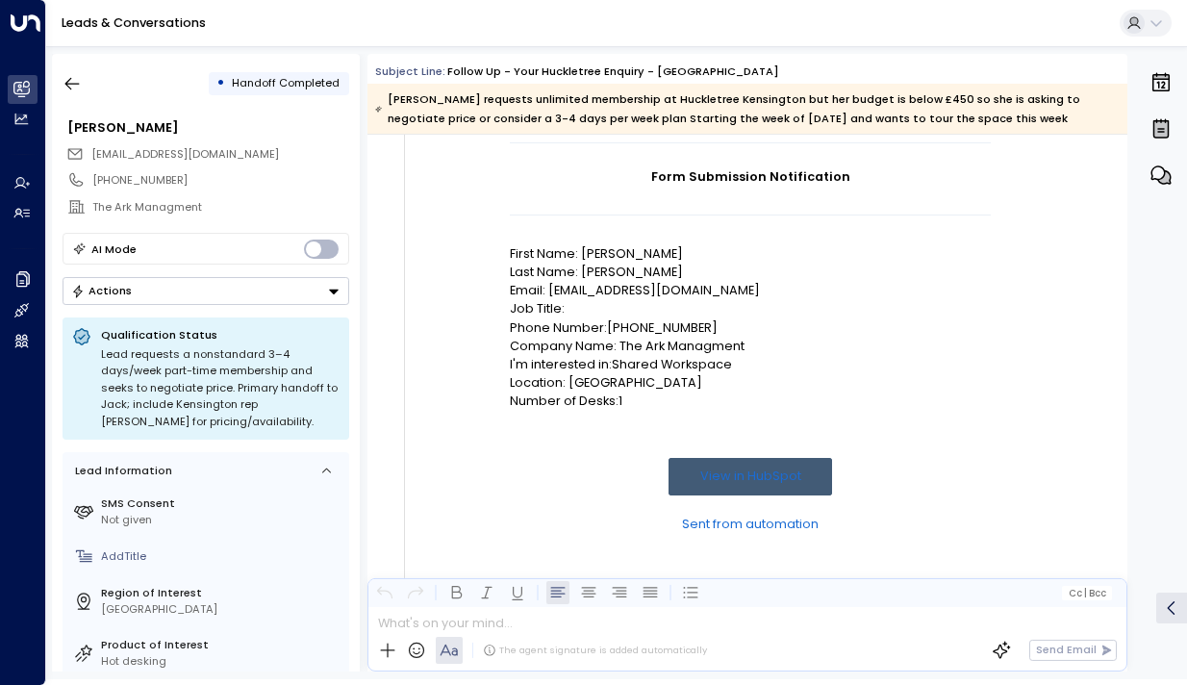
click at [587, 223] on td at bounding box center [750, 230] width 481 height 29
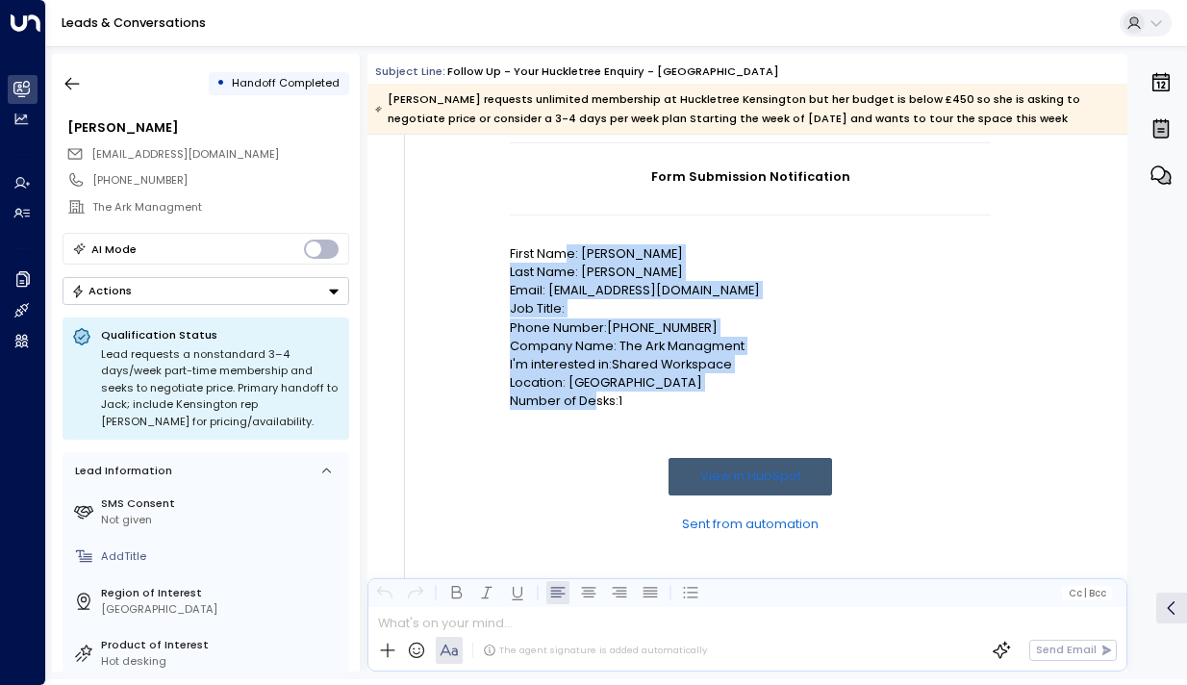
drag, startPoint x: 564, startPoint y: 244, endPoint x: 595, endPoint y: 405, distance: 163.6
click at [595, 405] on td "Form Submission Notification First Name: Olivia Last Name: Colegrave Email: oli…" at bounding box center [750, 362] width 481 height 440
click at [595, 405] on p "Number of Desks:1" at bounding box center [750, 401] width 481 height 18
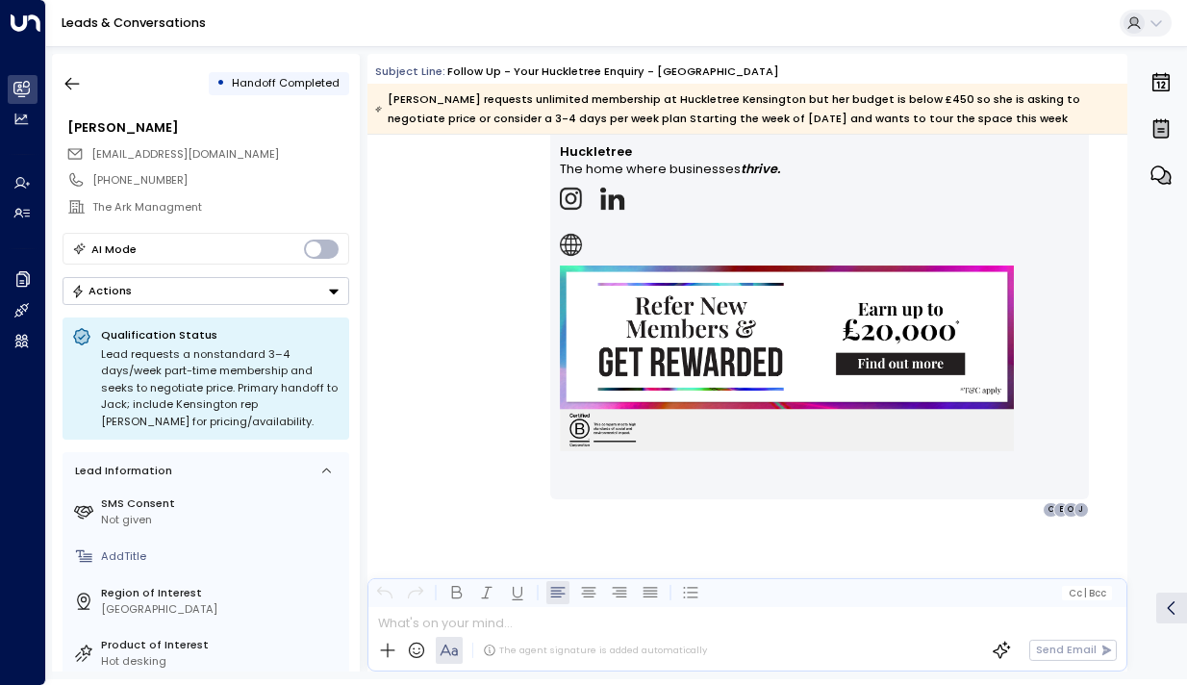
scroll to position [3322, 0]
click at [71, 84] on icon "button" at bounding box center [72, 84] width 14 height 13
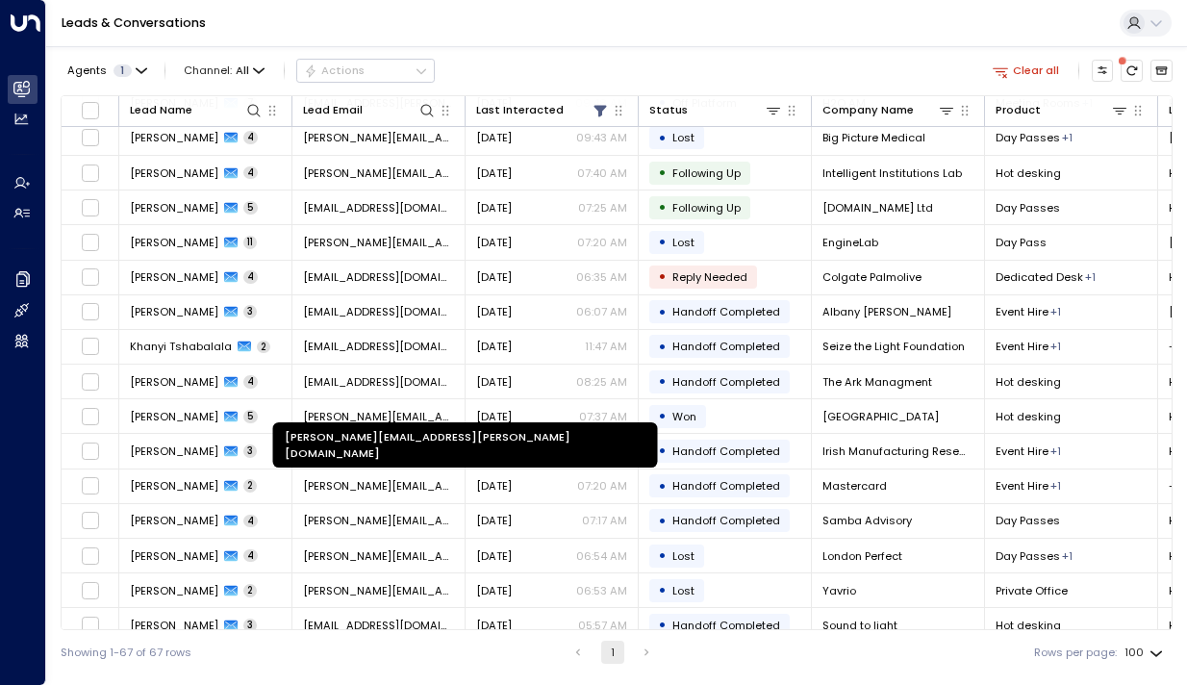
scroll to position [1835, 0]
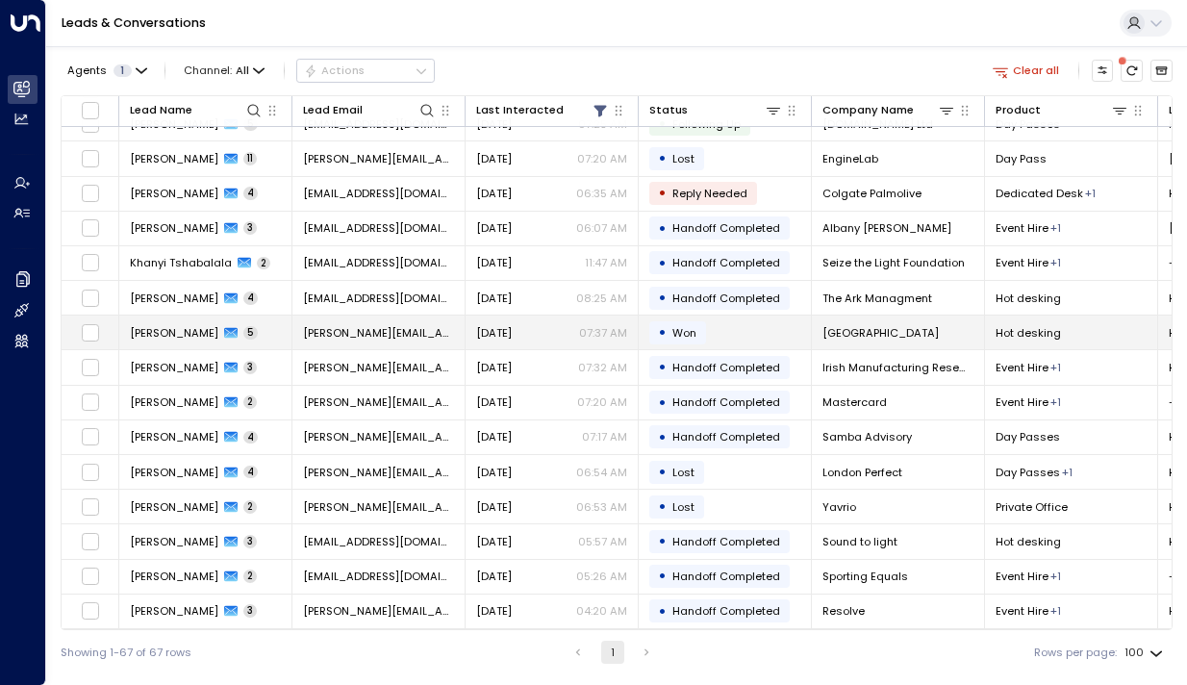
click at [166, 325] on span "[PERSON_NAME]" at bounding box center [174, 332] width 89 height 15
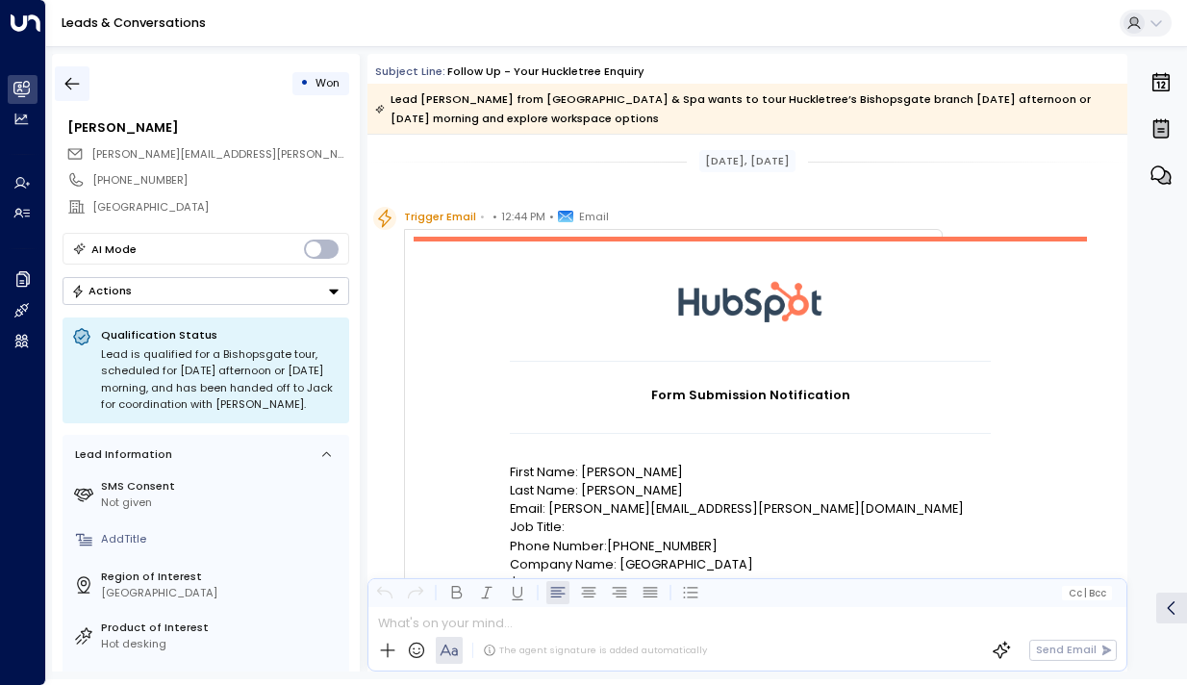
click at [71, 82] on icon "button" at bounding box center [72, 83] width 19 height 19
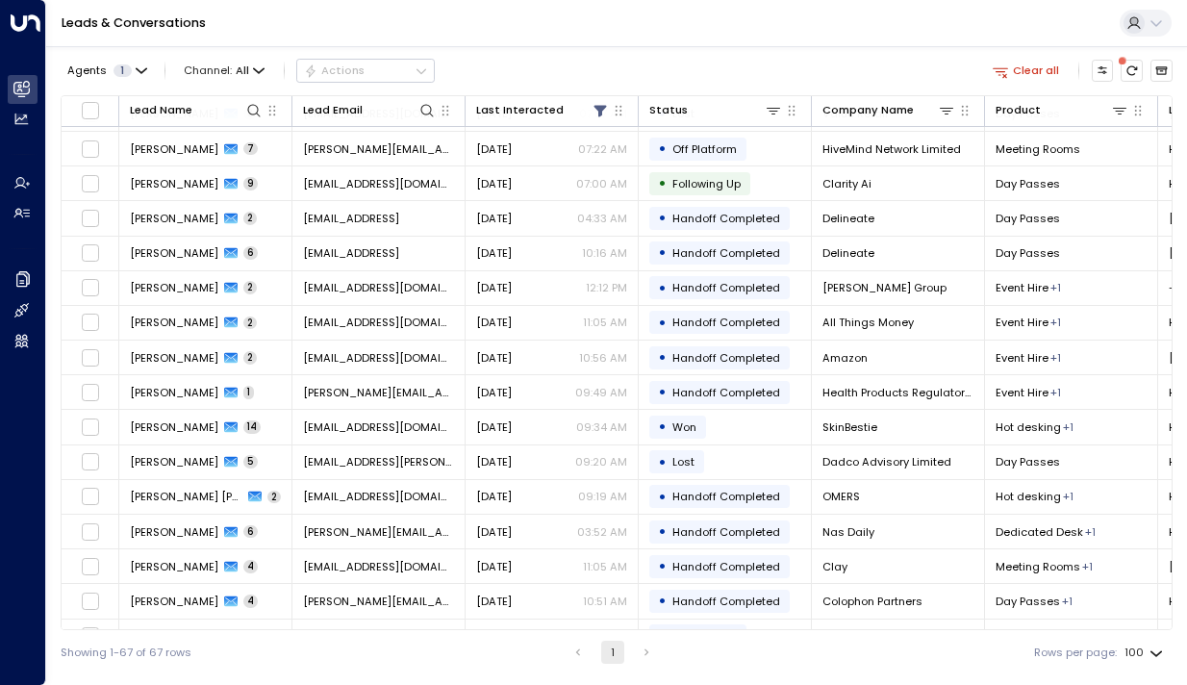
scroll to position [1835, 0]
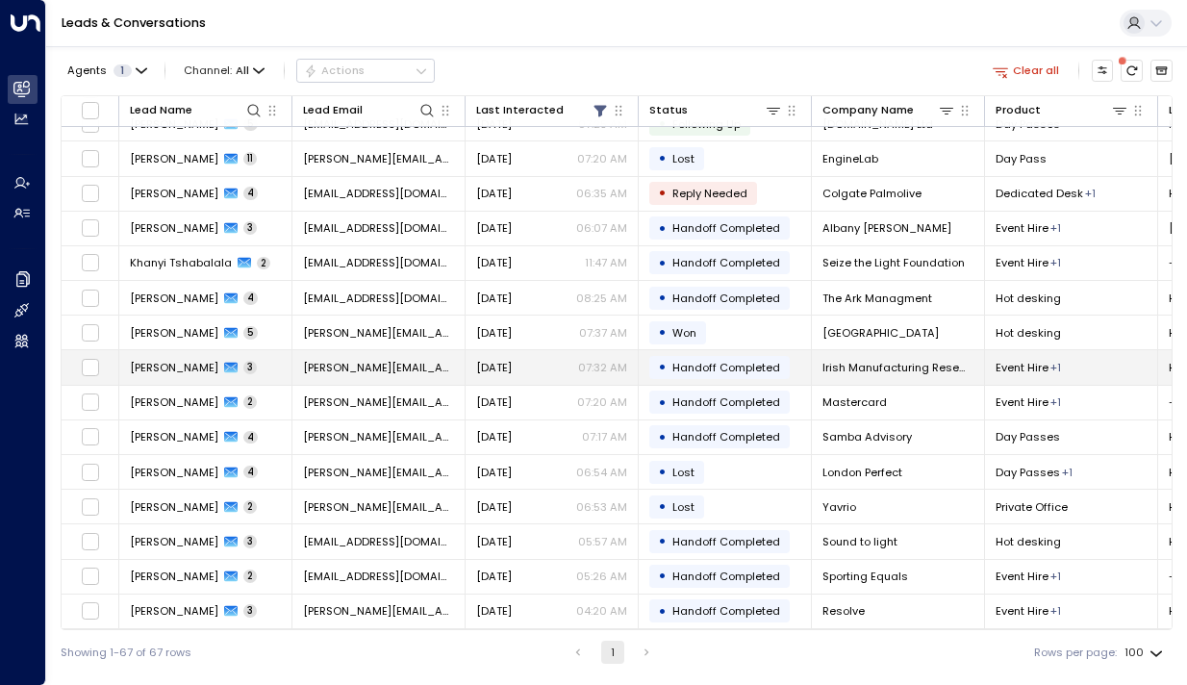
click at [160, 360] on span "[PERSON_NAME]" at bounding box center [174, 367] width 89 height 15
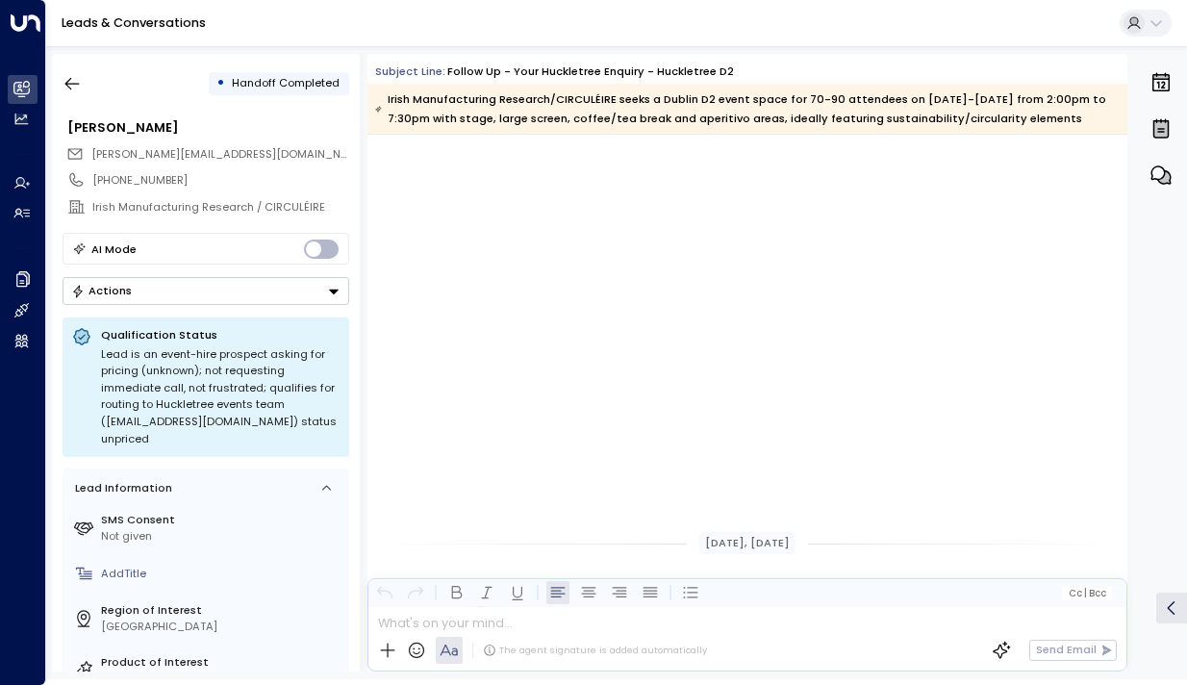
scroll to position [2934, 0]
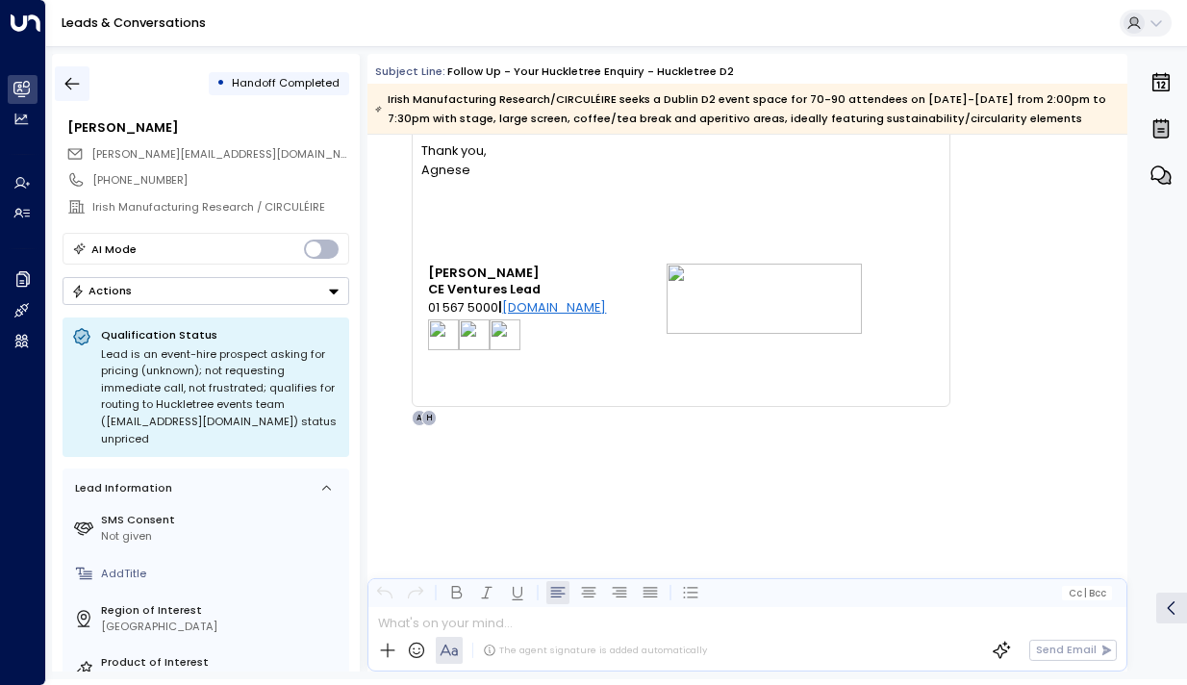
click at [66, 81] on icon "button" at bounding box center [72, 84] width 14 height 13
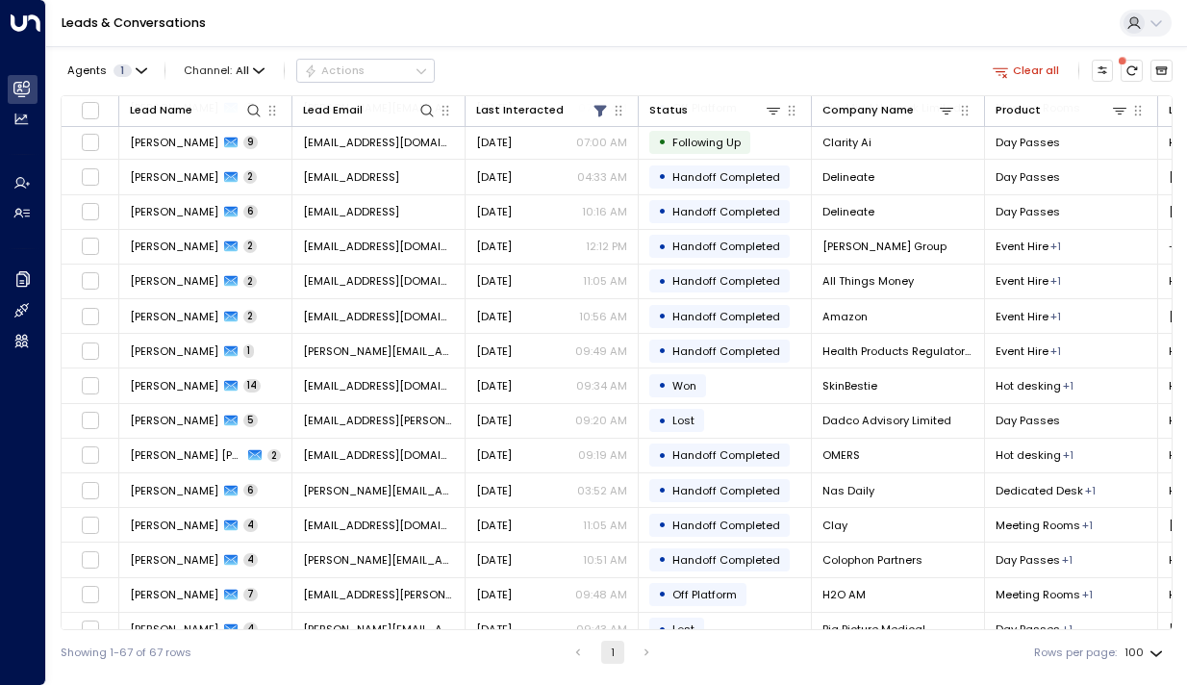
scroll to position [1835, 0]
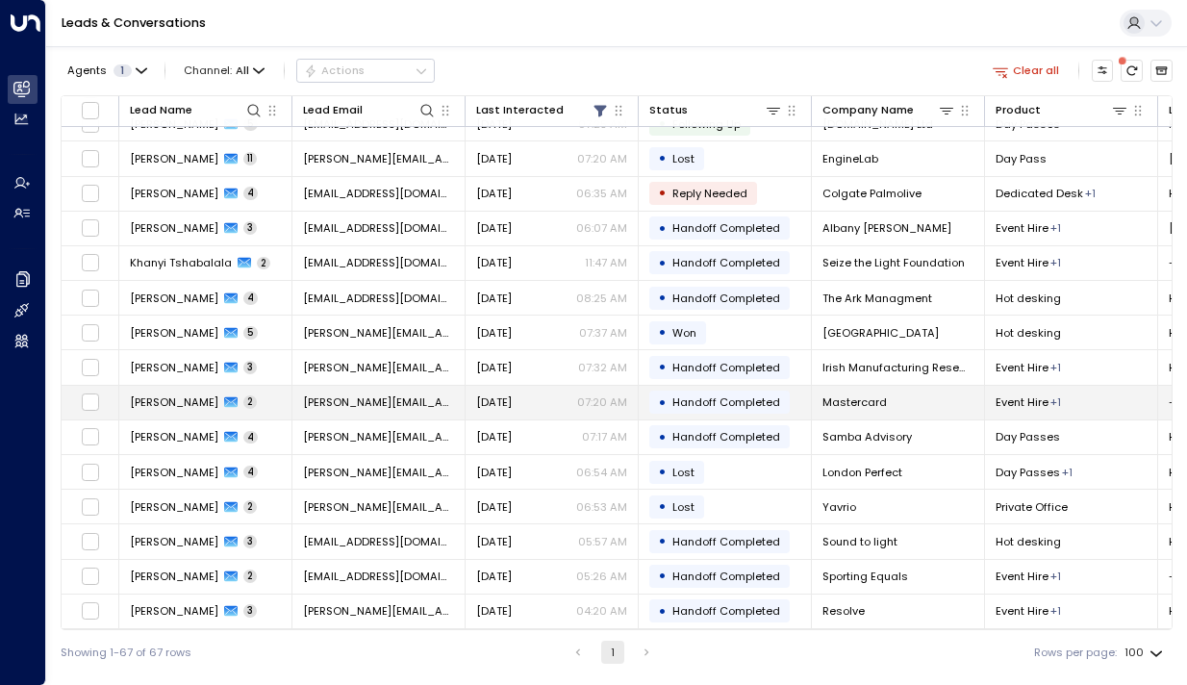
click at [145, 386] on td "Sabrina Adamo 2" at bounding box center [205, 403] width 173 height 34
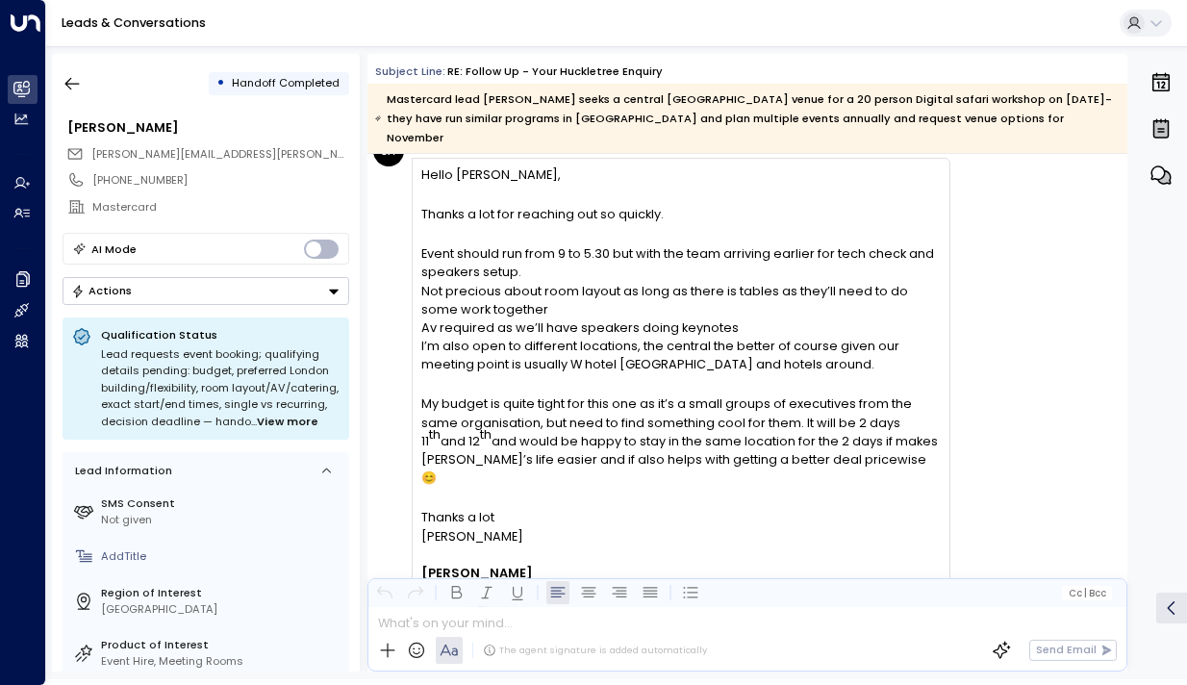
scroll to position [1928, 0]
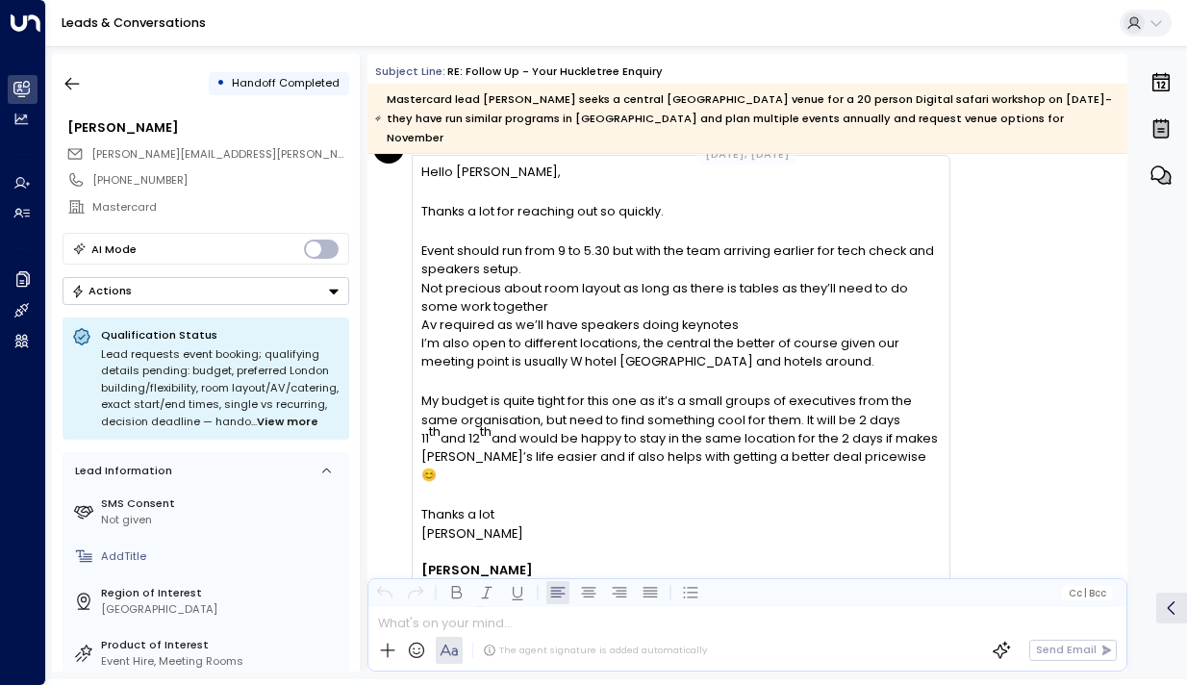
click at [1167, 502] on div "0" at bounding box center [1160, 363] width 50 height 618
click at [67, 81] on icon "button" at bounding box center [72, 84] width 14 height 13
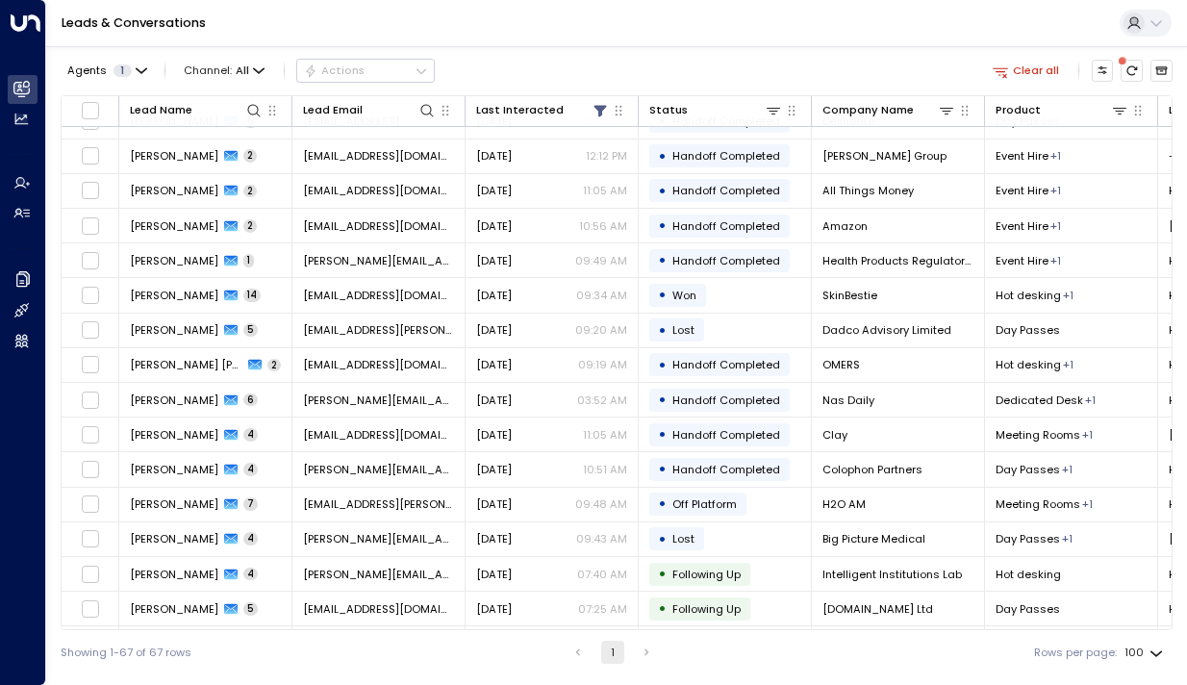
scroll to position [1835, 0]
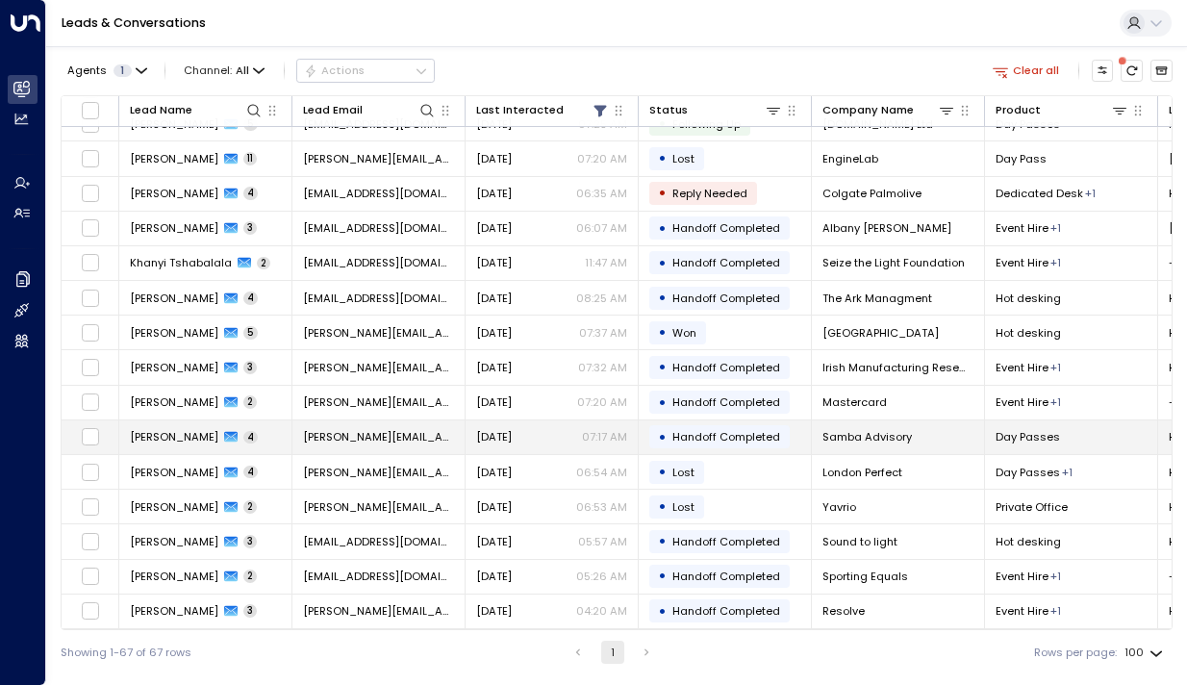
click at [157, 438] on span "[PERSON_NAME]" at bounding box center [174, 436] width 89 height 15
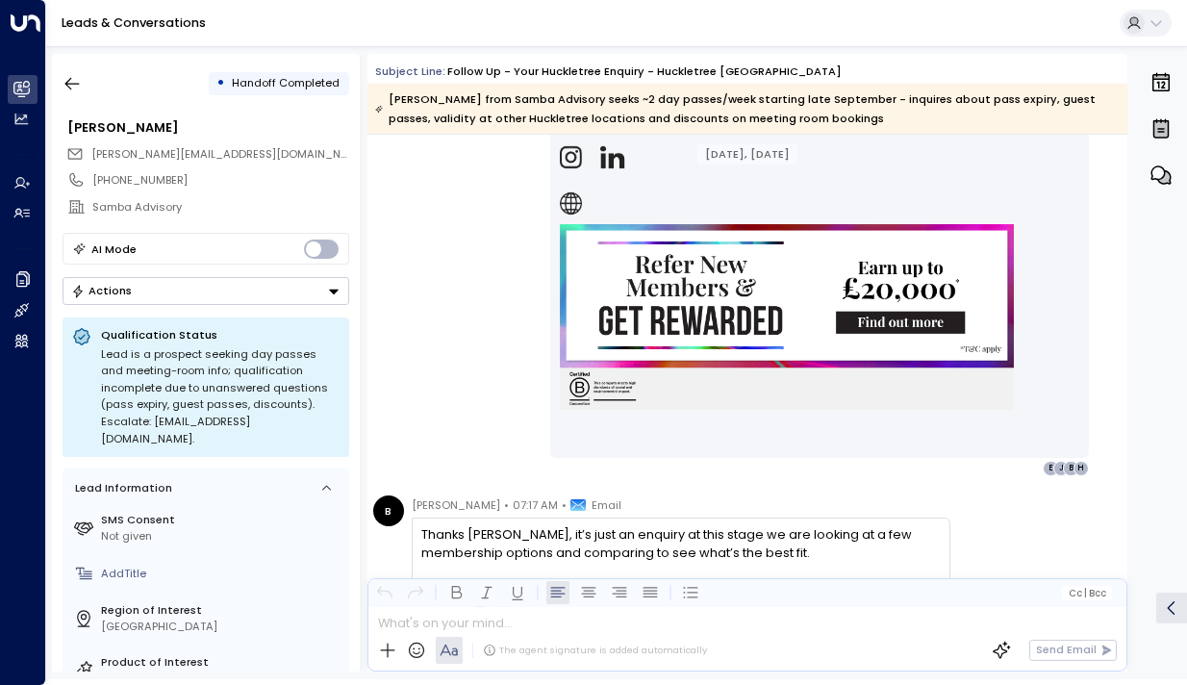
scroll to position [2842, 0]
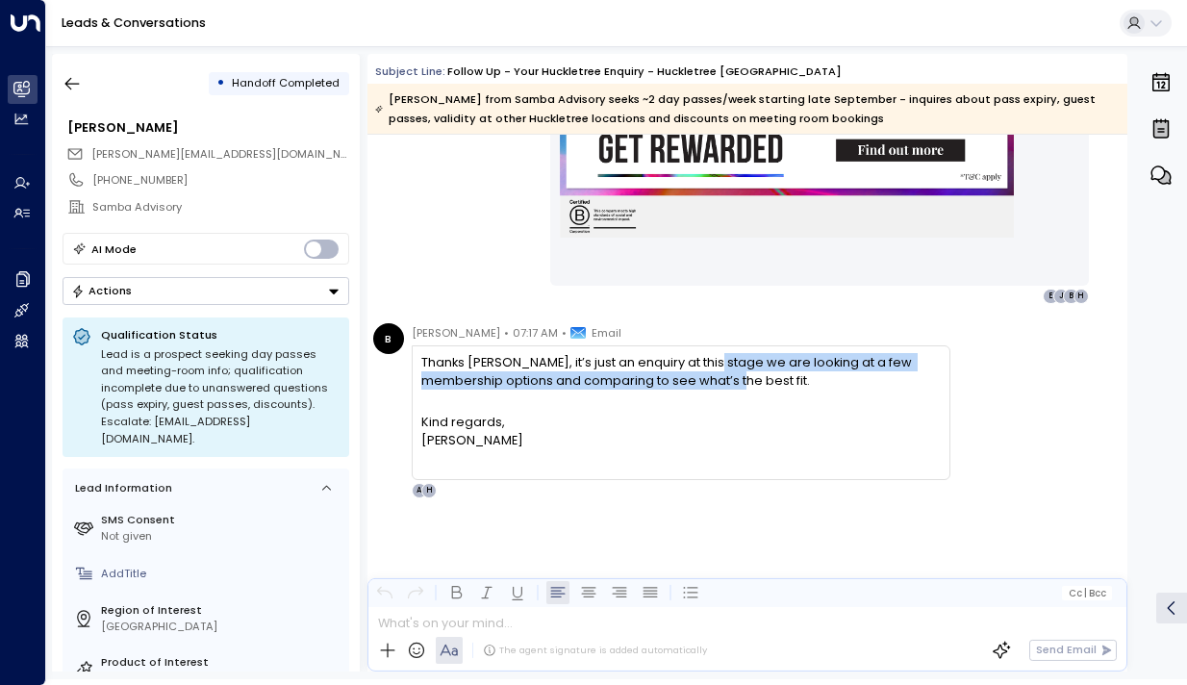
drag, startPoint x: 709, startPoint y: 360, endPoint x: 709, endPoint y: 388, distance: 27.9
click at [709, 388] on span "Thanks Alice, it’s just an enquiry at this stage we are looking at a few member…" at bounding box center [680, 371] width 519 height 37
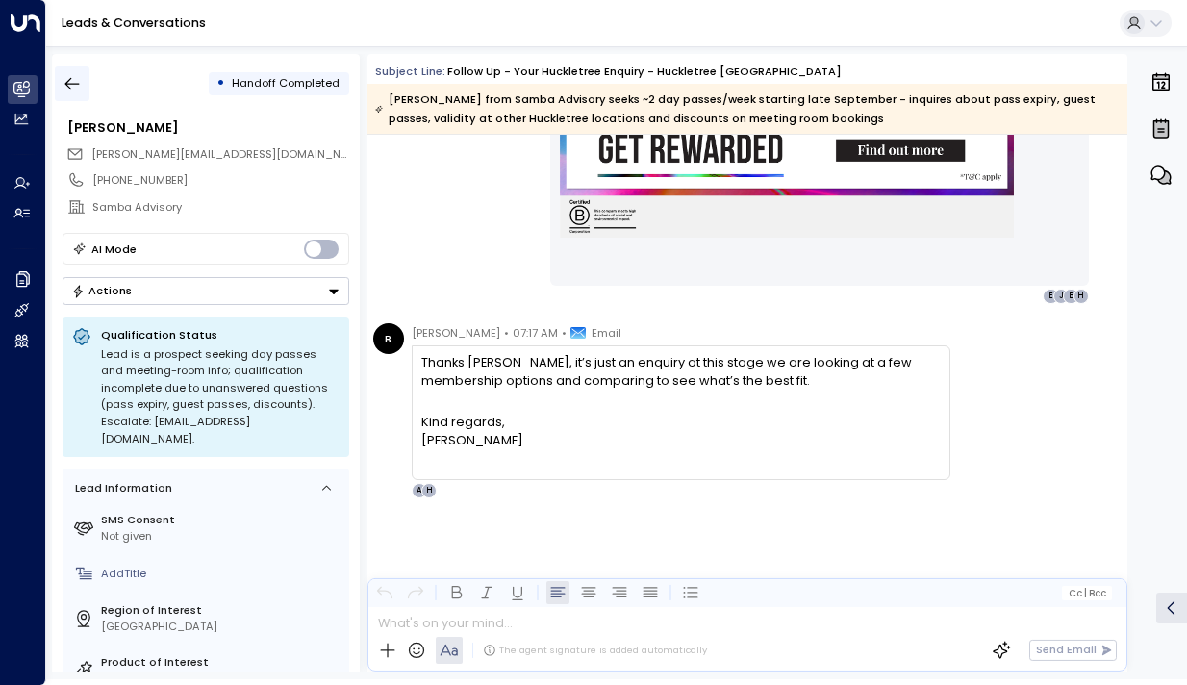
click at [72, 91] on icon "button" at bounding box center [72, 83] width 19 height 19
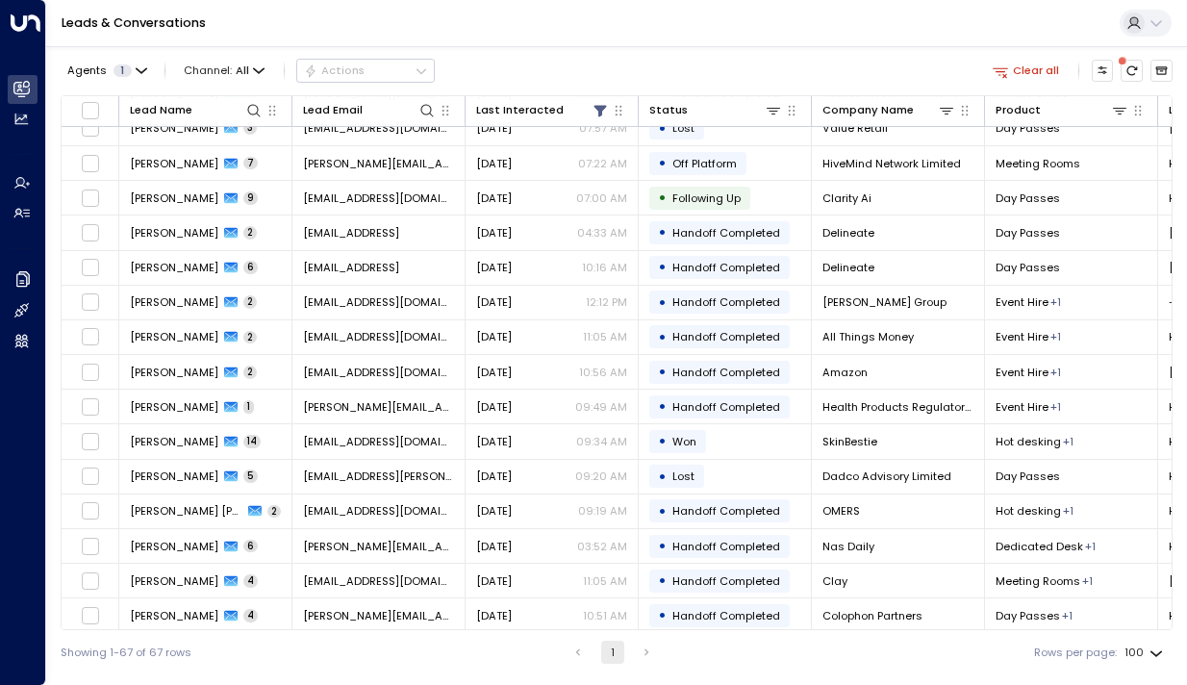
scroll to position [1835, 0]
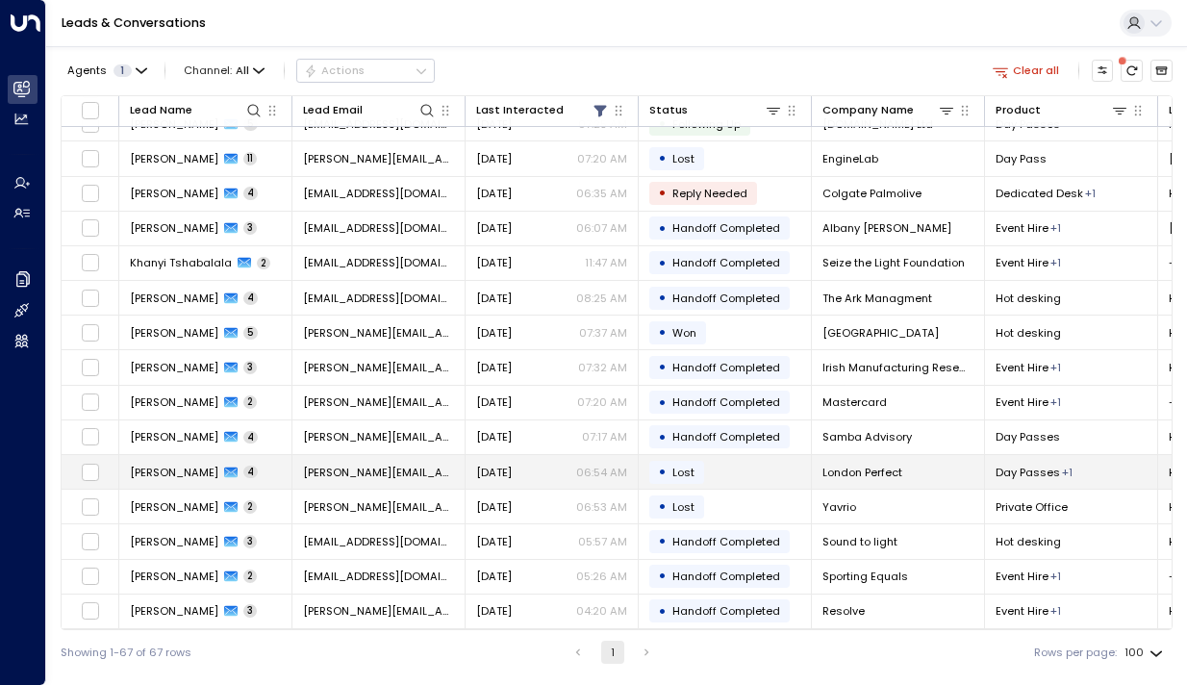
click at [180, 471] on span "[PERSON_NAME]" at bounding box center [174, 472] width 89 height 15
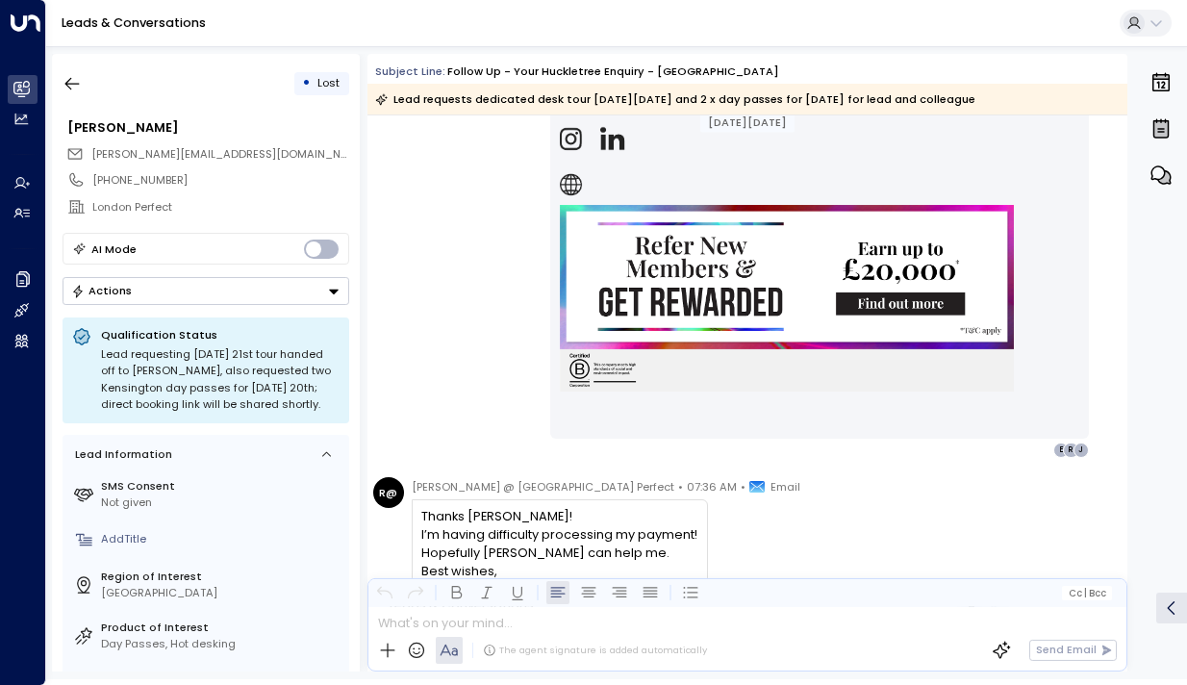
scroll to position [2719, 0]
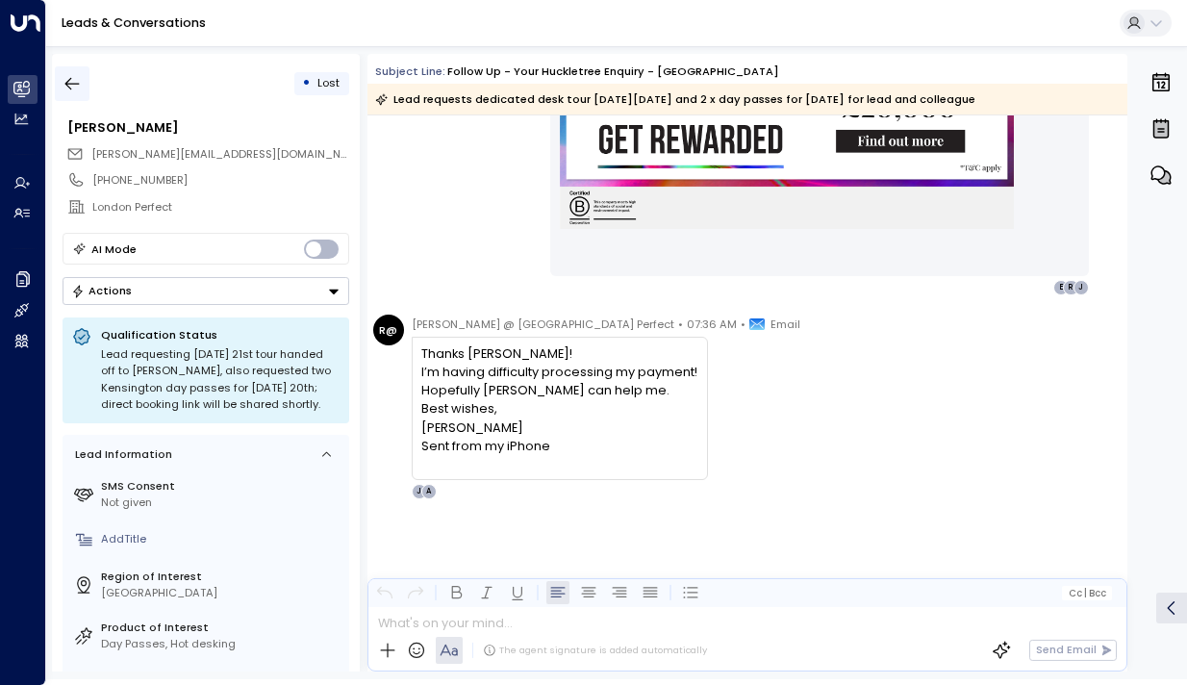
click at [77, 80] on icon "button" at bounding box center [72, 83] width 19 height 19
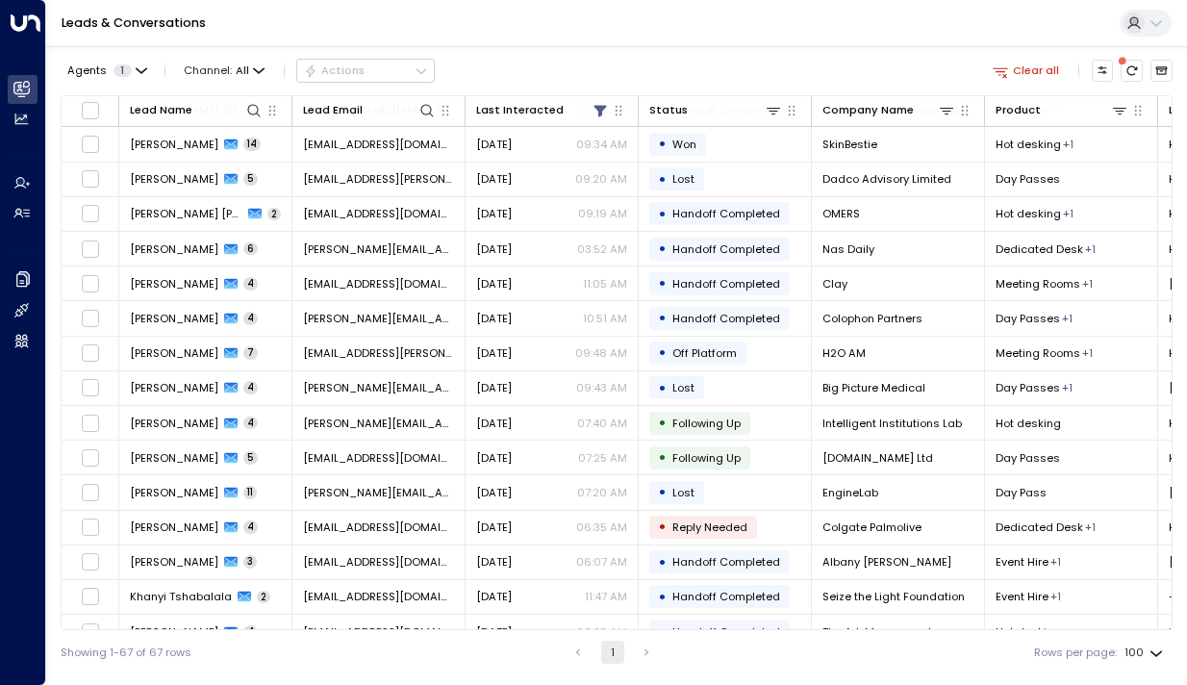
scroll to position [1835, 0]
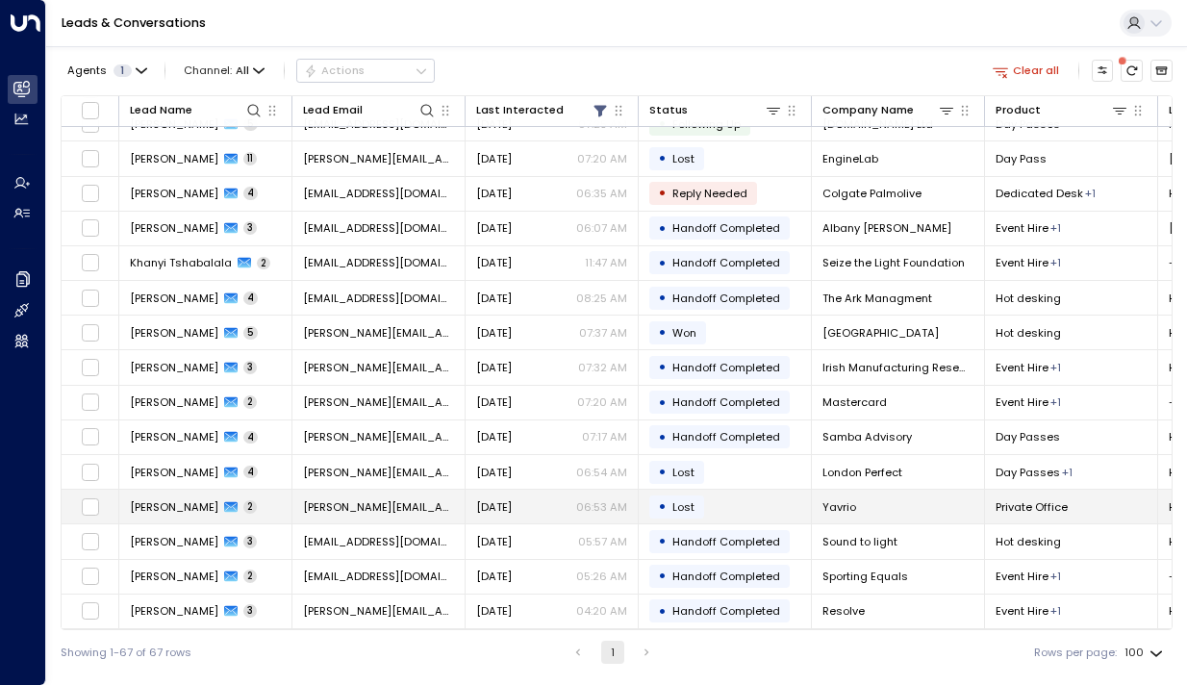
click at [173, 500] on span "[PERSON_NAME]" at bounding box center [174, 506] width 89 height 15
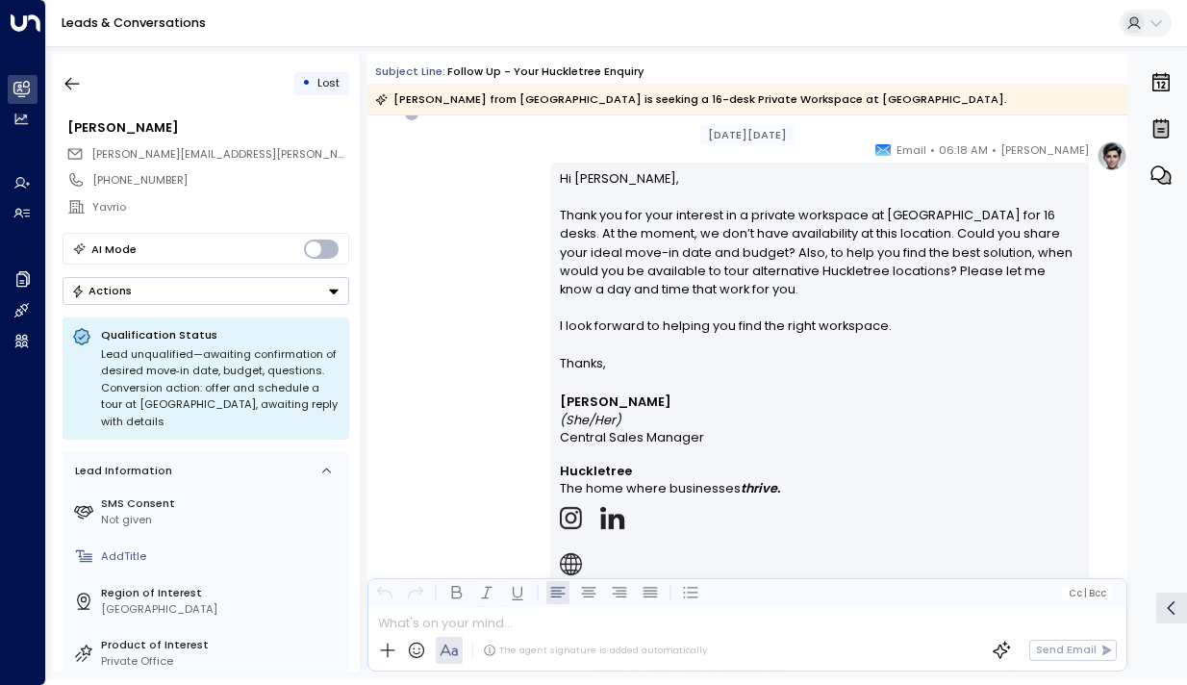
scroll to position [1003, 0]
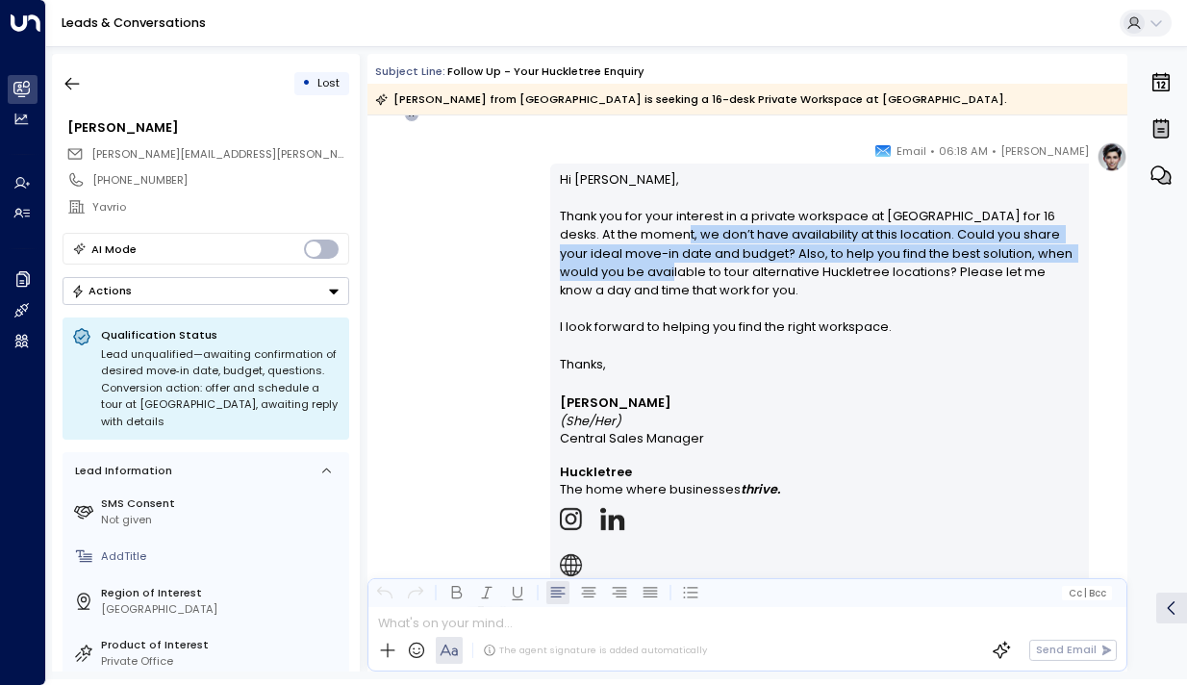
drag, startPoint x: 625, startPoint y: 241, endPoint x: 625, endPoint y: 314, distance: 73.1
click at [625, 314] on p "Hi Samuel, Thank you for your interest in a private workspace at Huckletree Oxf…" at bounding box center [820, 262] width 521 height 185
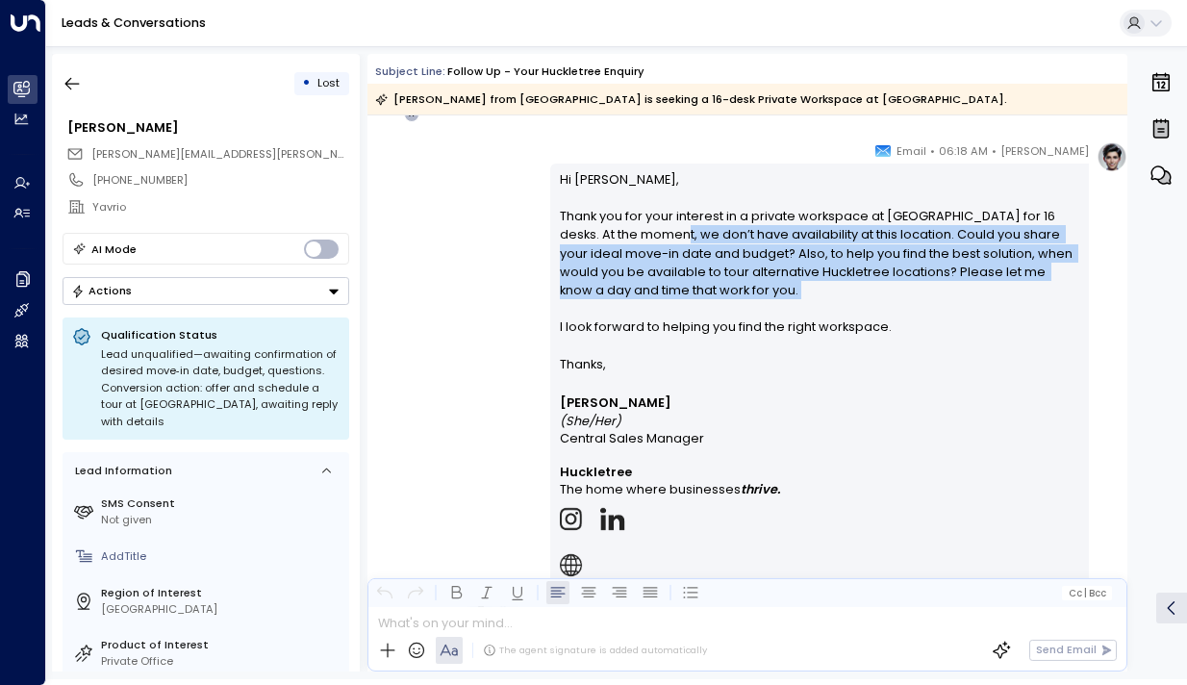
click at [625, 314] on p "Hi Samuel, Thank you for your interest in a private workspace at Huckletree Oxf…" at bounding box center [820, 262] width 521 height 185
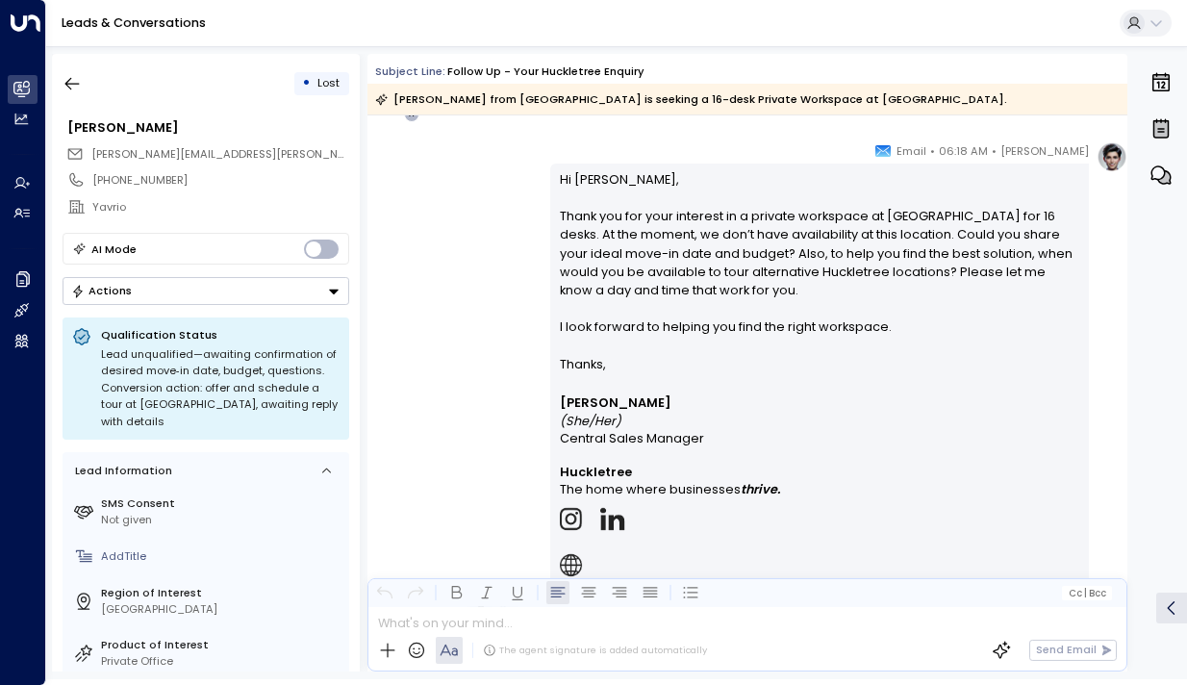
scroll to position [970, 0]
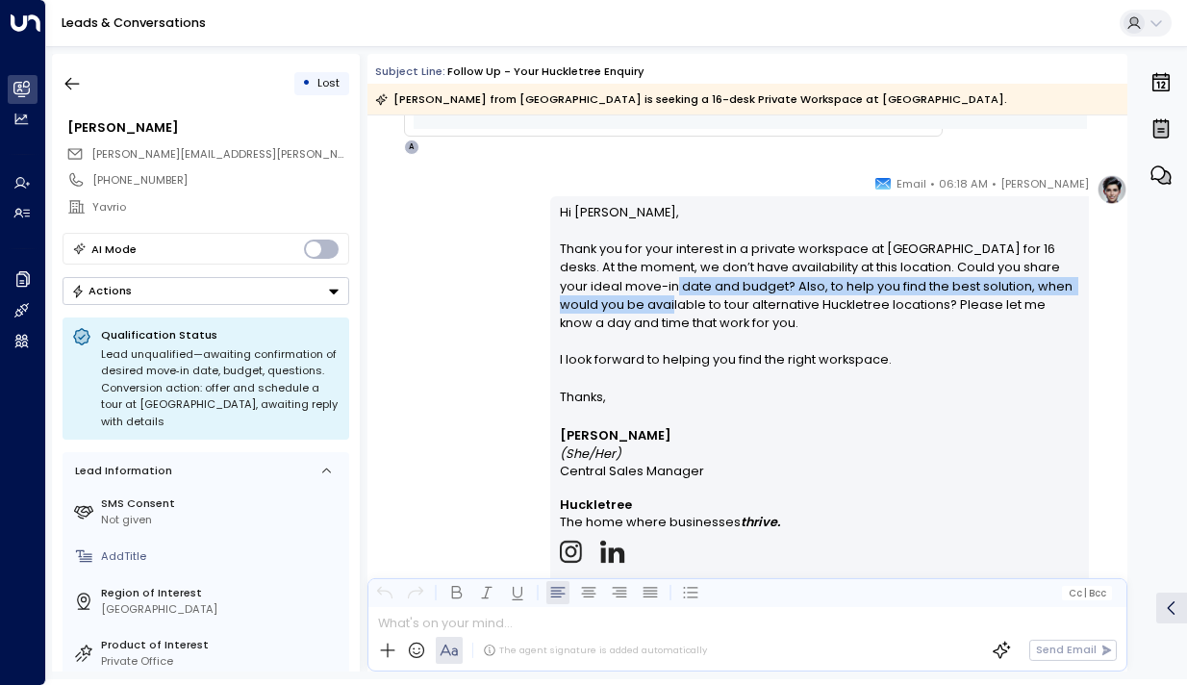
drag, startPoint x: 624, startPoint y: 289, endPoint x: 624, endPoint y: 313, distance: 24.1
click at [624, 313] on p "Hi Samuel, Thank you for your interest in a private workspace at Huckletree Oxf…" at bounding box center [820, 295] width 521 height 185
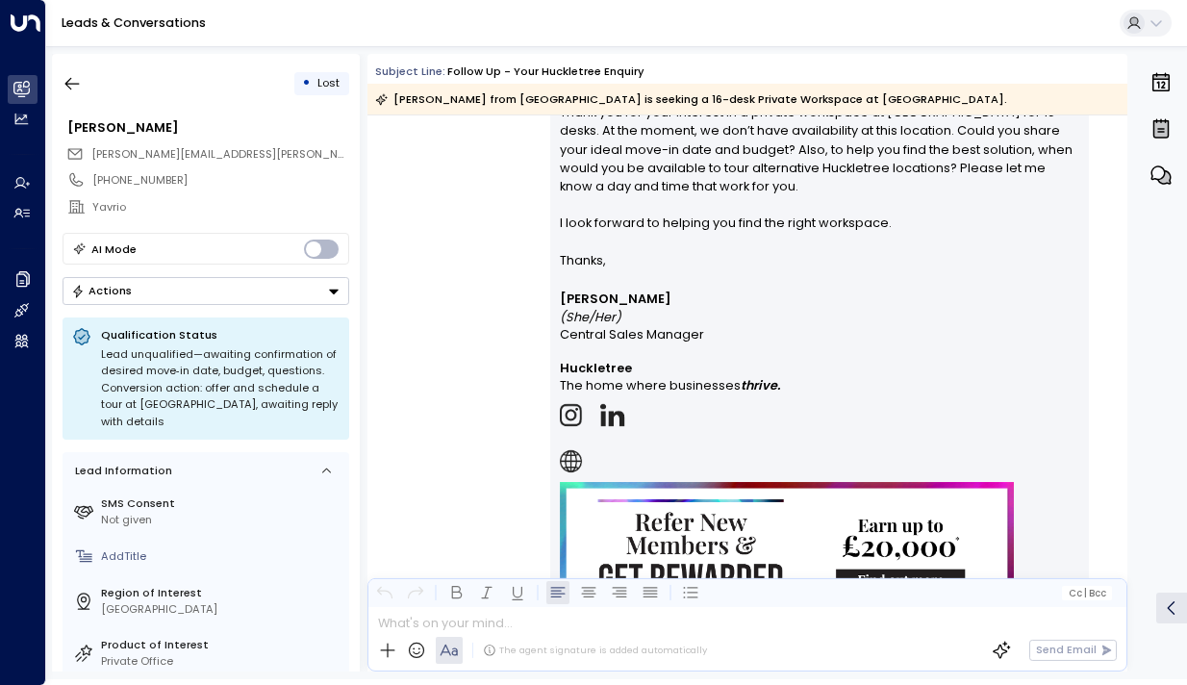
scroll to position [963, 0]
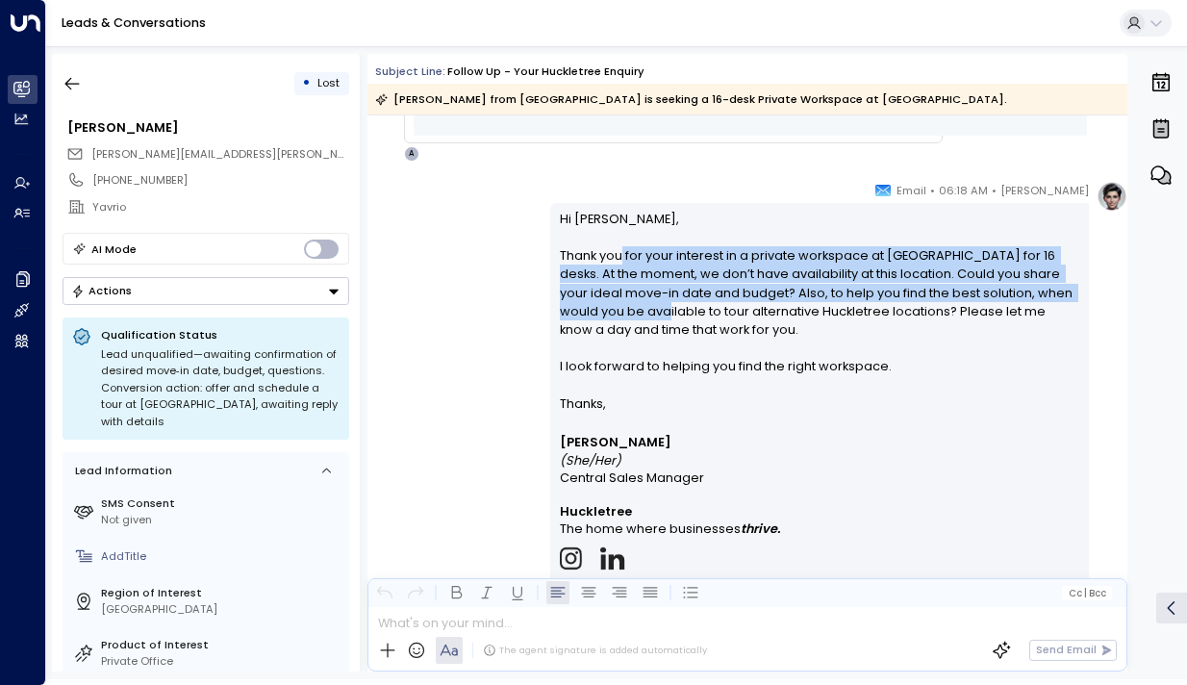
drag, startPoint x: 616, startPoint y: 261, endPoint x: 620, endPoint y: 307, distance: 46.3
click at [620, 307] on p "Hi Samuel, Thank you for your interest in a private workspace at Huckletree Oxf…" at bounding box center [820, 302] width 521 height 185
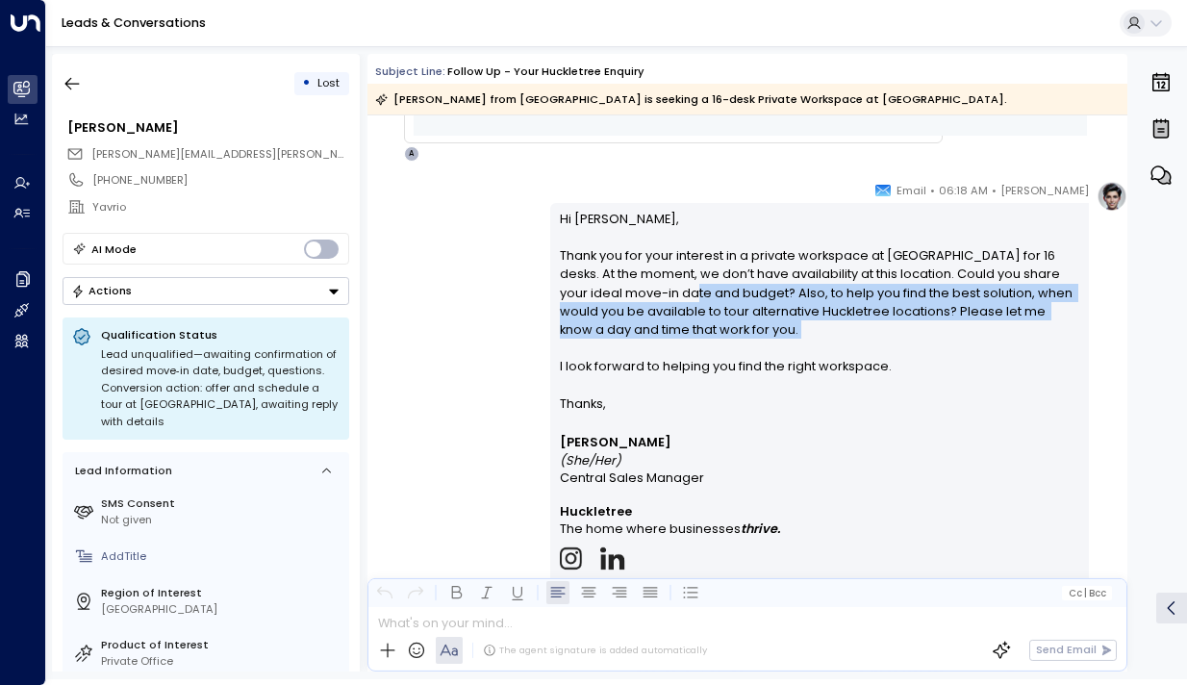
drag, startPoint x: 649, startPoint y: 292, endPoint x: 649, endPoint y: 353, distance: 61.6
click at [649, 353] on p "Hi Samuel, Thank you for your interest in a private workspace at Huckletree Oxf…" at bounding box center [820, 302] width 521 height 185
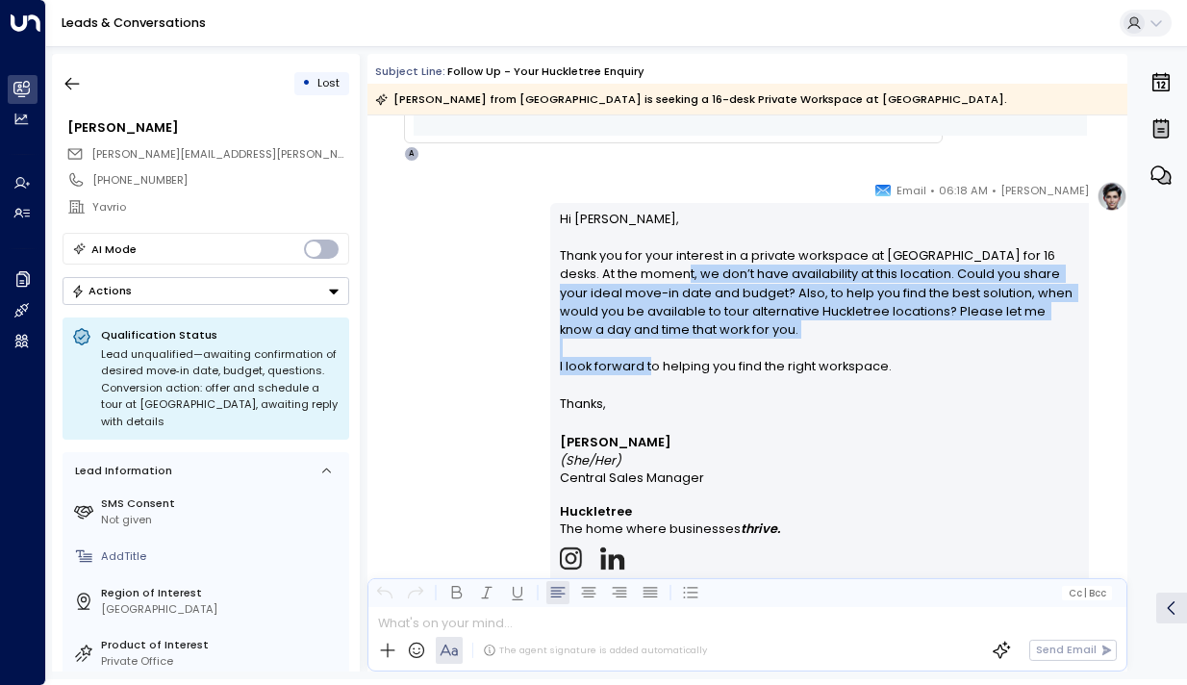
drag, startPoint x: 649, startPoint y: 366, endPoint x: 625, endPoint y: 279, distance: 89.9
click at [625, 279] on p "Hi Samuel, Thank you for your interest in a private workspace at Huckletree Oxf…" at bounding box center [820, 302] width 521 height 185
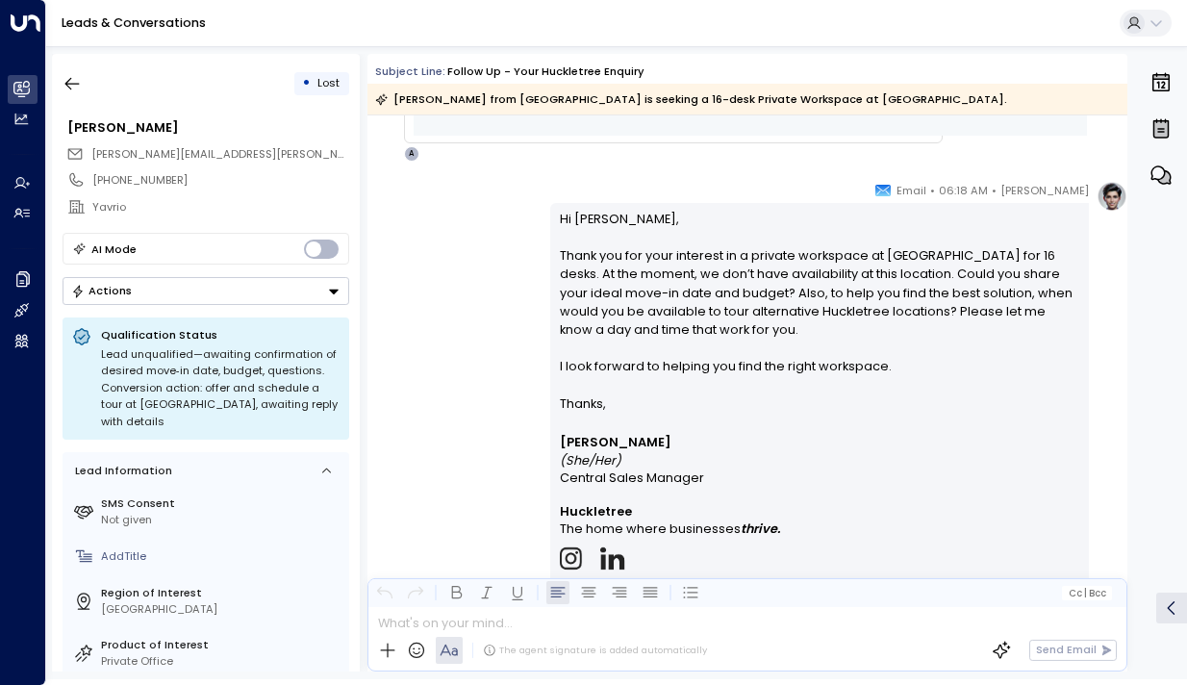
scroll to position [1454, 0]
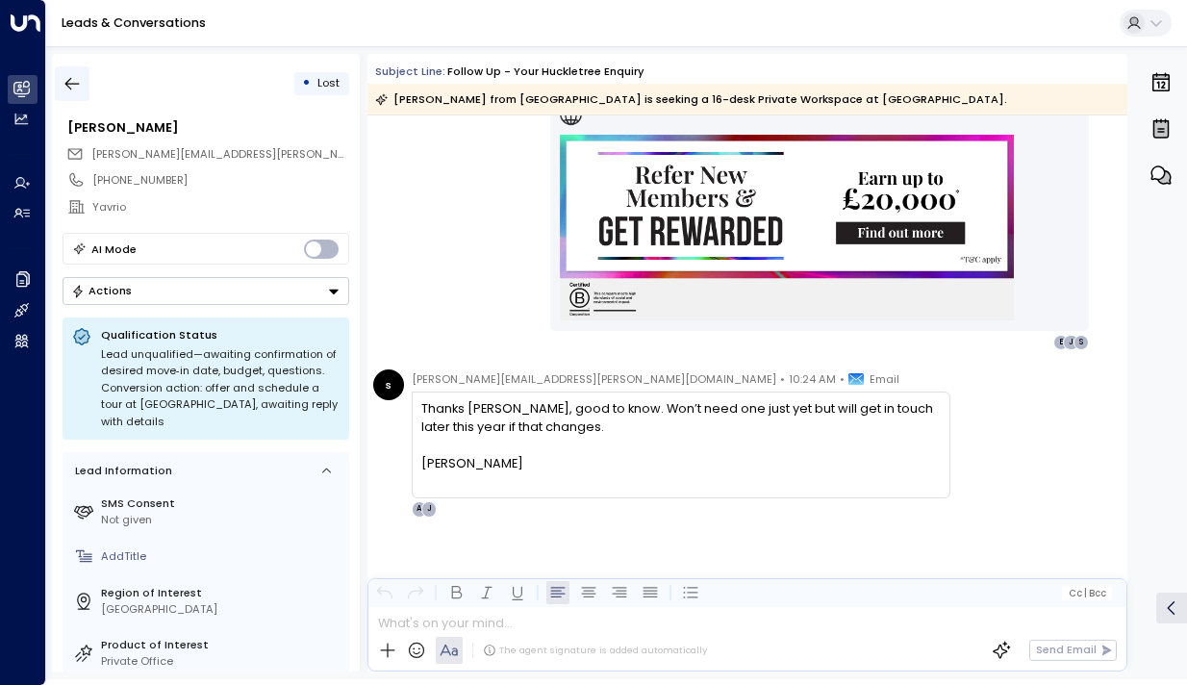
click at [70, 78] on icon "button" at bounding box center [72, 84] width 14 height 13
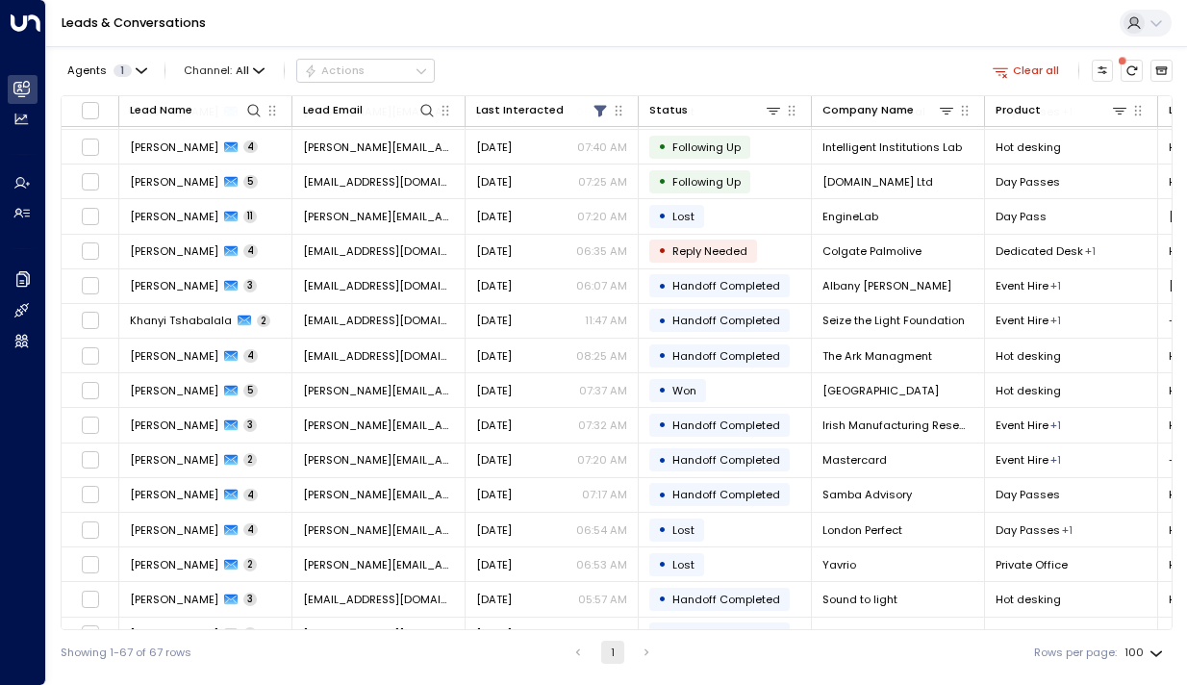
scroll to position [1835, 0]
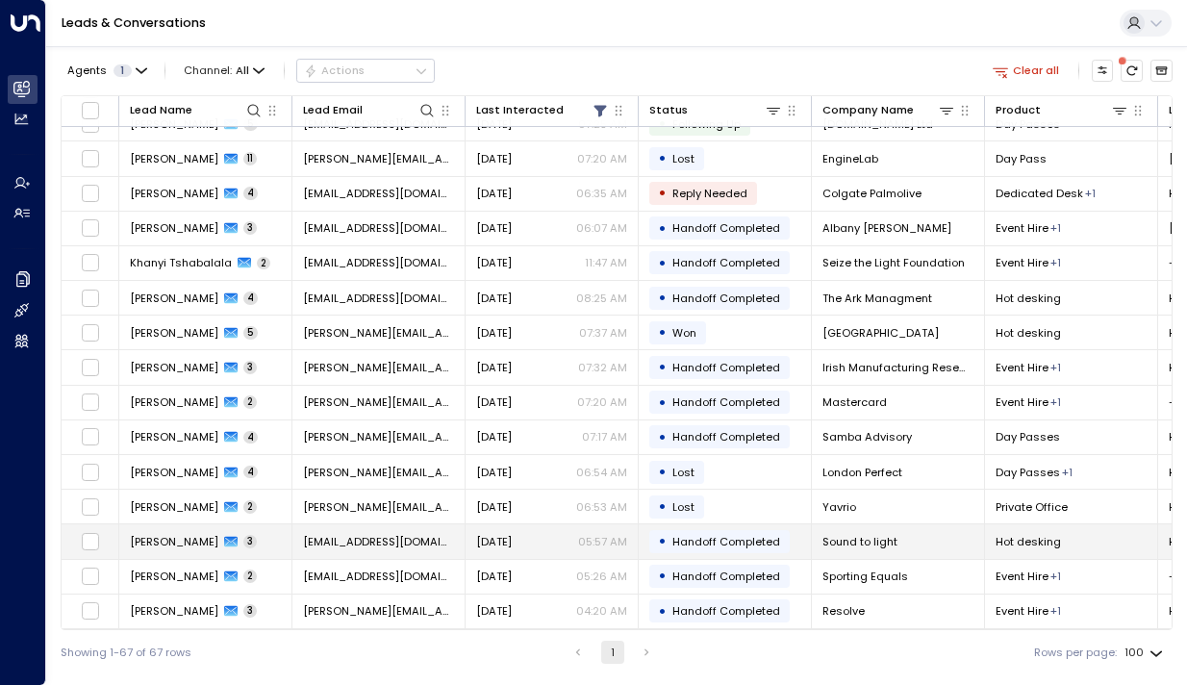
click at [152, 544] on span "[PERSON_NAME]" at bounding box center [174, 541] width 89 height 15
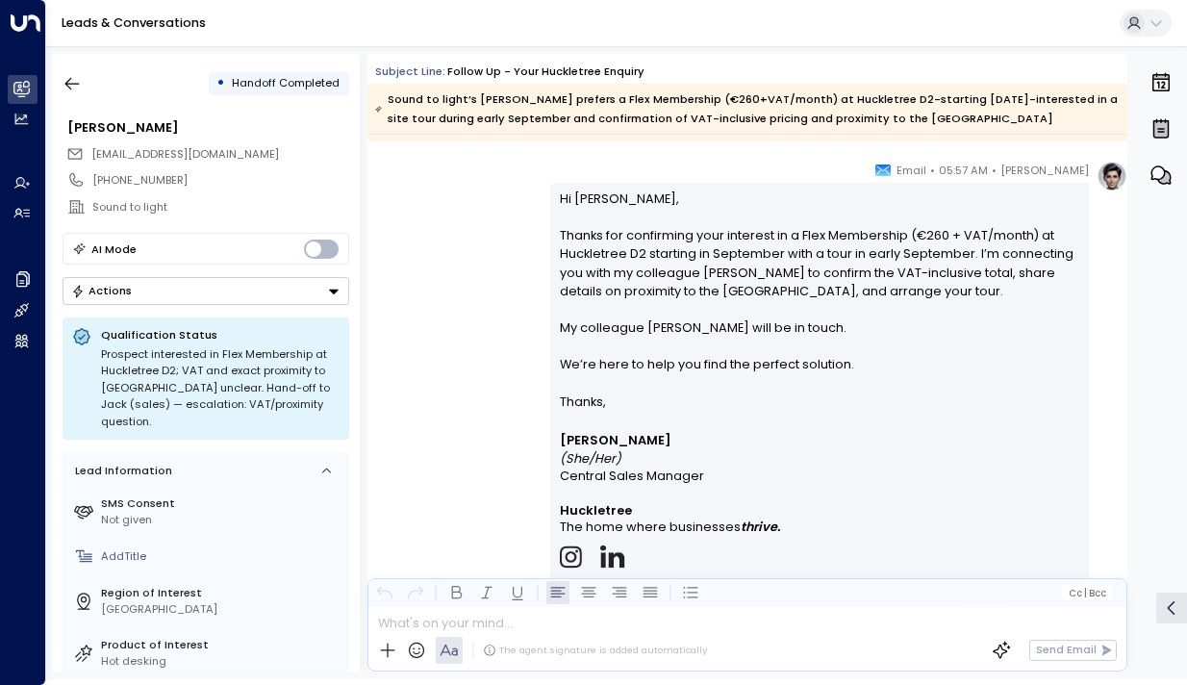
scroll to position [2640, 0]
click at [76, 76] on icon "button" at bounding box center [72, 83] width 19 height 19
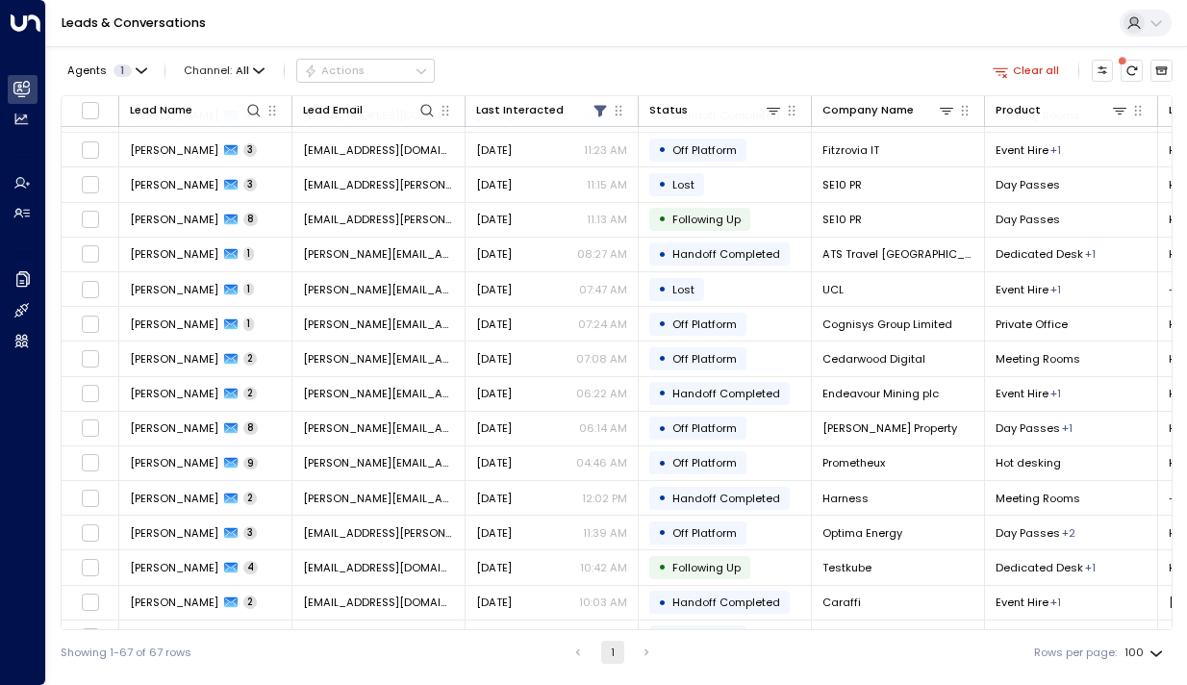
scroll to position [1835, 0]
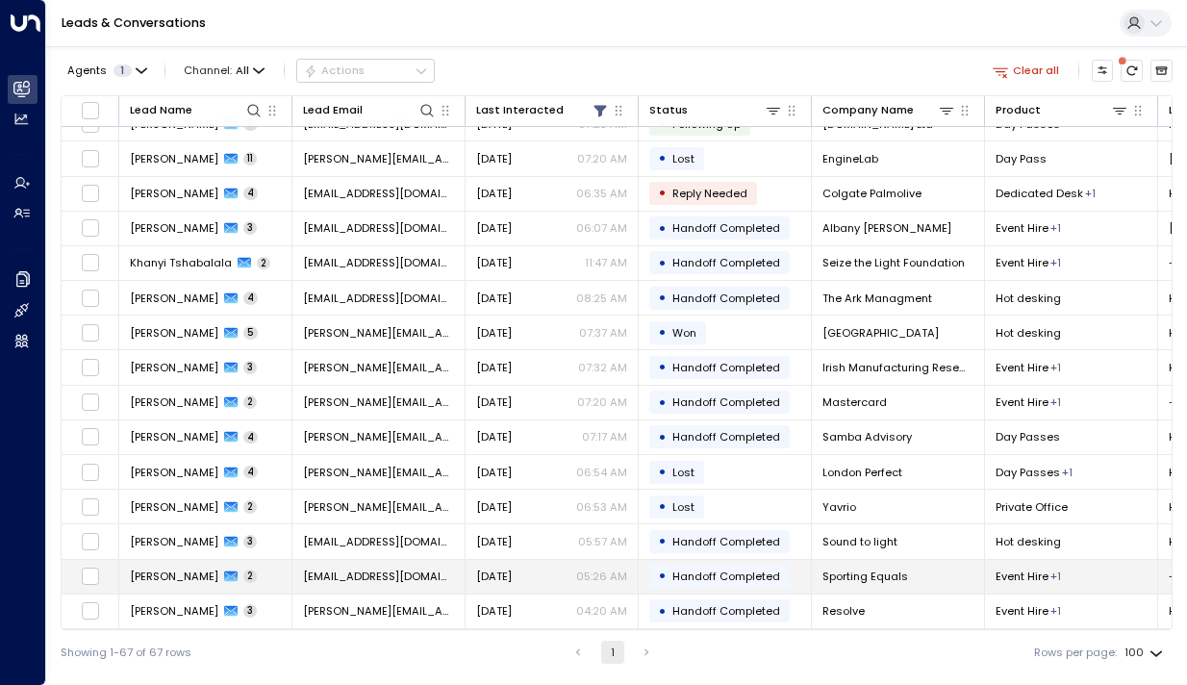
click at [196, 561] on td "Caoimhe Heath 2" at bounding box center [205, 577] width 173 height 34
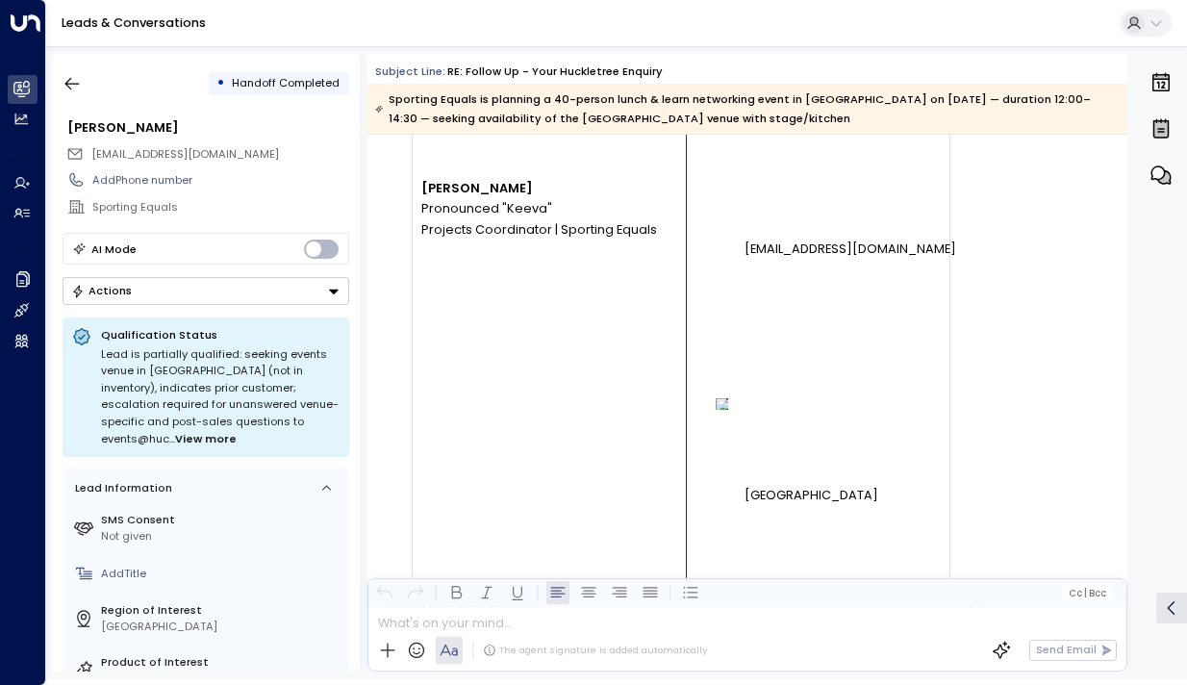
scroll to position [2907, 0]
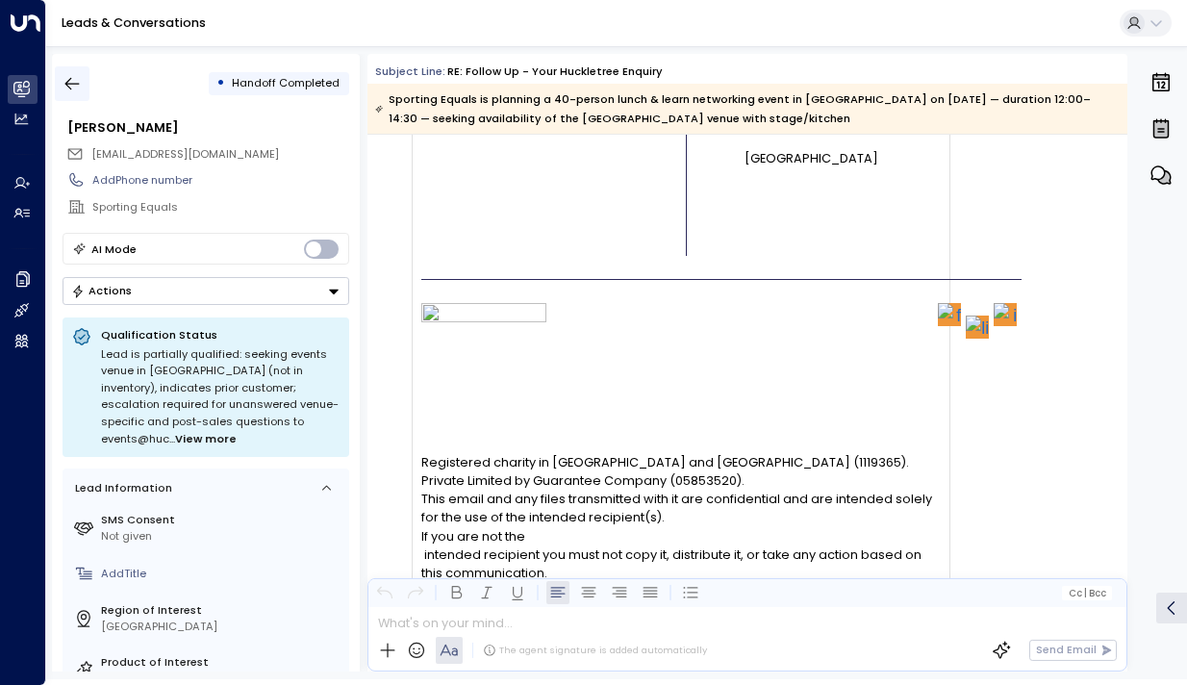
click at [67, 82] on icon "button" at bounding box center [72, 83] width 19 height 19
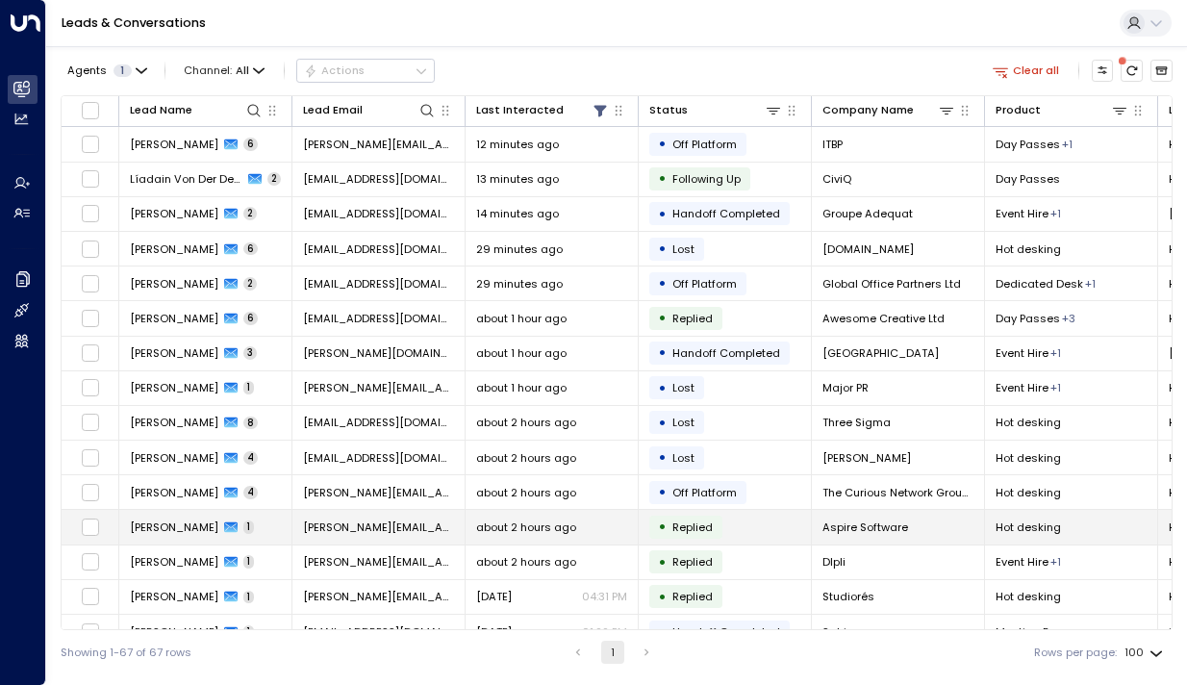
scroll to position [1835, 0]
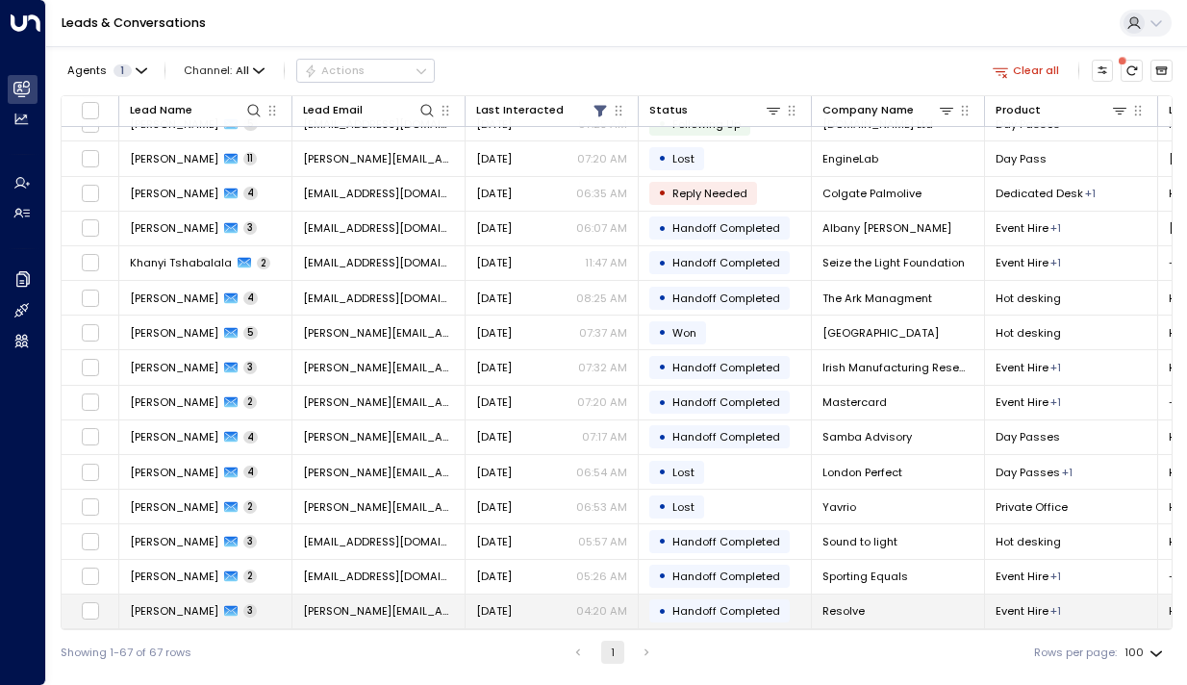
click at [149, 603] on span "[PERSON_NAME]" at bounding box center [174, 610] width 89 height 15
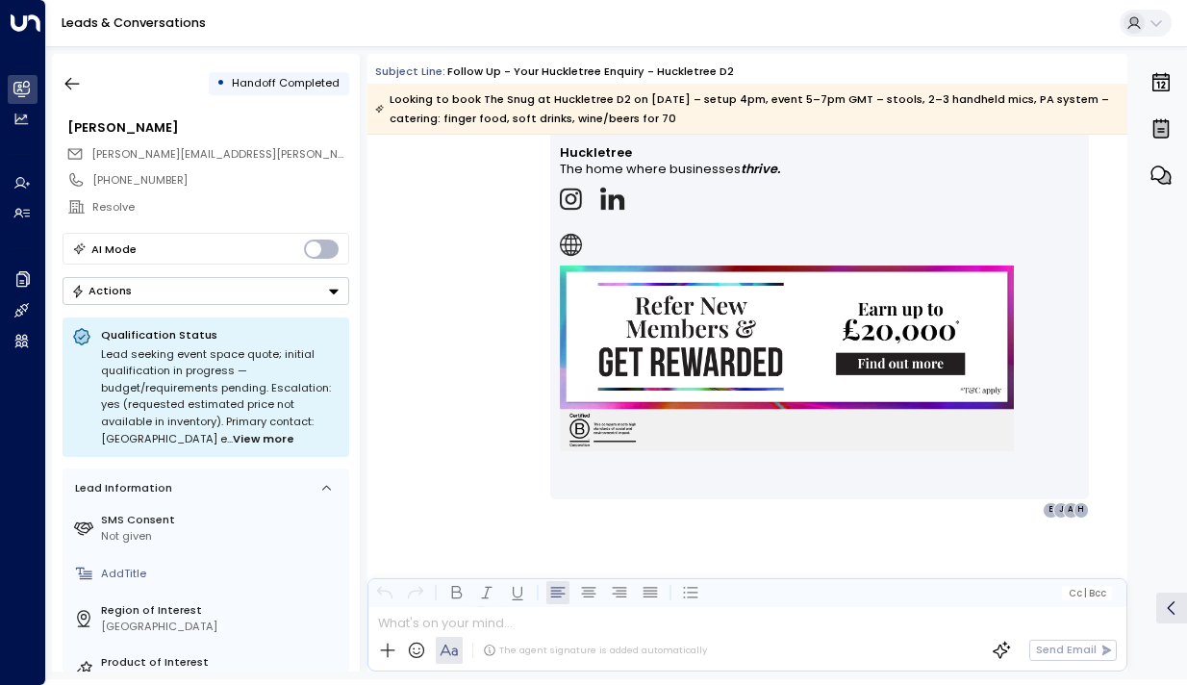
scroll to position [2737, 0]
